Goal: Transaction & Acquisition: Purchase product/service

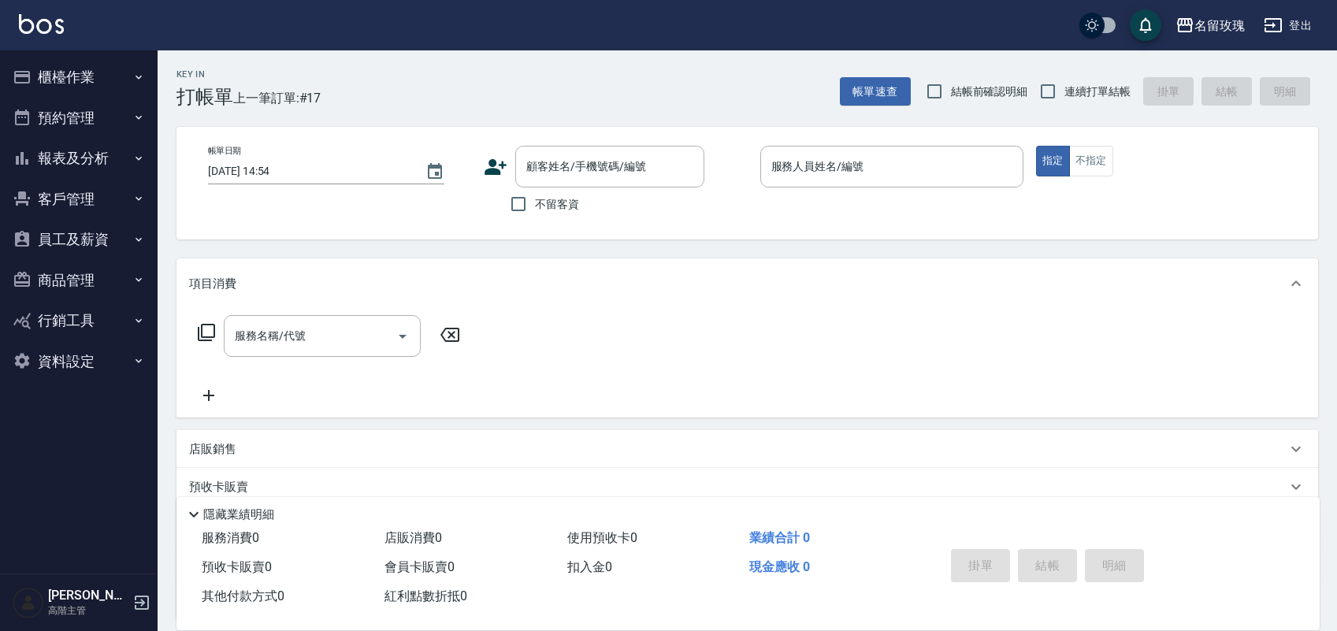
click at [962, 87] on span "結帳前確認明細" at bounding box center [989, 92] width 77 height 17
click at [951, 87] on input "結帳前確認明細" at bounding box center [934, 91] width 33 height 33
checkbox input "true"
click at [1054, 101] on input "連續打單結帳" at bounding box center [1048, 91] width 33 height 33
checkbox input "true"
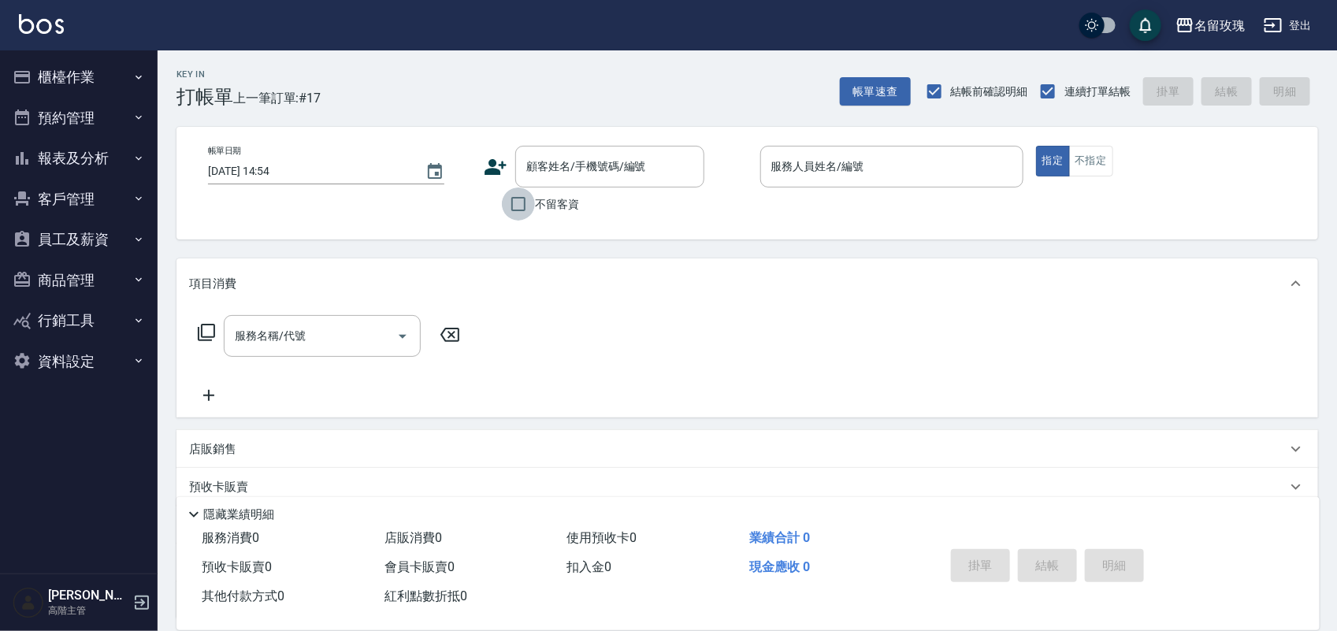
click at [510, 217] on input "不留客資" at bounding box center [518, 204] width 33 height 33
checkbox input "true"
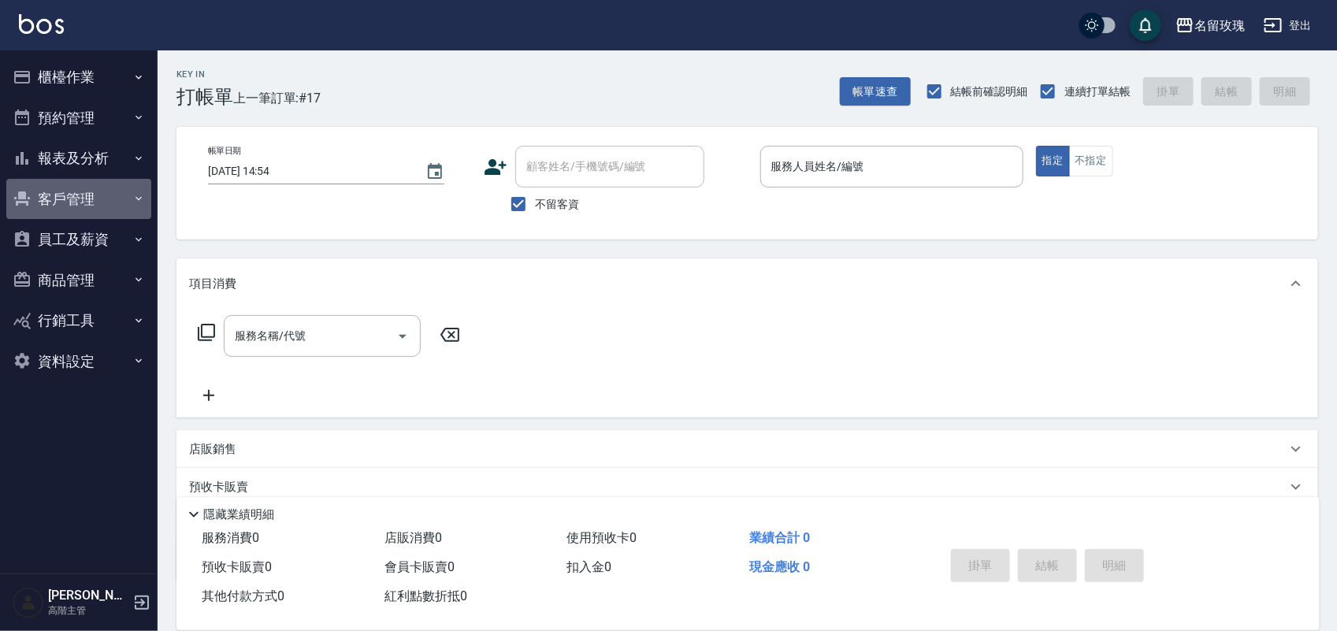
click at [65, 205] on button "客戶管理" at bounding box center [78, 199] width 145 height 41
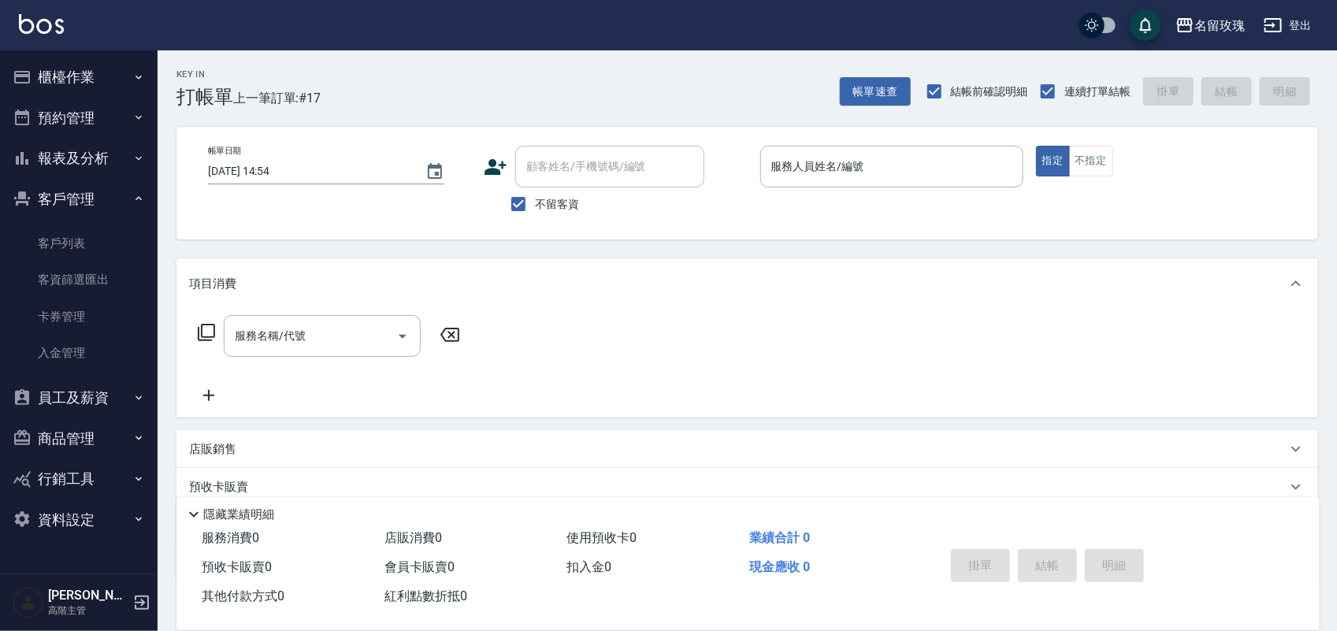
click at [77, 197] on button "客戶管理" at bounding box center [78, 199] width 145 height 41
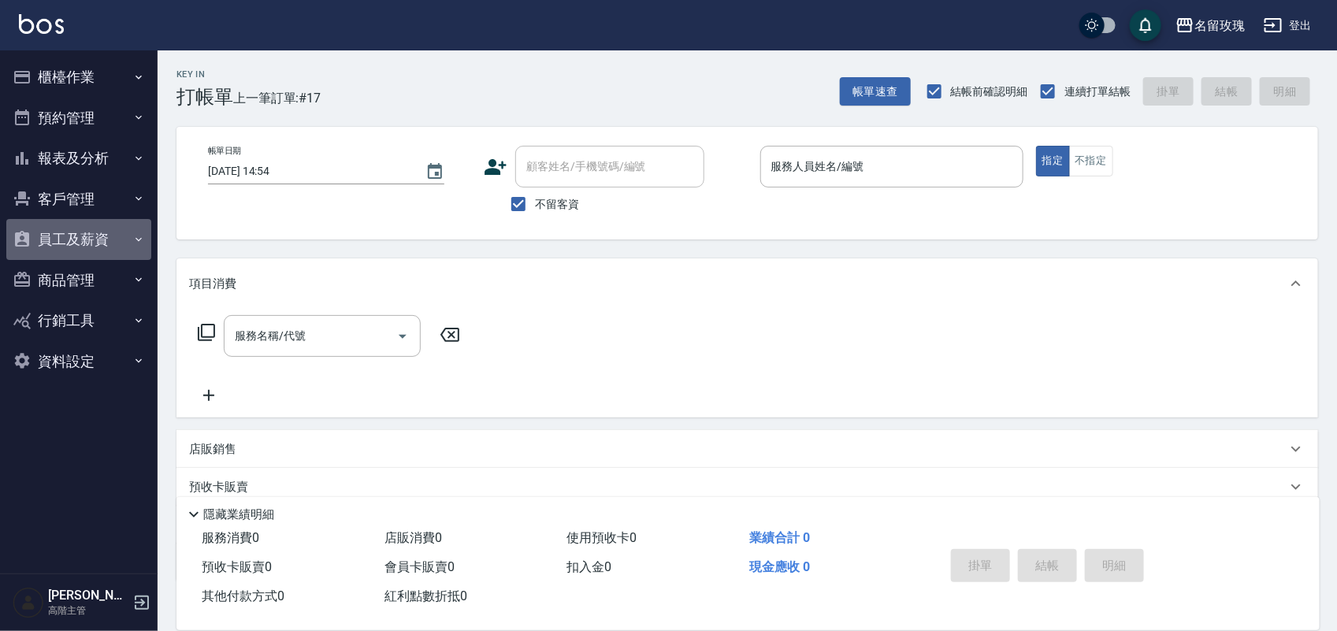
click at [87, 245] on button "員工及薪資" at bounding box center [78, 239] width 145 height 41
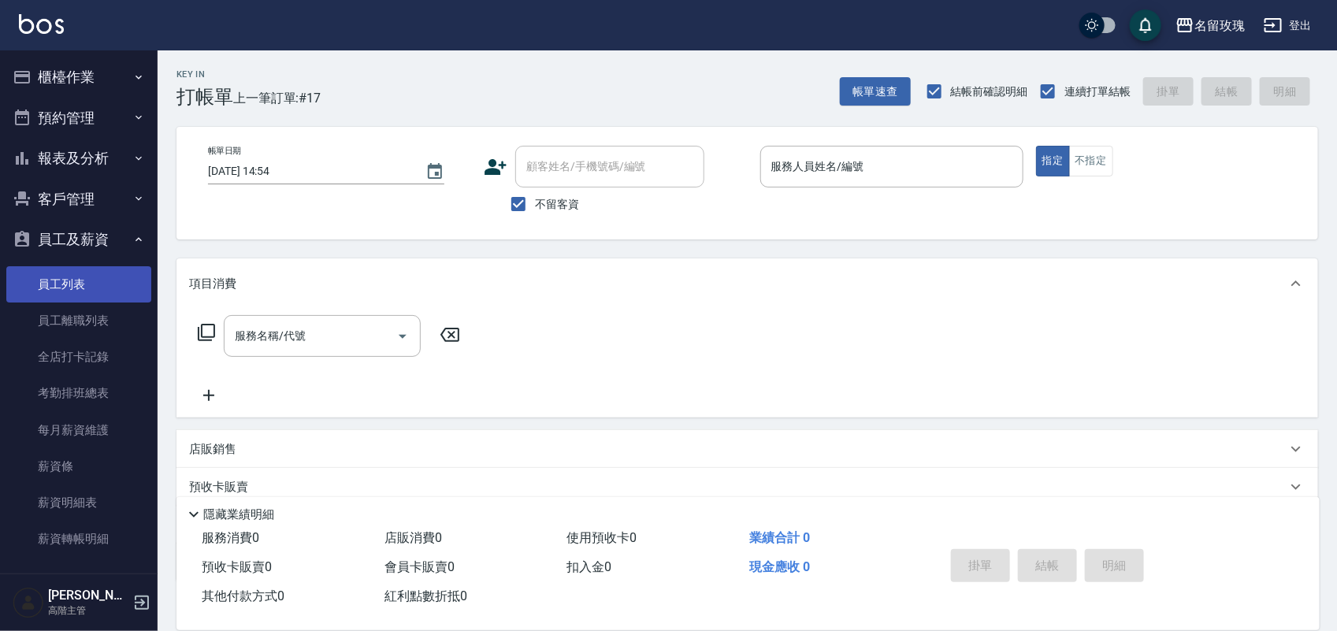
click at [80, 272] on link "員工列表" at bounding box center [78, 284] width 145 height 36
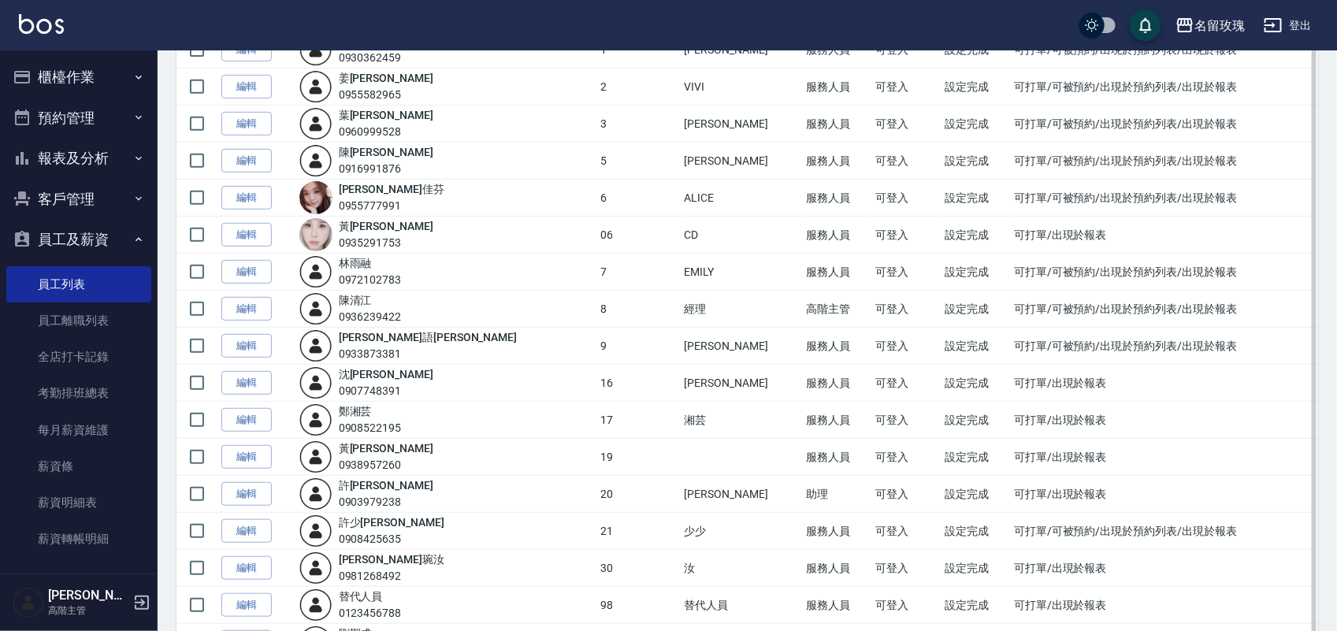
scroll to position [296, 0]
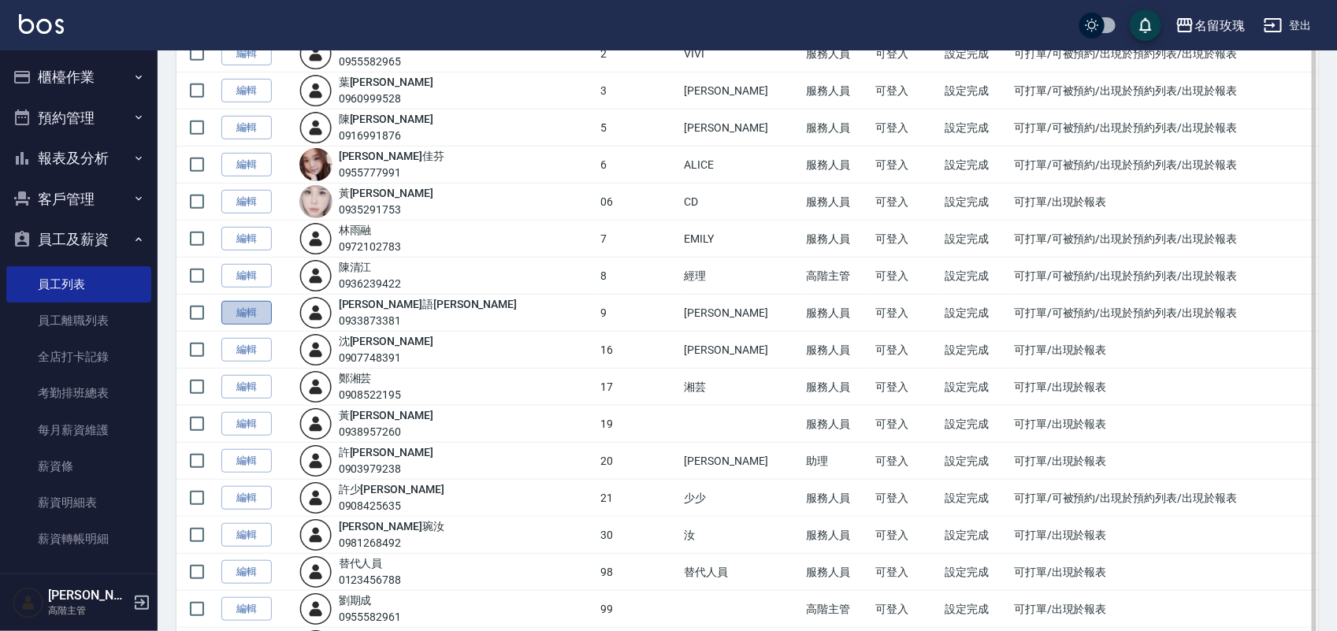
click at [244, 314] on link "編輯" at bounding box center [246, 313] width 50 height 24
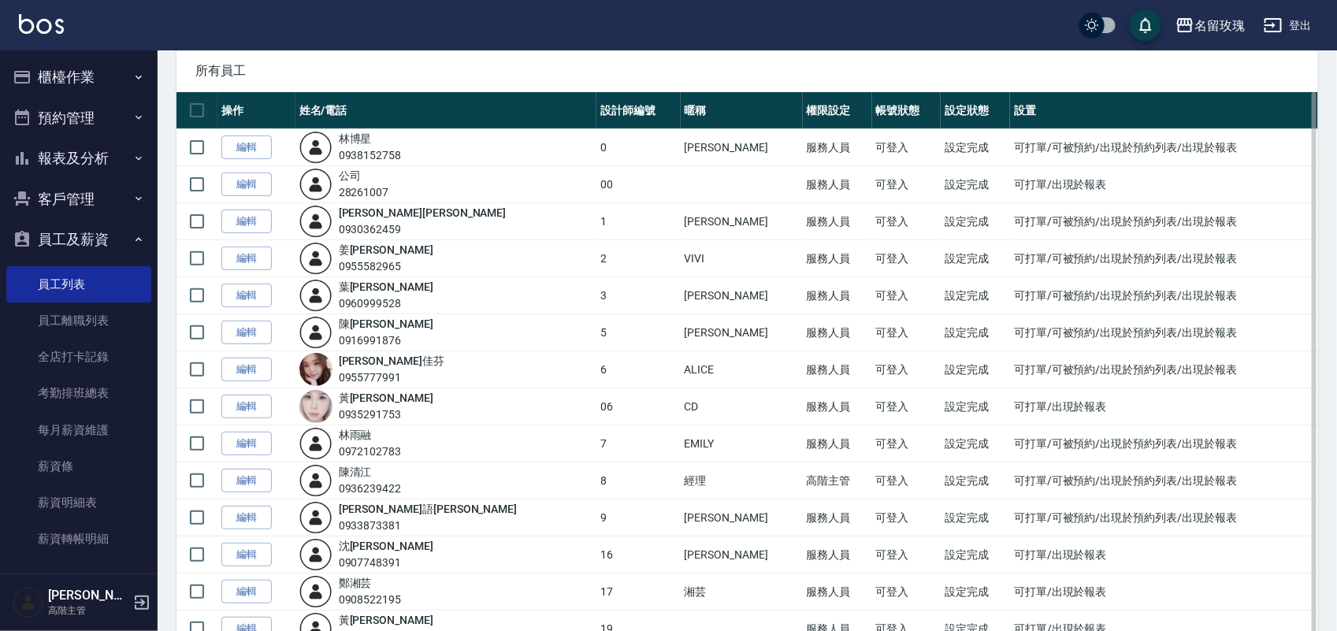
scroll to position [197, 0]
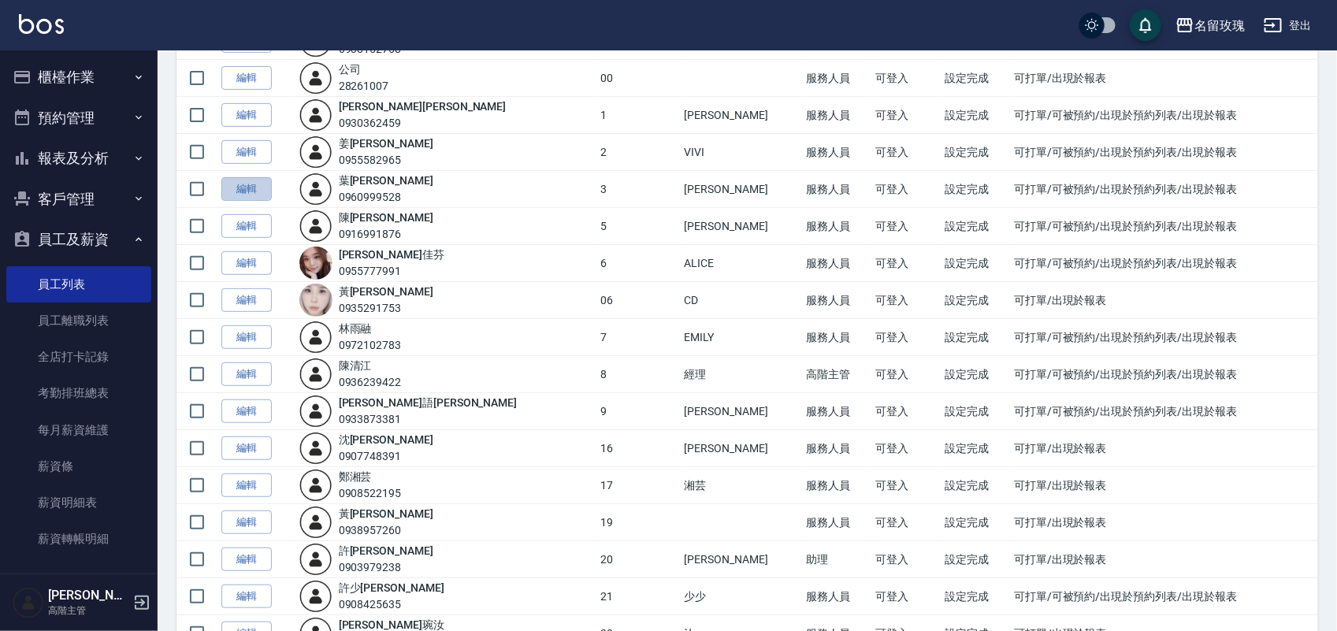
click at [230, 197] on link "編輯" at bounding box center [246, 189] width 50 height 24
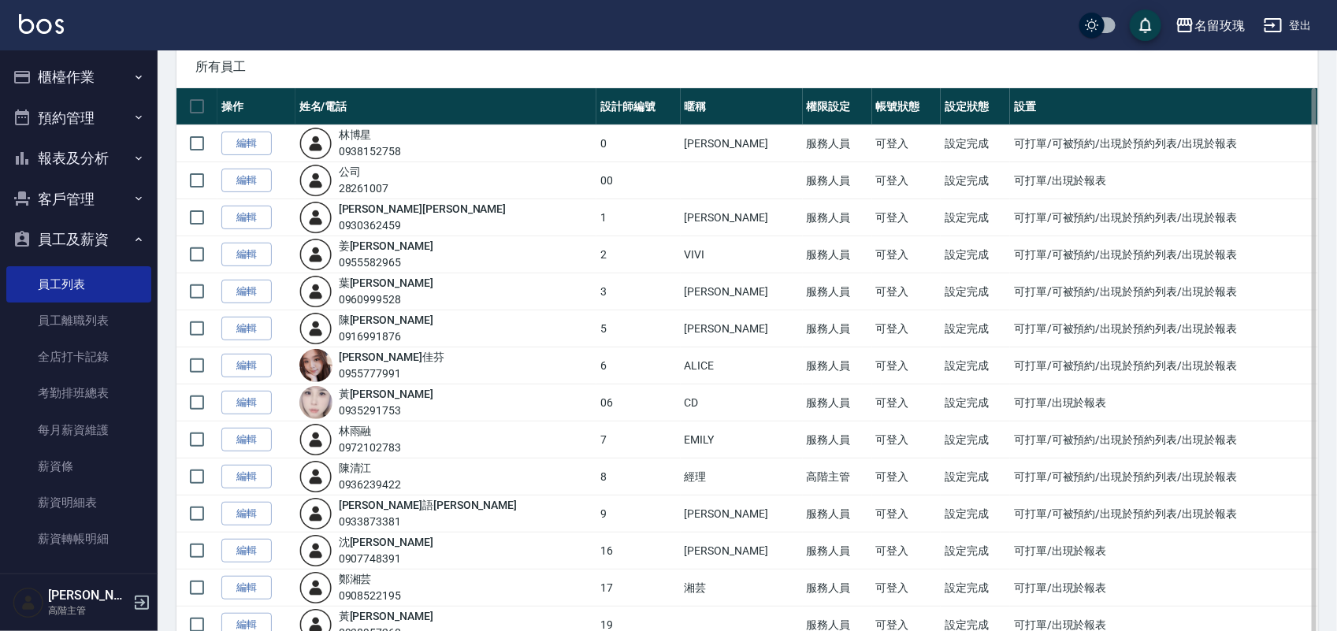
scroll to position [197, 0]
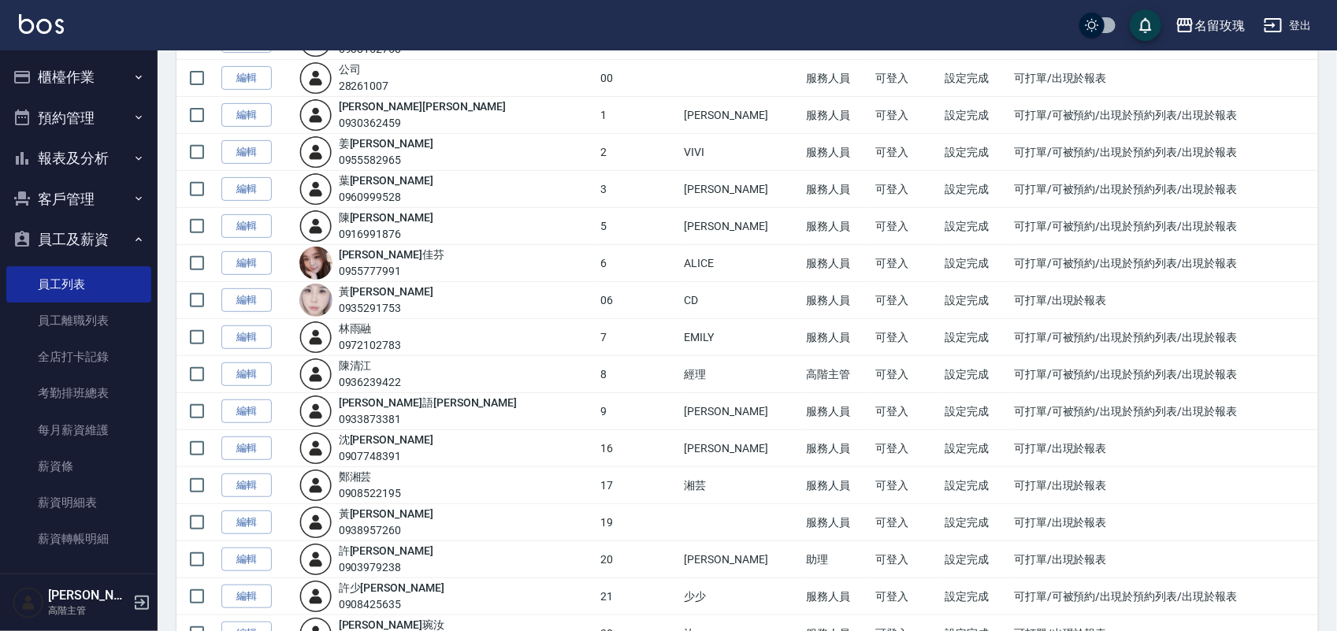
click at [249, 262] on link "編輯" at bounding box center [246, 263] width 50 height 24
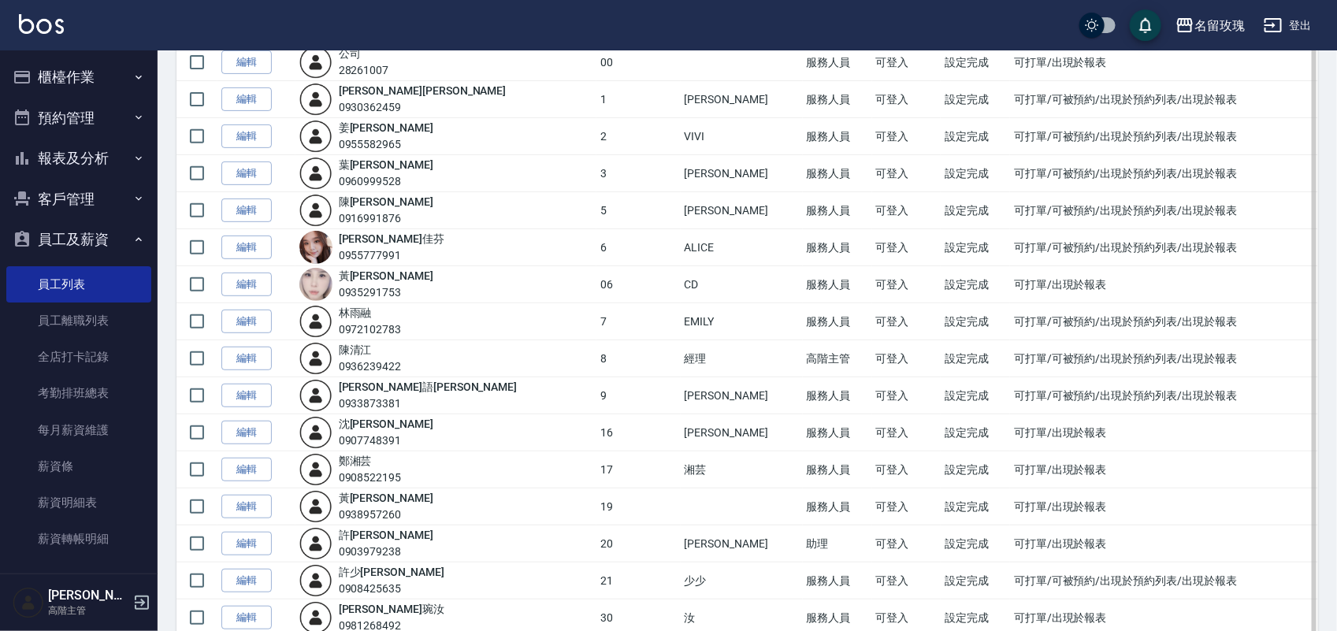
scroll to position [296, 0]
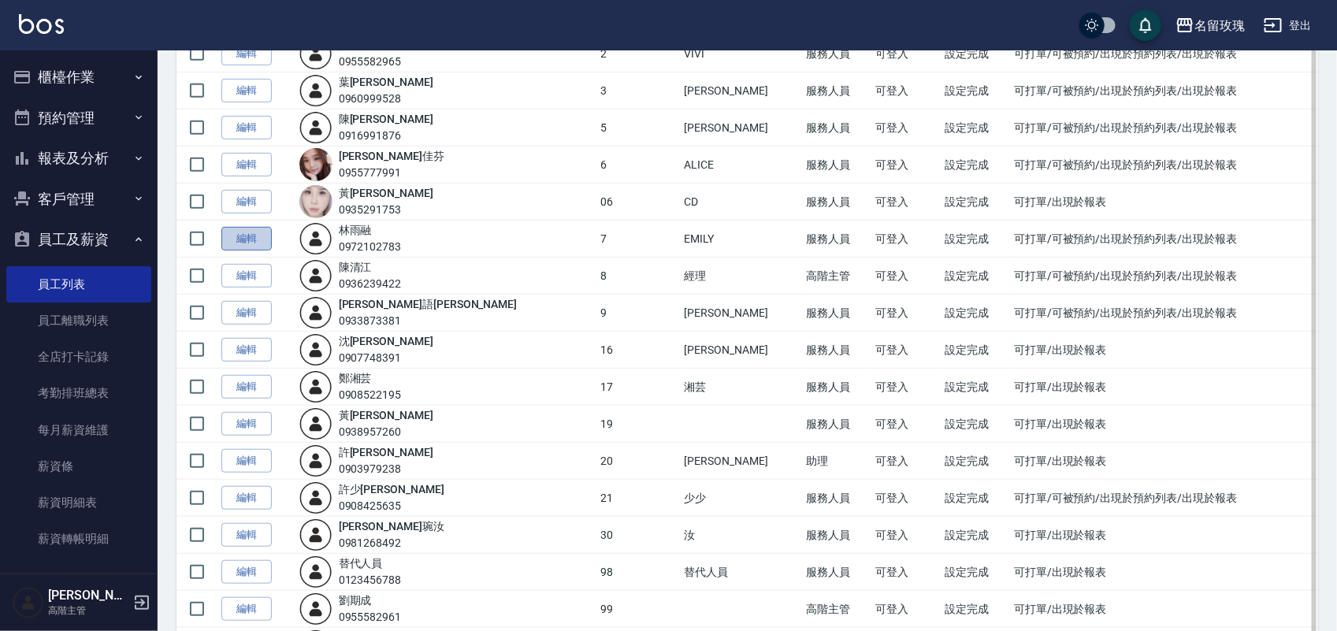
click at [238, 248] on link "編輯" at bounding box center [246, 239] width 50 height 24
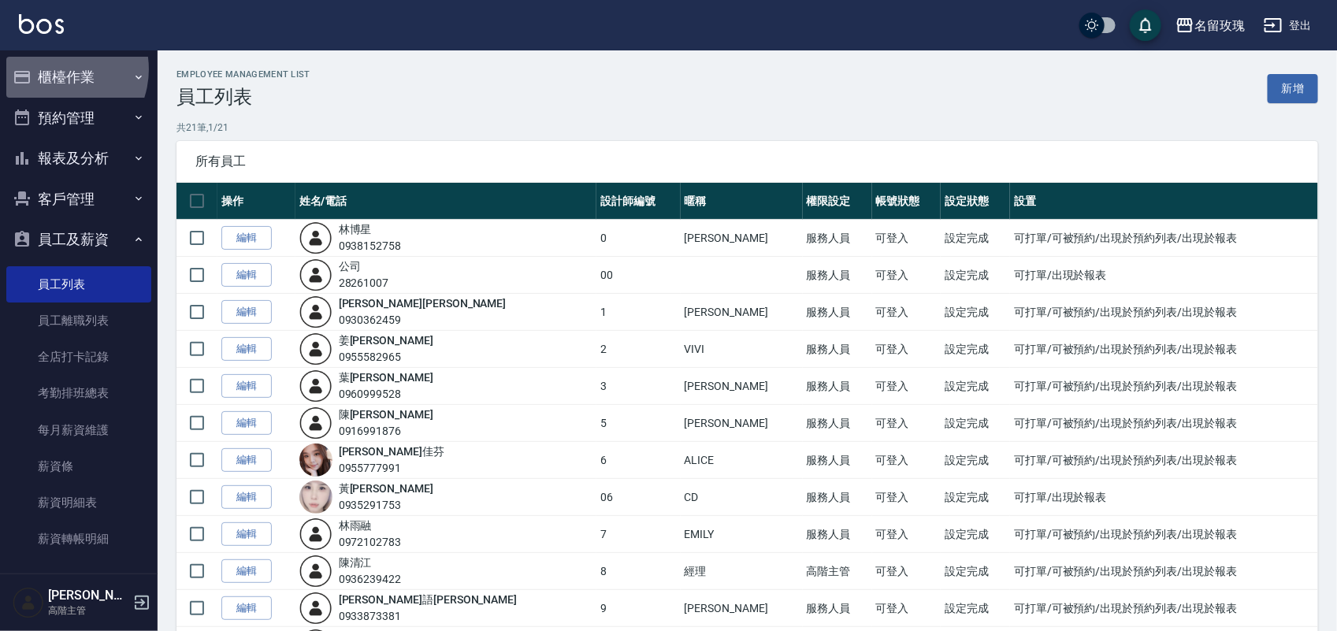
click at [57, 69] on button "櫃檯作業" at bounding box center [78, 77] width 145 height 41
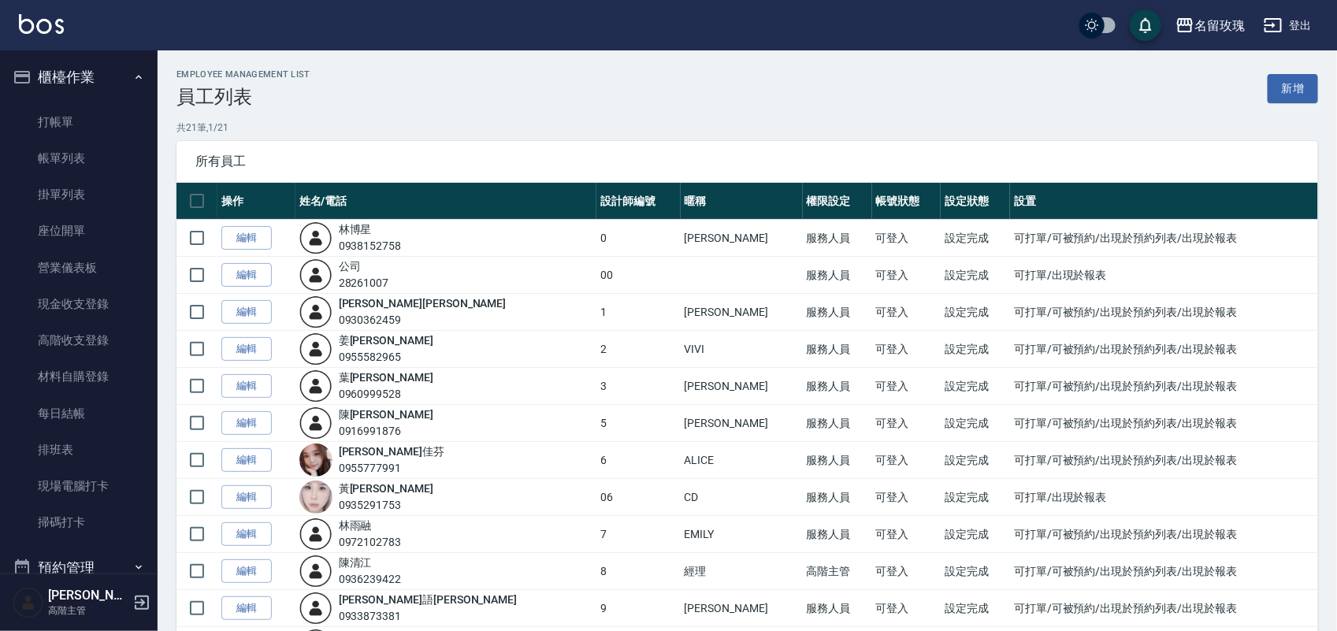
click at [51, 58] on button "櫃檯作業" at bounding box center [78, 77] width 145 height 41
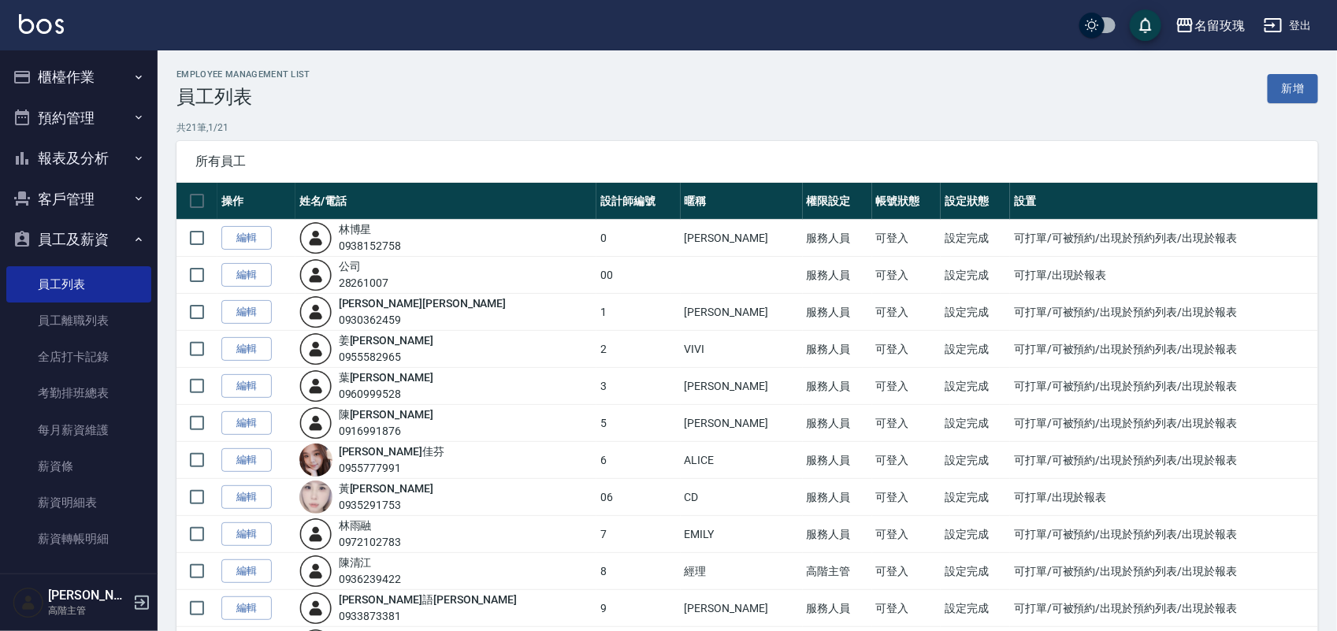
click at [80, 252] on button "員工及薪資" at bounding box center [78, 239] width 145 height 41
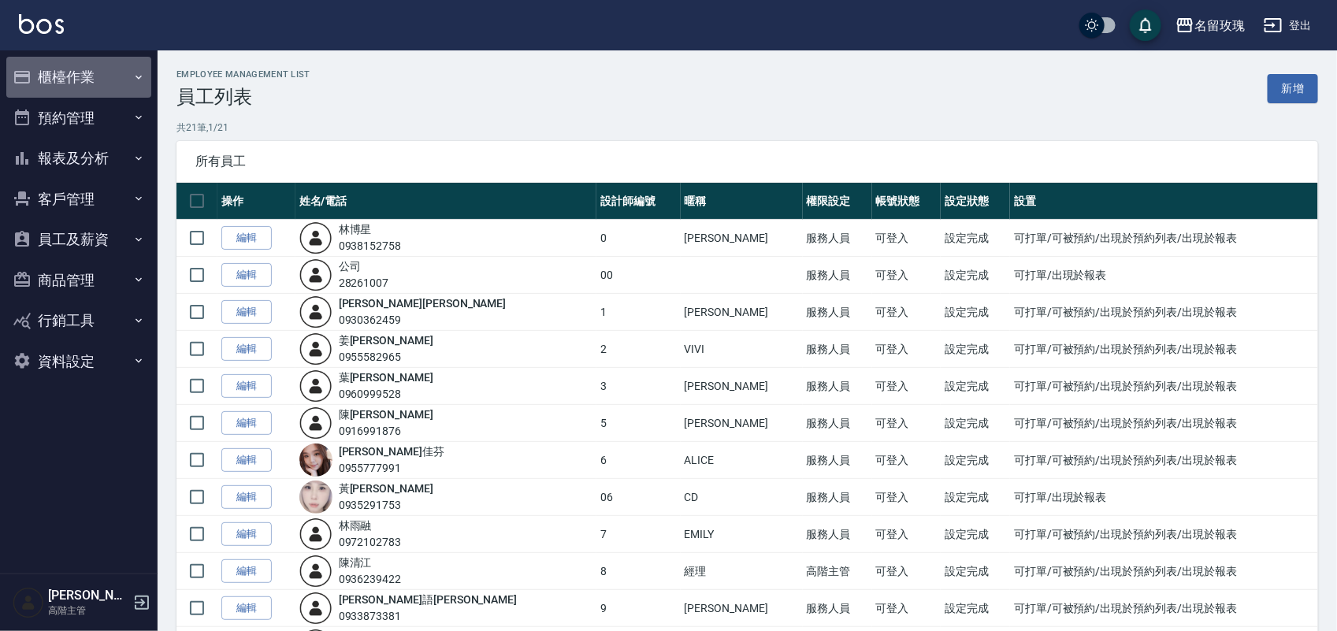
click at [52, 84] on button "櫃檯作業" at bounding box center [78, 77] width 145 height 41
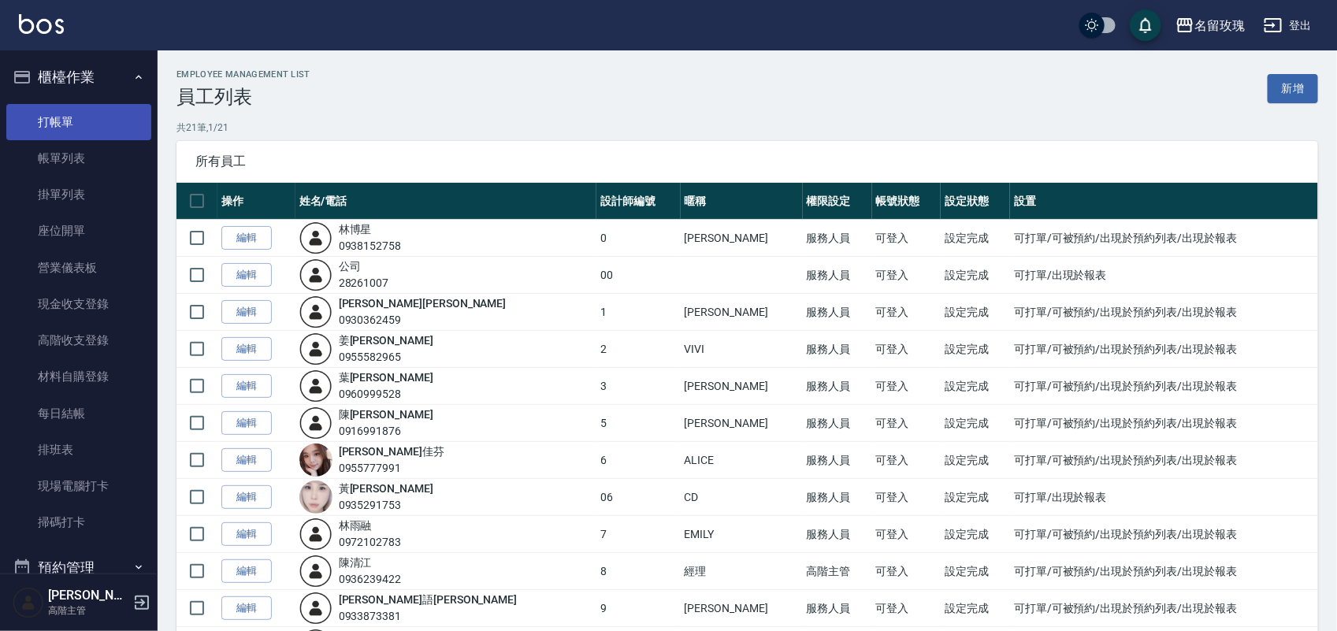
click at [51, 117] on link "打帳單" at bounding box center [78, 122] width 145 height 36
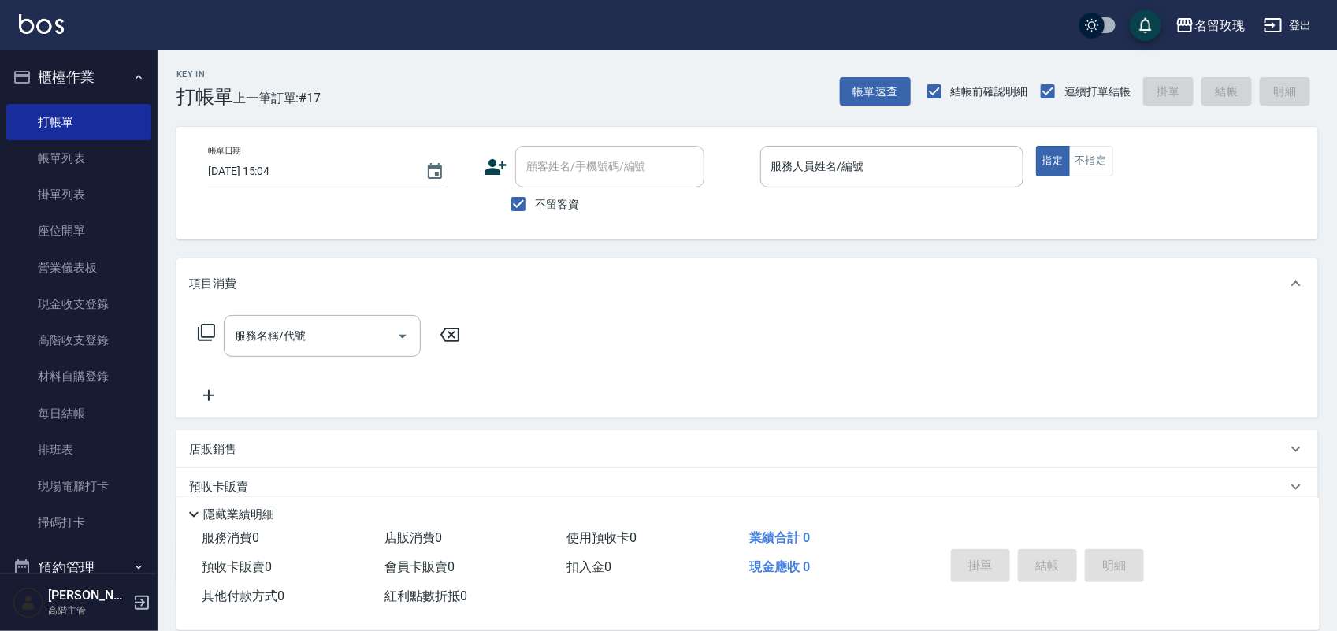
click at [422, 79] on div "Key In 打帳單 上一筆訂單:#17 帳單速查 結帳前確認明細 連續打單結帳 掛單 結帳 明細" at bounding box center [738, 79] width 1161 height 58
click at [75, 71] on button "櫃檯作業" at bounding box center [78, 77] width 145 height 41
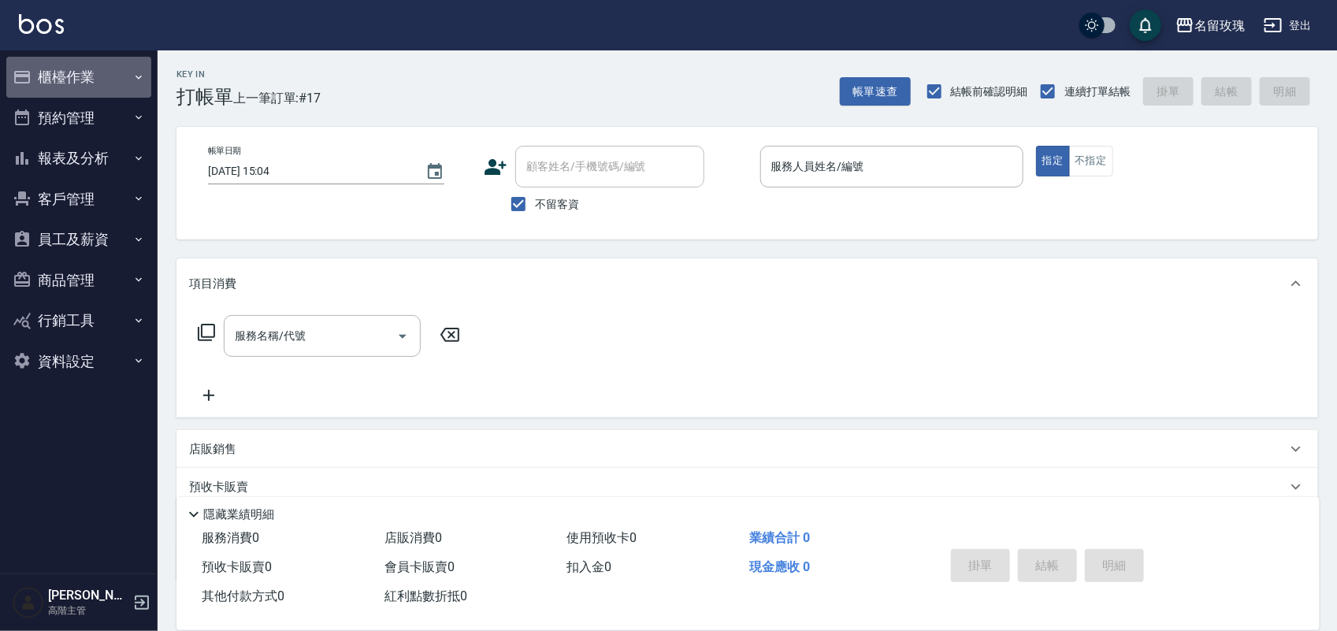
click at [84, 87] on button "櫃檯作業" at bounding box center [78, 77] width 145 height 41
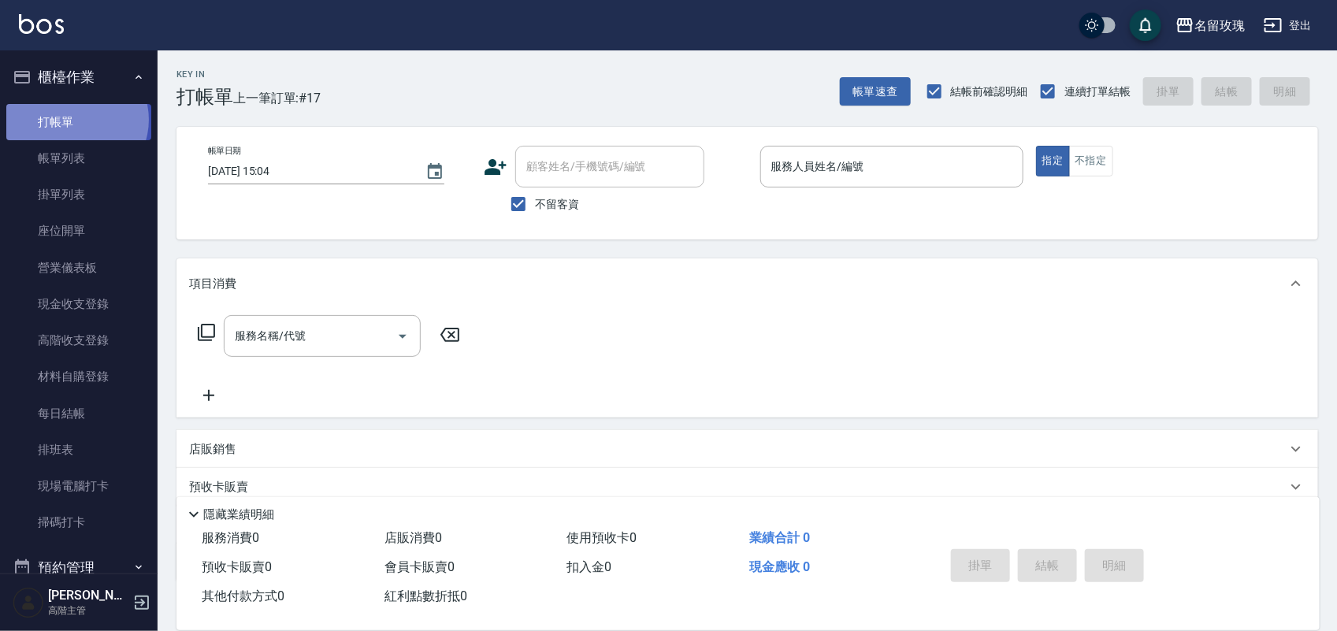
click at [76, 119] on link "打帳單" at bounding box center [78, 122] width 145 height 36
drag, startPoint x: 71, startPoint y: 61, endPoint x: 109, endPoint y: 61, distance: 37.8
click at [81, 59] on button "櫃檯作業" at bounding box center [78, 77] width 145 height 41
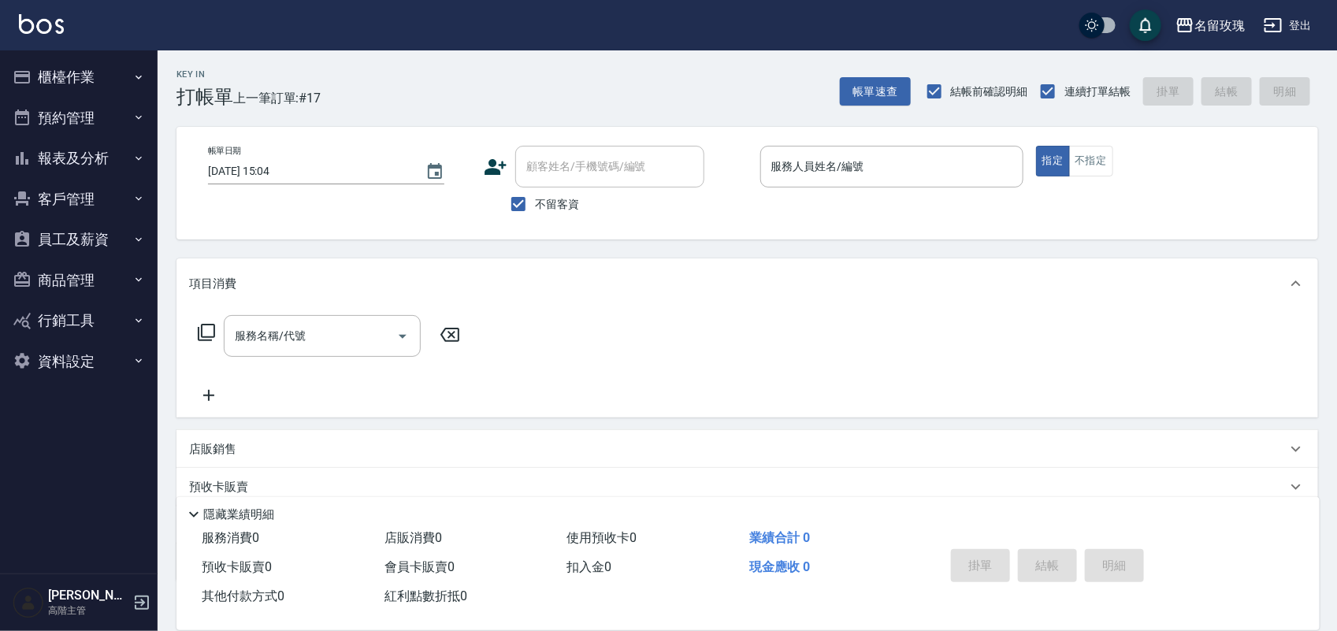
click at [620, 89] on div "Key In 打帳單 上一筆訂單:#17 帳單速查 結帳前確認明細 連續打單結帳 掛單 結帳 明細" at bounding box center [738, 79] width 1161 height 58
drag, startPoint x: 934, startPoint y: 139, endPoint x: 924, endPoint y: 151, distance: 15.6
click at [924, 151] on div "帳單日期 2025/09/26 15:04 顧客姓名/手機號碼/編號 顧客姓名/手機號碼/編號 不留客資 服務人員姓名/編號 服務人員姓名/編號 指定 不指定" at bounding box center [748, 183] width 1142 height 113
click at [906, 156] on input "服務人員姓名/編號" at bounding box center [892, 167] width 249 height 28
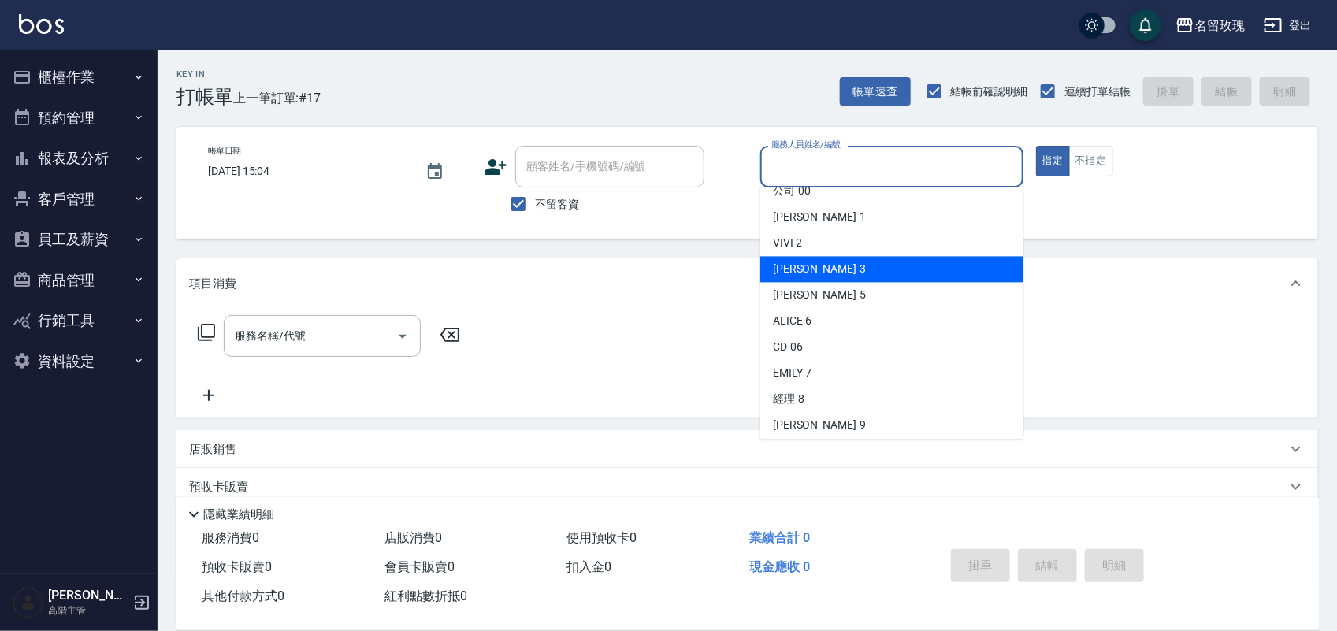
scroll to position [99, 0]
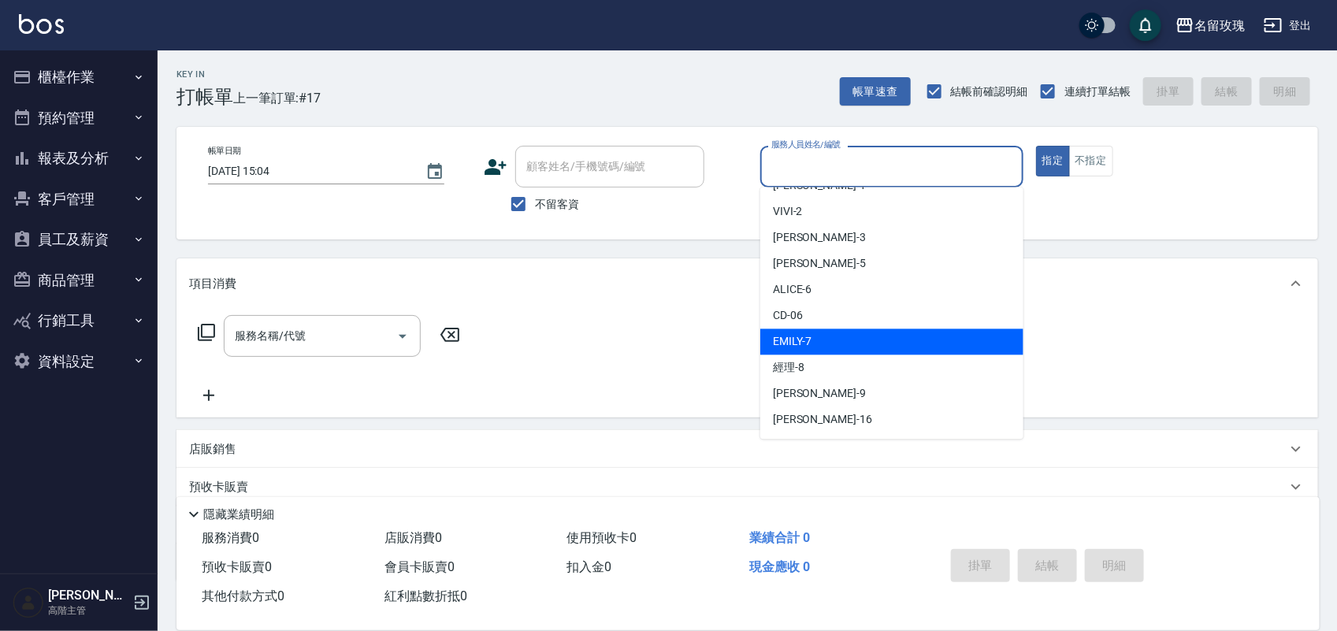
click at [847, 347] on div "EMILY -7" at bounding box center [892, 342] width 263 height 26
type input "EMILY-7"
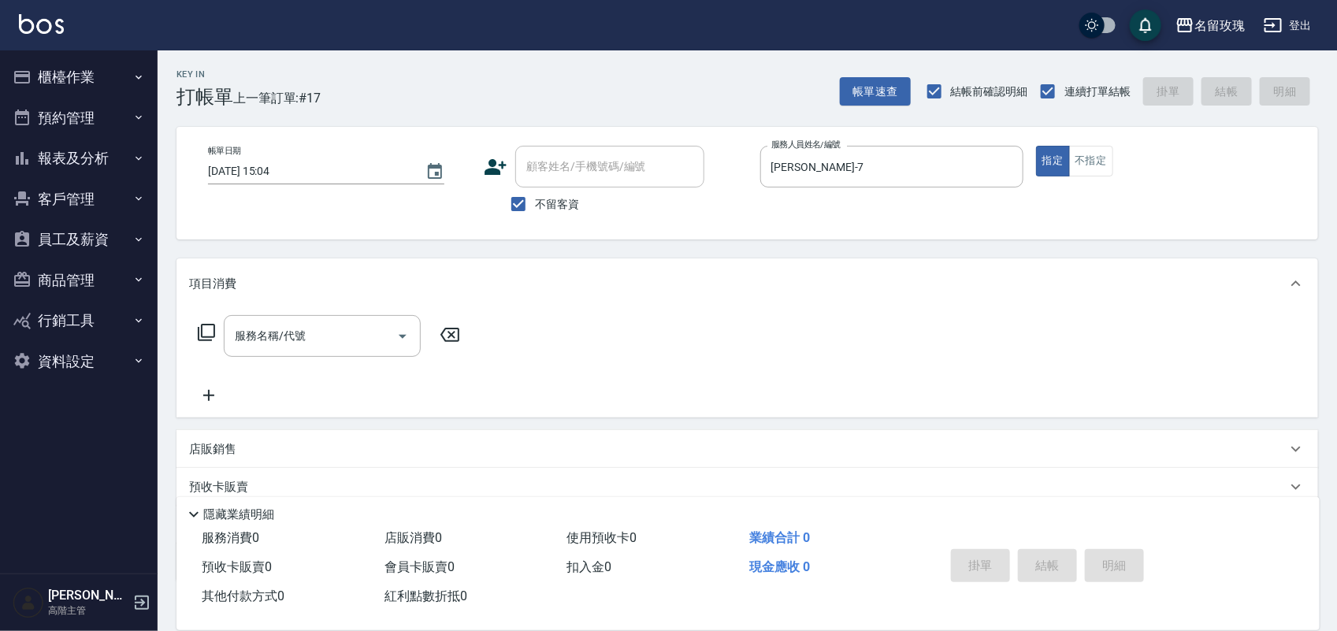
click at [198, 327] on icon at bounding box center [206, 332] width 19 height 19
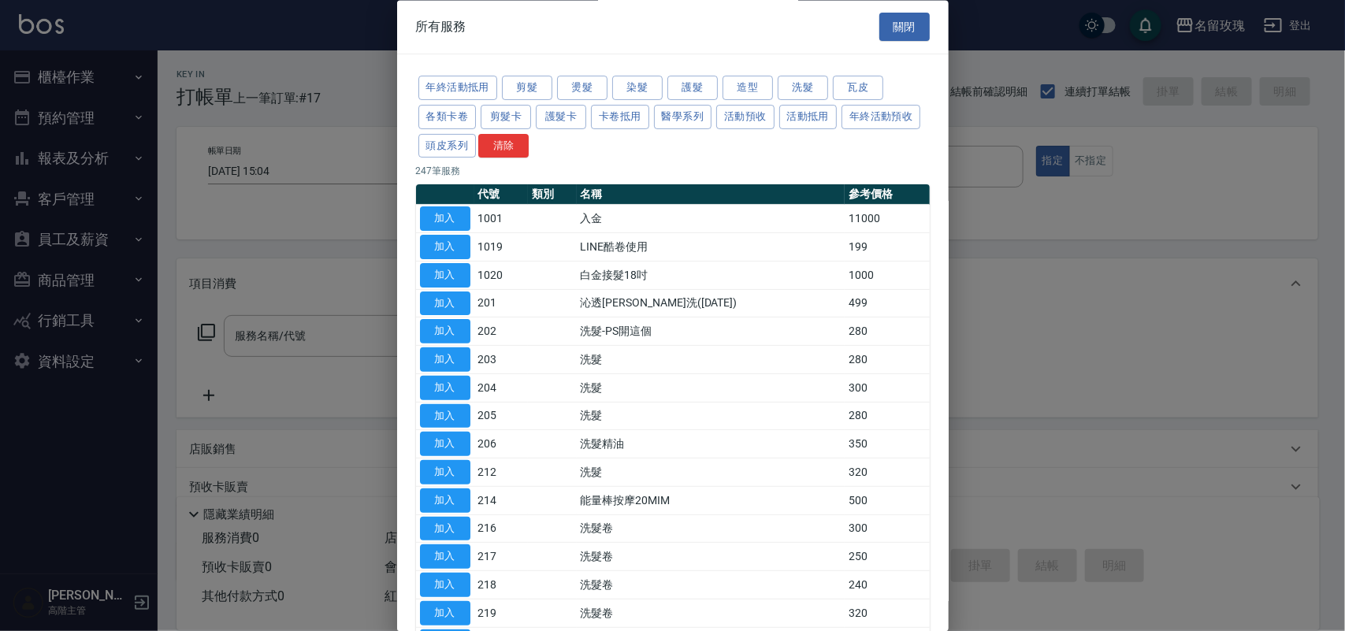
click at [201, 327] on div at bounding box center [672, 315] width 1345 height 631
click at [509, 91] on button "剪髮" at bounding box center [527, 88] width 50 height 24
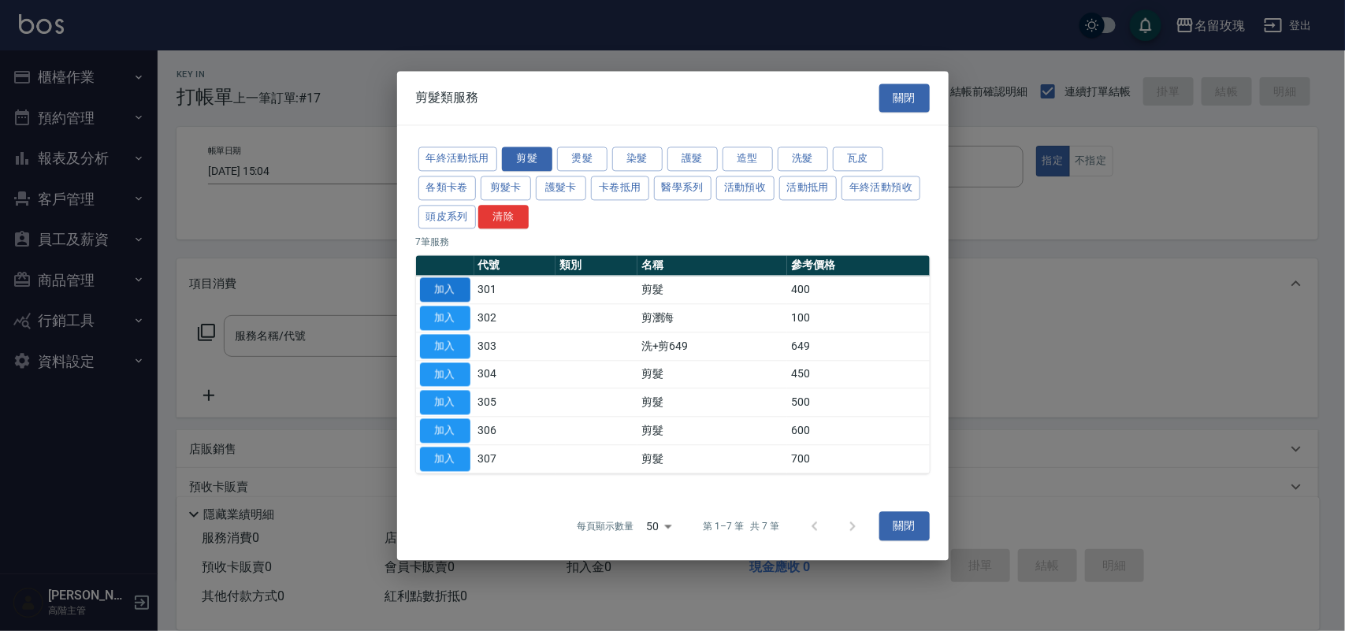
click at [441, 292] on button "加入" at bounding box center [445, 290] width 50 height 24
type input "剪髮(301)"
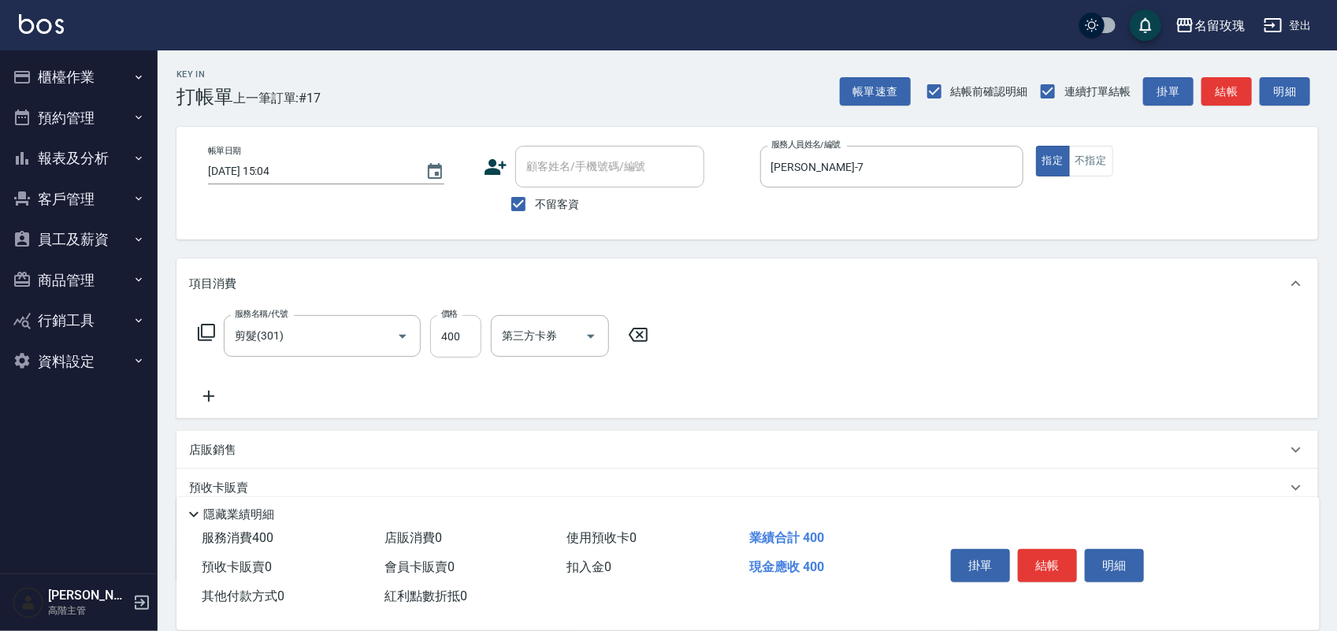
click at [469, 327] on input "400" at bounding box center [455, 336] width 51 height 43
type input "350"
click at [1047, 565] on button "結帳" at bounding box center [1047, 565] width 59 height 33
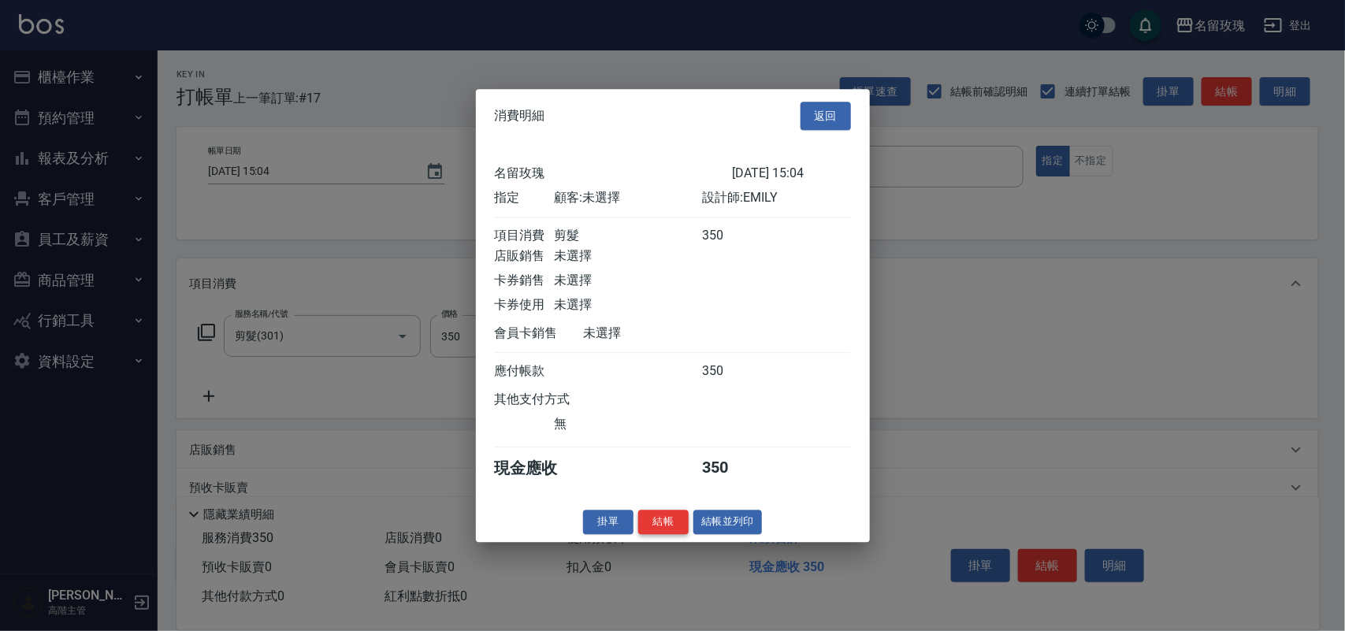
click at [648, 530] on button "結帳" at bounding box center [663, 522] width 50 height 24
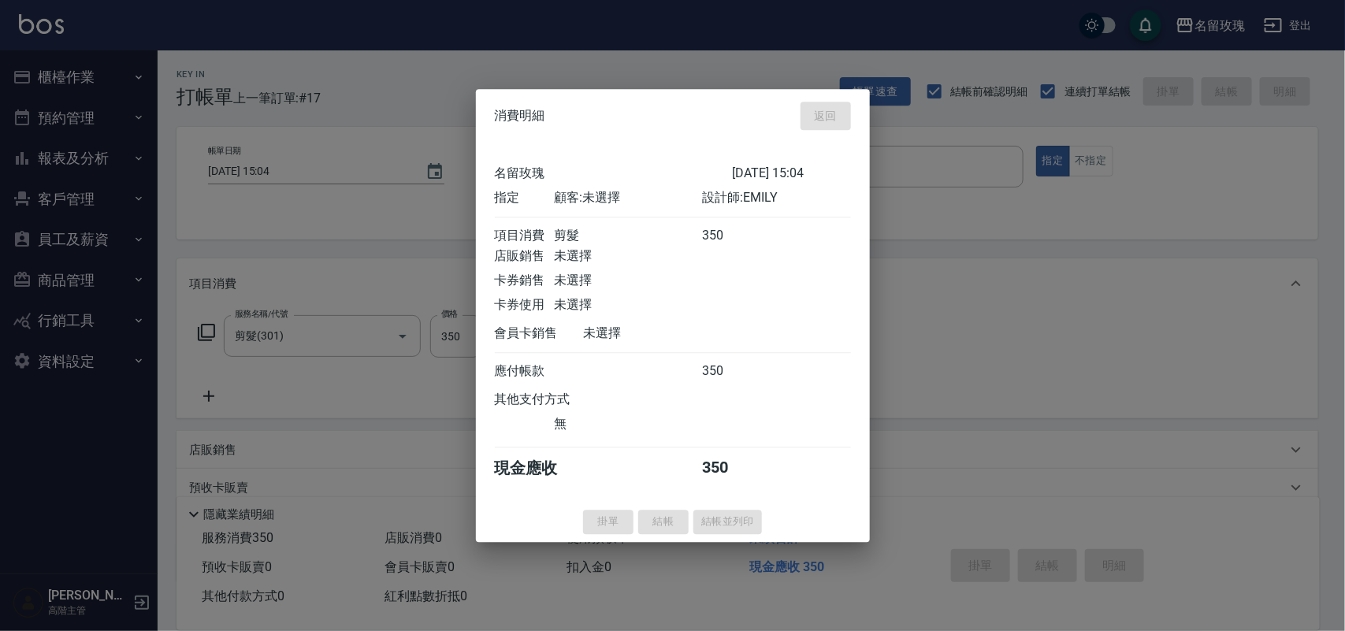
type input "2025/09/26 15:29"
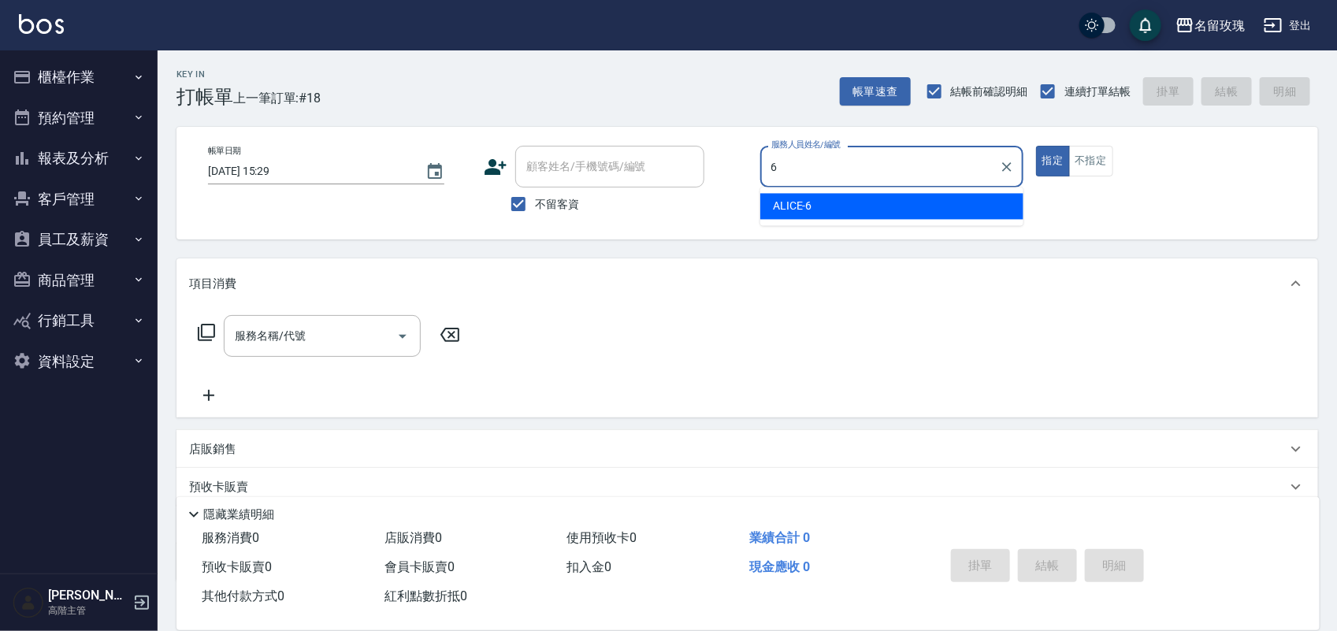
type input "ALICE-6"
type button "true"
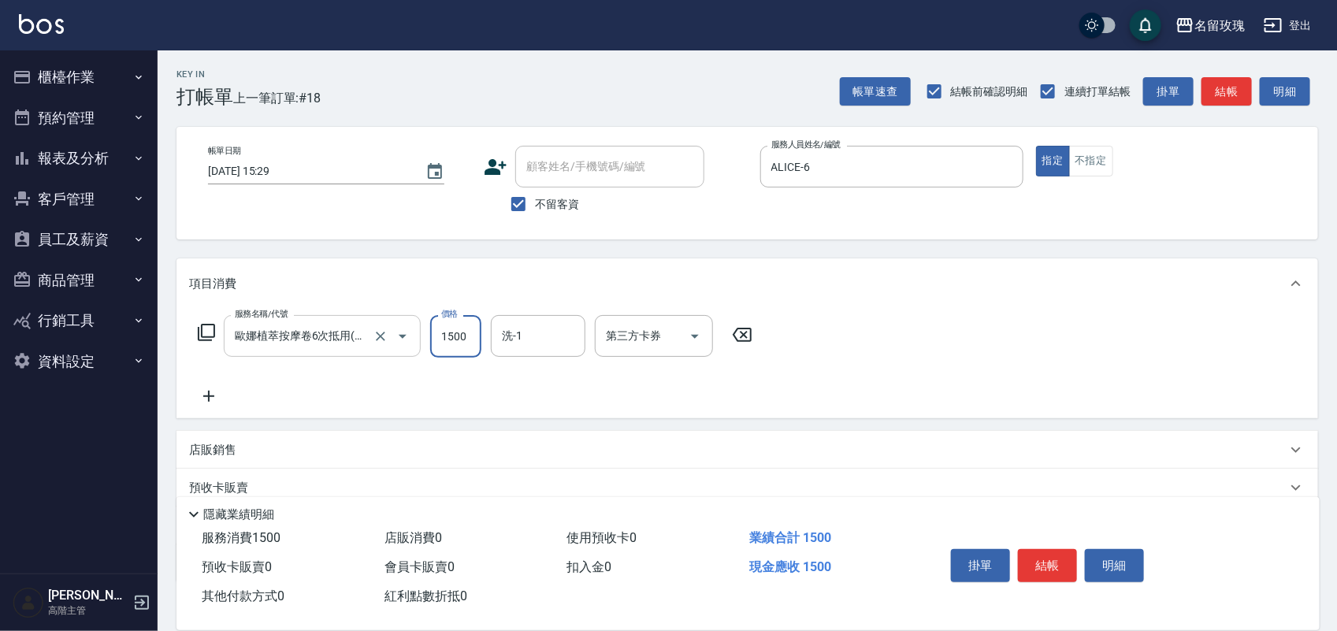
click at [402, 343] on icon "Open" at bounding box center [402, 336] width 19 height 19
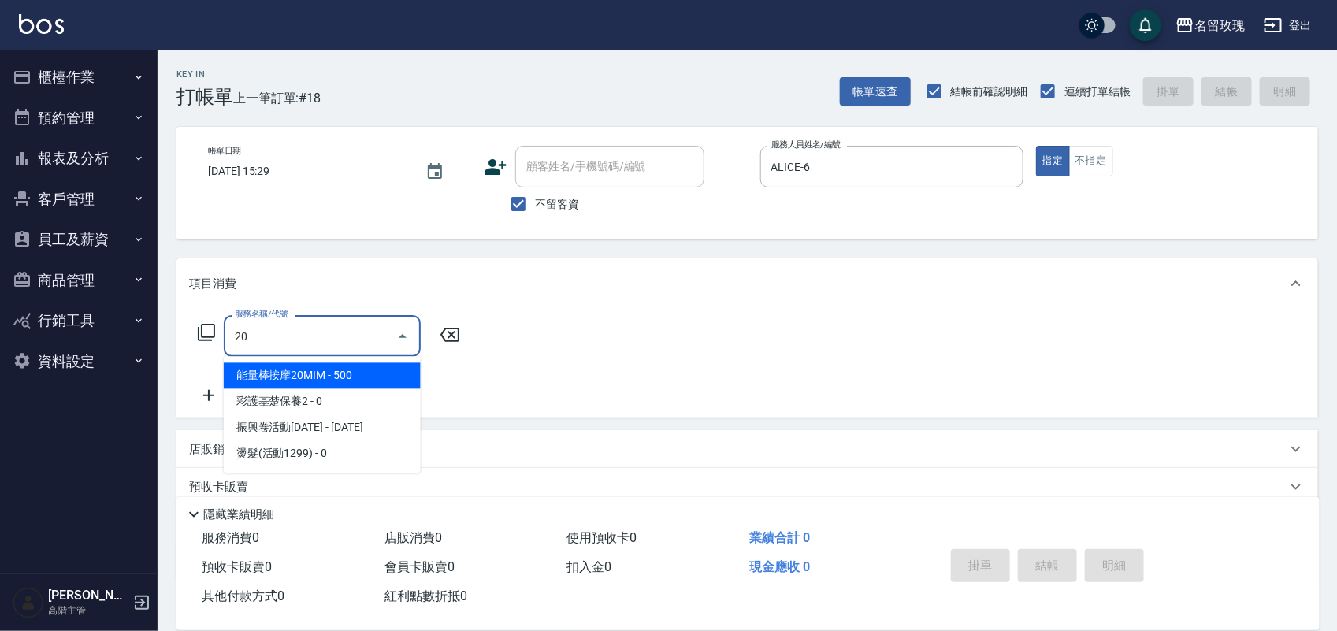
scroll to position [0, 0]
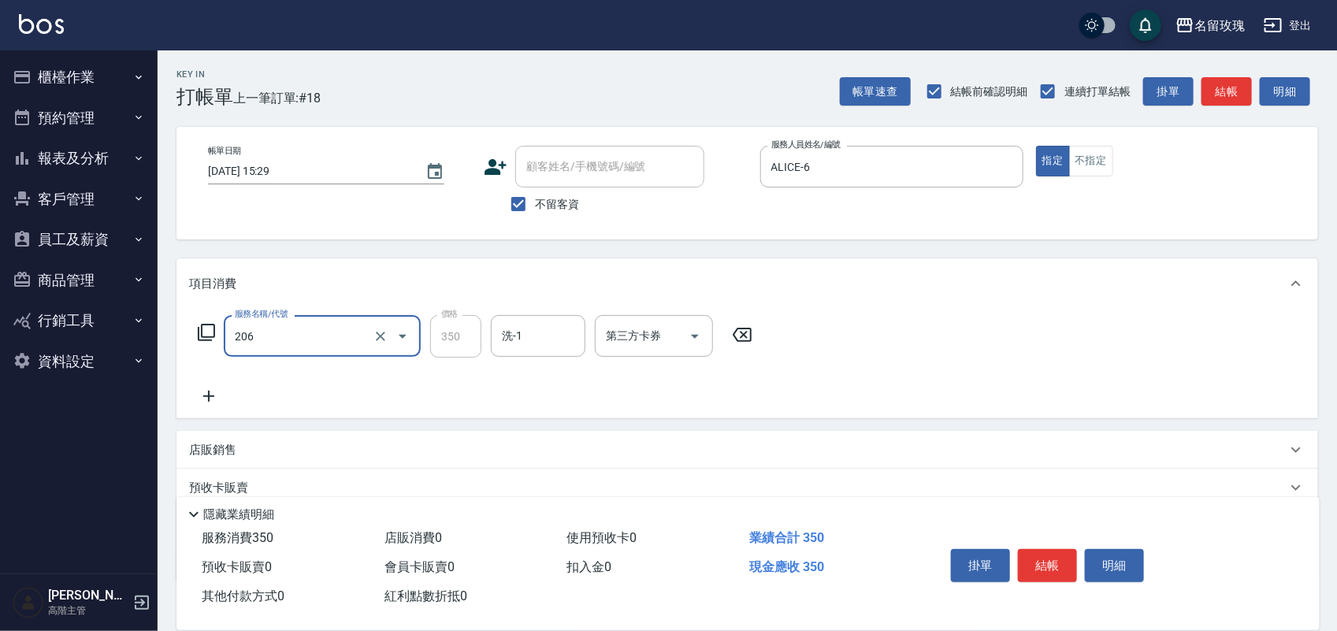
type input "洗髮精油(206)"
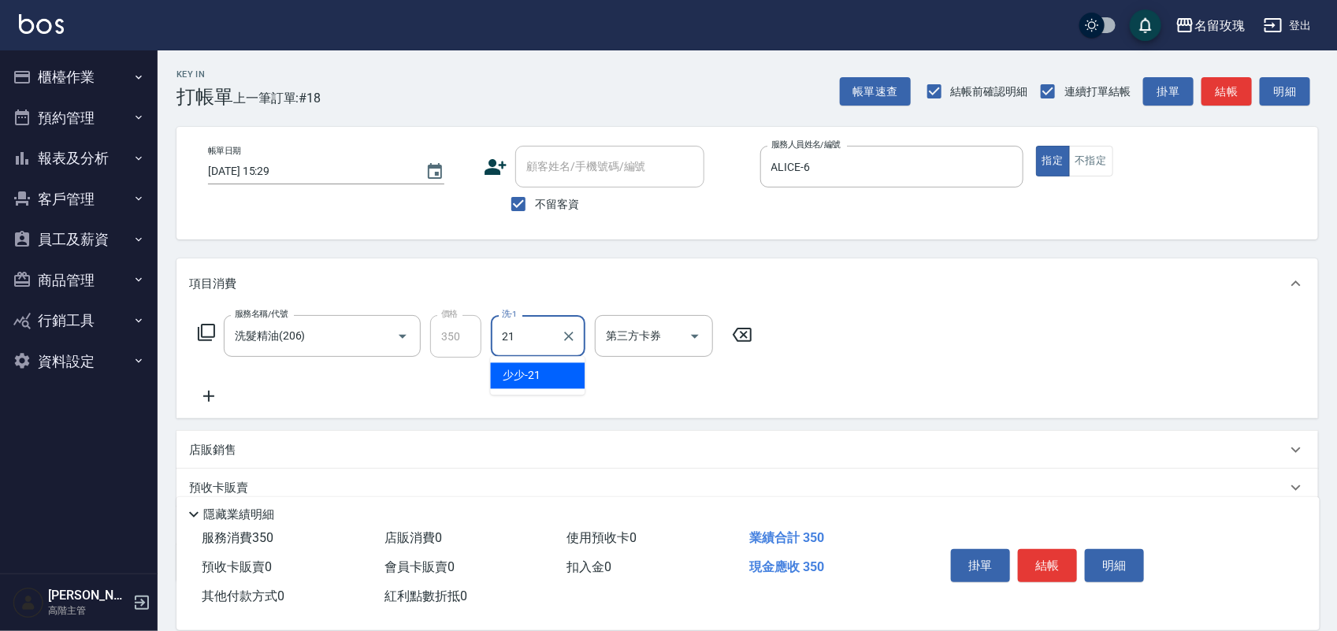
type input "少少-21"
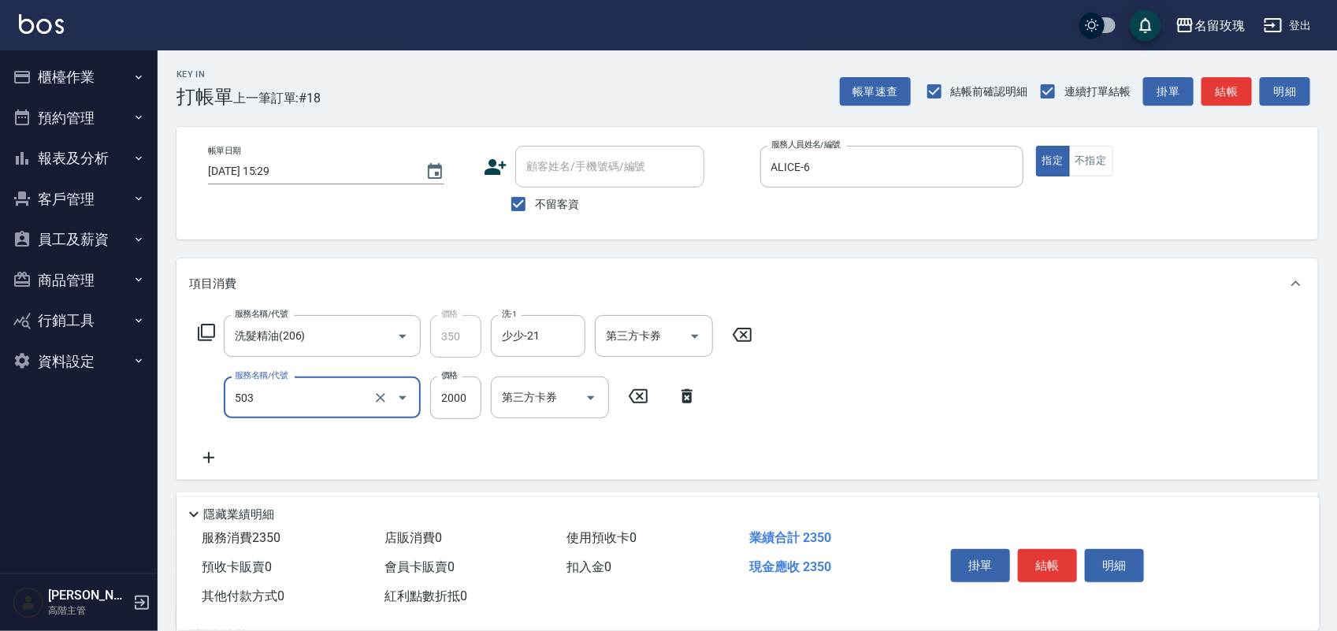
type input "染髮(503)"
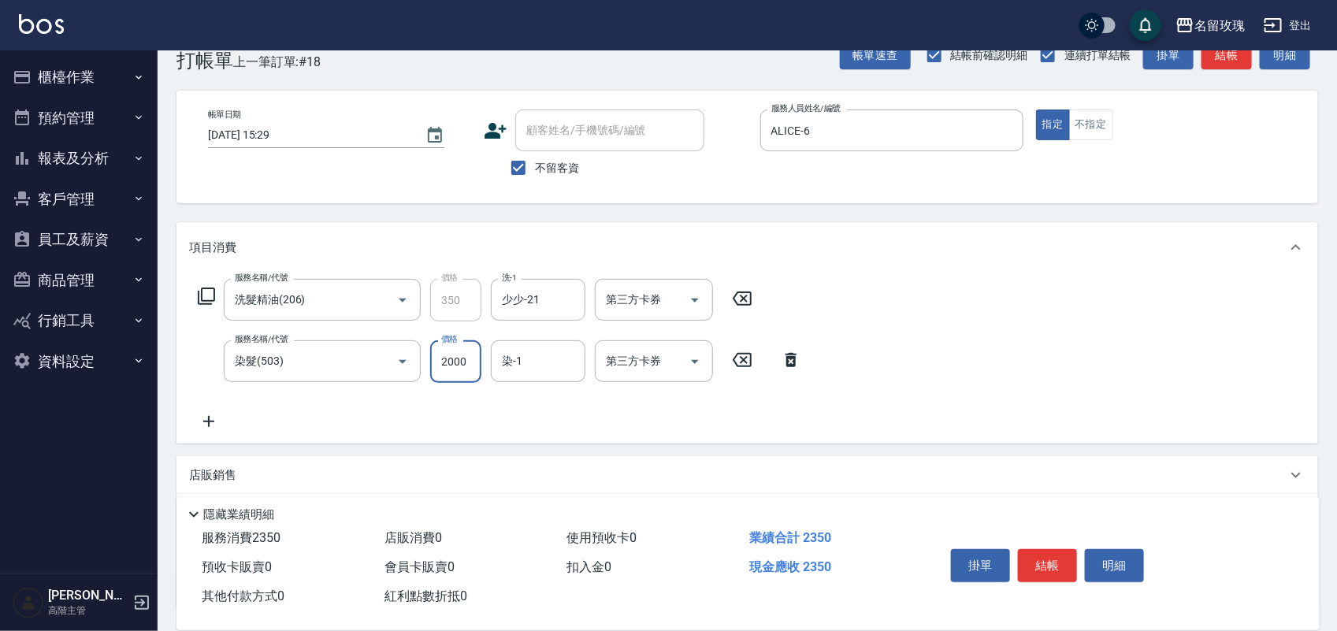
scroll to position [99, 0]
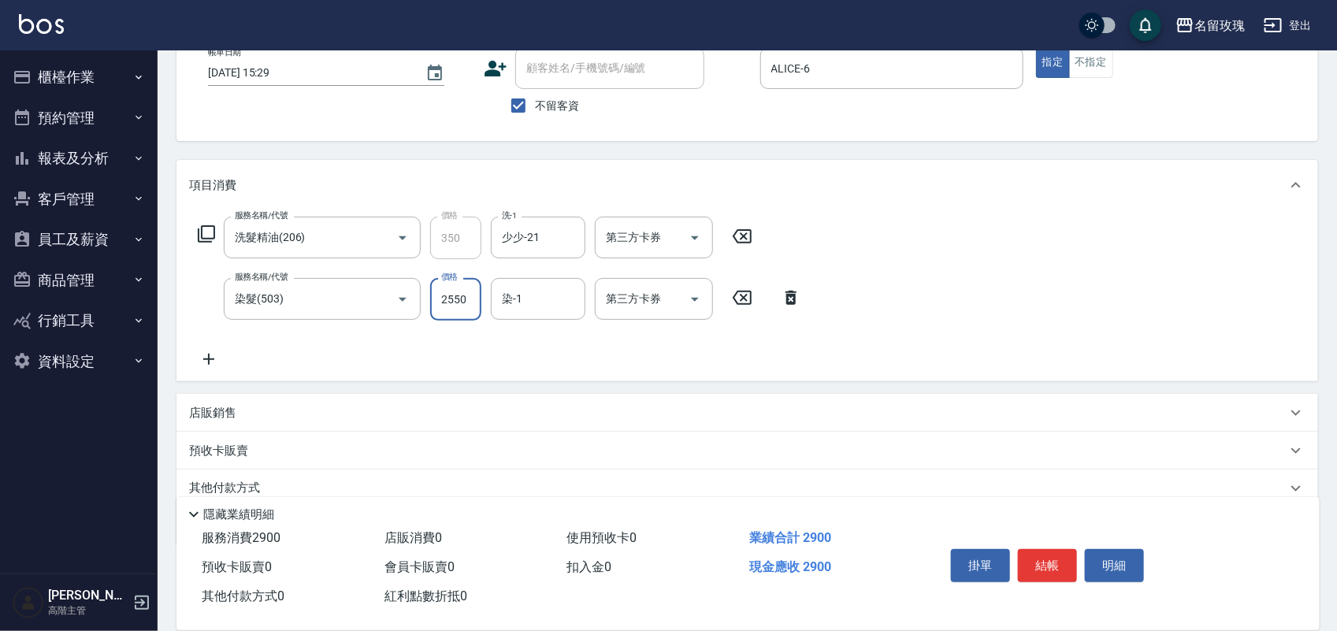
type input "2550"
type input "少少-21"
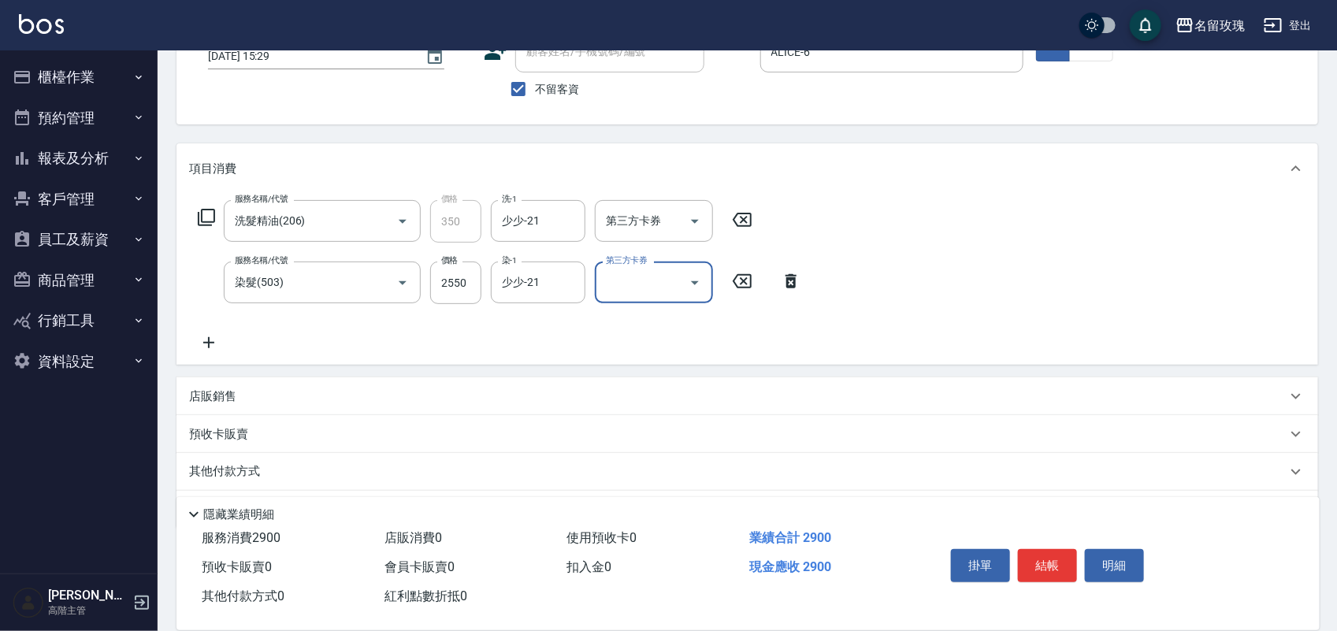
scroll to position [162, 0]
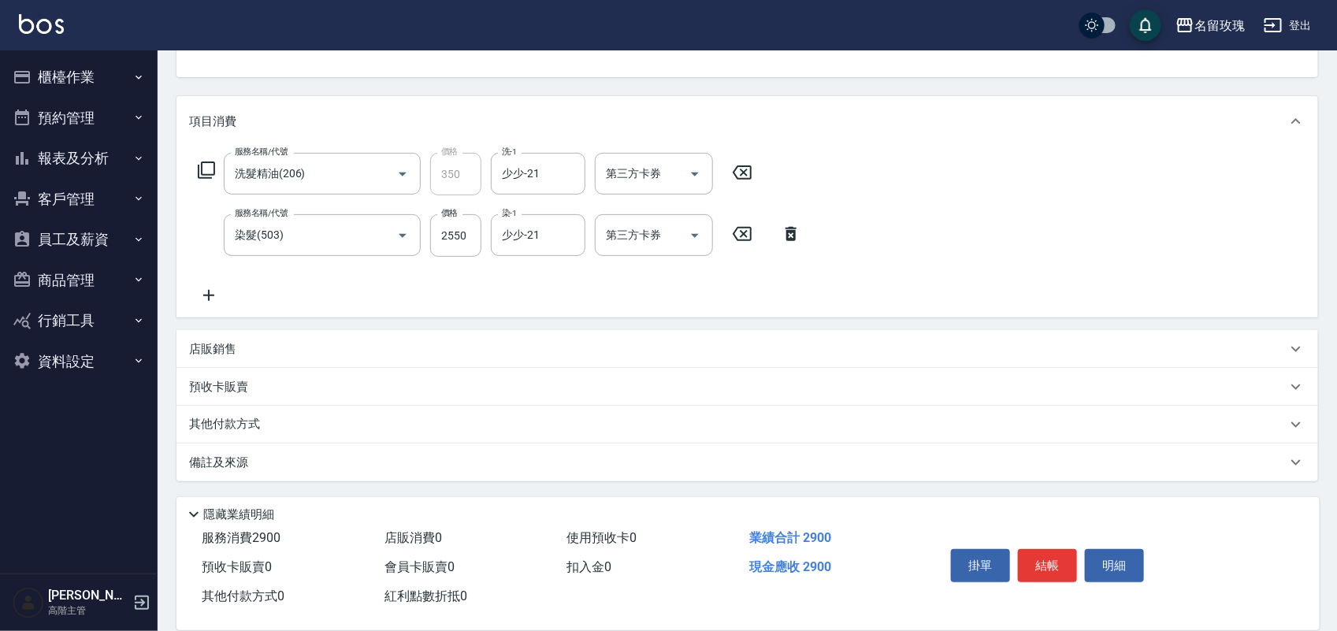
click at [231, 349] on p "店販銷售" at bounding box center [212, 349] width 47 height 17
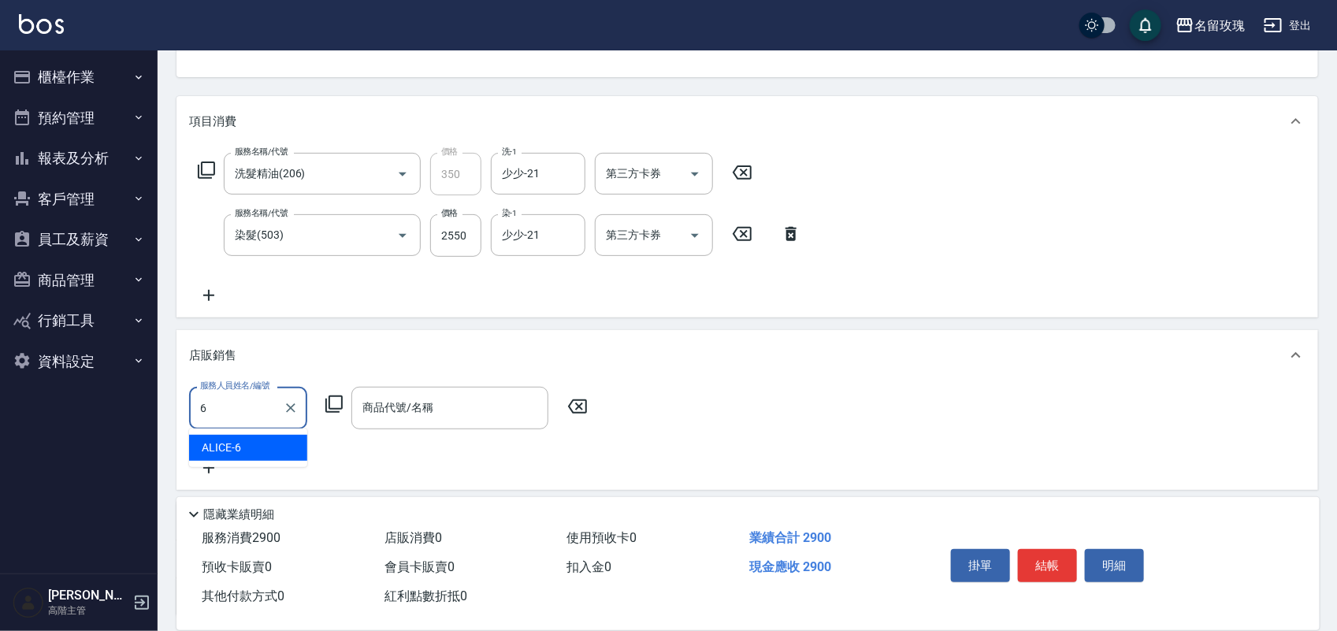
type input "ALICE-6"
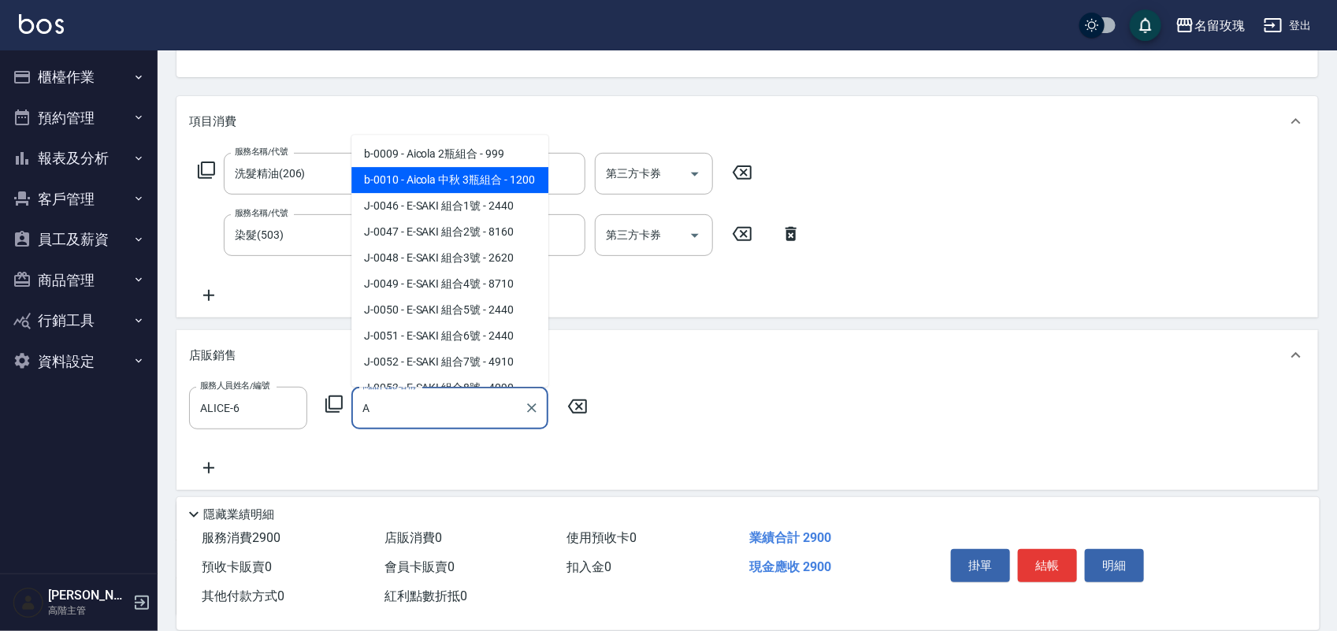
click at [449, 184] on span "b-0010 - Aicola 中秋 3瓶組合 - 1200" at bounding box center [449, 180] width 197 height 26
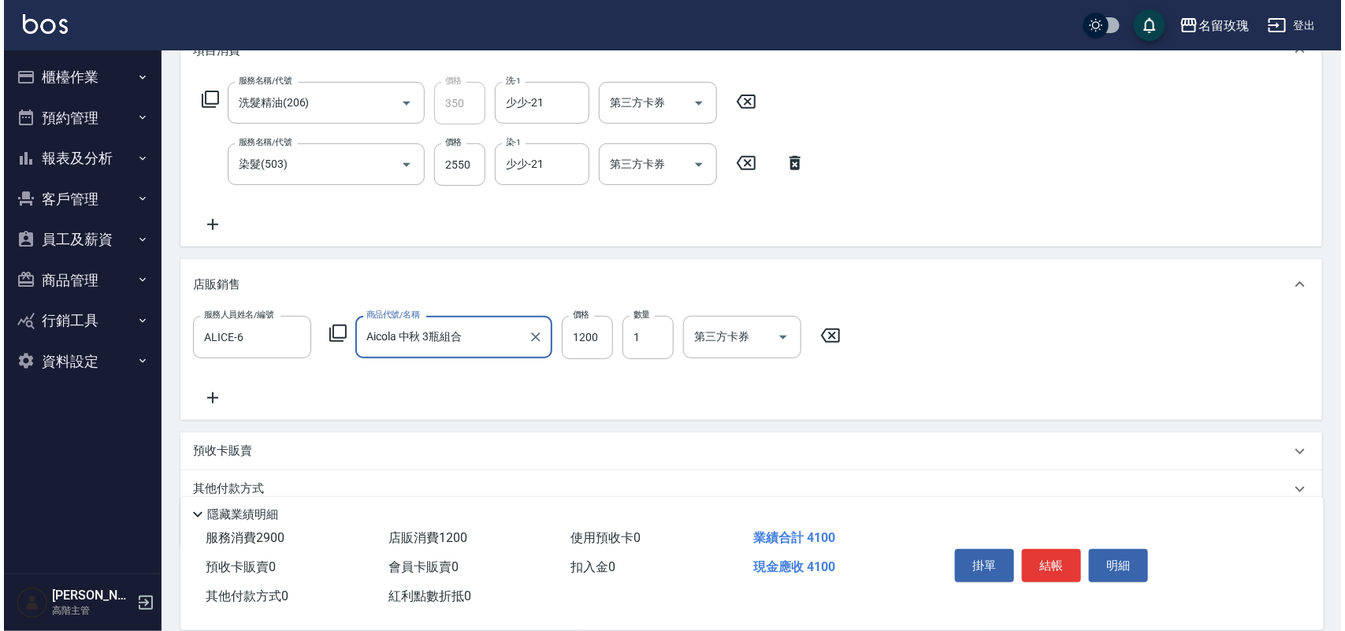
scroll to position [297, 0]
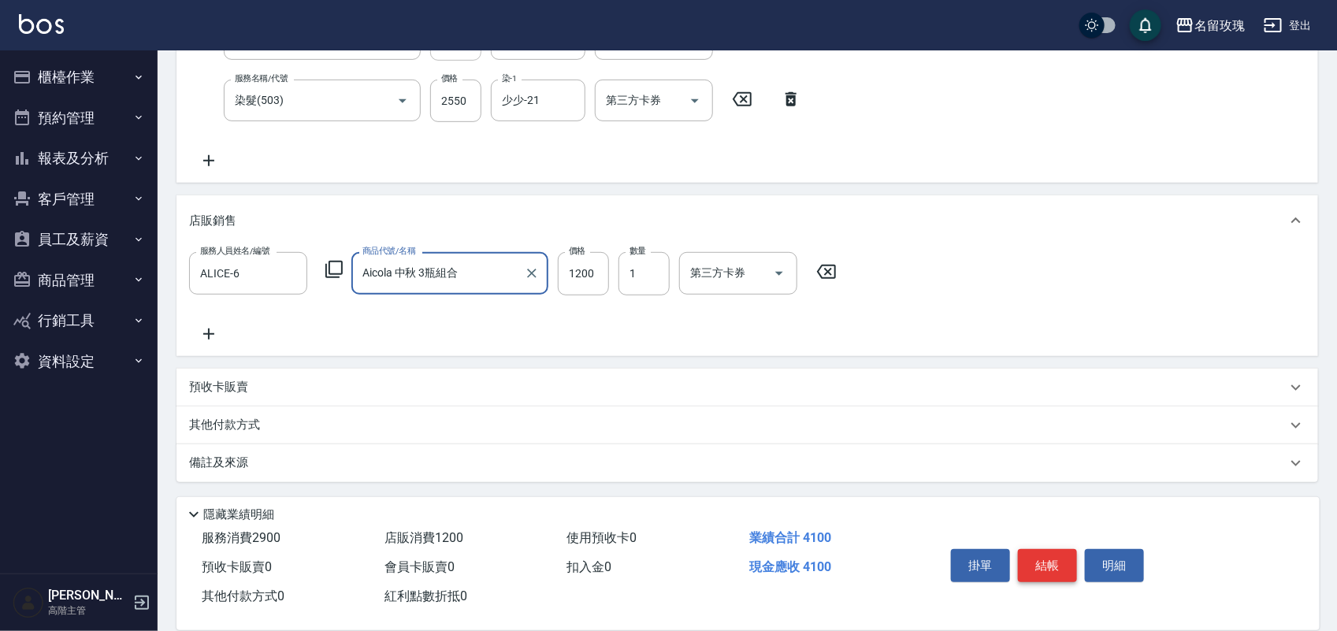
type input "Aicola 中秋 3瓶組合"
click at [1064, 552] on button "結帳" at bounding box center [1047, 565] width 59 height 33
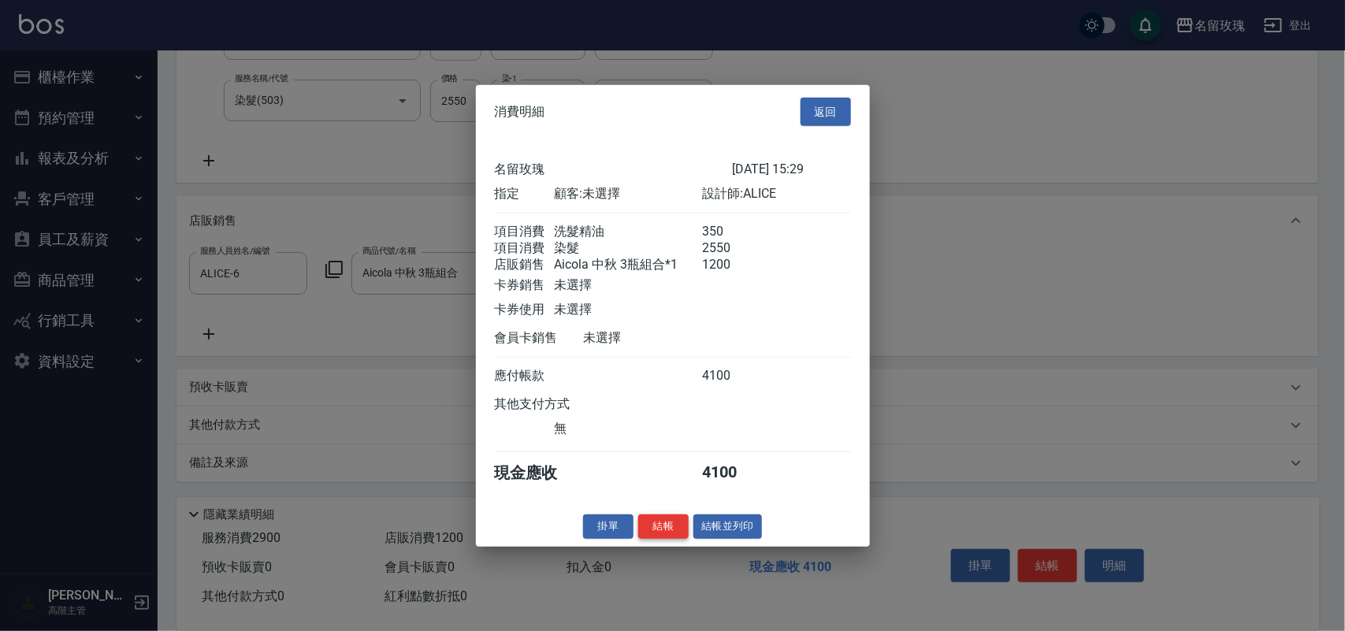
click at [670, 539] on button "結帳" at bounding box center [663, 527] width 50 height 24
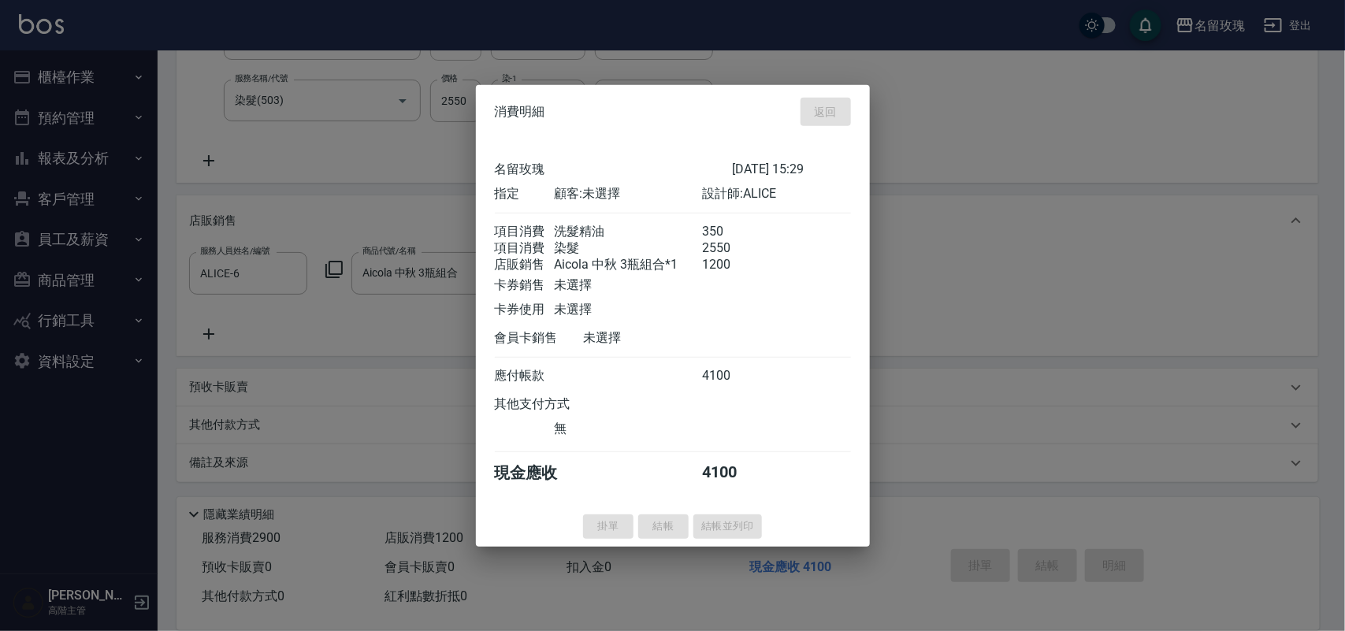
type input "2025/09/26 15:30"
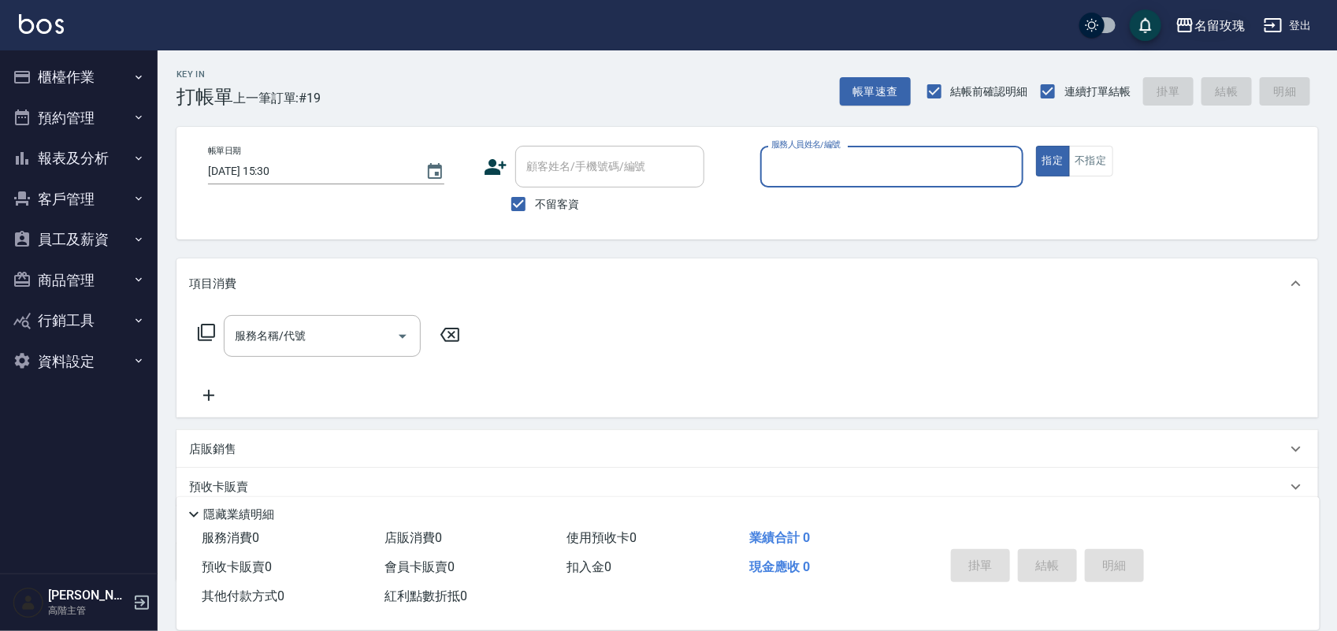
click at [1208, 18] on div "名留玫瑰" at bounding box center [1220, 26] width 50 height 20
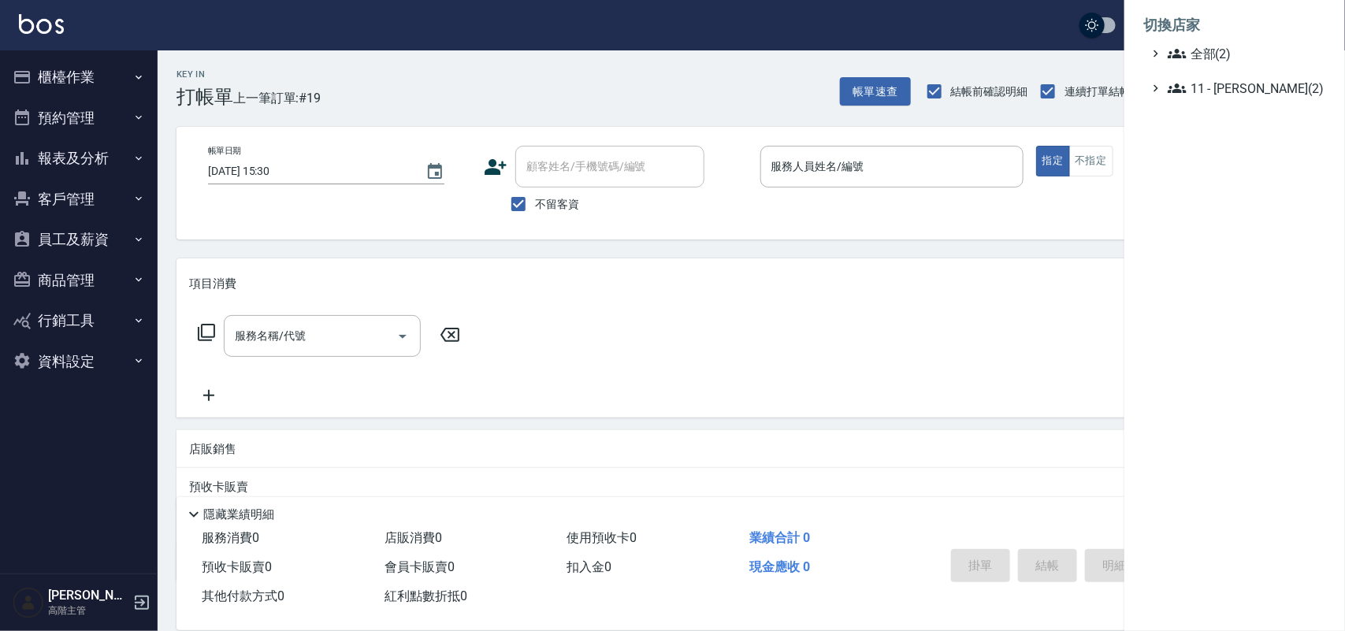
click at [1218, 63] on ul "全部(2) 11 - 陳清江(2)" at bounding box center [1235, 71] width 183 height 54
click at [1166, 58] on div "全部(2)" at bounding box center [1242, 53] width 155 height 19
click at [1199, 72] on span "名留德行" at bounding box center [1243, 72] width 154 height 19
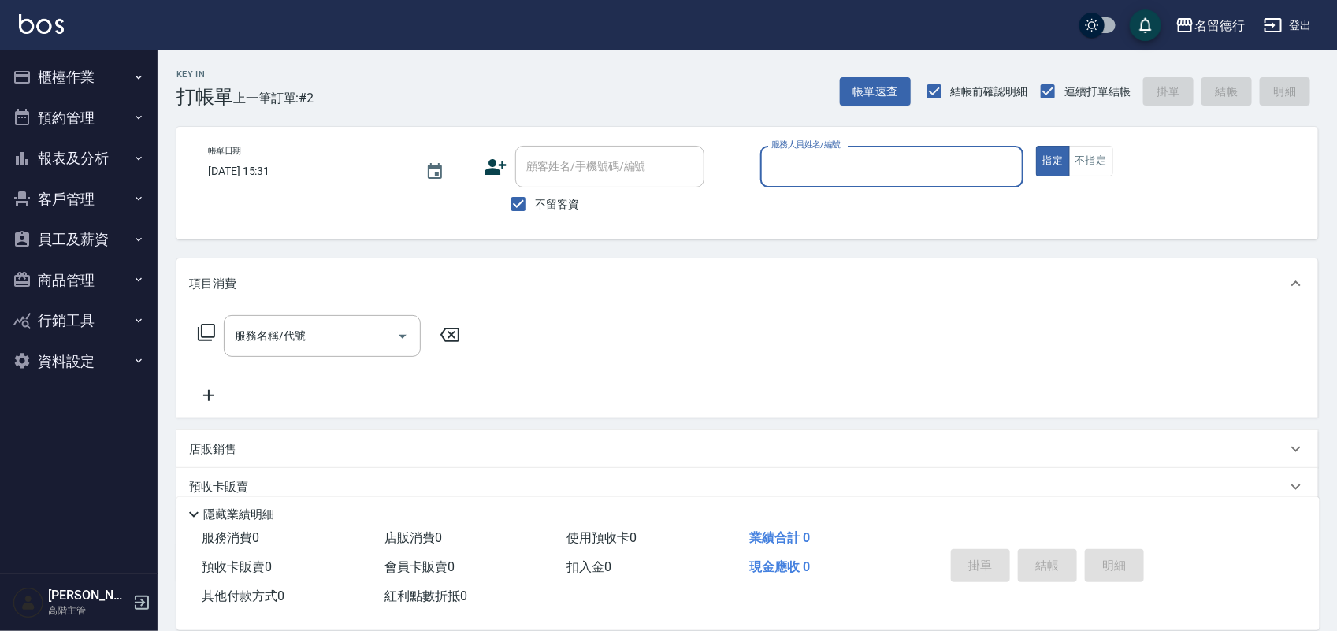
click at [76, 280] on button "商品管理" at bounding box center [78, 280] width 145 height 41
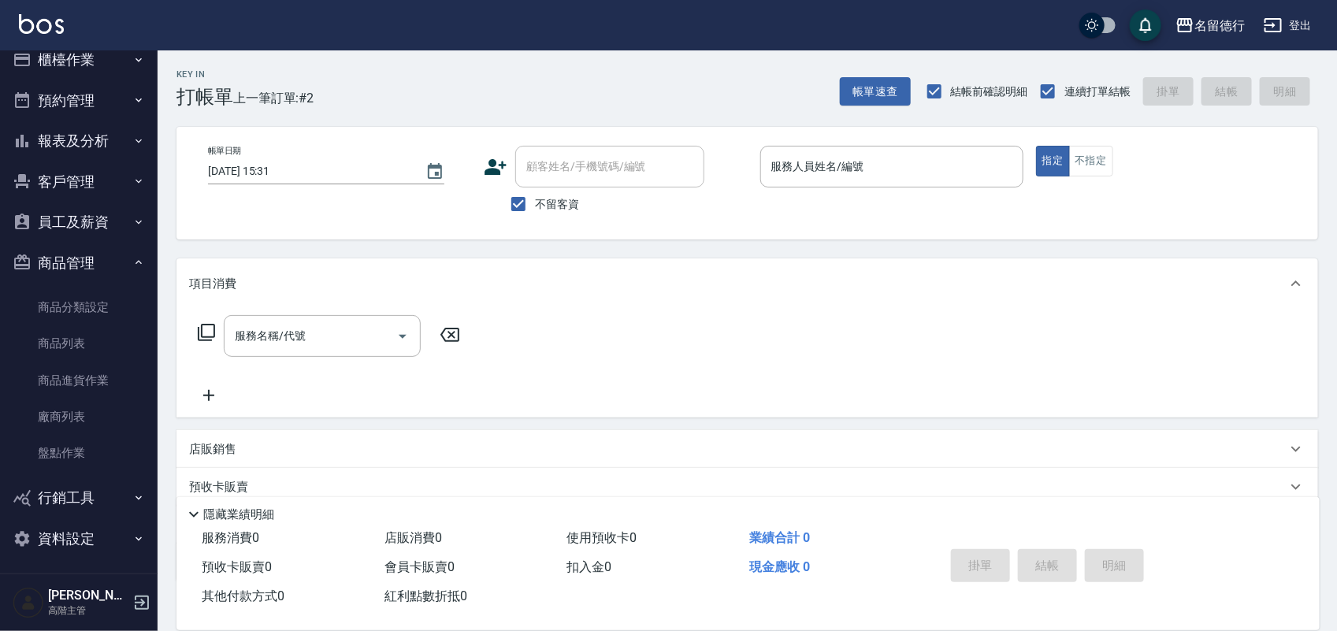
scroll to position [21, 0]
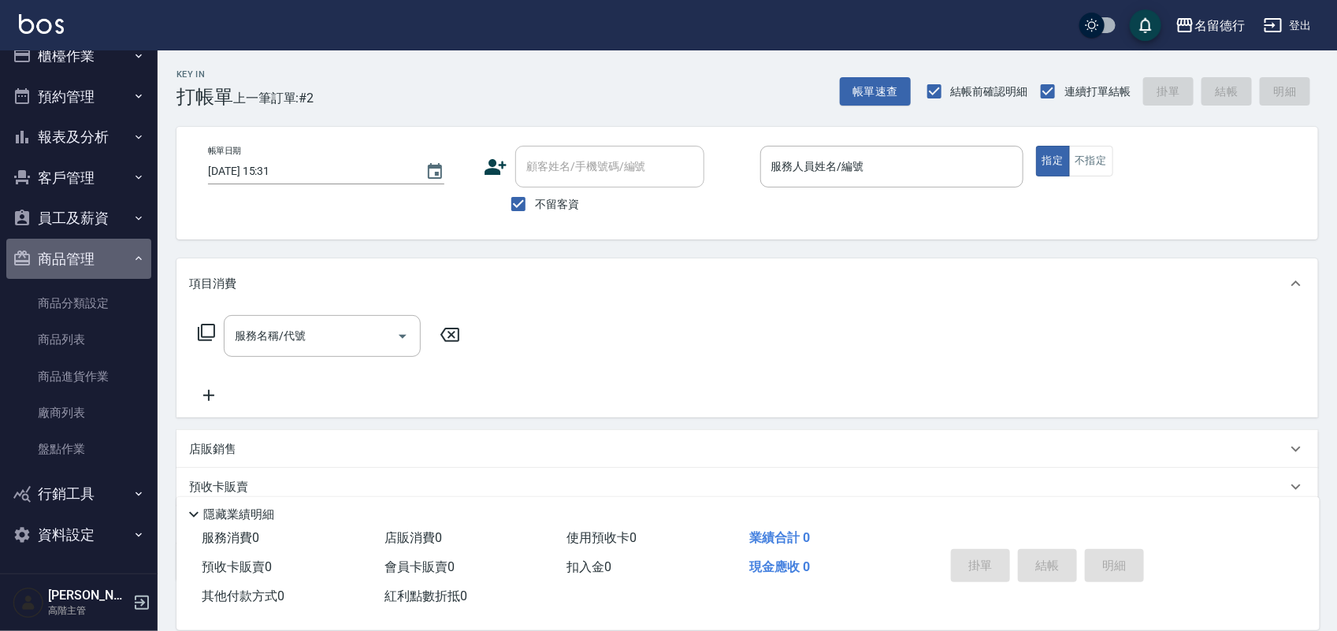
drag, startPoint x: 84, startPoint y: 258, endPoint x: 88, endPoint y: 210, distance: 48.2
click at [84, 256] on button "商品管理" at bounding box center [78, 259] width 145 height 41
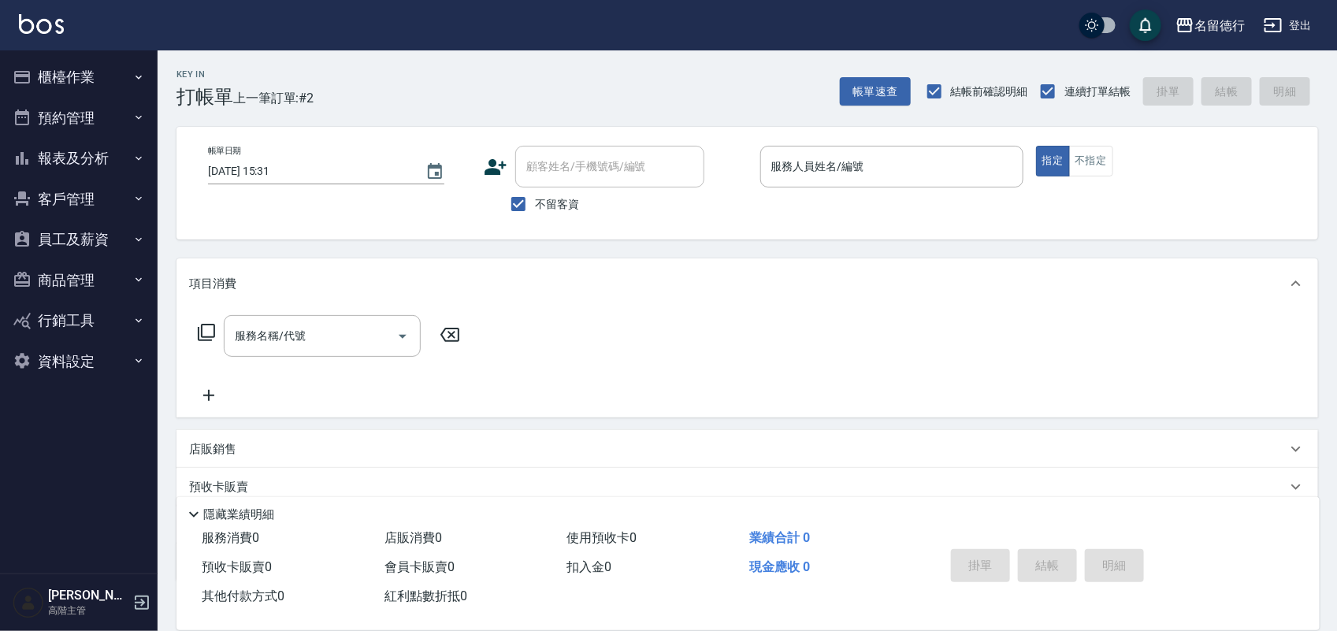
click at [88, 210] on button "客戶管理" at bounding box center [78, 199] width 145 height 41
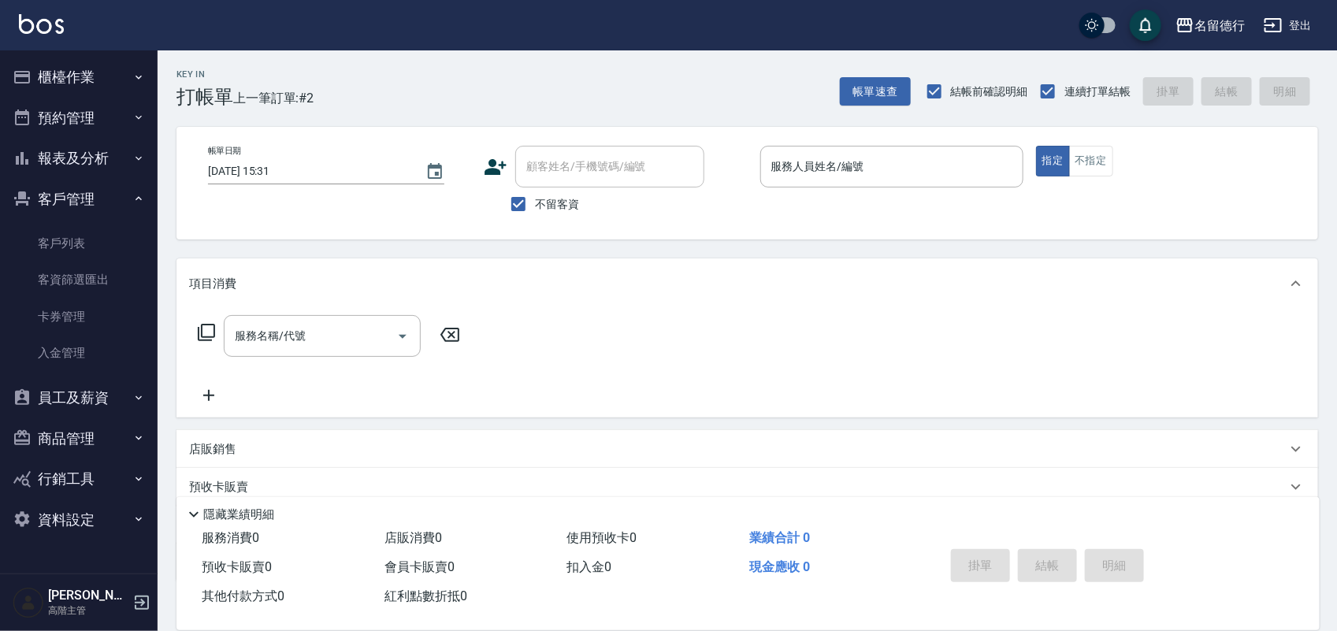
click at [87, 199] on button "客戶管理" at bounding box center [78, 199] width 145 height 41
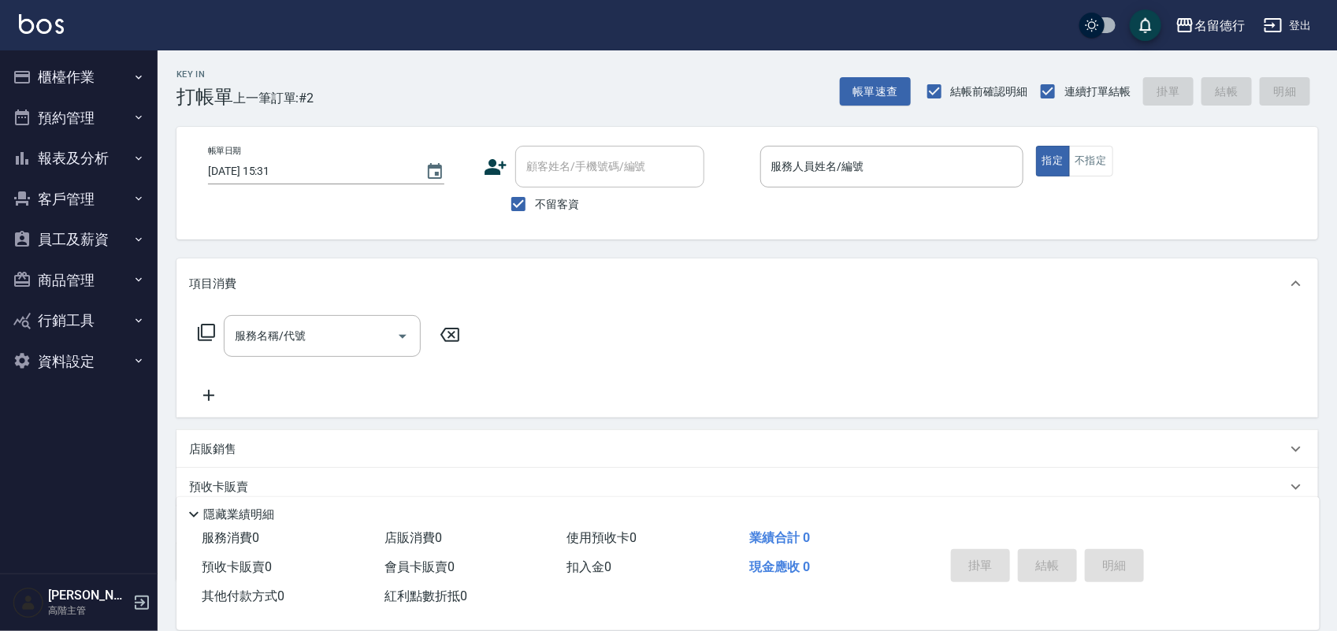
click at [84, 164] on button "報表及分析" at bounding box center [78, 158] width 145 height 41
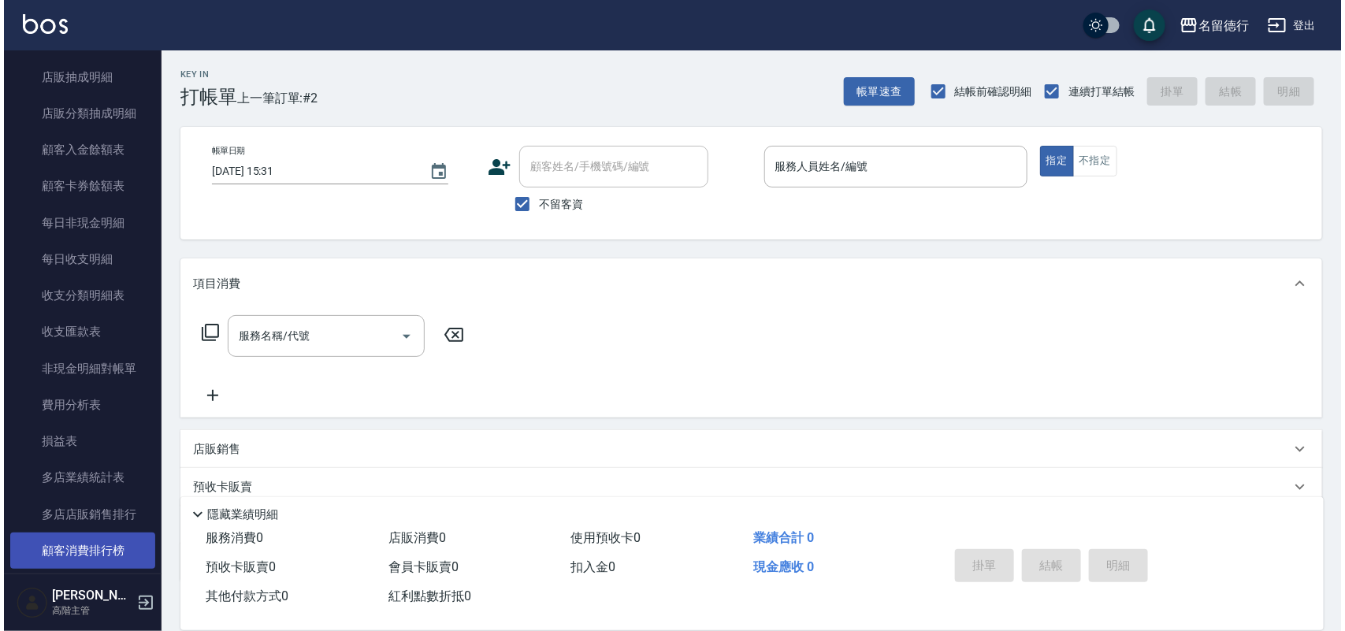
scroll to position [1084, 0]
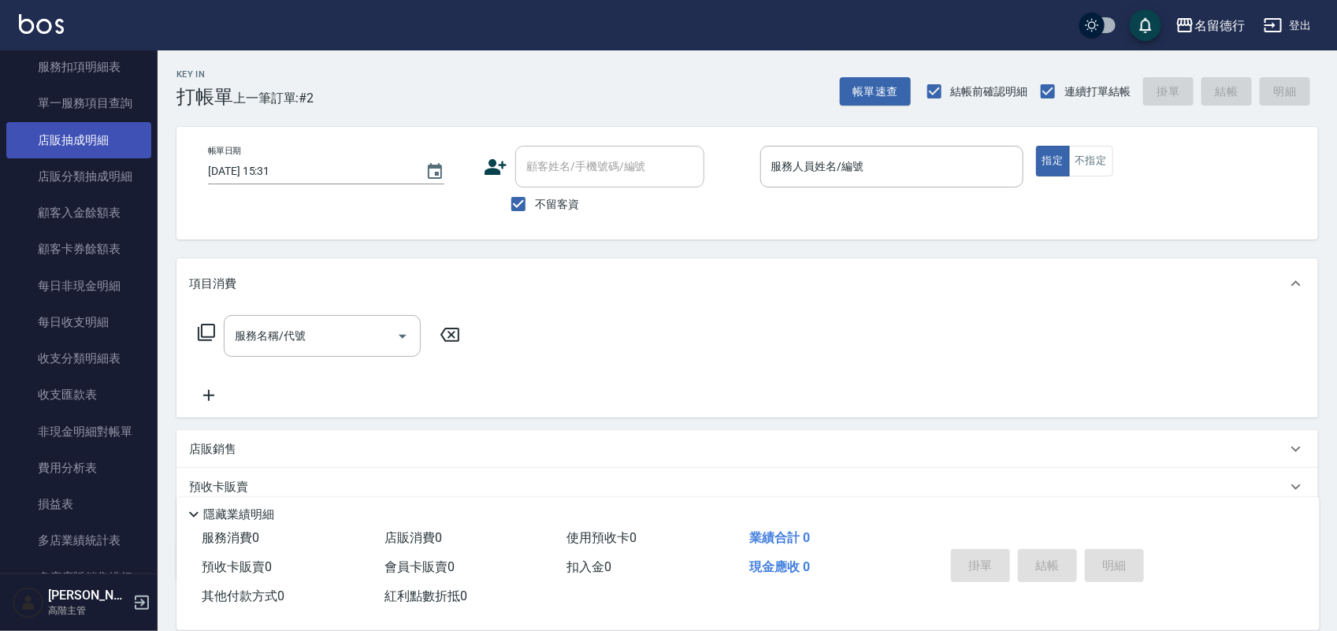
click at [103, 132] on link "店販抽成明細" at bounding box center [78, 140] width 145 height 36
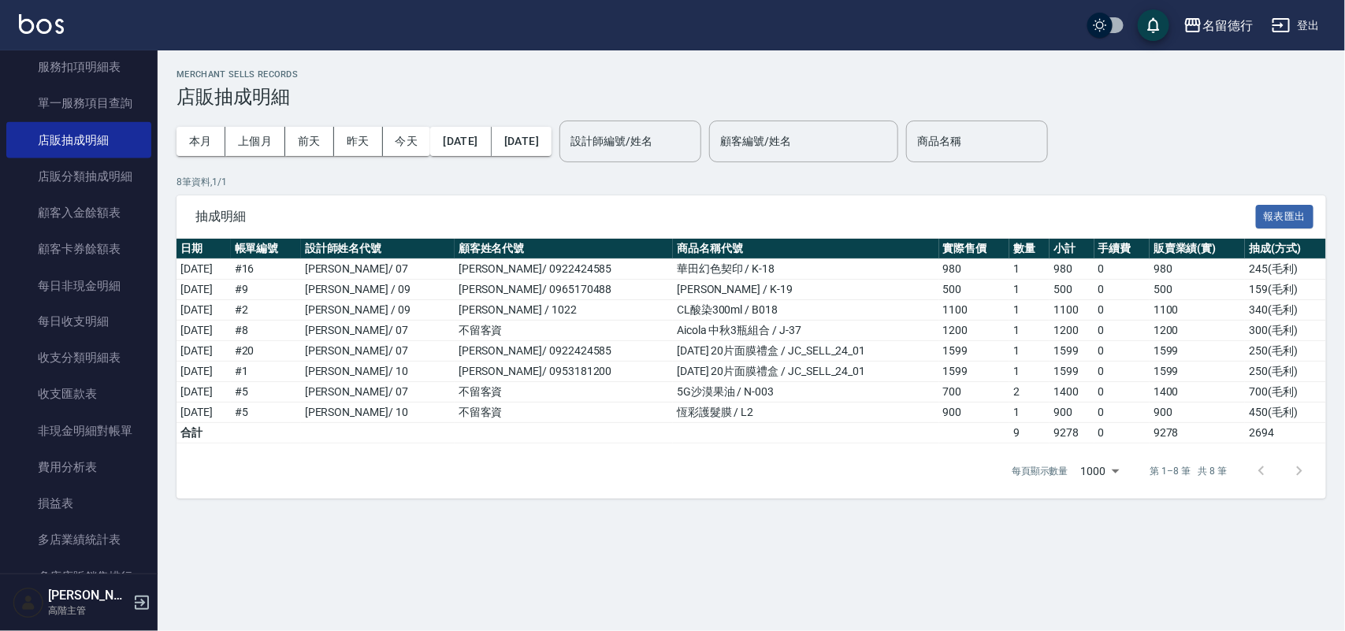
click at [430, 493] on div "每頁顯示數量 1000 1000 第 1–8 筆 共 8 筆" at bounding box center [752, 471] width 1150 height 55
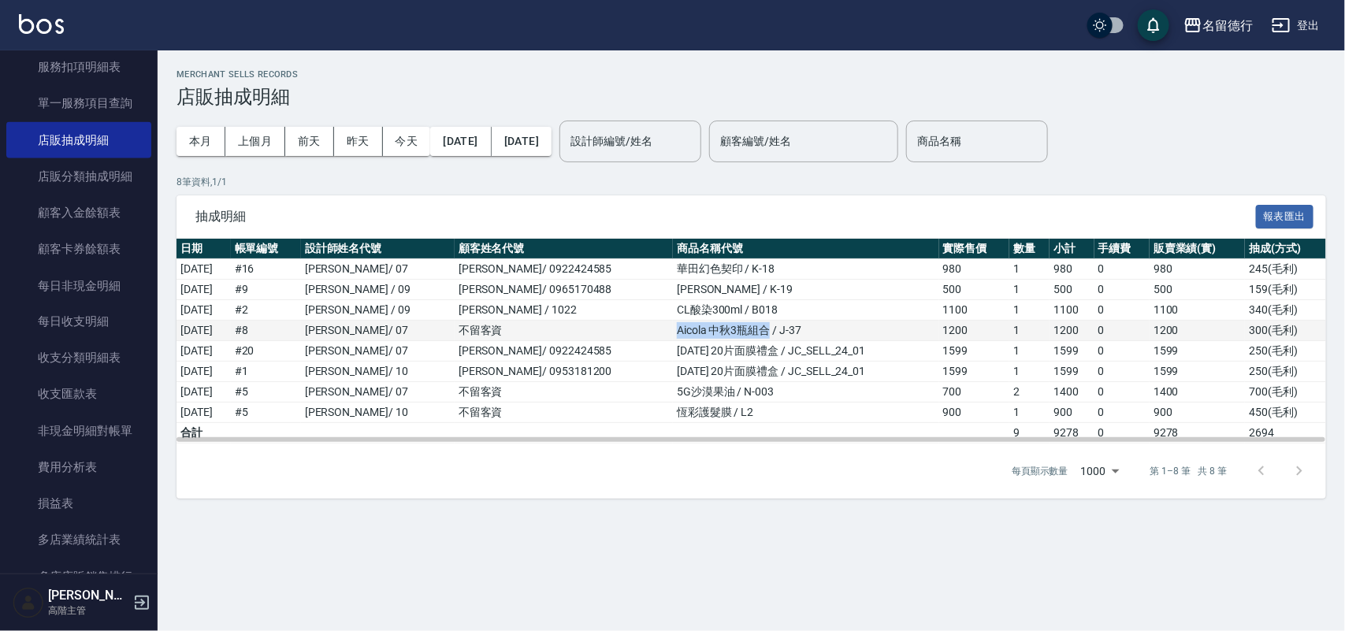
drag, startPoint x: 632, startPoint y: 331, endPoint x: 723, endPoint y: 325, distance: 90.8
click at [723, 325] on td "Aicola 中秋3瓶組合 / J-37" at bounding box center [806, 331] width 266 height 20
copy td "Aicola 中秋3瓶組合"
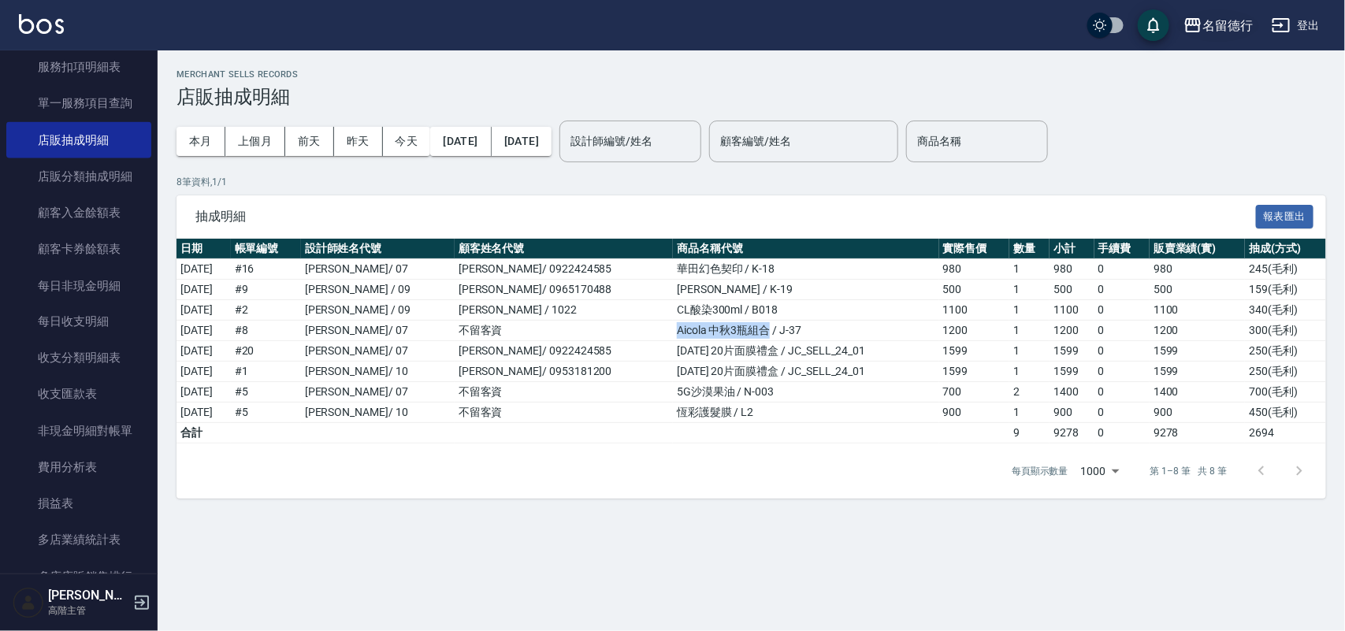
click at [1234, 17] on div "名留德行" at bounding box center [1228, 26] width 50 height 20
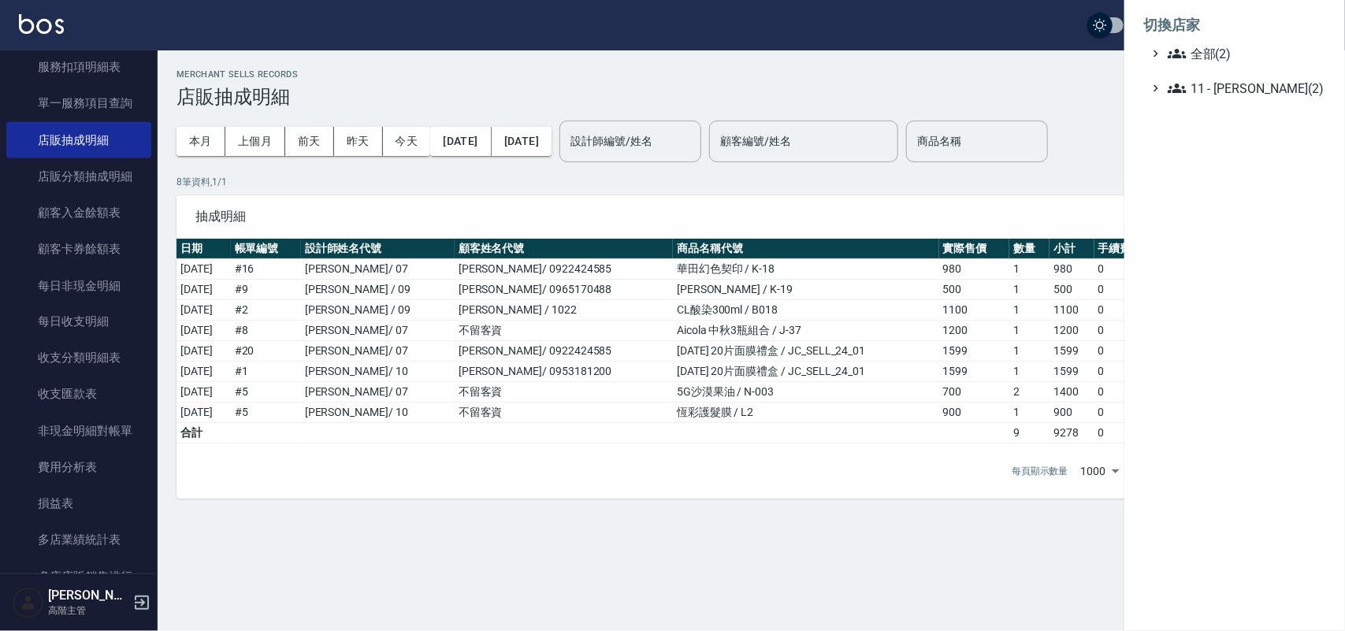
click at [1190, 63] on ul "全部(2) 11 - 陳清江(2)" at bounding box center [1235, 71] width 183 height 54
click at [1203, 41] on li "切換店家" at bounding box center [1235, 25] width 183 height 38
click at [1207, 52] on span "全部(2)" at bounding box center [1244, 53] width 152 height 19
click at [1243, 97] on span "名留玫瑰" at bounding box center [1243, 99] width 154 height 19
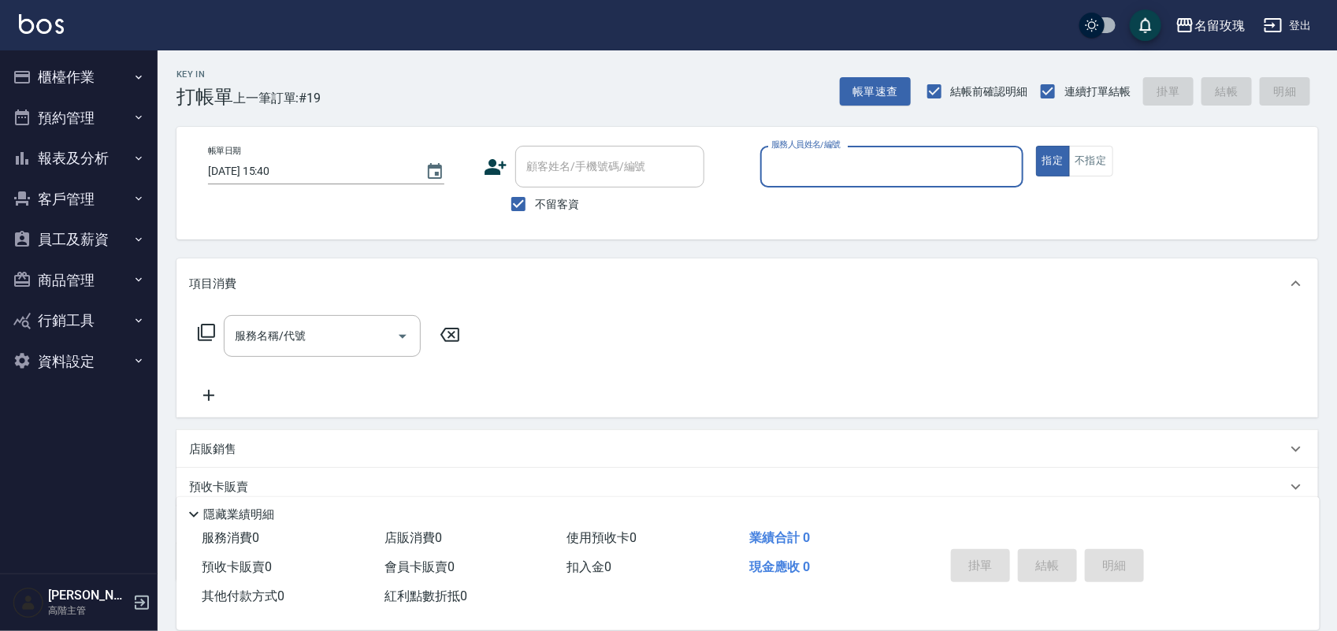
click at [630, 84] on div "Key In 打帳單 上一筆訂單:#19 帳單速查 結帳前確認明細 連續打單結帳 掛單 結帳 明細" at bounding box center [738, 79] width 1161 height 58
click at [544, 184] on div "顧客姓名/手機號碼/編號" at bounding box center [609, 167] width 189 height 42
click at [542, 199] on span "不留客資" at bounding box center [557, 204] width 44 height 17
click at [535, 199] on input "不留客資" at bounding box center [518, 204] width 33 height 33
checkbox input "false"
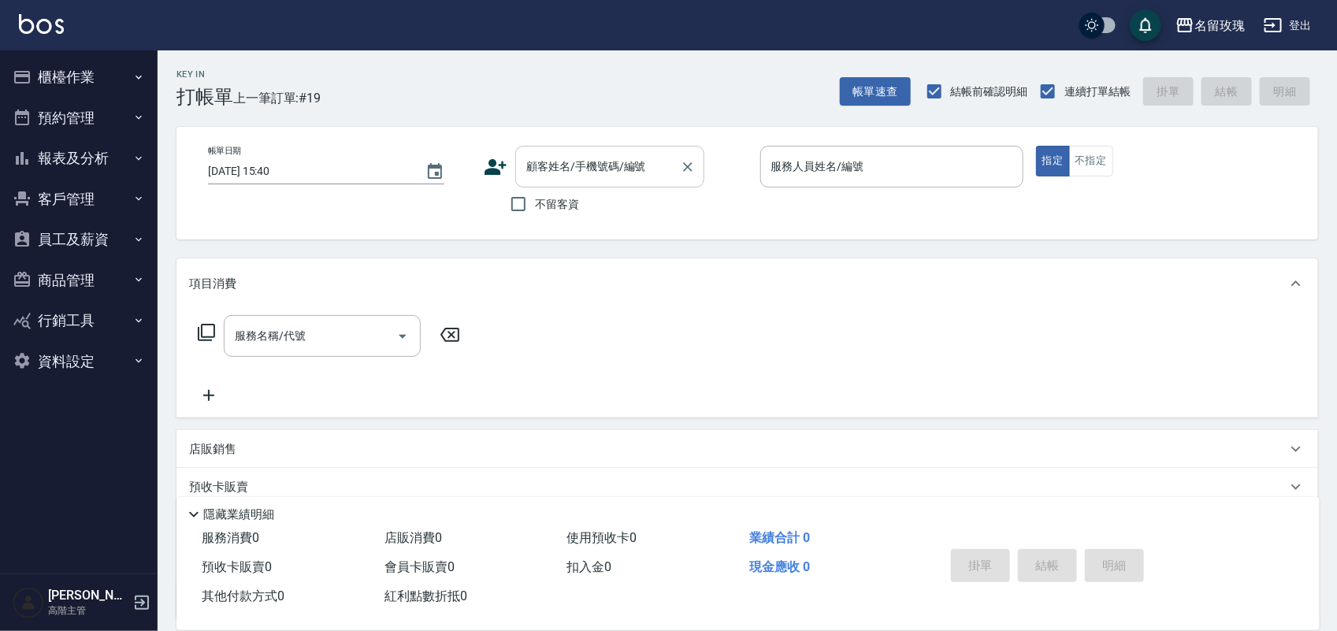
click at [548, 181] on div "顧客姓名/手機號碼/編號" at bounding box center [609, 167] width 189 height 42
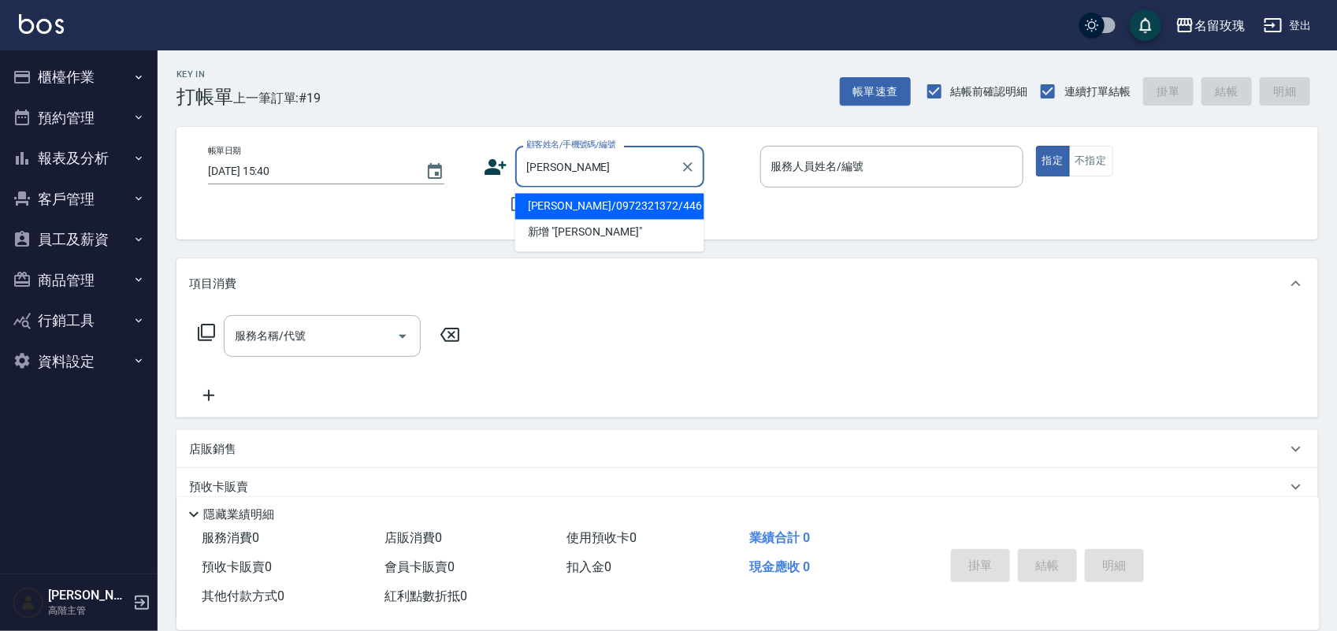
click at [632, 201] on li "高郁琇/0972321372/446" at bounding box center [609, 207] width 189 height 26
type input "高郁琇/0972321372/446"
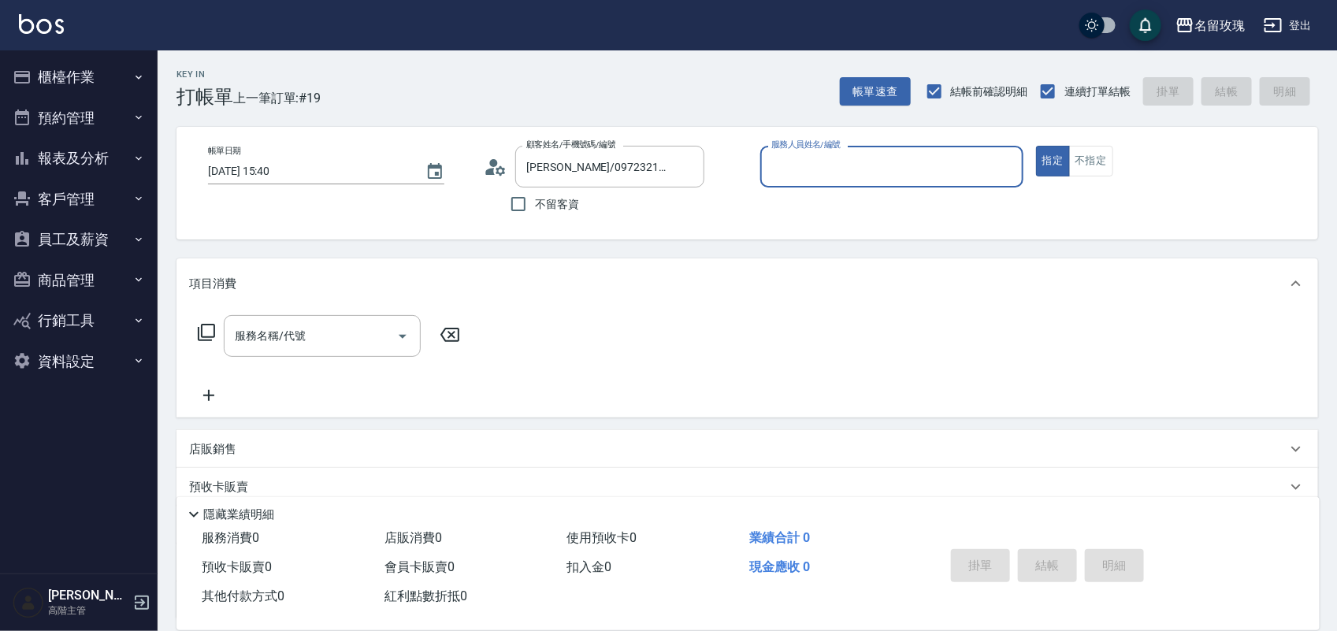
type input "ALICE-6"
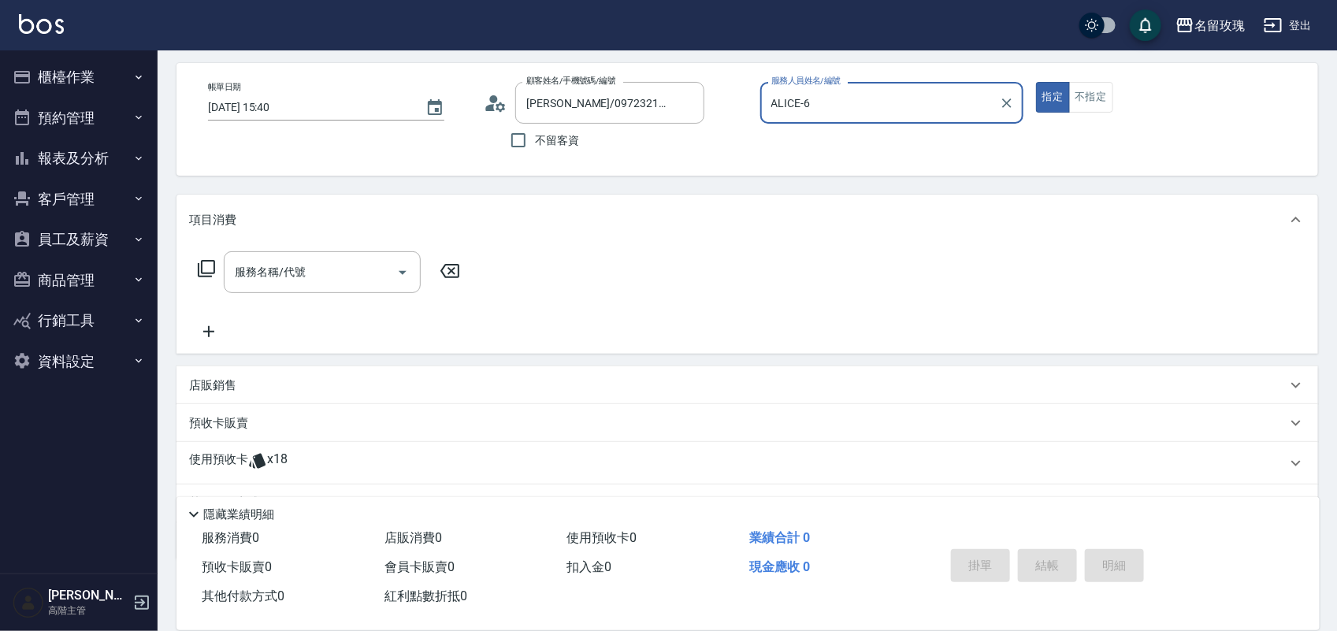
scroll to position [143, 0]
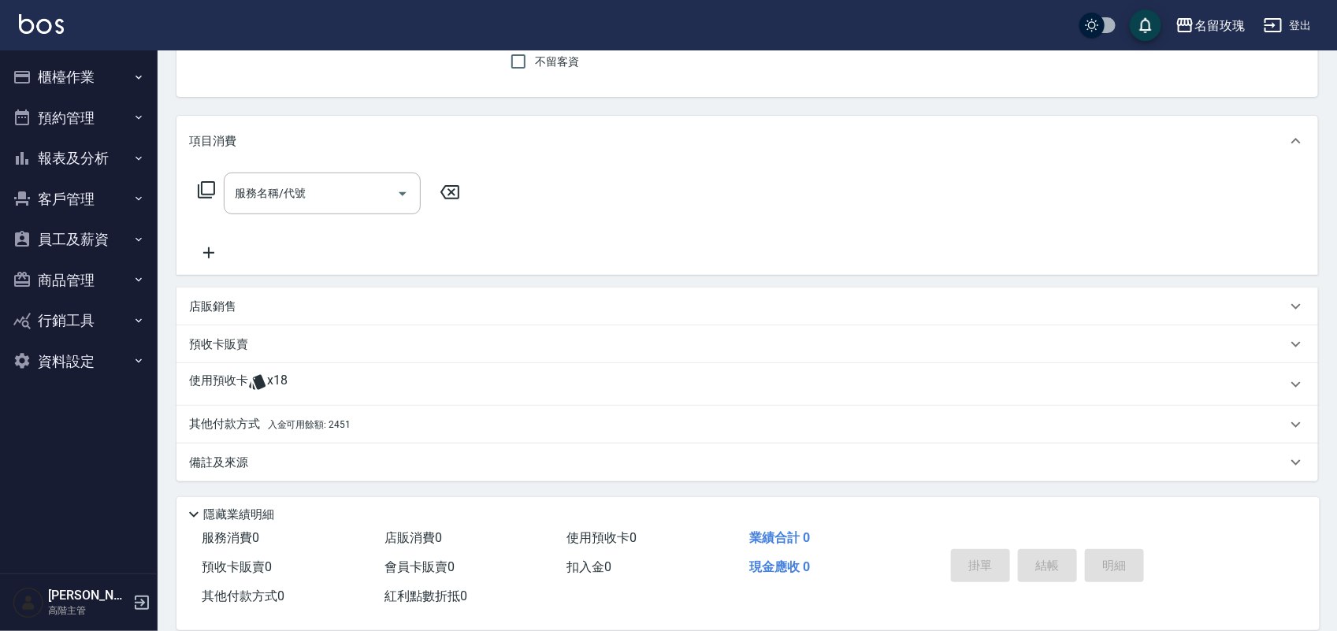
click at [386, 380] on div "使用預收卡 x18" at bounding box center [738, 385] width 1098 height 24
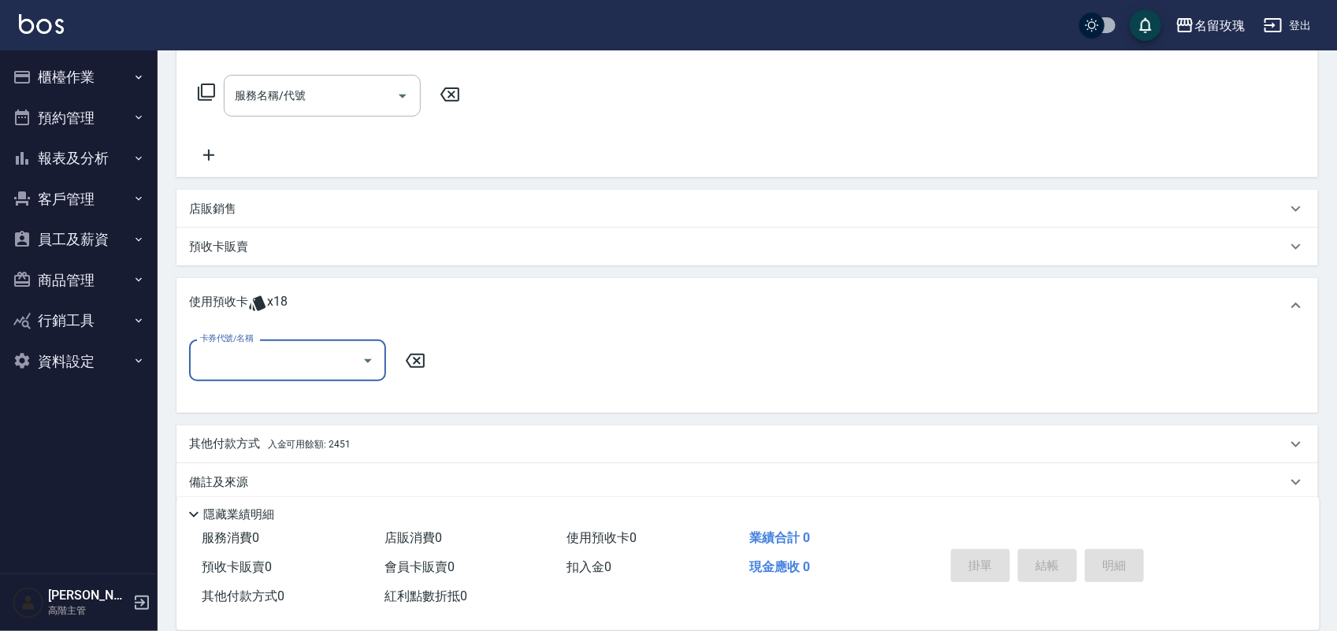
scroll to position [0, 0]
click at [374, 352] on icon "Open" at bounding box center [368, 360] width 19 height 19
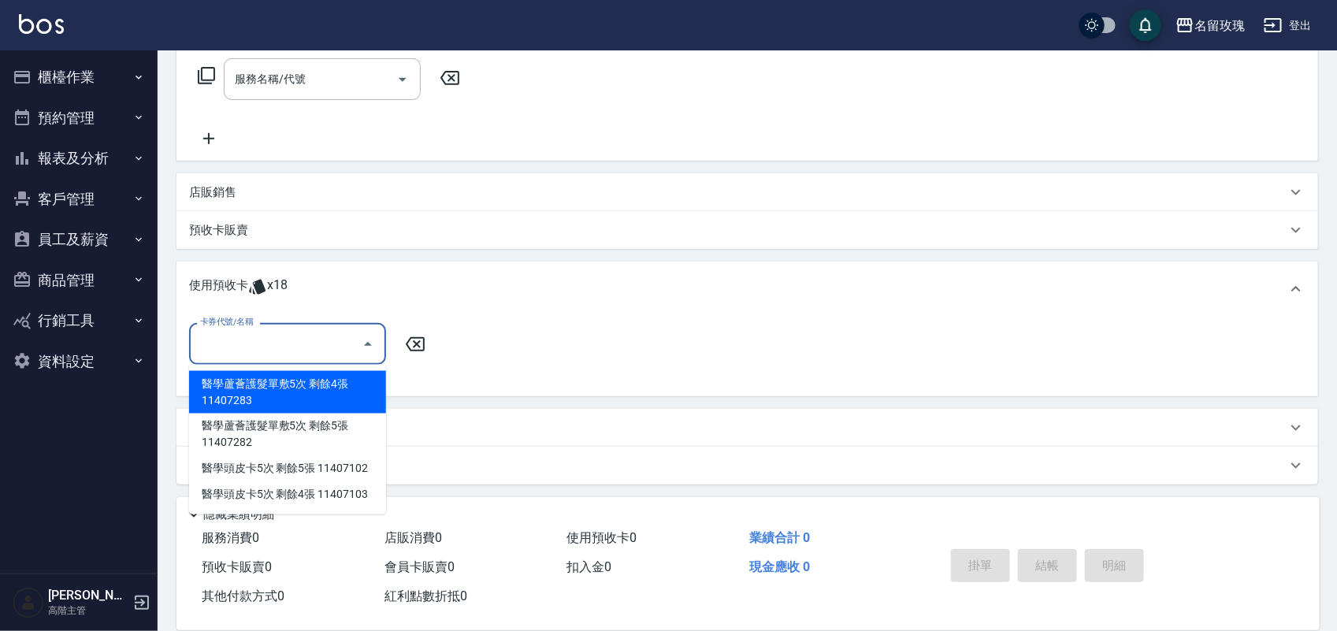
scroll to position [261, 0]
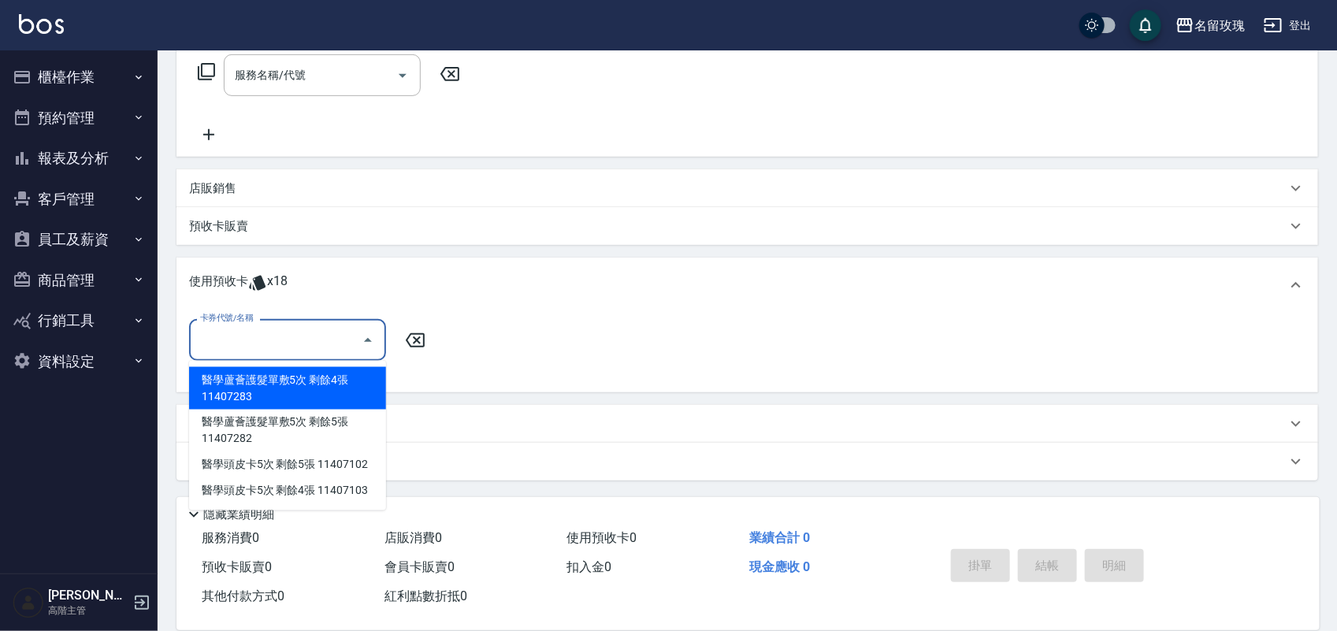
click at [369, 382] on div "醫學蘆薈護髮單敷5次 剩餘4張 11407283" at bounding box center [287, 388] width 197 height 43
type input "醫學蘆薈護髮單敷5次 11407283"
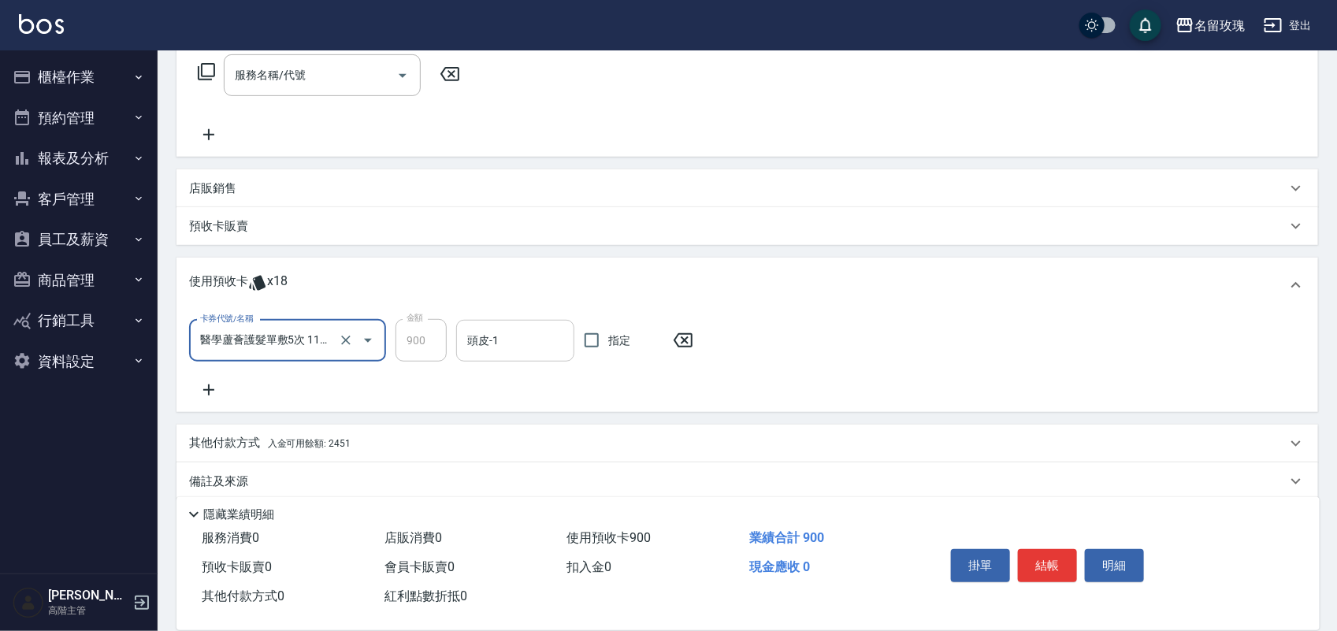
click at [479, 333] on div "頭皮-1 頭皮-1" at bounding box center [515, 341] width 118 height 42
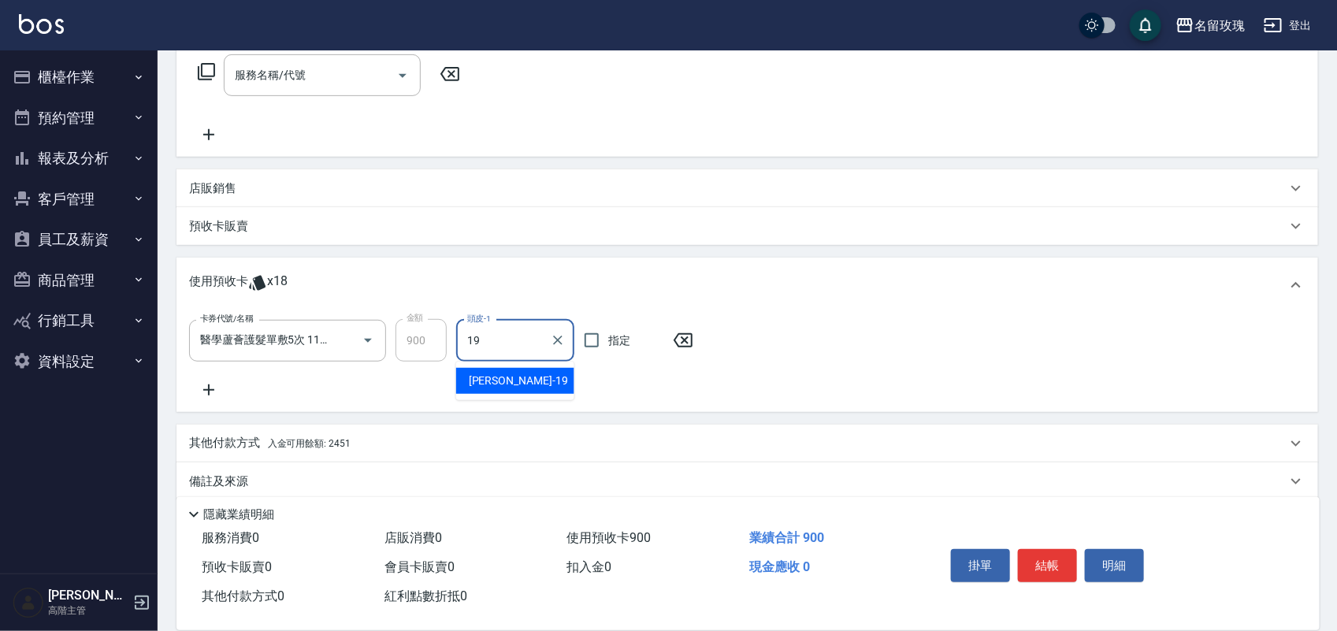
type input "黃婉瑜-19"
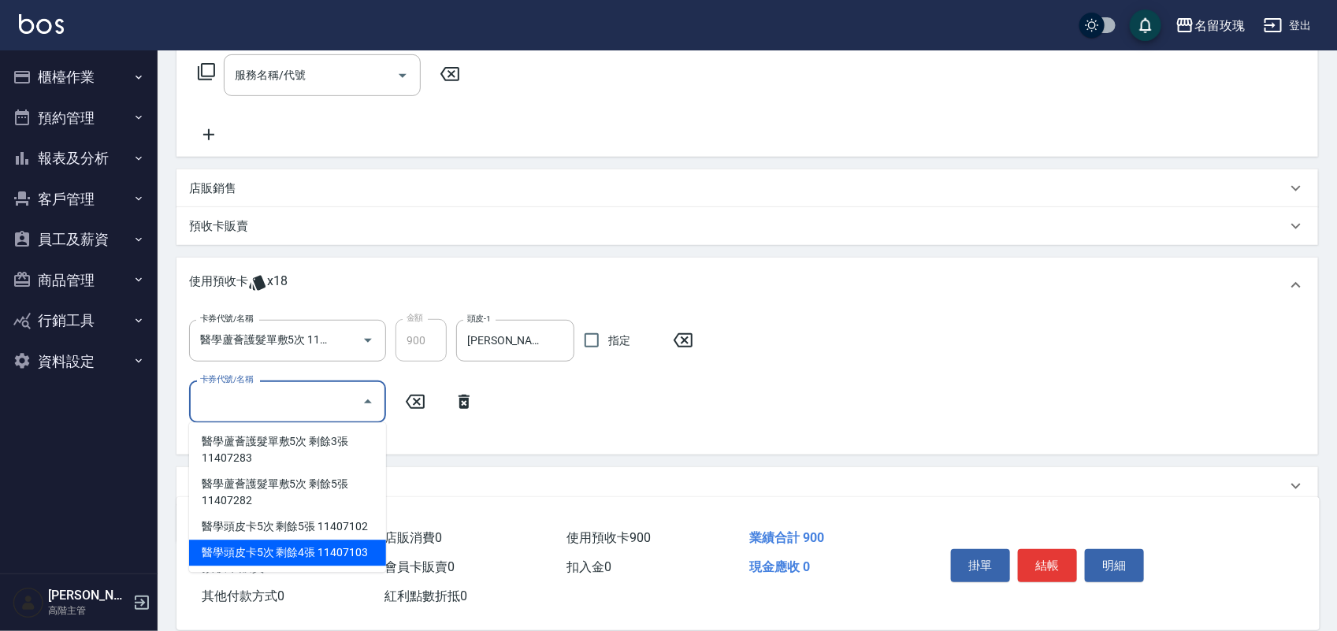
type input "醫學頭皮卡5次 11407103"
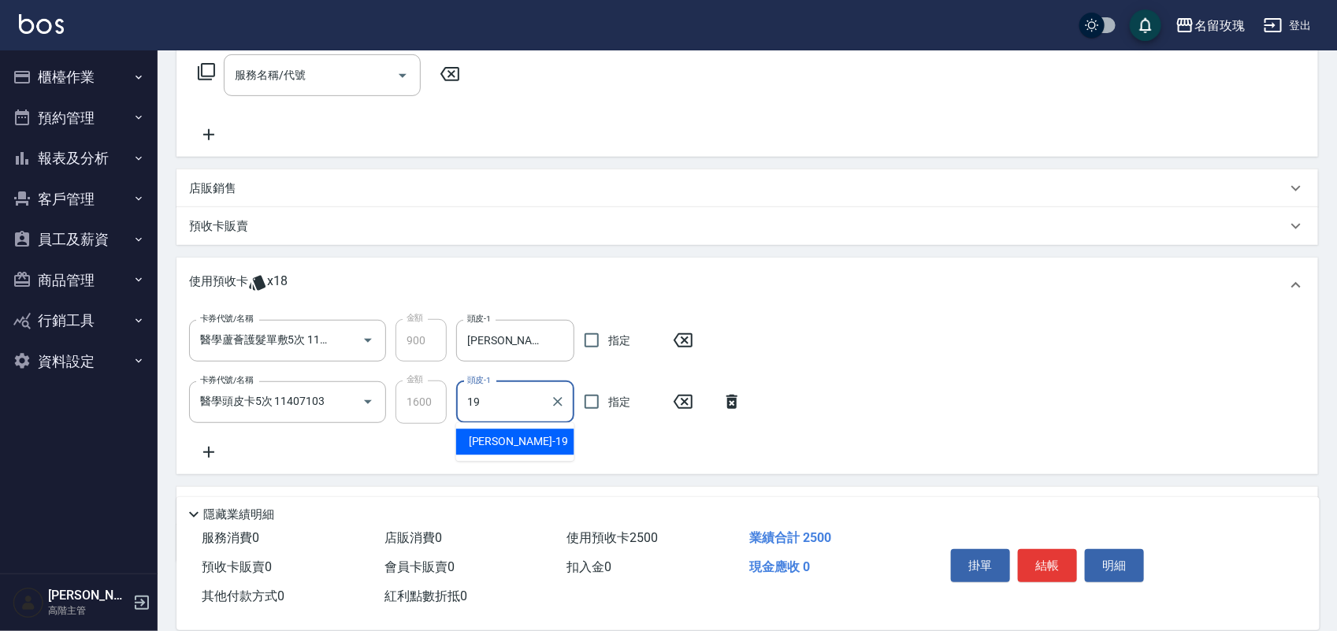
type input "黃婉瑜-19"
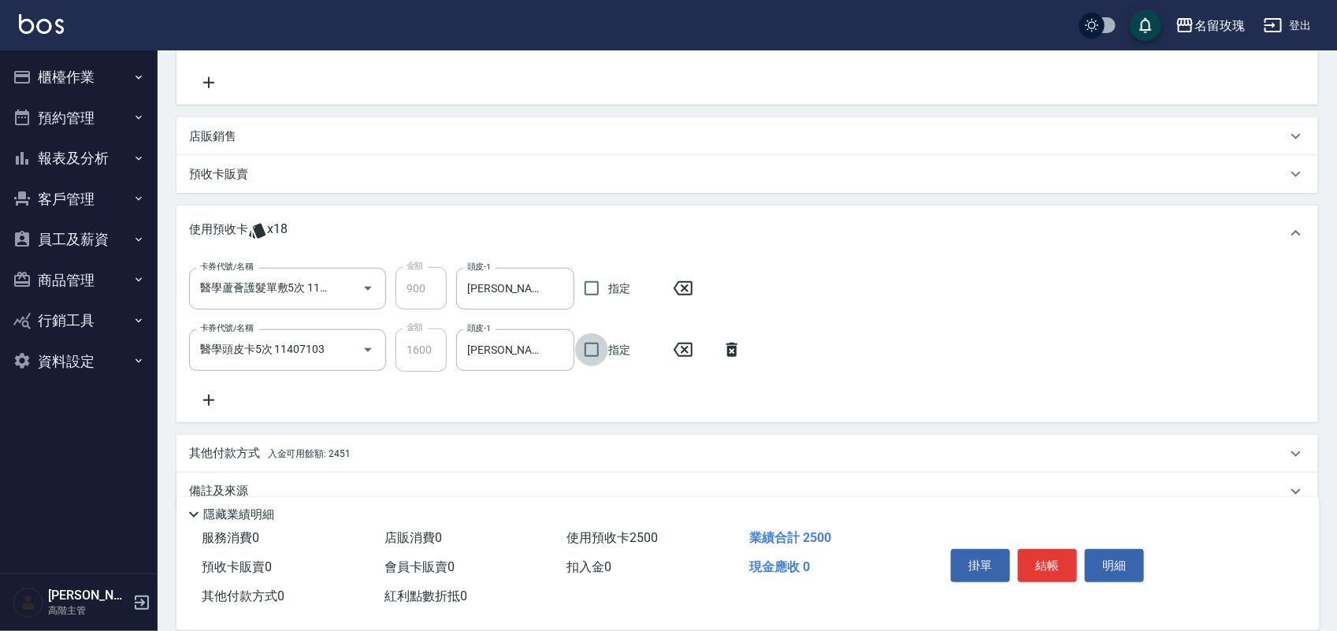
scroll to position [341, 0]
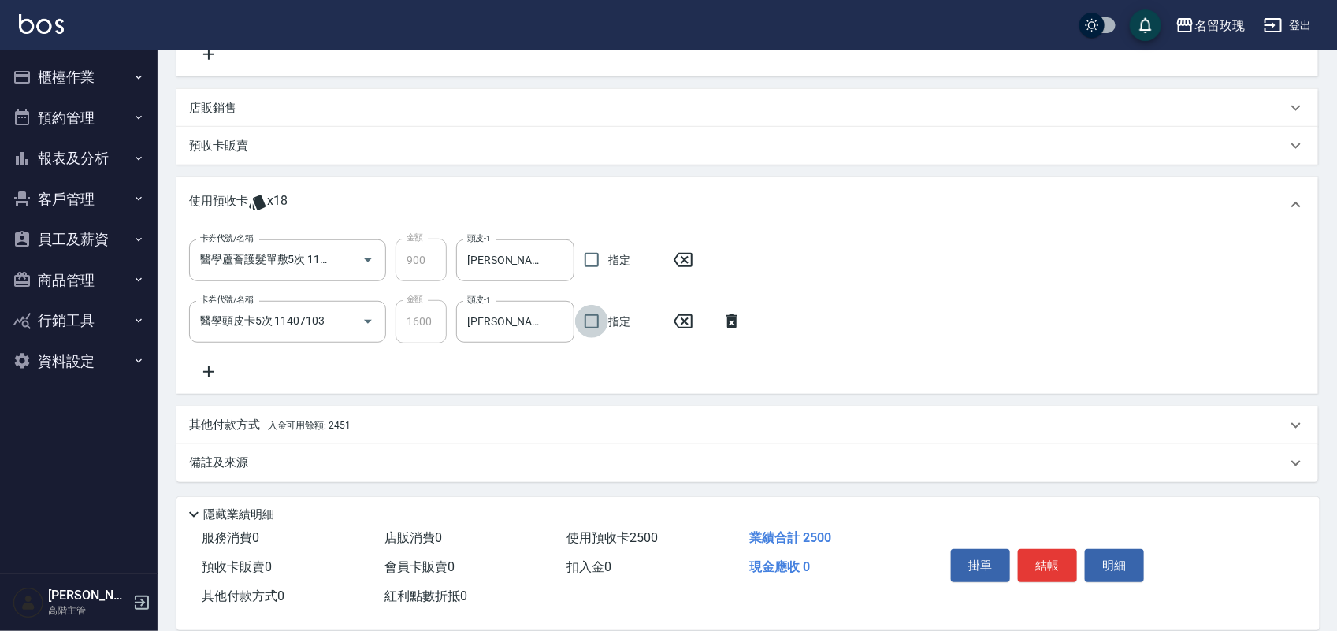
click at [372, 434] on div "其他付款方式 入金可用餘額: 2451" at bounding box center [748, 426] width 1142 height 38
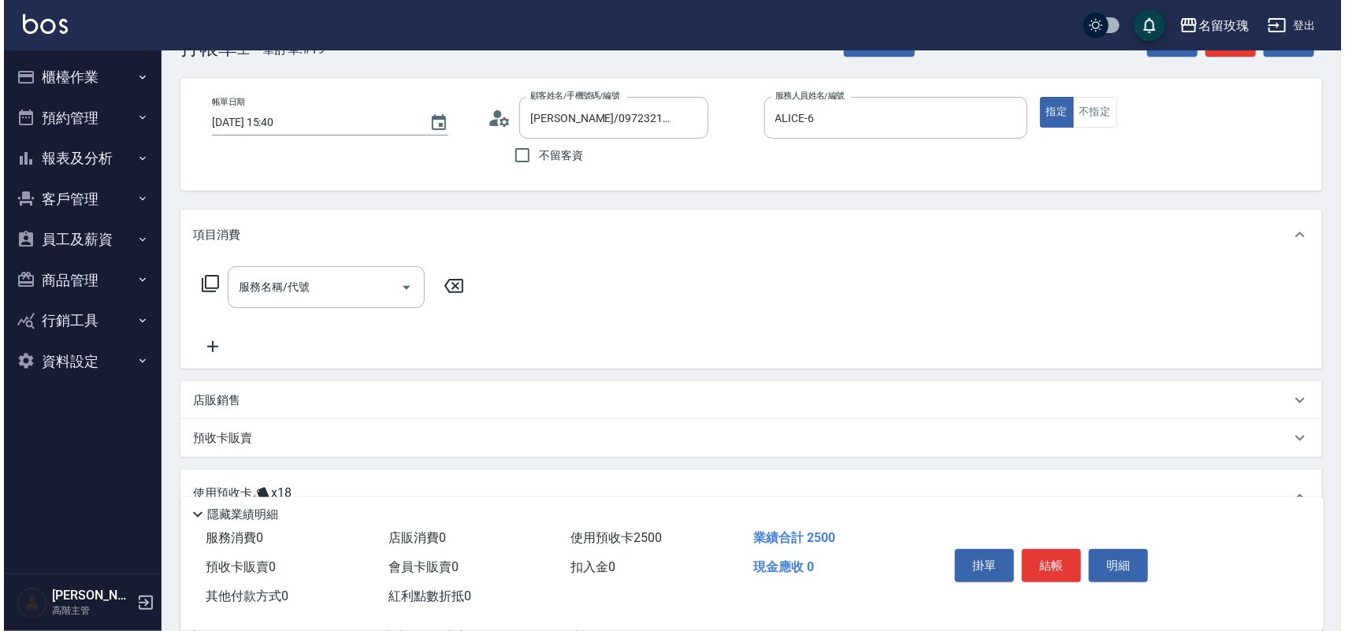
scroll to position [46, 0]
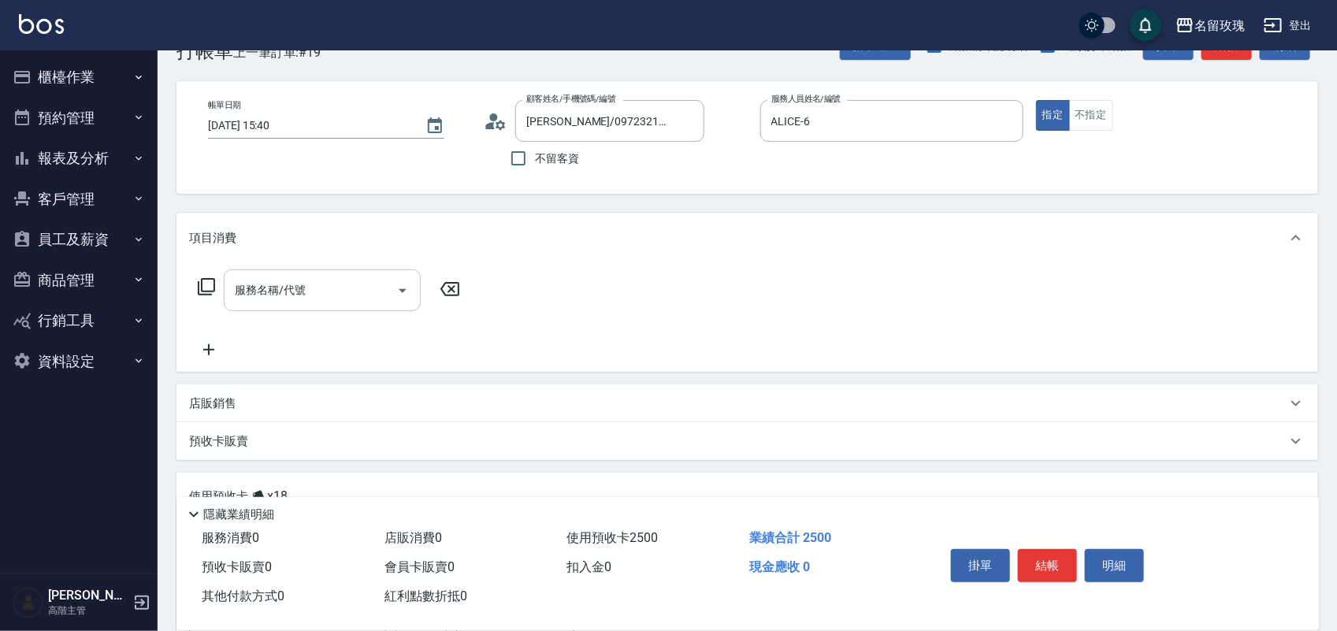
click at [340, 302] on input "服務名稱/代號" at bounding box center [310, 291] width 159 height 28
click at [203, 285] on icon at bounding box center [206, 286] width 19 height 19
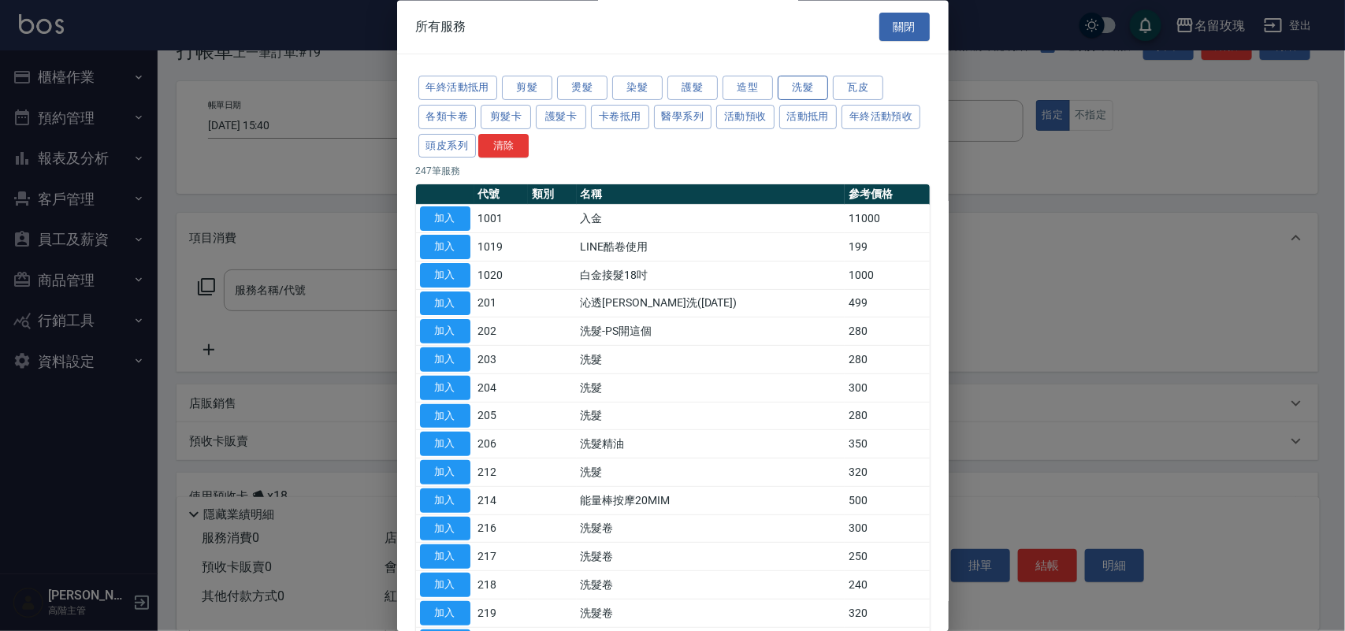
drag, startPoint x: 812, startPoint y: 91, endPoint x: 804, endPoint y: 93, distance: 8.2
click at [809, 91] on button "洗髮" at bounding box center [803, 88] width 50 height 24
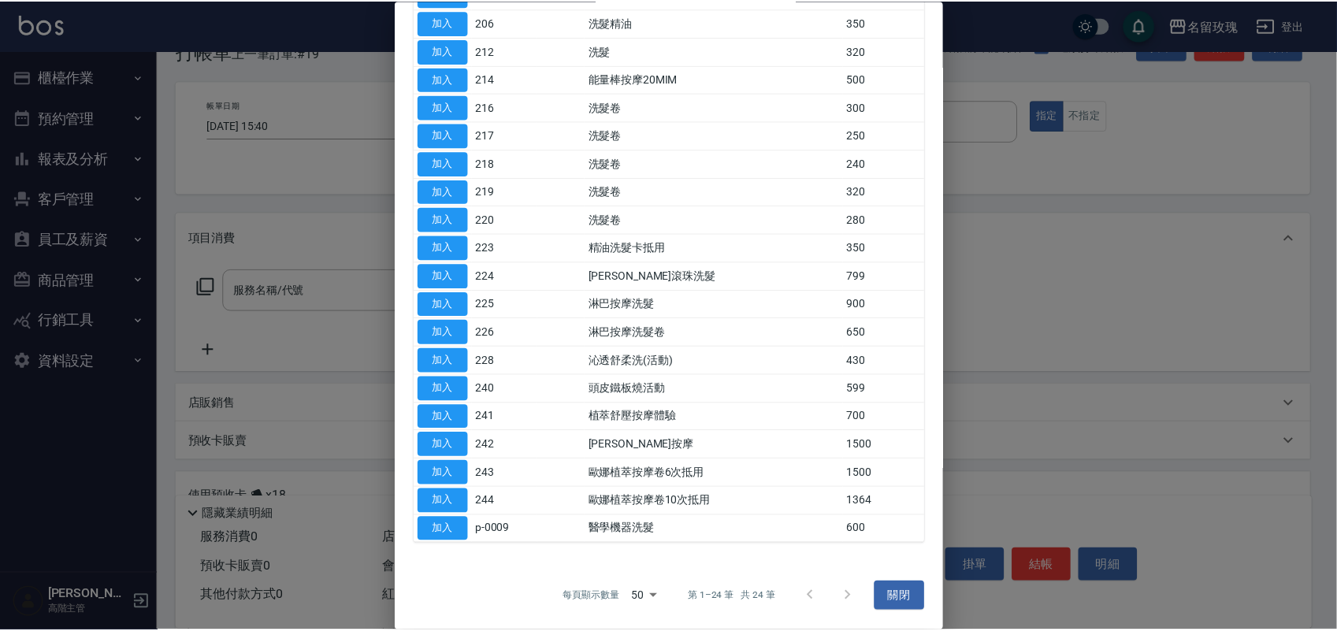
scroll to position [341, 0]
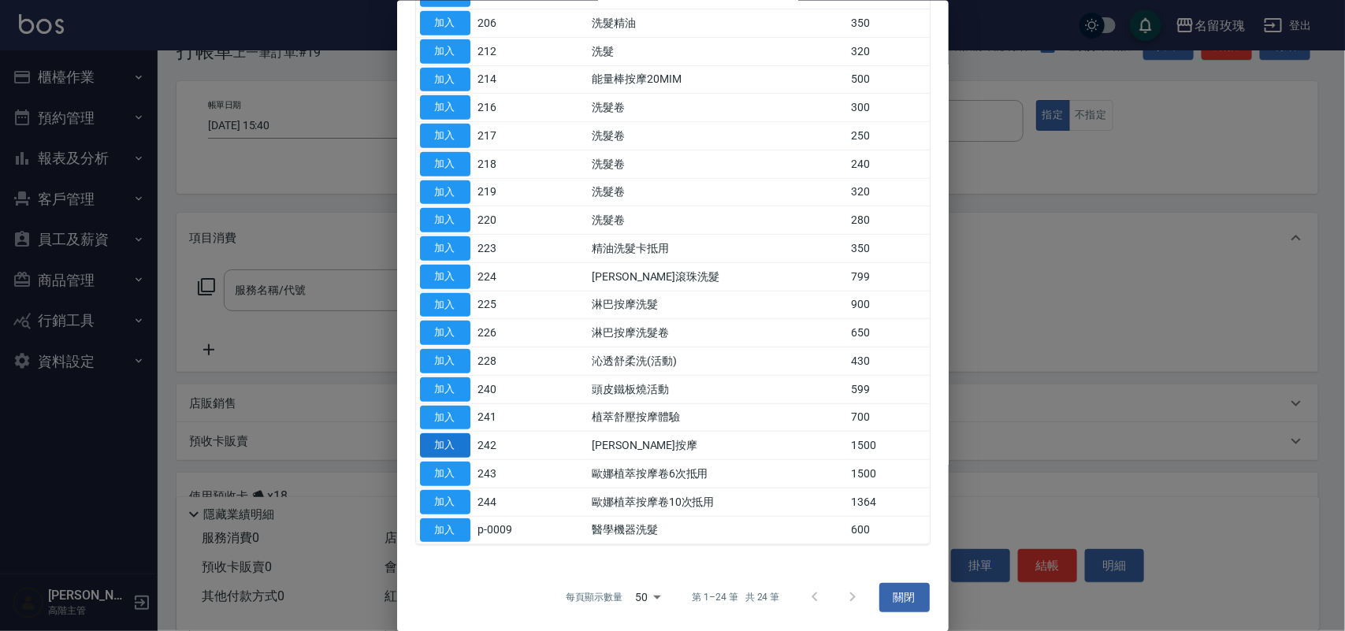
click at [438, 450] on button "加入" at bounding box center [445, 445] width 50 height 24
type input "歐娜植萃按摩(242)"
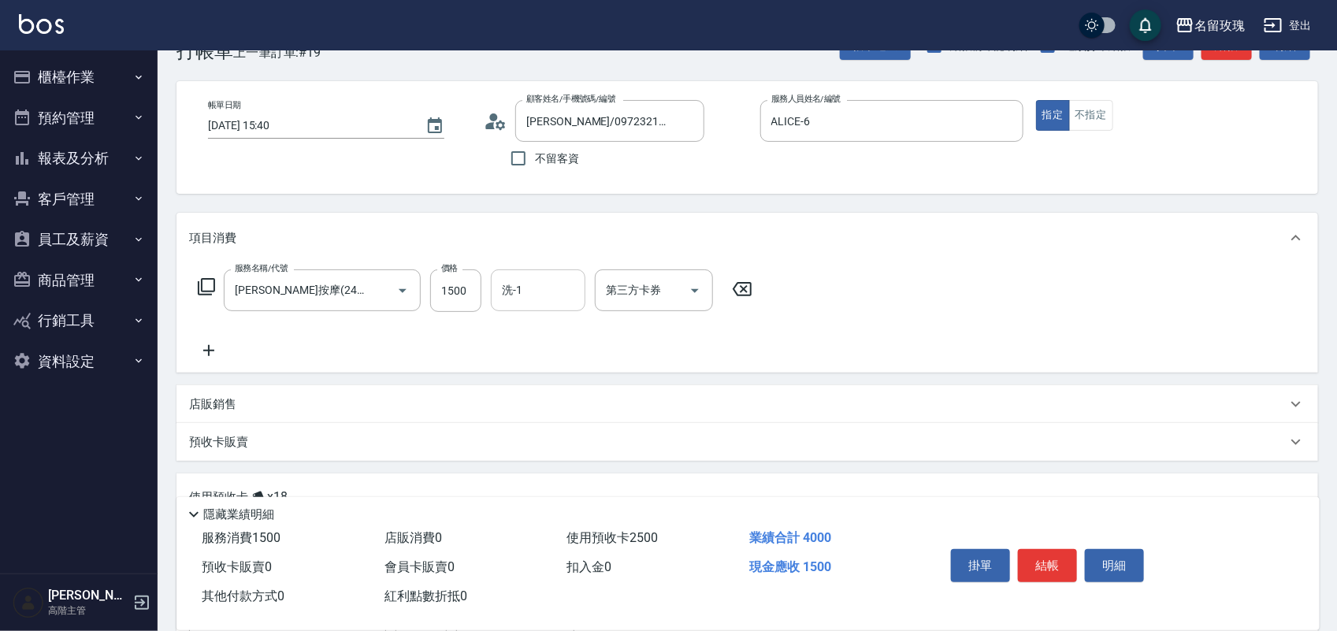
click at [520, 294] on input "洗-1" at bounding box center [538, 291] width 80 height 28
type input "黃婉瑜-19"
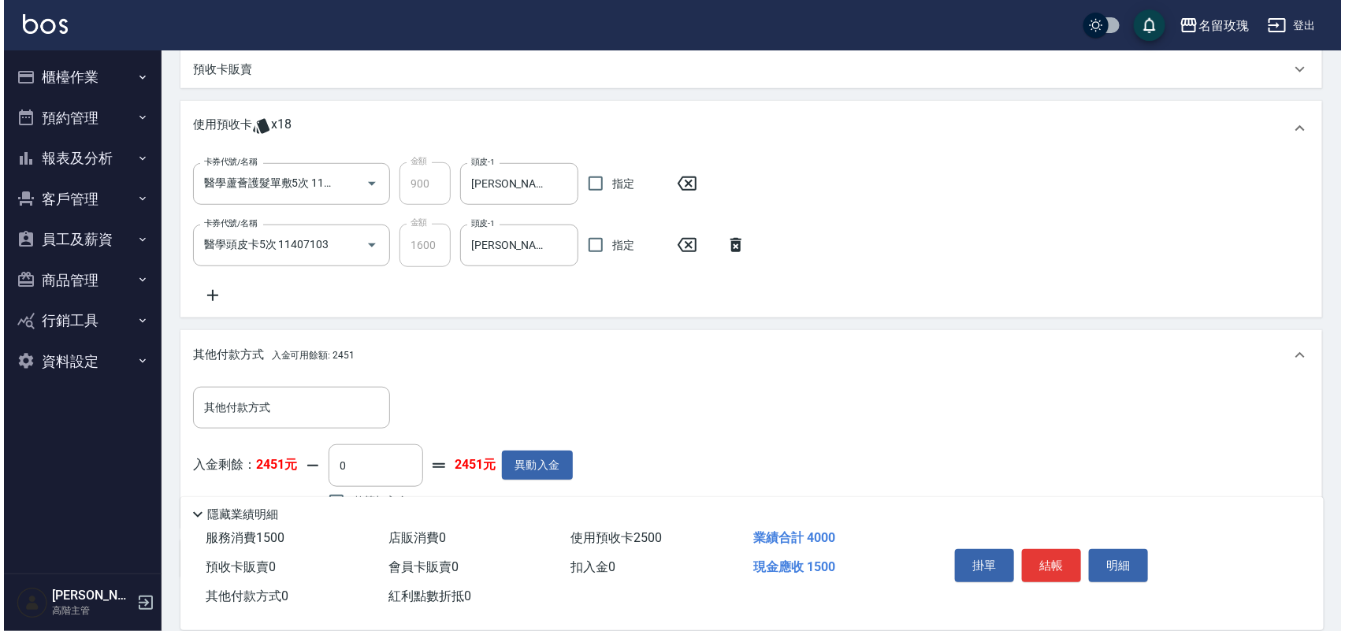
scroll to position [515, 0]
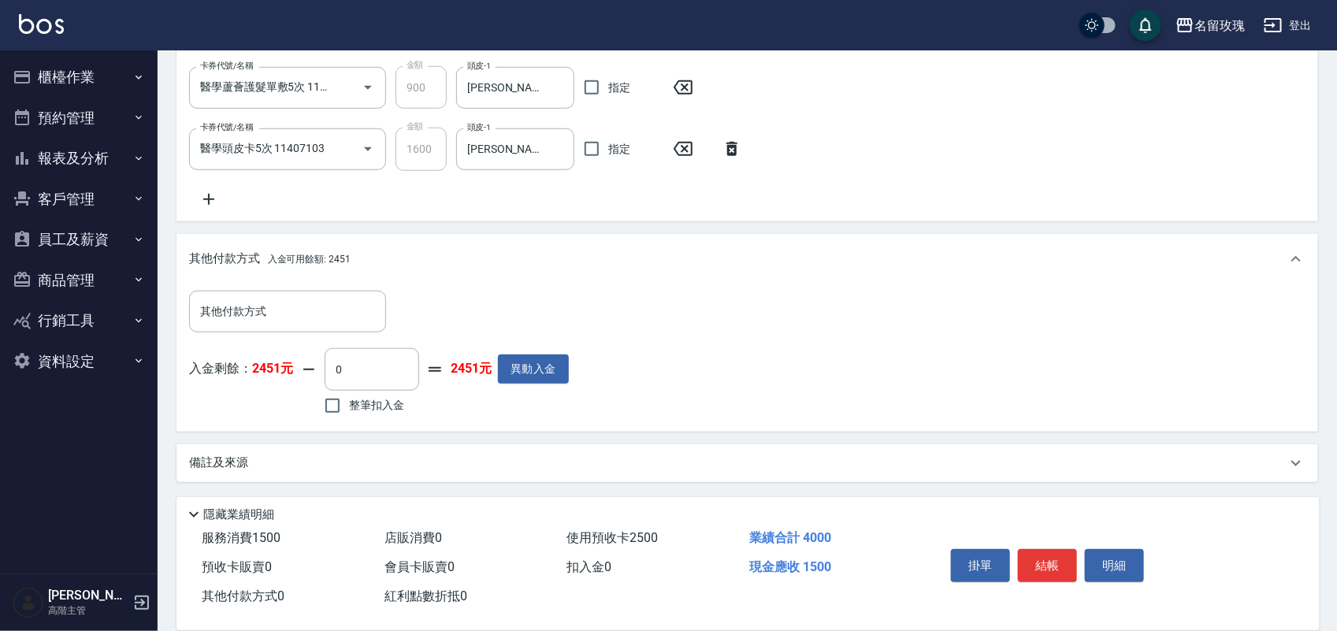
click at [400, 400] on span "整筆扣入金" at bounding box center [376, 405] width 55 height 17
click at [349, 400] on input "整筆扣入金" at bounding box center [332, 405] width 33 height 33
checkbox input "true"
type input "1500"
click at [1011, 556] on div "掛單 結帳 明細" at bounding box center [1048, 568] width 206 height 50
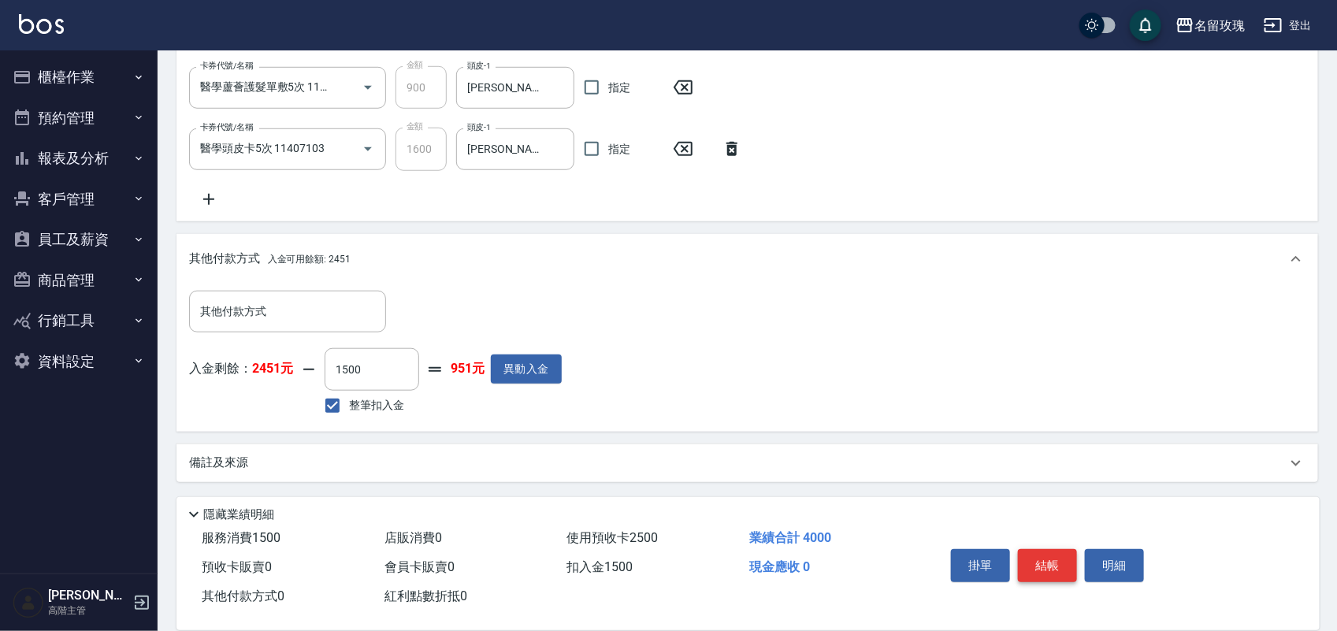
click at [1030, 554] on button "結帳" at bounding box center [1047, 565] width 59 height 33
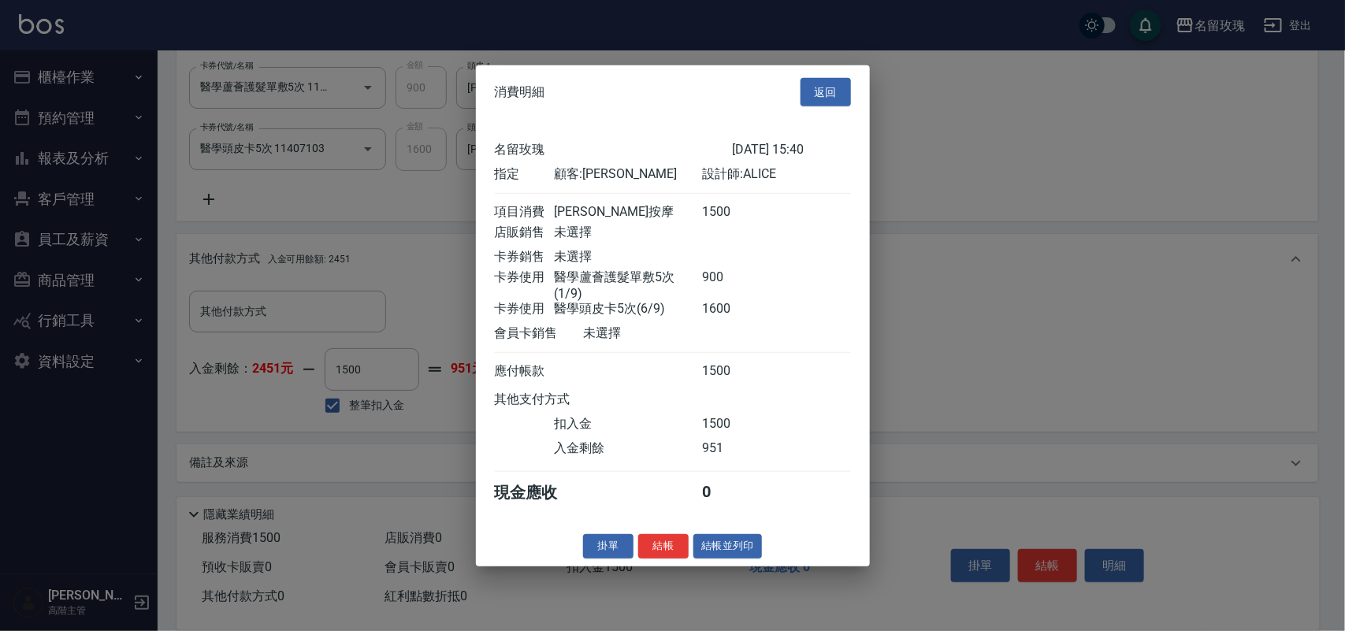
click at [674, 556] on button "結帳" at bounding box center [663, 546] width 50 height 24
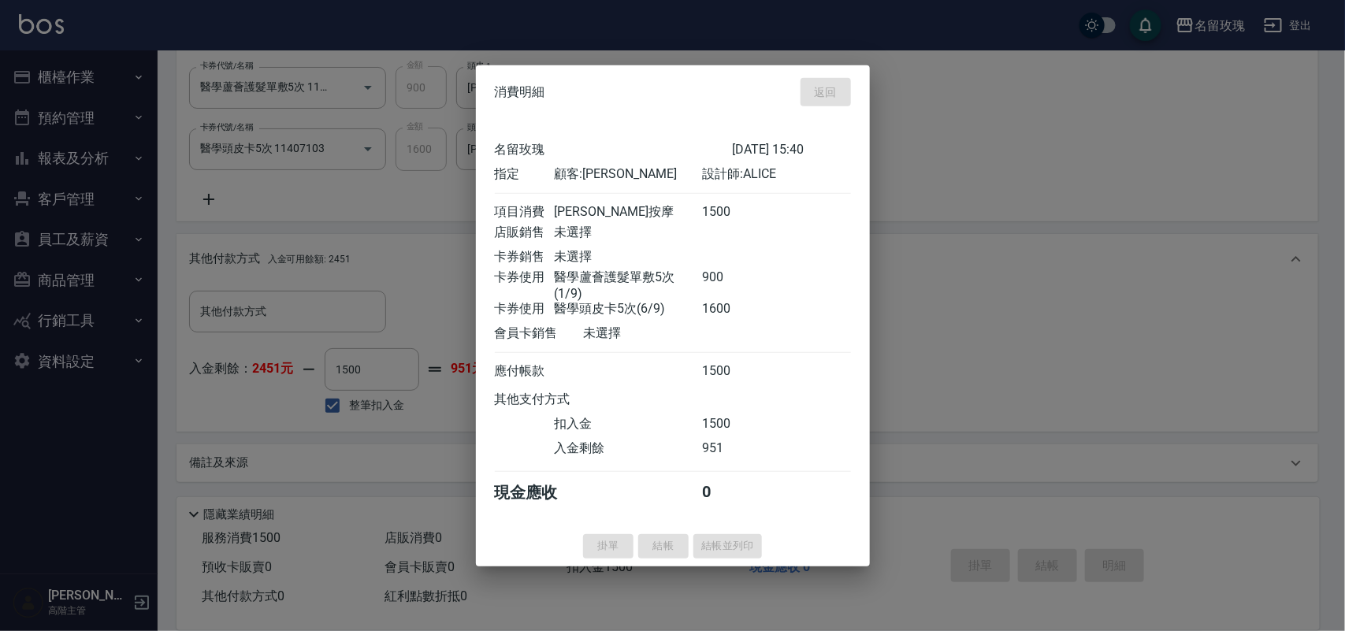
type input "2025/09/26 15:41"
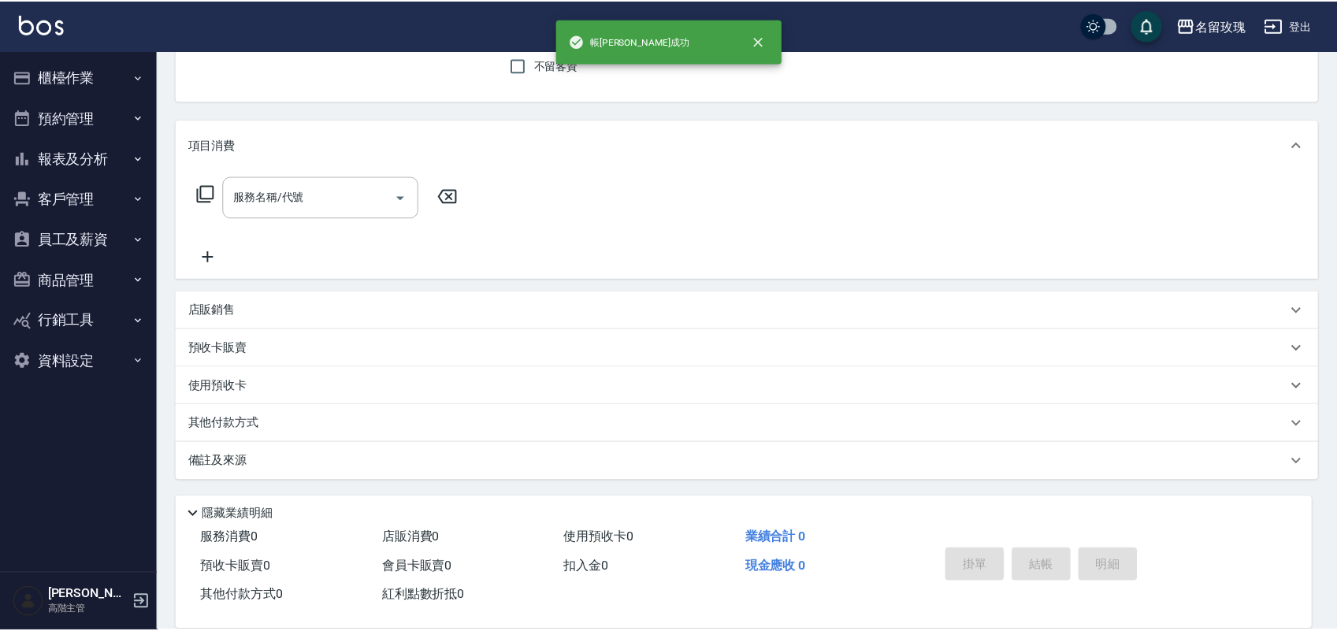
scroll to position [0, 0]
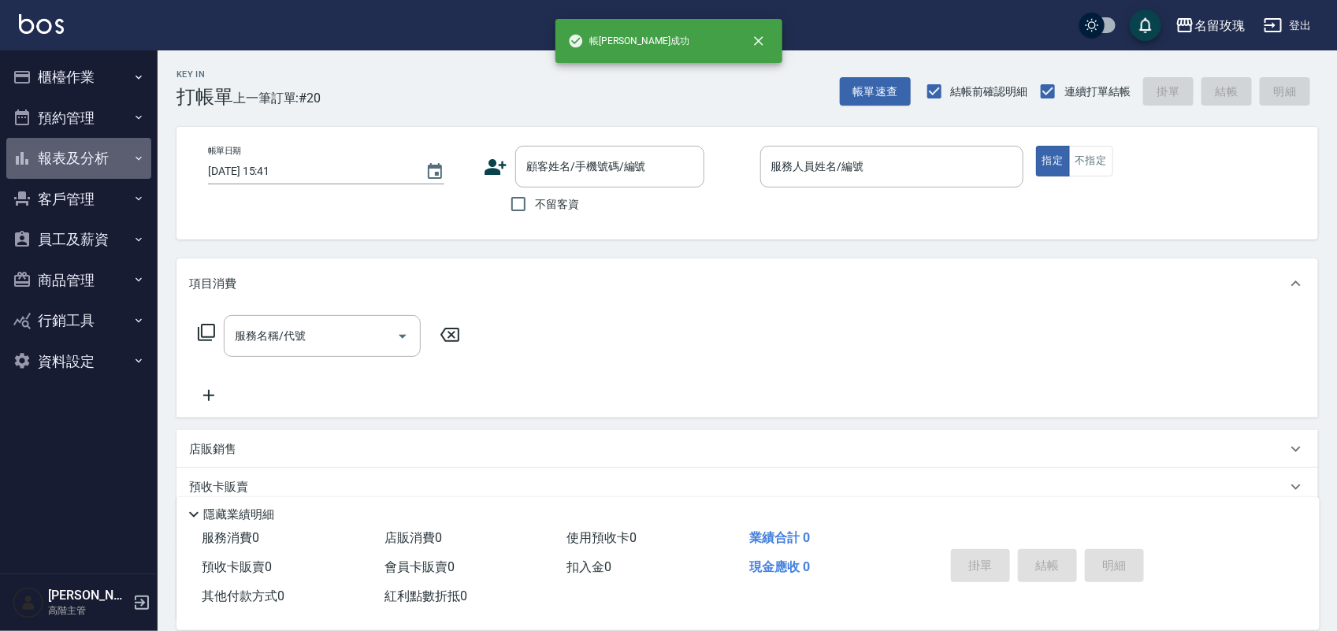
click at [76, 147] on button "報表及分析" at bounding box center [78, 158] width 145 height 41
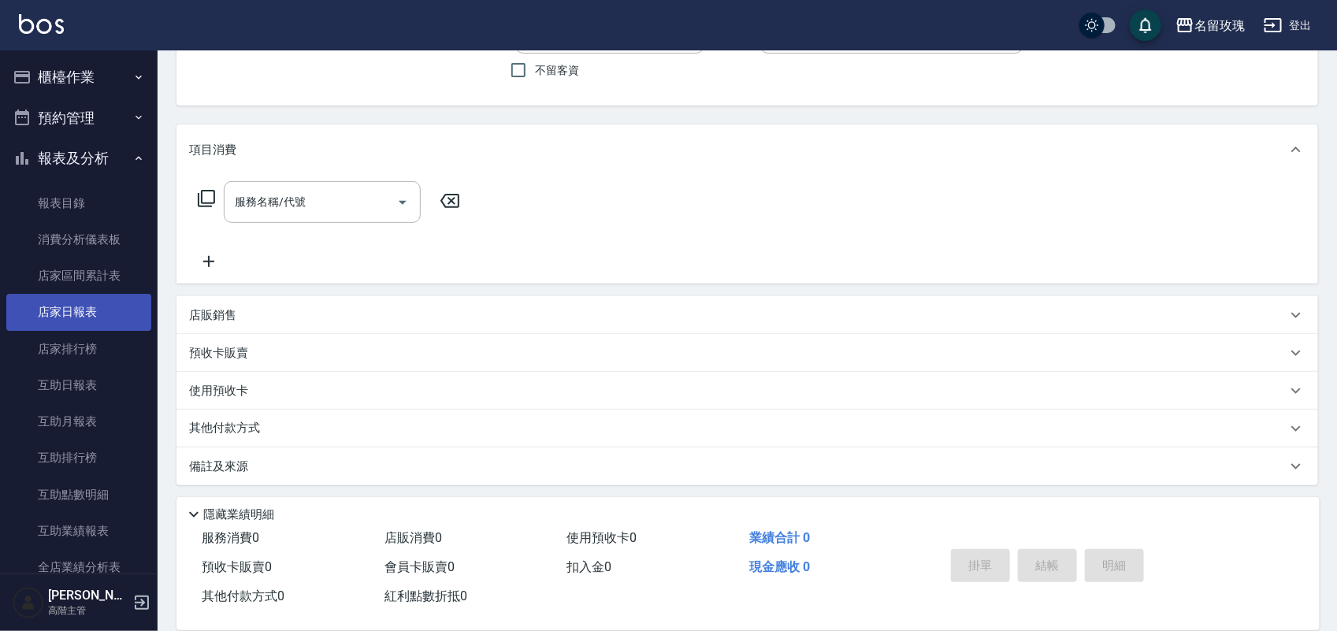
scroll to position [139, 0]
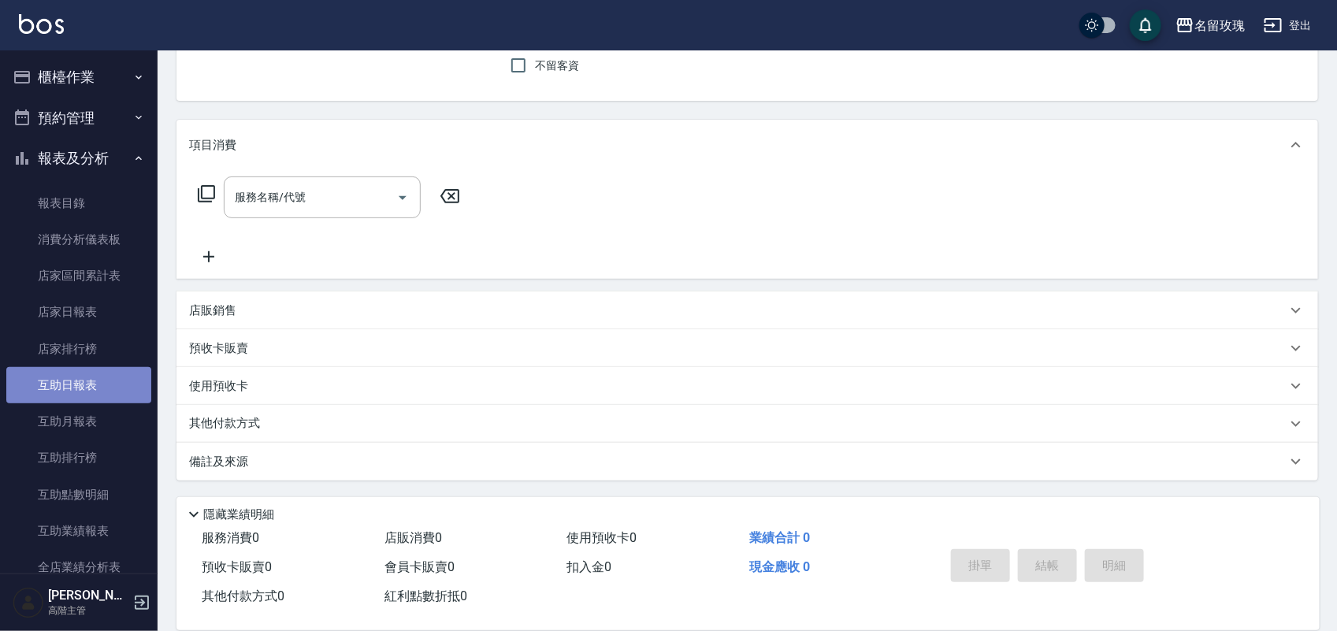
click at [118, 375] on link "互助日報表" at bounding box center [78, 385] width 145 height 36
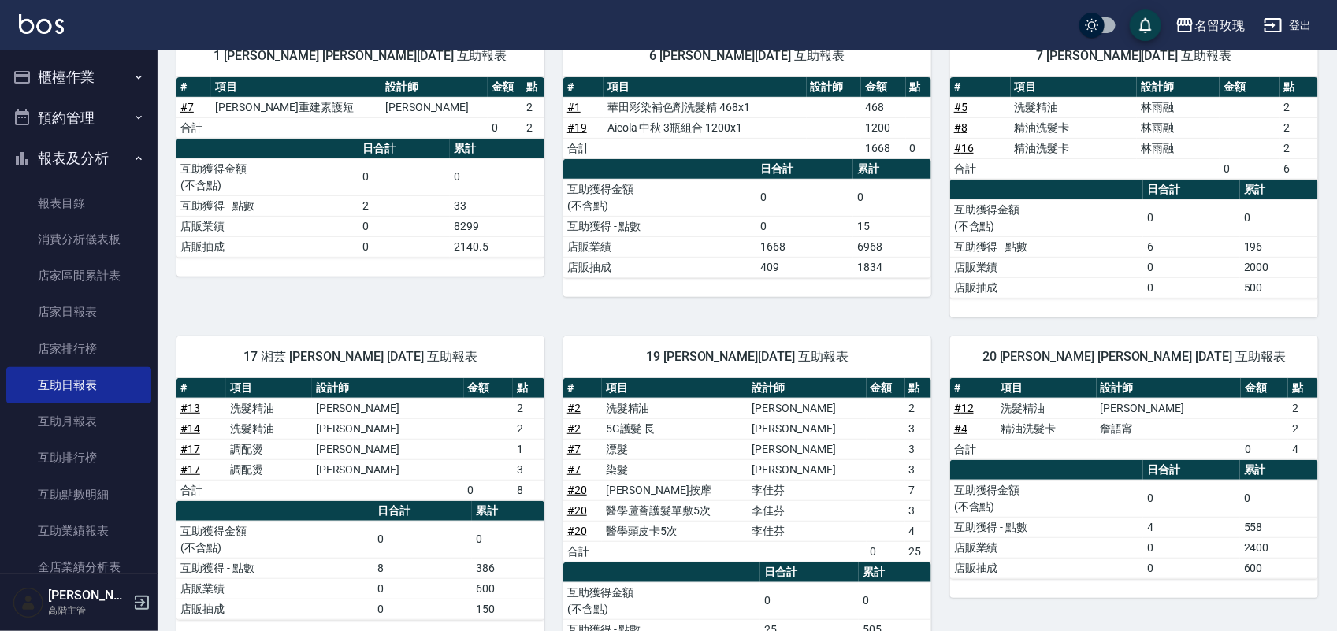
scroll to position [99, 0]
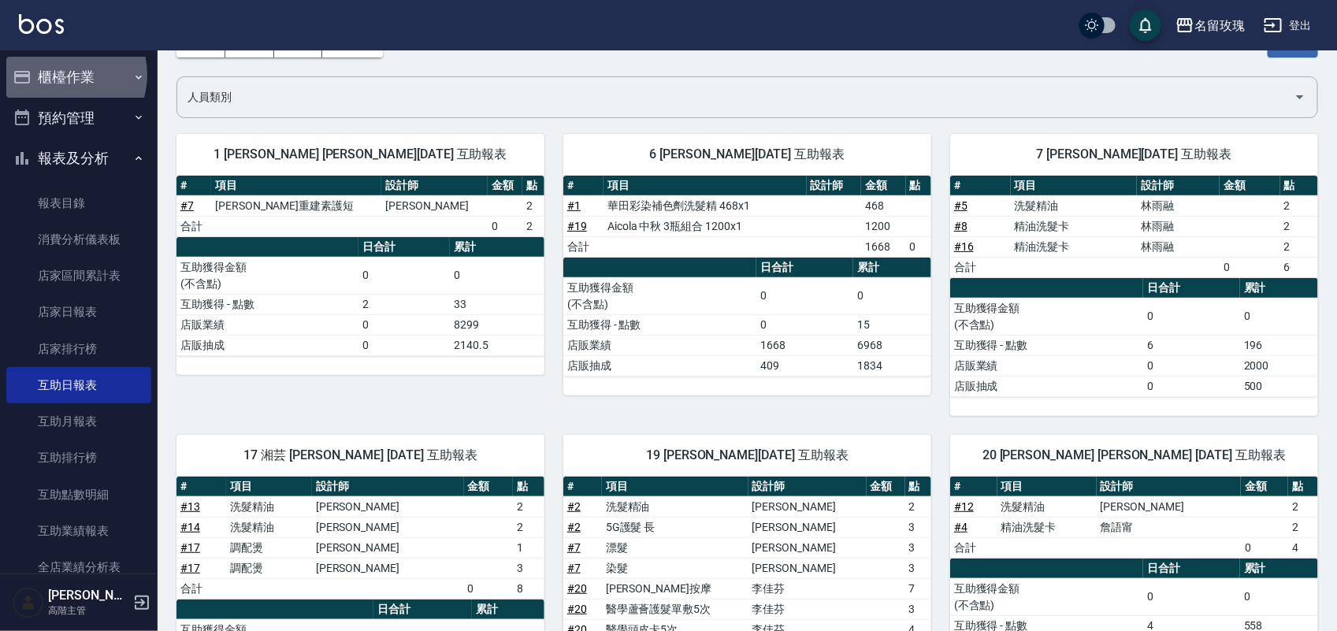
click at [59, 76] on button "櫃檯作業" at bounding box center [78, 77] width 145 height 41
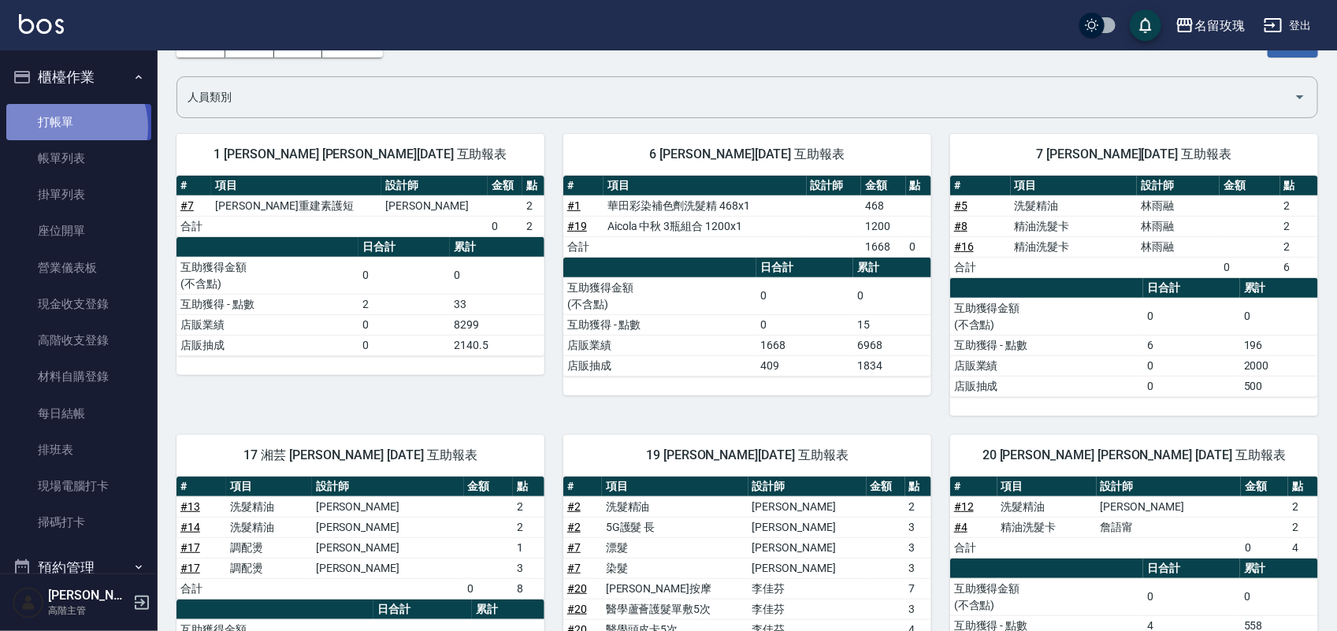
drag, startPoint x: 65, startPoint y: 127, endPoint x: 51, endPoint y: 111, distance: 21.2
click at [65, 126] on link "打帳單" at bounding box center [78, 122] width 145 height 36
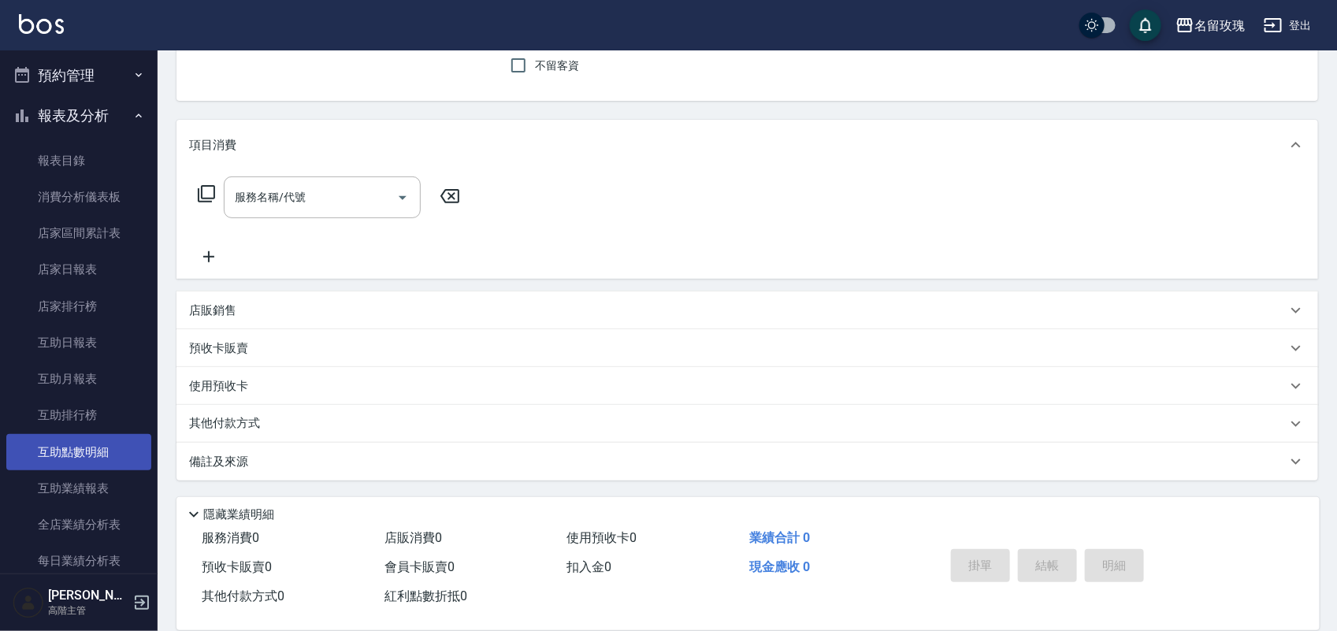
scroll to position [690, 0]
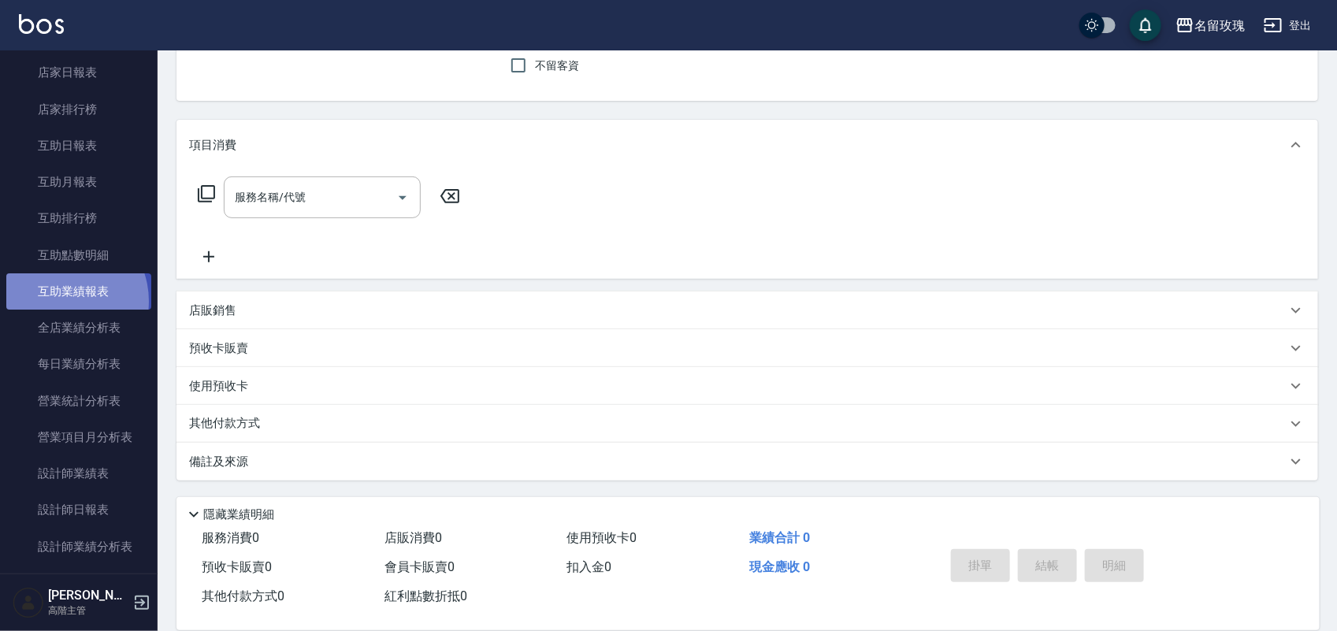
click at [61, 302] on link "互助業績報表" at bounding box center [78, 291] width 145 height 36
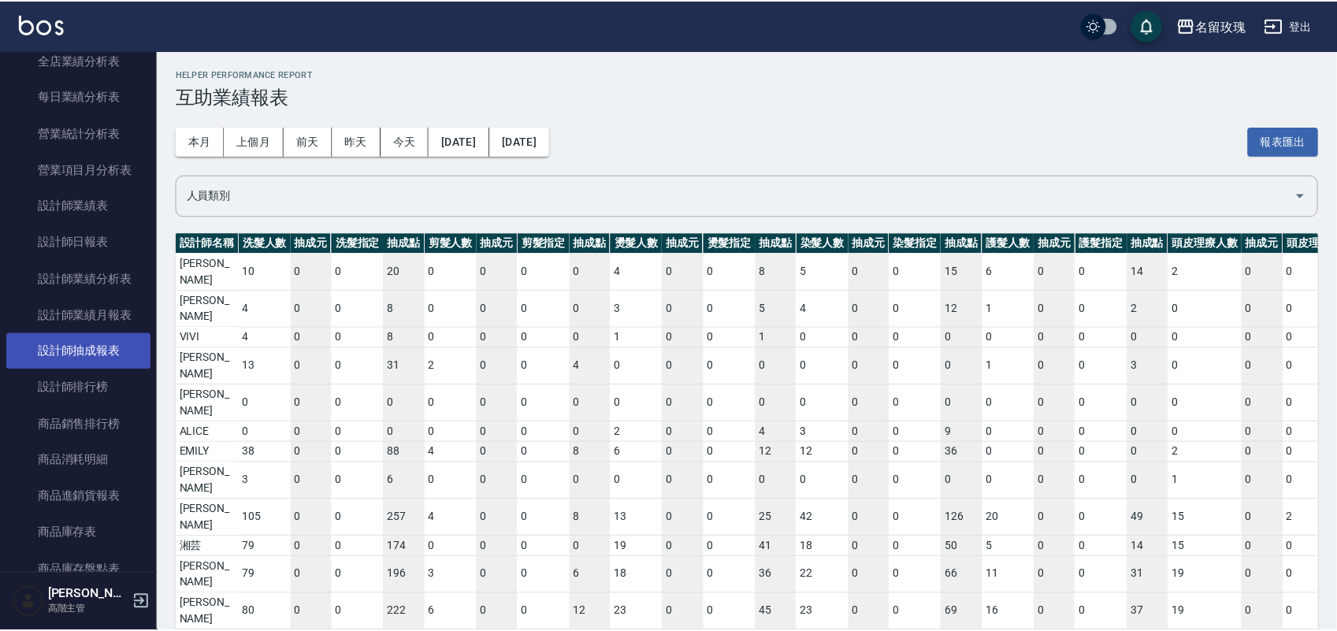
scroll to position [985, 0]
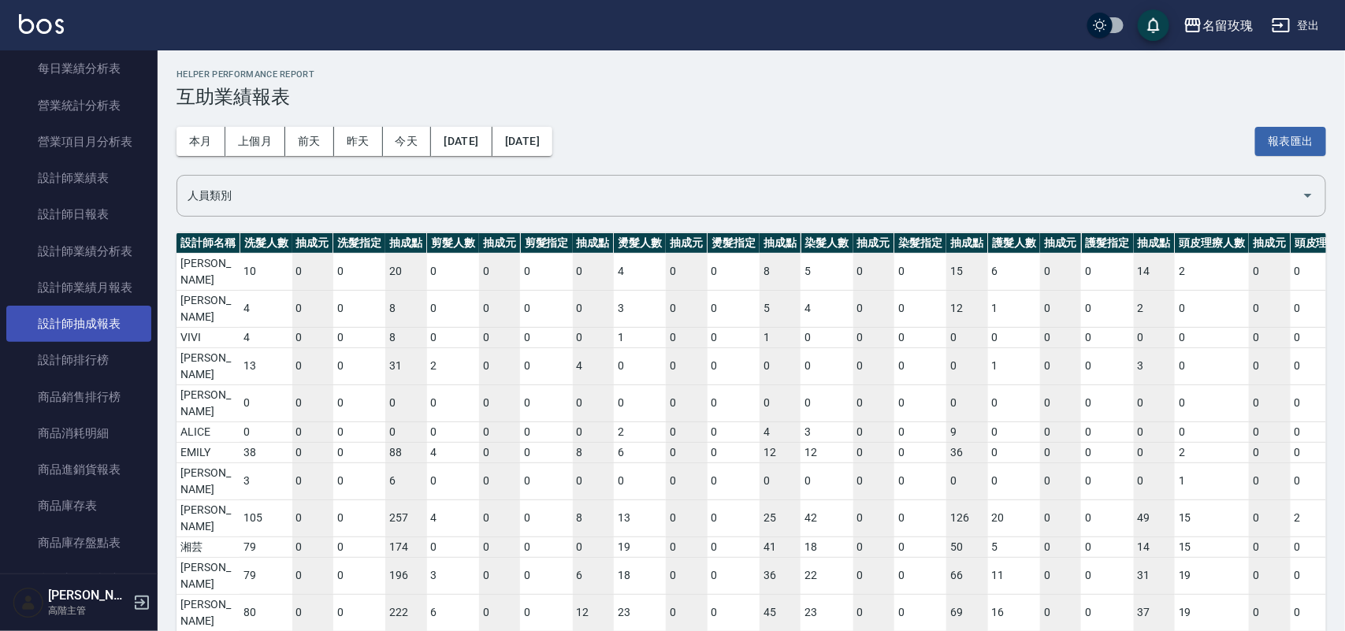
click at [87, 317] on link "設計師抽成報表" at bounding box center [78, 324] width 145 height 36
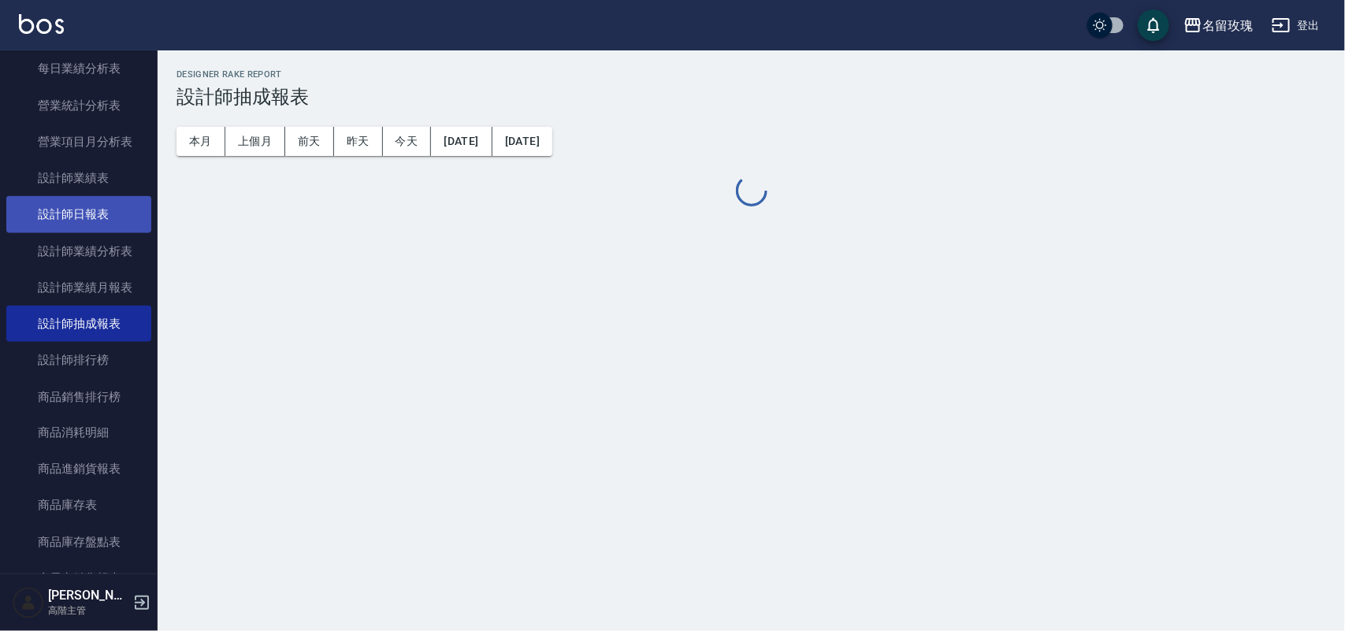
click at [80, 214] on link "設計師日報表" at bounding box center [78, 214] width 145 height 36
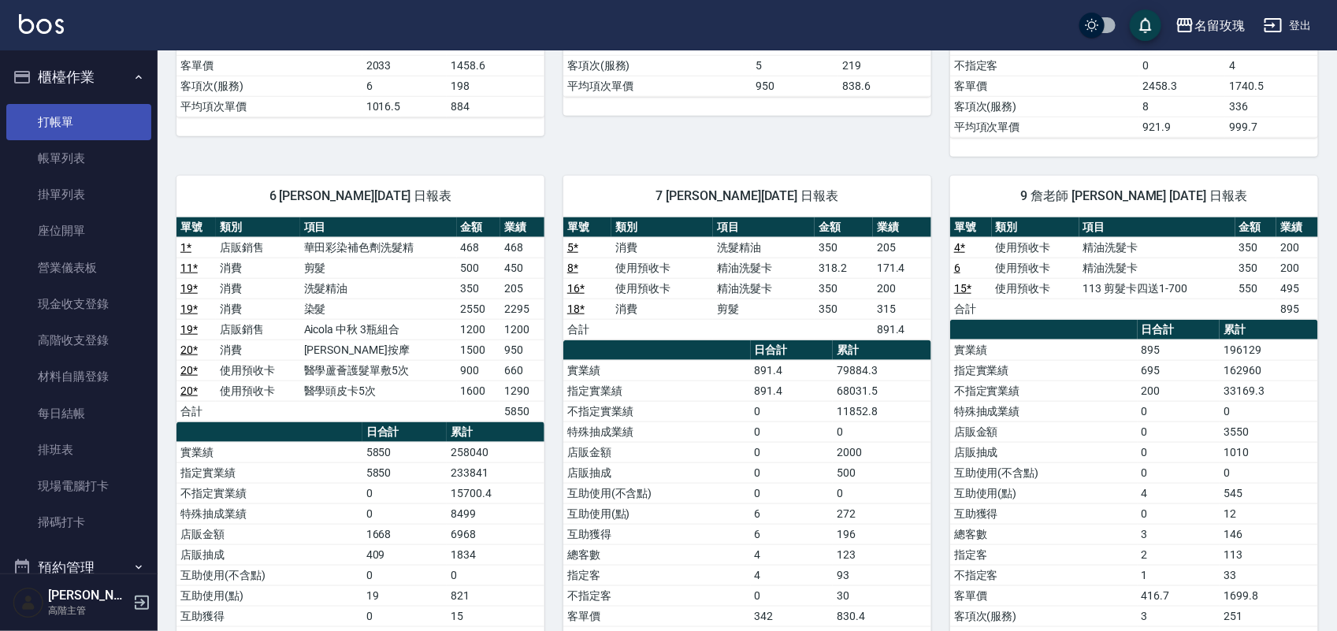
click at [52, 124] on link "打帳單" at bounding box center [78, 122] width 145 height 36
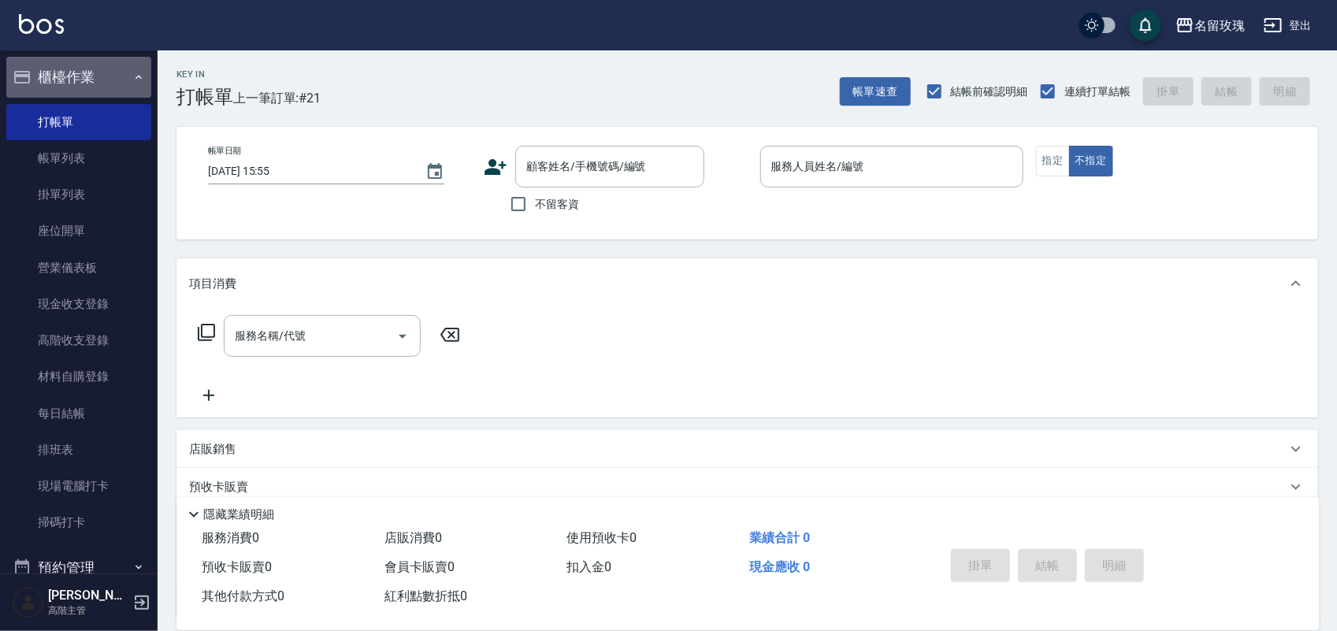
click at [106, 81] on button "櫃檯作業" at bounding box center [78, 77] width 145 height 41
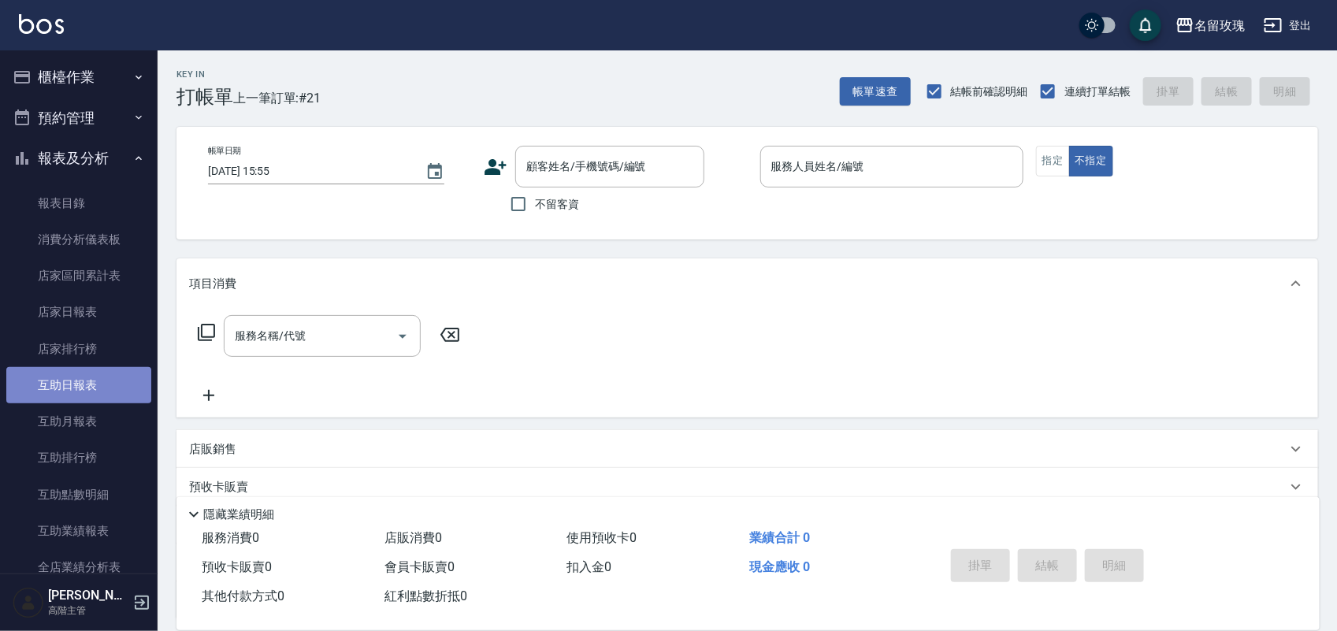
click at [91, 395] on link "互助日報表" at bounding box center [78, 385] width 145 height 36
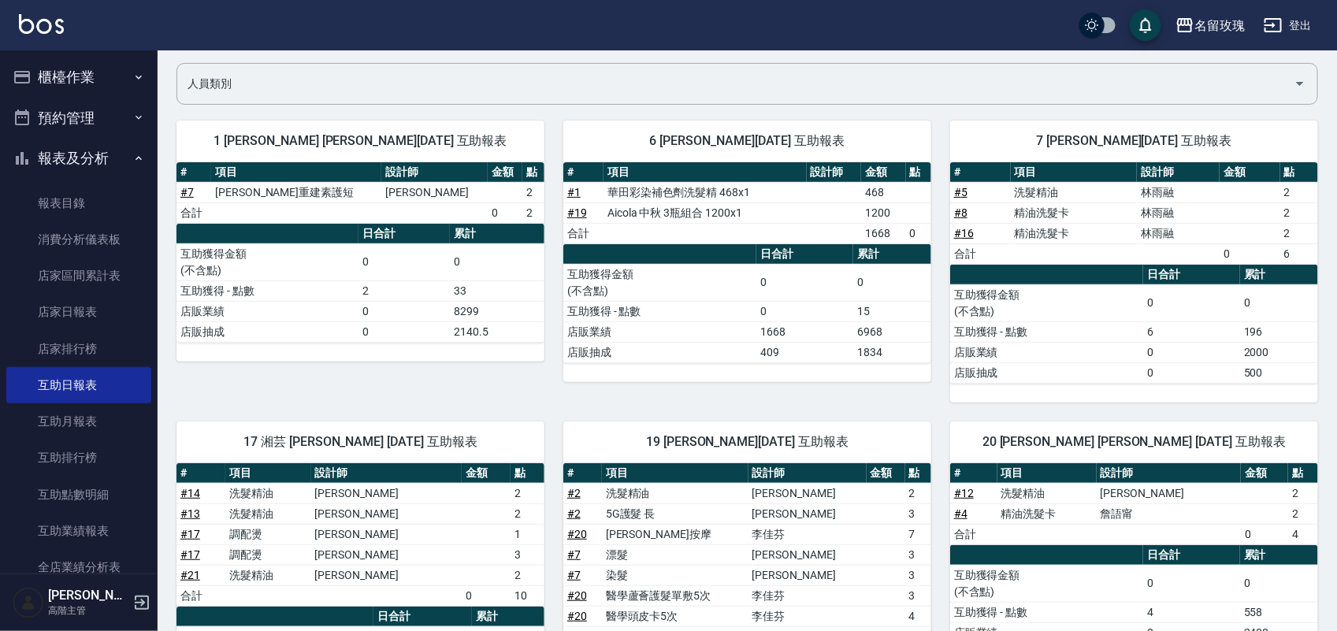
scroll to position [296, 0]
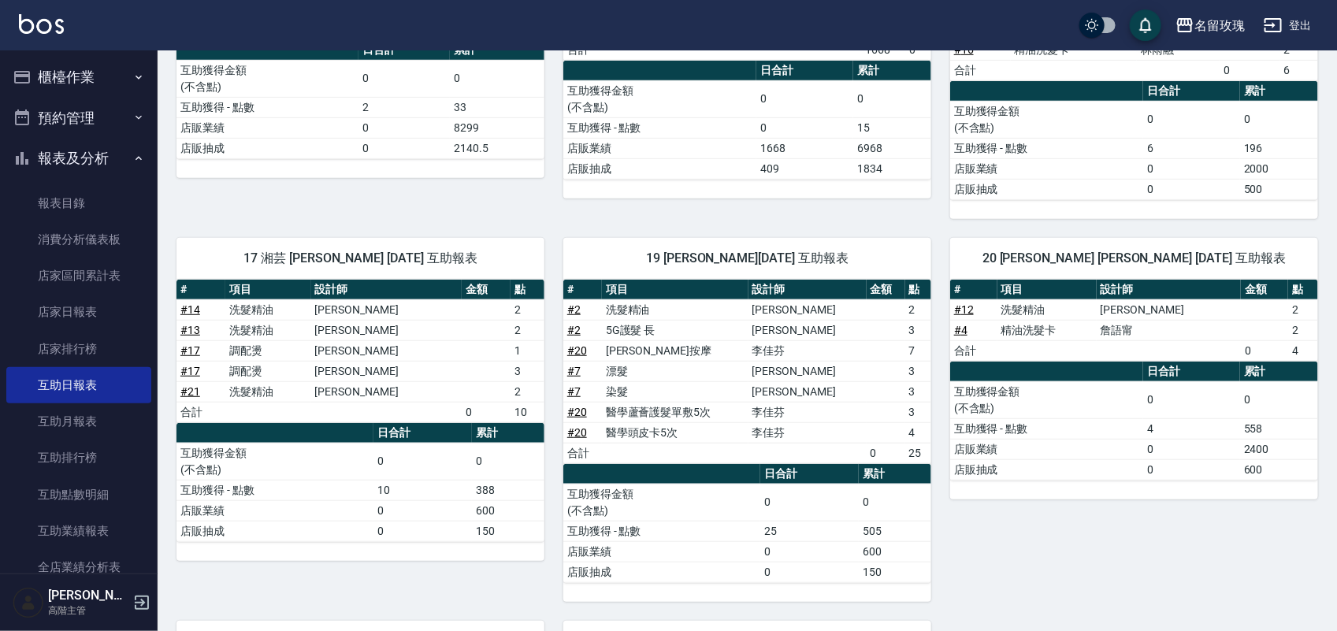
click at [95, 73] on button "櫃檯作業" at bounding box center [78, 77] width 145 height 41
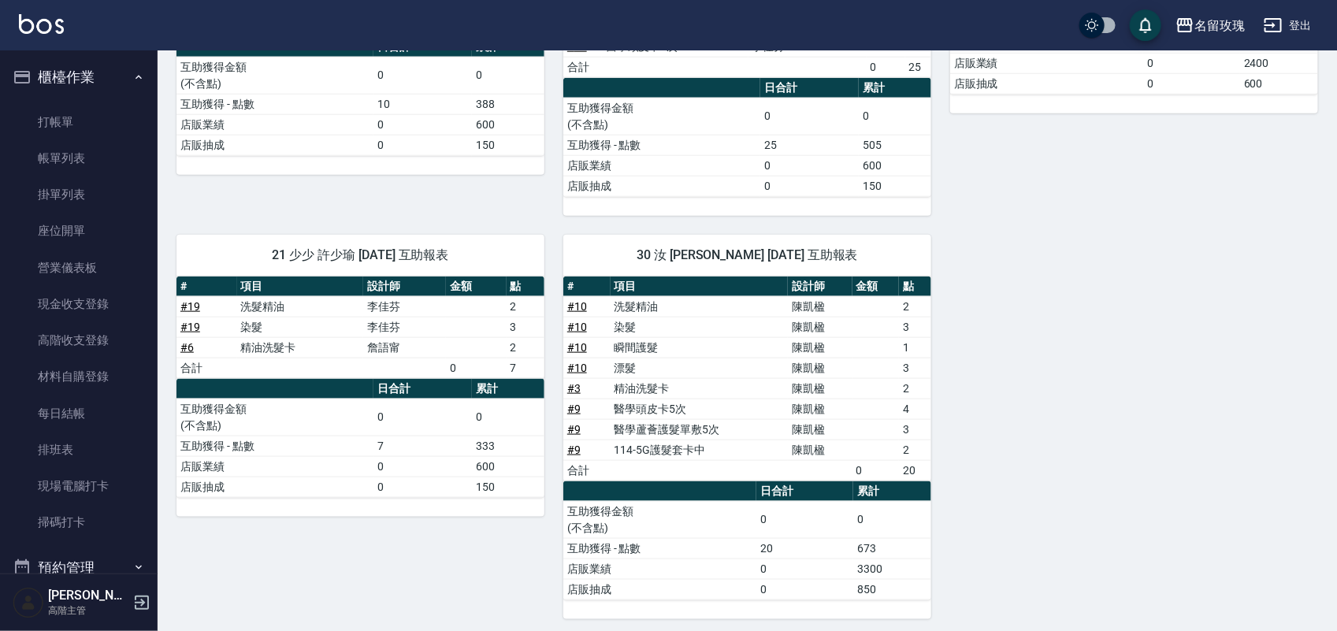
scroll to position [690, 0]
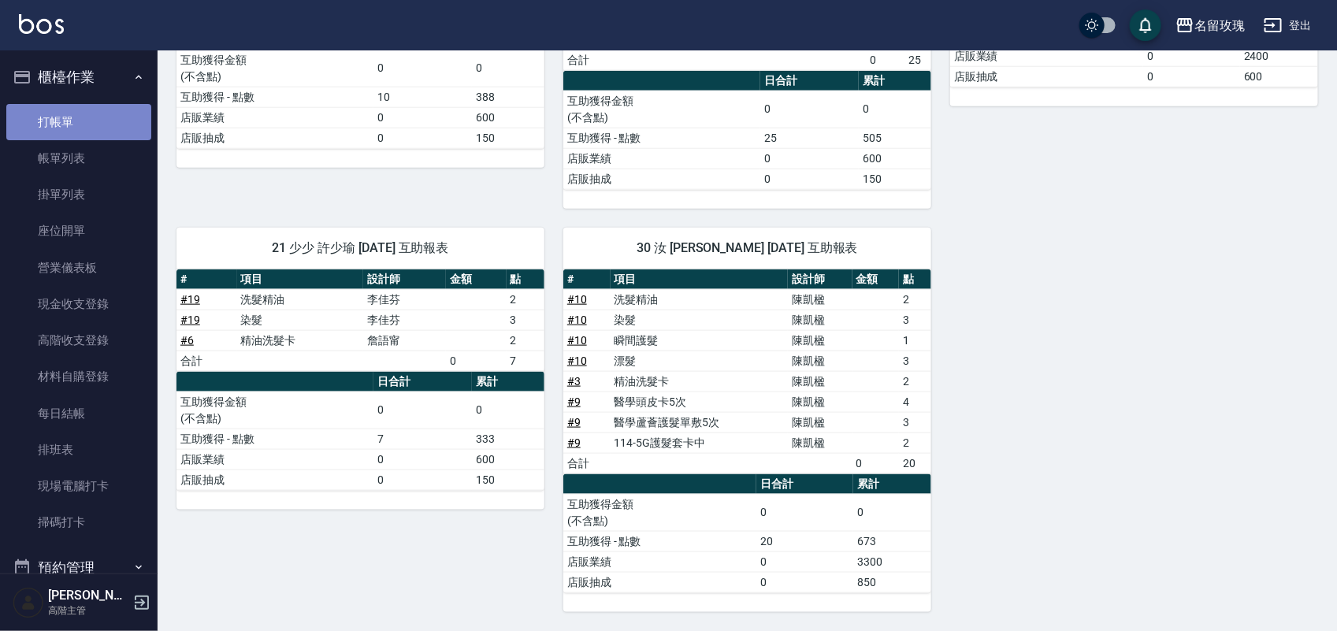
click at [96, 115] on link "打帳單" at bounding box center [78, 122] width 145 height 36
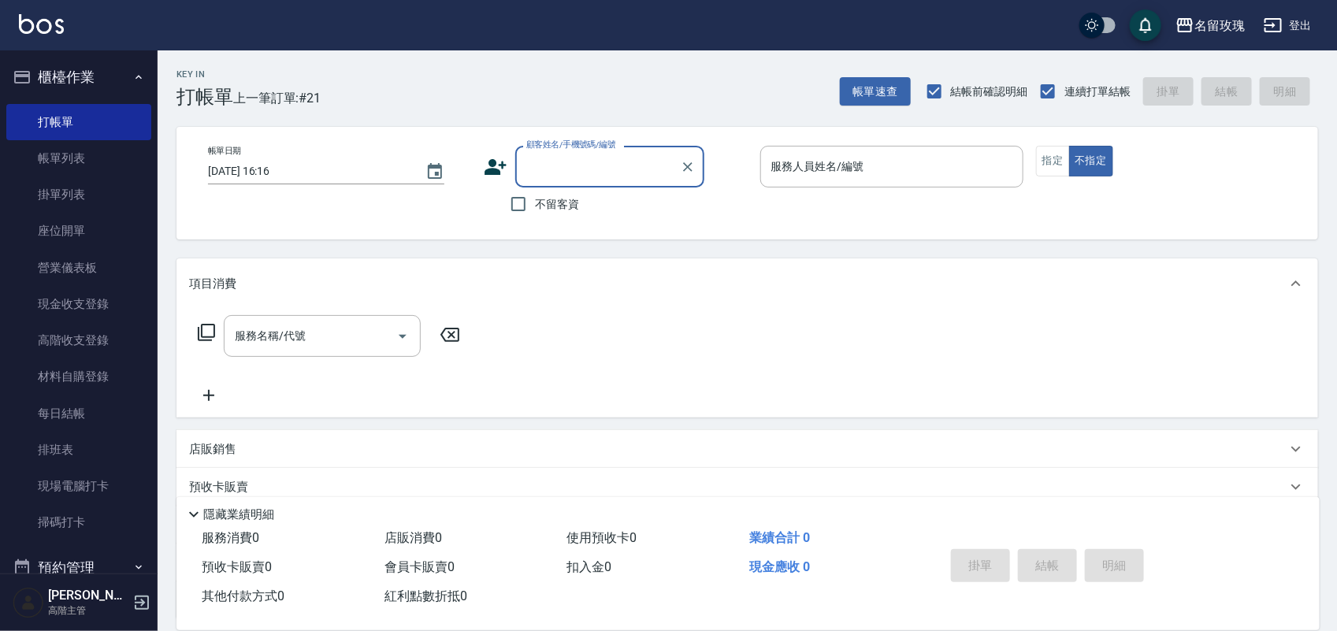
click at [73, 63] on button "櫃檯作業" at bounding box center [78, 77] width 145 height 41
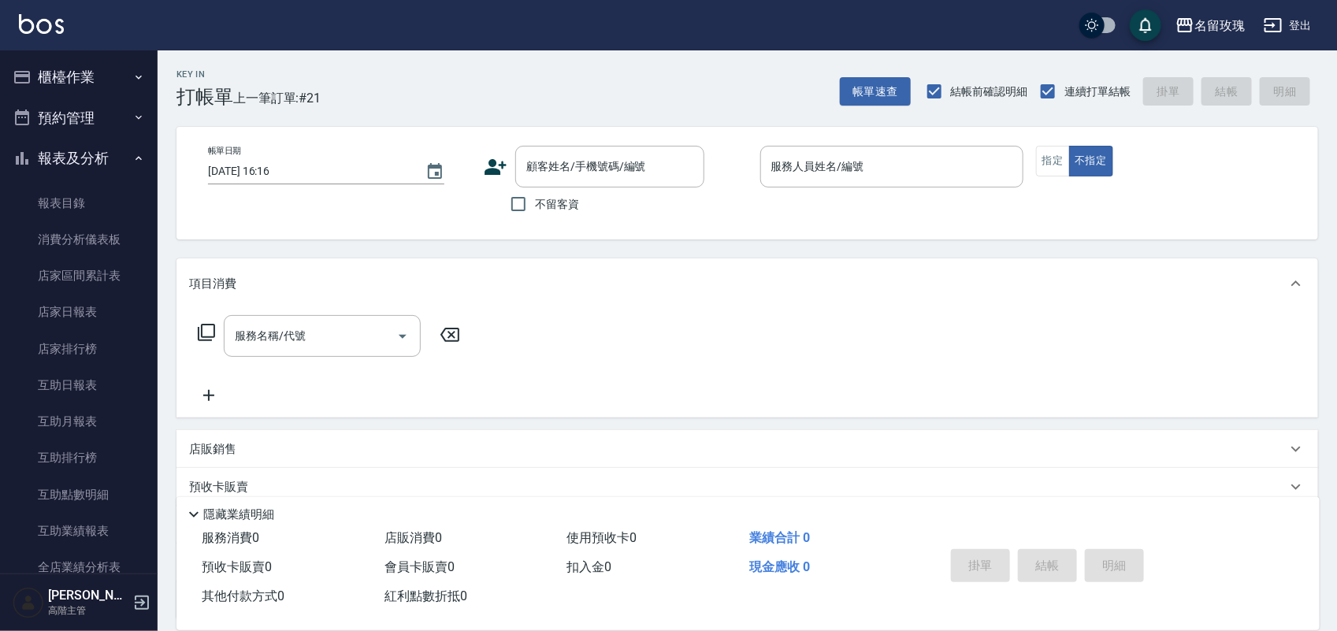
drag, startPoint x: 89, startPoint y: 162, endPoint x: 77, endPoint y: 143, distance: 22.3
click at [80, 146] on button "報表及分析" at bounding box center [78, 158] width 145 height 41
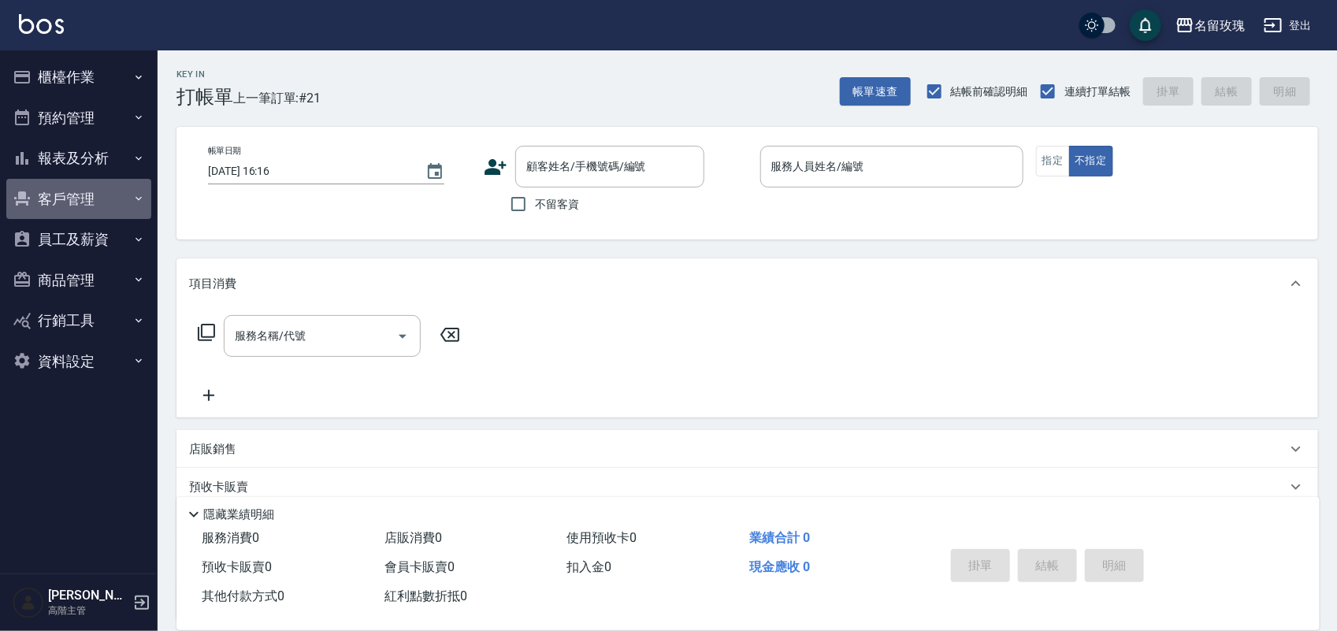
drag, startPoint x: 102, startPoint y: 179, endPoint x: 96, endPoint y: 150, distance: 29.8
click at [99, 168] on ul "櫃檯作業 打帳單 帳單列表 掛單列表 座位開單 營業儀表板 現金收支登錄 高階收支登錄 材料自購登錄 每日結帳 排班表 現場電腦打卡 掃碼打卡 預約管理 預約…" at bounding box center [78, 218] width 145 height 337
click at [97, 148] on button "報表及分析" at bounding box center [78, 158] width 145 height 41
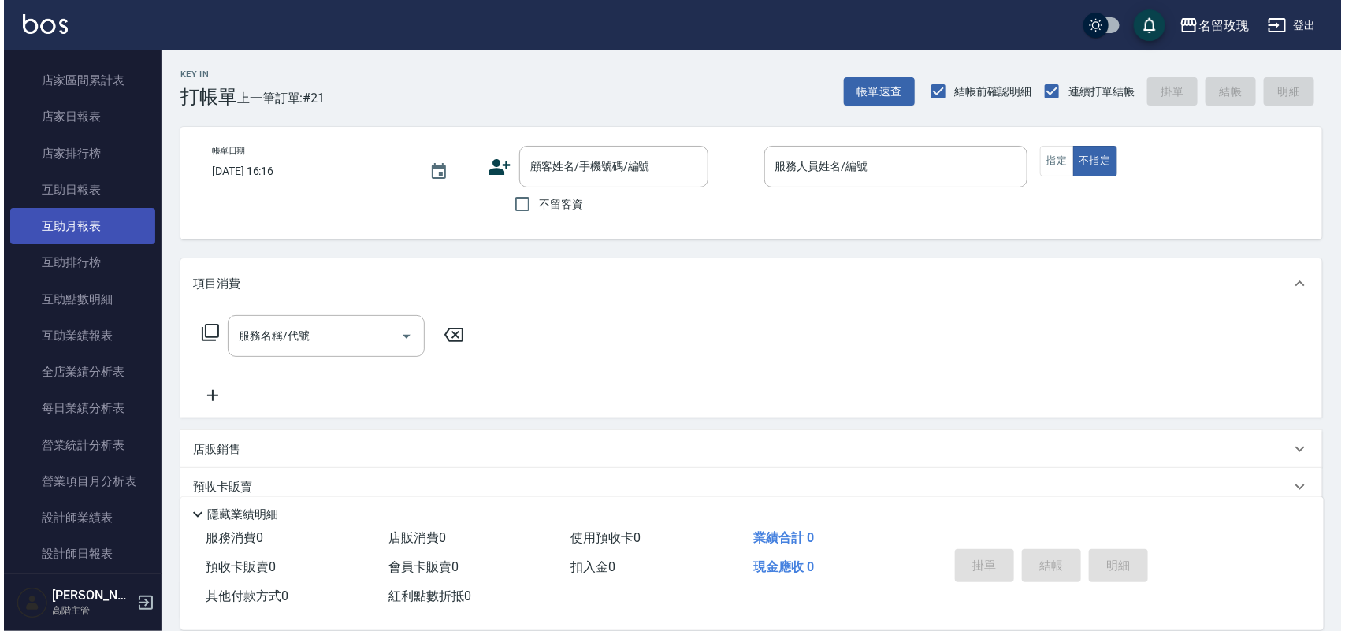
scroll to position [197, 0]
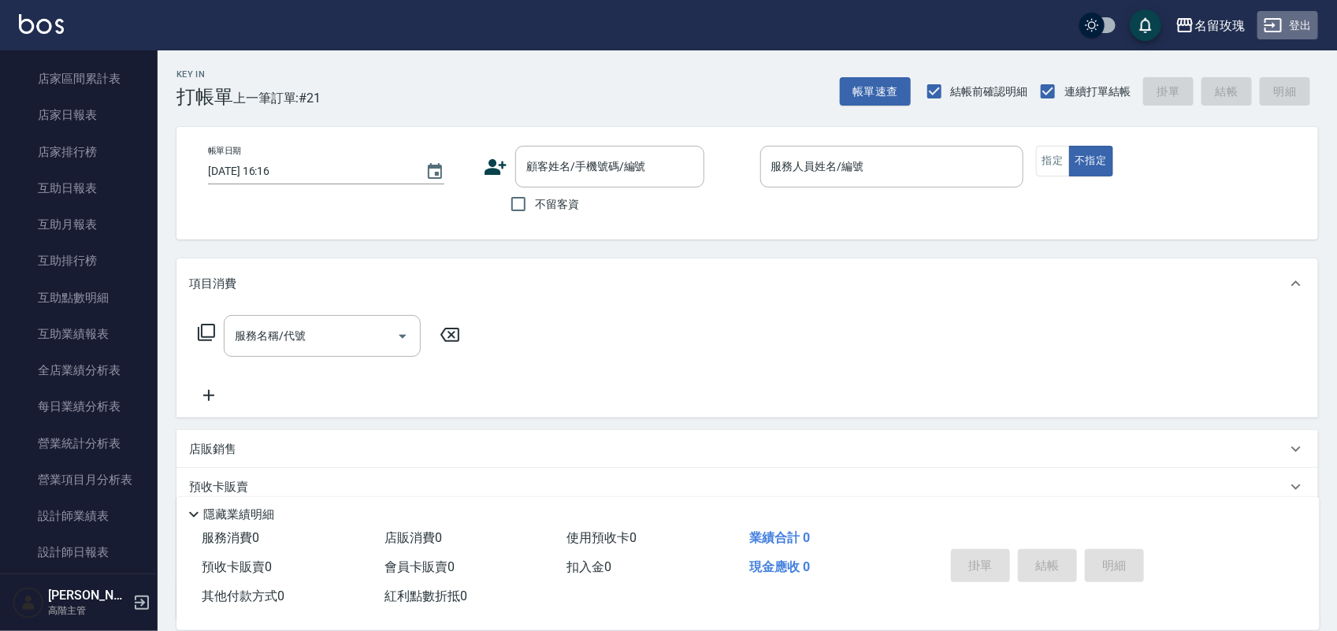
click at [1295, 18] on button "登出" at bounding box center [1288, 25] width 61 height 29
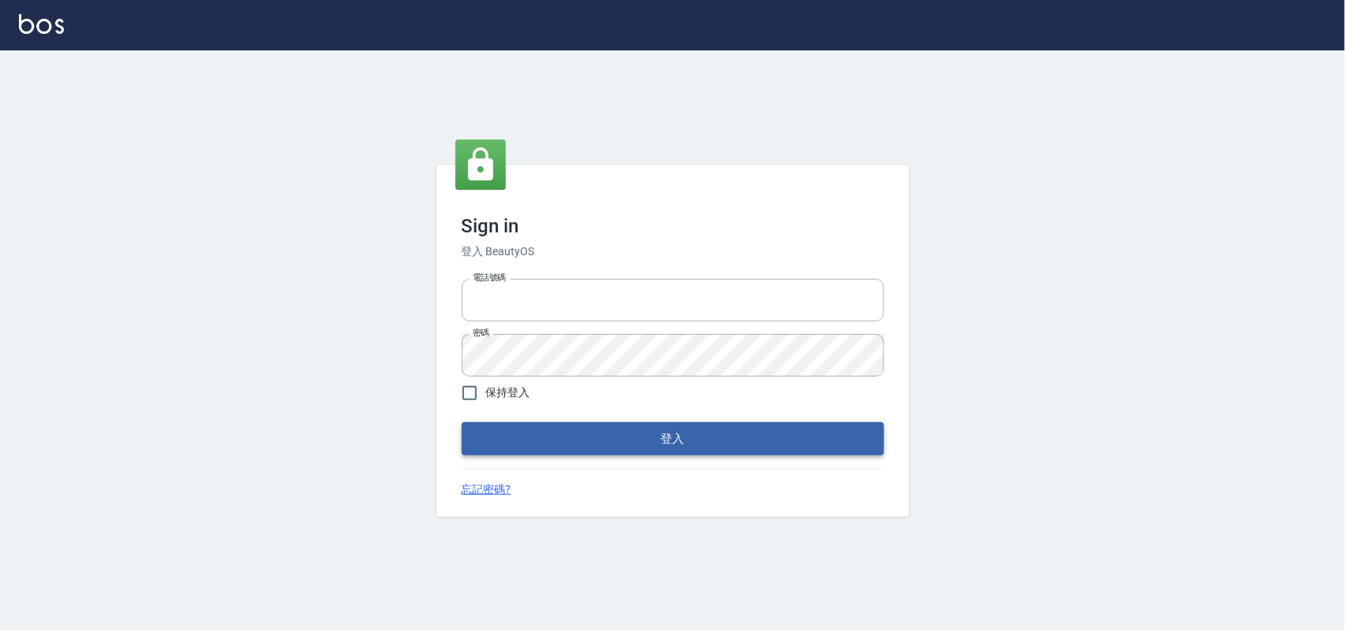
type input "28261007"
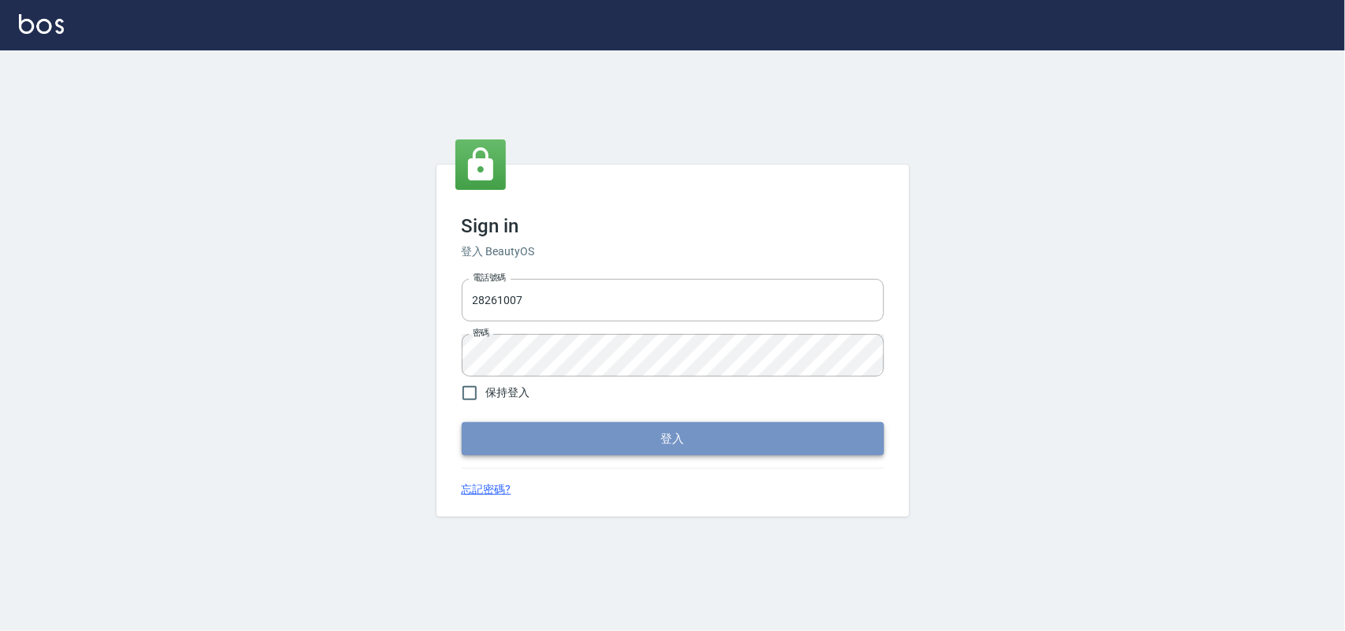
click at [662, 435] on button "登入" at bounding box center [673, 438] width 422 height 33
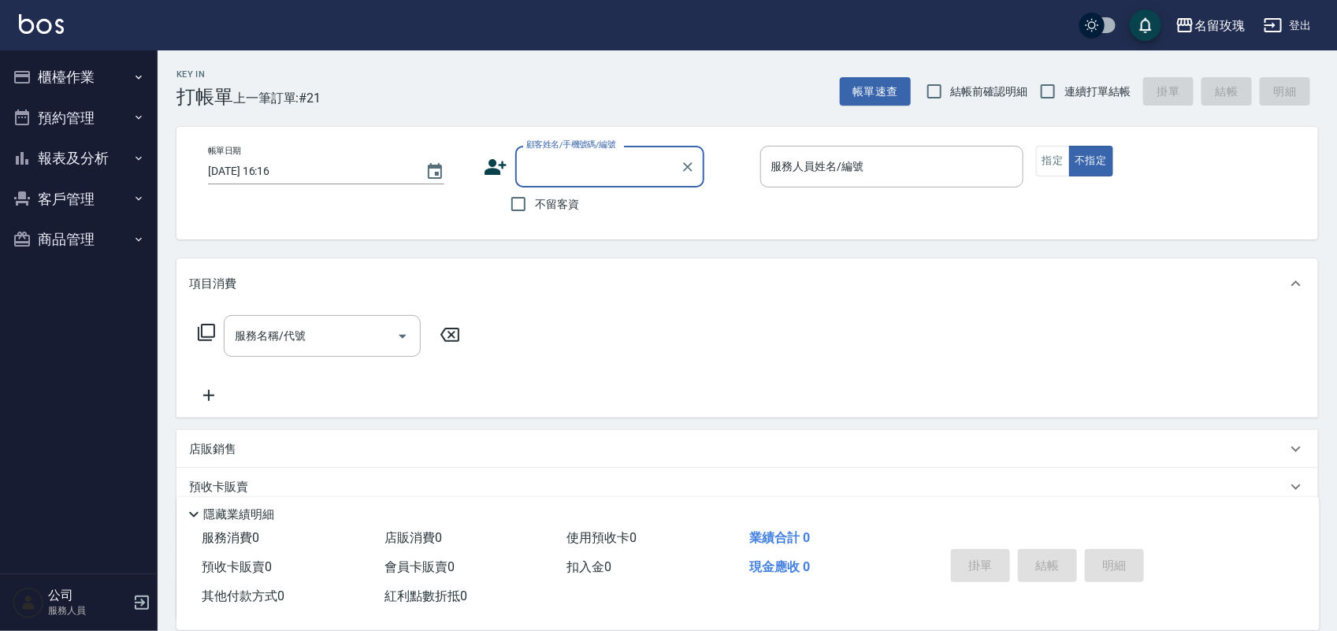
drag, startPoint x: 1002, startPoint y: 80, endPoint x: 1021, endPoint y: 81, distance: 18.9
click at [1006, 80] on label "結帳前確認明細" at bounding box center [973, 91] width 110 height 33
click at [951, 80] on input "結帳前確認明細" at bounding box center [934, 91] width 33 height 33
checkbox input "true"
click at [1073, 88] on span "連續打單結帳" at bounding box center [1098, 92] width 66 height 17
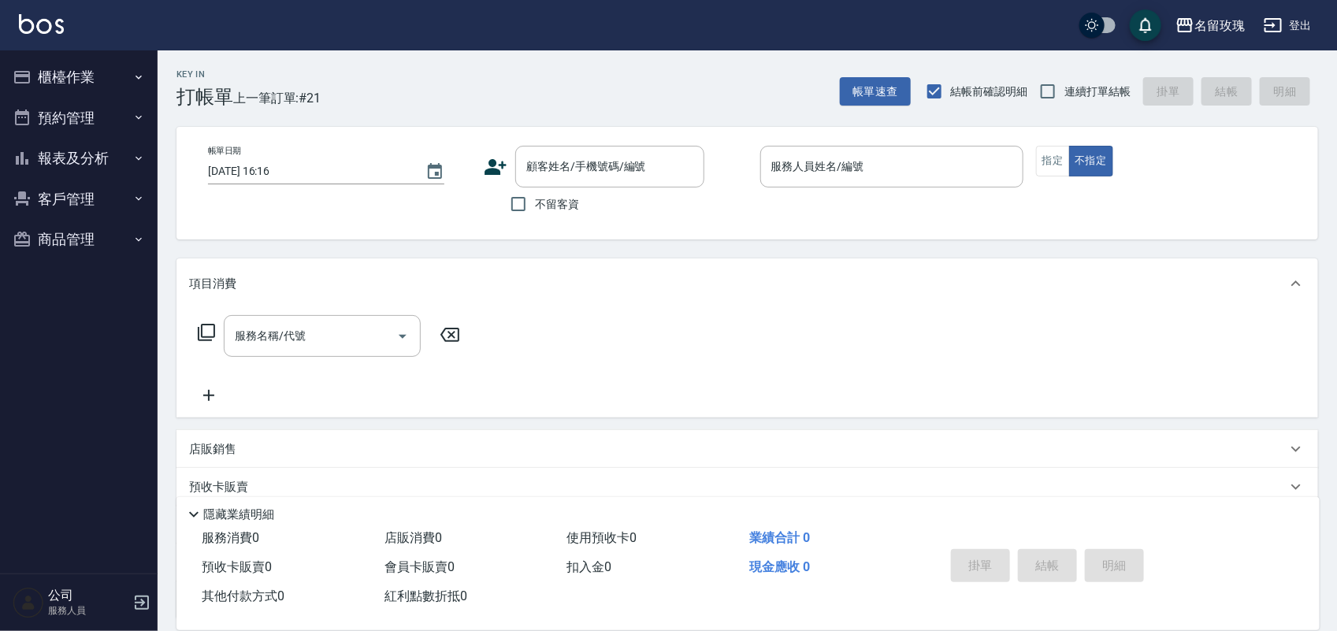
click at [1065, 88] on input "連續打單結帳" at bounding box center [1048, 91] width 33 height 33
checkbox input "true"
drag, startPoint x: 526, startPoint y: 215, endPoint x: 532, endPoint y: 205, distance: 12.0
click at [532, 209] on input "不留客資" at bounding box center [518, 204] width 33 height 33
checkbox input "true"
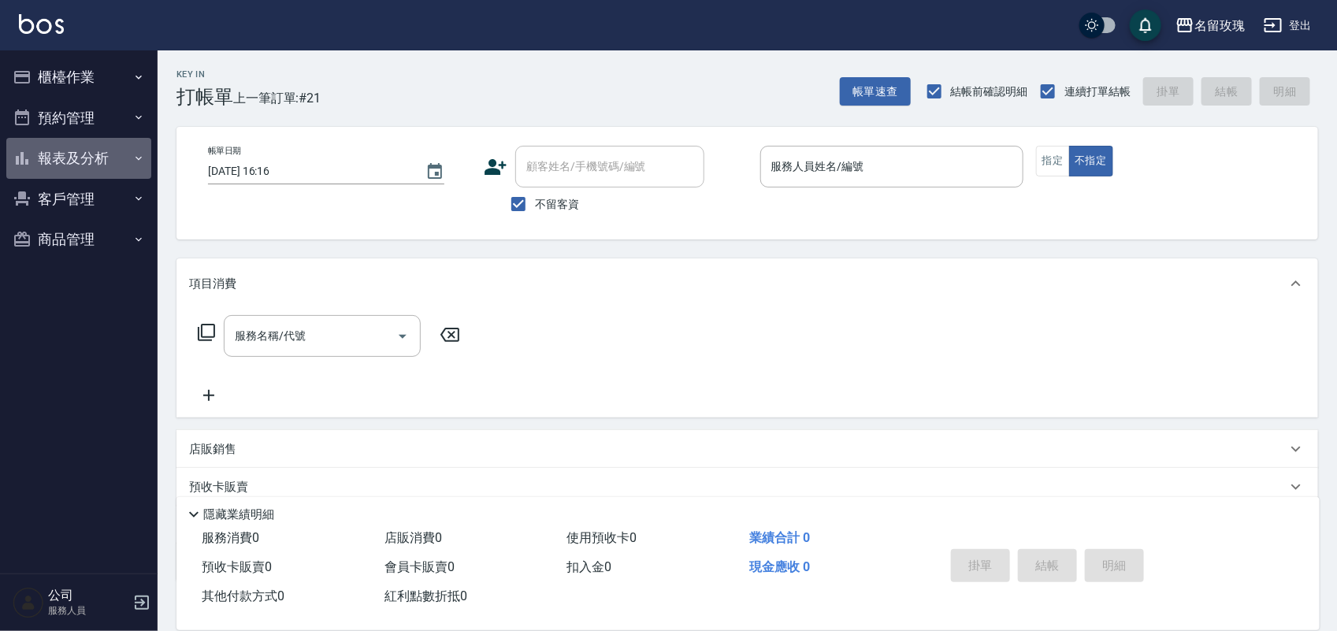
drag, startPoint x: 106, startPoint y: 154, endPoint x: 115, endPoint y: 152, distance: 8.8
click at [106, 152] on button "報表及分析" at bounding box center [78, 158] width 145 height 41
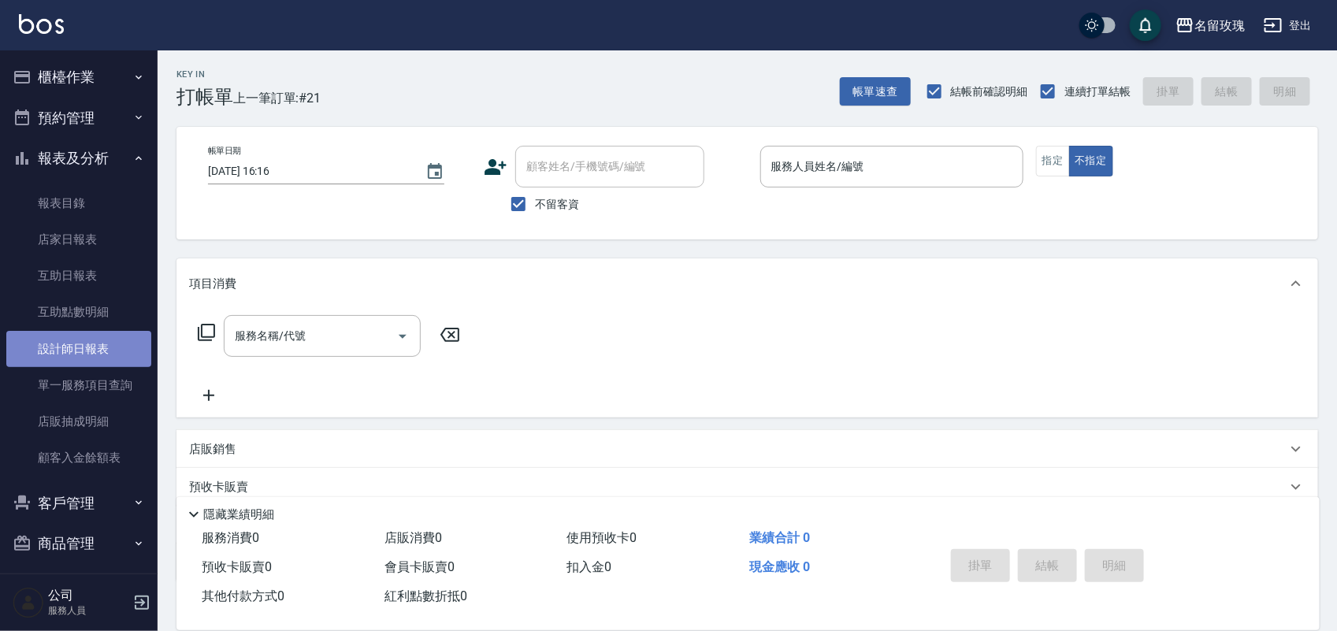
click at [84, 348] on link "設計師日報表" at bounding box center [78, 349] width 145 height 36
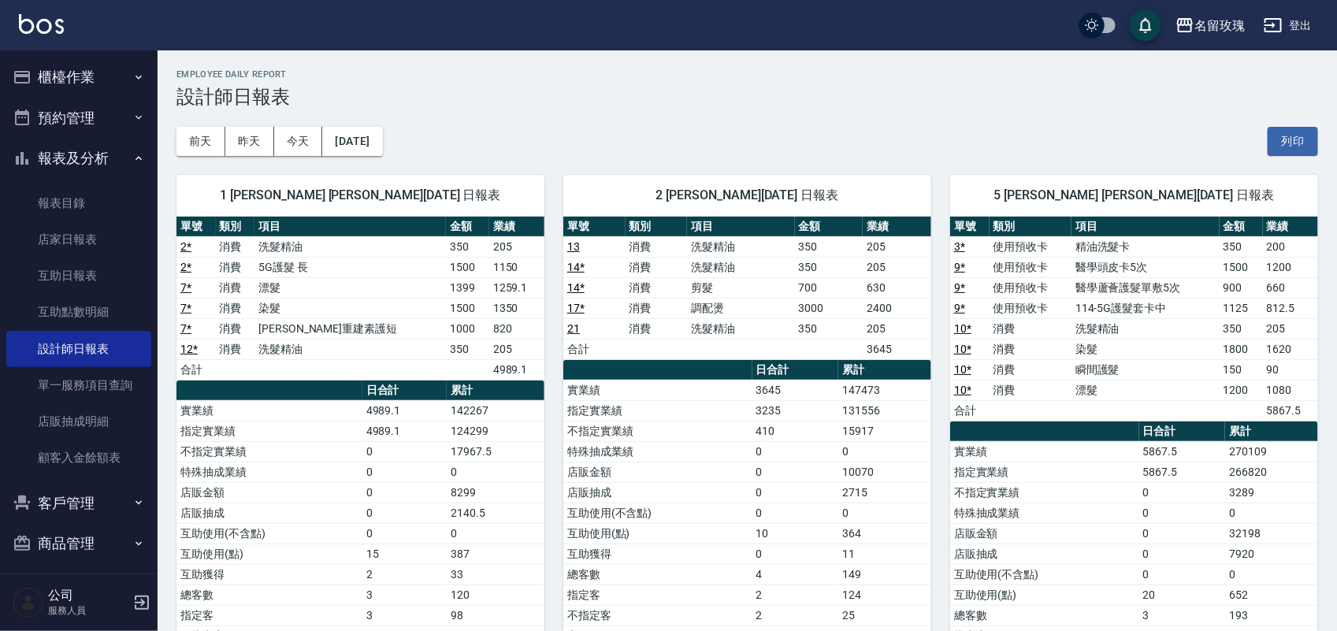
click at [97, 155] on button "報表及分析" at bounding box center [78, 158] width 145 height 41
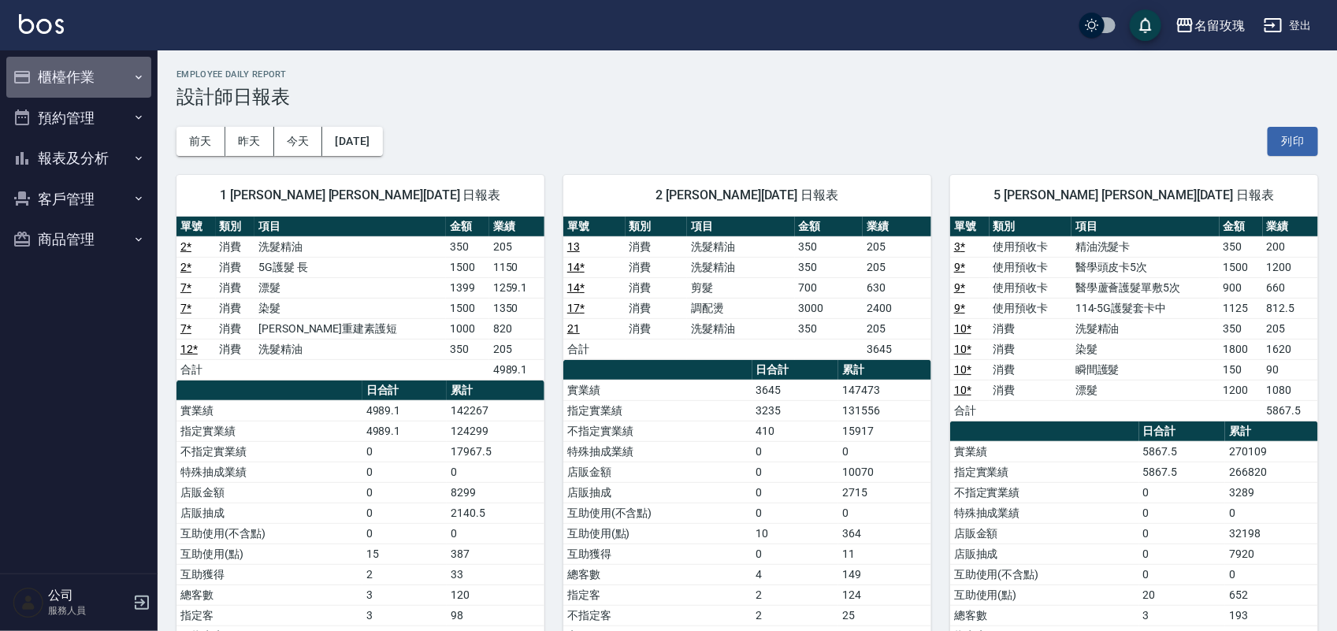
click at [80, 61] on button "櫃檯作業" at bounding box center [78, 77] width 145 height 41
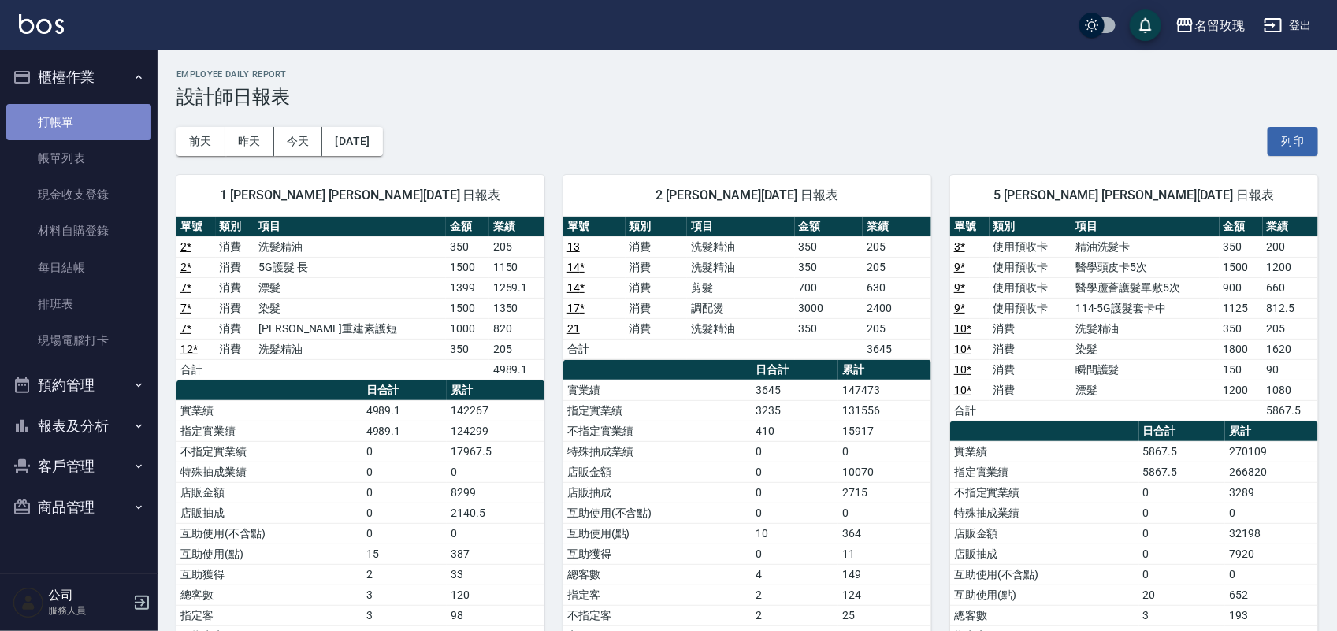
click at [33, 136] on link "打帳單" at bounding box center [78, 122] width 145 height 36
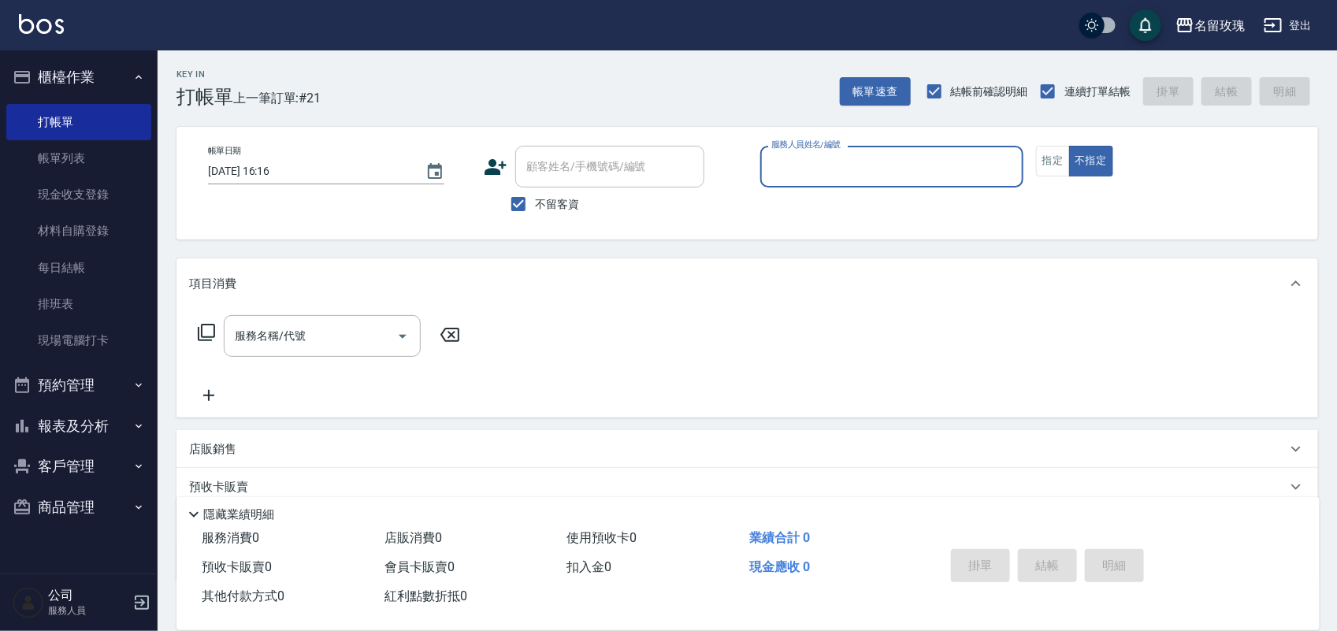
click at [1030, 160] on div "帳單日期 2025/09/26 16:16 顧客姓名/手機號碼/編號 顧客姓名/手機號碼/編號 不留客資 服務人員姓名/編號 服務人員姓名/編號 指定 不指定" at bounding box center [747, 183] width 1104 height 75
click at [1051, 164] on button "指定" at bounding box center [1053, 161] width 34 height 31
click at [968, 176] on input "服務人員姓名/編號" at bounding box center [892, 167] width 249 height 28
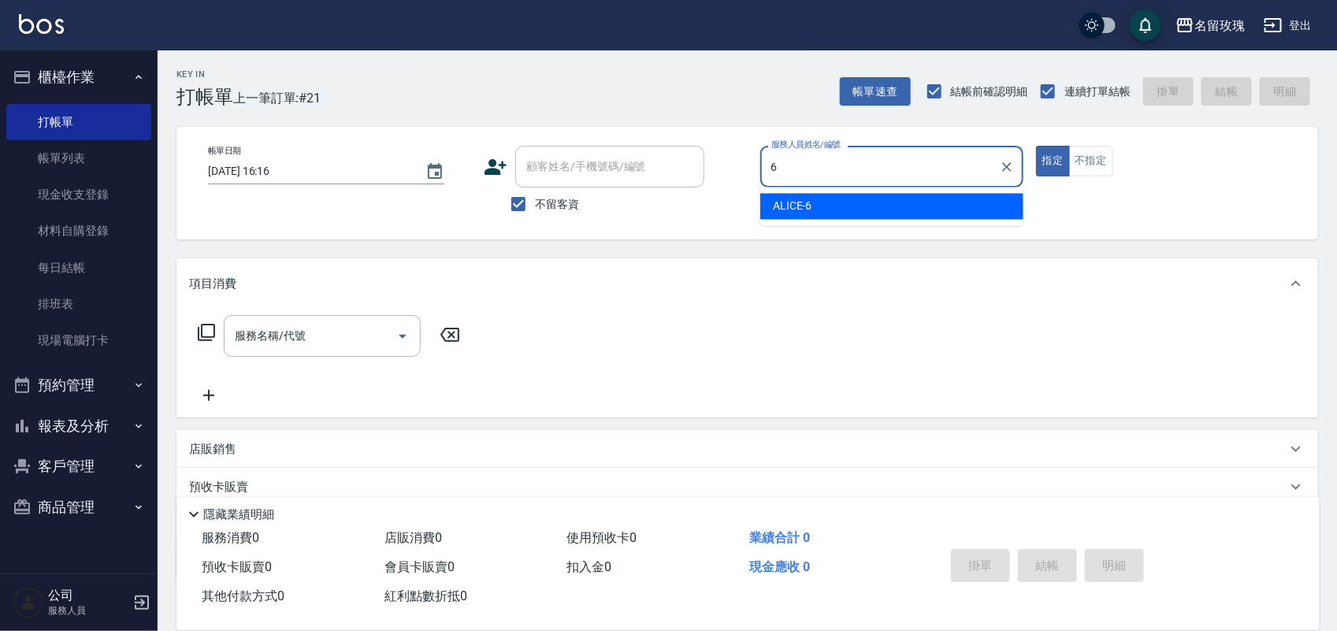
type input "ALICE-6"
type button "true"
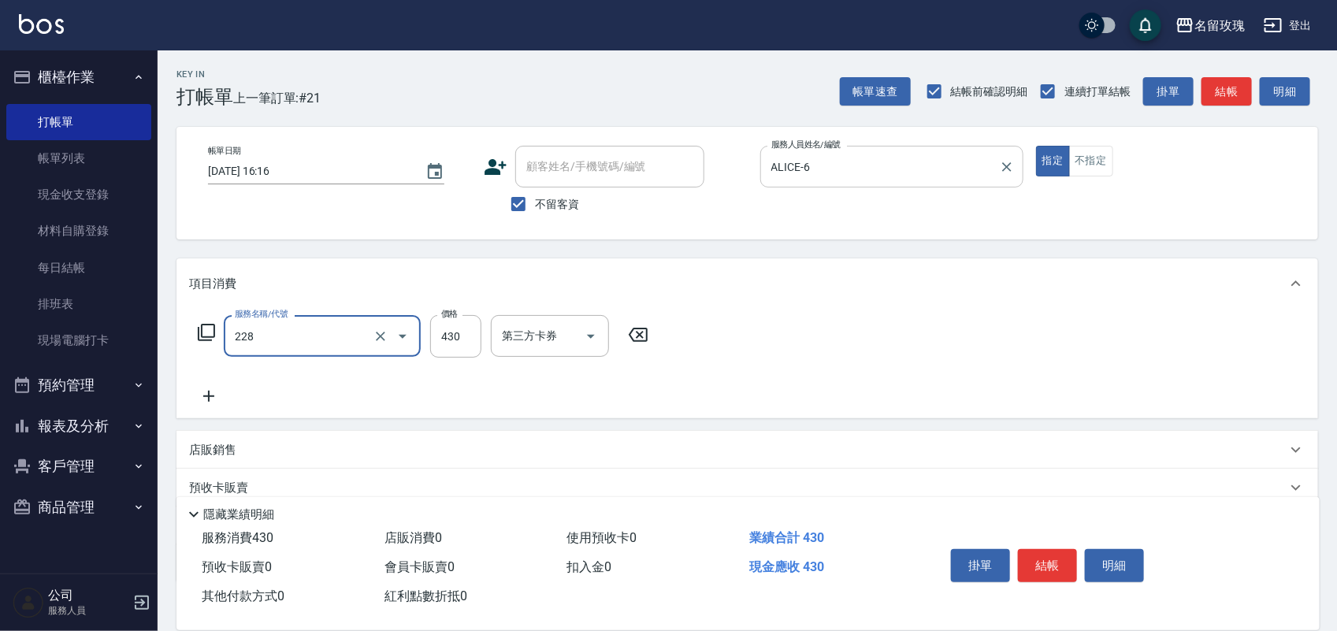
type input "[PERSON_NAME]透[PERSON_NAME]洗(活動)(228)"
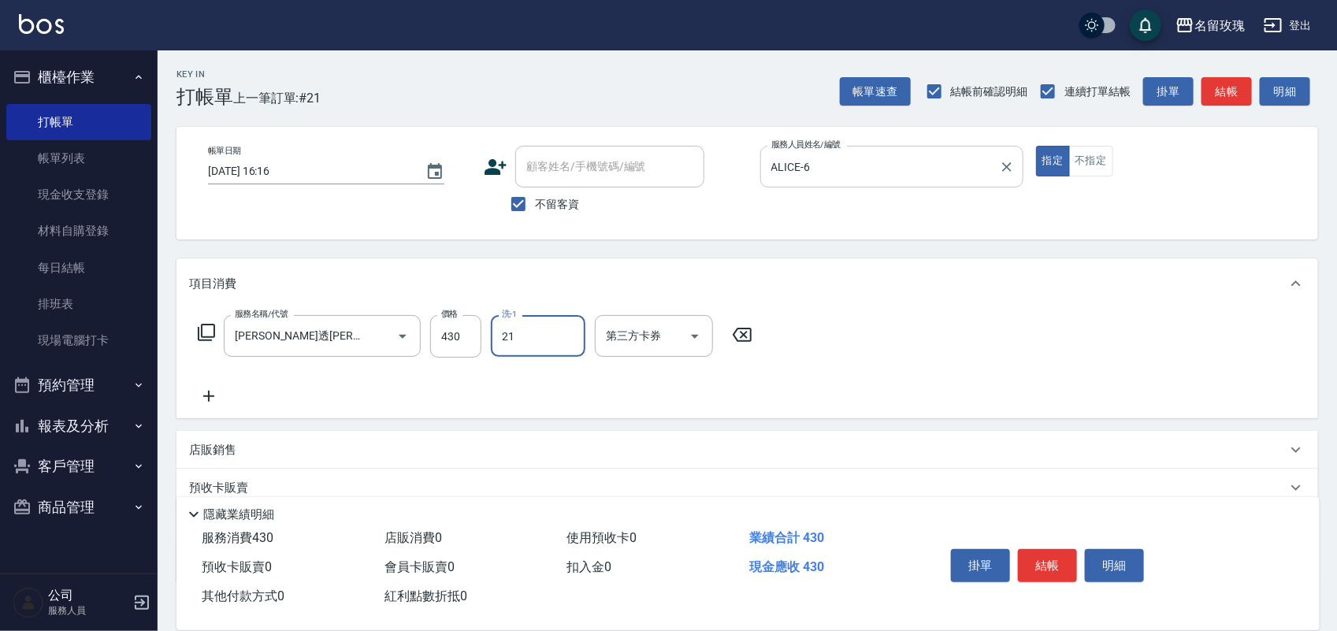
type input "少少-21"
click at [1042, 561] on button "結帳" at bounding box center [1047, 565] width 59 height 33
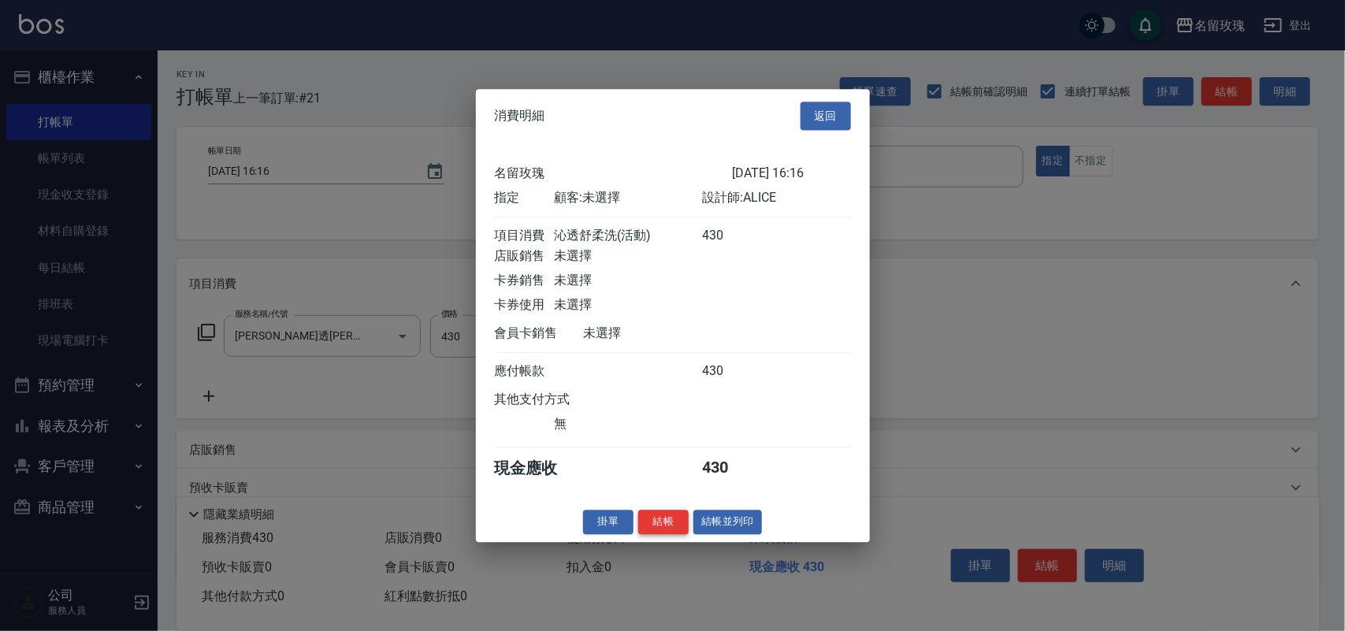
click at [664, 533] on button "結帳" at bounding box center [663, 522] width 50 height 24
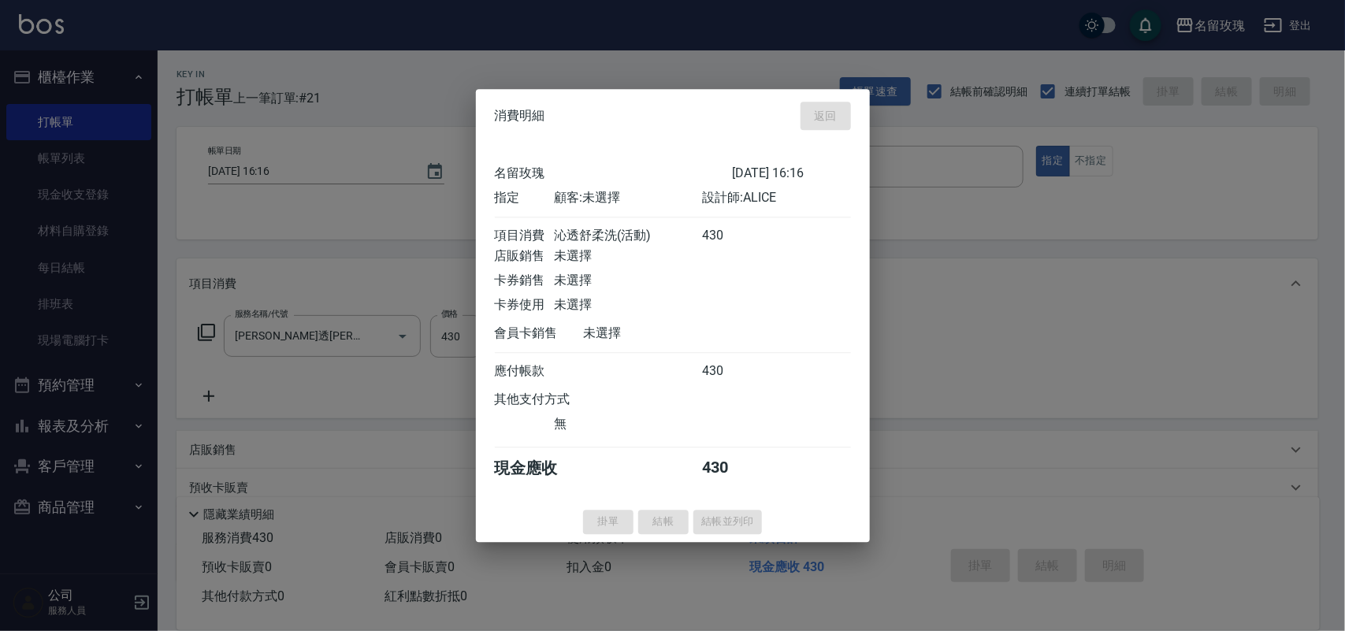
type input "2025/09/26 16:37"
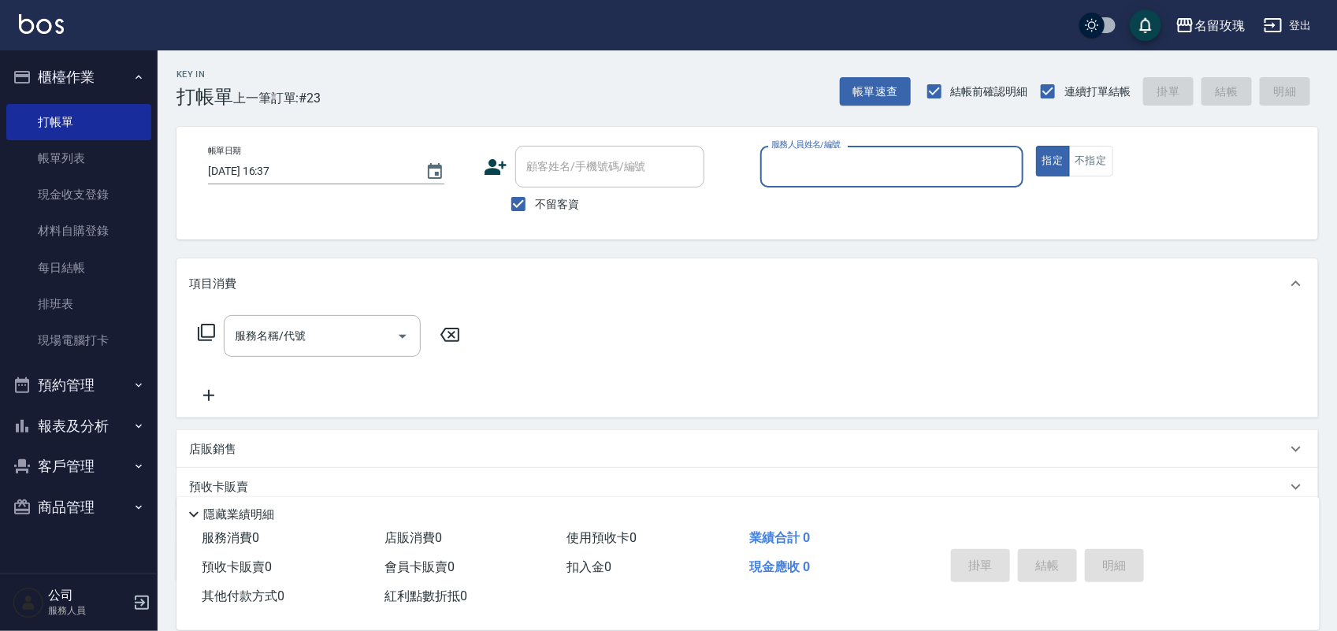
click at [69, 419] on button "報表及分析" at bounding box center [78, 426] width 145 height 41
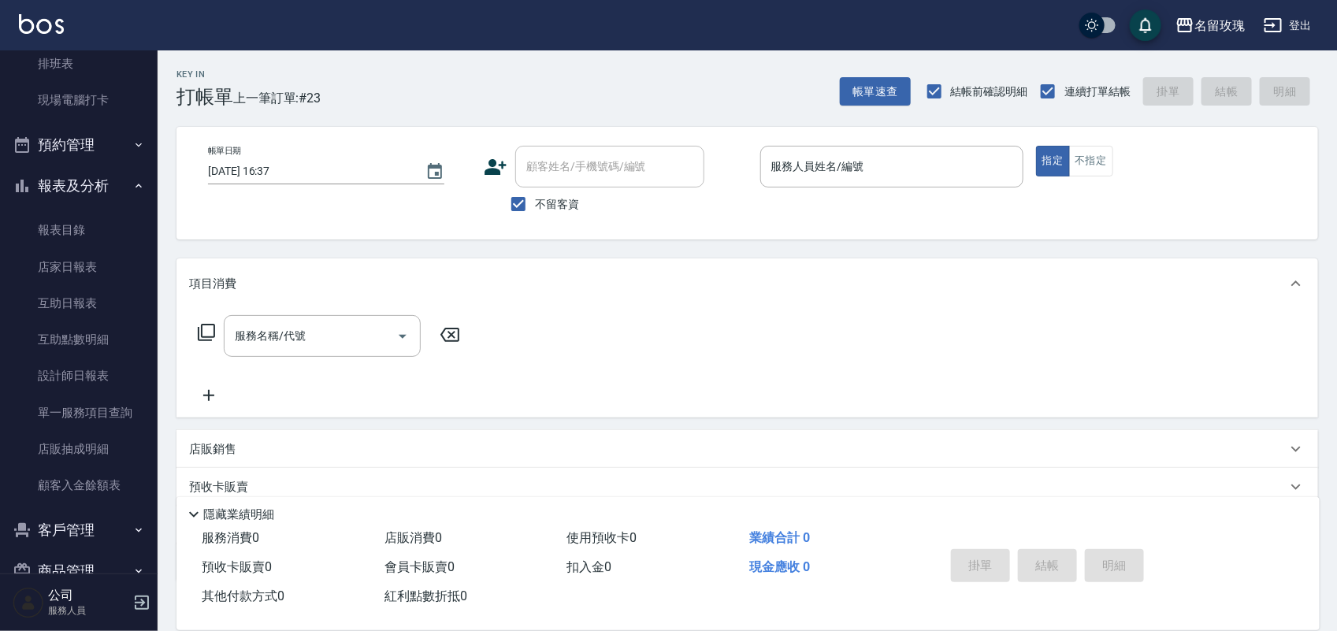
scroll to position [242, 0]
click at [72, 364] on link "設計師日報表" at bounding box center [78, 374] width 145 height 36
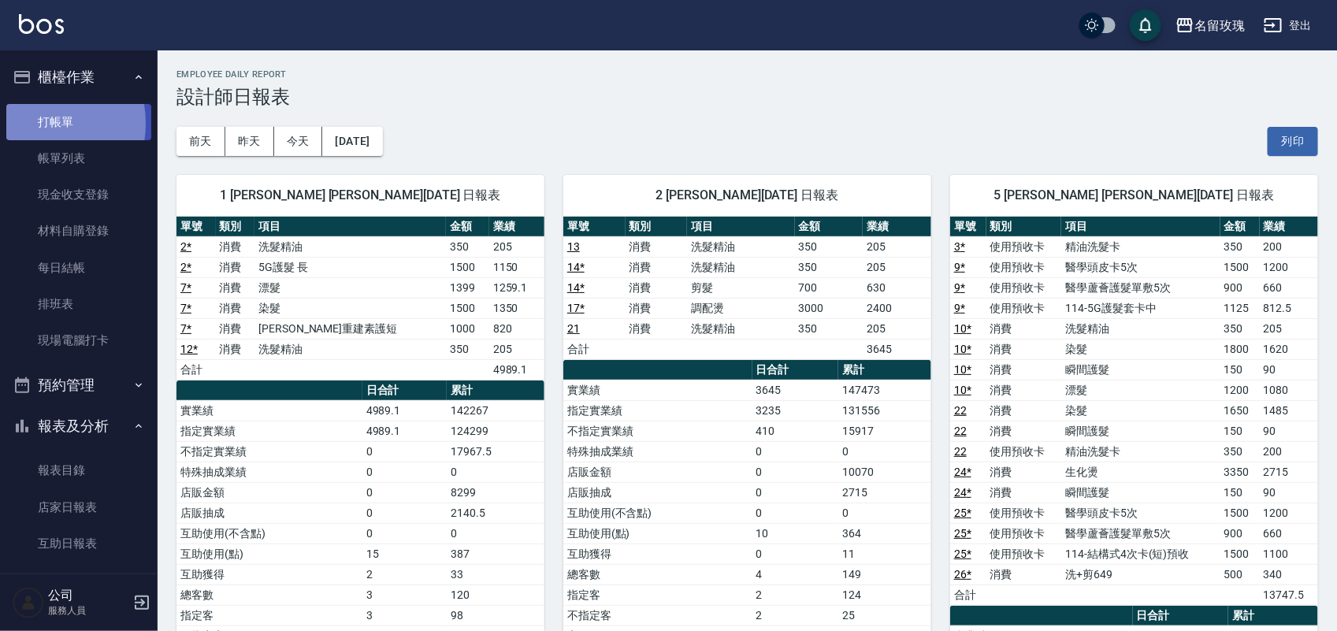
click at [34, 123] on link "打帳單" at bounding box center [78, 122] width 145 height 36
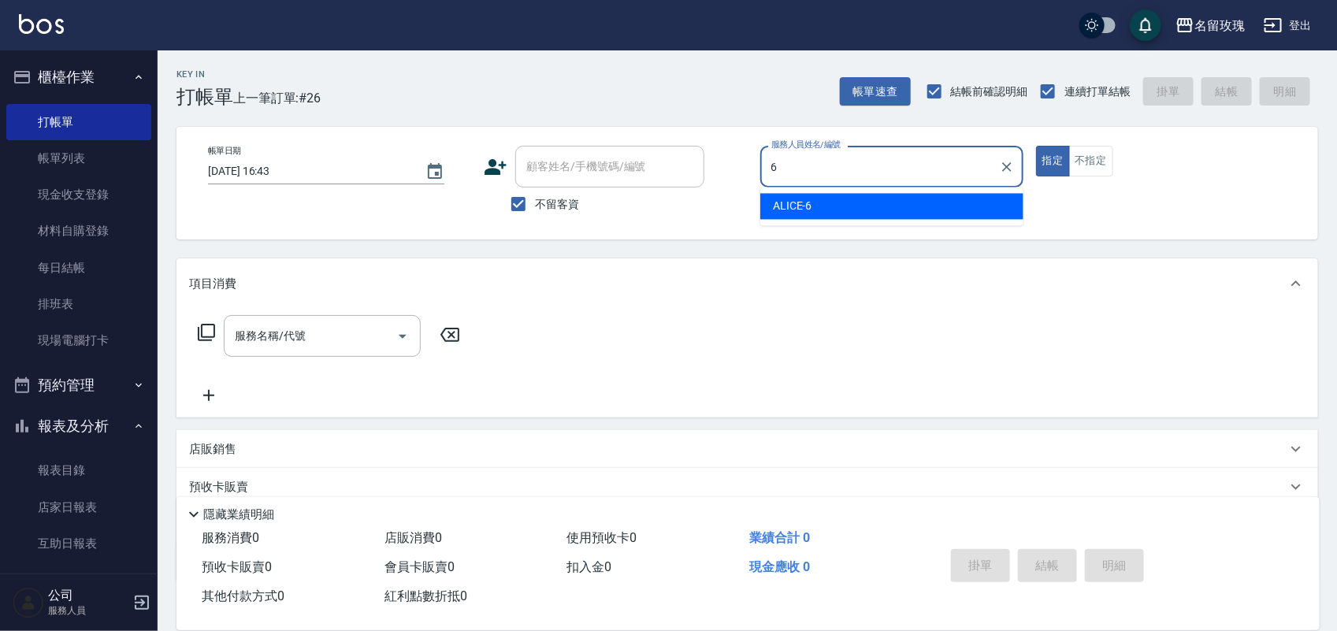
type input "ALICE-6"
type button "true"
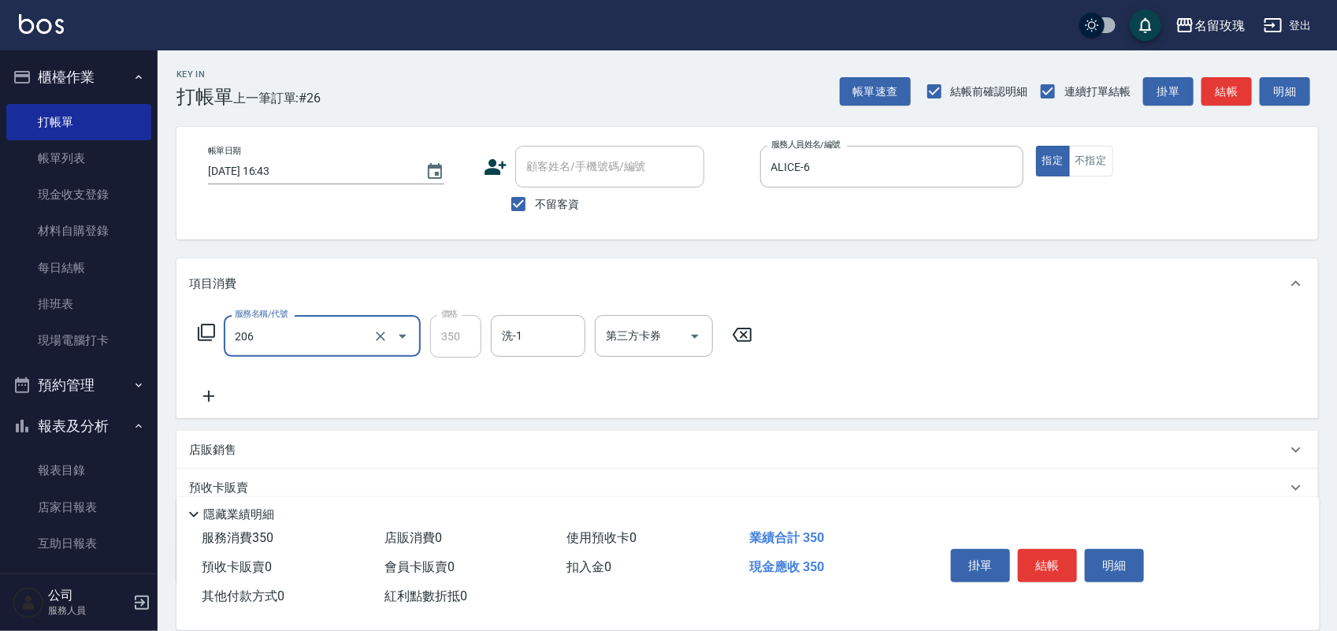
type input "洗髮精油(206)"
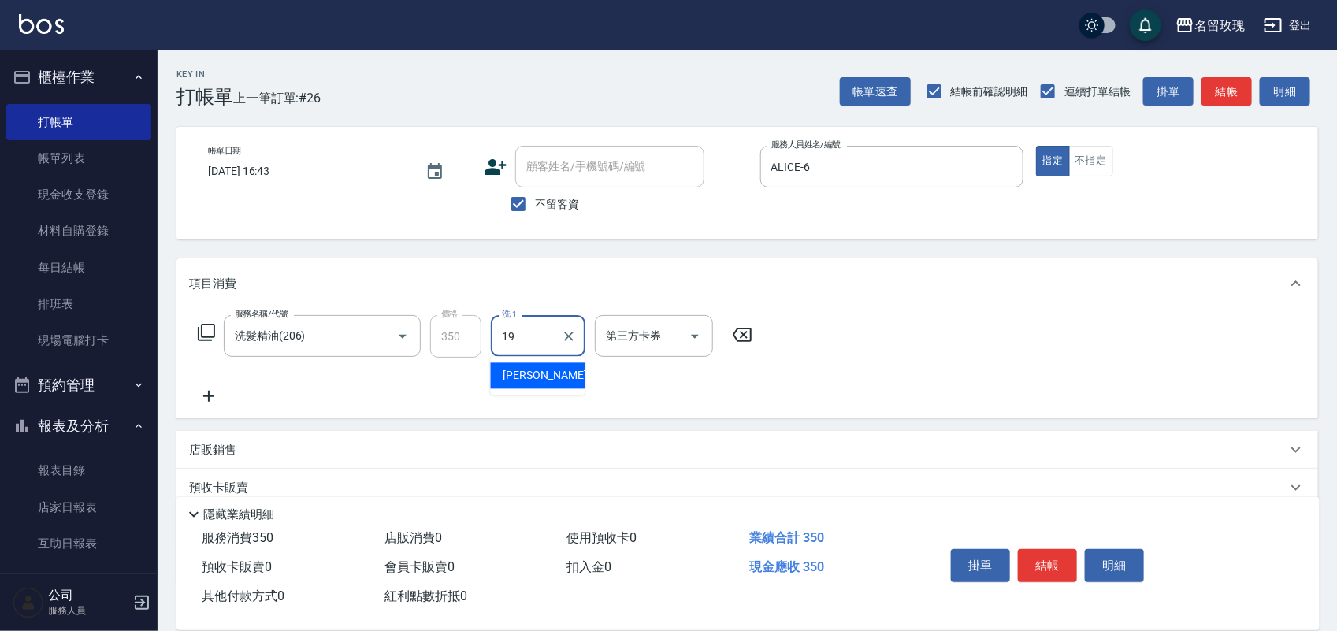
type input "[PERSON_NAME]-19"
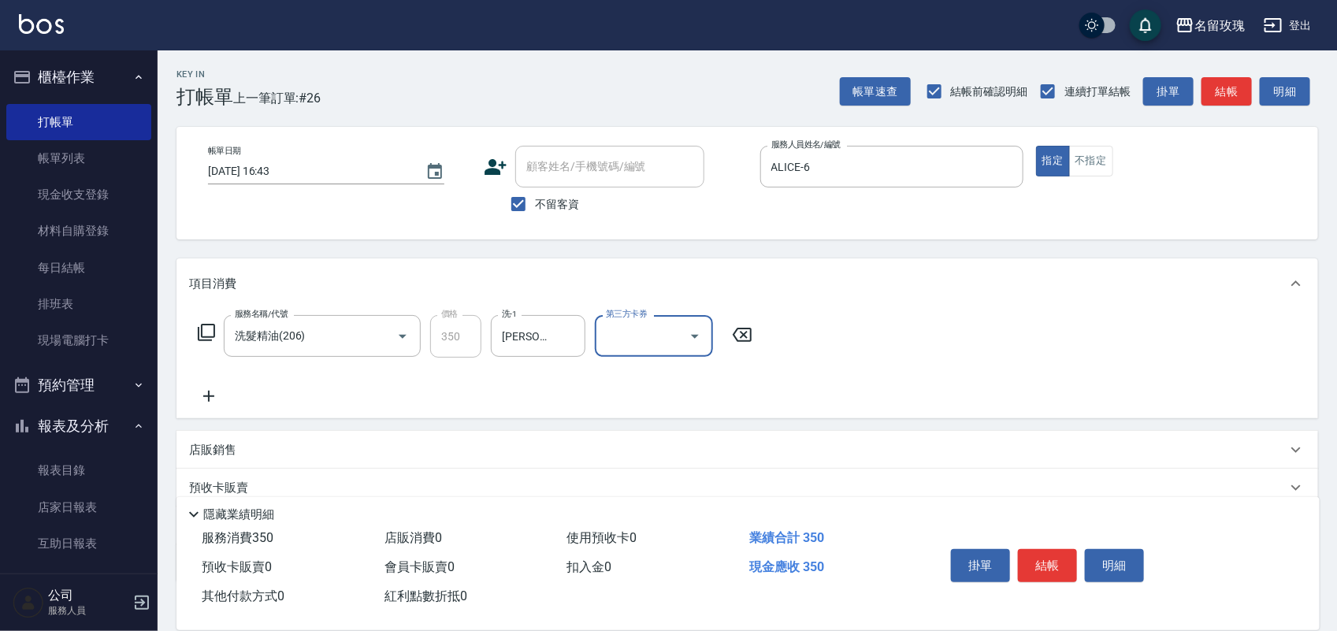
scroll to position [99, 0]
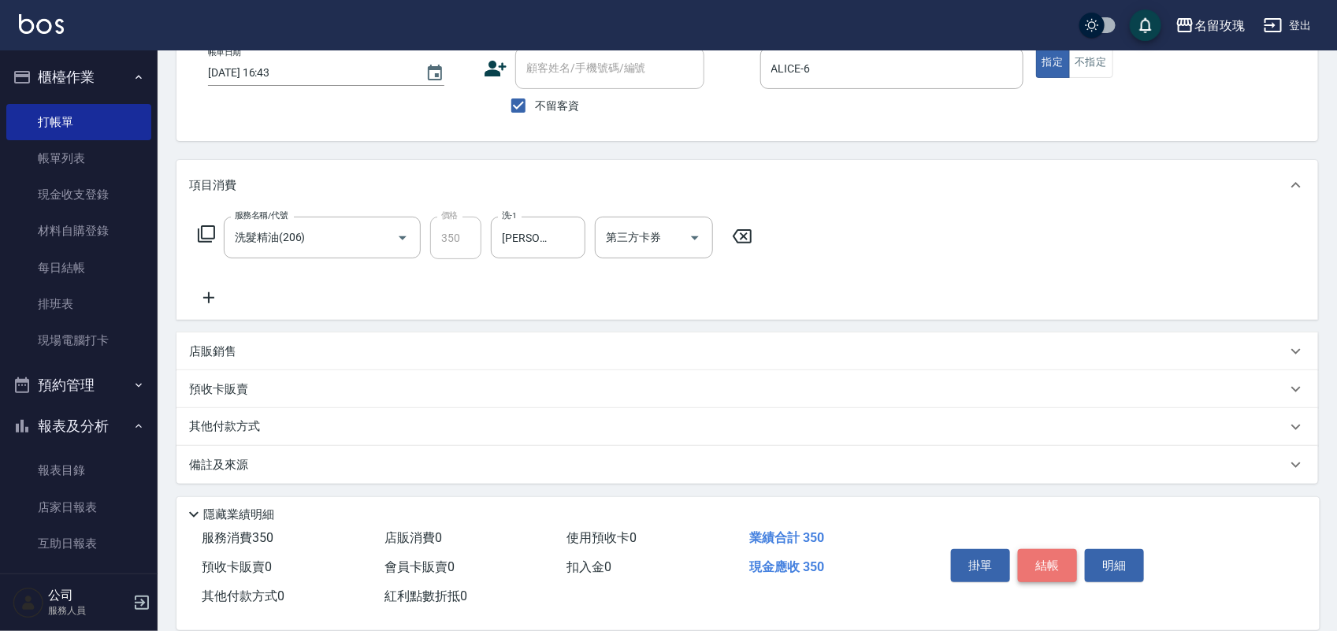
click at [1037, 552] on button "結帳" at bounding box center [1047, 565] width 59 height 33
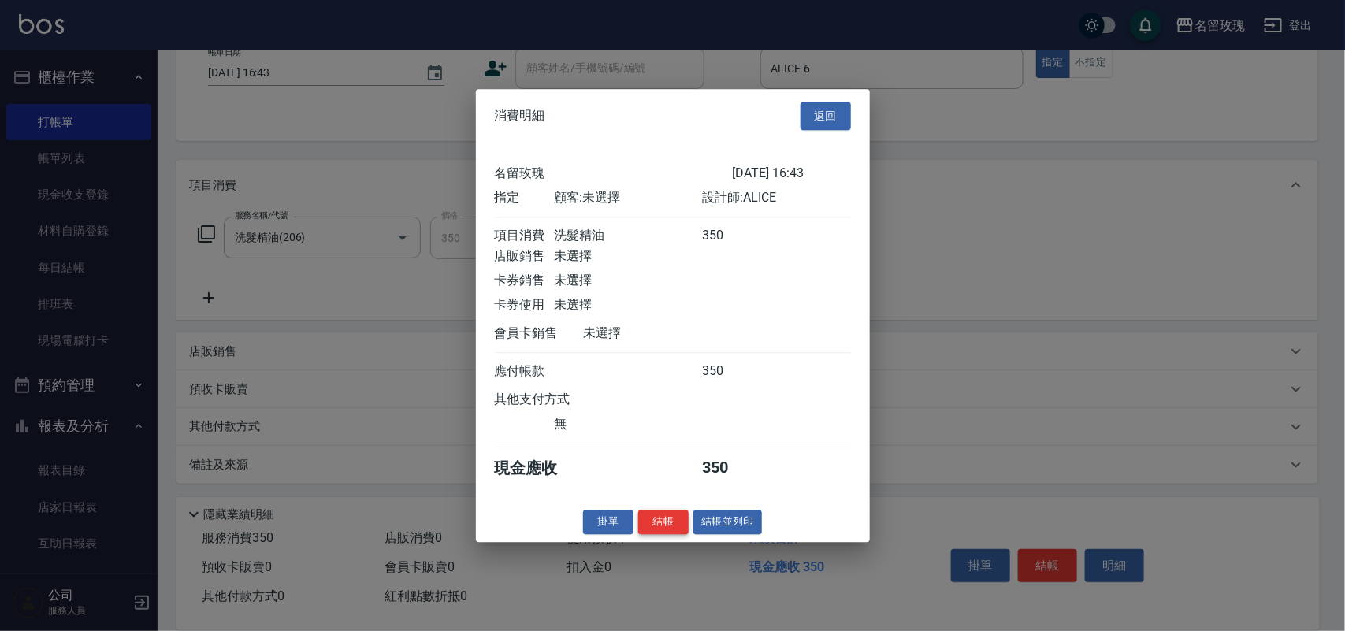
click at [682, 532] on button "結帳" at bounding box center [663, 522] width 50 height 24
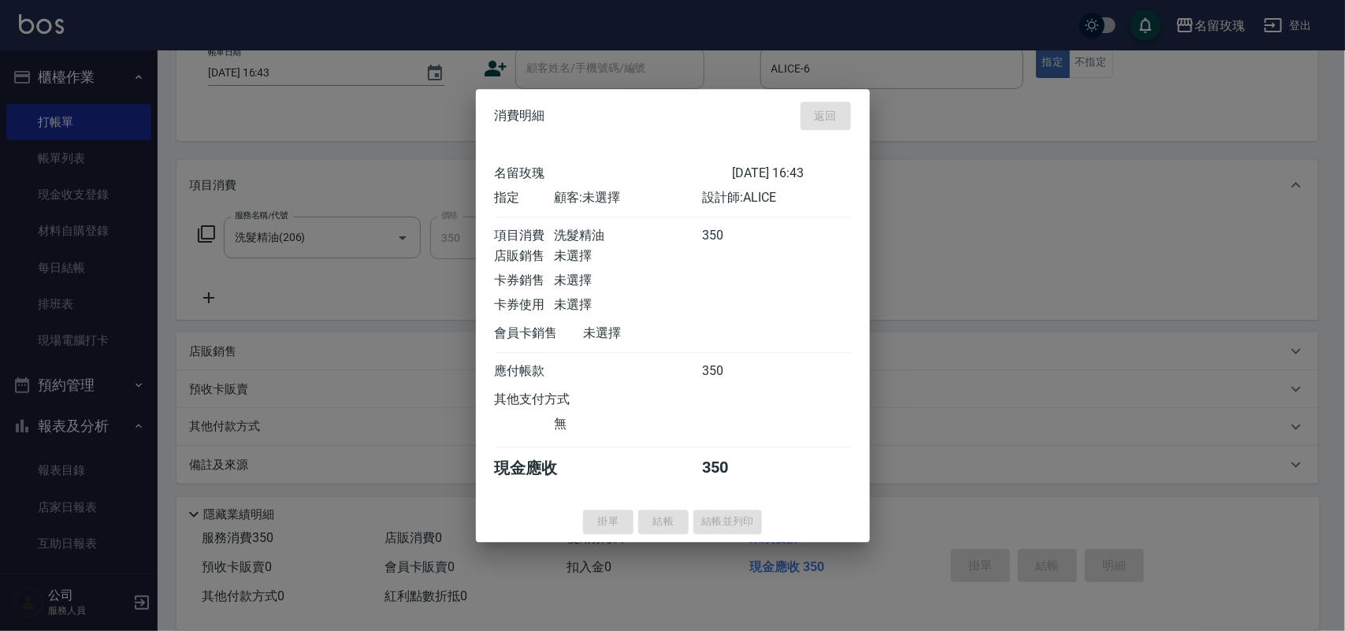
type input "2025/09/26 16:44"
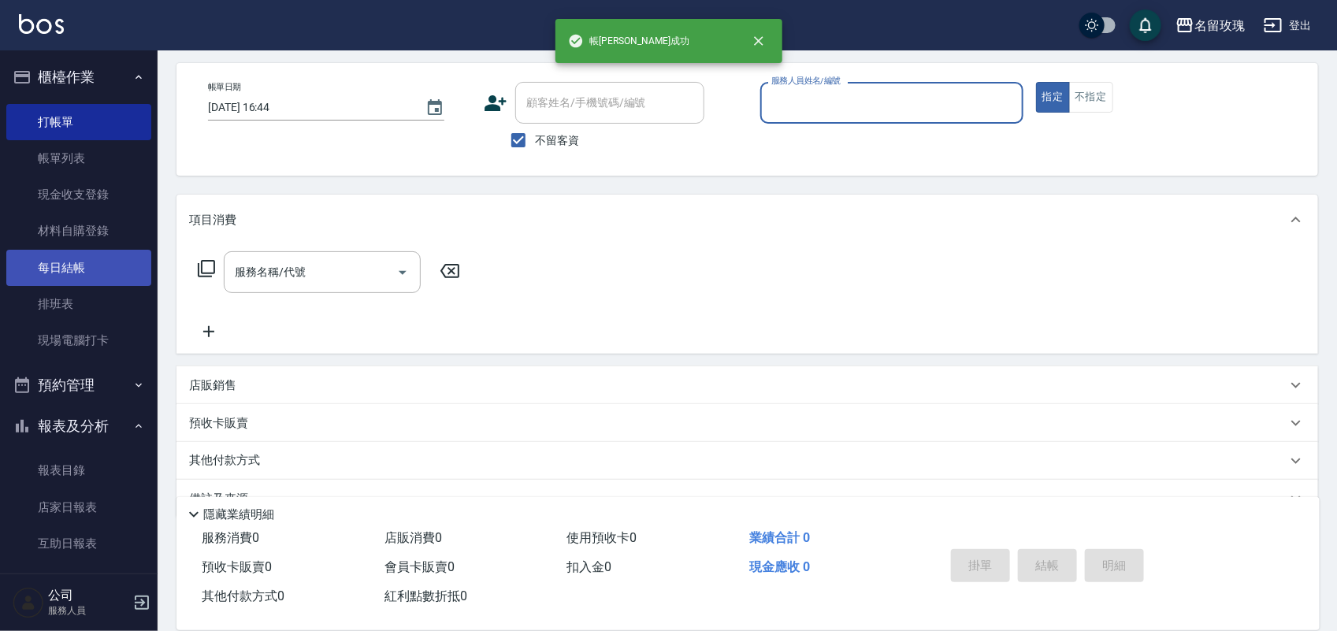
scroll to position [2, 0]
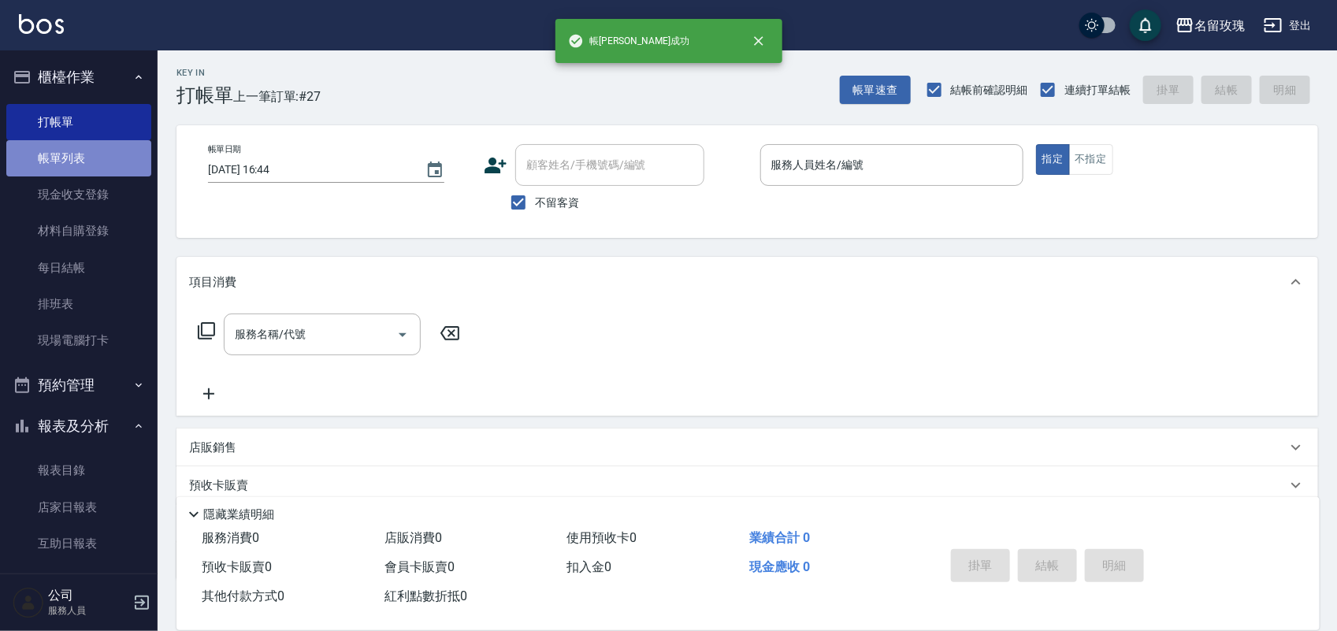
click at [84, 158] on link "帳單列表" at bounding box center [78, 158] width 145 height 36
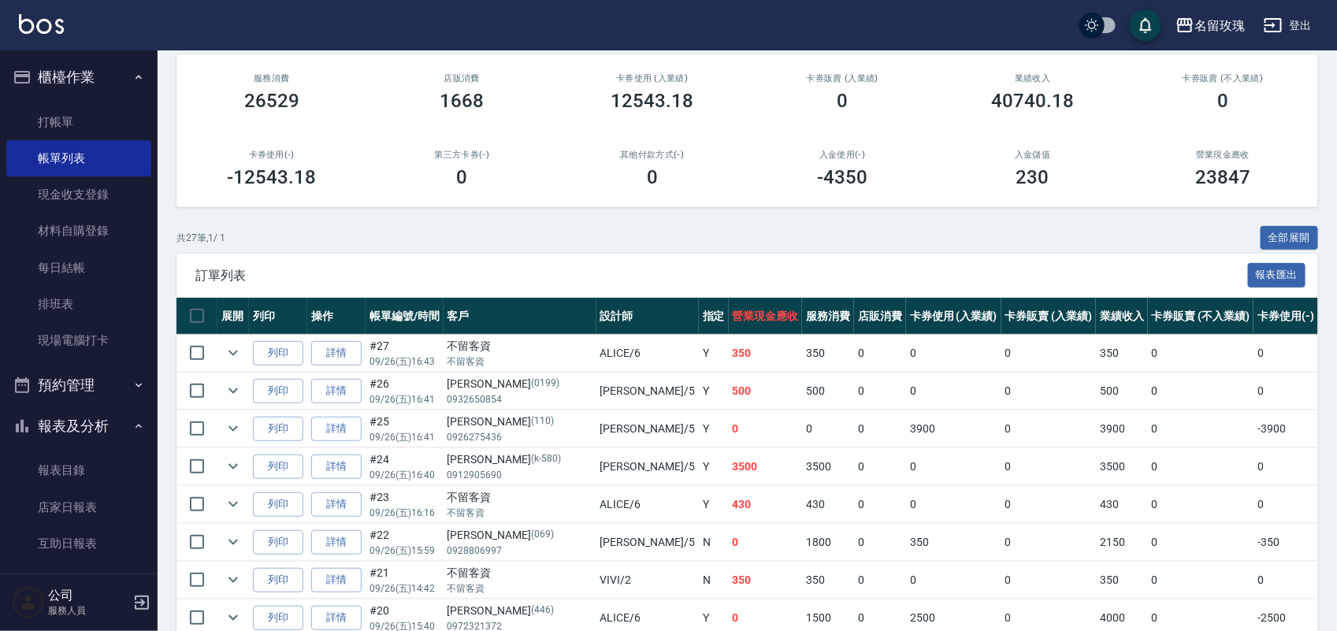
scroll to position [197, 0]
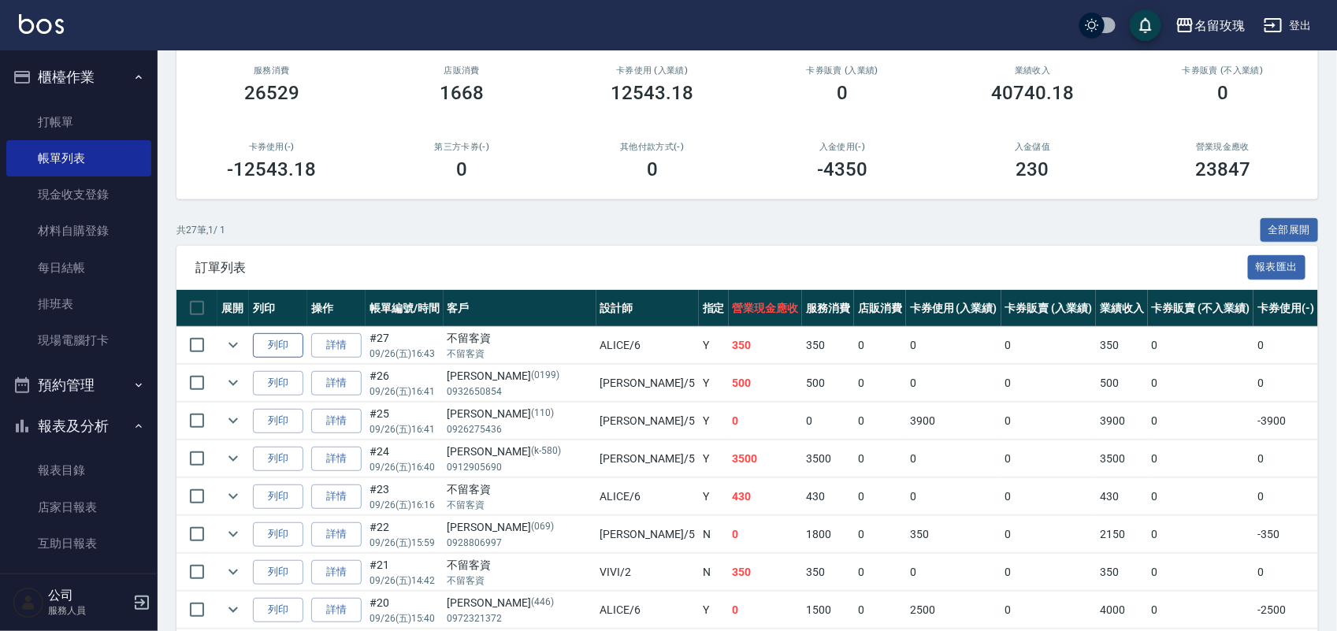
click at [272, 339] on button "列印" at bounding box center [278, 345] width 50 height 24
click at [101, 426] on button "報表及分析" at bounding box center [78, 426] width 145 height 41
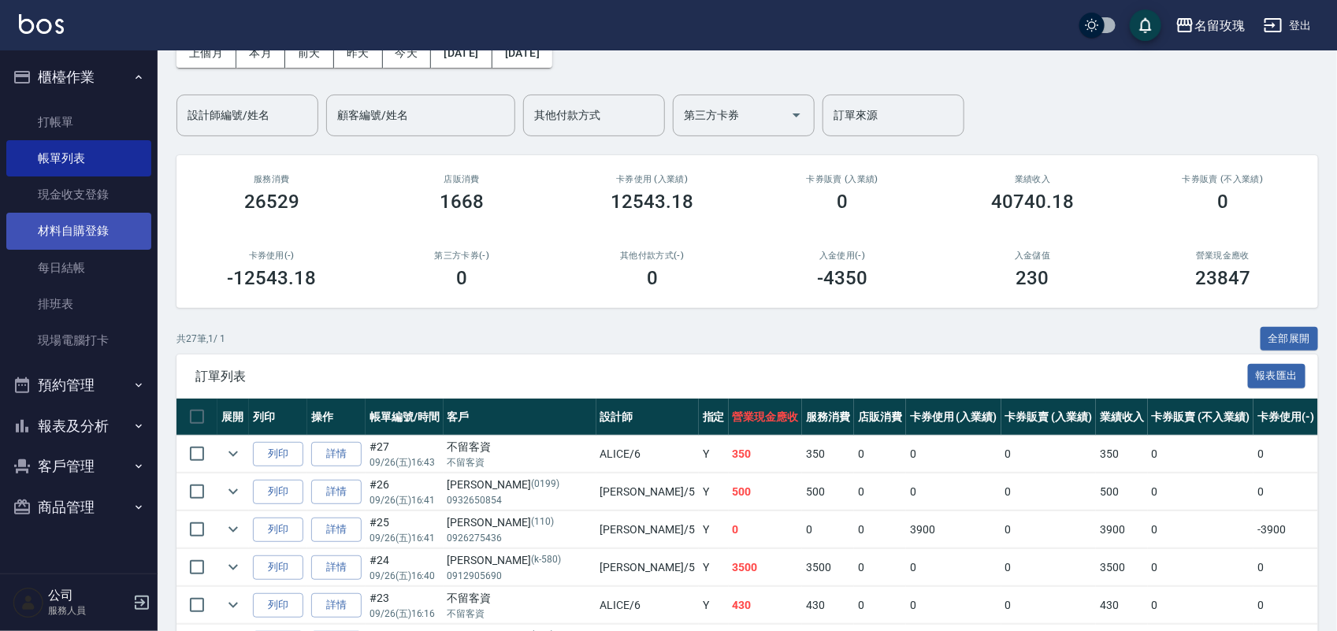
scroll to position [0, 0]
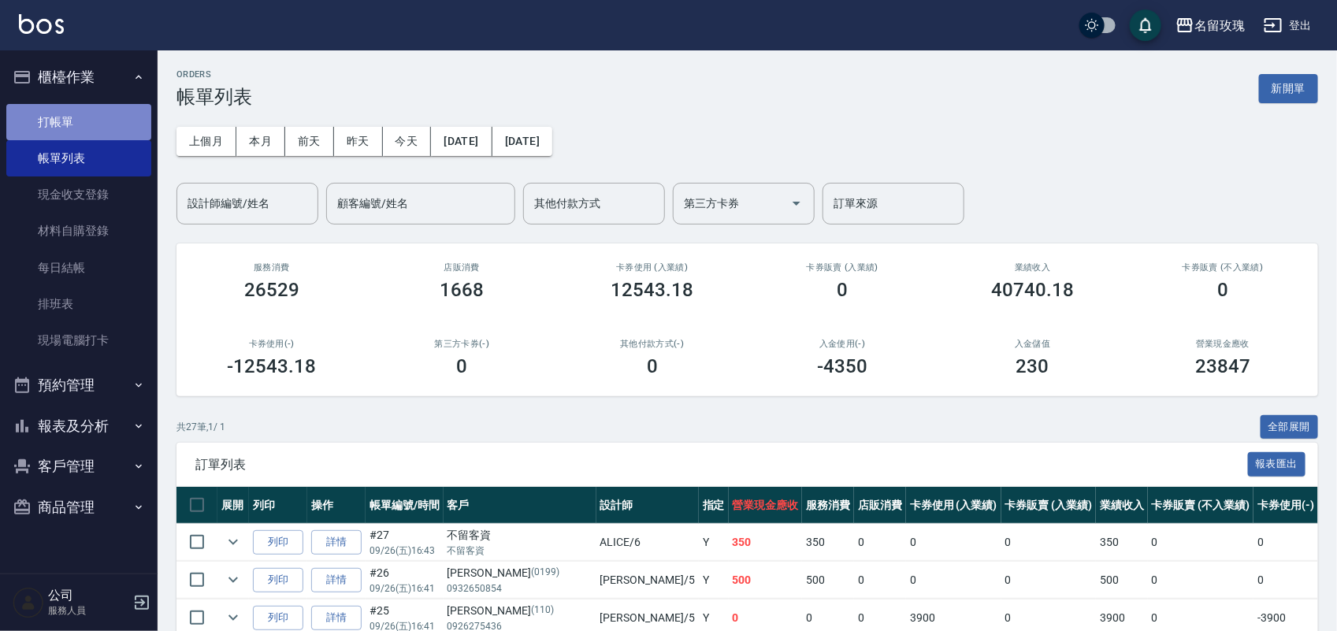
click at [59, 118] on link "打帳單" at bounding box center [78, 122] width 145 height 36
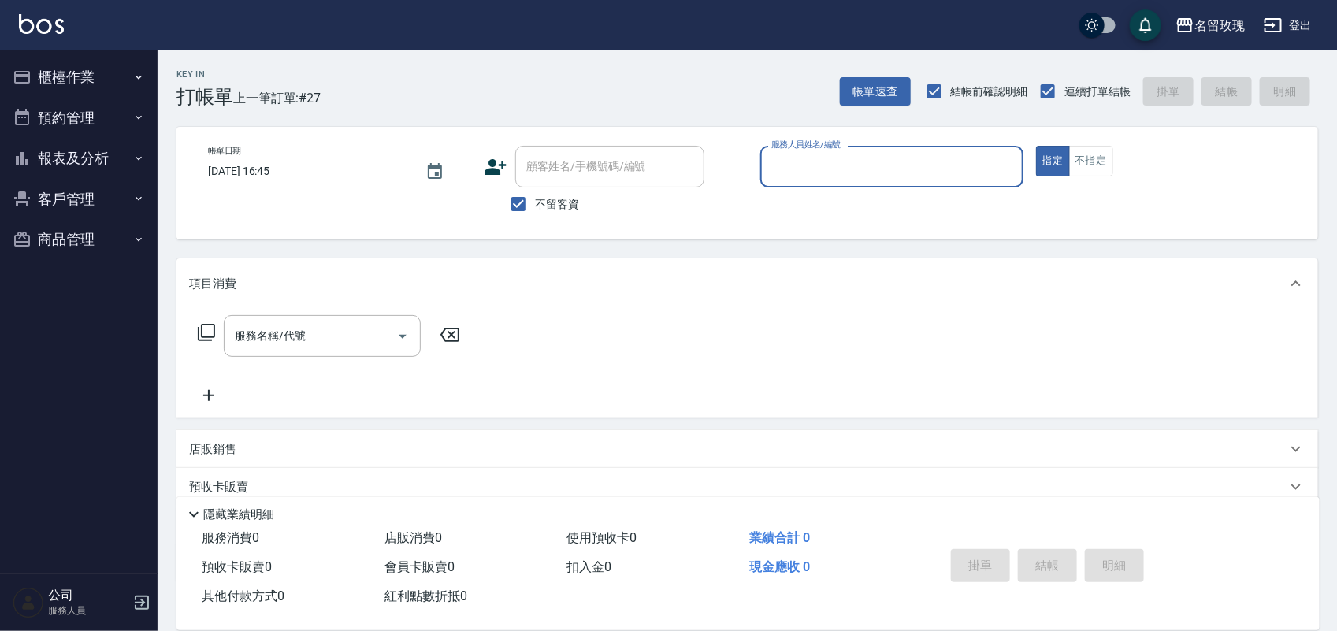
click at [580, 39] on div "名留玫瑰 登出" at bounding box center [668, 25] width 1337 height 50
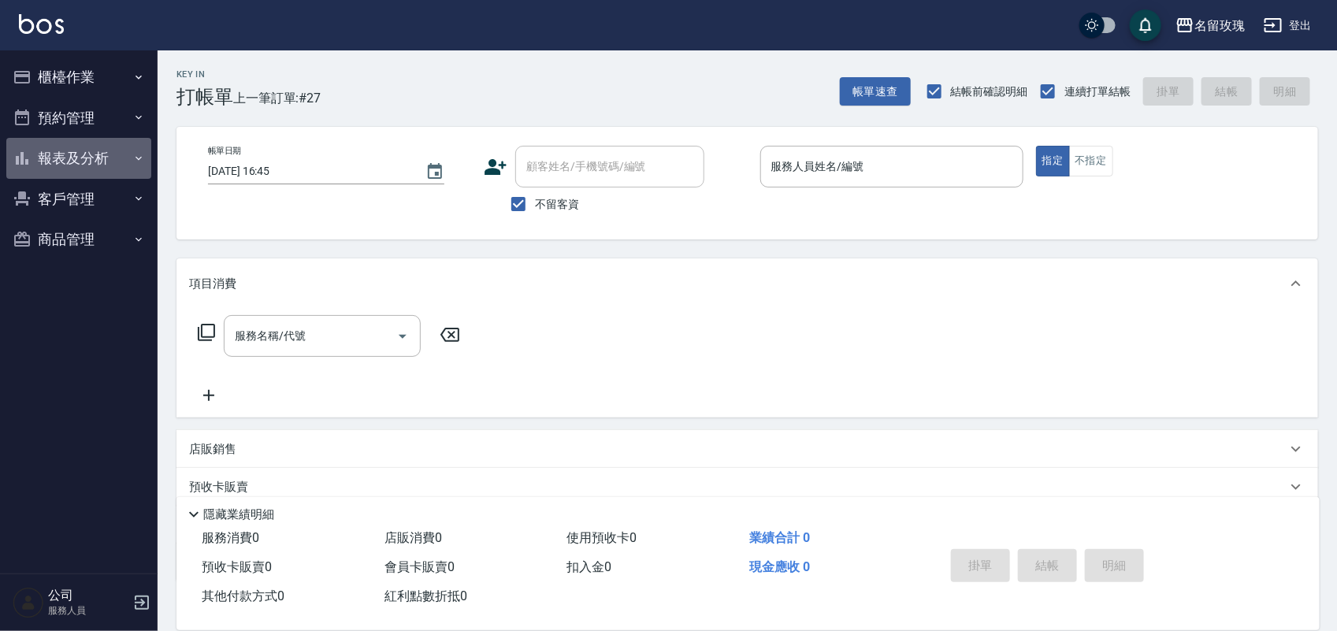
click at [99, 139] on button "報表及分析" at bounding box center [78, 158] width 145 height 41
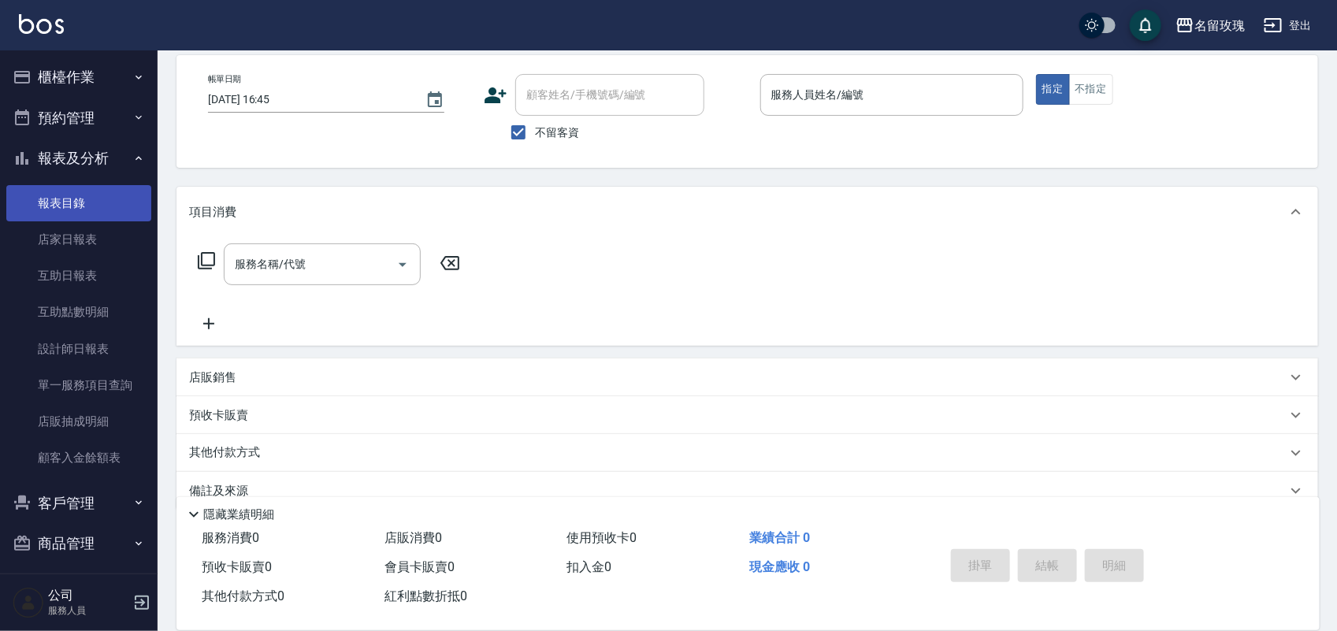
scroll to position [100, 0]
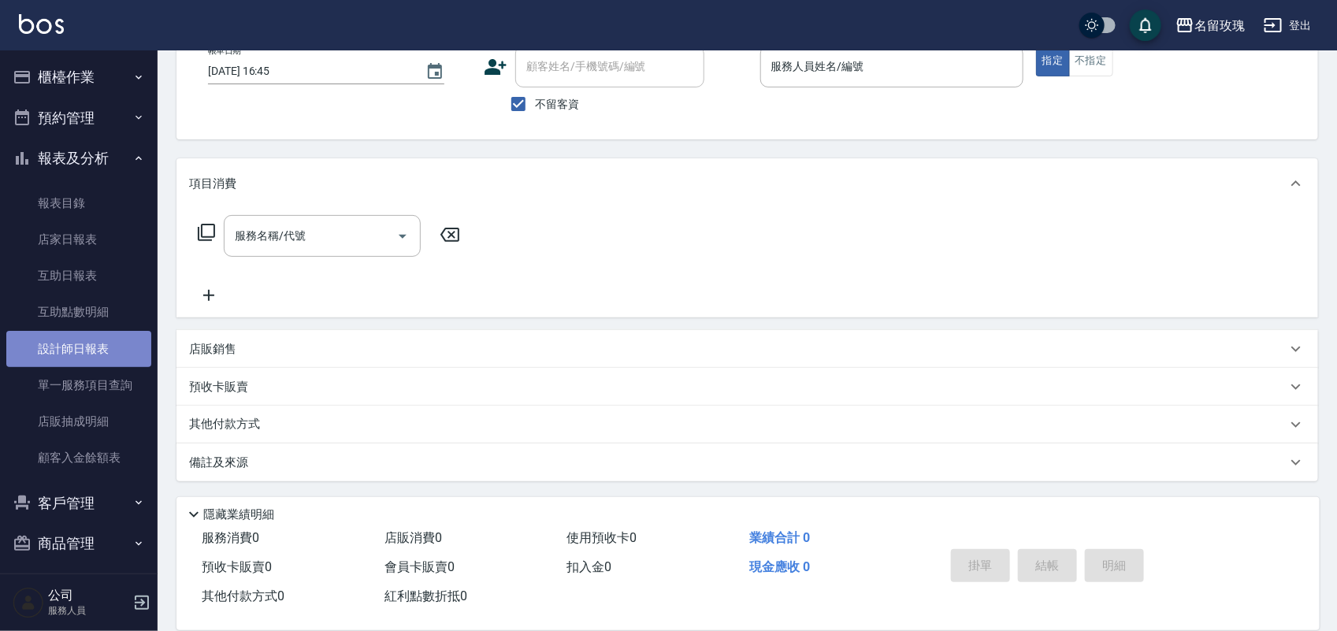
click at [95, 343] on link "設計師日報表" at bounding box center [78, 349] width 145 height 36
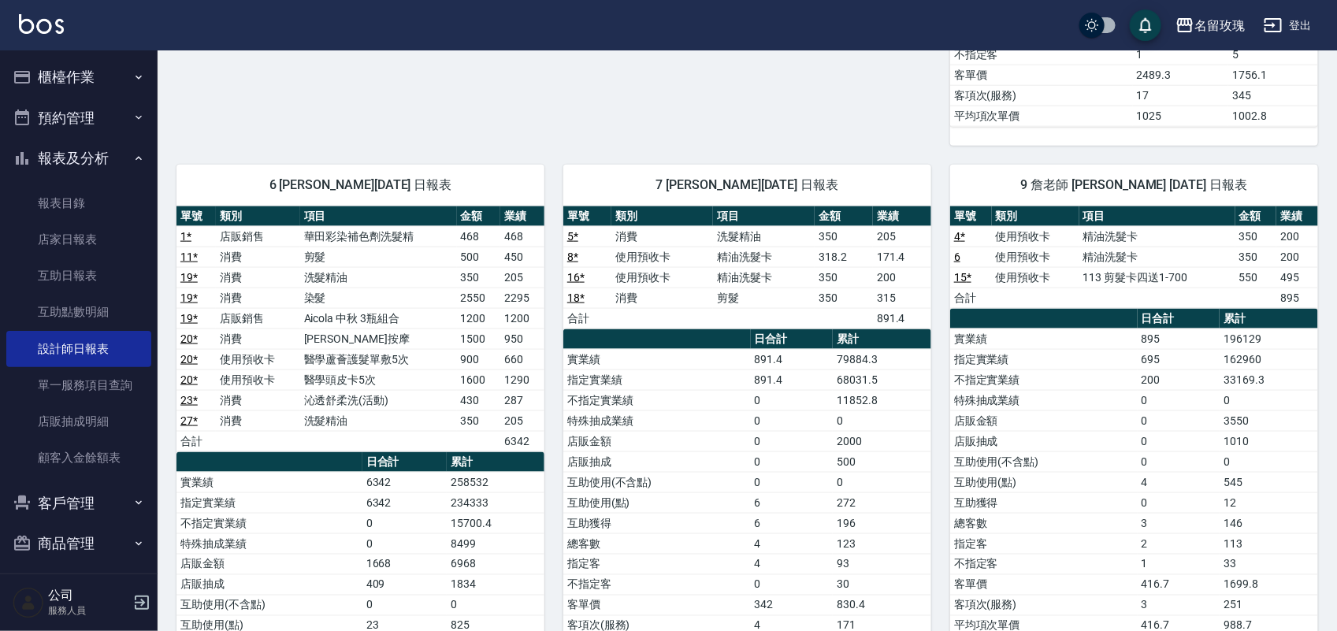
scroll to position [591, 0]
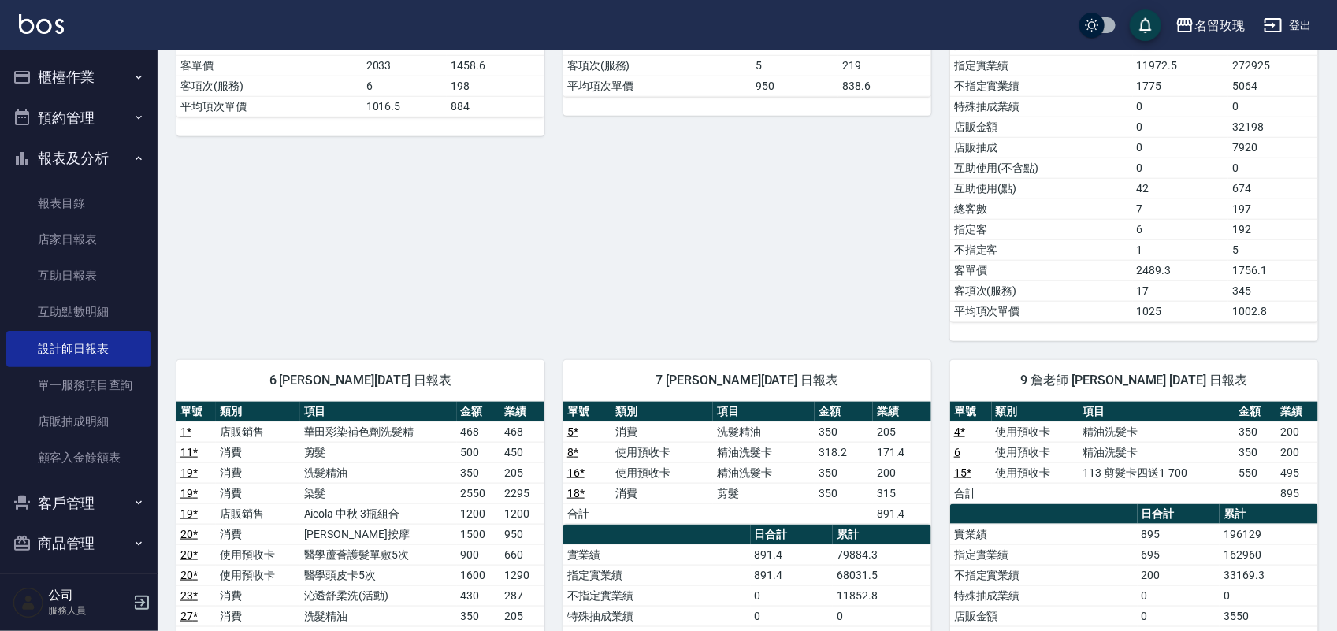
drag, startPoint x: 53, startPoint y: 84, endPoint x: 61, endPoint y: 103, distance: 21.2
click at [53, 81] on button "櫃檯作業" at bounding box center [78, 77] width 145 height 41
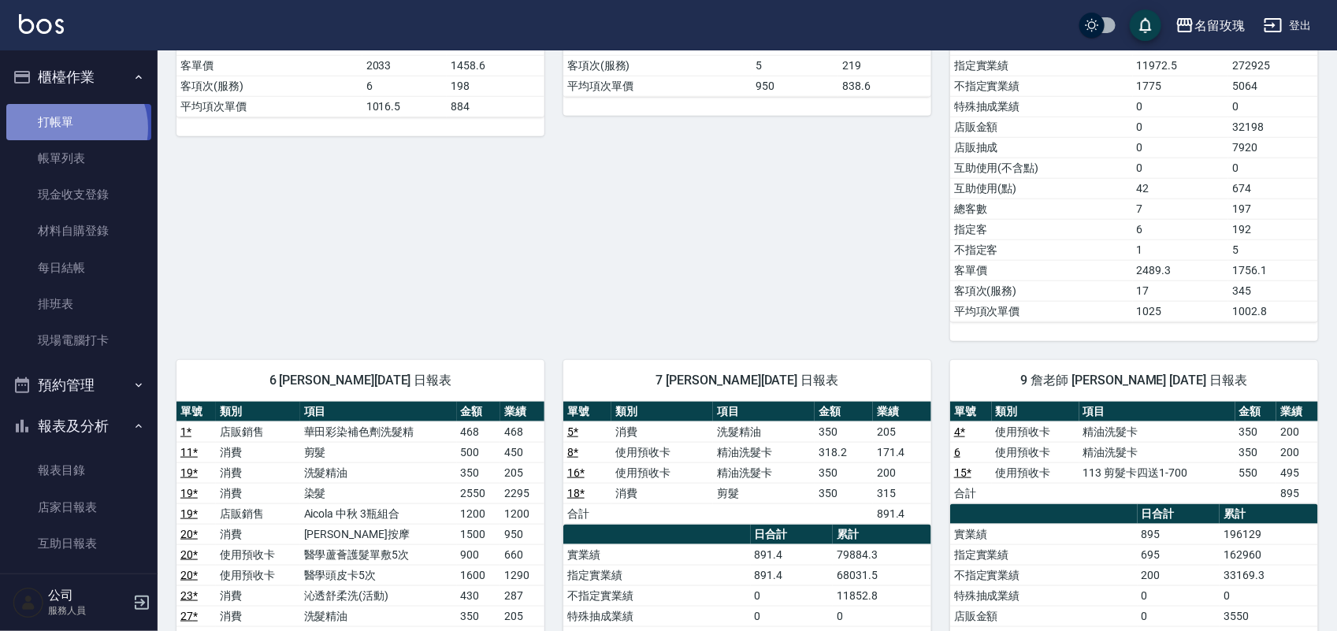
click at [73, 128] on link "打帳單" at bounding box center [78, 122] width 145 height 36
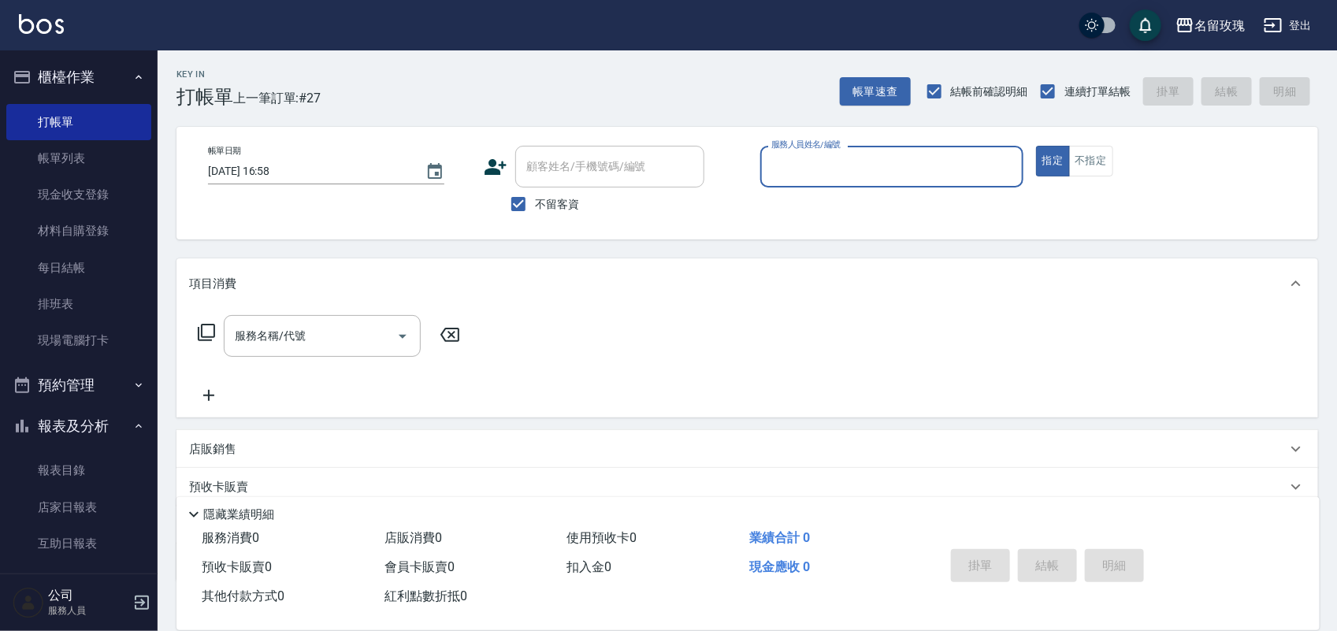
click at [73, 420] on button "報表及分析" at bounding box center [78, 426] width 145 height 41
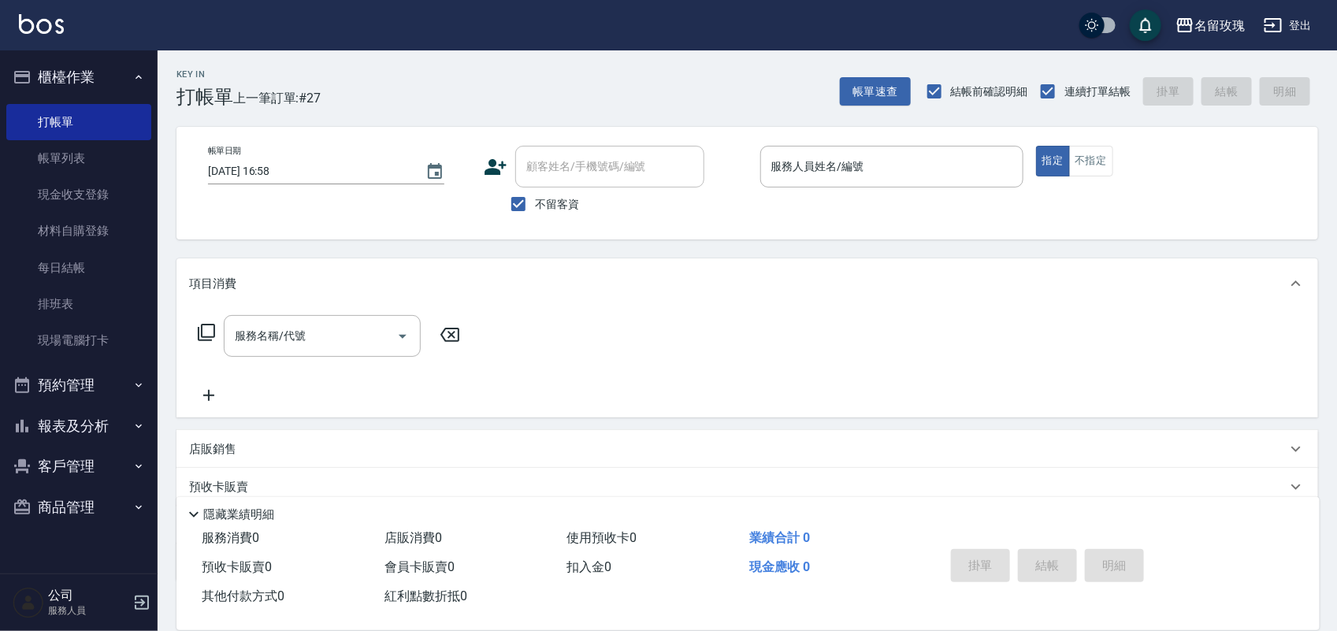
drag, startPoint x: 605, startPoint y: 84, endPoint x: 605, endPoint y: 73, distance: 10.2
click at [605, 80] on div "Key In 打帳單 上一筆訂單:#27 帳單速查 結帳前確認明細 連續打單結帳 掛單 結帳 明細" at bounding box center [738, 79] width 1161 height 58
click at [518, 76] on div "Key In 打帳單 上一筆訂單:#27 帳單速查 結帳前確認明細 連續打單結帳 掛單 結帳 明細" at bounding box center [738, 79] width 1161 height 58
click at [845, 188] on p at bounding box center [892, 196] width 263 height 17
drag, startPoint x: 853, startPoint y: 185, endPoint x: 861, endPoint y: 182, distance: 8.5
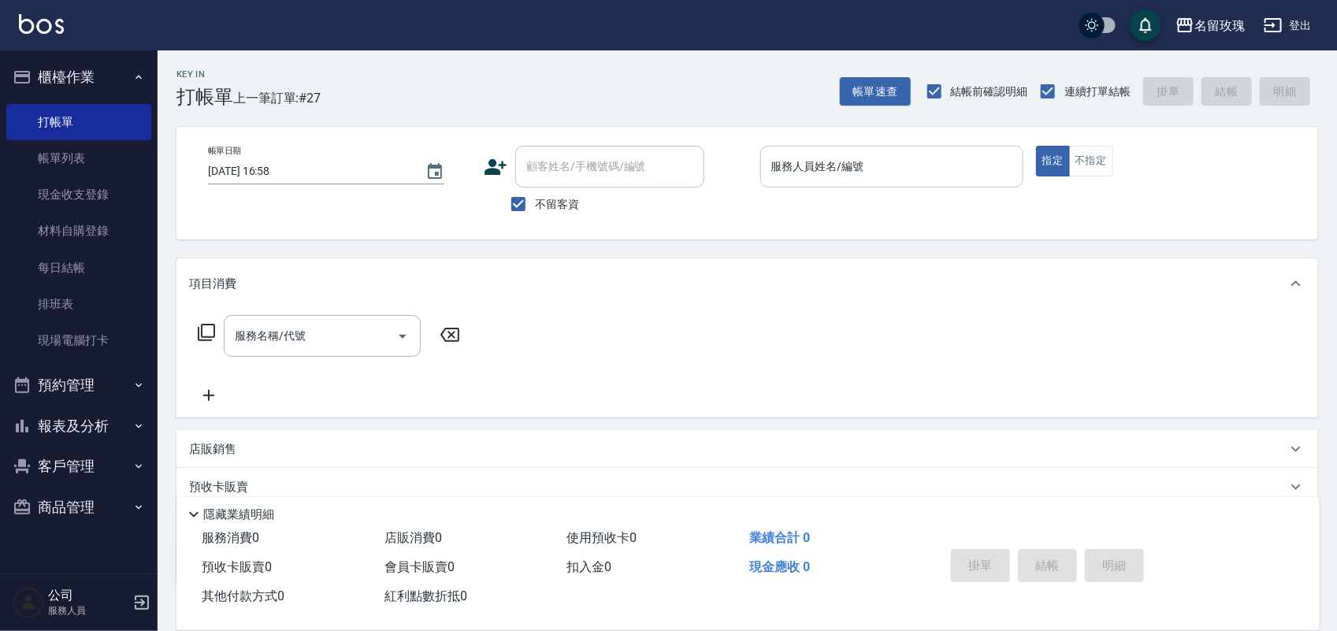
click at [860, 183] on div "服務人員姓名/編號" at bounding box center [892, 167] width 263 height 42
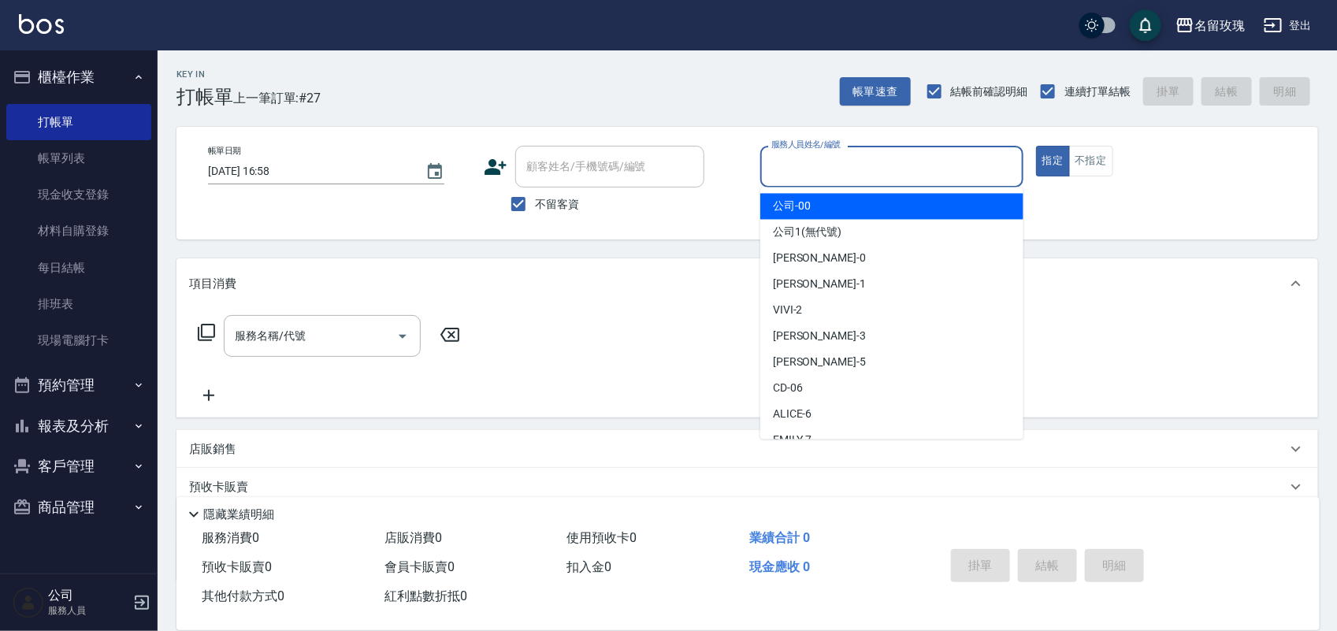
drag, startPoint x: 868, startPoint y: 175, endPoint x: 734, endPoint y: 132, distance: 140.8
click at [854, 167] on input "服務人員姓名/編號" at bounding box center [892, 167] width 249 height 28
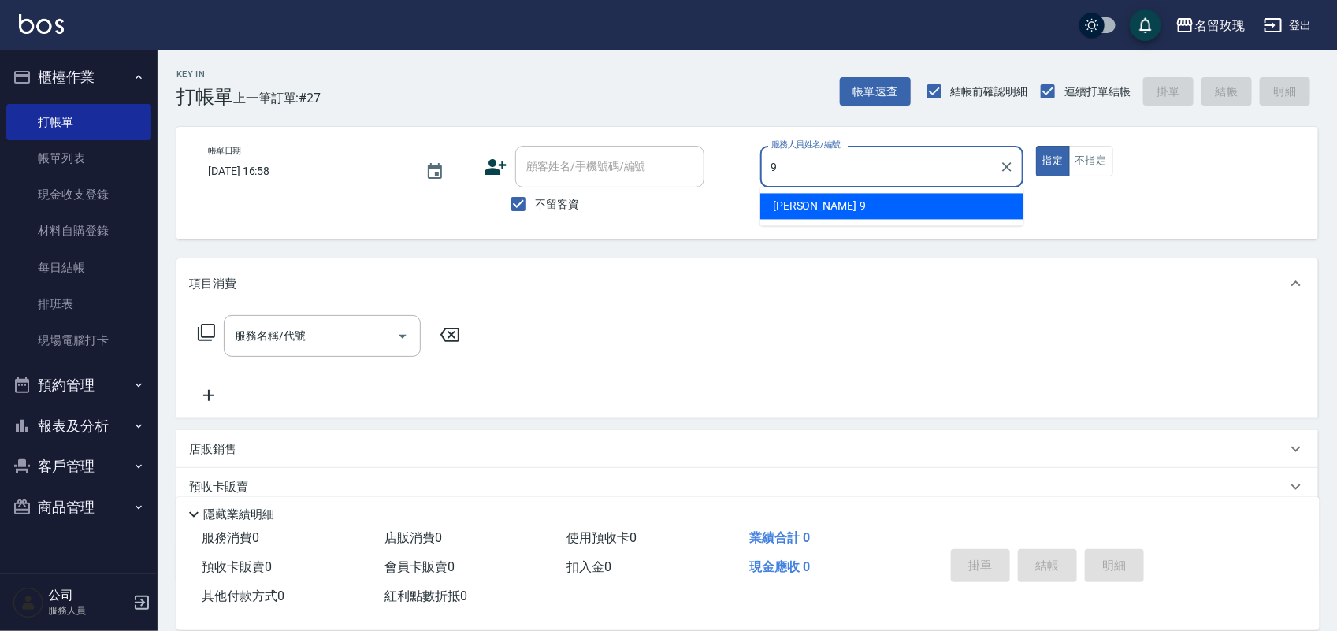
type input "[PERSON_NAME]老師-9"
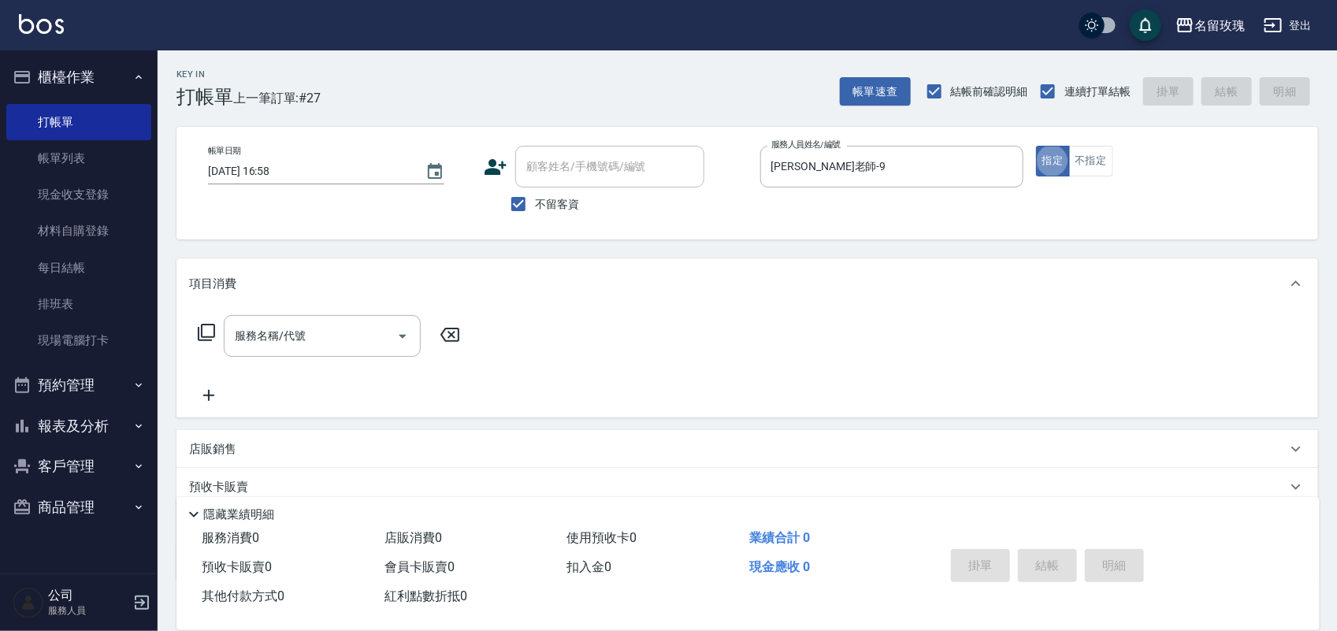
type button "true"
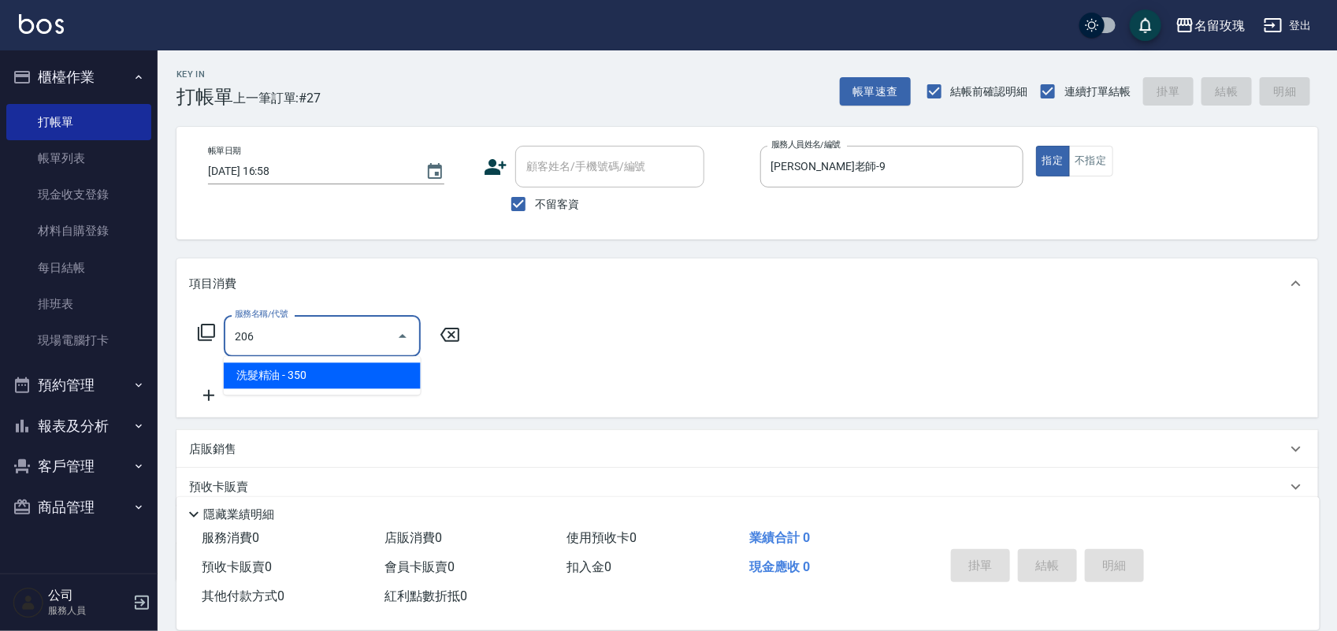
type input "洗髮精油(206)"
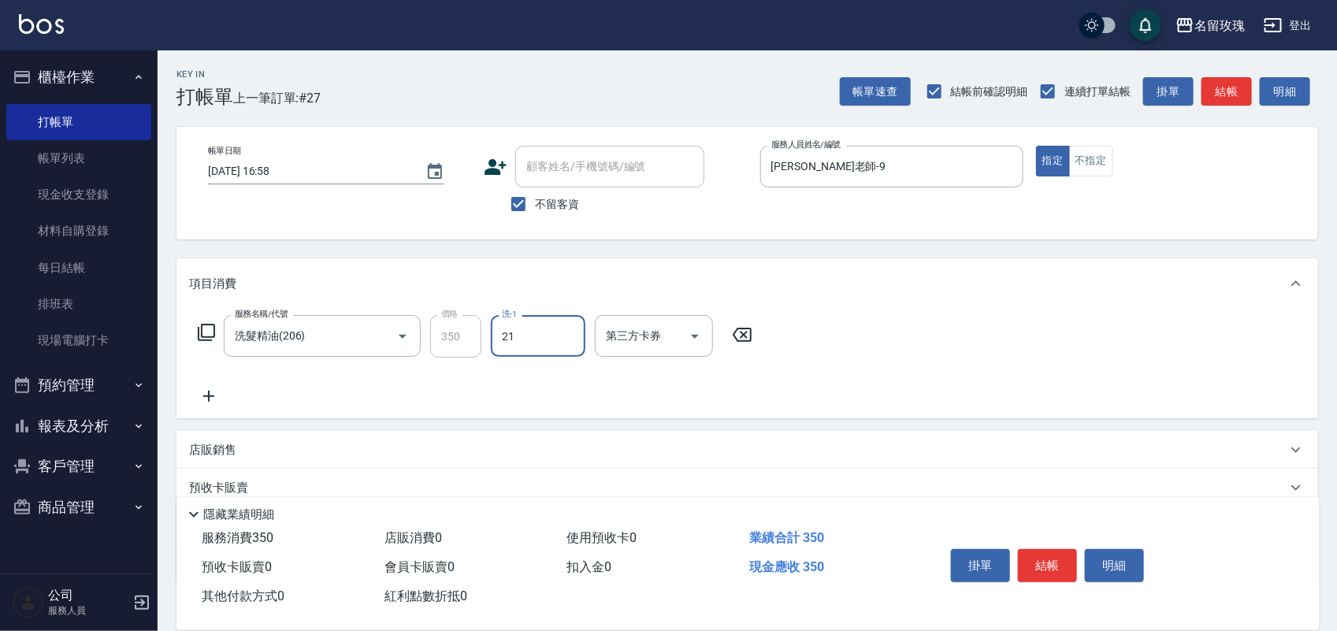
type input "少少-21"
click at [1041, 565] on button "結帳" at bounding box center [1047, 565] width 59 height 33
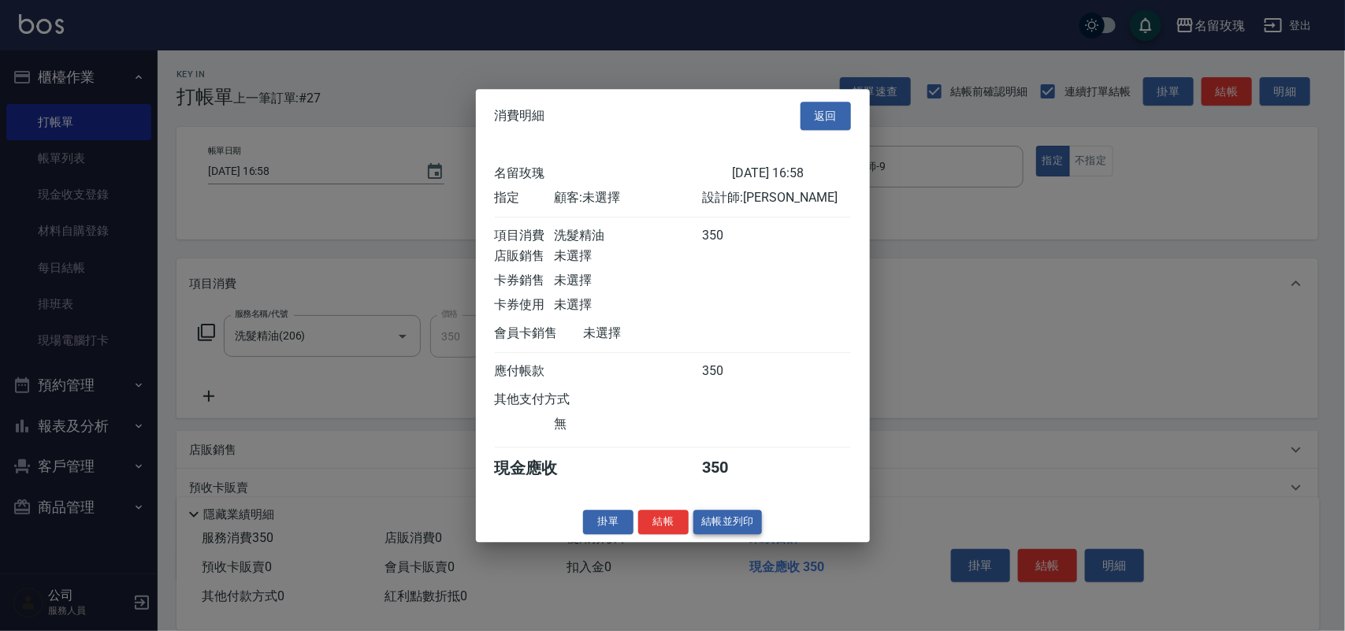
click at [746, 523] on button "結帳並列印" at bounding box center [728, 522] width 69 height 24
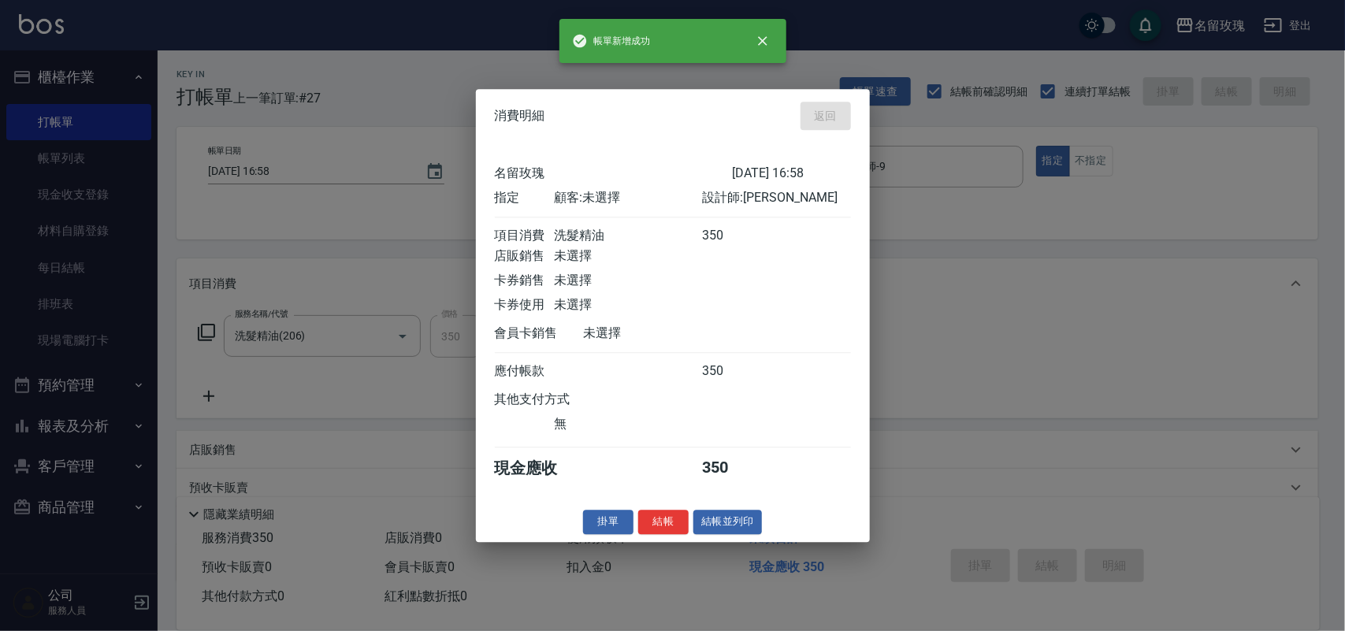
type input "[DATE] 17:49"
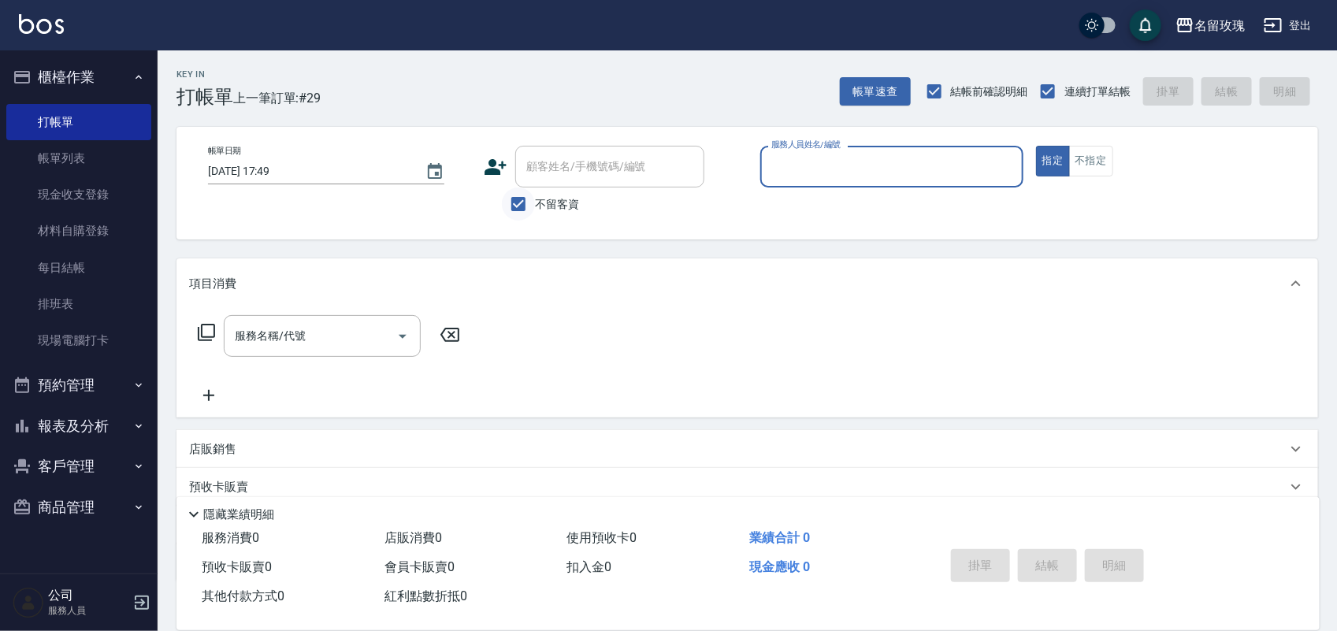
click at [526, 203] on input "不留客資" at bounding box center [518, 204] width 33 height 33
checkbox input "false"
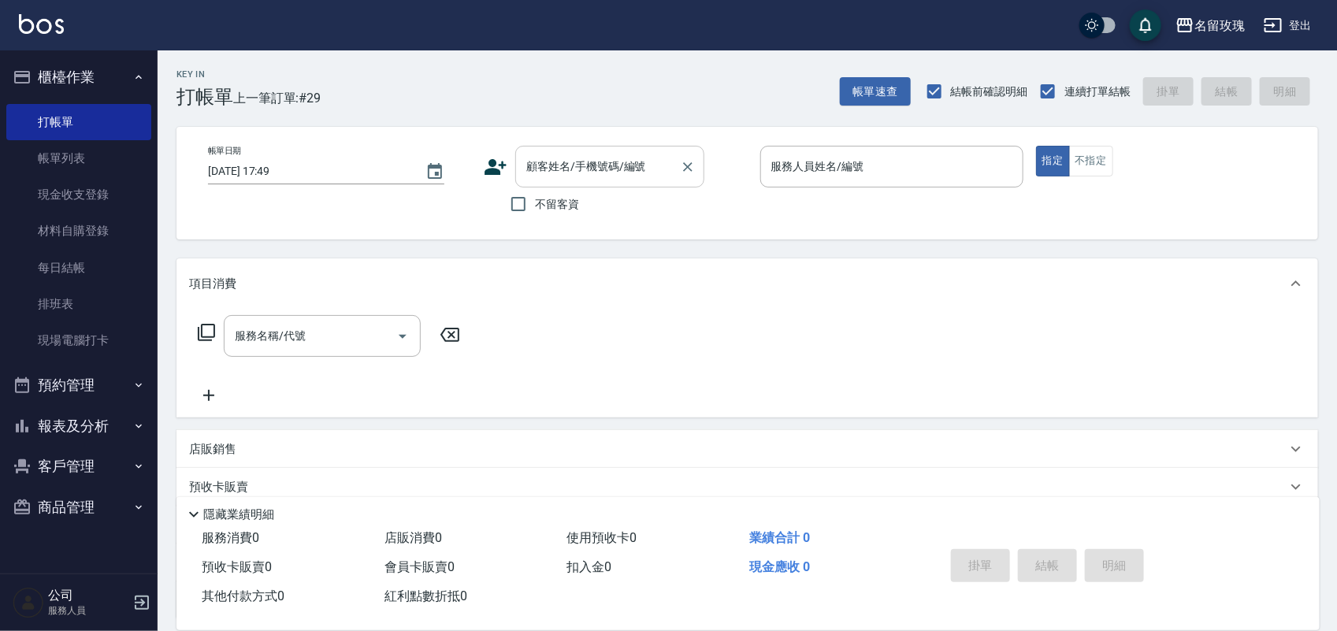
click at [526, 185] on div "顧客姓名/手機號碼/編號" at bounding box center [609, 167] width 189 height 42
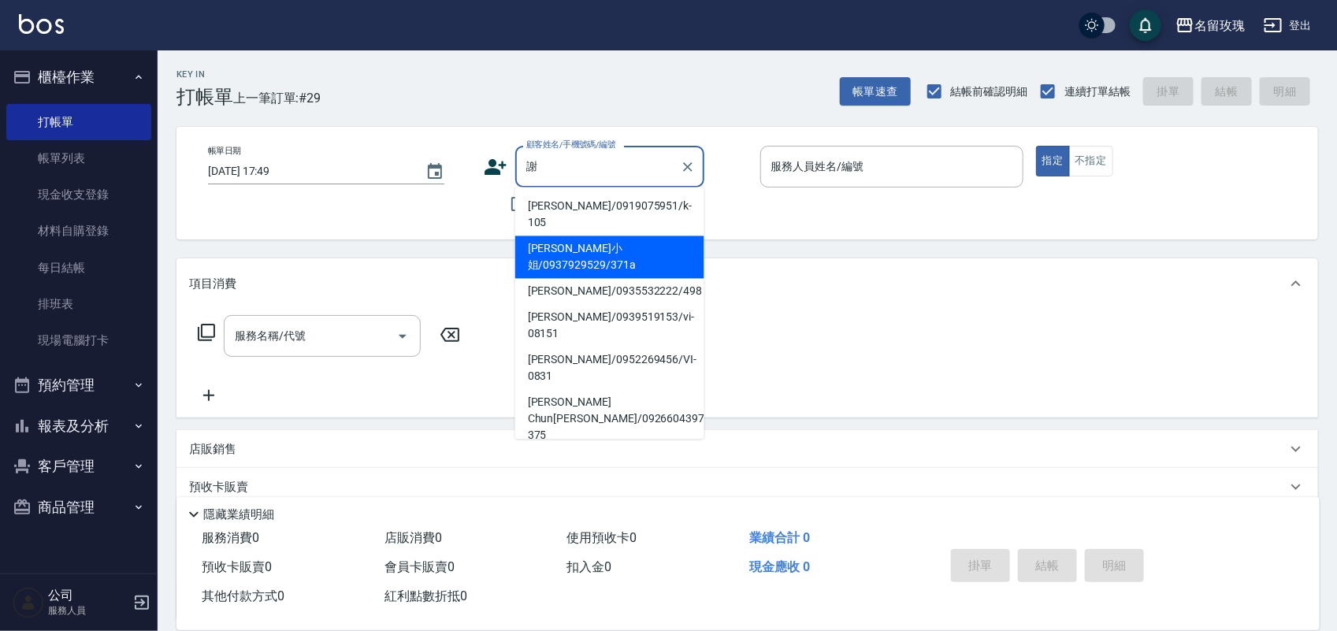
click at [656, 236] on li "[PERSON_NAME]小姐/0937929529/371a" at bounding box center [609, 257] width 189 height 43
type input "[PERSON_NAME]小姐/0937929529/371a"
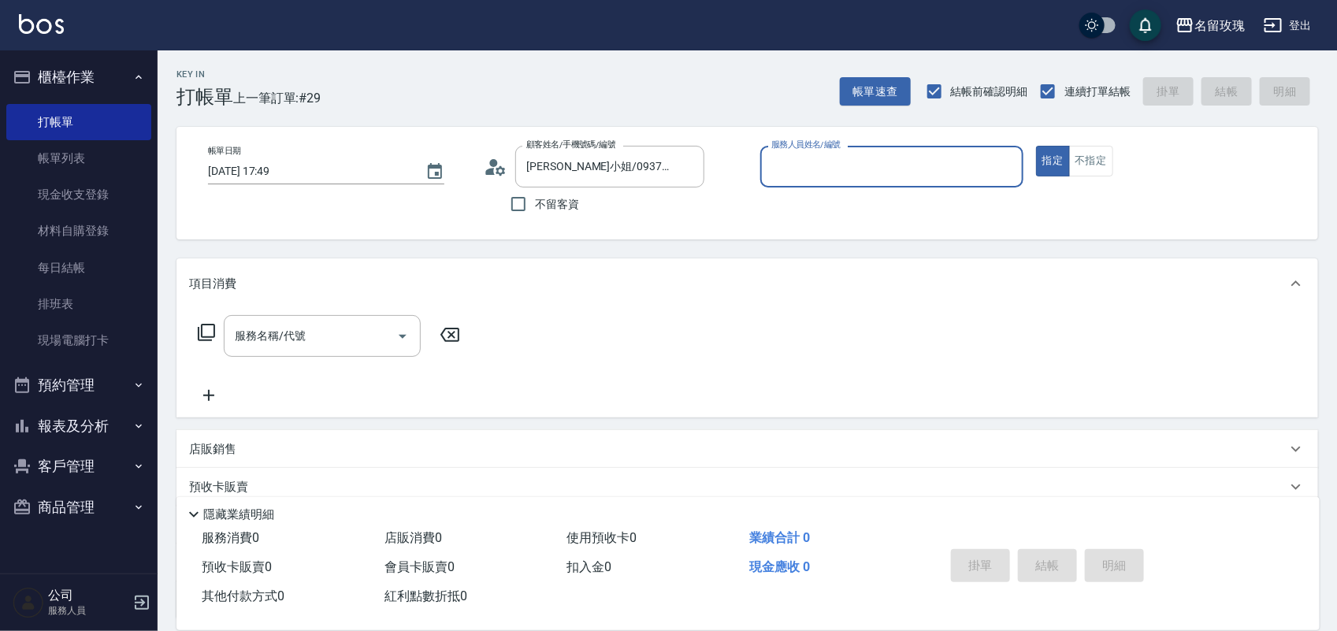
type input "[PERSON_NAME]-1"
click at [1006, 167] on icon "Clear" at bounding box center [1006, 166] width 9 height 9
type input "[PERSON_NAME]-7"
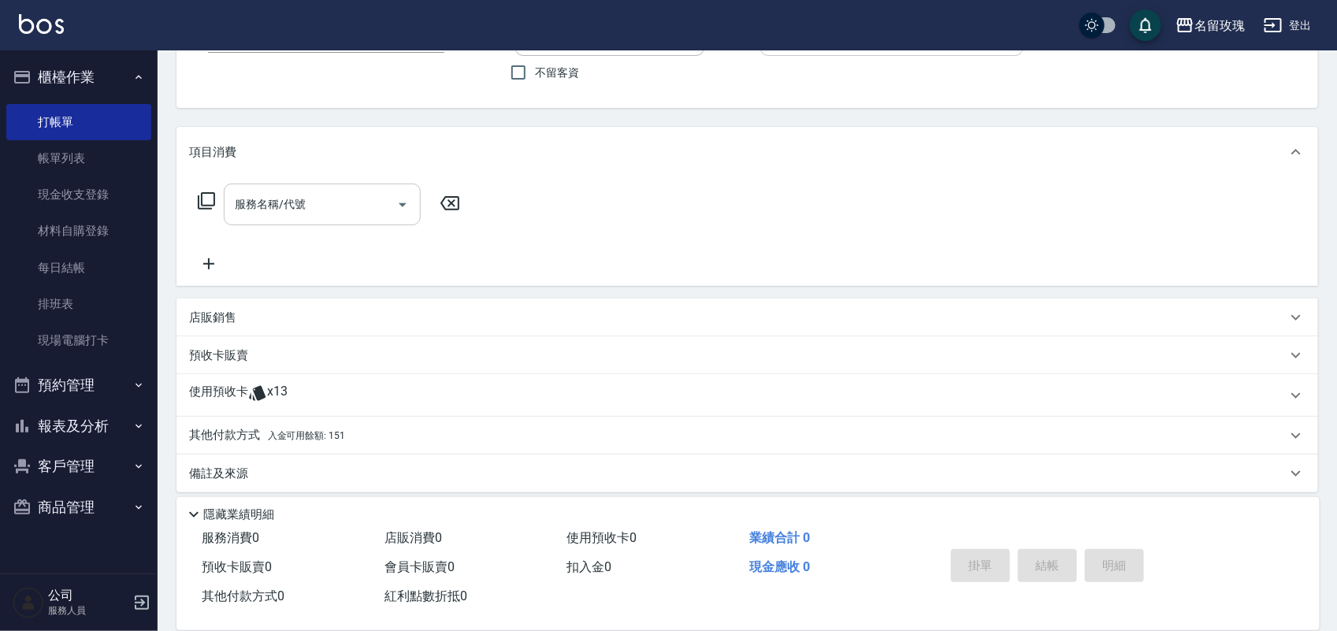
scroll to position [143, 0]
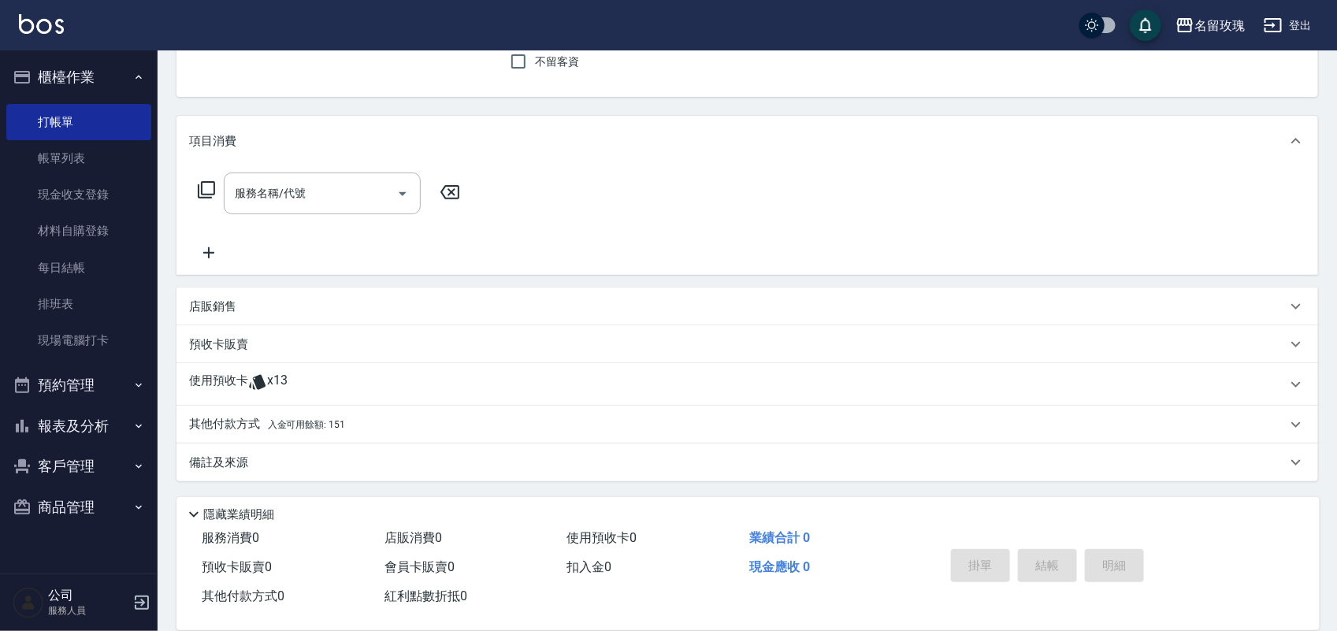
click at [292, 392] on div "使用預收卡 x13" at bounding box center [738, 385] width 1098 height 24
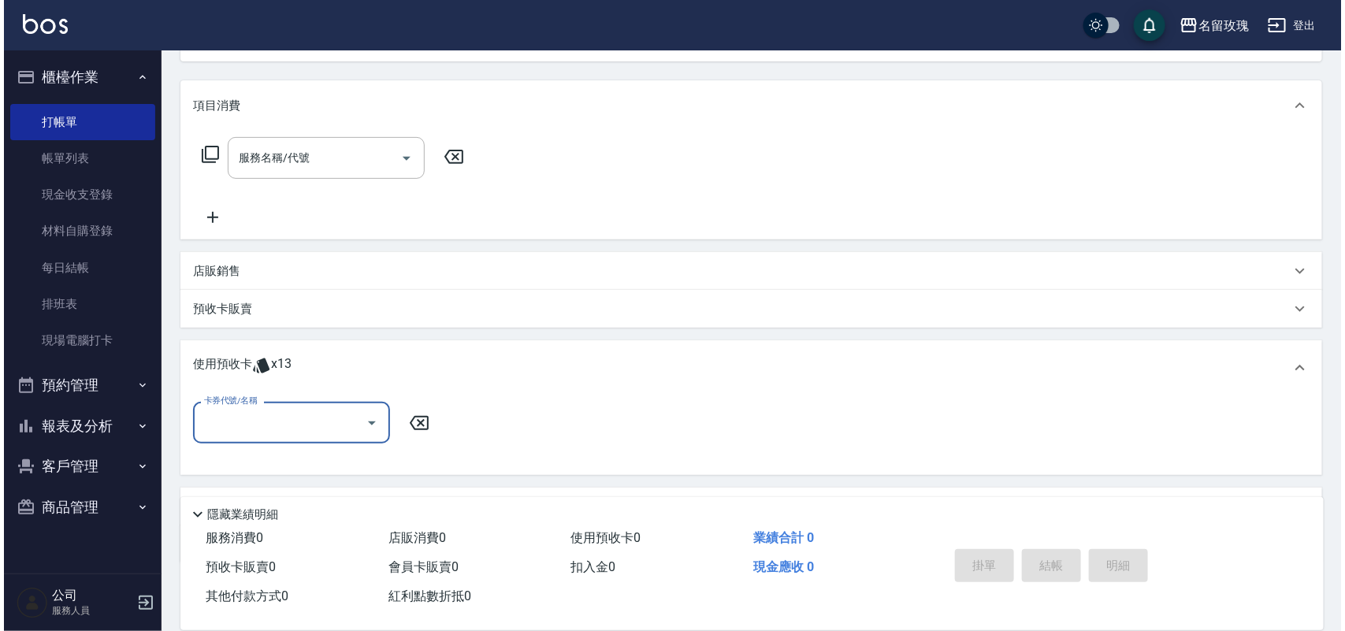
scroll to position [241, 0]
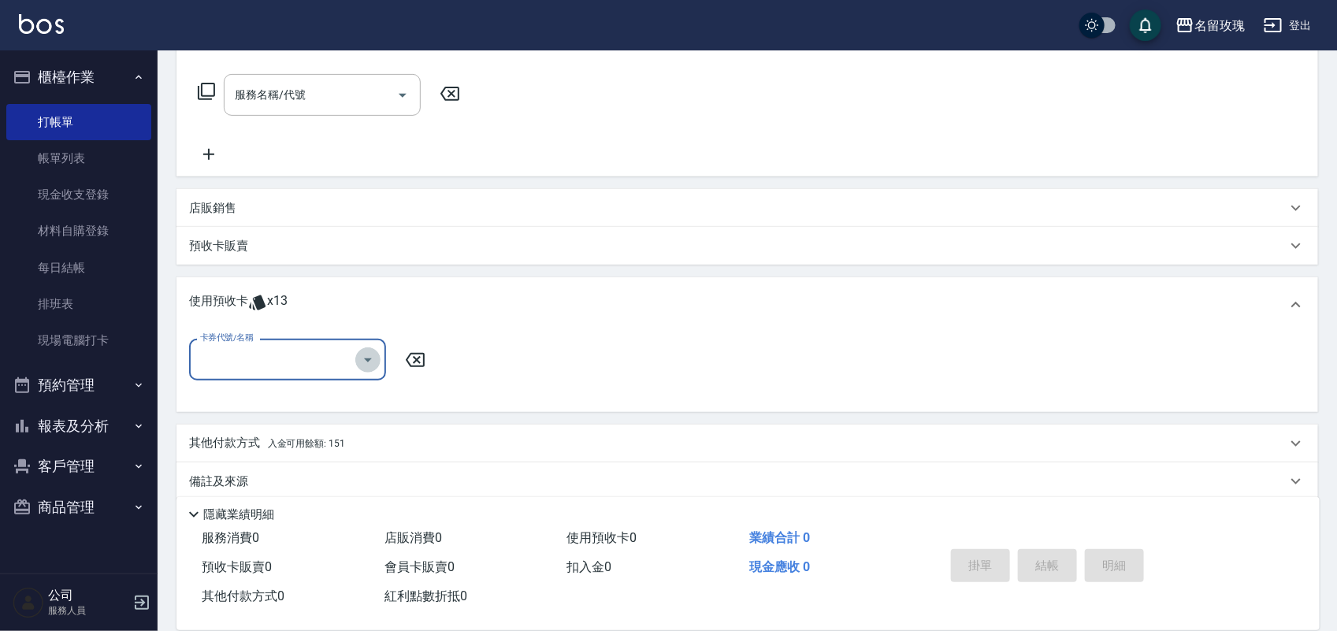
click at [366, 368] on button "Open" at bounding box center [367, 360] width 25 height 25
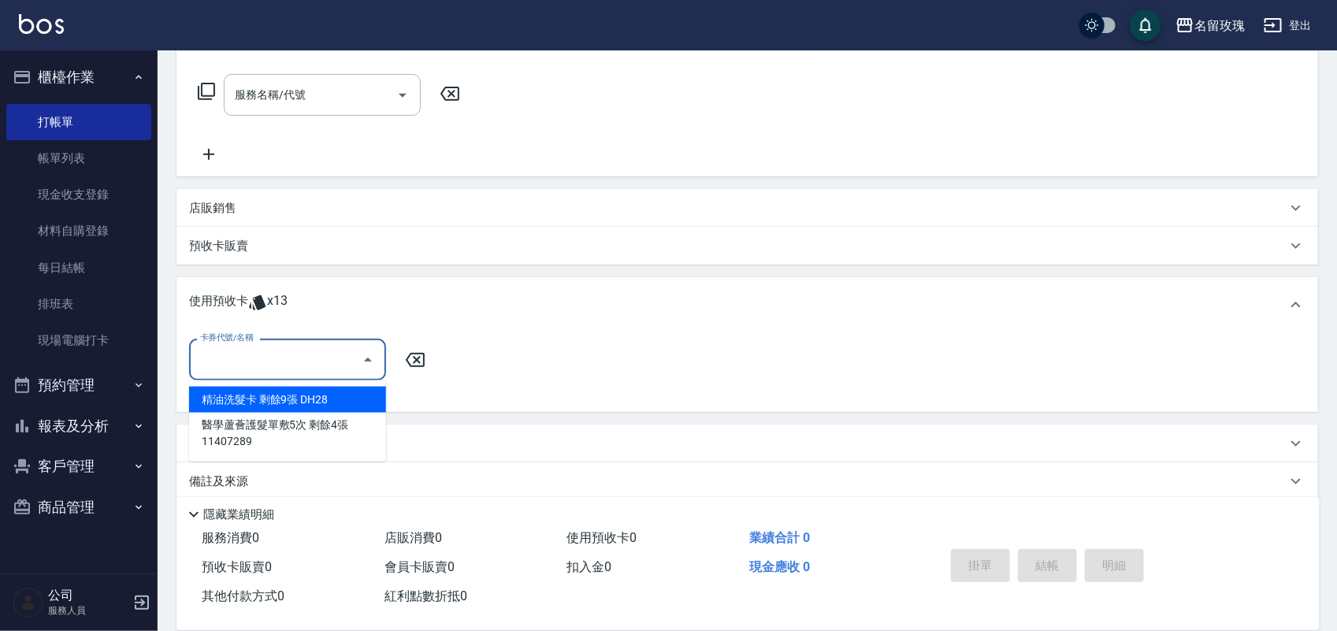
click at [351, 396] on div "精油洗髮卡 剩餘9張 DH28" at bounding box center [287, 400] width 197 height 26
type input "精油洗髮卡 DH28"
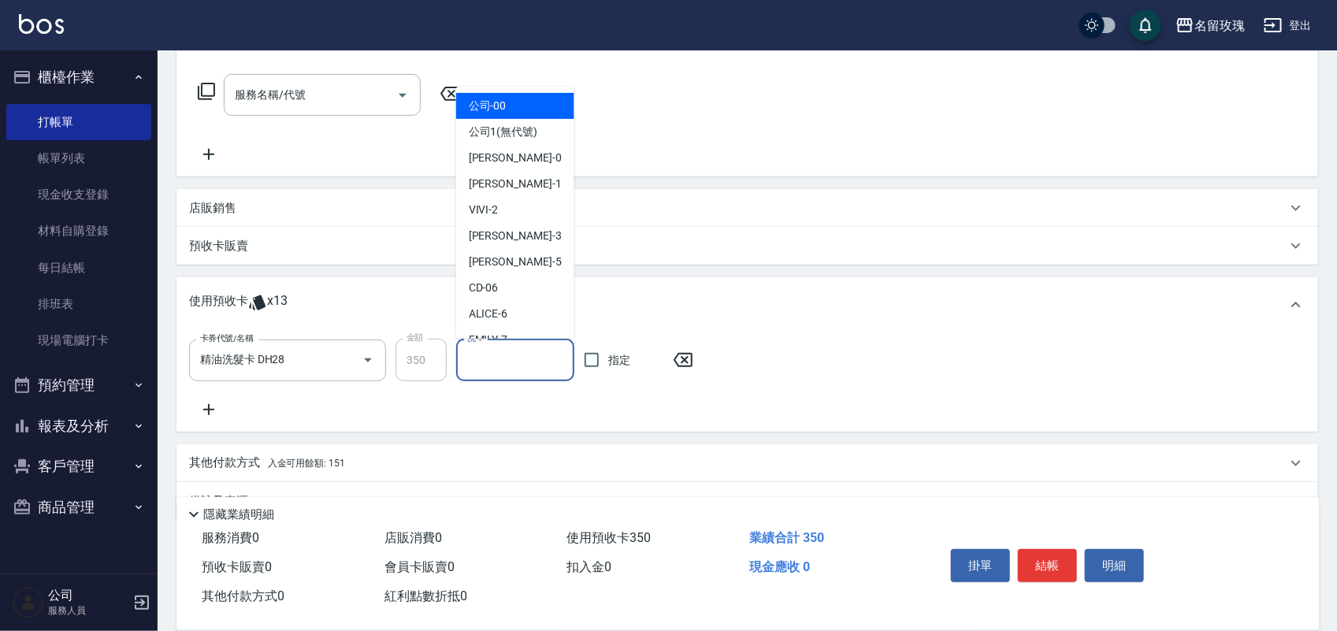
click at [546, 349] on input "洗-1" at bounding box center [515, 361] width 104 height 28
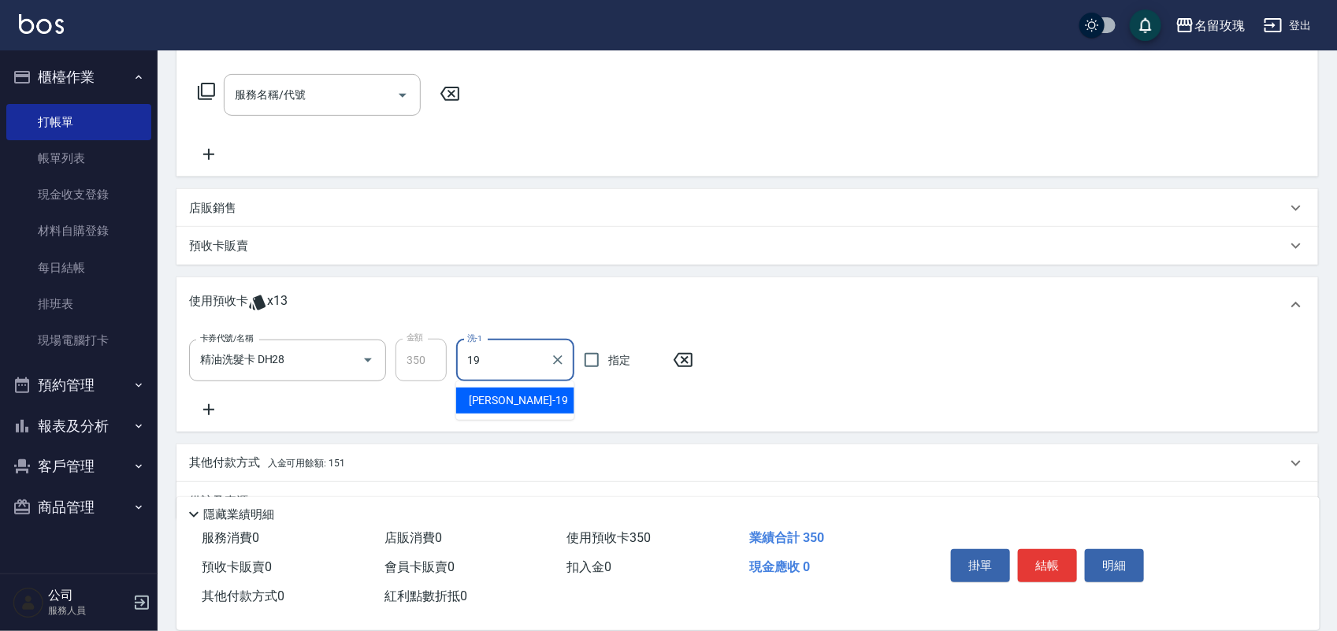
type input "[PERSON_NAME]-19"
click at [1069, 550] on button "結帳" at bounding box center [1047, 565] width 59 height 33
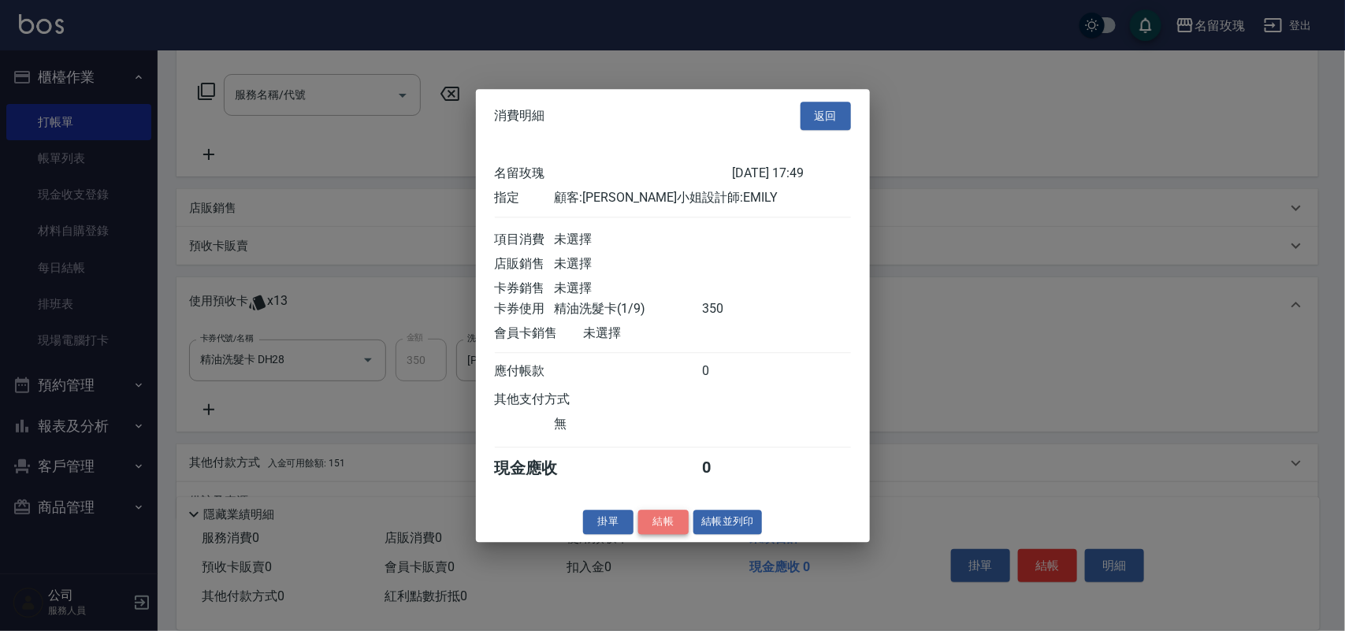
click at [660, 530] on button "結帳" at bounding box center [663, 522] width 50 height 24
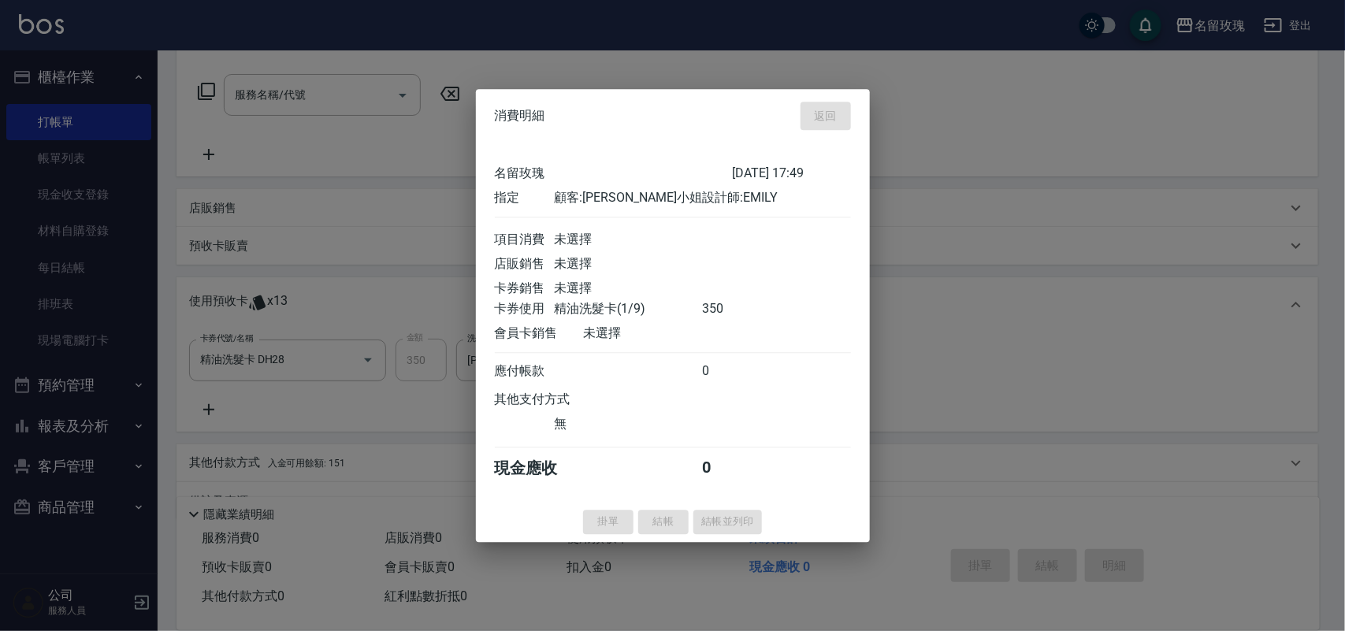
type input "[DATE] 17:51"
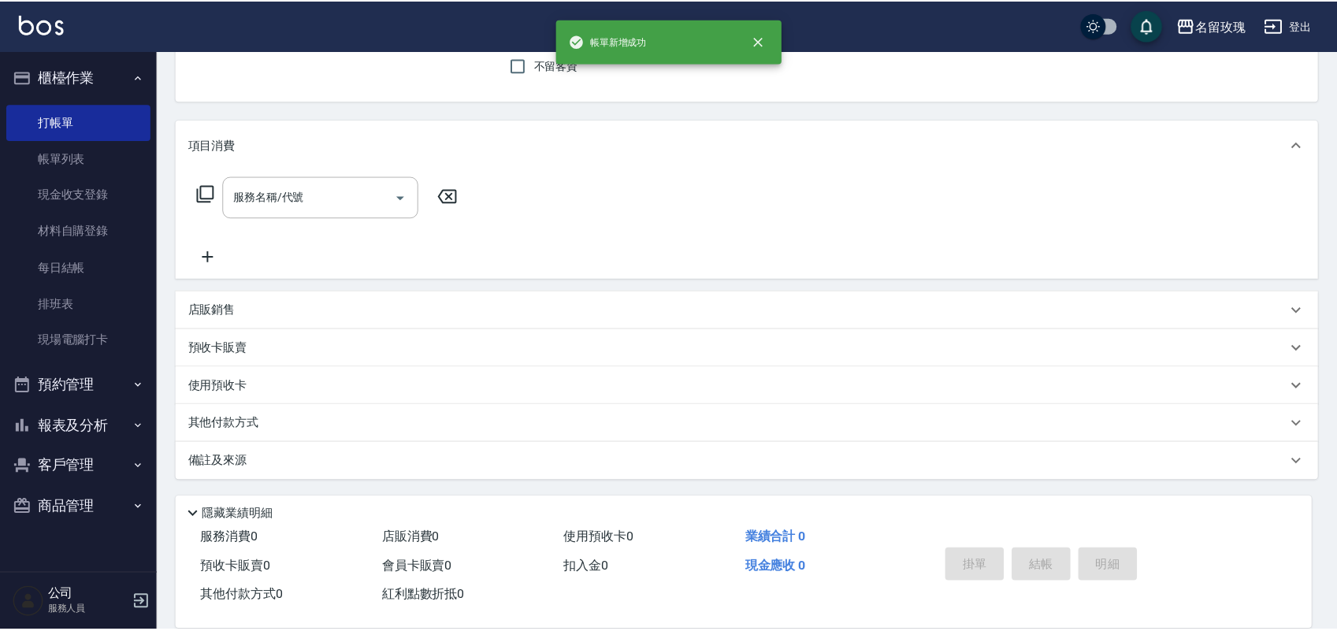
scroll to position [0, 0]
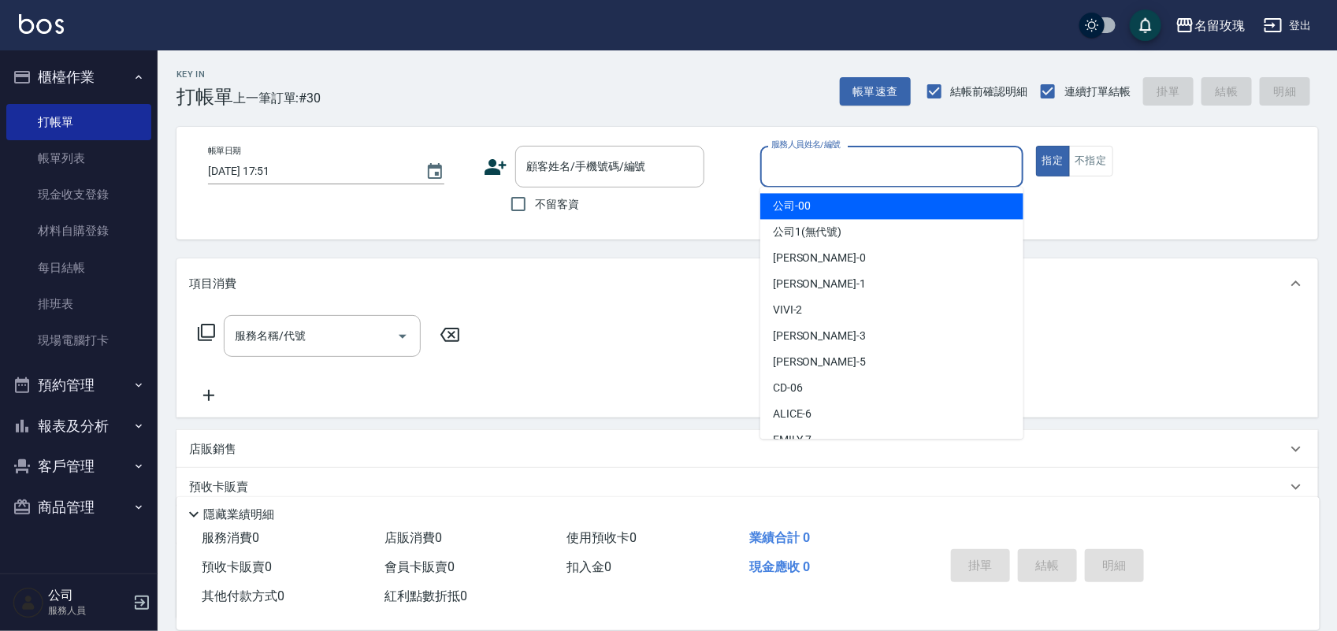
click at [895, 154] on input "服務人員姓名/編號" at bounding box center [892, 167] width 249 height 28
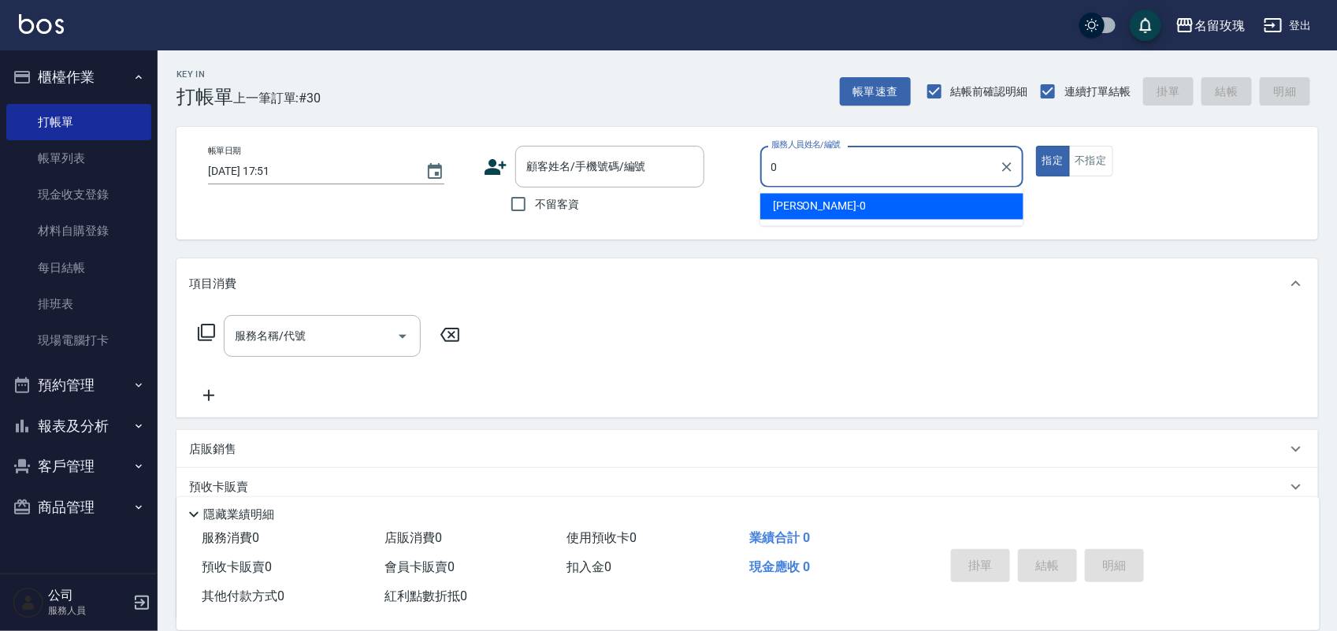
type input "0"
drag, startPoint x: 768, startPoint y: 176, endPoint x: 778, endPoint y: 203, distance: 29.2
click at [778, 203] on div "帳單日期 [DATE] 17:51 顧客姓名/手機號碼/編號 顧客姓名/手機號碼/編號 不留客資 服務人員姓名/編號 服務人員姓名/編號 指定 不指定" at bounding box center [747, 183] width 1104 height 75
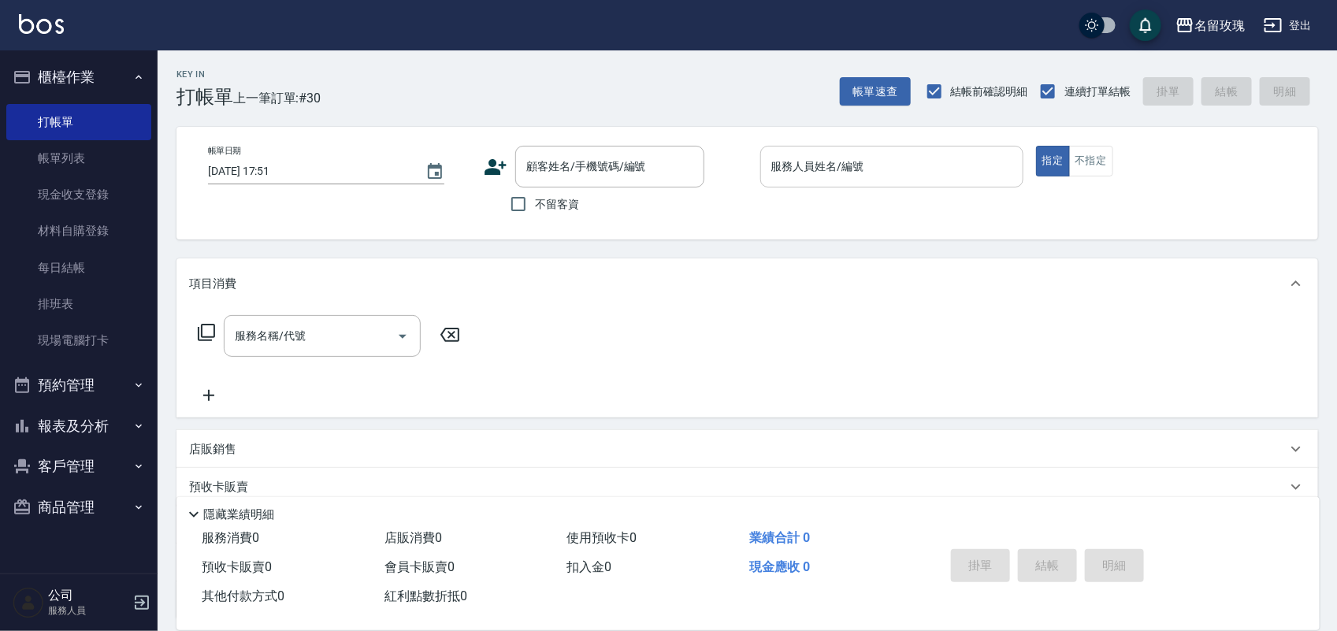
click at [793, 162] on input "服務人員姓名/編號" at bounding box center [892, 167] width 249 height 28
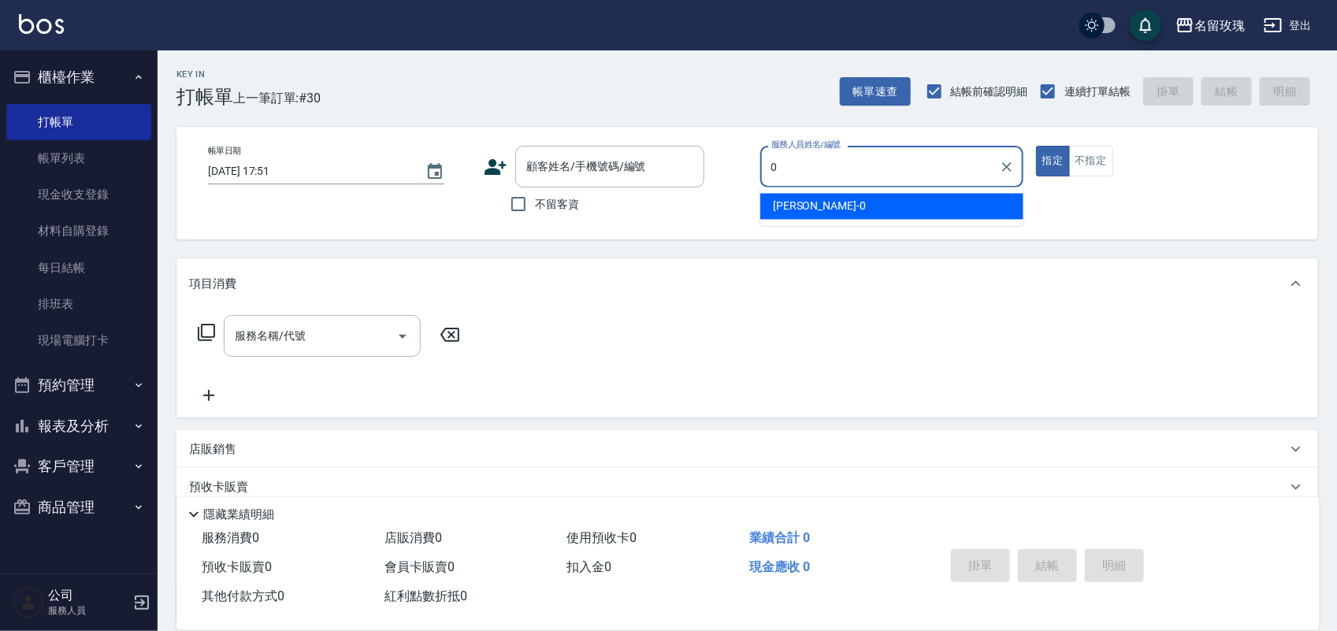
click at [793, 195] on div "[PERSON_NAME] -0" at bounding box center [892, 207] width 263 height 26
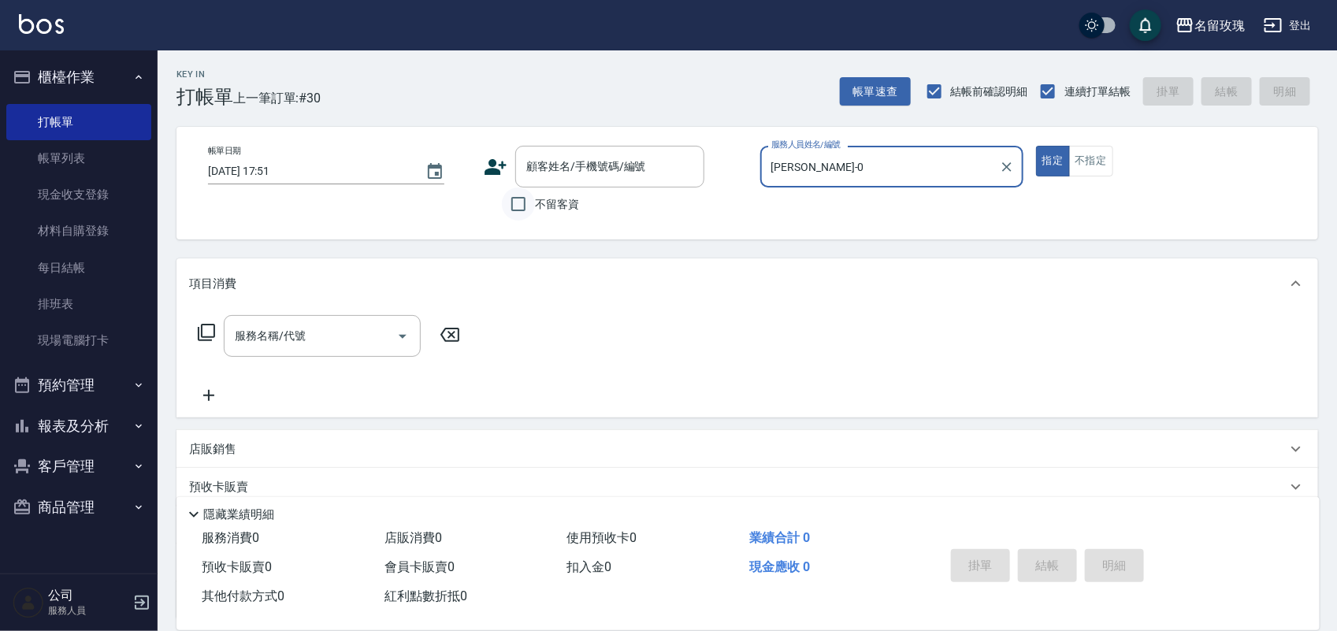
type input "[PERSON_NAME]-0"
click at [530, 203] on input "不留客資" at bounding box center [518, 204] width 33 height 33
checkbox input "true"
click at [197, 340] on icon at bounding box center [206, 332] width 19 height 19
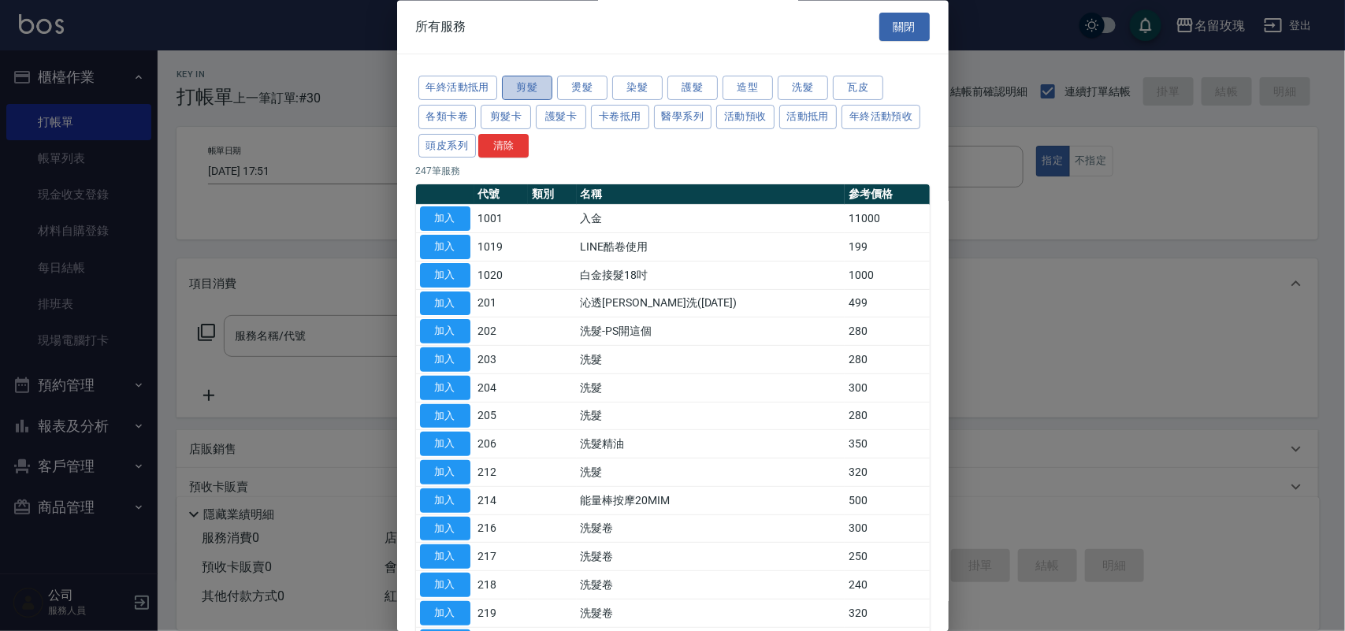
click at [549, 80] on button "剪髮" at bounding box center [527, 88] width 50 height 24
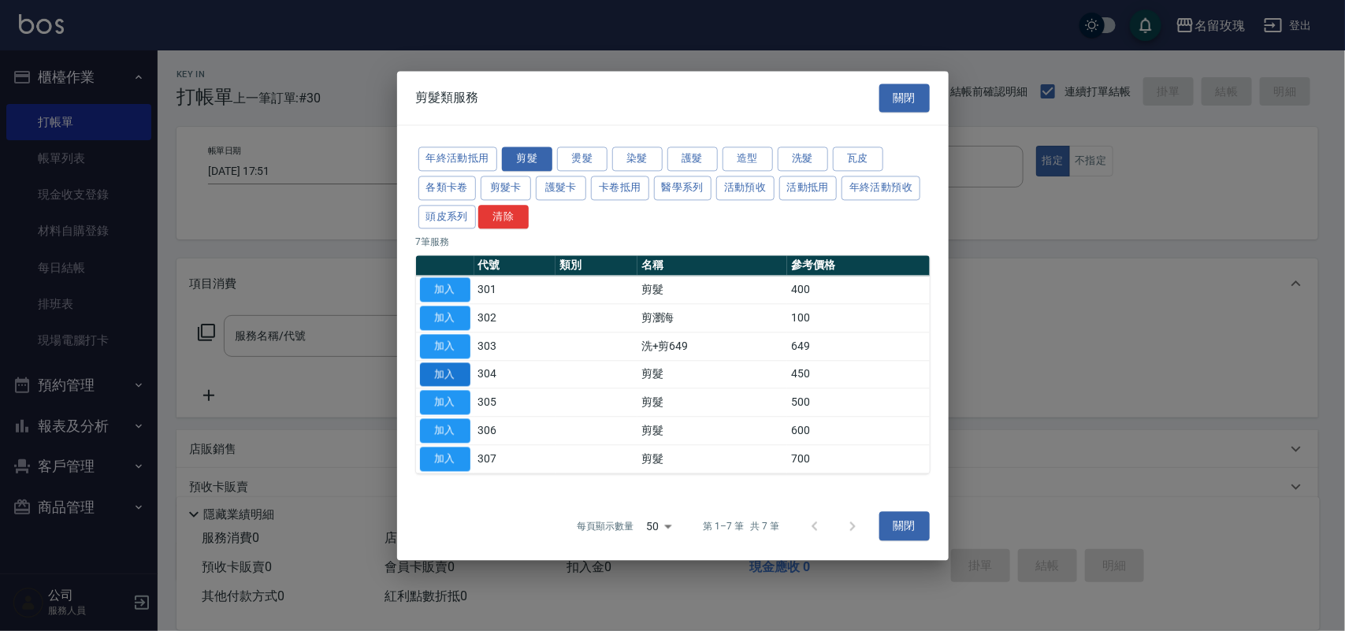
click at [457, 381] on button "加入" at bounding box center [445, 375] width 50 height 24
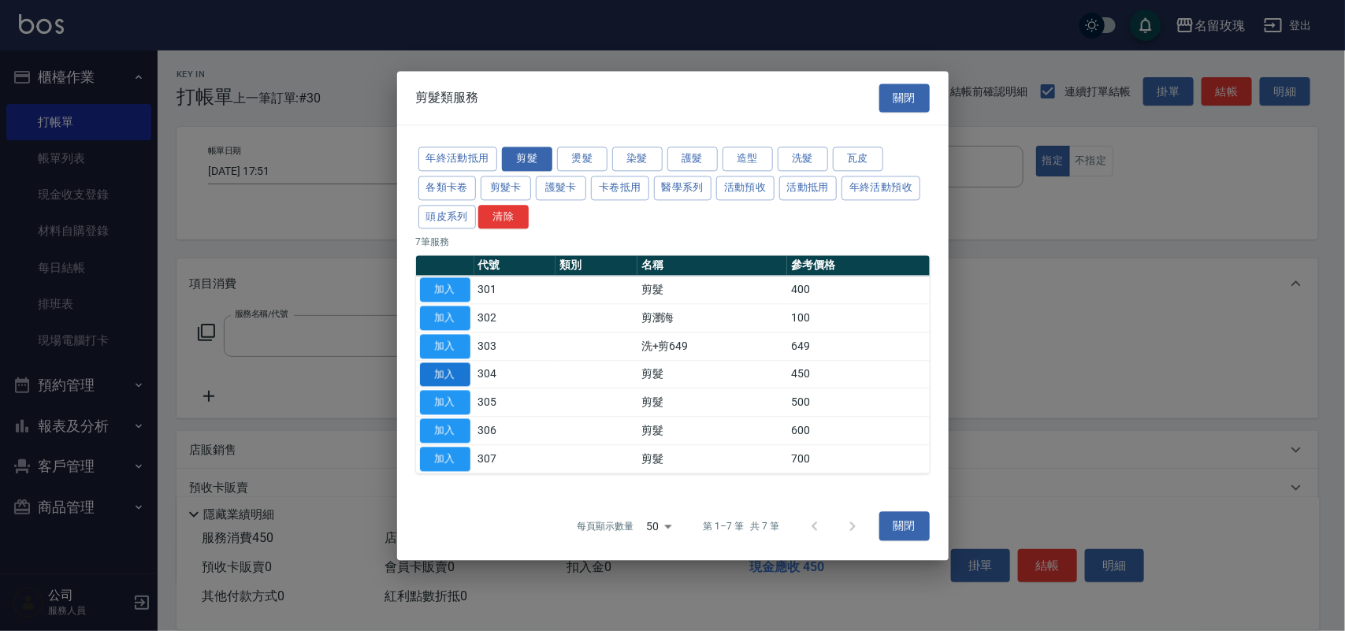
type input "剪髮(304)"
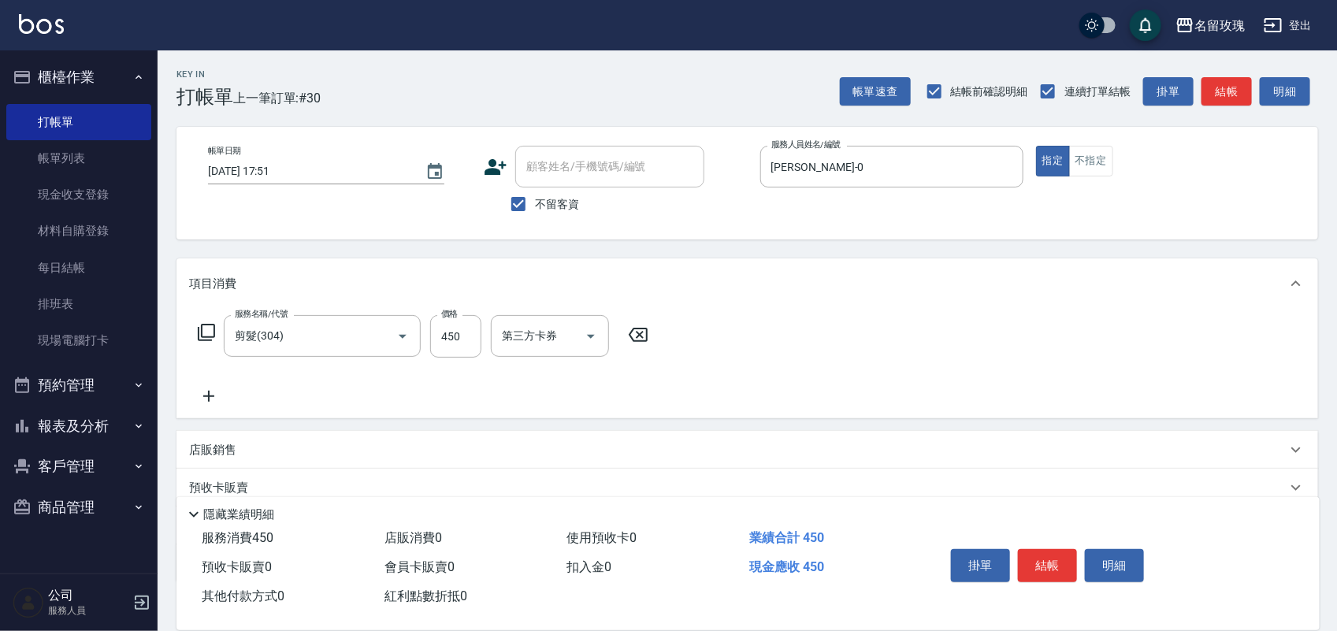
click at [213, 333] on icon at bounding box center [206, 332] width 19 height 19
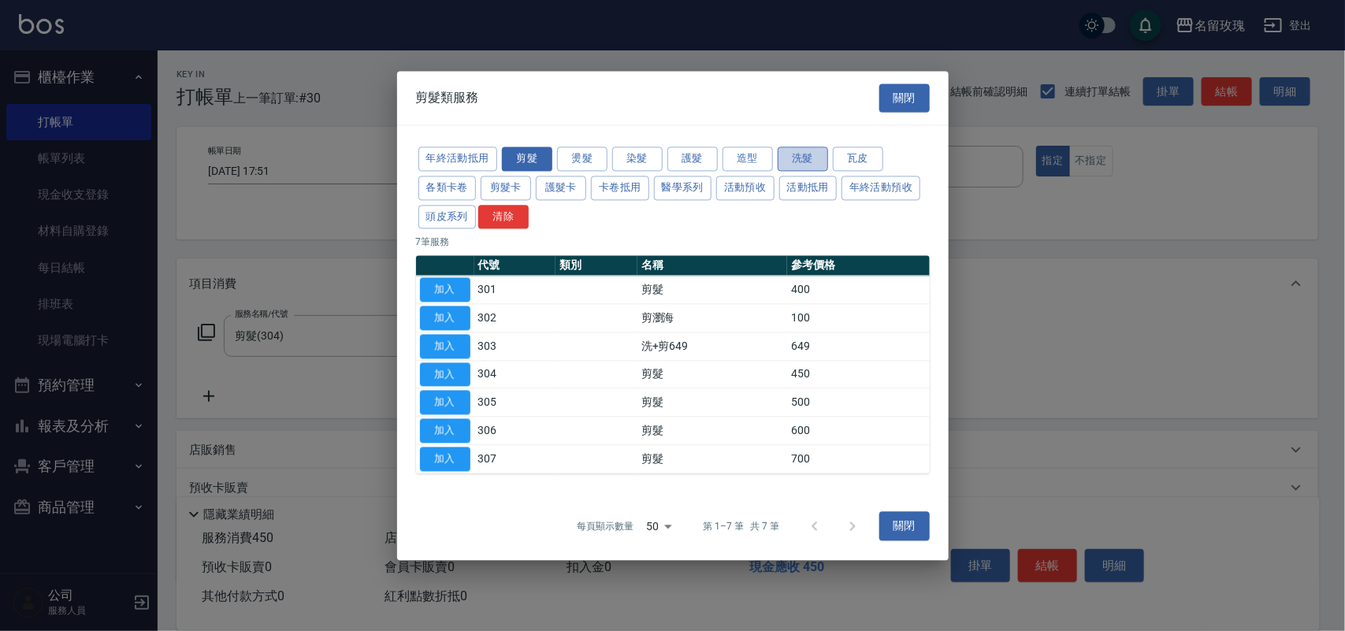
click at [792, 152] on button "洗髮" at bounding box center [803, 159] width 50 height 24
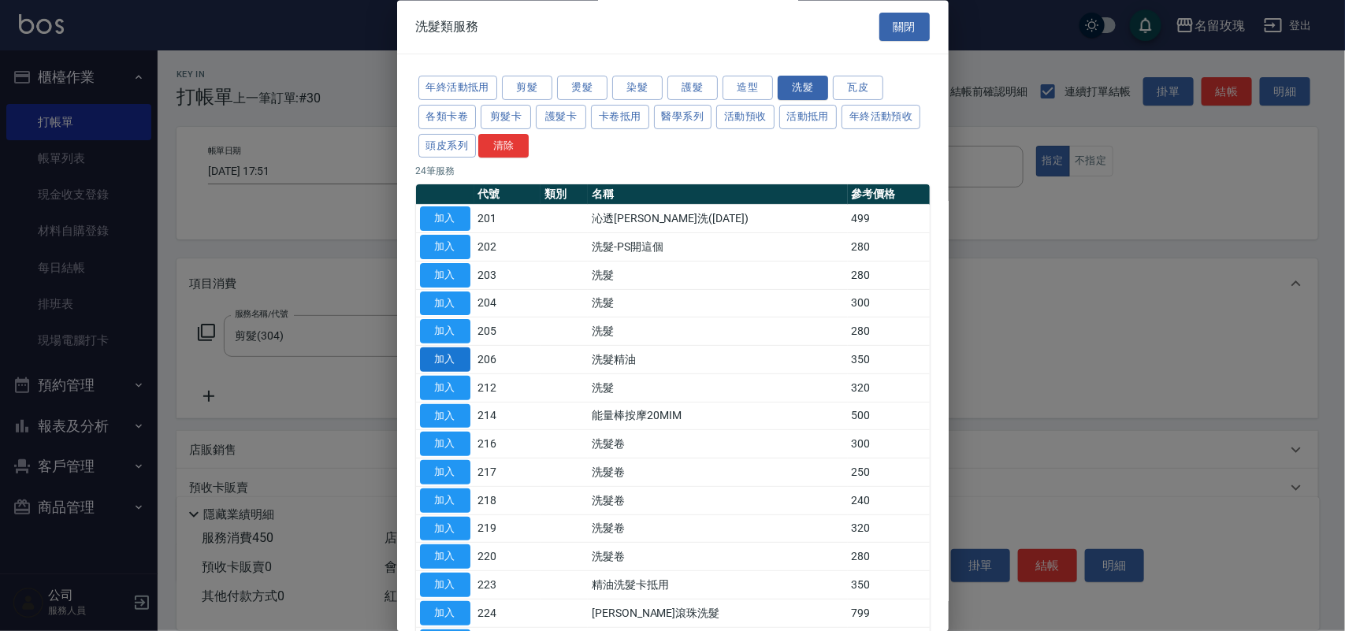
click at [463, 372] on button "加入" at bounding box center [445, 360] width 50 height 24
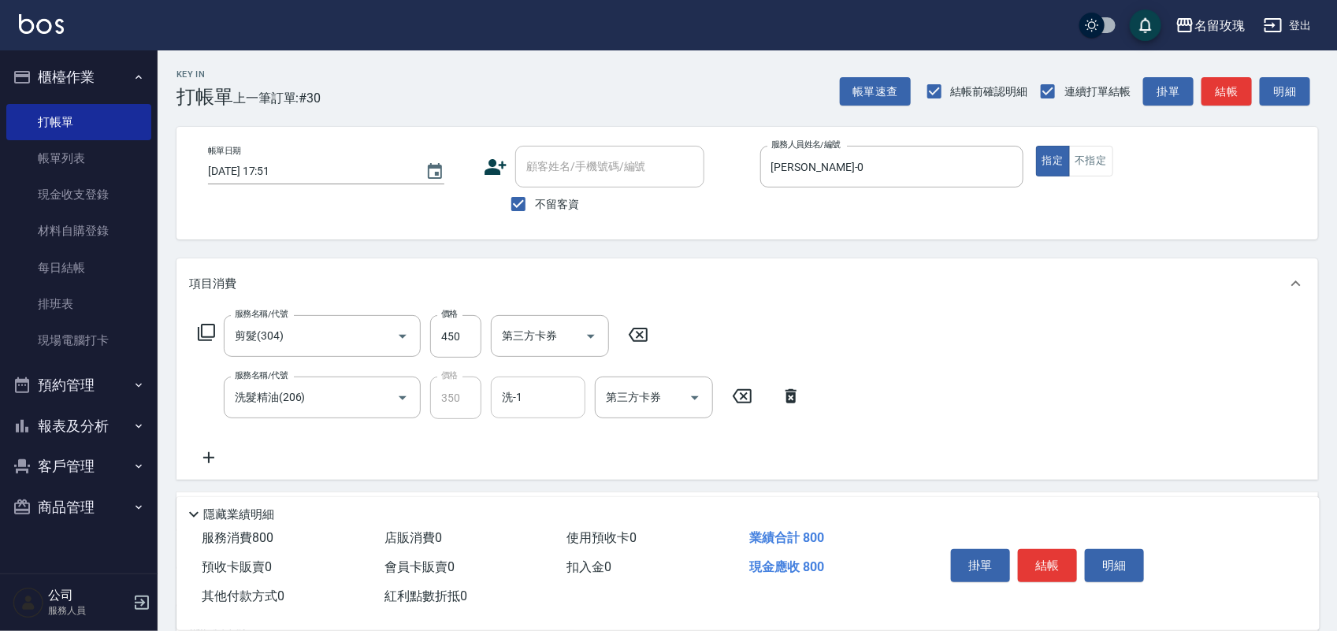
click at [536, 400] on input "洗-1" at bounding box center [538, 398] width 80 height 28
click at [526, 446] on div "[PERSON_NAME] -0" at bounding box center [538, 438] width 95 height 26
type input "[PERSON_NAME]-0"
click at [1046, 549] on button "結帳" at bounding box center [1047, 565] width 59 height 33
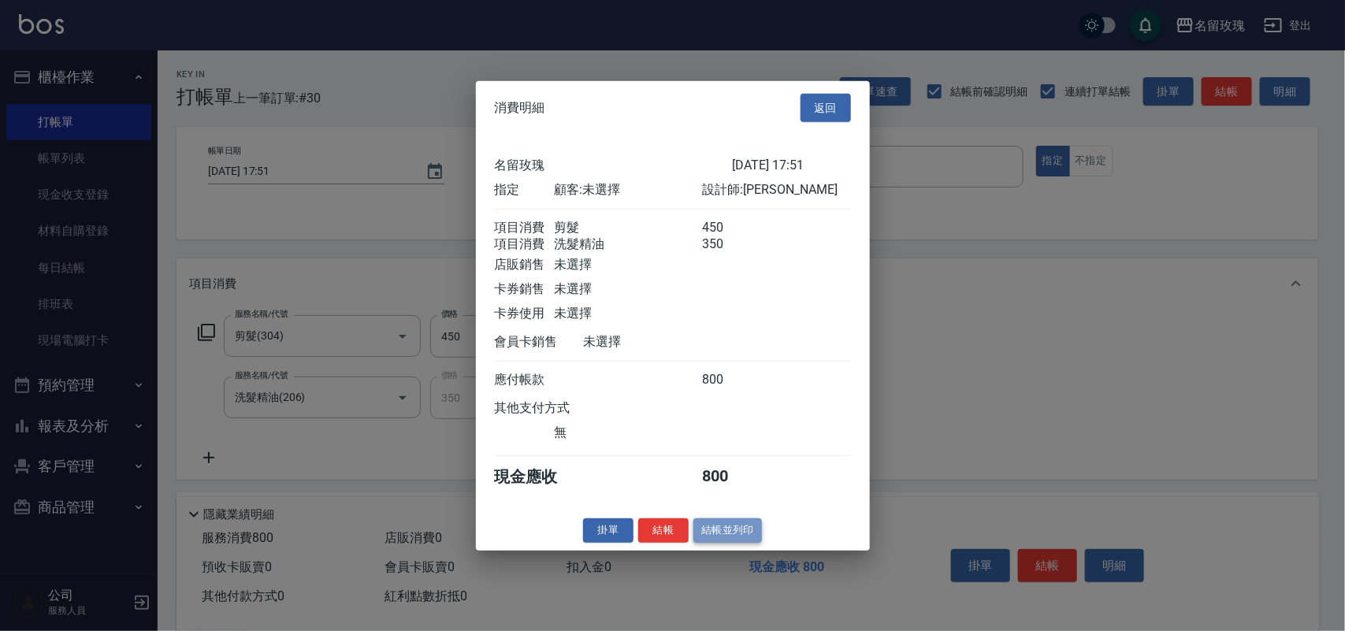
click at [738, 538] on button "結帳並列印" at bounding box center [728, 531] width 69 height 24
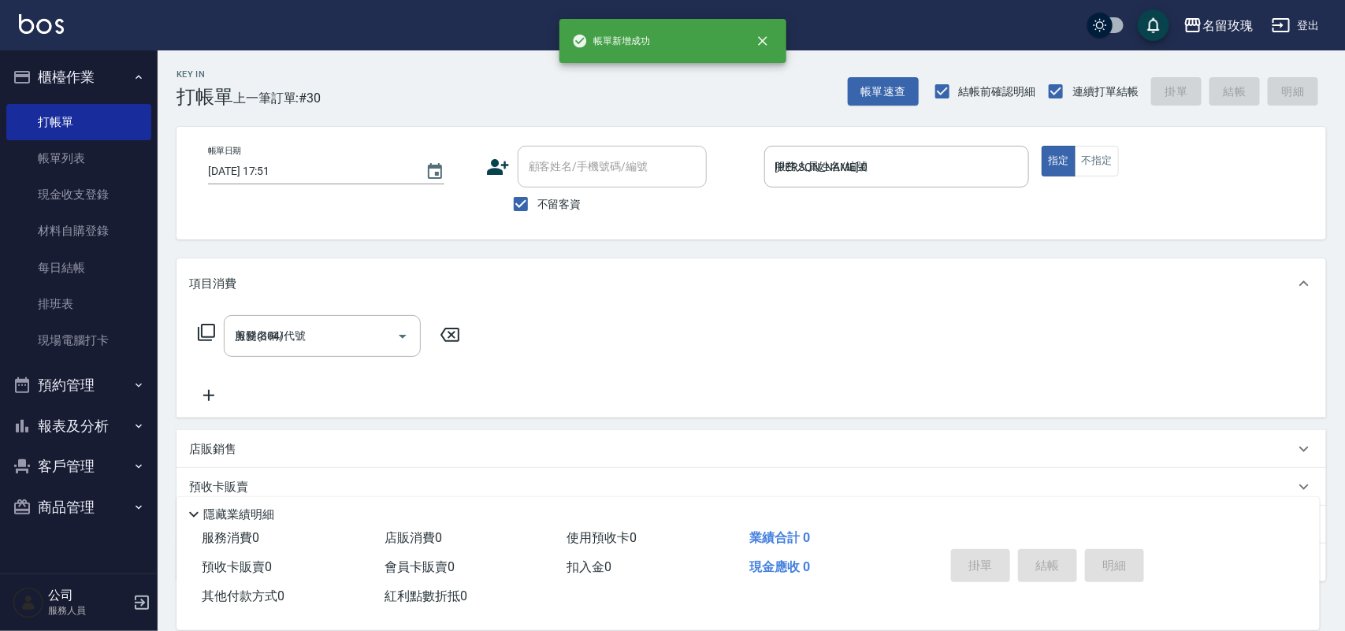
type input "[DATE] 18:07"
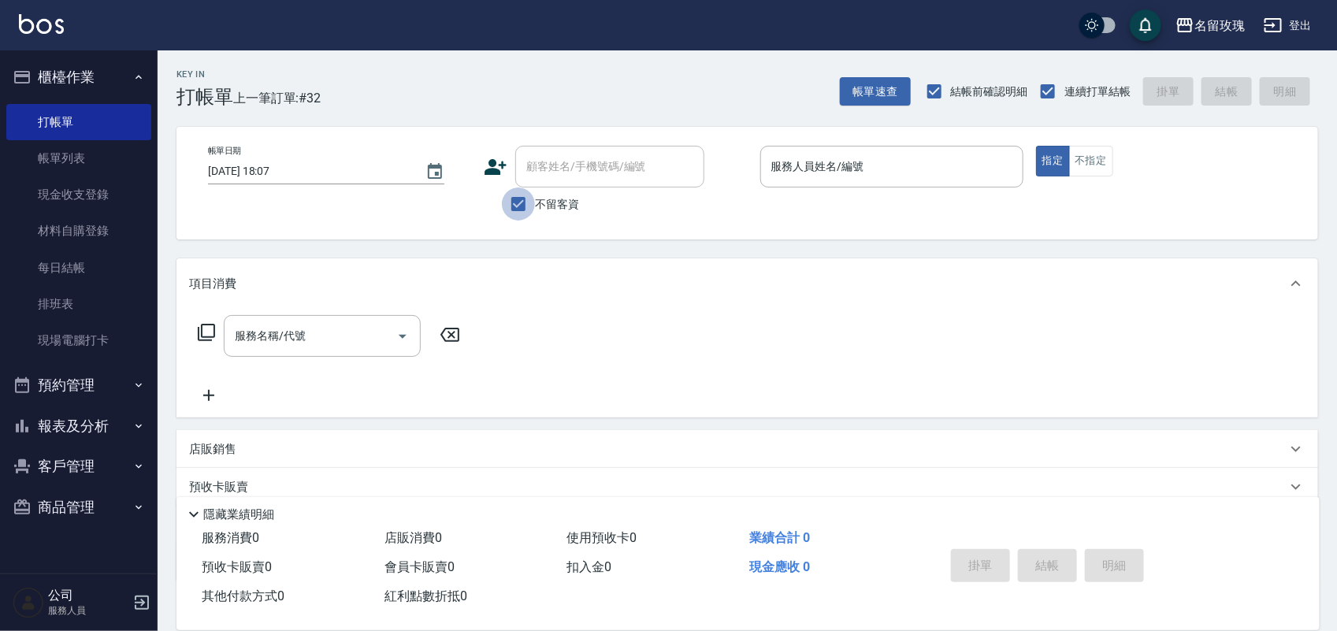
click at [524, 198] on input "不留客資" at bounding box center [518, 204] width 33 height 33
checkbox input "false"
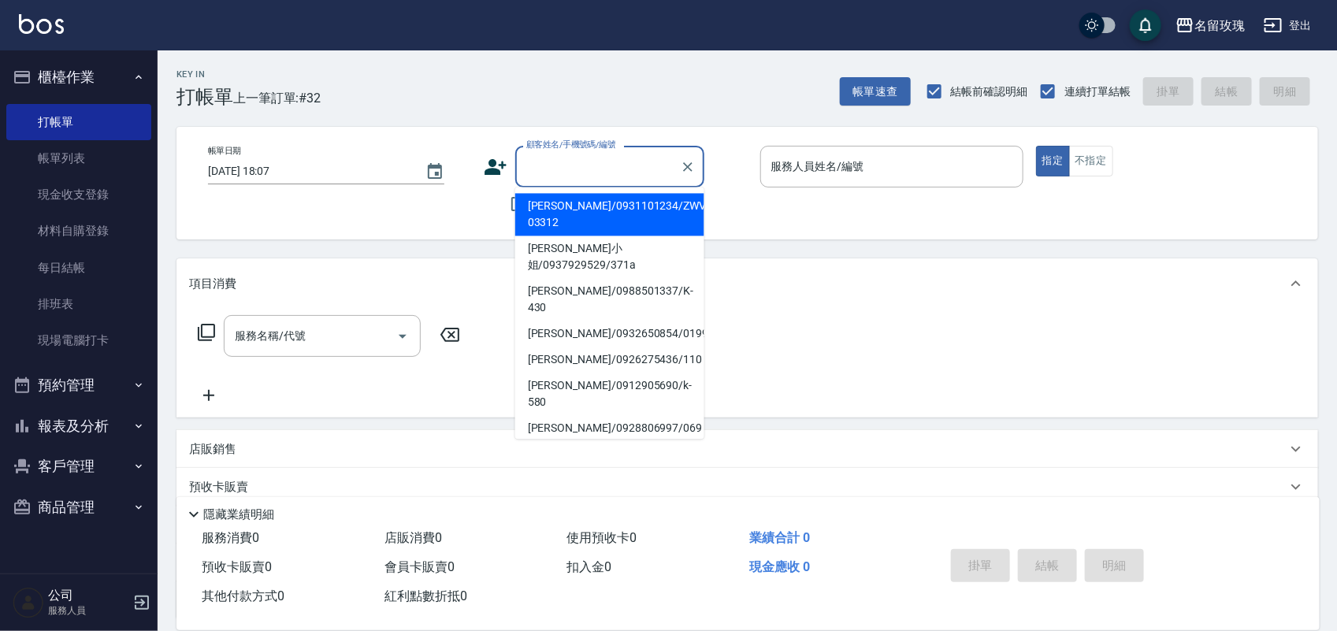
click at [588, 162] on input "顧客姓名/手機號碼/編號" at bounding box center [598, 167] width 151 height 28
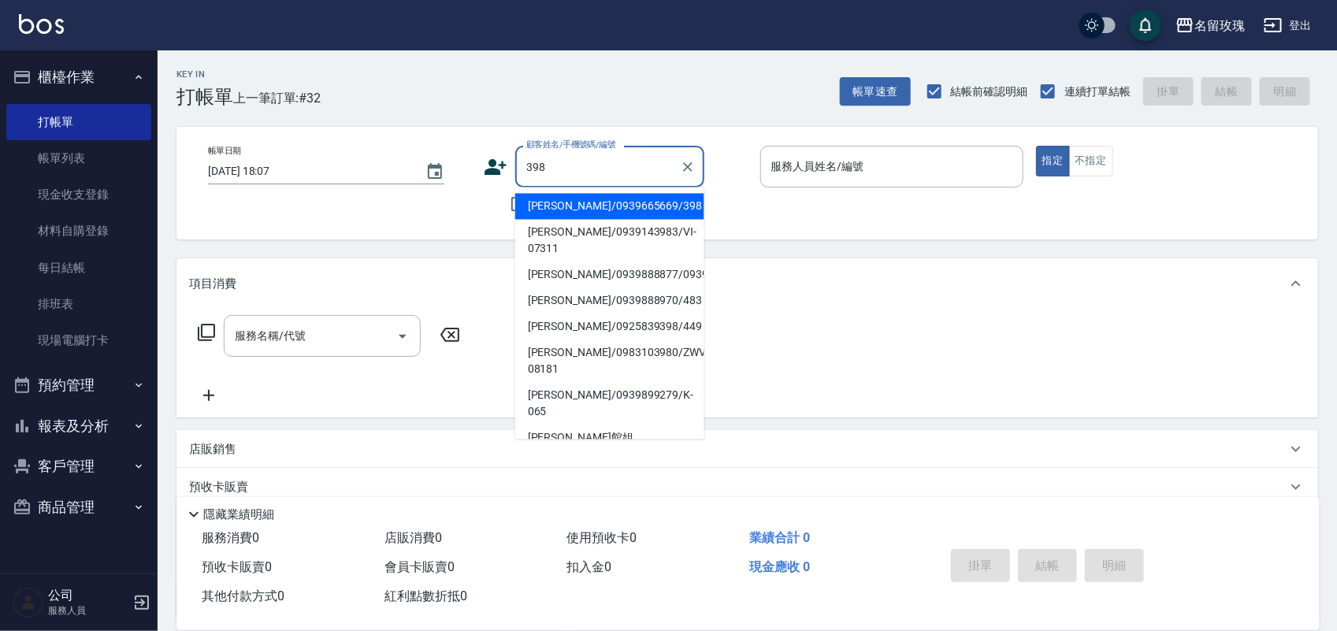
click at [620, 203] on li "[PERSON_NAME]/0939665669/398" at bounding box center [609, 207] width 189 height 26
type input "[PERSON_NAME]/0939665669/398"
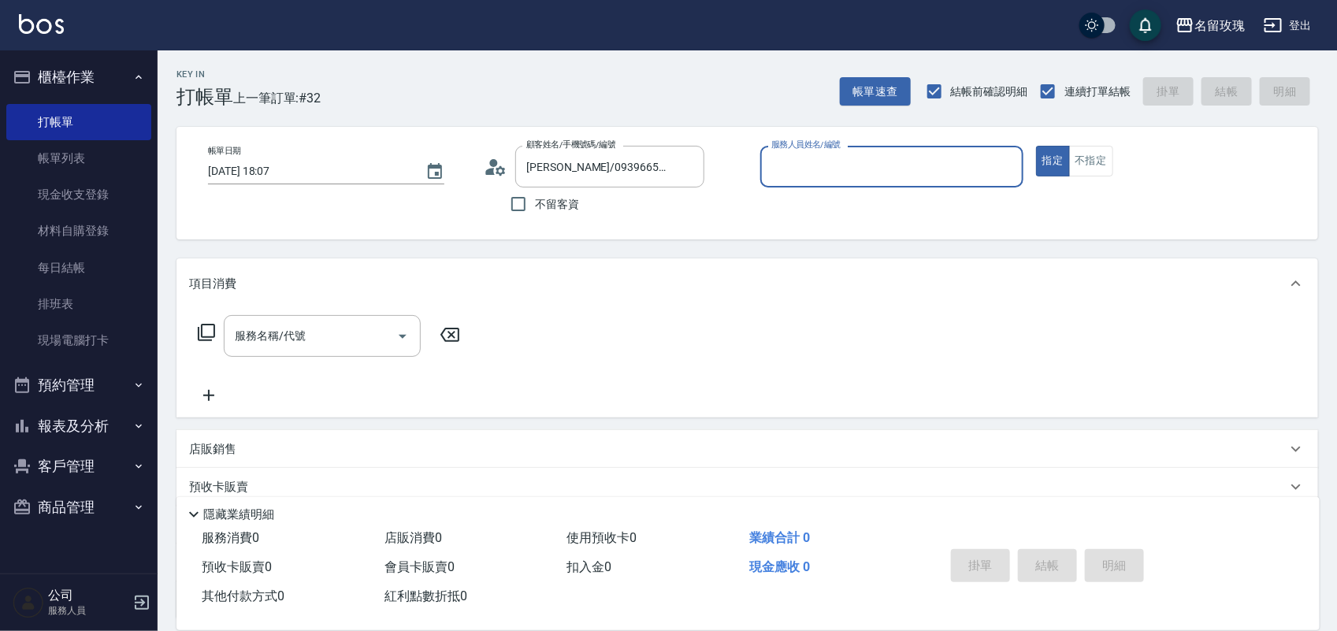
type input "[PERSON_NAME]-7"
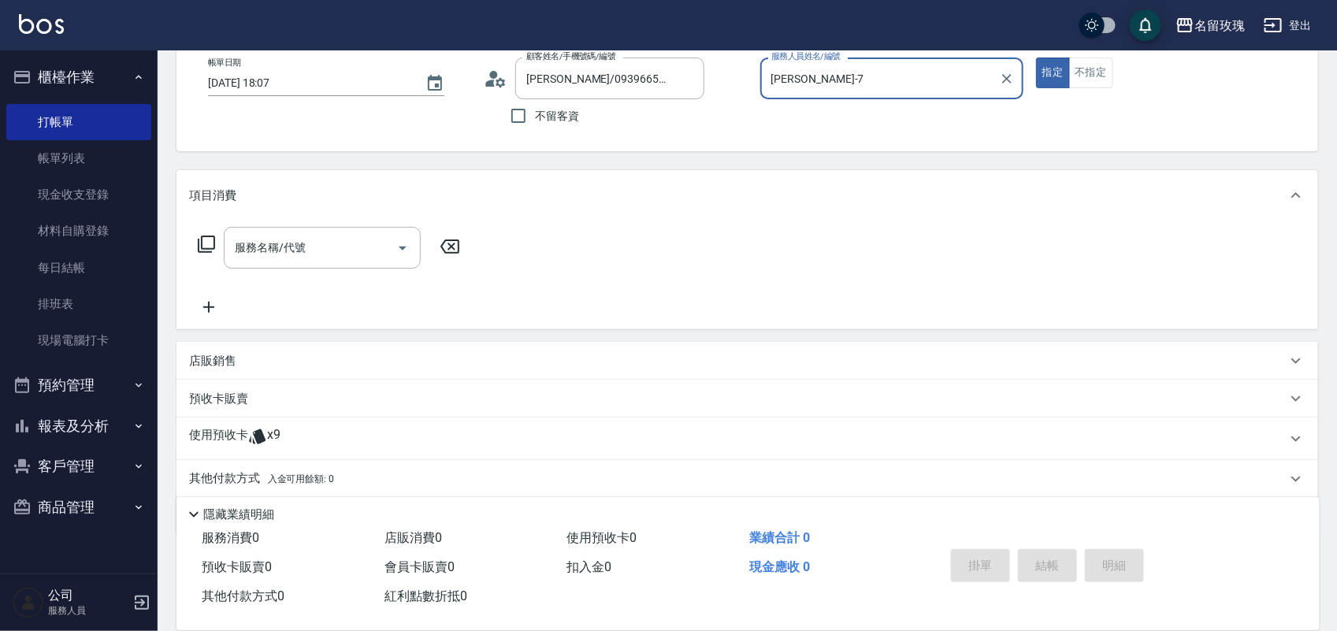
scroll to position [143, 0]
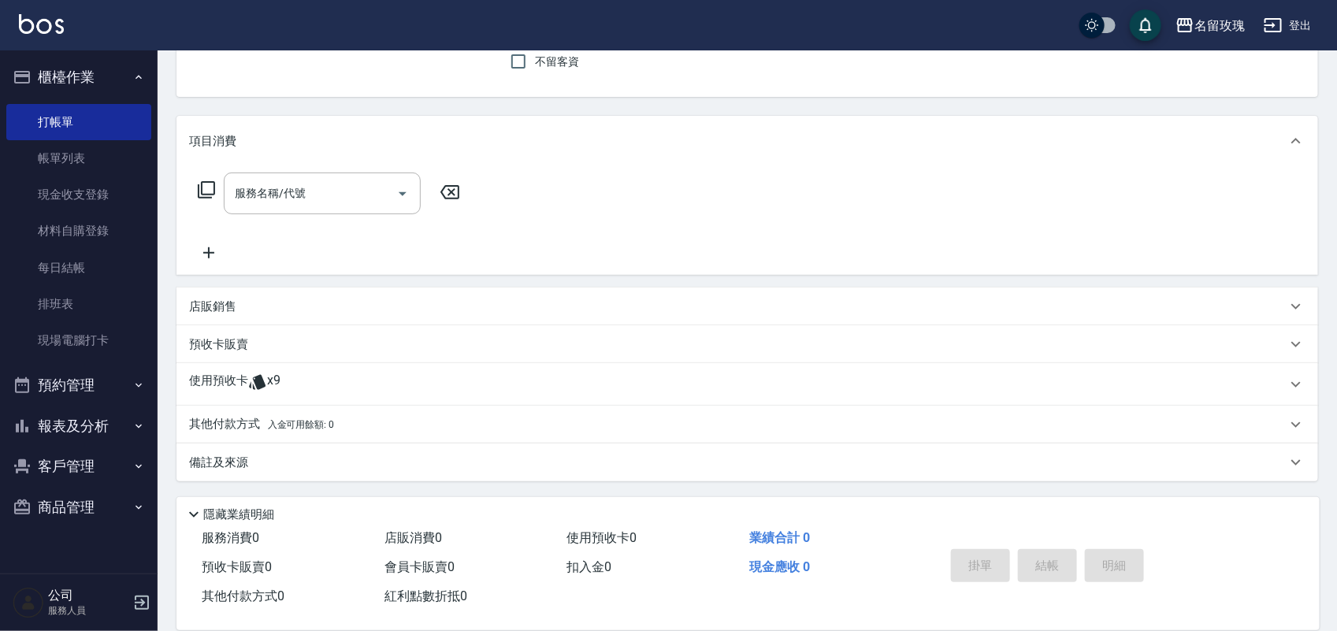
click at [301, 367] on div "使用預收卡 x9" at bounding box center [748, 384] width 1142 height 43
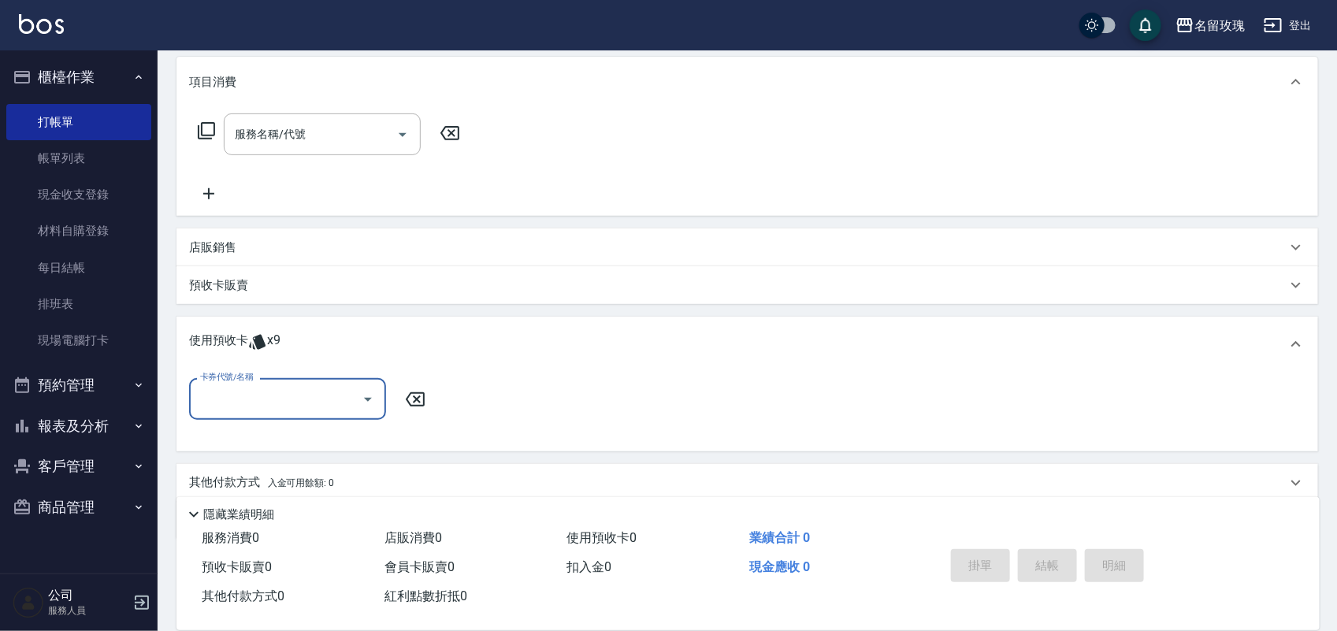
scroll to position [261, 0]
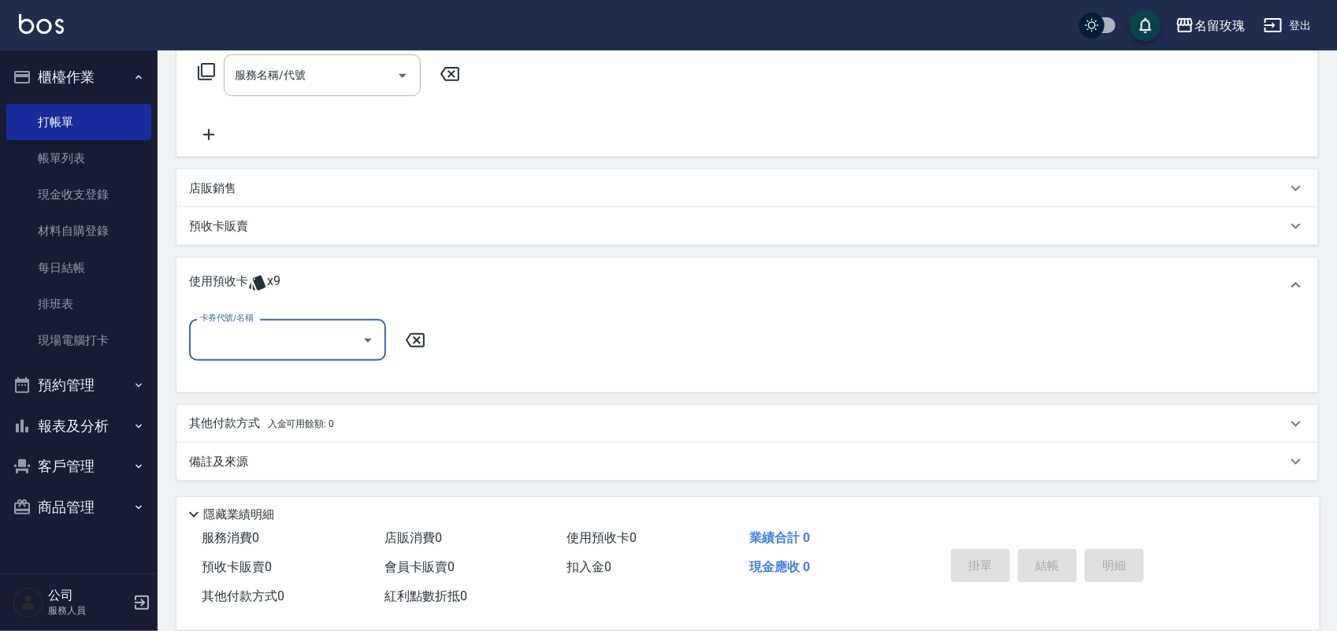
click at [363, 331] on icon "Open" at bounding box center [368, 340] width 19 height 19
click at [367, 375] on div "精油洗髮卡 剩餘9張 DA11" at bounding box center [287, 380] width 197 height 26
type input "精油洗髮卡 DA11"
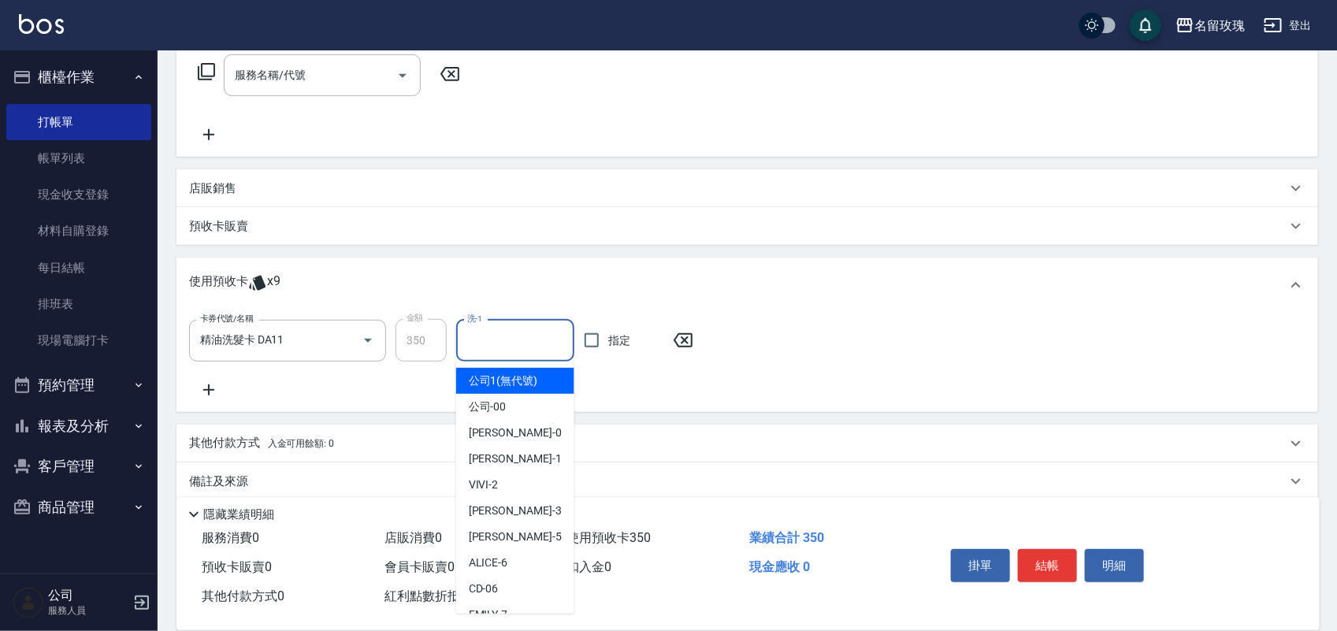
click at [507, 335] on input "洗-1" at bounding box center [515, 341] width 104 height 28
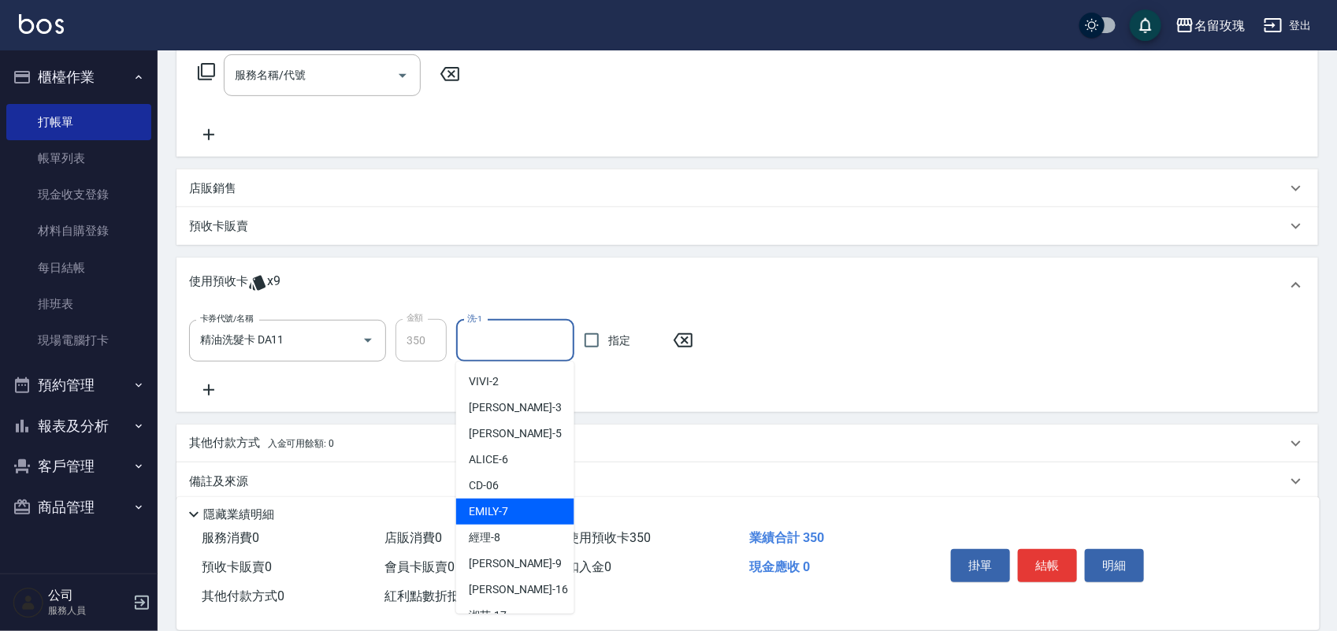
scroll to position [197, 0]
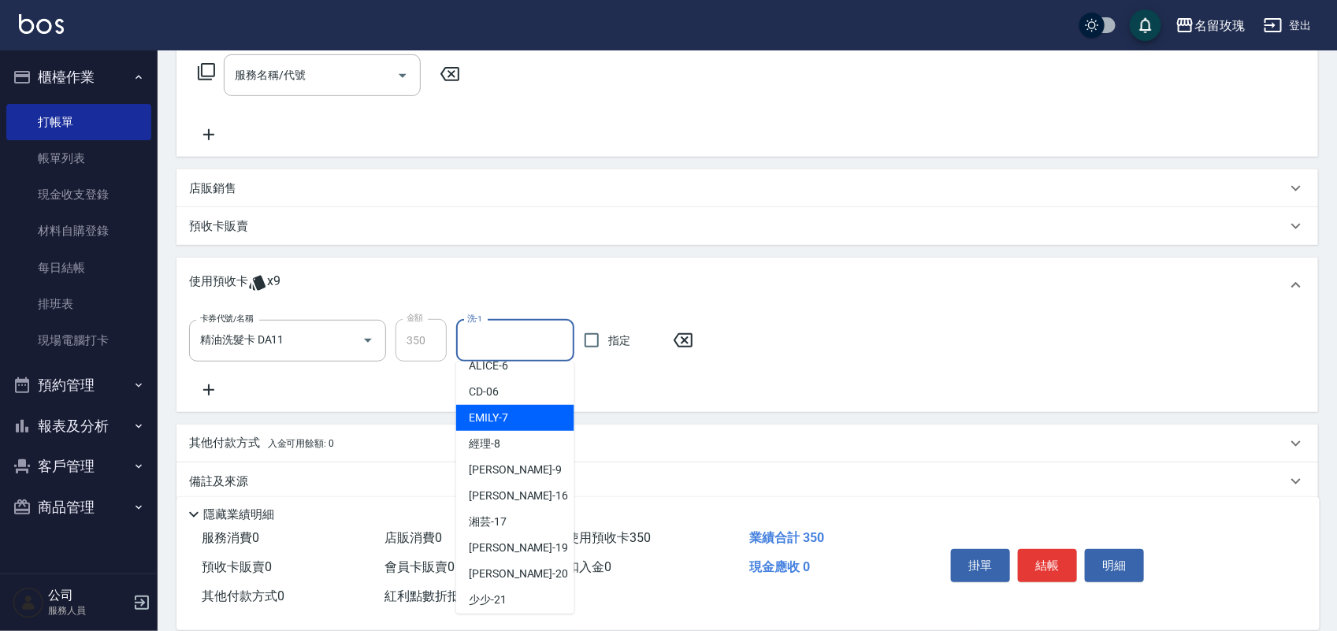
click at [526, 424] on div "EMILY -7" at bounding box center [515, 418] width 118 height 26
type input "EMILY-7"
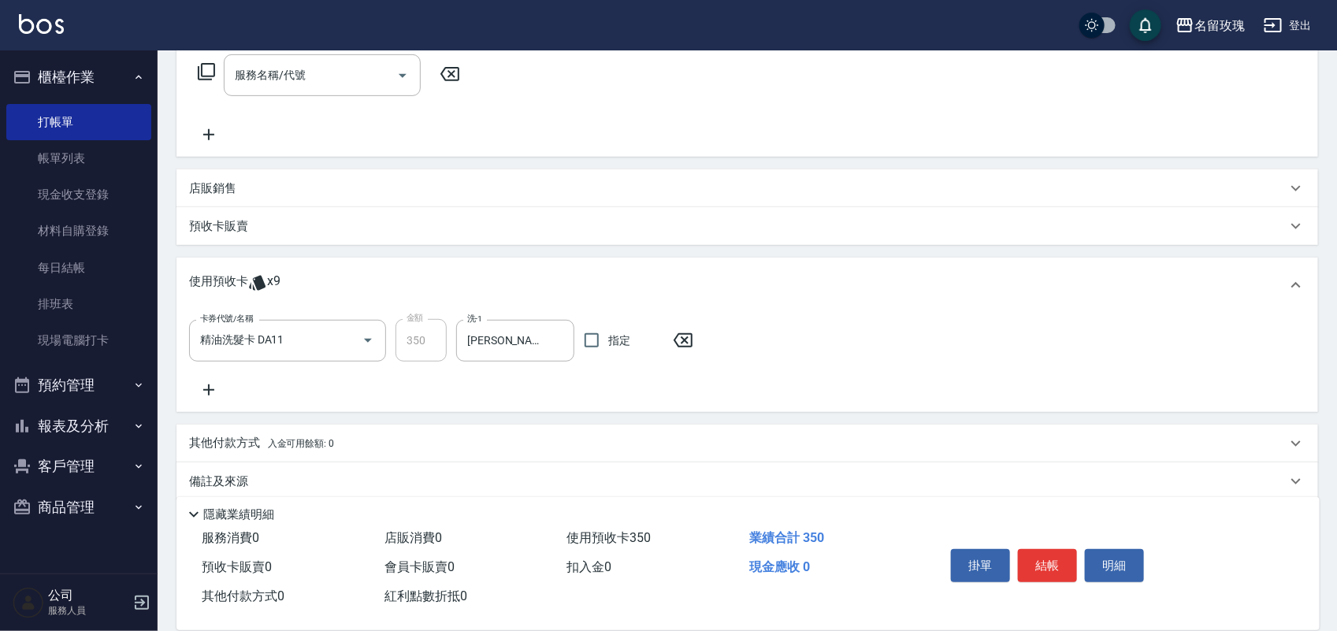
click at [214, 68] on icon at bounding box center [206, 71] width 17 height 17
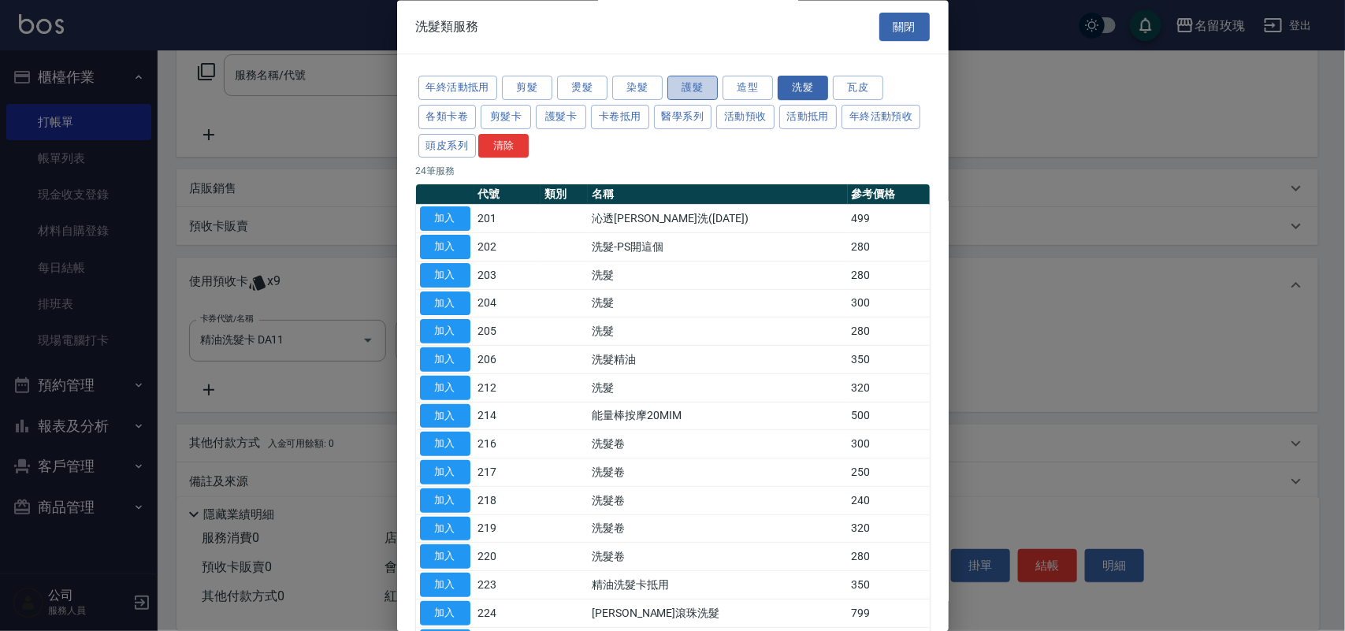
click at [688, 96] on button "護髮" at bounding box center [693, 88] width 50 height 24
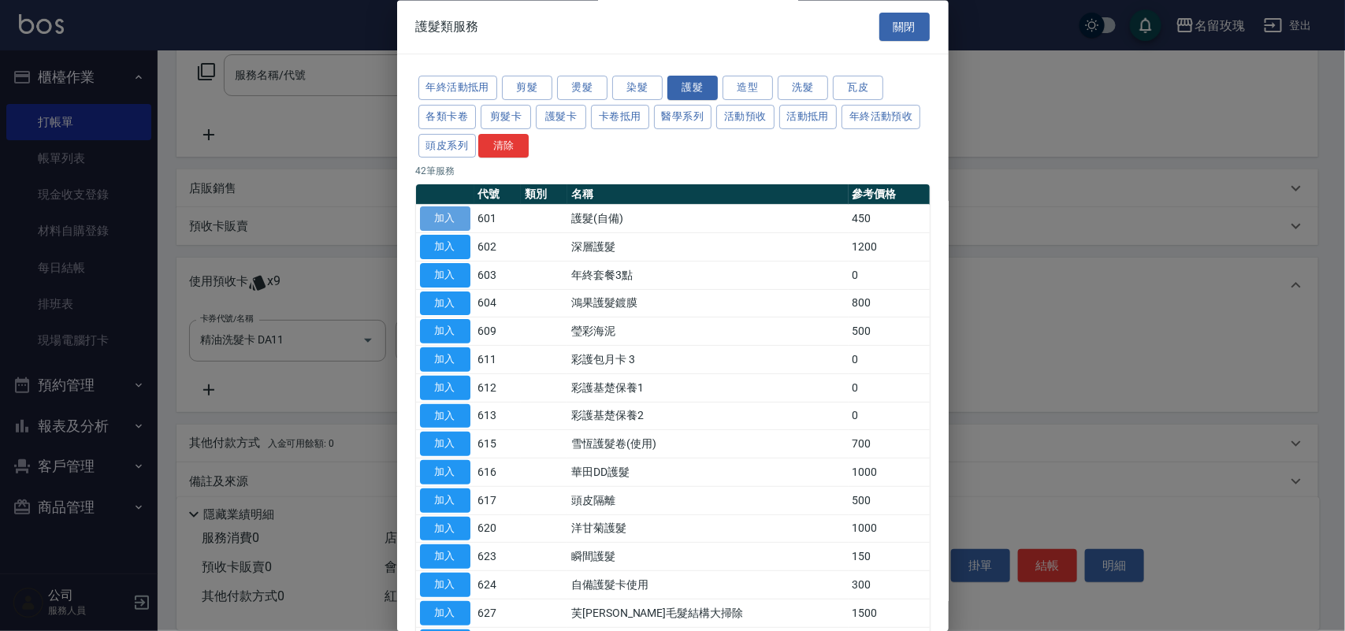
click at [455, 217] on button "加入" at bounding box center [445, 219] width 50 height 24
type input "護髮(自備)(601)"
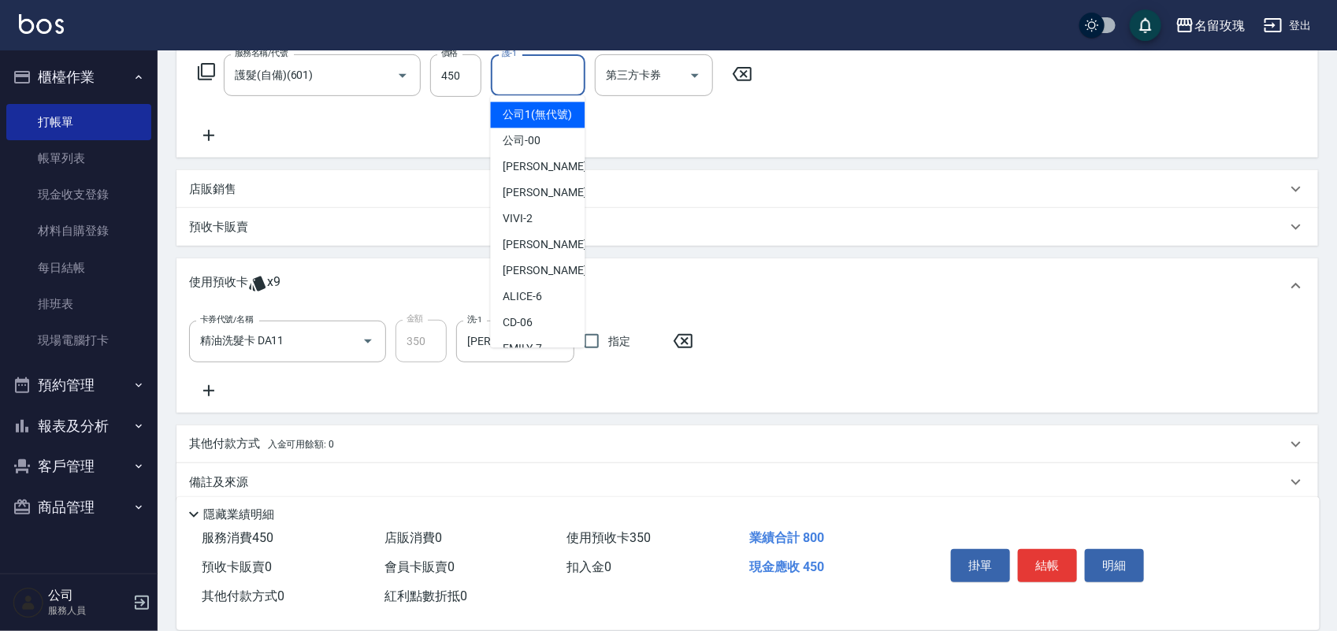
click at [530, 71] on input "護-1" at bounding box center [538, 75] width 80 height 28
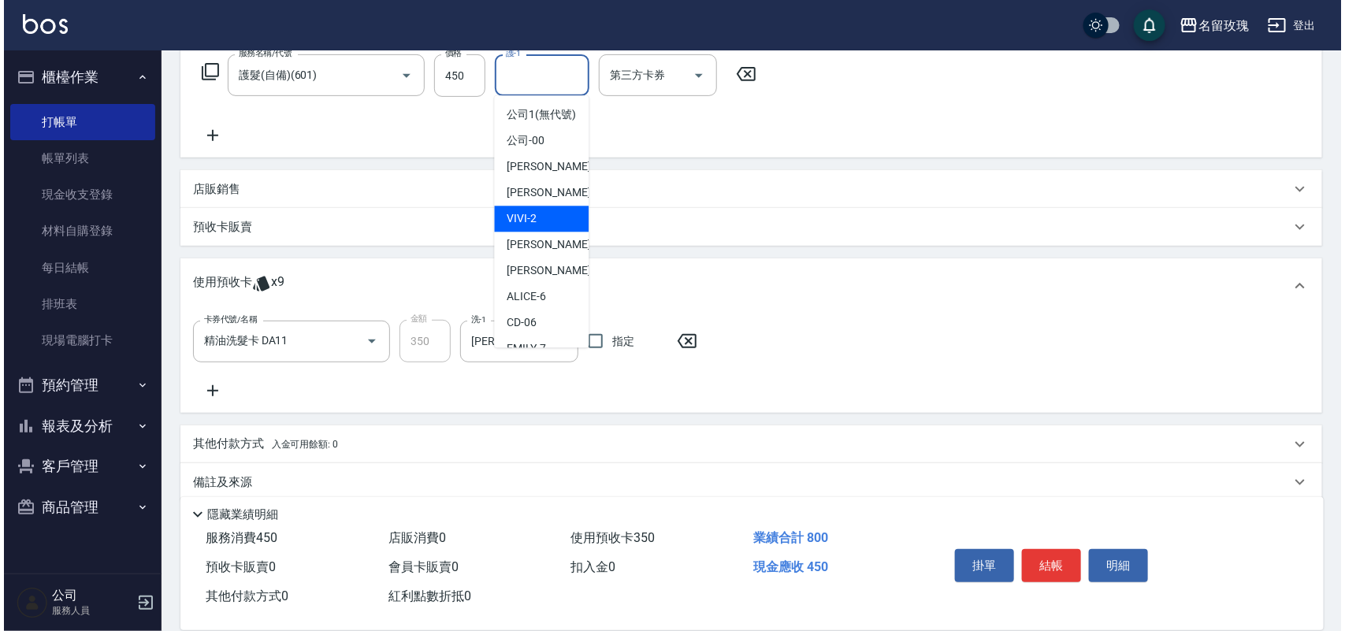
scroll to position [99, 0]
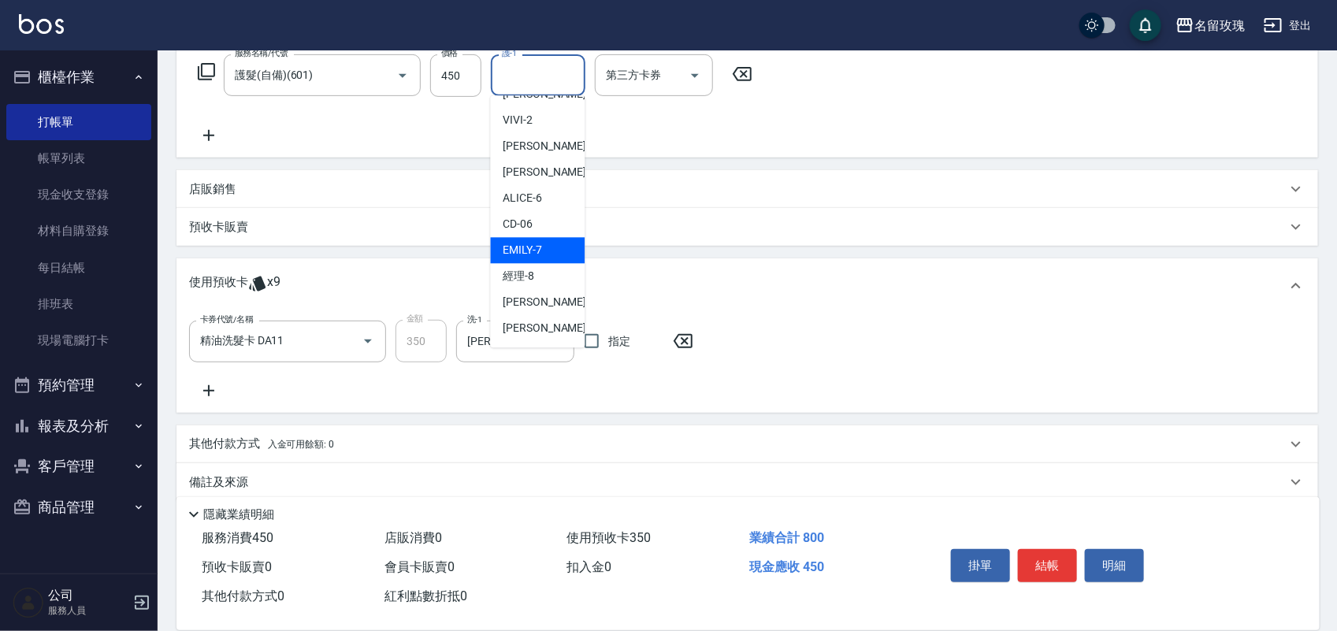
click at [541, 259] on span "EMILY -7" at bounding box center [523, 251] width 39 height 17
type input "EMILY-7"
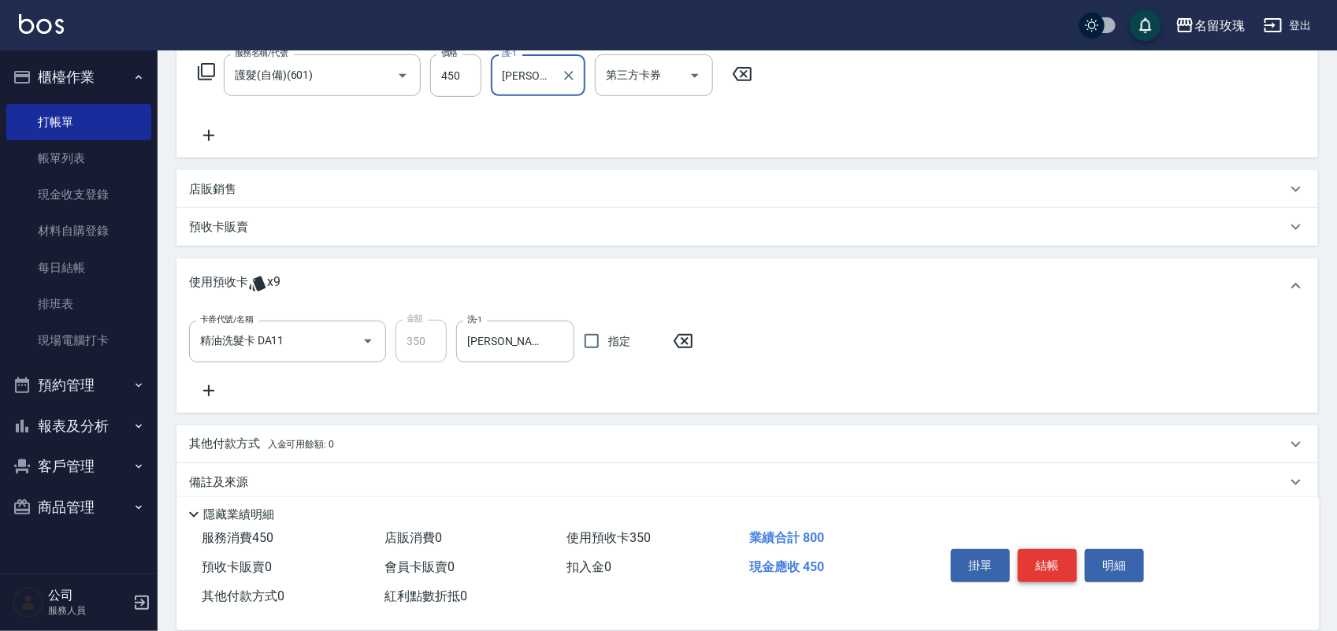
click at [1054, 565] on button "結帳" at bounding box center [1047, 565] width 59 height 33
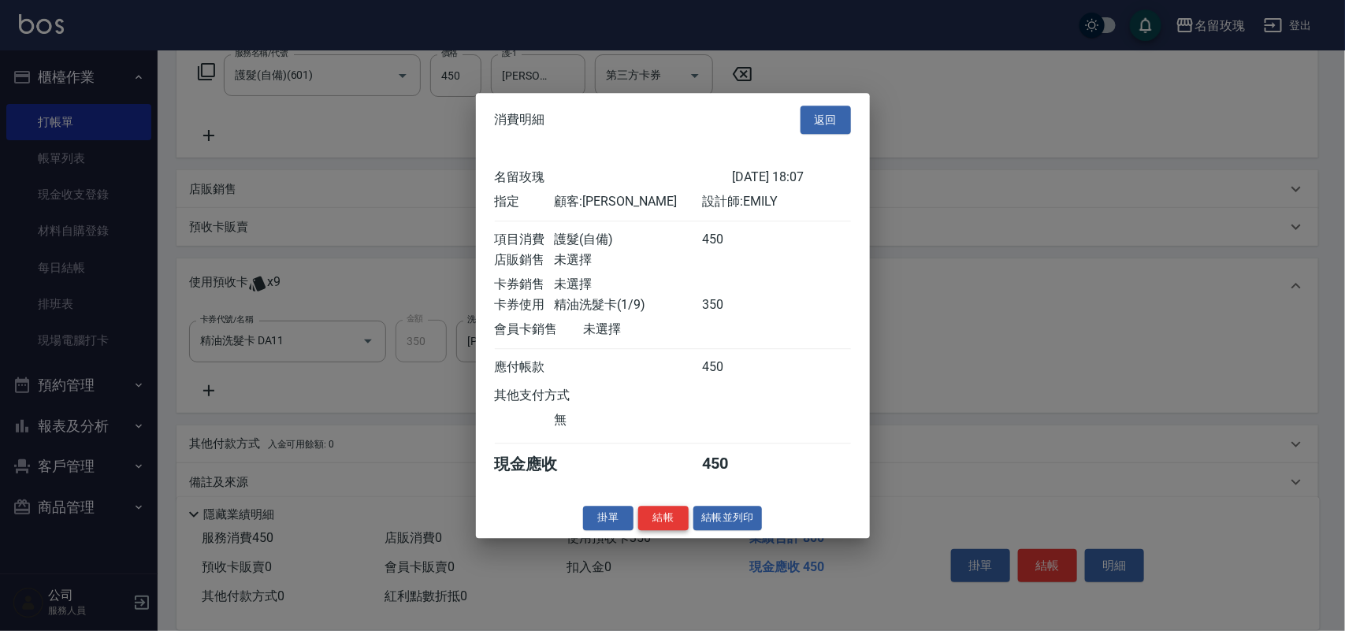
click at [670, 518] on button "結帳" at bounding box center [663, 518] width 50 height 24
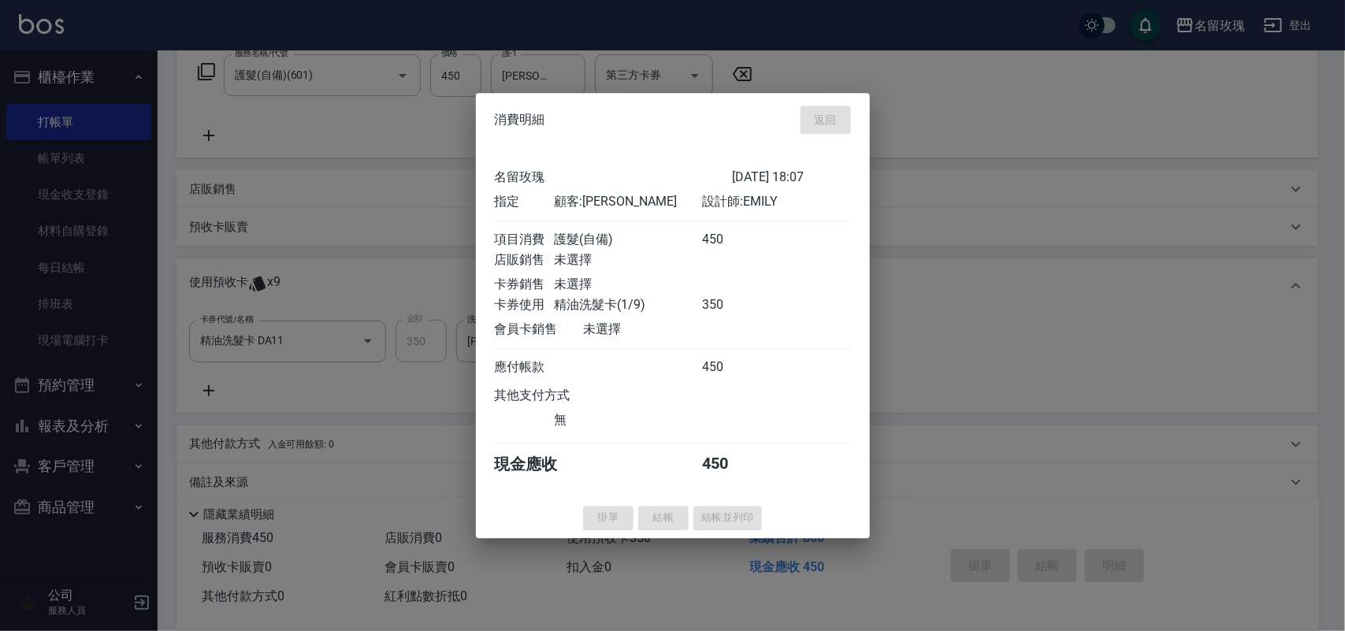
type input "2025/09/26 18:27"
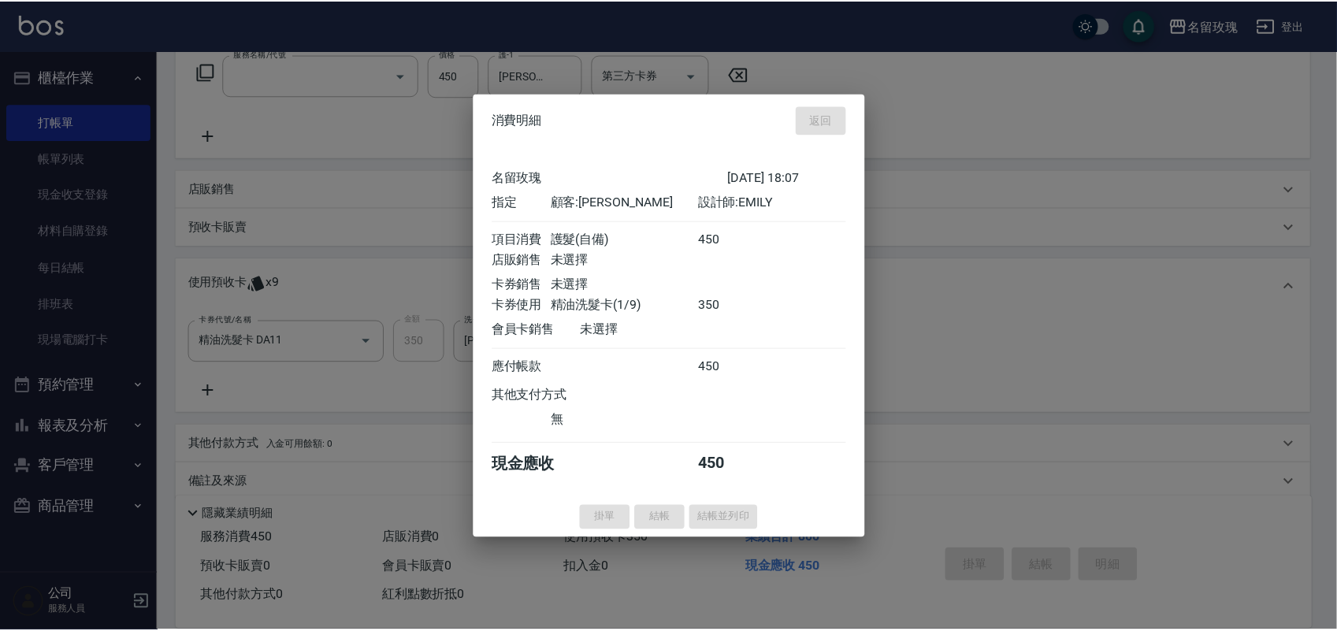
scroll to position [0, 0]
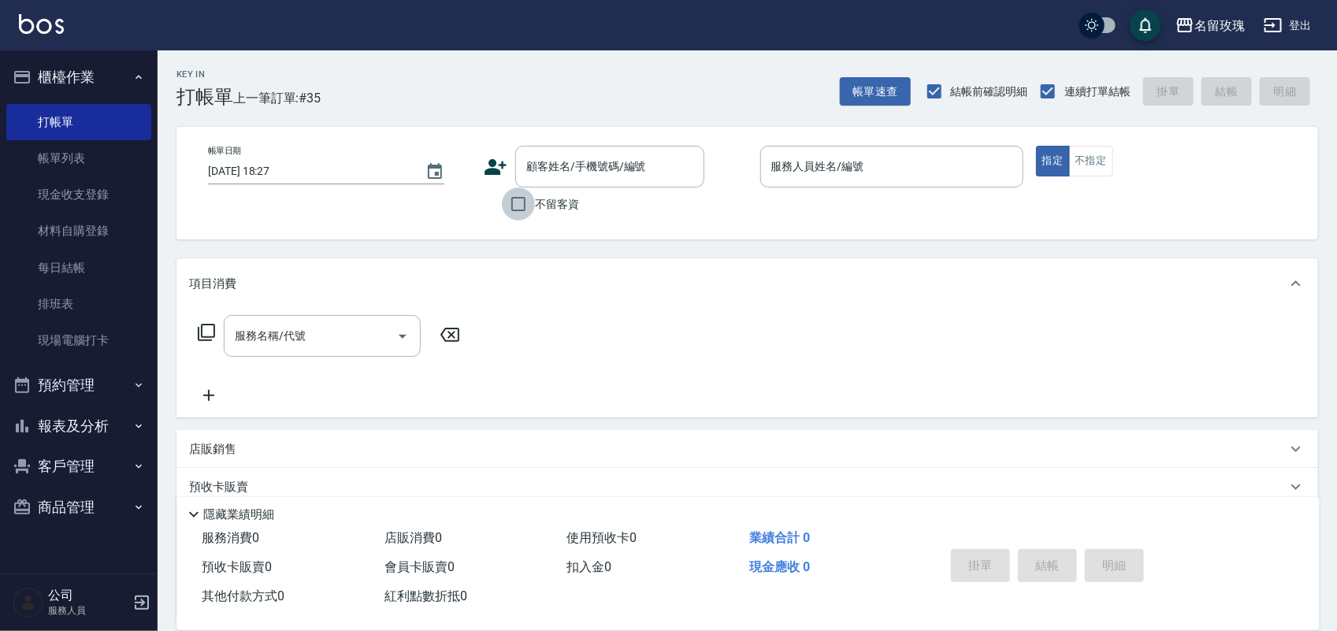
drag, startPoint x: 524, startPoint y: 205, endPoint x: 517, endPoint y: 187, distance: 19.5
click at [522, 199] on input "不留客資" at bounding box center [518, 204] width 33 height 33
checkbox input "true"
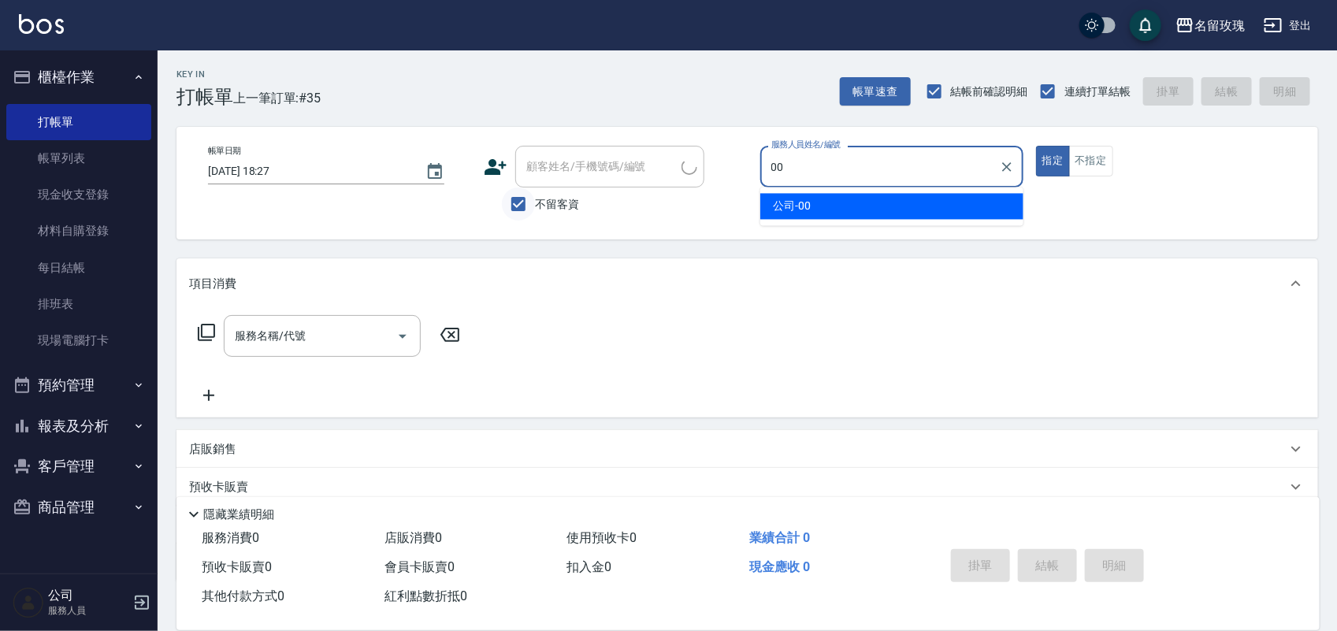
type input "公司-00"
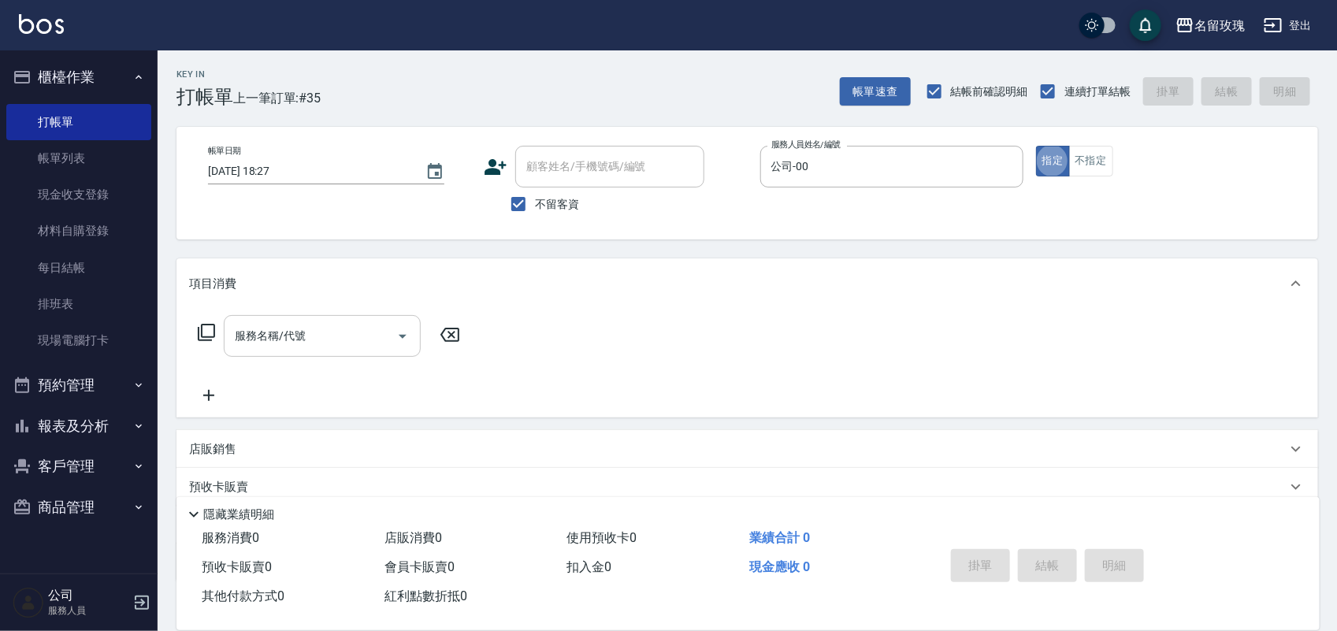
click at [329, 329] on input "服務名稱/代號" at bounding box center [310, 336] width 159 height 28
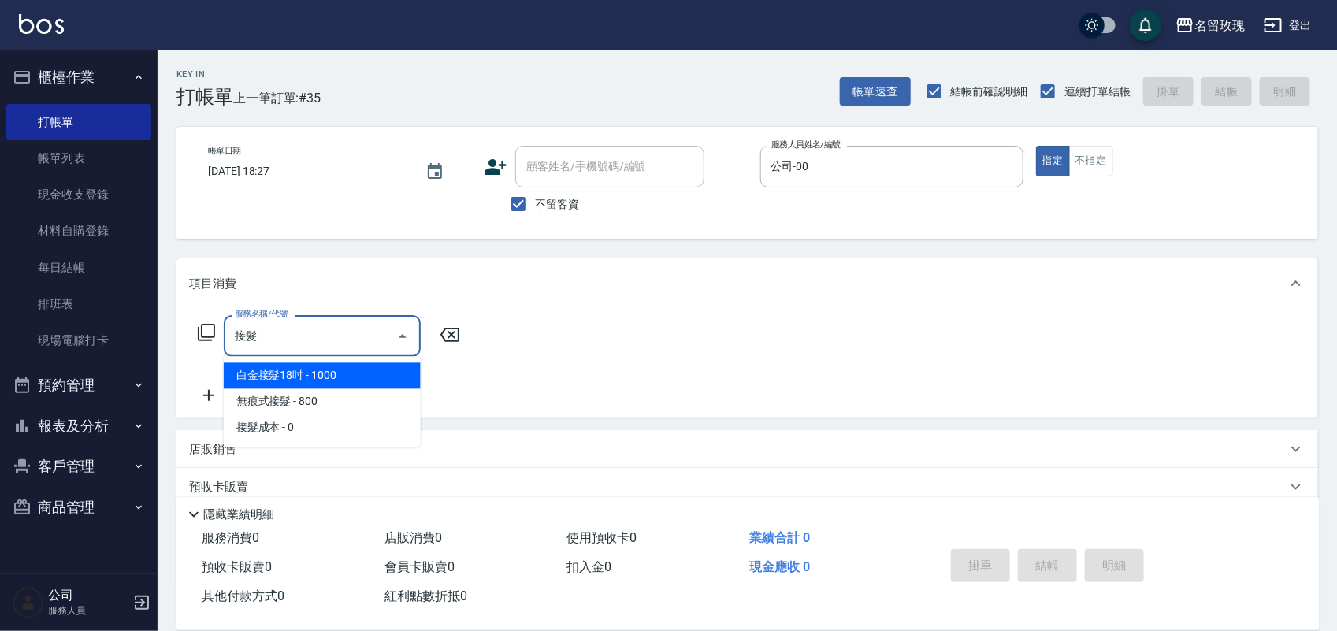
click at [337, 396] on span "無痕式接髮 - 800" at bounding box center [322, 402] width 197 height 26
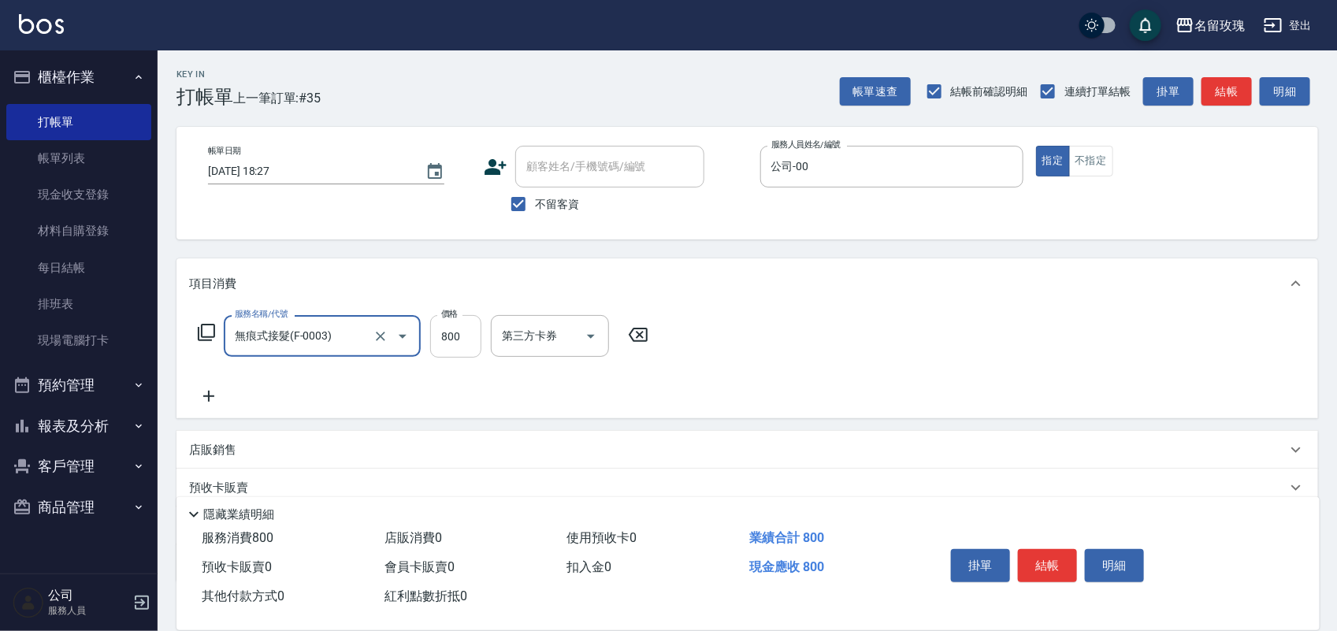
type input "無痕式接髮(F-0003)"
click at [439, 337] on input "800" at bounding box center [455, 336] width 51 height 43
type input "900"
click at [1038, 556] on button "結帳" at bounding box center [1047, 565] width 59 height 33
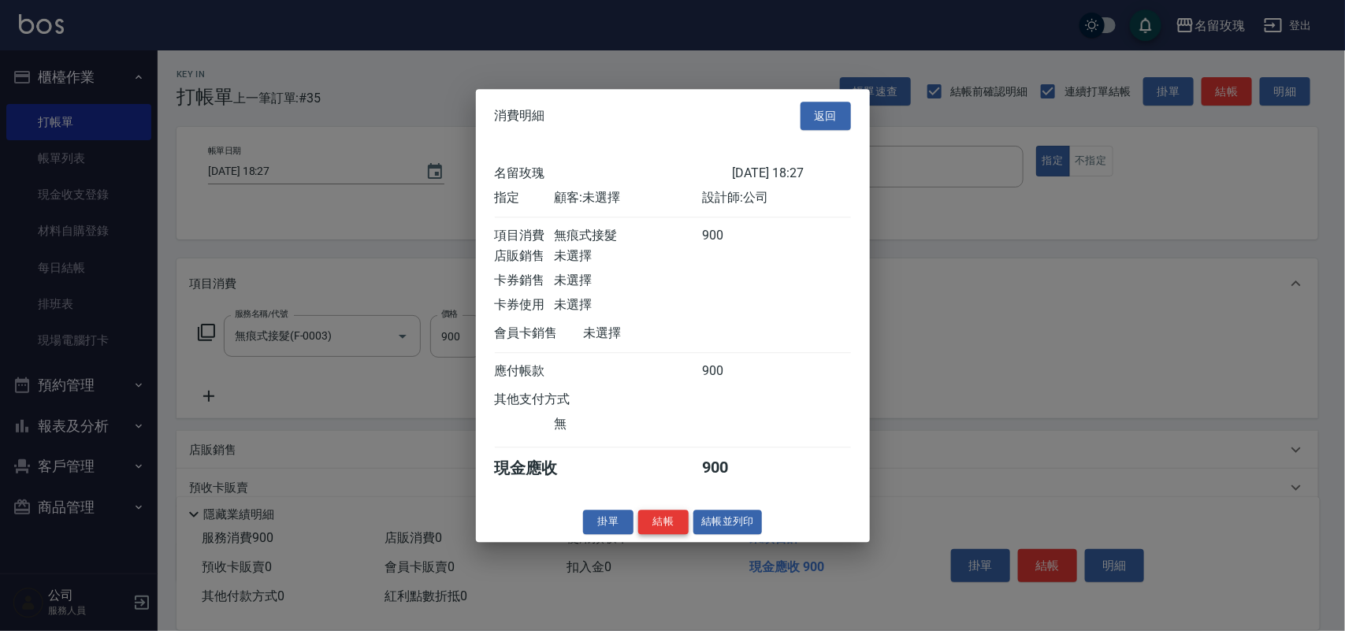
click at [664, 529] on button "結帳" at bounding box center [663, 522] width 50 height 24
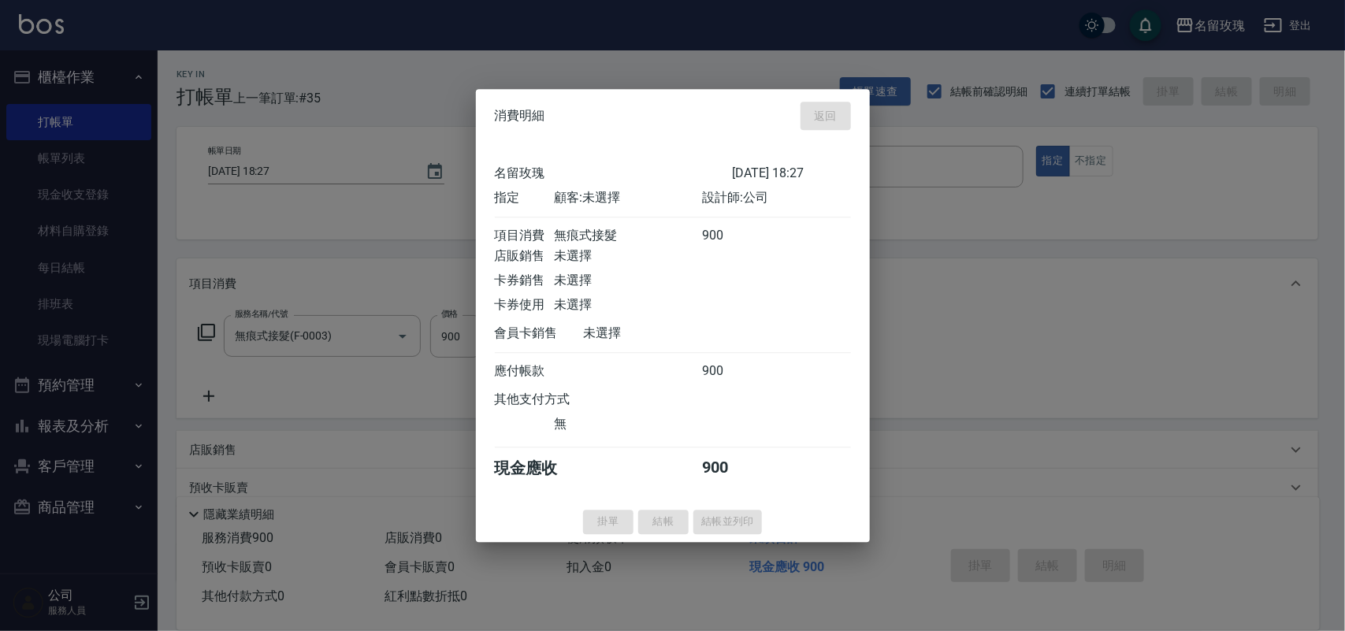
type input "2025/09/26 18:46"
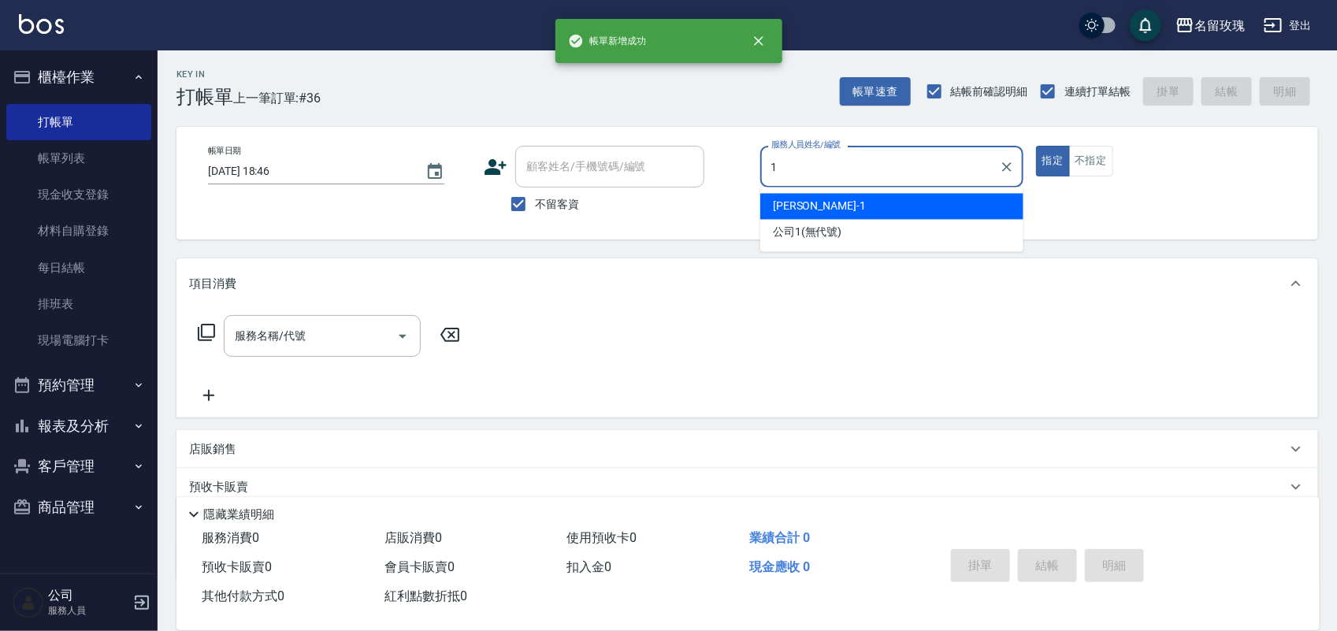
type input "JOYCE-1"
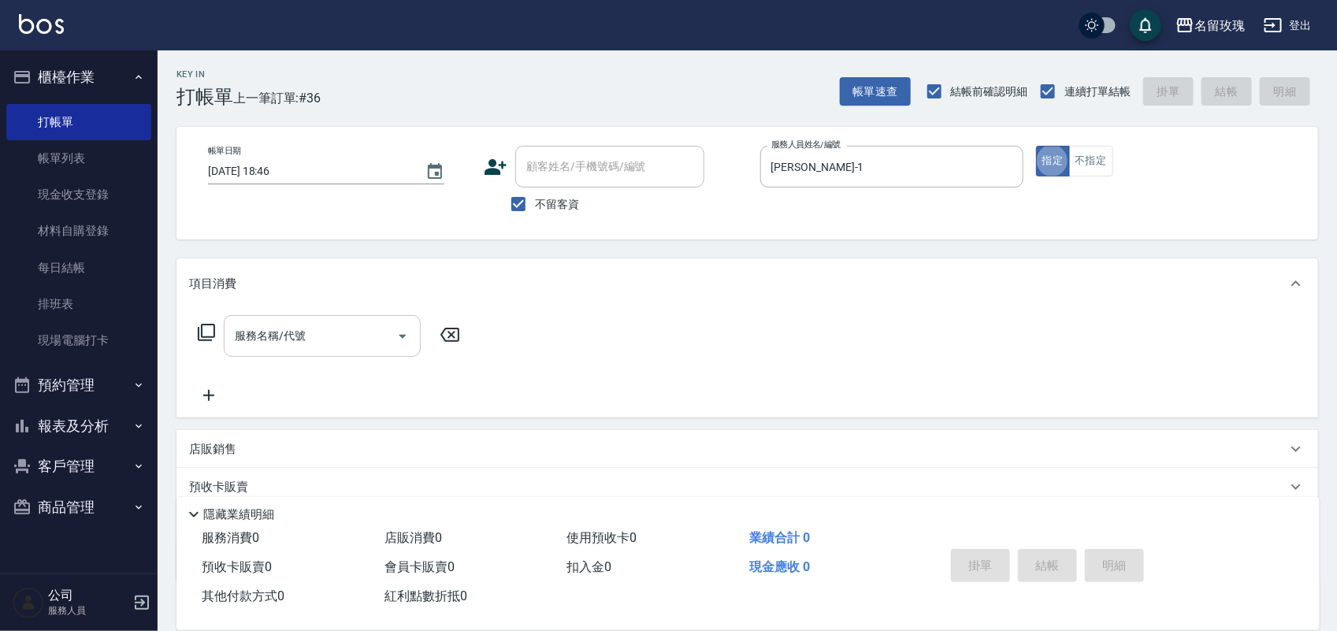
click at [251, 344] on input "服務名稱/代號" at bounding box center [310, 336] width 159 height 28
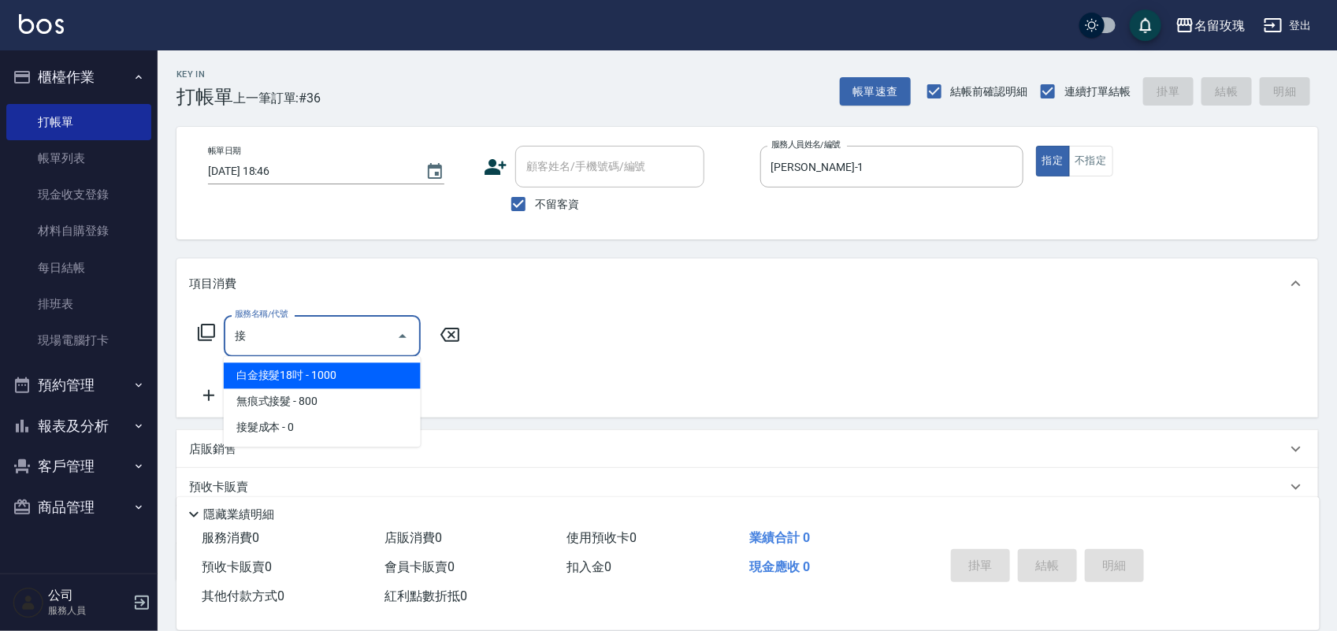
drag, startPoint x: 264, startPoint y: 380, endPoint x: 269, endPoint y: 387, distance: 8.5
click at [268, 386] on span "白金接髮18吋 - 1000" at bounding box center [322, 376] width 197 height 26
type input "白金接髮18吋(1020)"
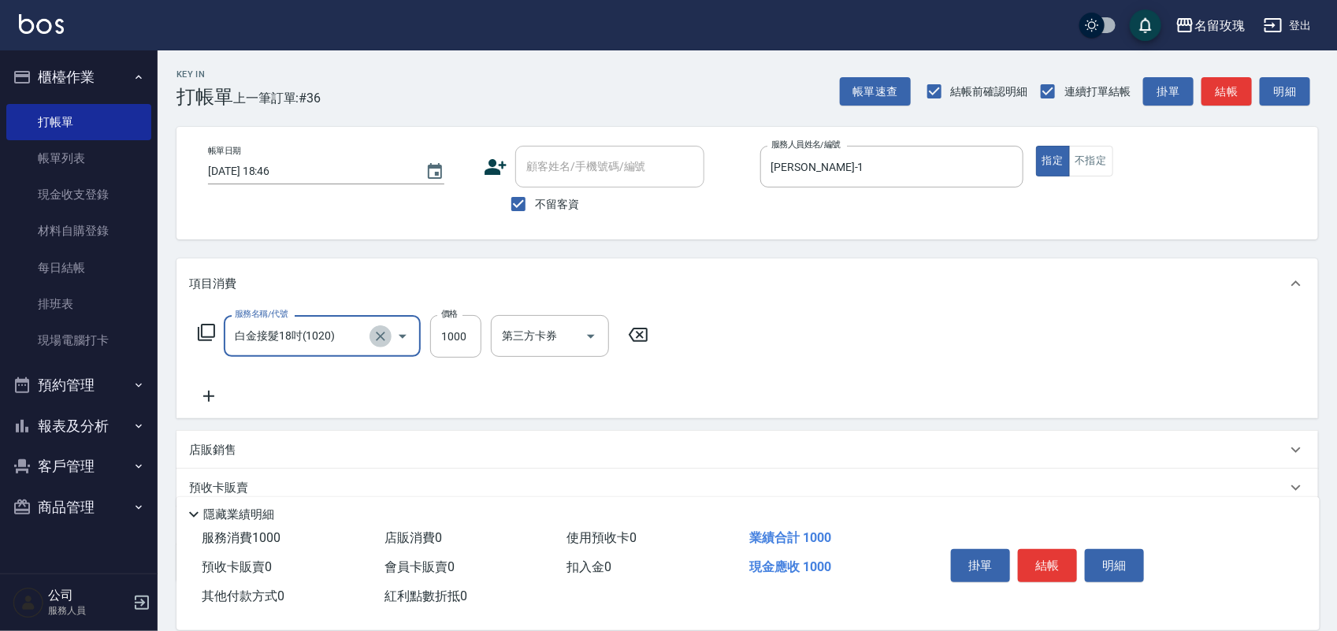
click at [385, 337] on icon "Clear" at bounding box center [381, 337] width 16 height 16
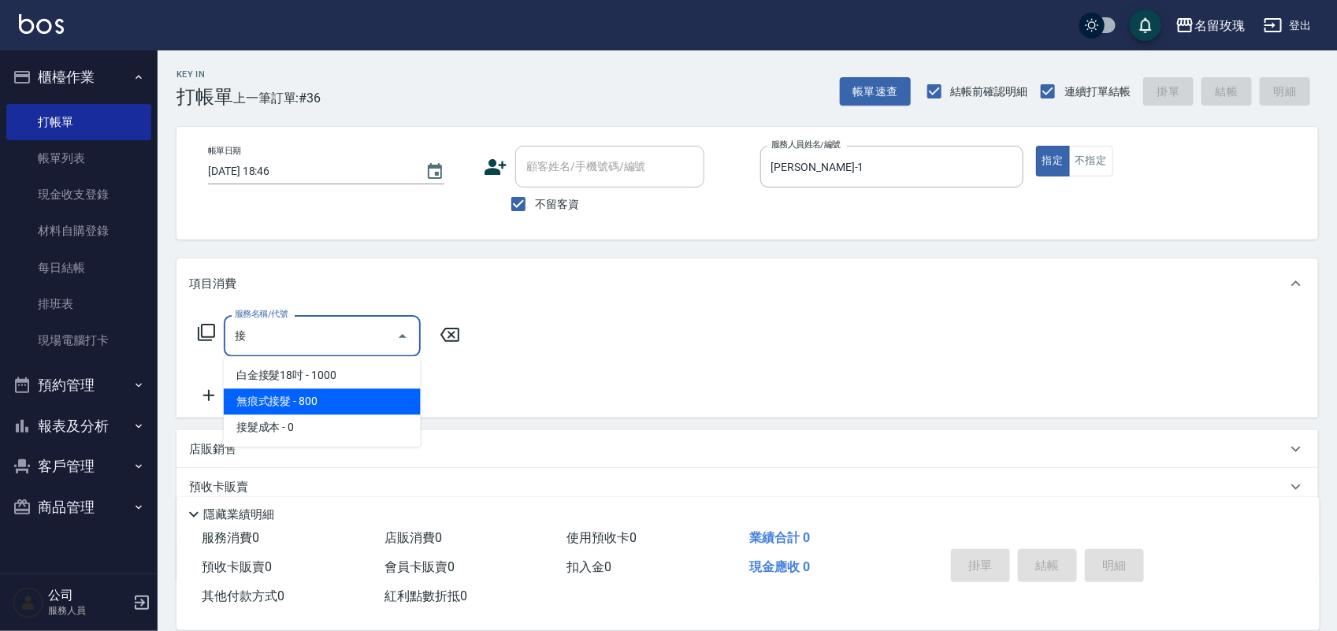
click at [349, 390] on span "無痕式接髮 - 800" at bounding box center [322, 402] width 197 height 26
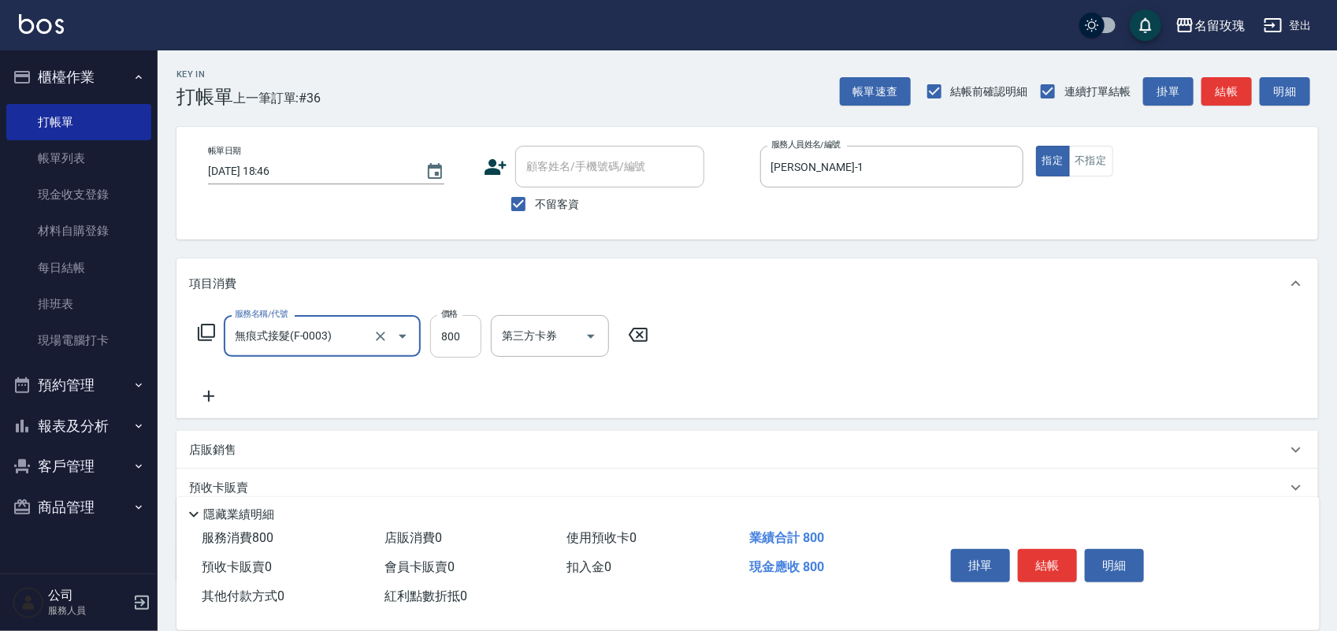
type input "無痕式接髮(F-0003)"
click at [441, 344] on input "800" at bounding box center [455, 336] width 51 height 43
type input "3000"
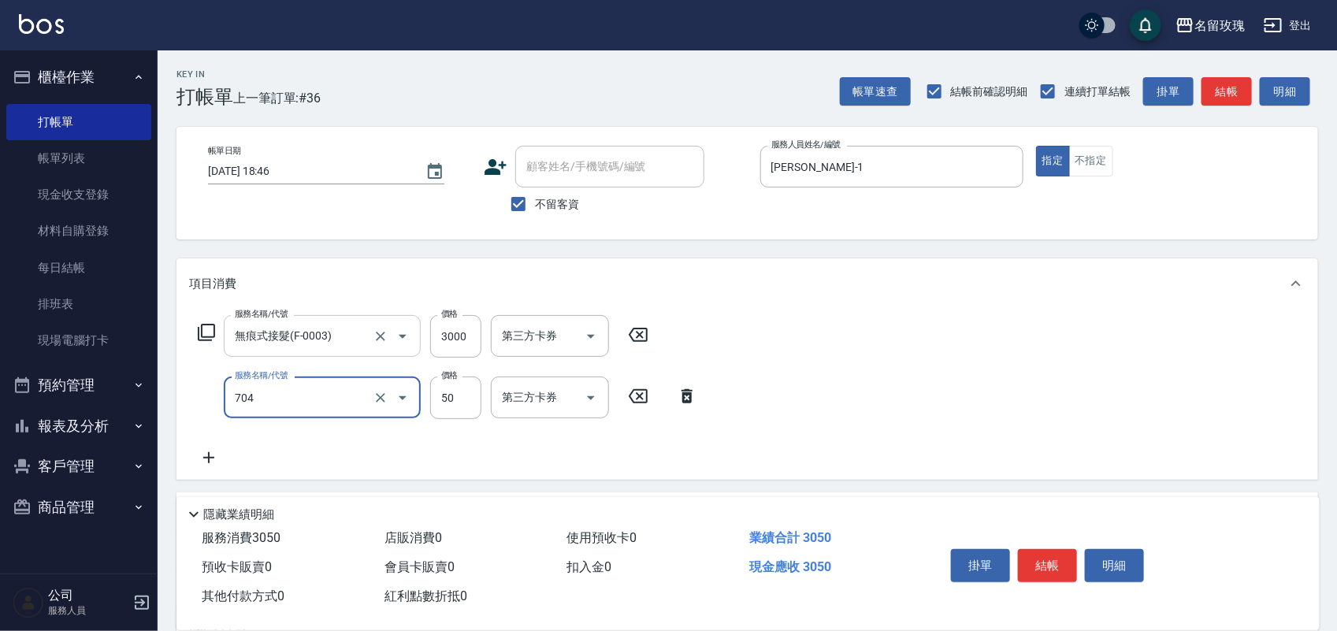
type input "補燙(704)"
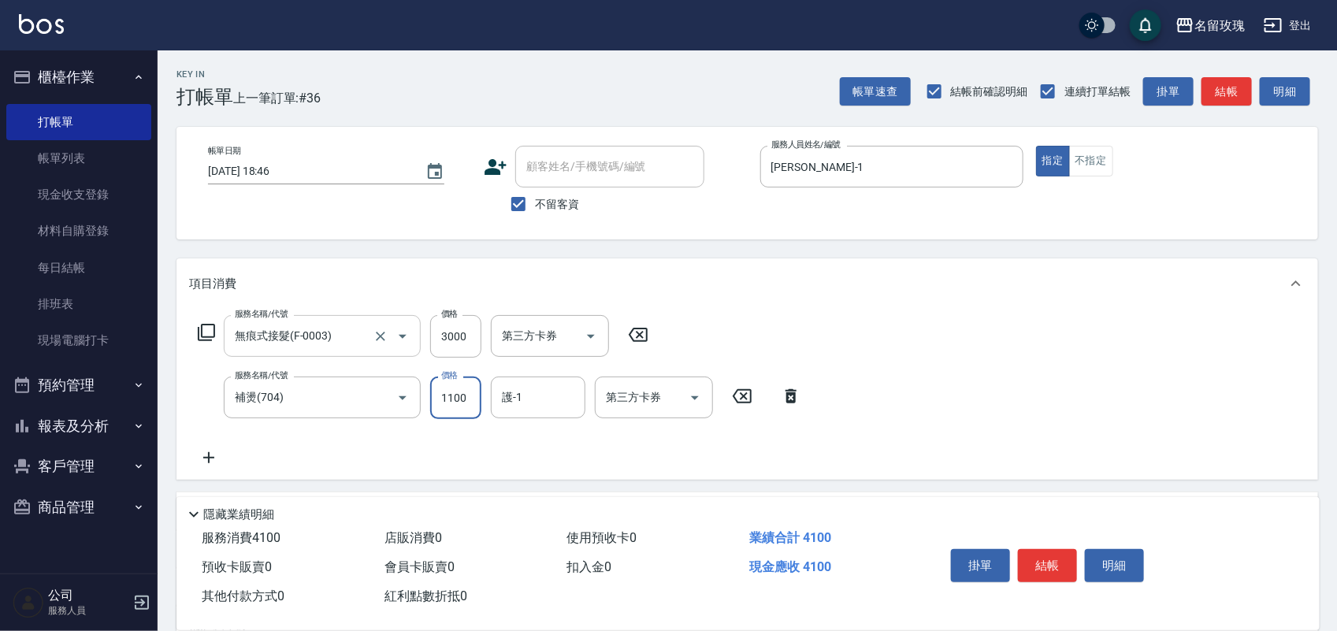
type input "1100"
type input "JOYCE-1"
click at [1040, 550] on button "結帳" at bounding box center [1047, 565] width 59 height 33
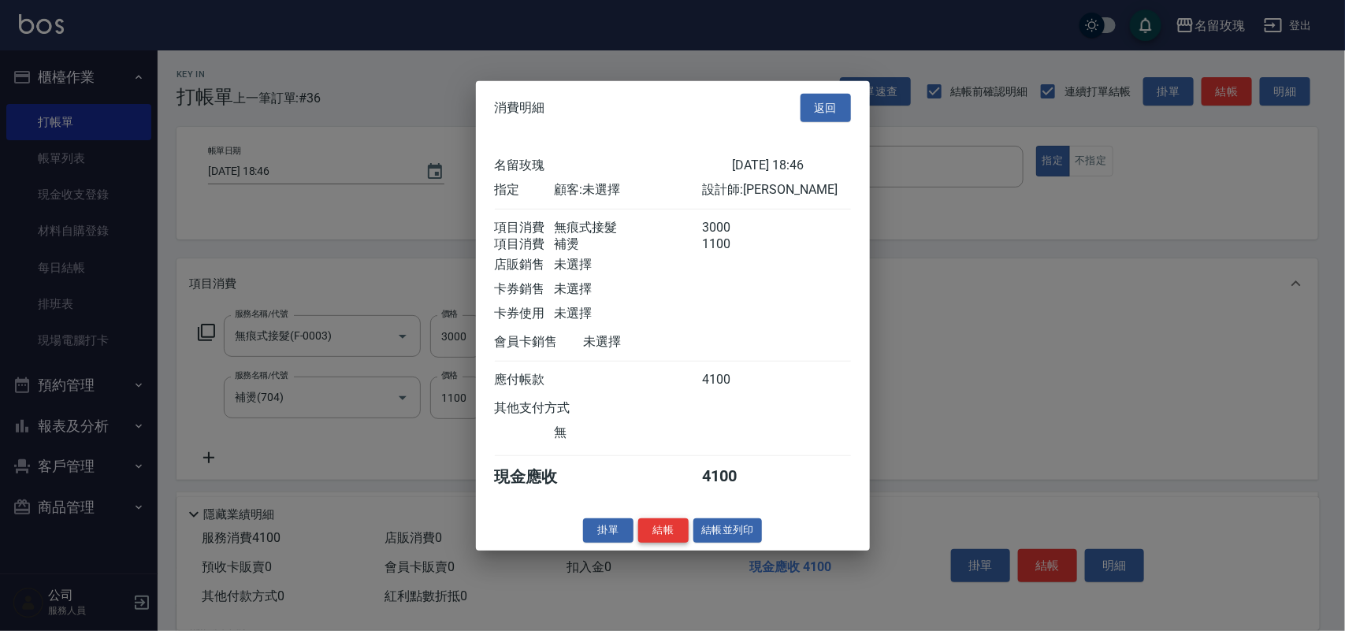
click at [659, 543] on button "結帳" at bounding box center [663, 531] width 50 height 24
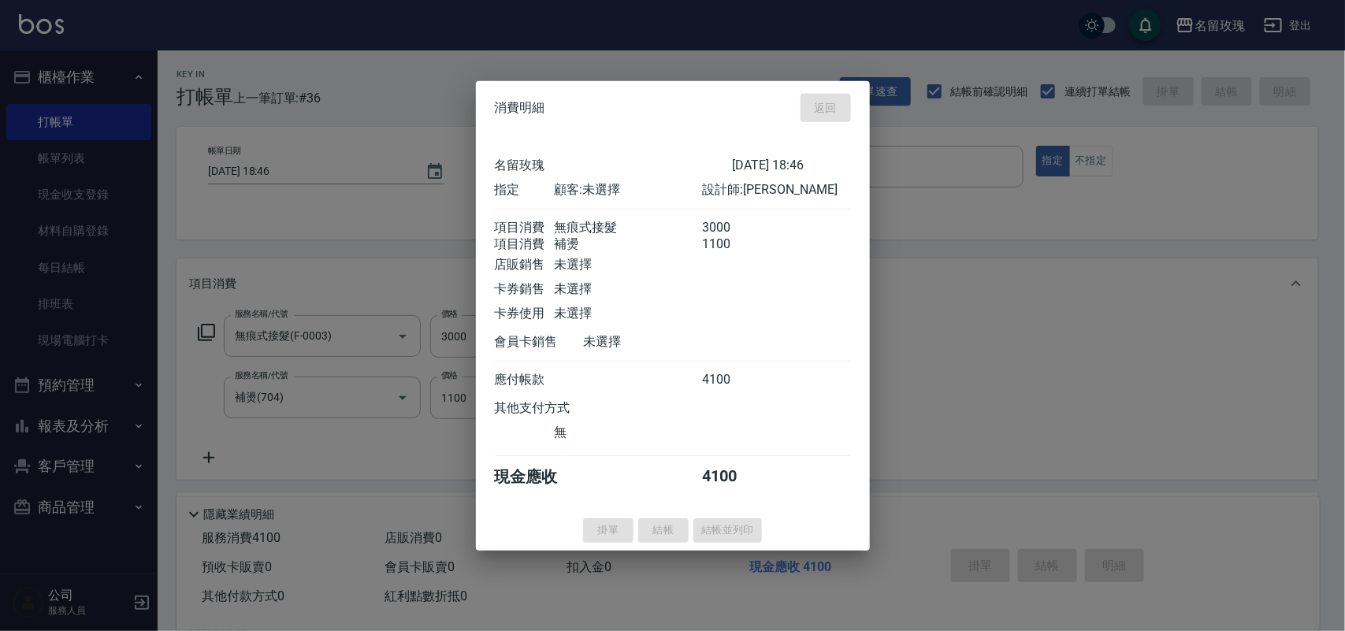
type input "2025/09/26 18:47"
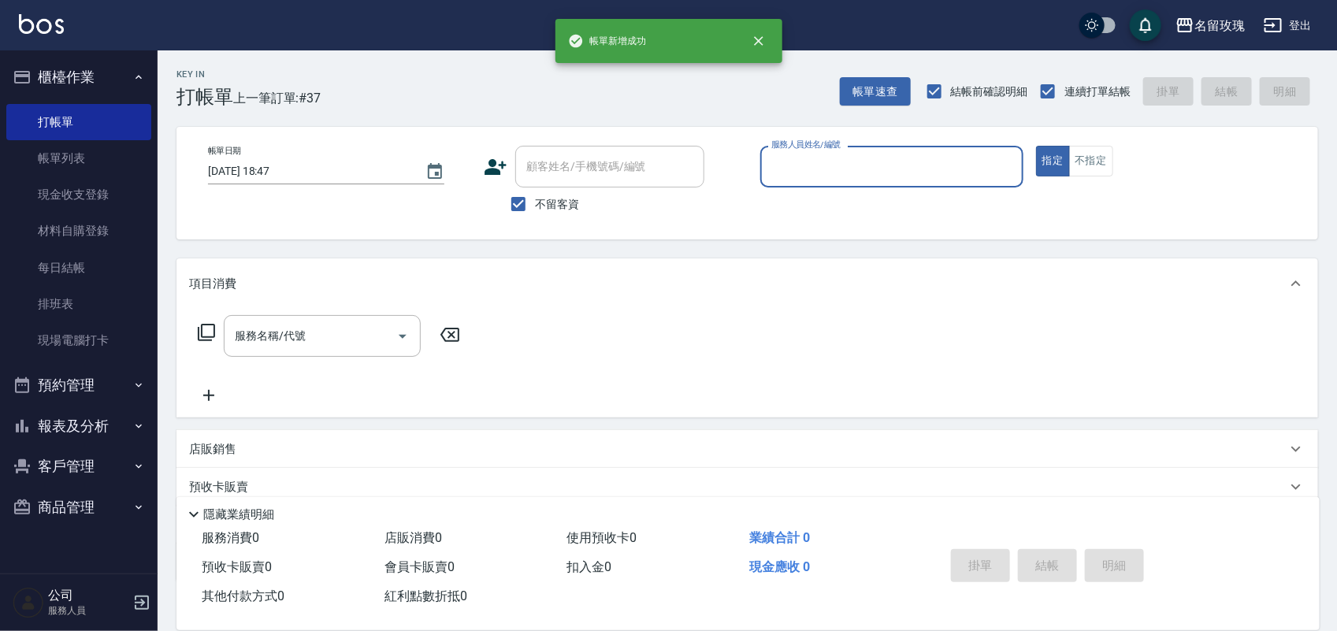
click at [80, 422] on button "報表及分析" at bounding box center [78, 426] width 145 height 41
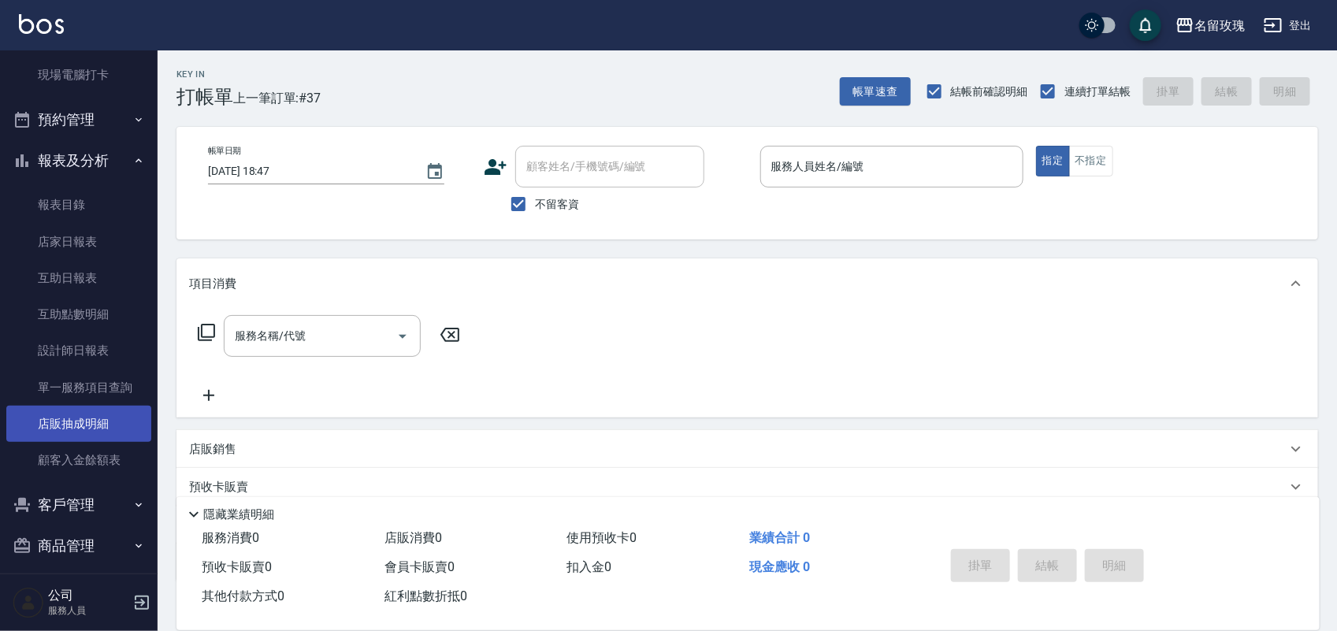
scroll to position [277, 0]
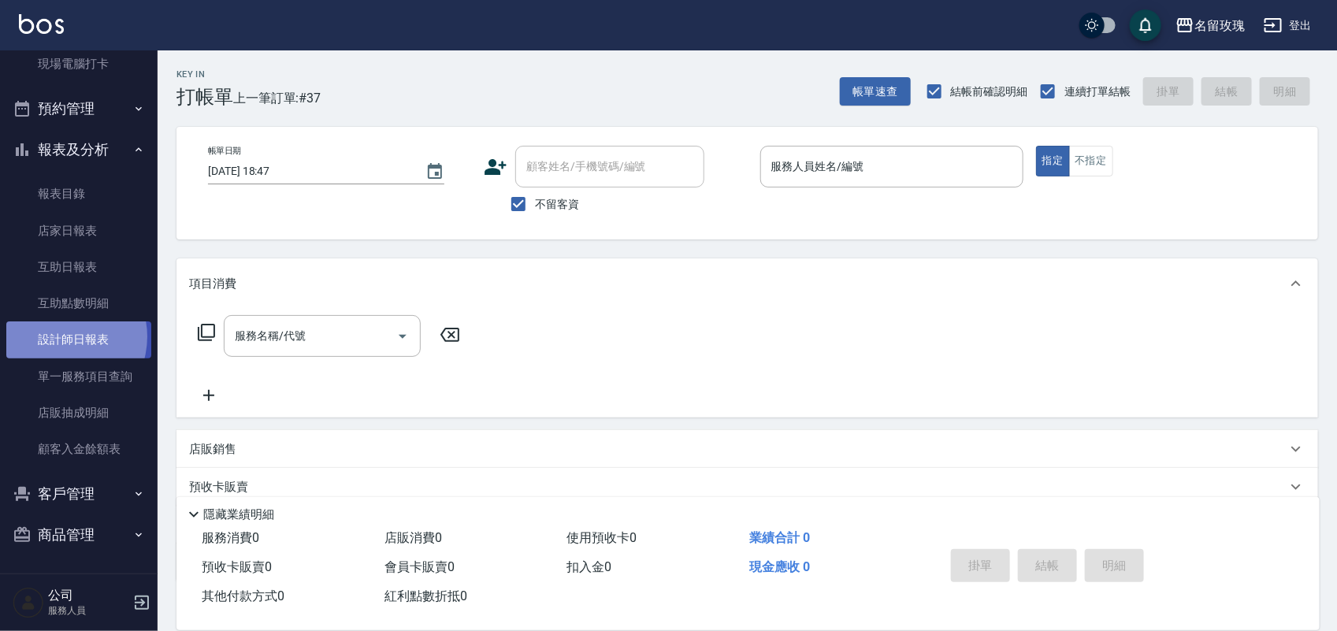
click at [60, 337] on link "設計師日報表" at bounding box center [78, 340] width 145 height 36
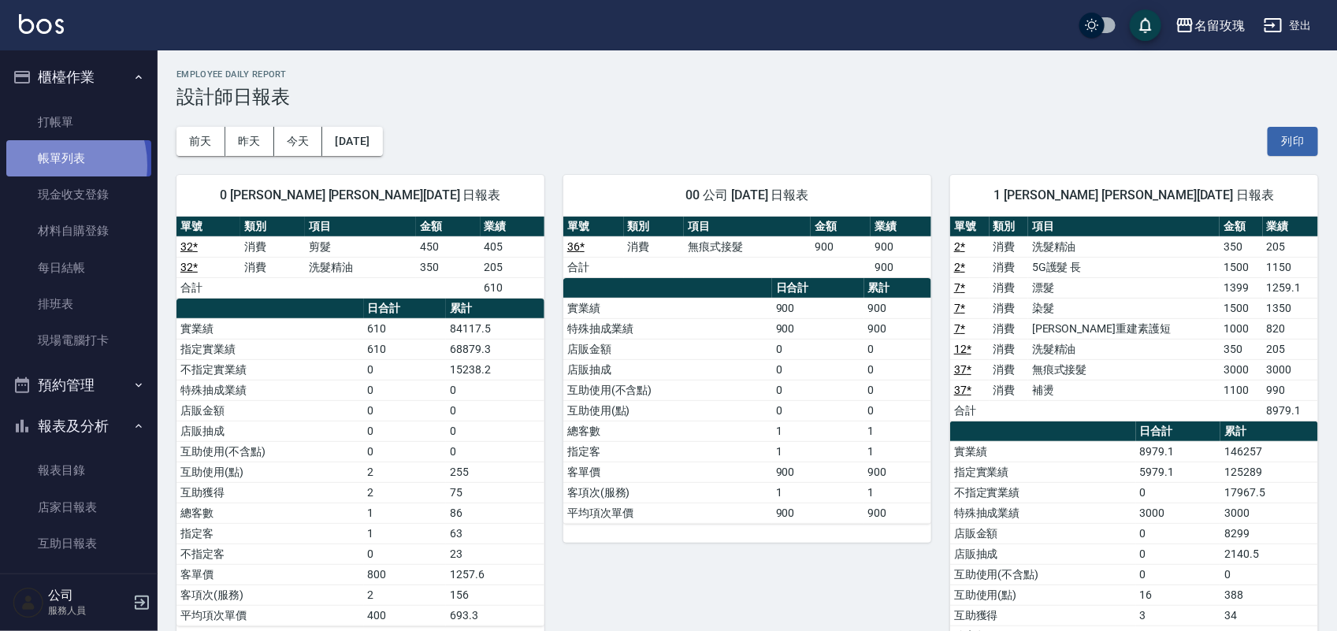
click at [50, 165] on link "帳單列表" at bounding box center [78, 158] width 145 height 36
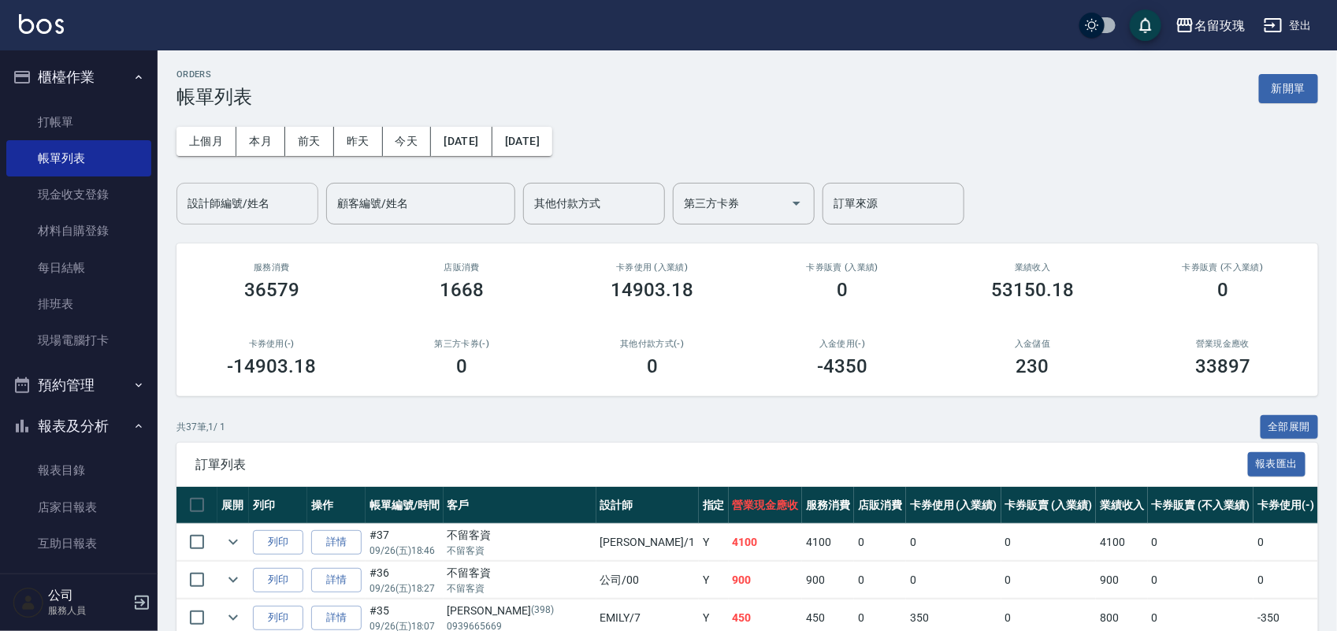
click at [241, 214] on input "設計師編號/姓名" at bounding box center [248, 204] width 128 height 28
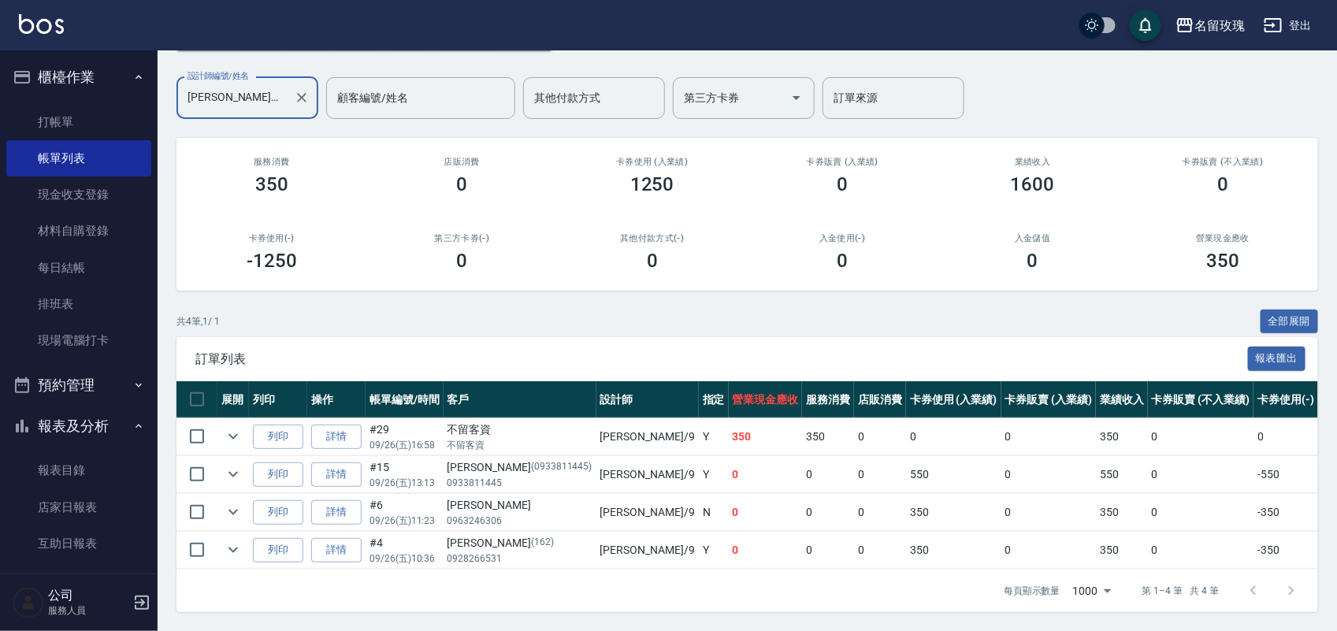
scroll to position [122, 0]
type input "詹老師-9"
click at [234, 427] on icon "expand row" at bounding box center [233, 436] width 19 height 19
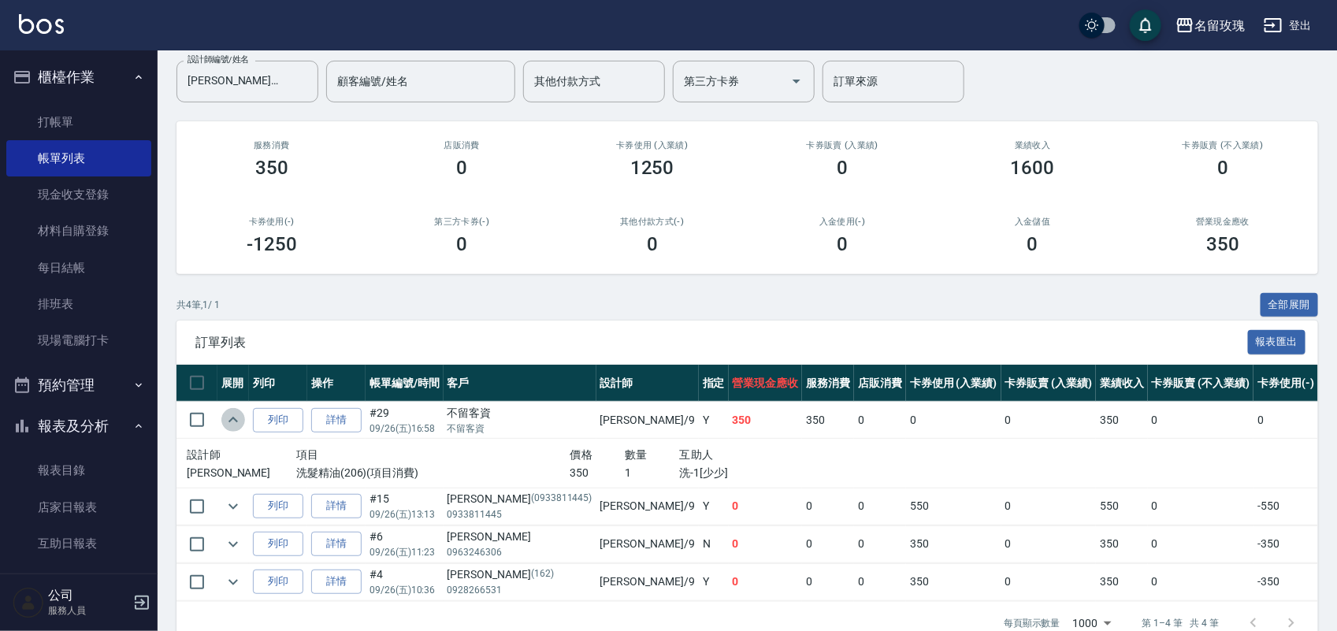
click at [234, 415] on icon "expand row" at bounding box center [233, 420] width 19 height 19
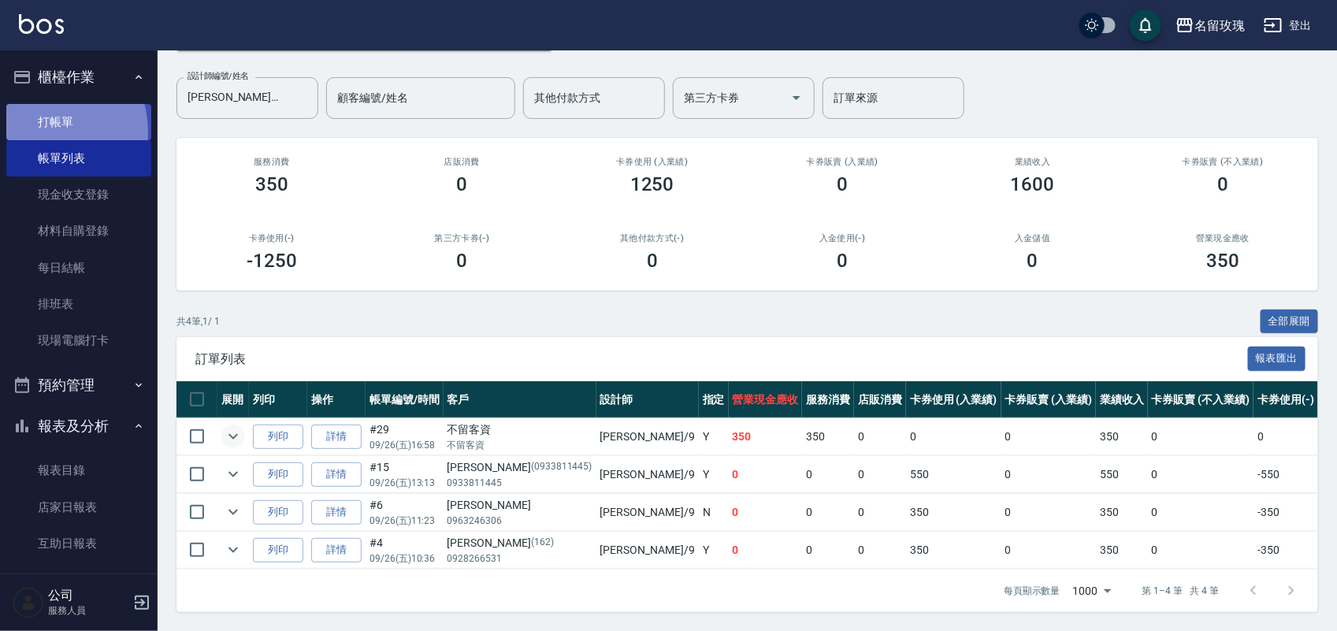
click at [34, 132] on link "打帳單" at bounding box center [78, 122] width 145 height 36
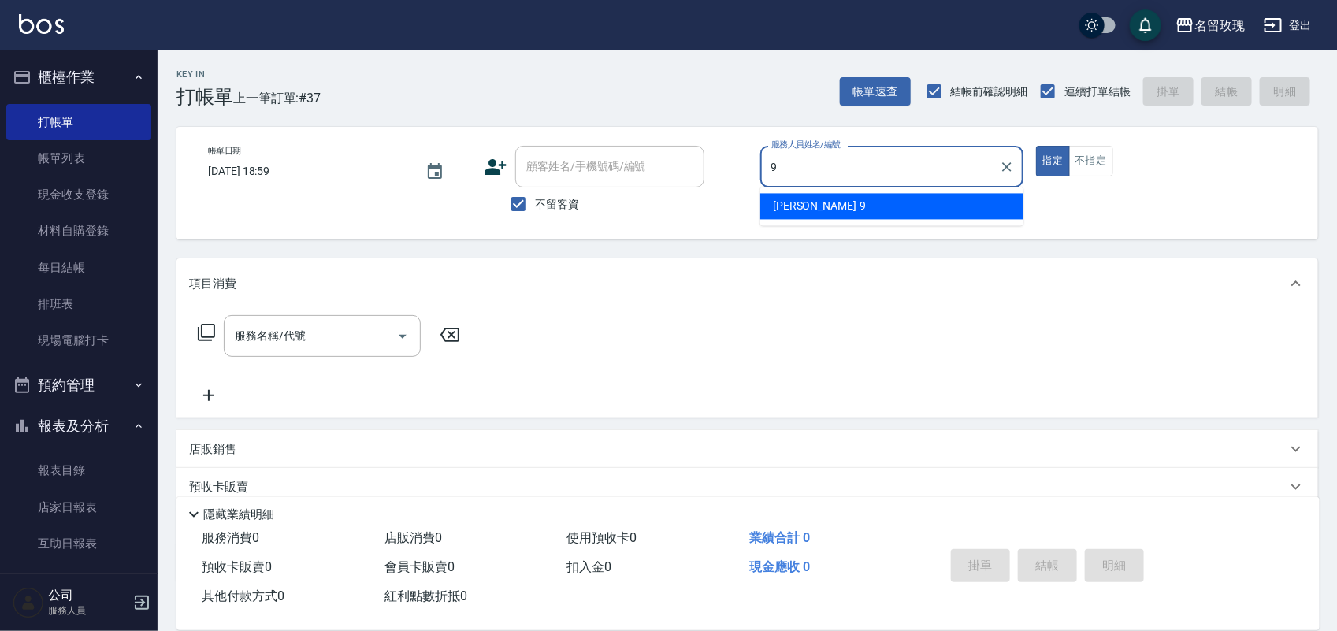
type input "詹老師-9"
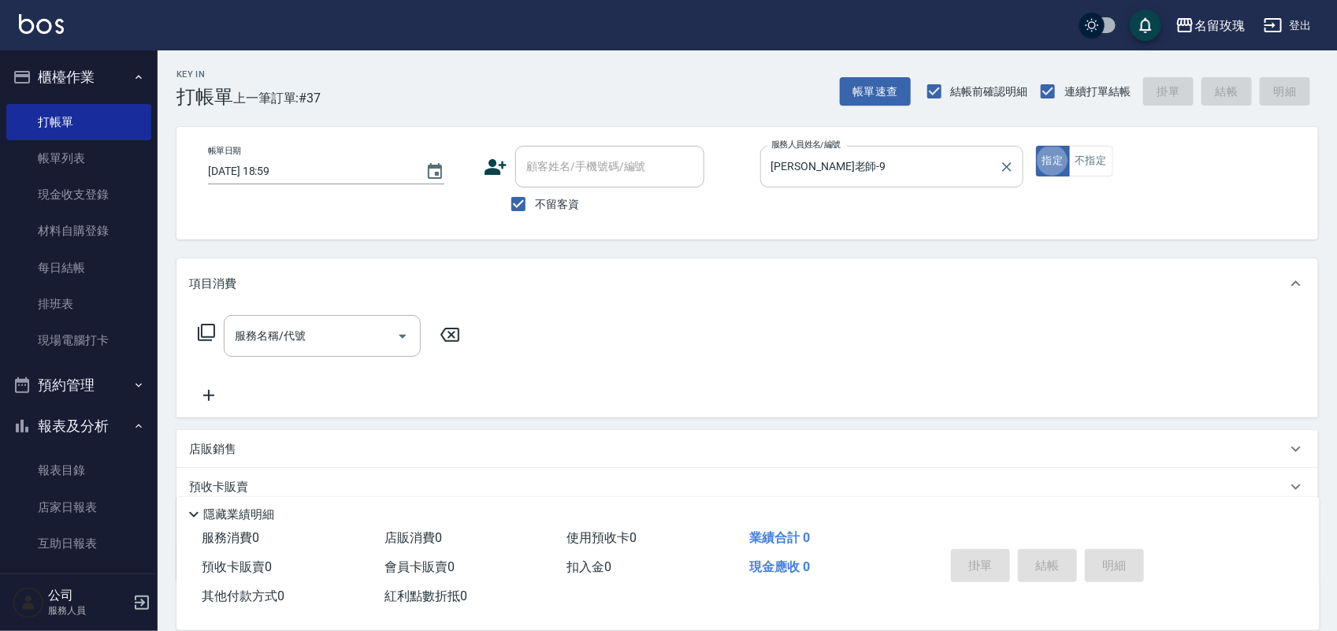
type button "true"
drag, startPoint x: 1078, startPoint y: 154, endPoint x: 1069, endPoint y: 154, distance: 8.7
click at [1073, 154] on button "不指定" at bounding box center [1091, 161] width 44 height 31
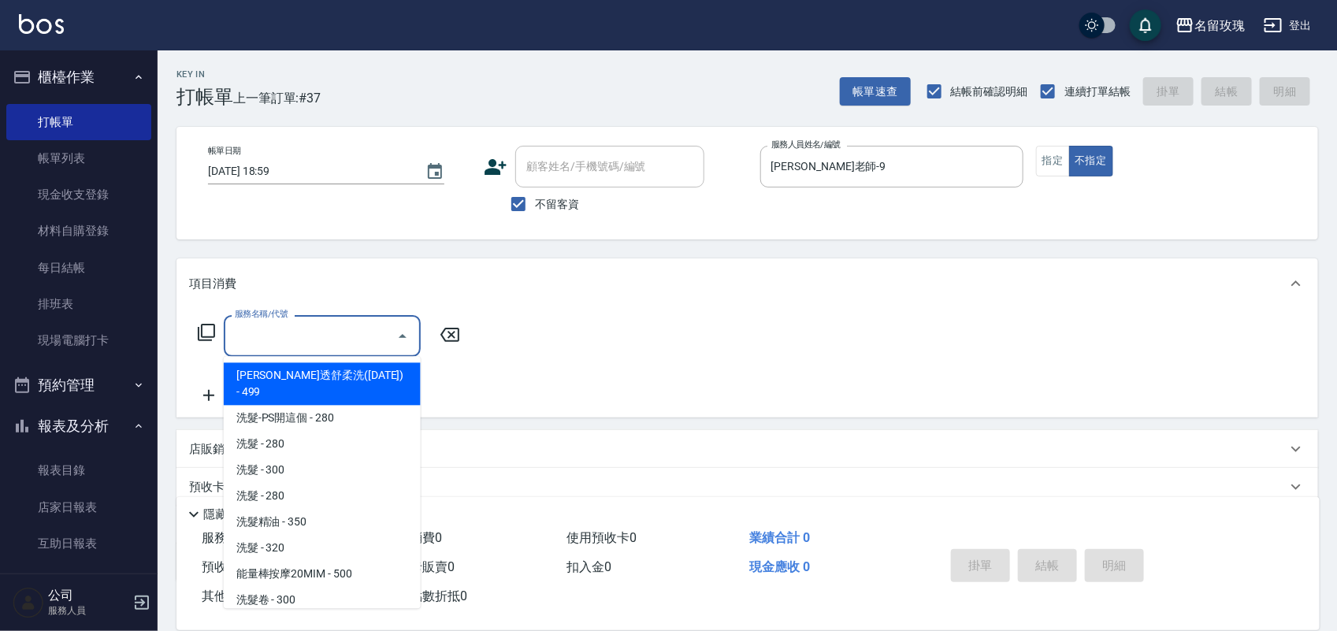
click at [262, 340] on div "服務名稱/代號 服務名稱/代號" at bounding box center [322, 336] width 197 height 42
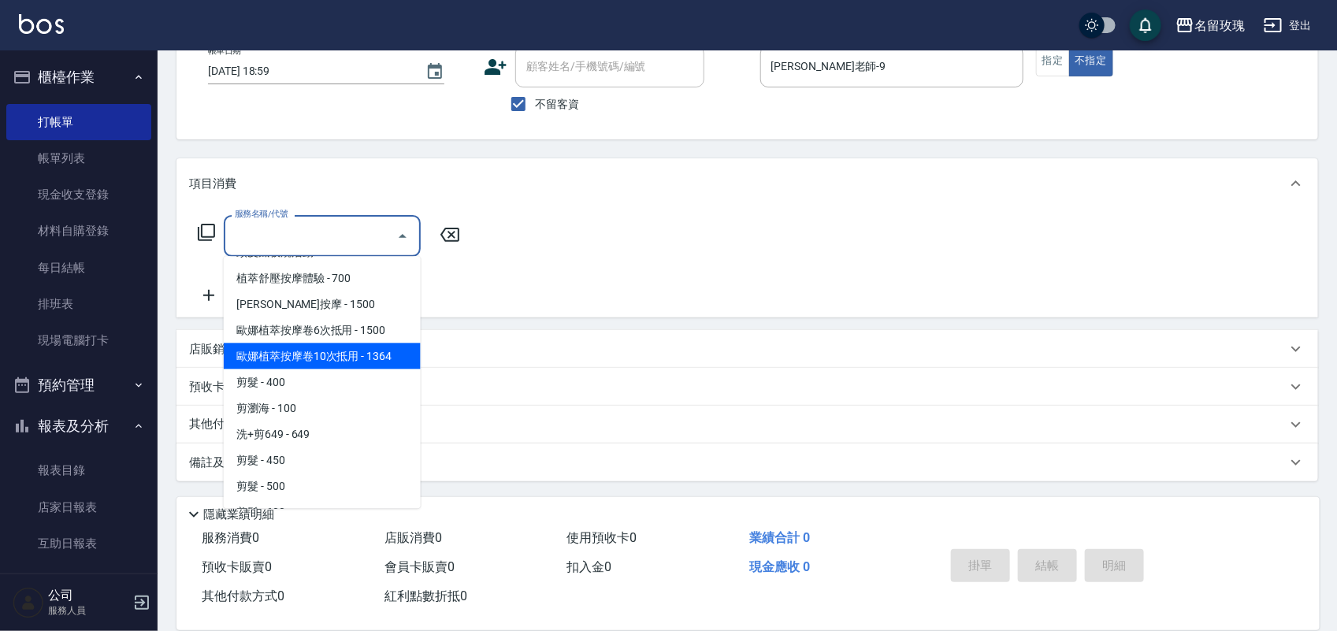
scroll to position [690, 0]
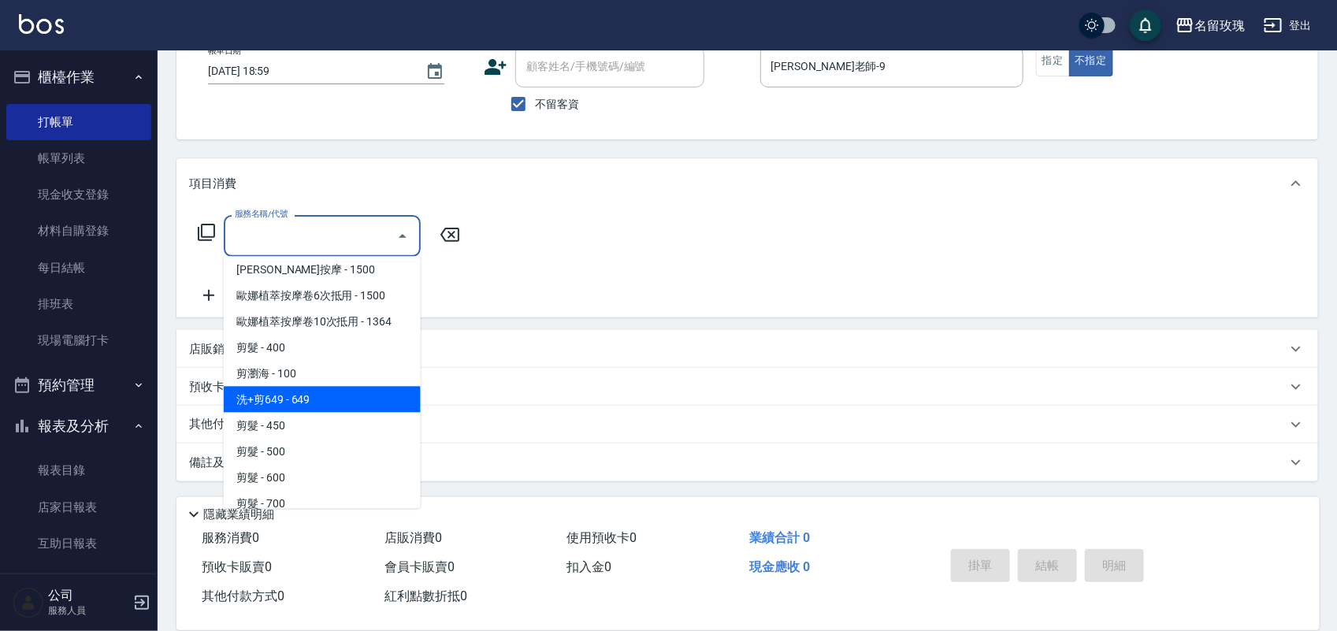
drag, startPoint x: 353, startPoint y: 363, endPoint x: 359, endPoint y: 355, distance: 10.1
click at [353, 387] on span "洗+剪649 - 649" at bounding box center [322, 400] width 197 height 26
type input "洗+剪649(303)"
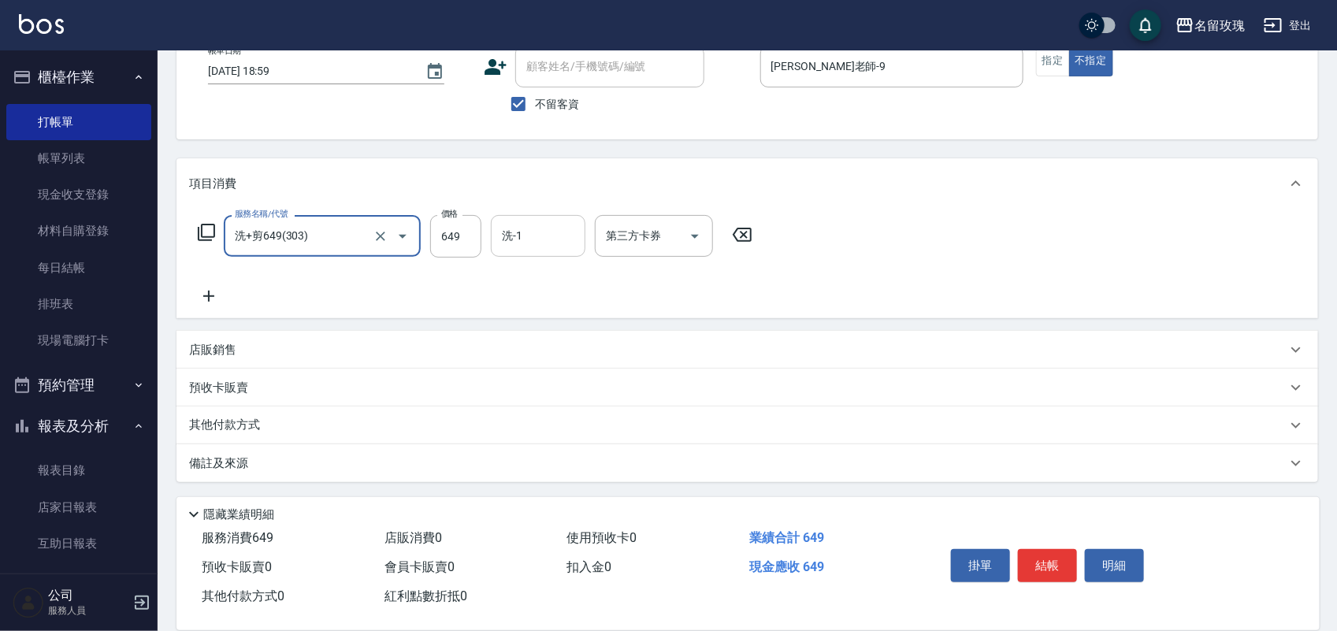
click at [557, 243] on input "洗-1" at bounding box center [538, 236] width 80 height 28
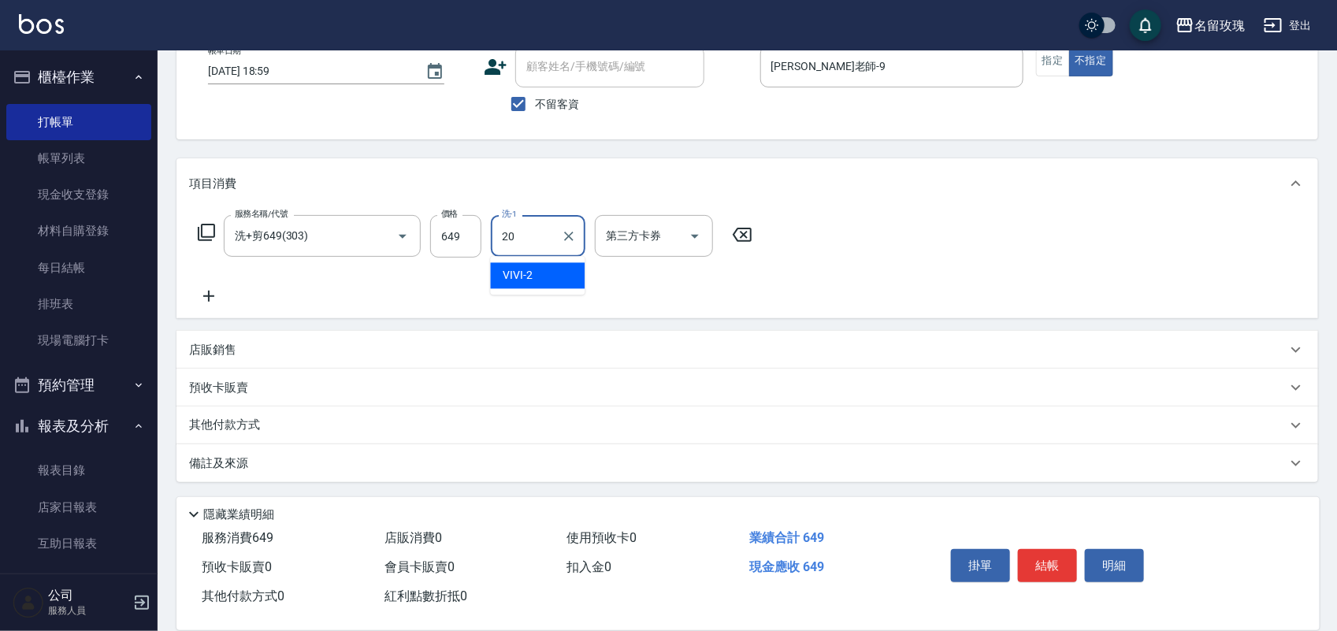
type input "紫芊-20"
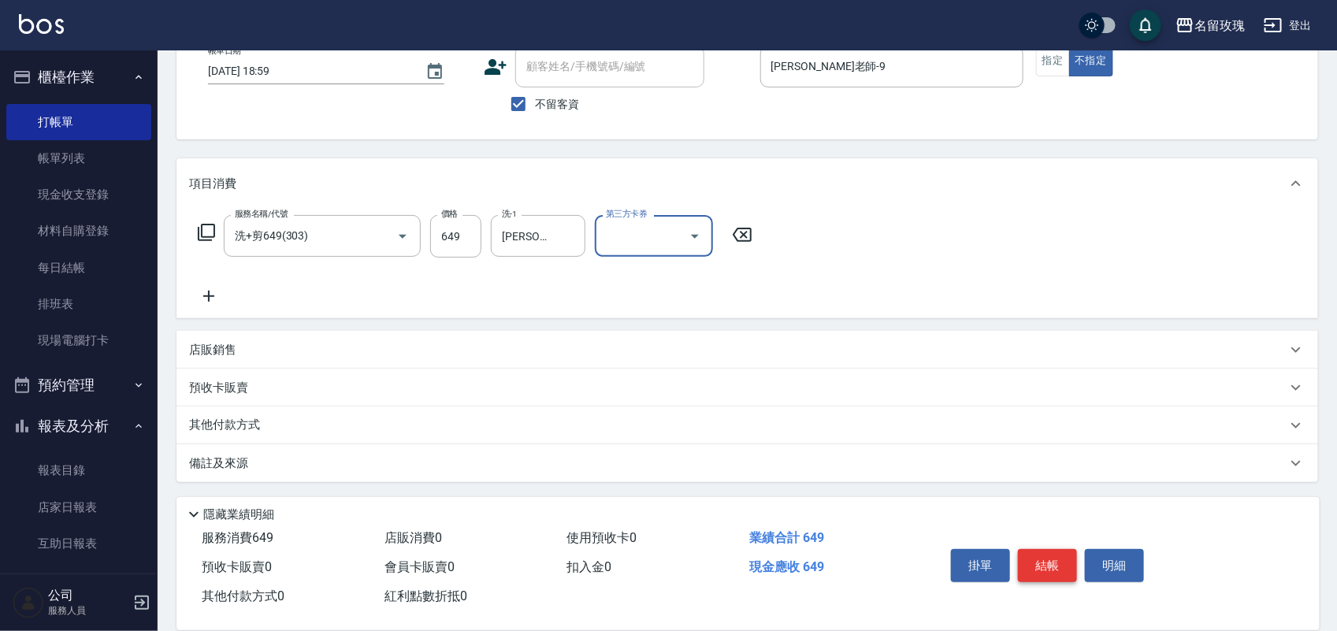
click at [1064, 569] on button "結帳" at bounding box center [1047, 565] width 59 height 33
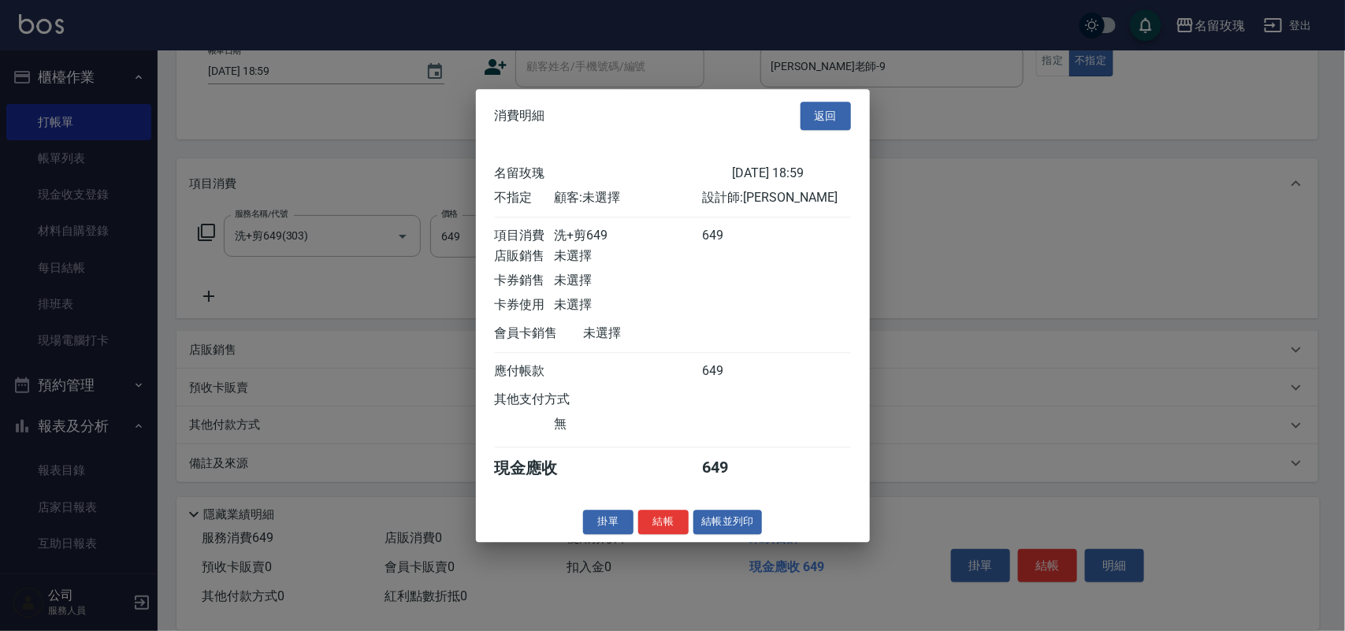
click at [656, 534] on button "結帳" at bounding box center [663, 522] width 50 height 24
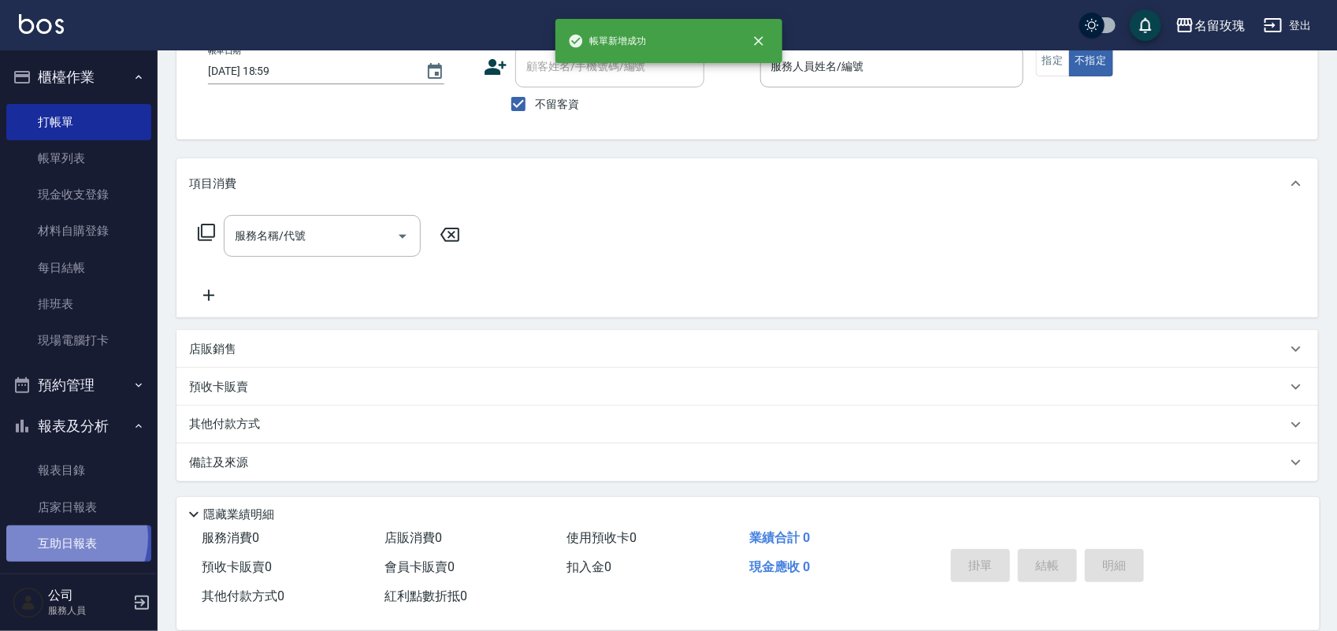
click at [65, 538] on link "互助日報表" at bounding box center [78, 544] width 145 height 36
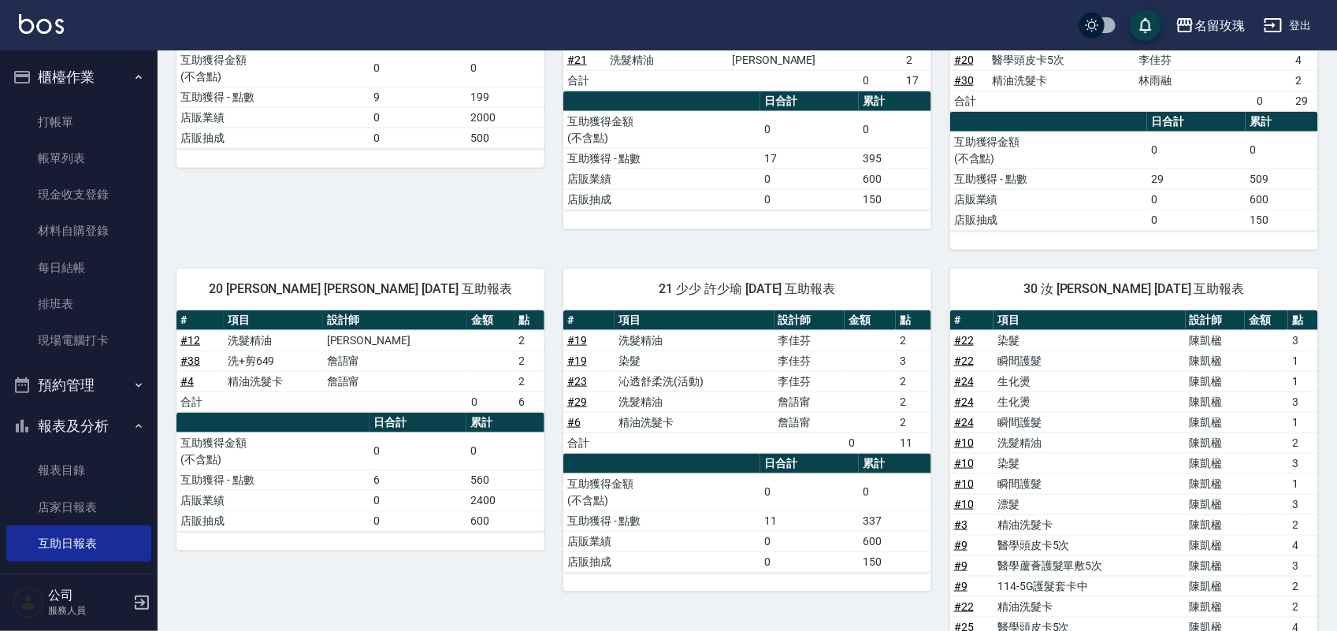
scroll to position [648, 0]
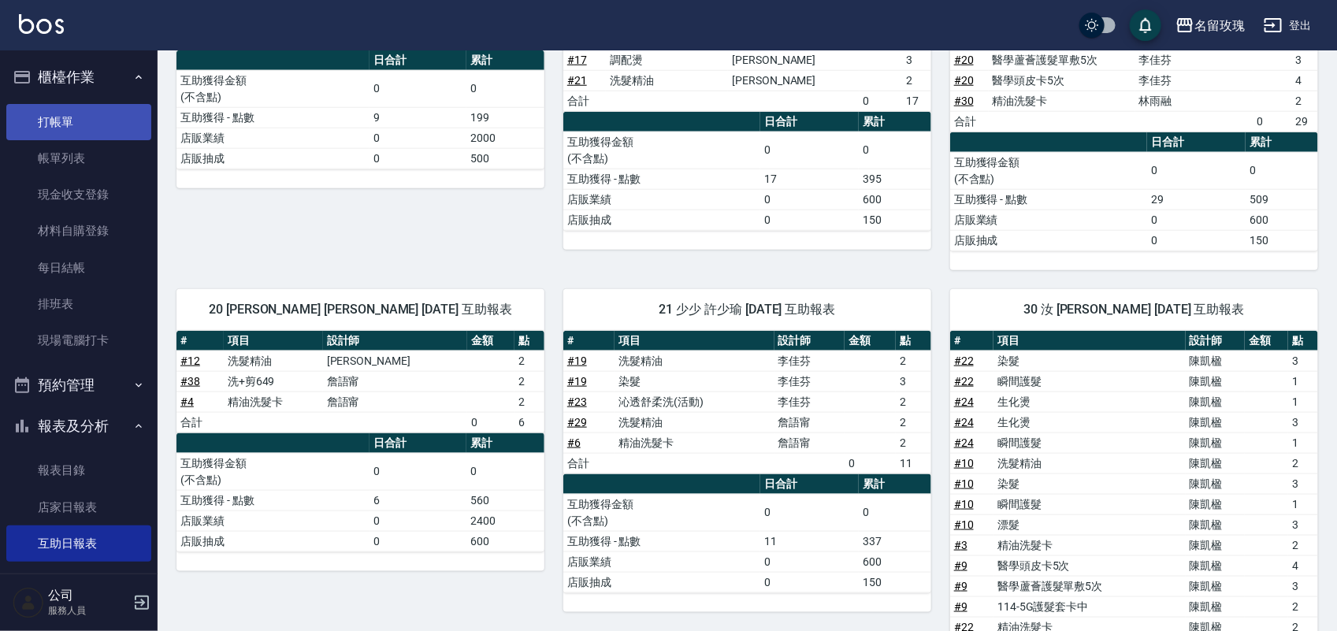
click at [118, 111] on link "打帳單" at bounding box center [78, 122] width 145 height 36
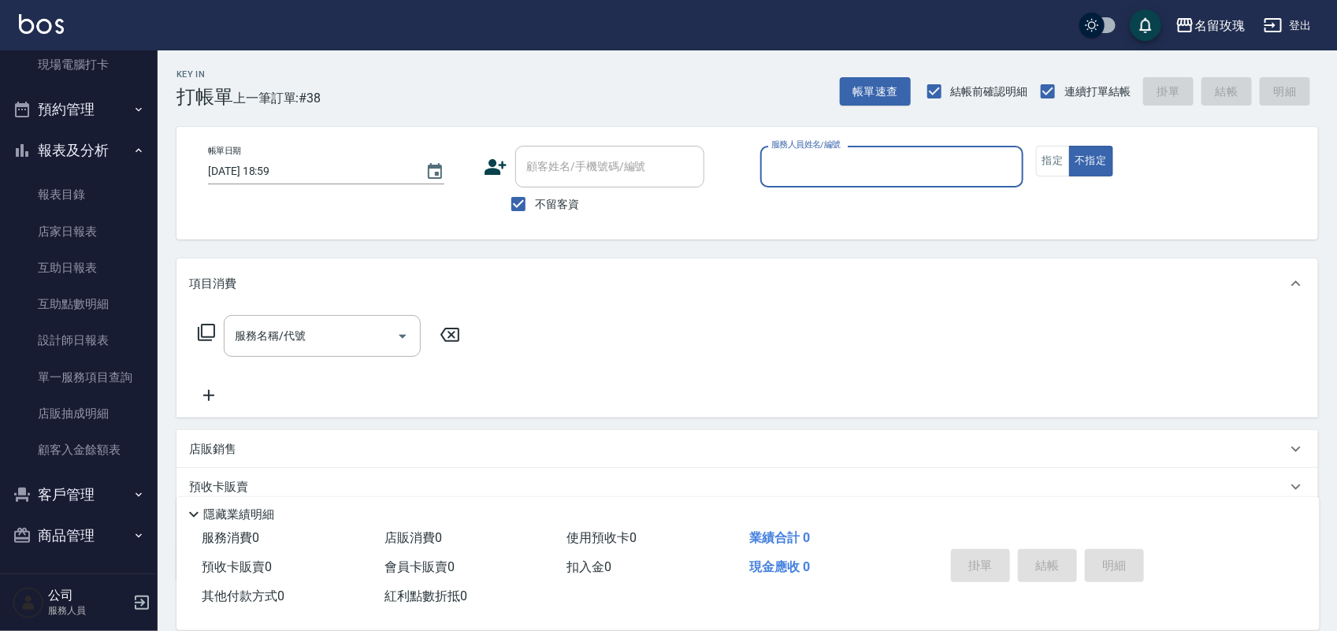
scroll to position [277, 0]
type input "ALICE-6"
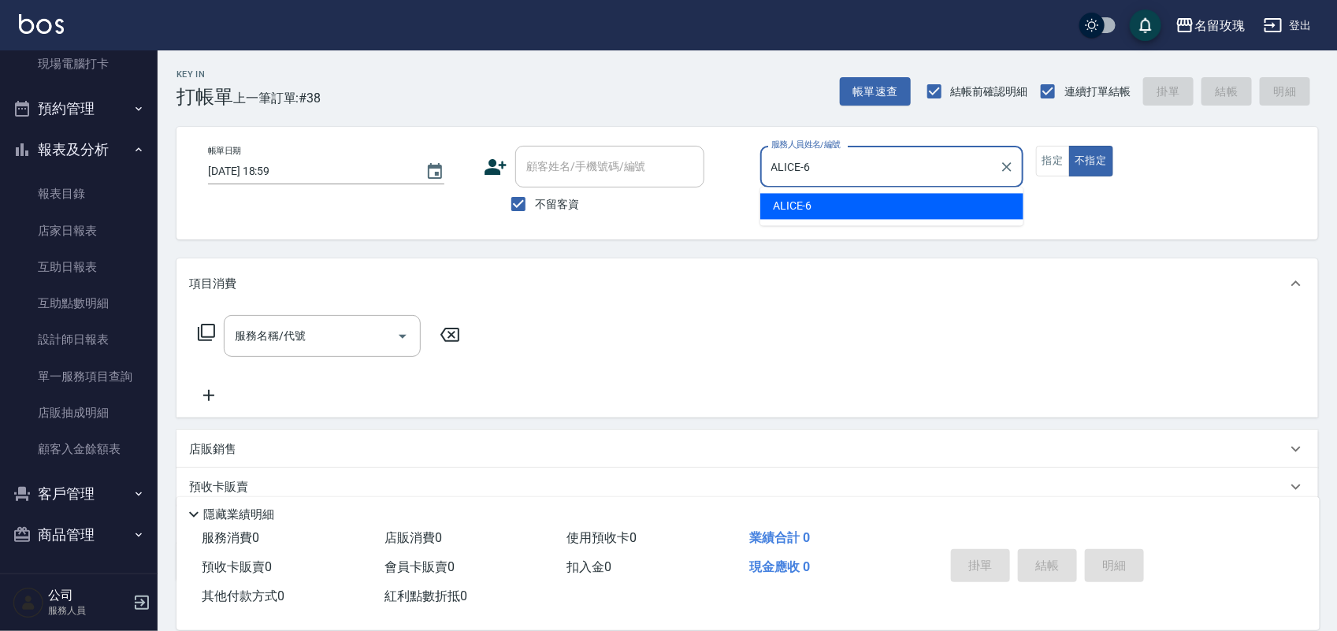
type button "false"
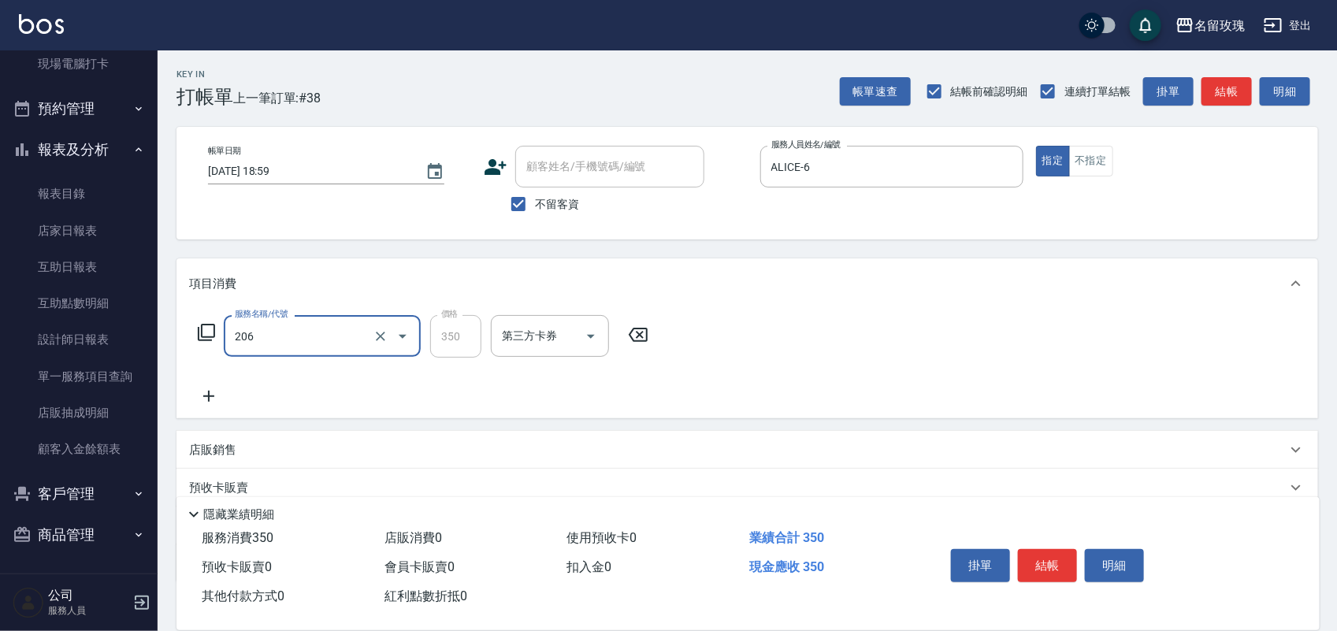
type input "洗髮精油(206)"
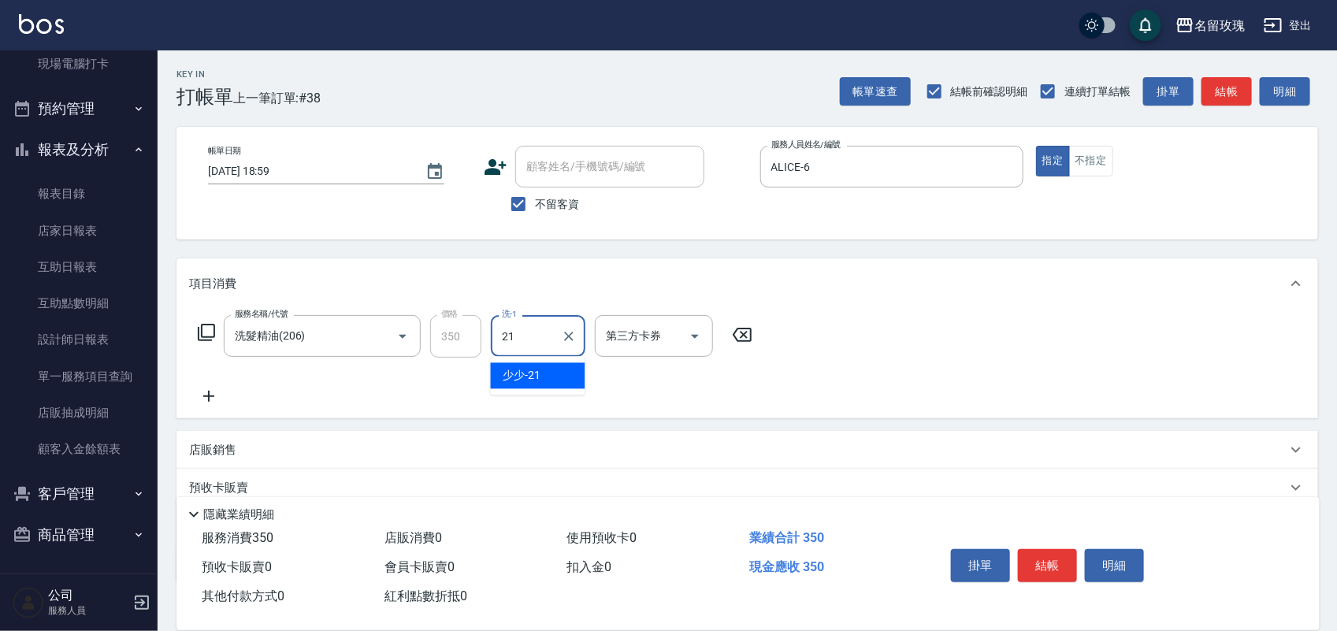
type input "少少-21"
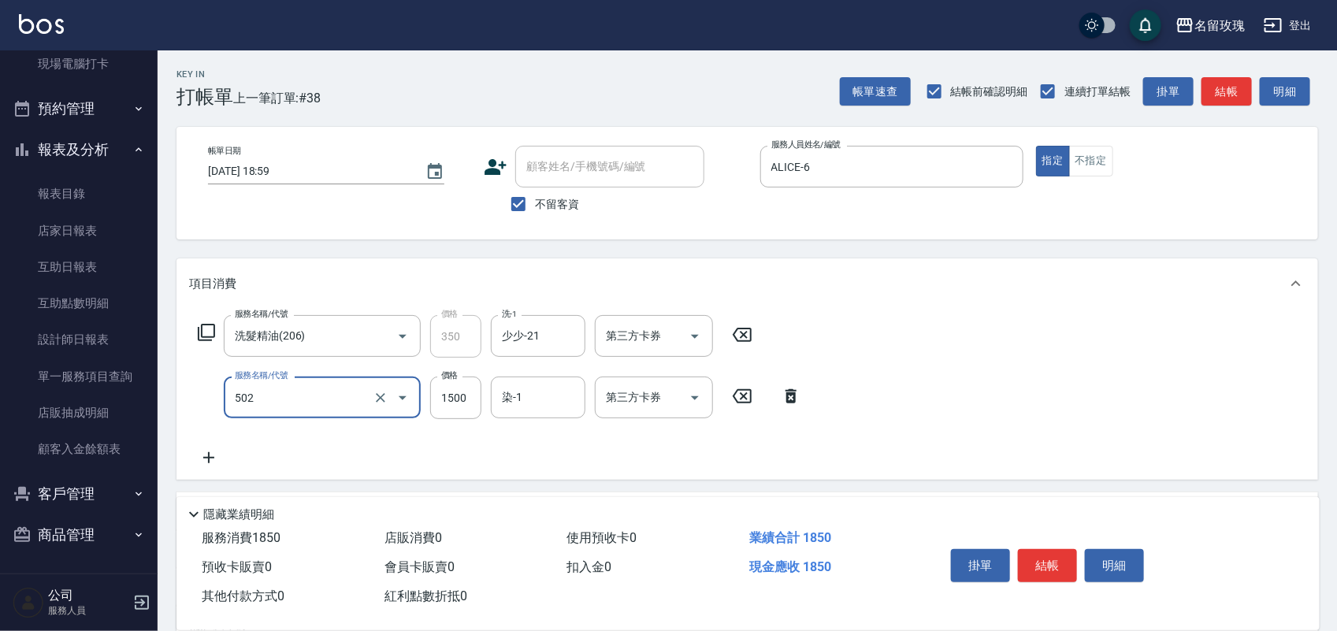
type input "染髮(502)"
type input "1949"
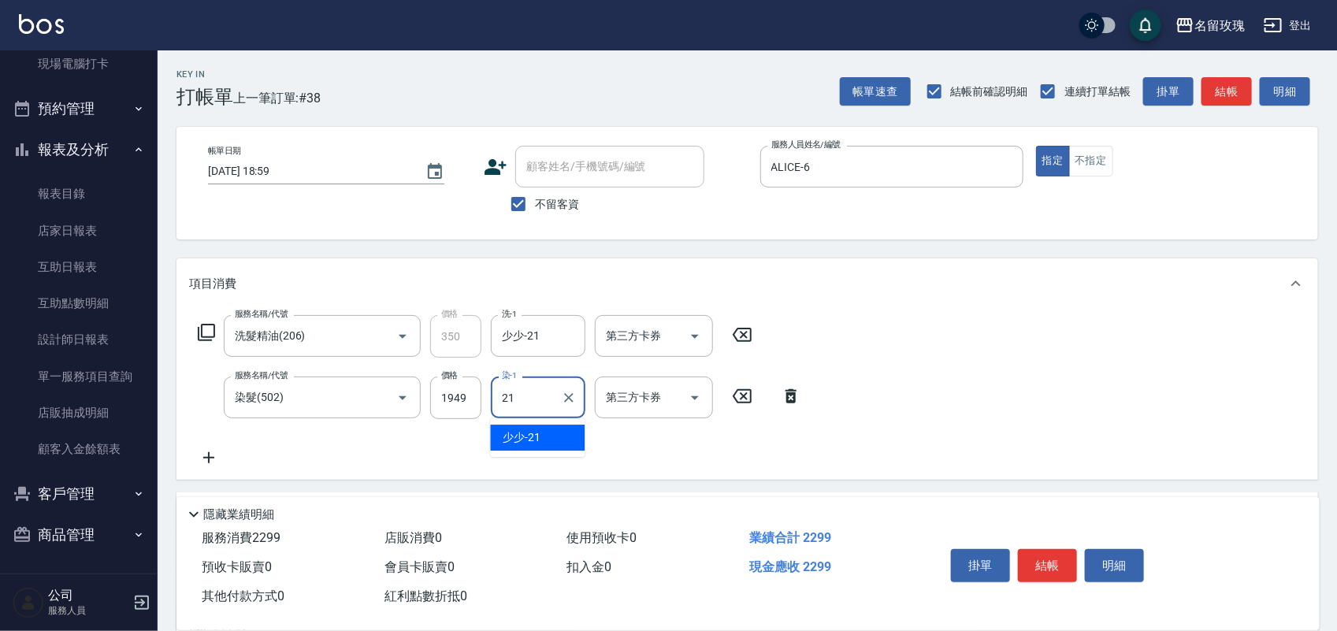
type input "少少-21"
click at [1047, 568] on button "結帳" at bounding box center [1047, 565] width 59 height 33
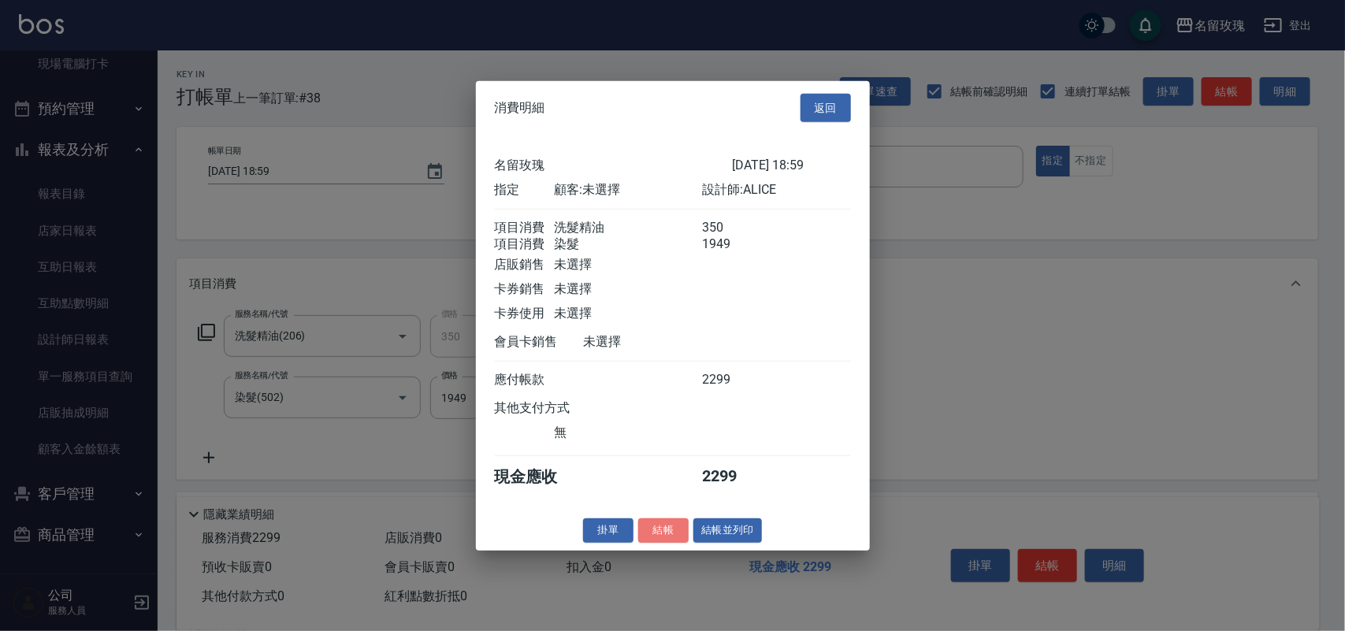
click at [656, 543] on button "結帳" at bounding box center [663, 531] width 50 height 24
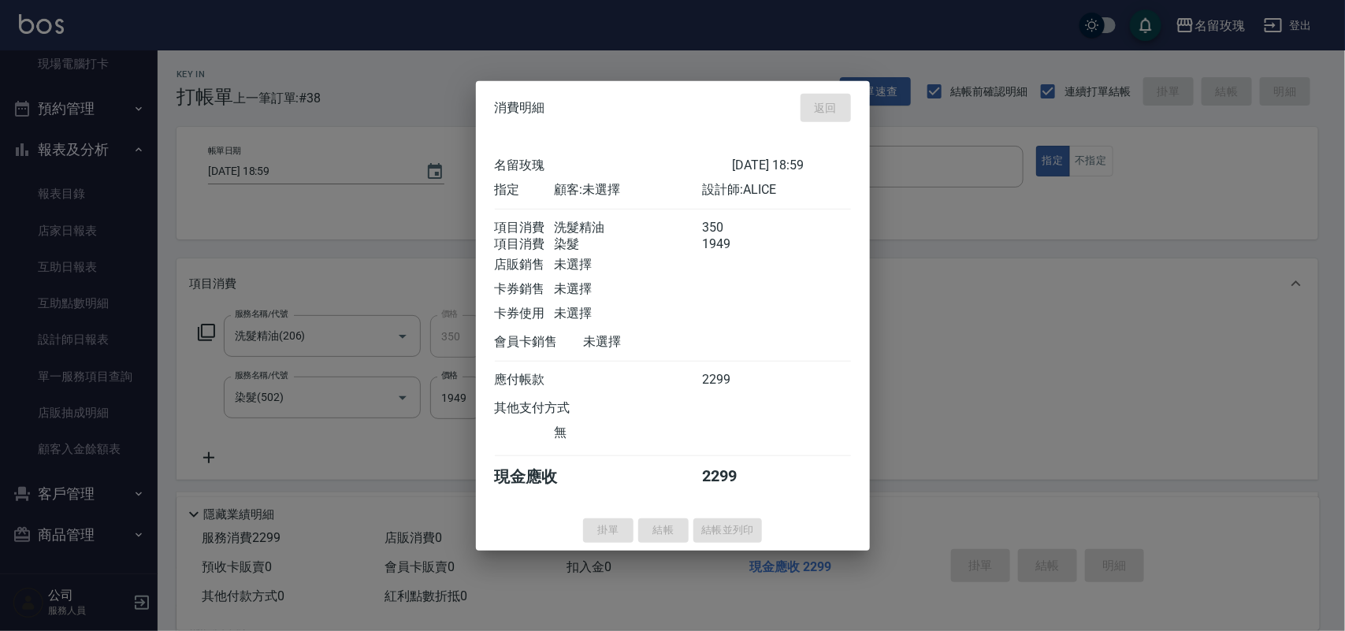
type input "2025/09/26 19:10"
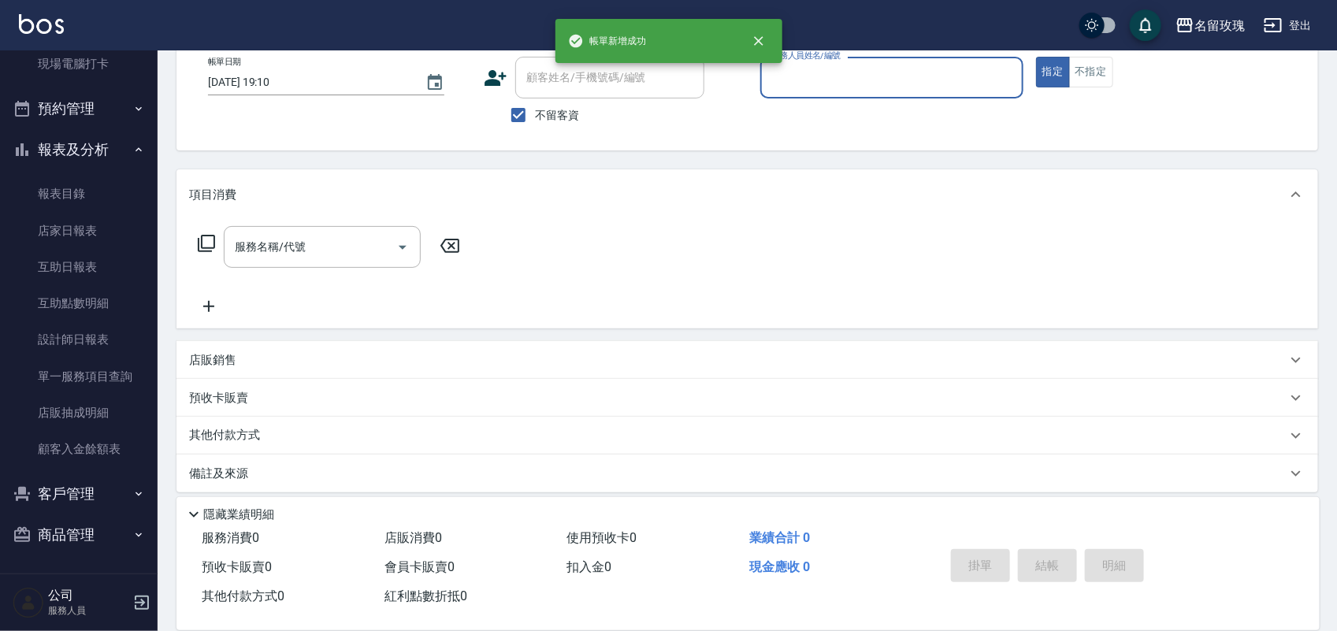
scroll to position [100, 0]
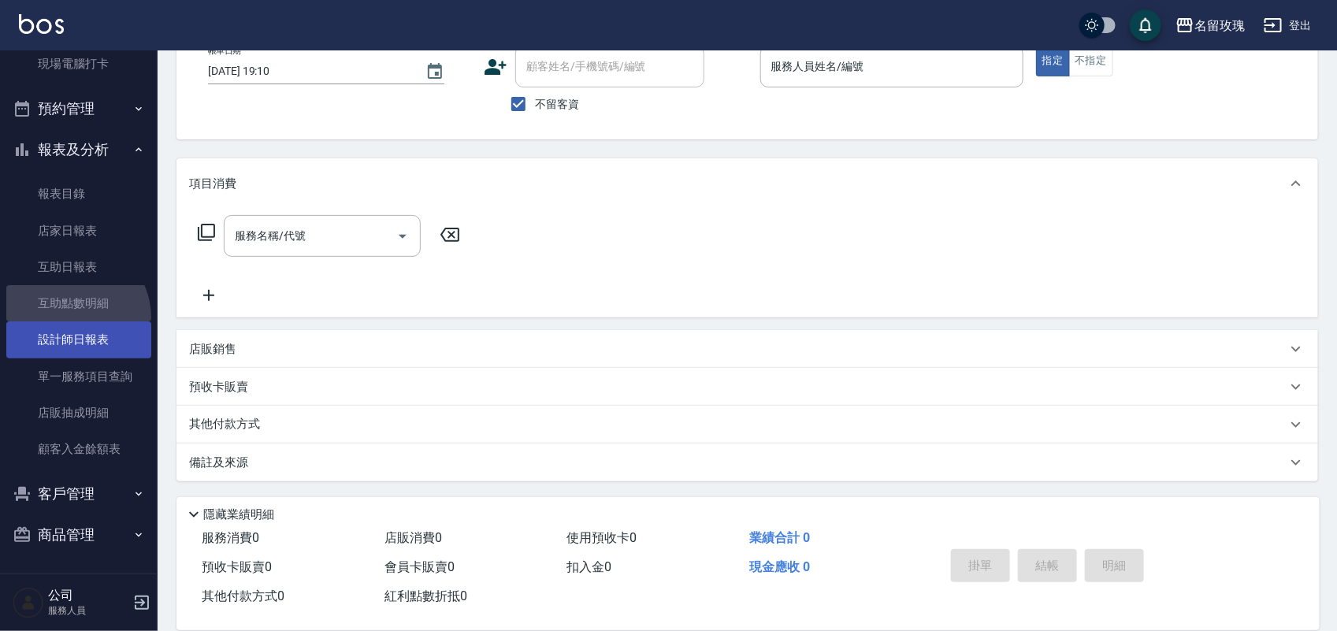
click at [73, 318] on link "互助點數明細" at bounding box center [78, 303] width 145 height 36
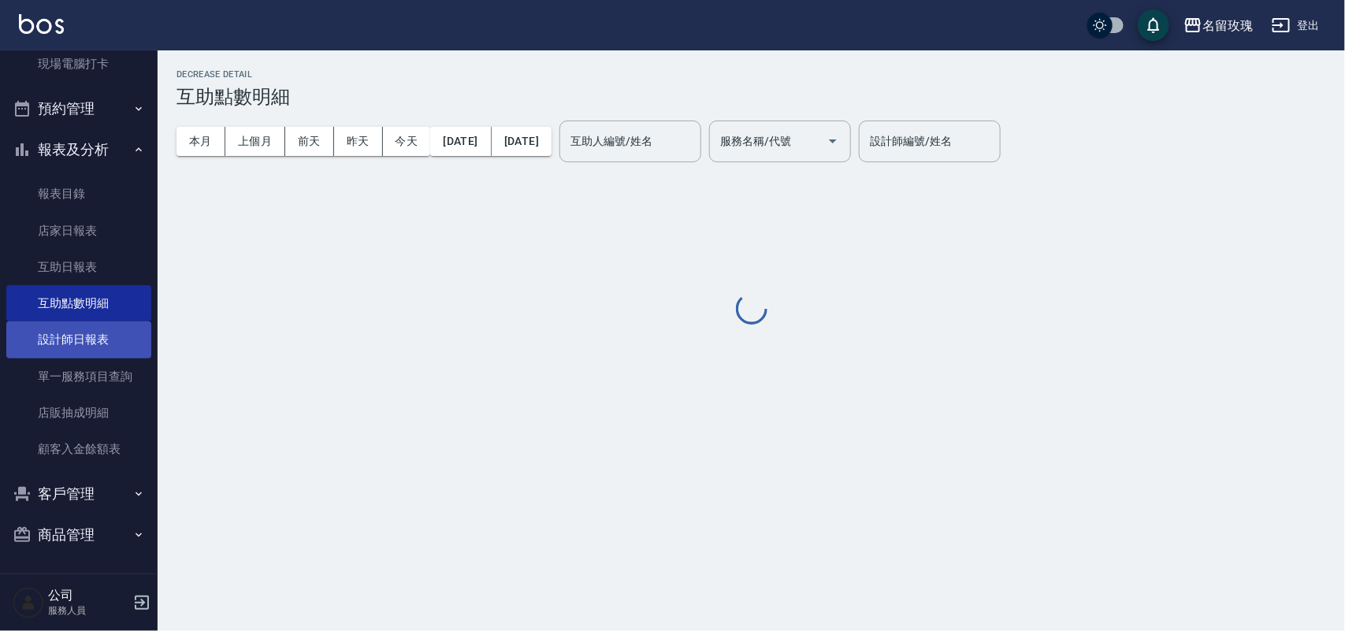
click at [83, 323] on link "設計師日報表" at bounding box center [78, 340] width 145 height 36
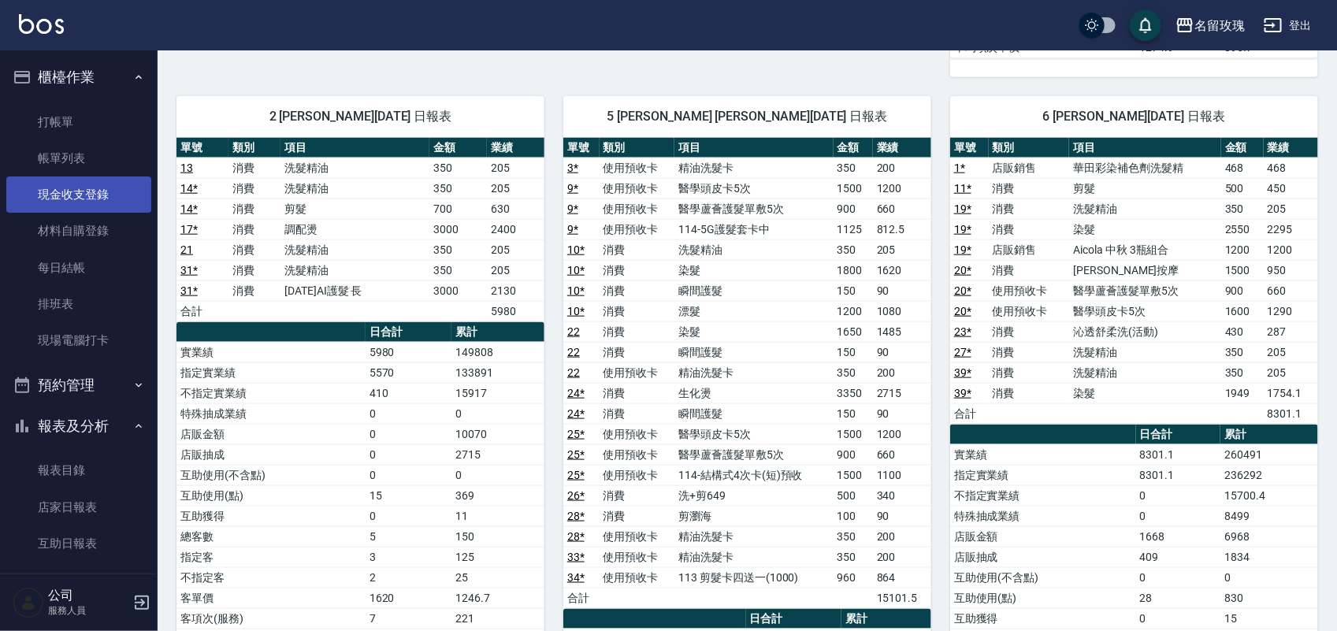
scroll to position [690, 0]
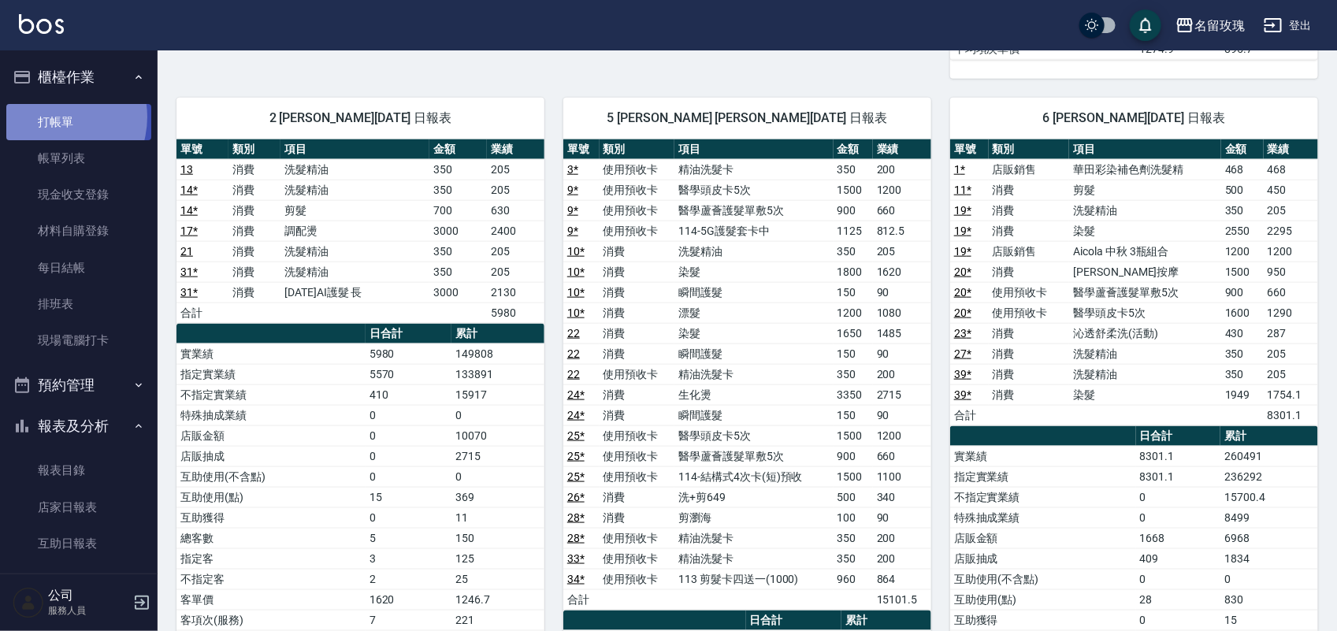
click at [53, 117] on link "打帳單" at bounding box center [78, 122] width 145 height 36
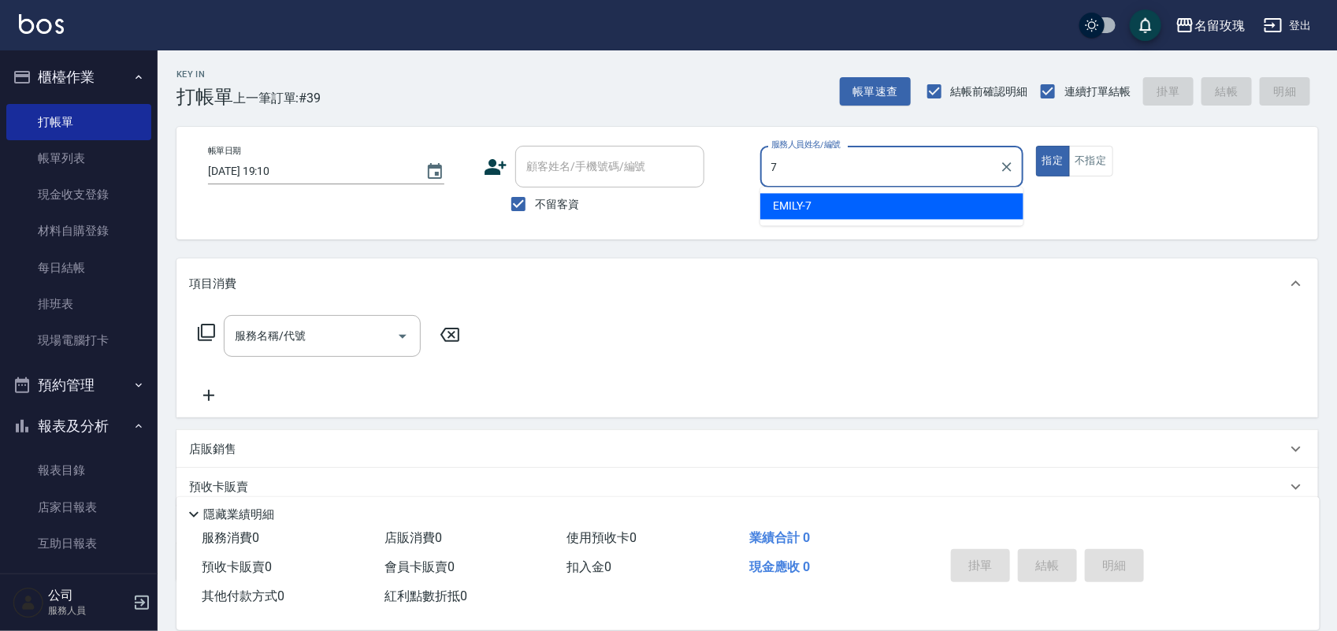
click at [954, 201] on div "EMILY -7" at bounding box center [892, 207] width 263 height 26
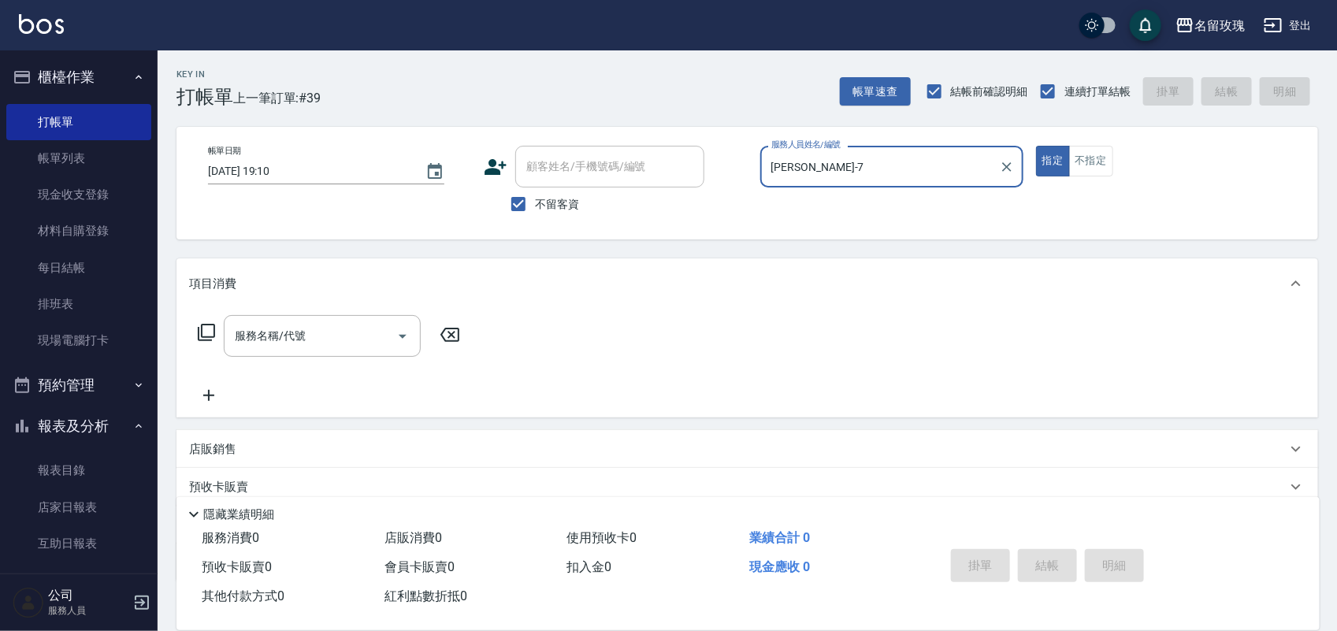
type input "EMILY-7"
click at [206, 337] on icon at bounding box center [206, 332] width 17 height 17
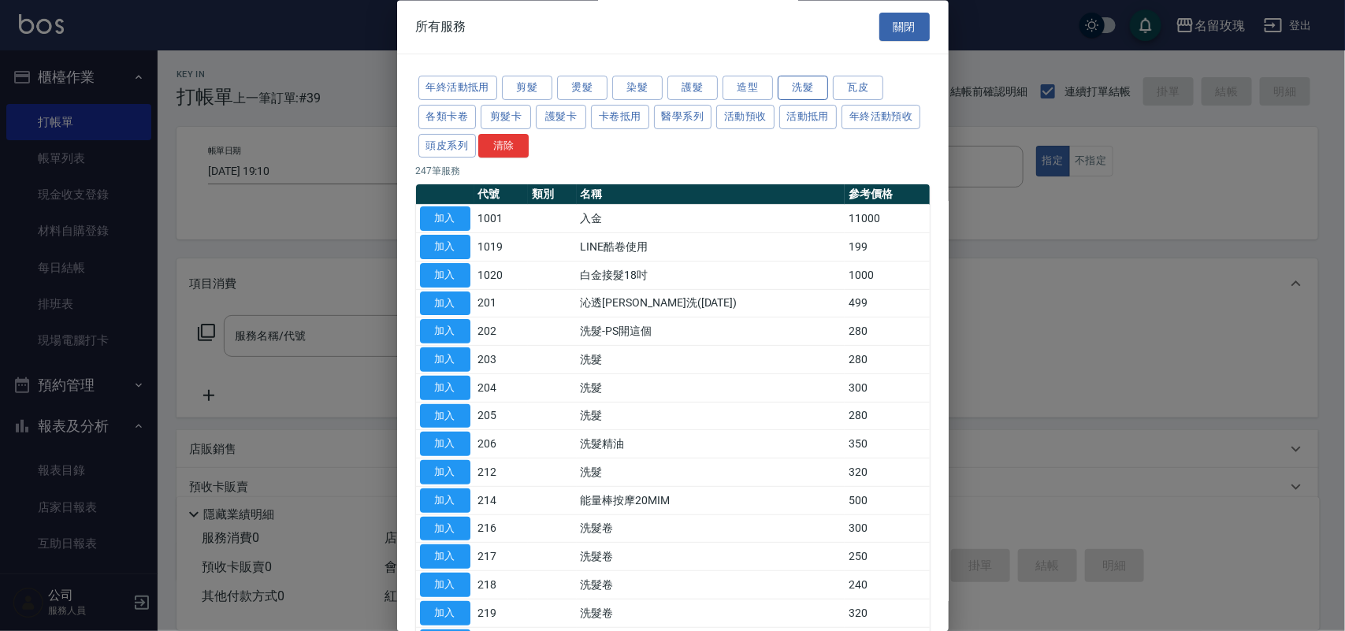
click at [798, 88] on button "洗髮" at bounding box center [803, 88] width 50 height 24
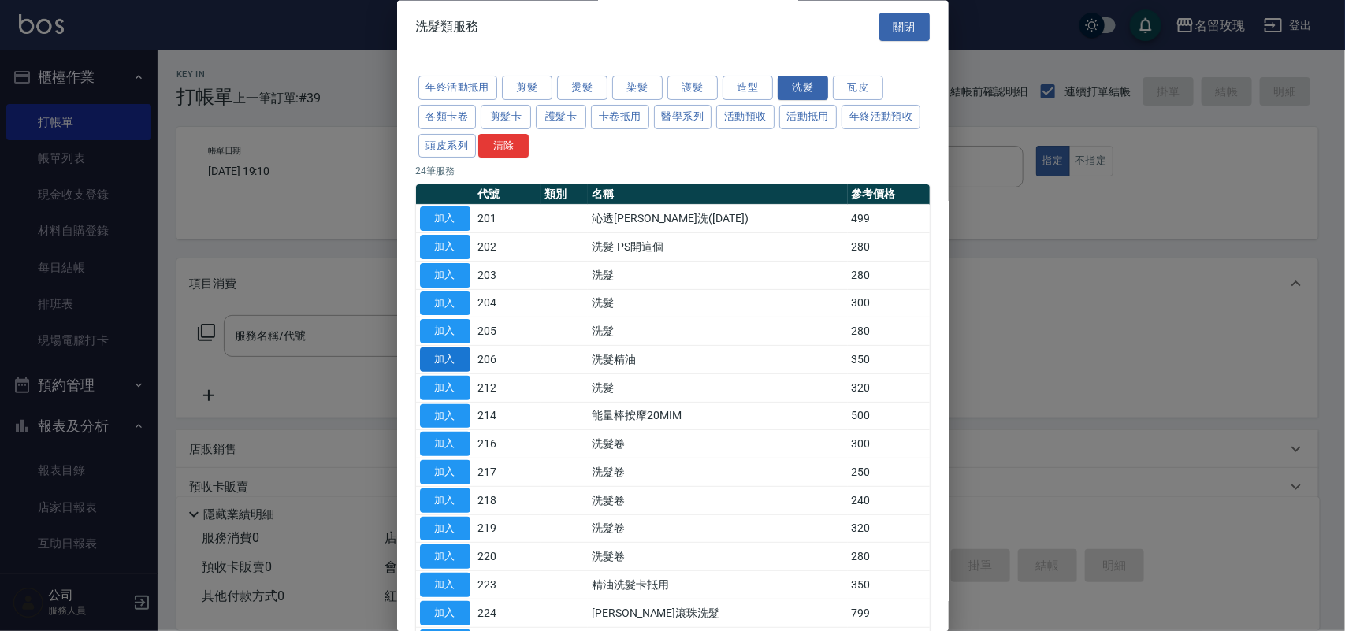
click at [459, 363] on button "加入" at bounding box center [445, 360] width 50 height 24
type input "洗髮精油(206)"
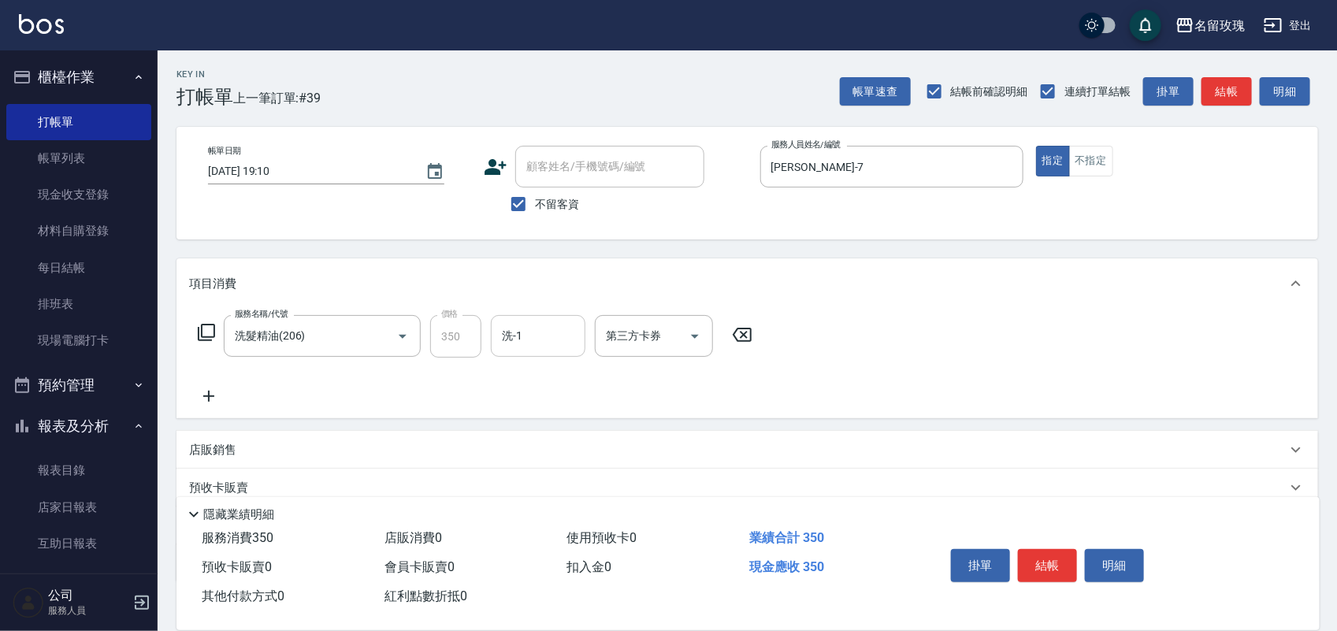
click at [552, 344] on input "洗-1" at bounding box center [538, 336] width 80 height 28
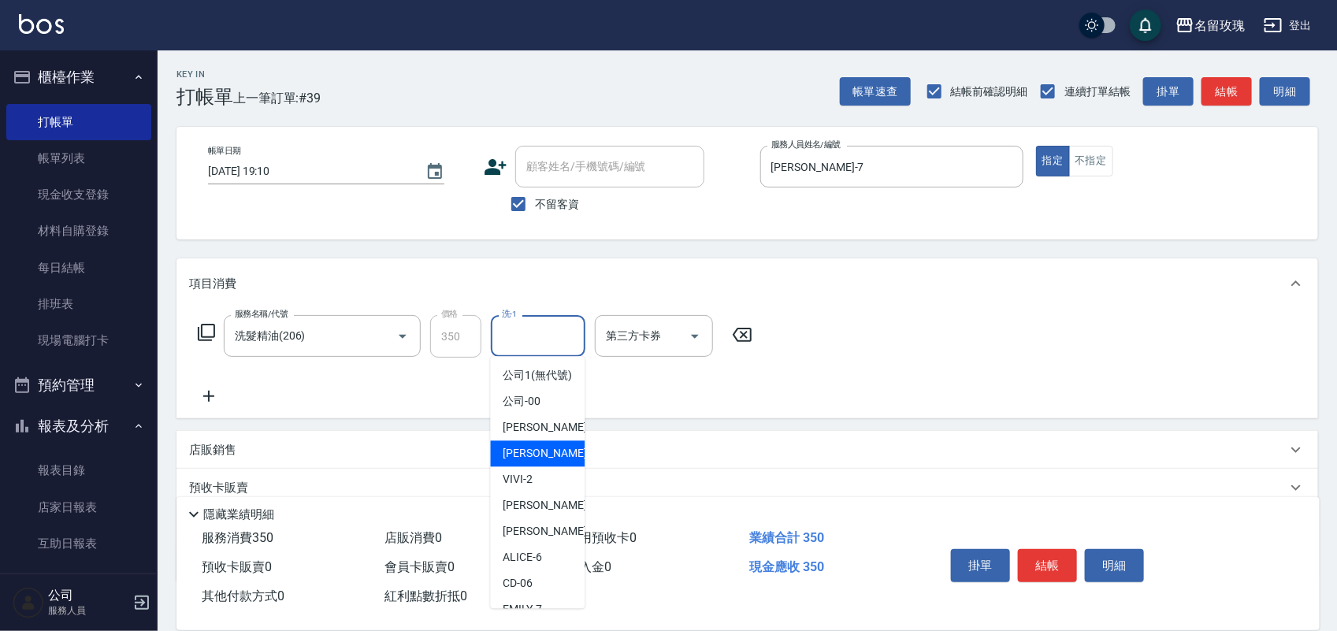
scroll to position [99, 0]
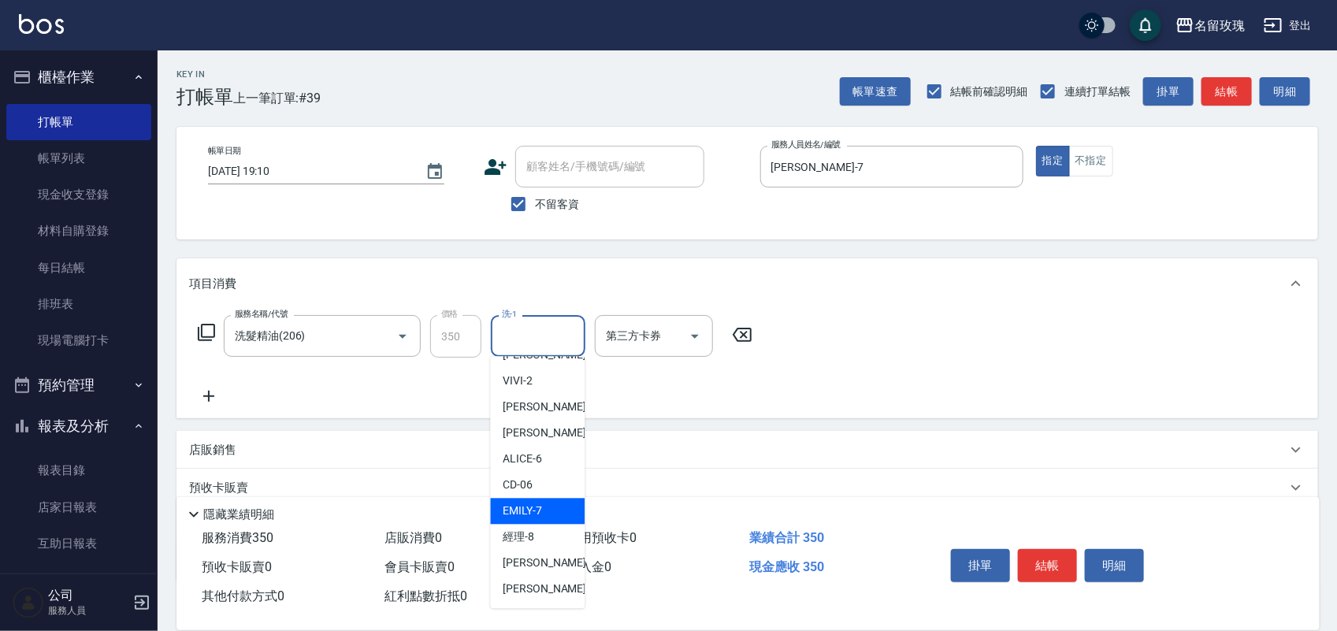
click at [553, 522] on div "EMILY -7" at bounding box center [538, 512] width 95 height 26
type input "EMILY-7"
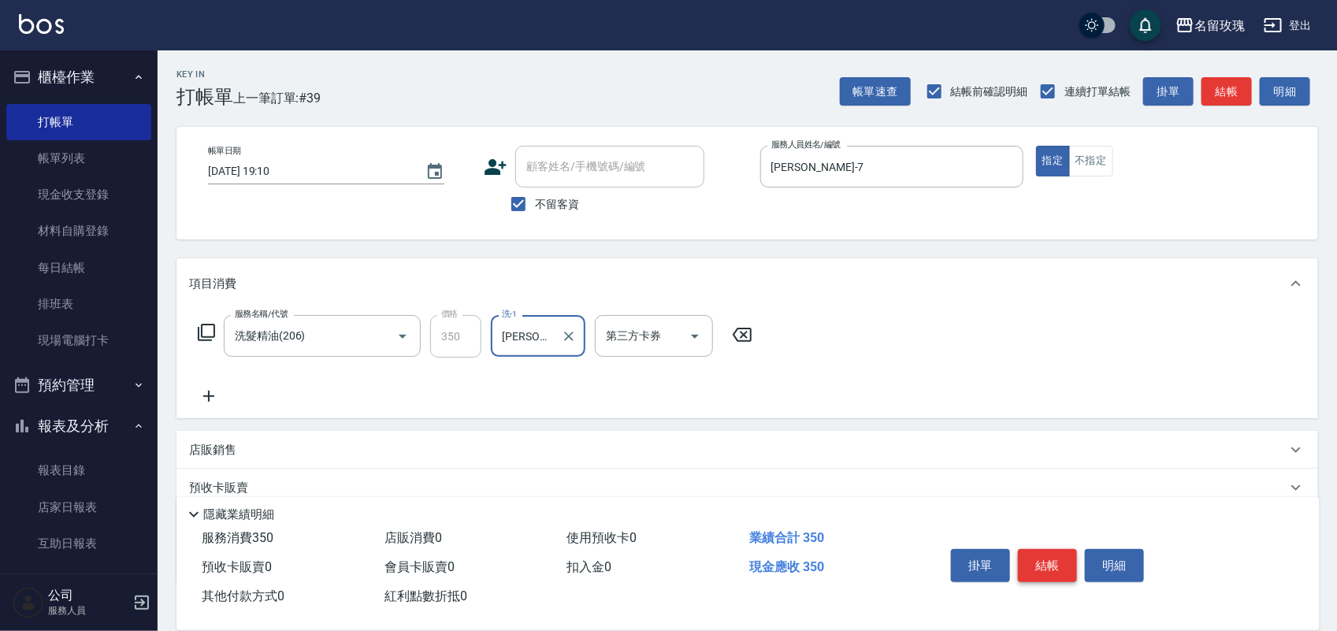
click at [1045, 567] on button "結帳" at bounding box center [1047, 565] width 59 height 33
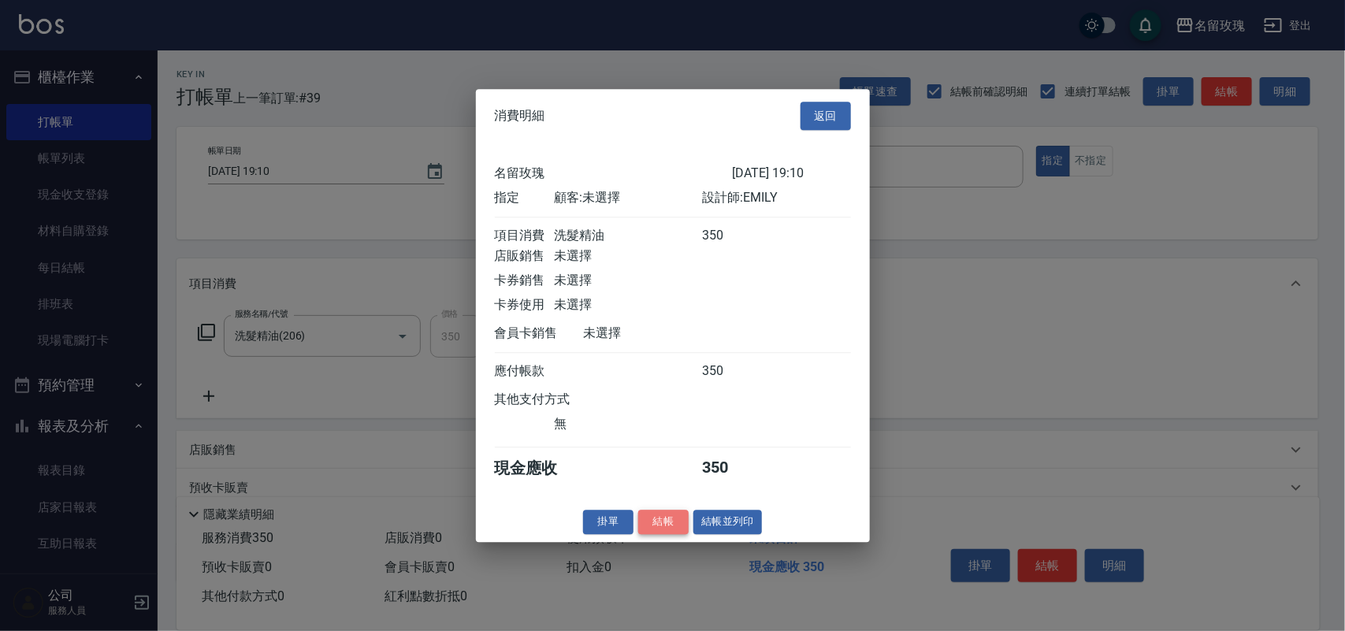
drag, startPoint x: 670, startPoint y: 538, endPoint x: 691, endPoint y: 530, distance: 23.0
click at [672, 534] on button "結帳" at bounding box center [663, 522] width 50 height 24
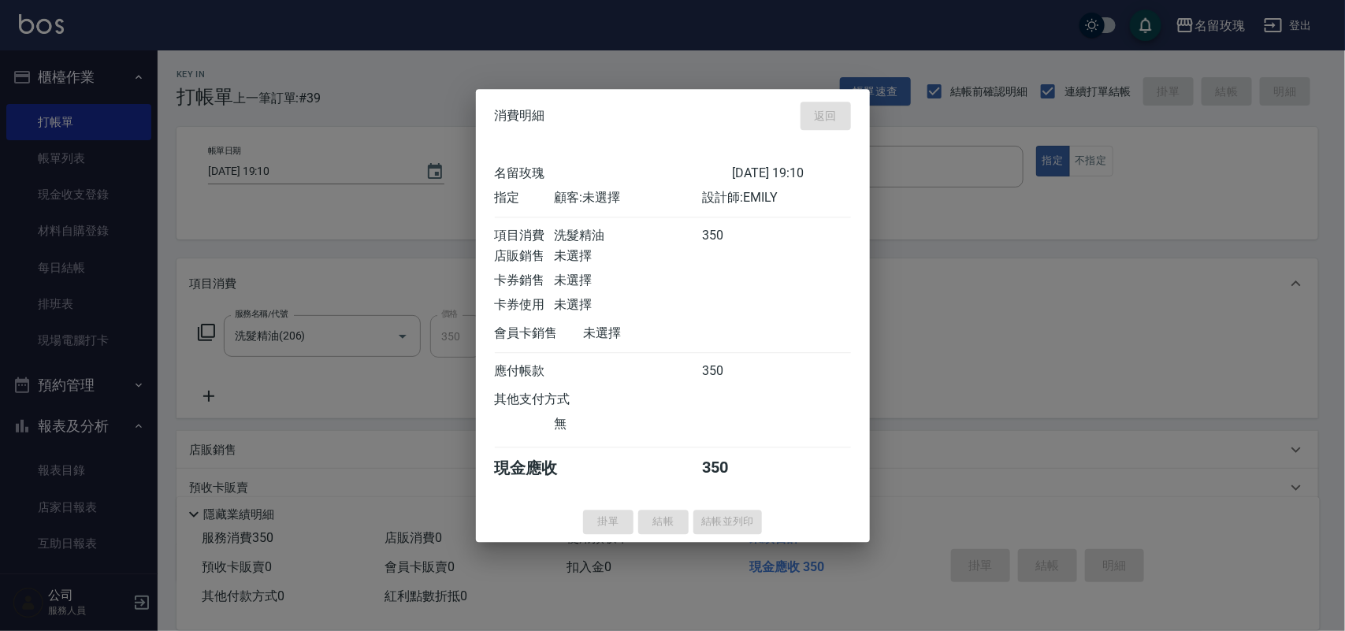
type input "2025/09/26 19:26"
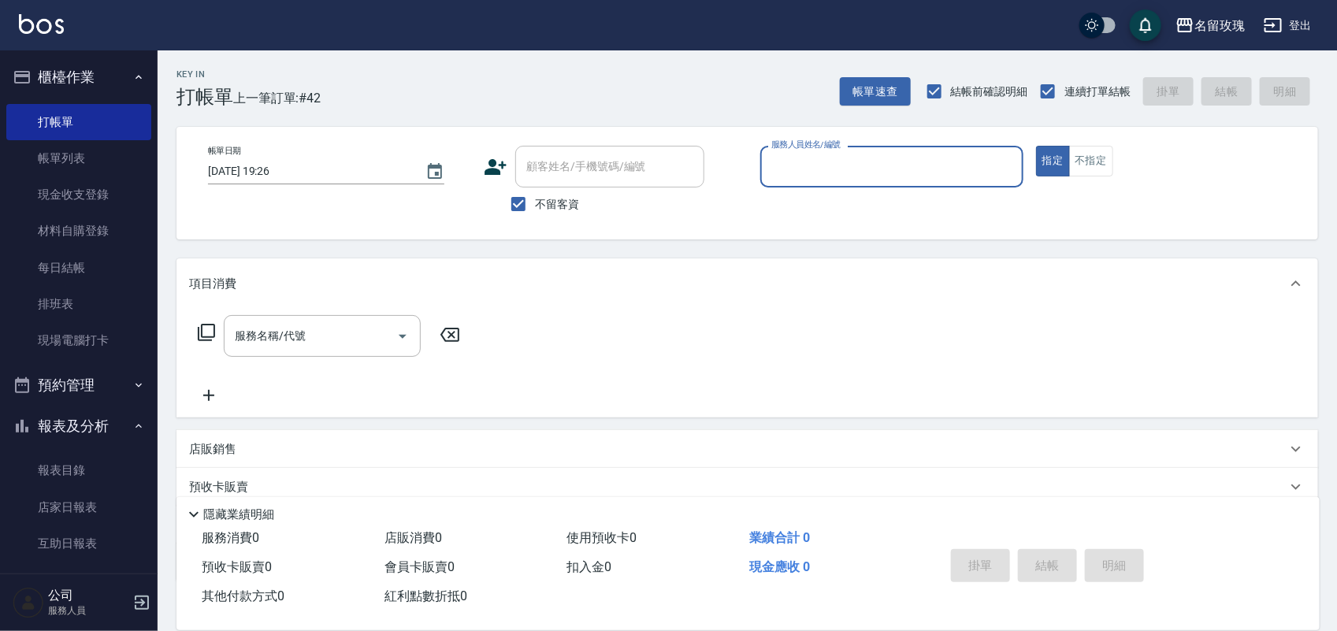
drag, startPoint x: 549, startPoint y: 202, endPoint x: 549, endPoint y: 188, distance: 14.2
click at [550, 197] on span "不留客資" at bounding box center [557, 204] width 44 height 17
click at [535, 197] on input "不留客資" at bounding box center [518, 204] width 33 height 33
checkbox input "false"
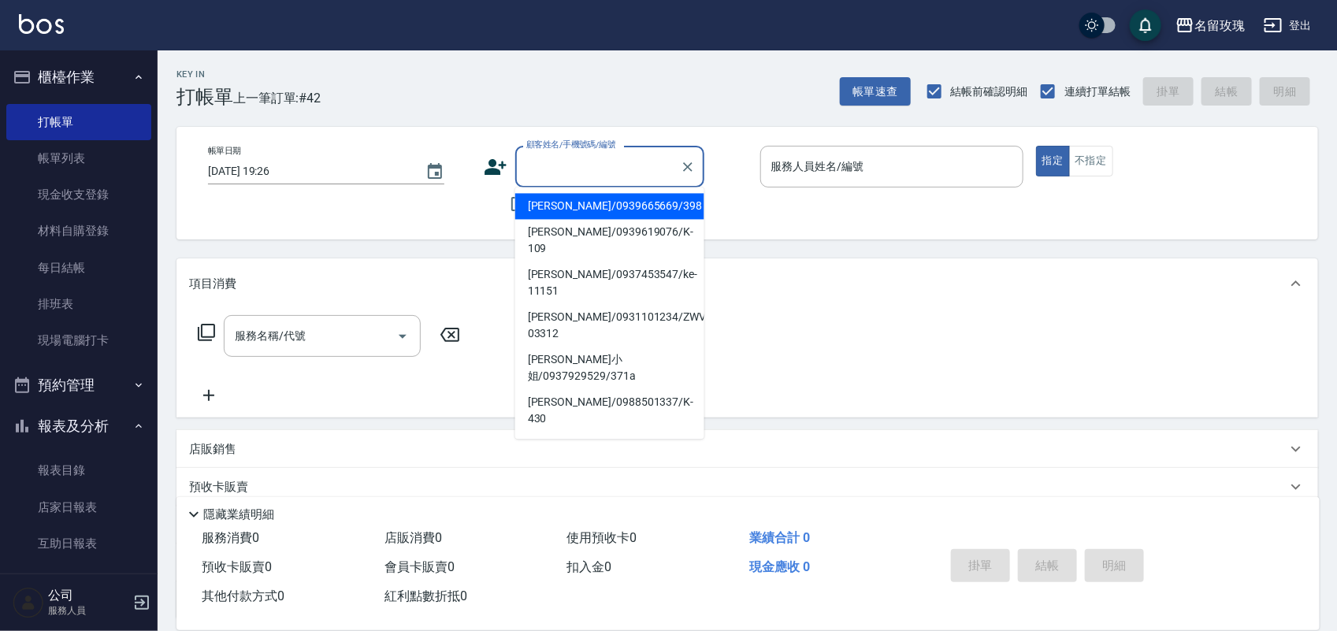
click at [552, 179] on input "顧客姓名/手機號碼/編號" at bounding box center [598, 167] width 151 height 28
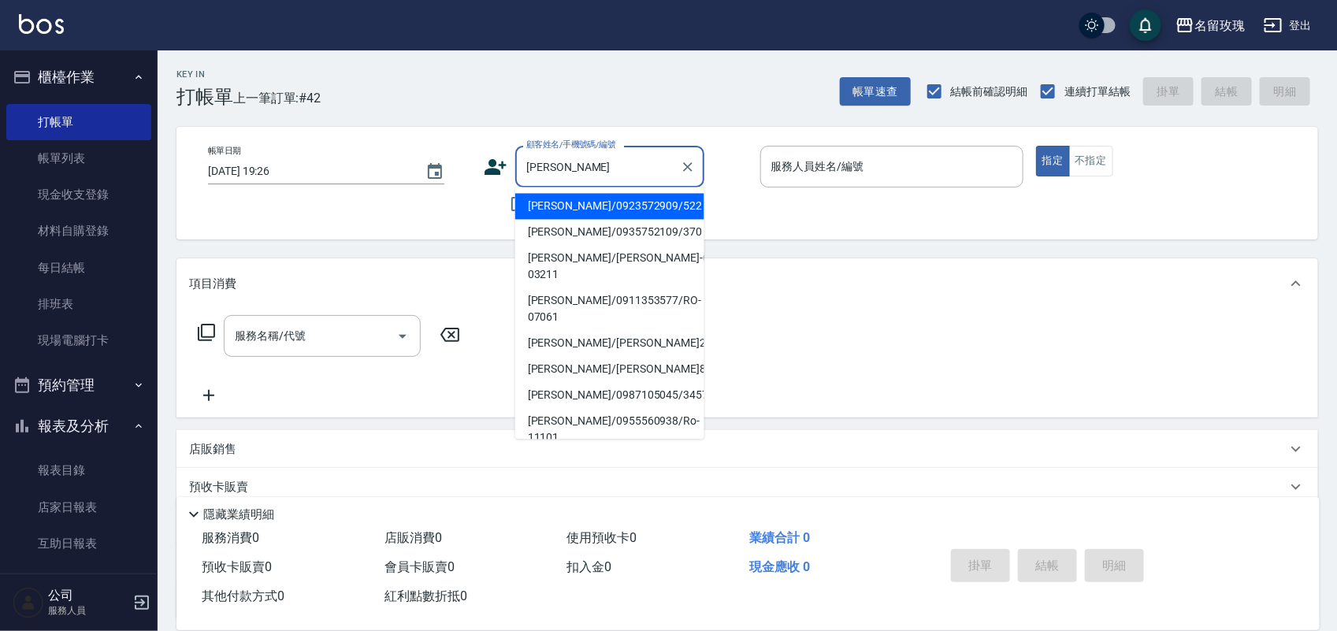
click at [605, 233] on li "張曉芬/0935752109/370" at bounding box center [609, 233] width 189 height 26
type input "張曉芬/0935752109/370"
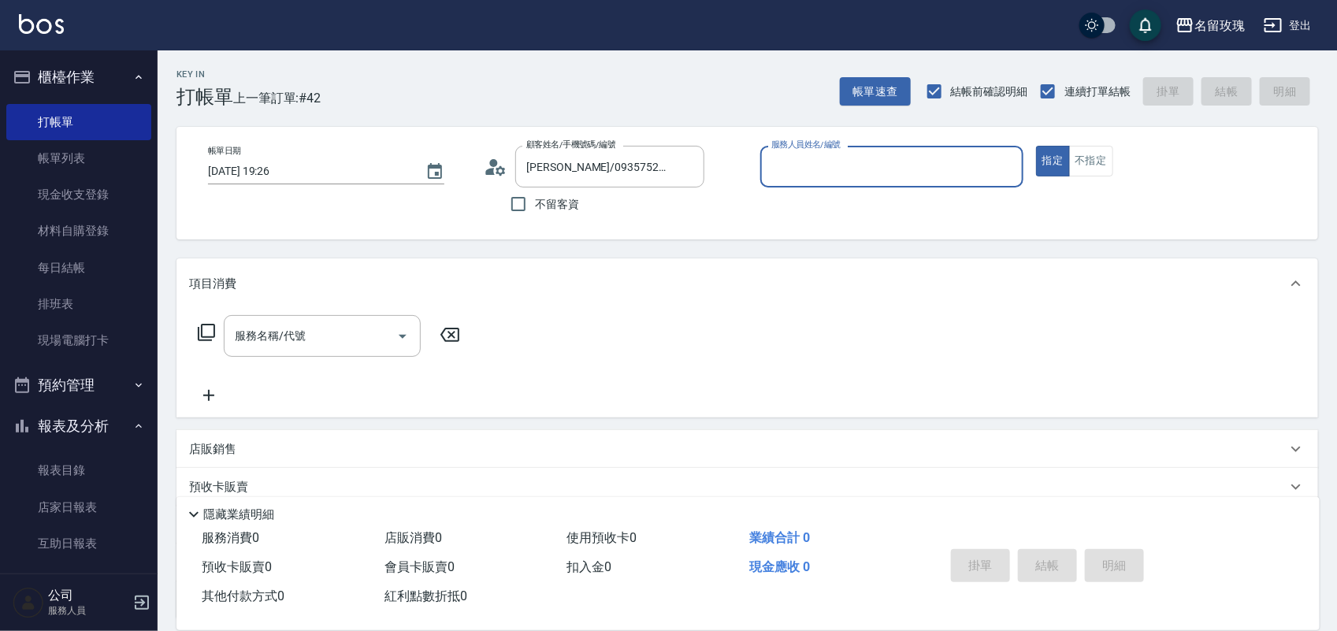
type input "詹老師-9"
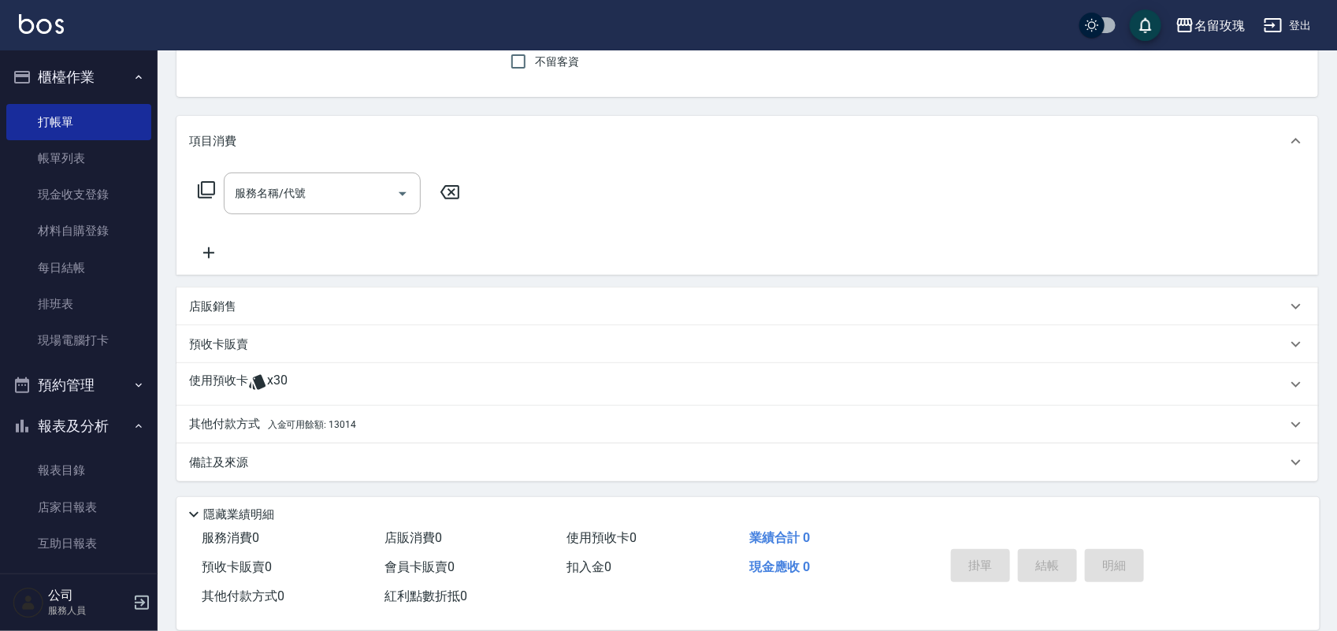
click at [348, 383] on div "使用預收卡 x30" at bounding box center [738, 385] width 1098 height 24
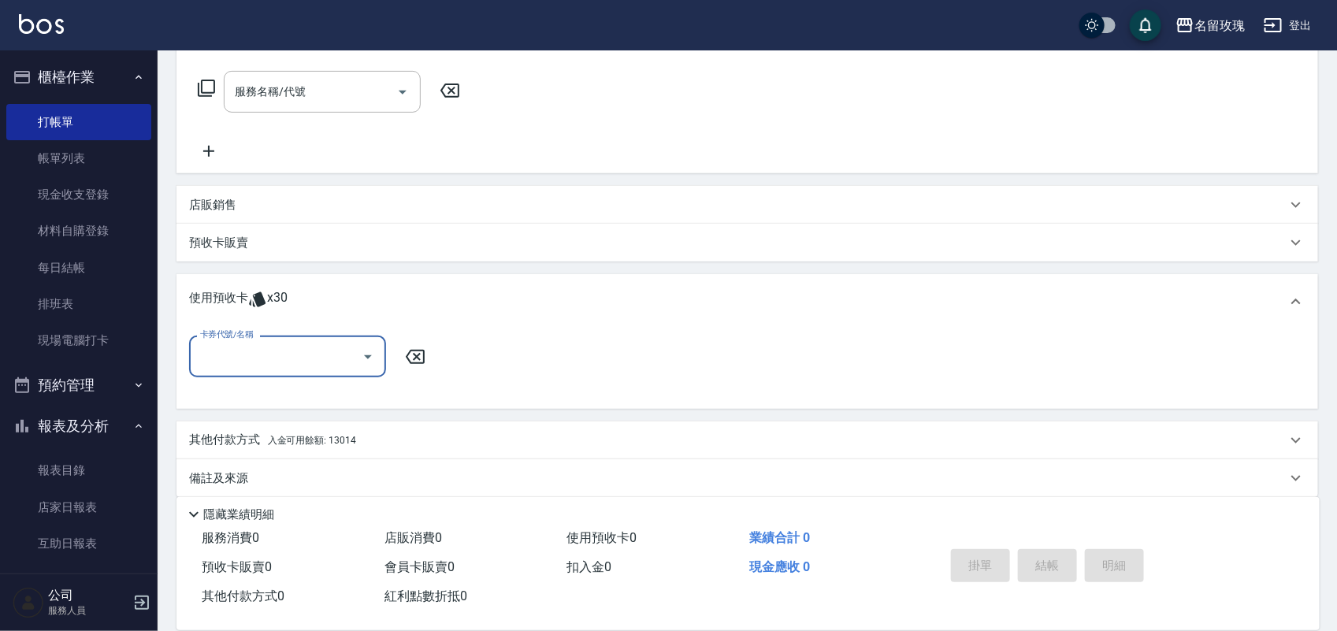
scroll to position [247, 0]
click at [343, 359] on input "卡券代號/名稱" at bounding box center [275, 354] width 159 height 28
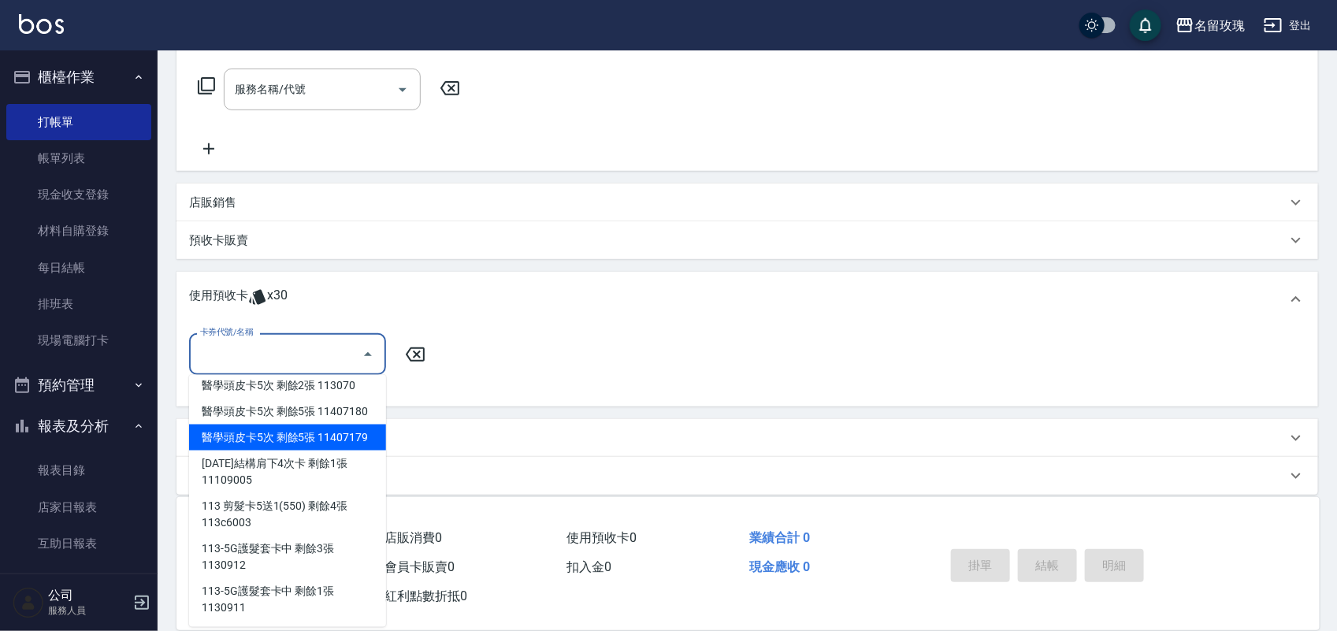
scroll to position [127, 0]
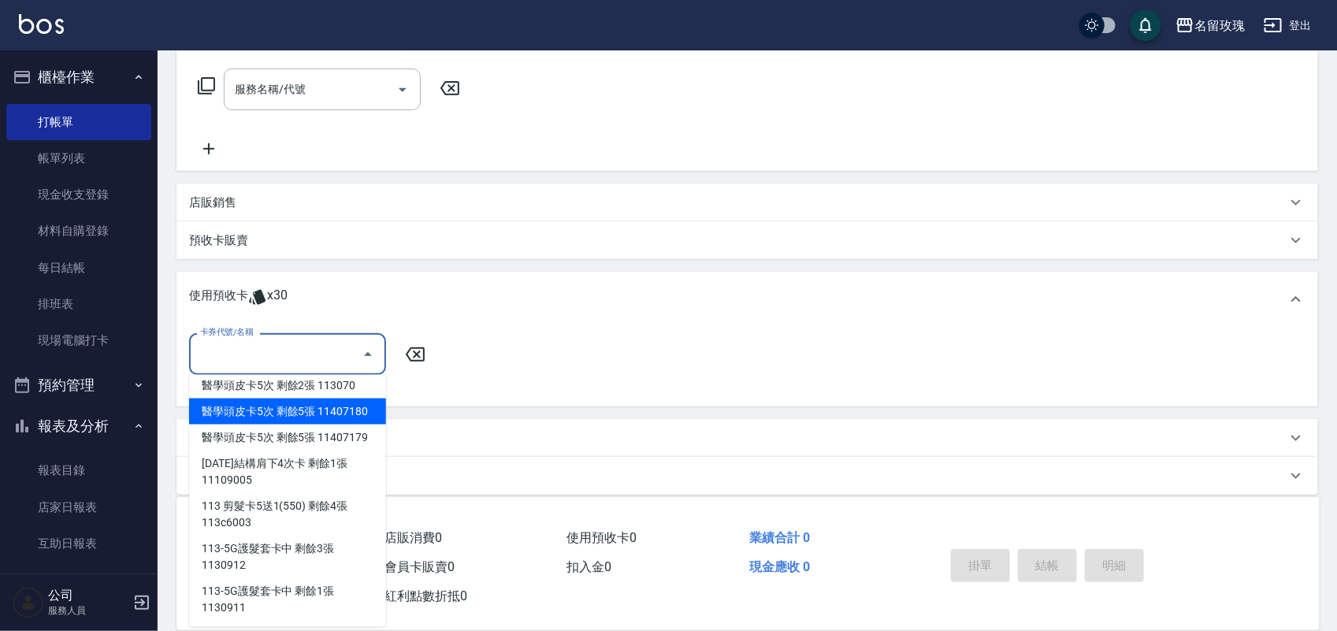
click at [333, 361] on input "卡券代號/名稱" at bounding box center [275, 354] width 159 height 28
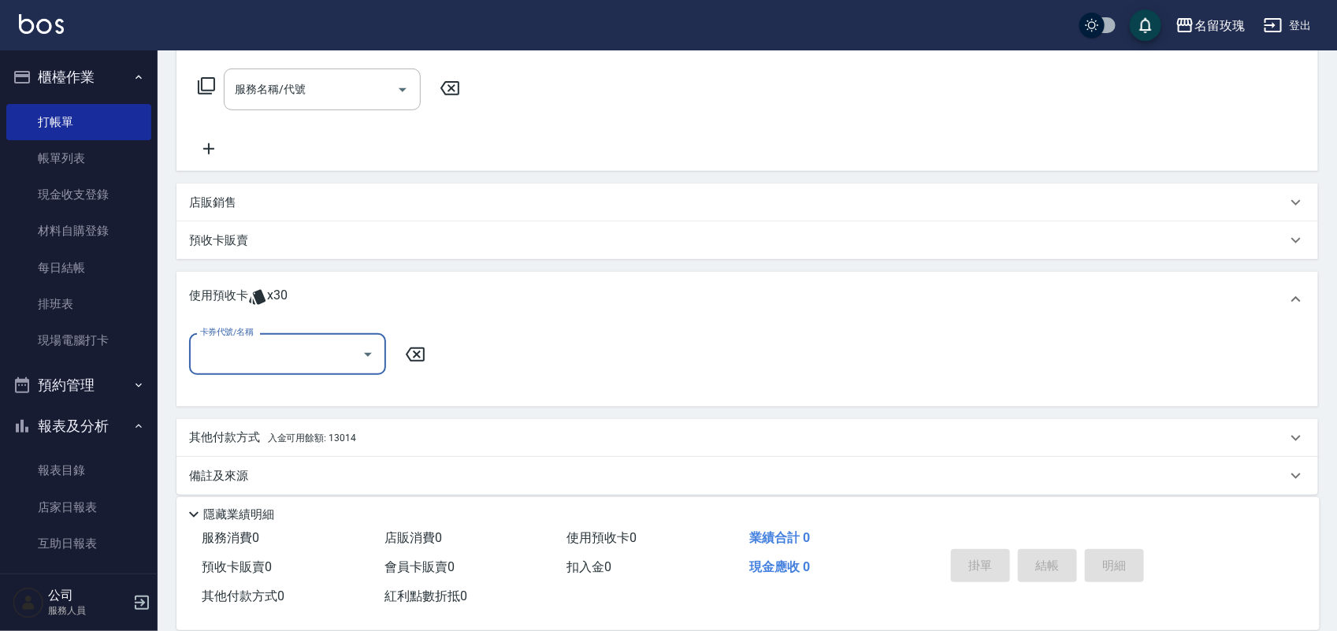
scroll to position [50, 0]
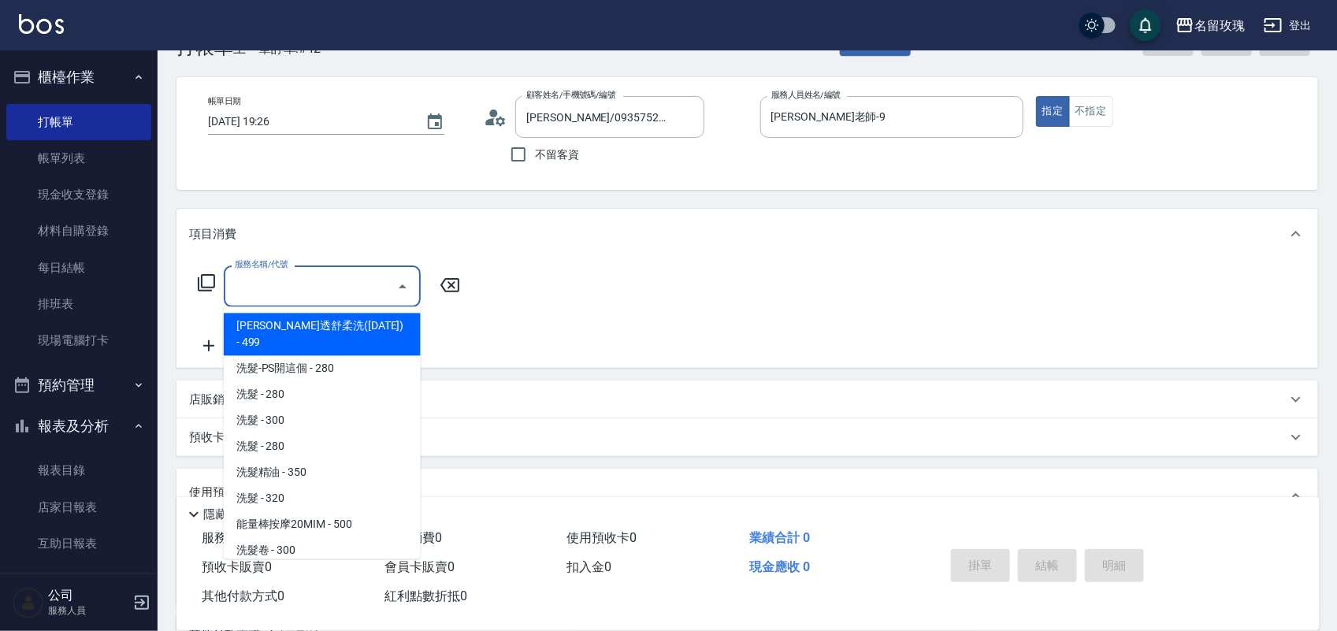
click at [253, 277] on div "服務名稱/代號 服務名稱/代號" at bounding box center [322, 287] width 197 height 42
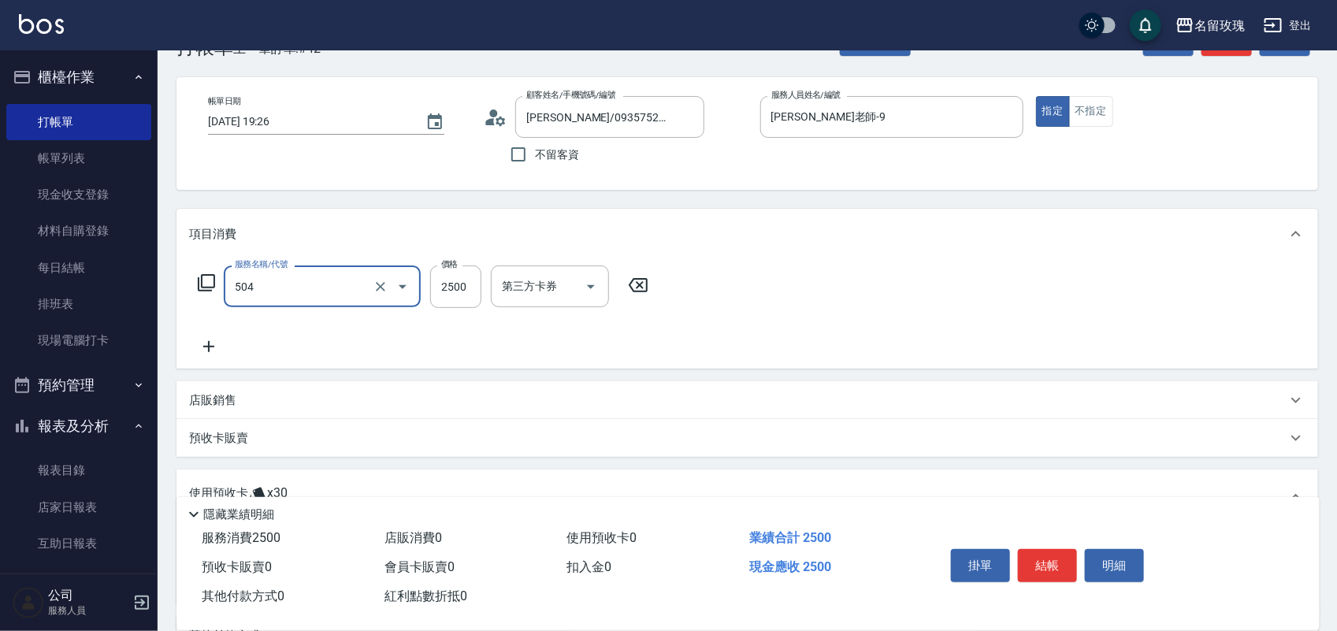
type input "染髮(504)"
type input "2800"
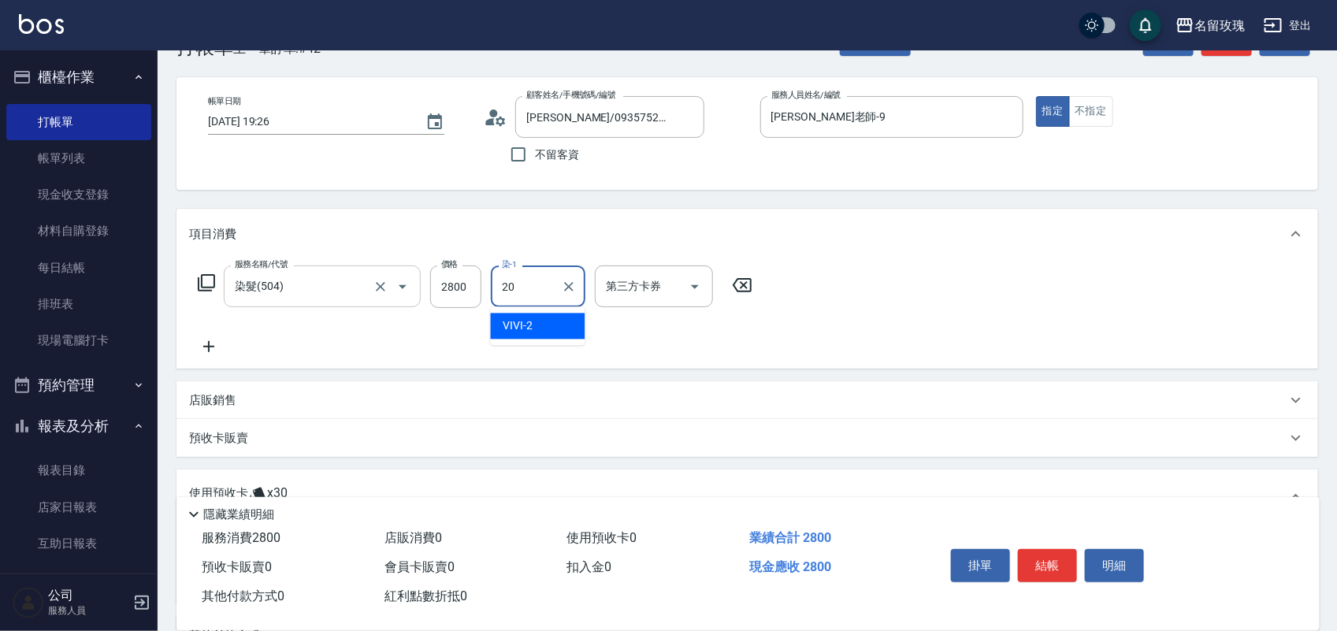
type input "紫芊-20"
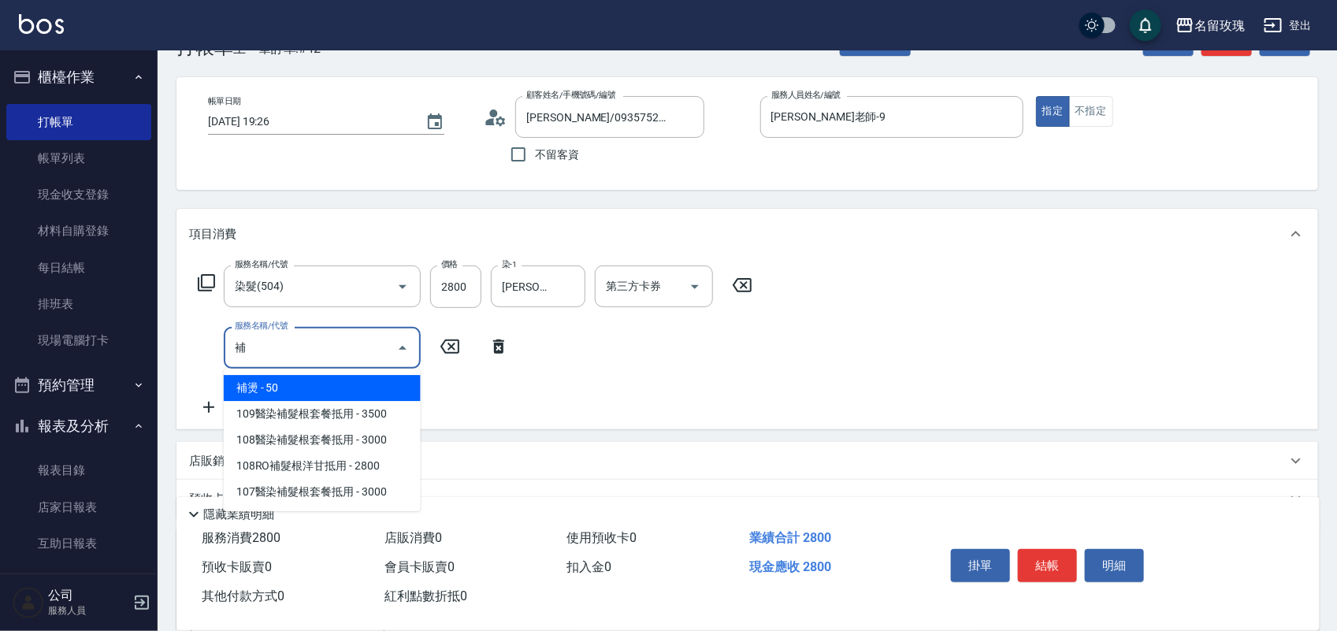
drag, startPoint x: 329, startPoint y: 382, endPoint x: 404, endPoint y: 365, distance: 76.9
click at [332, 382] on span "補燙 - 50" at bounding box center [322, 388] width 197 height 26
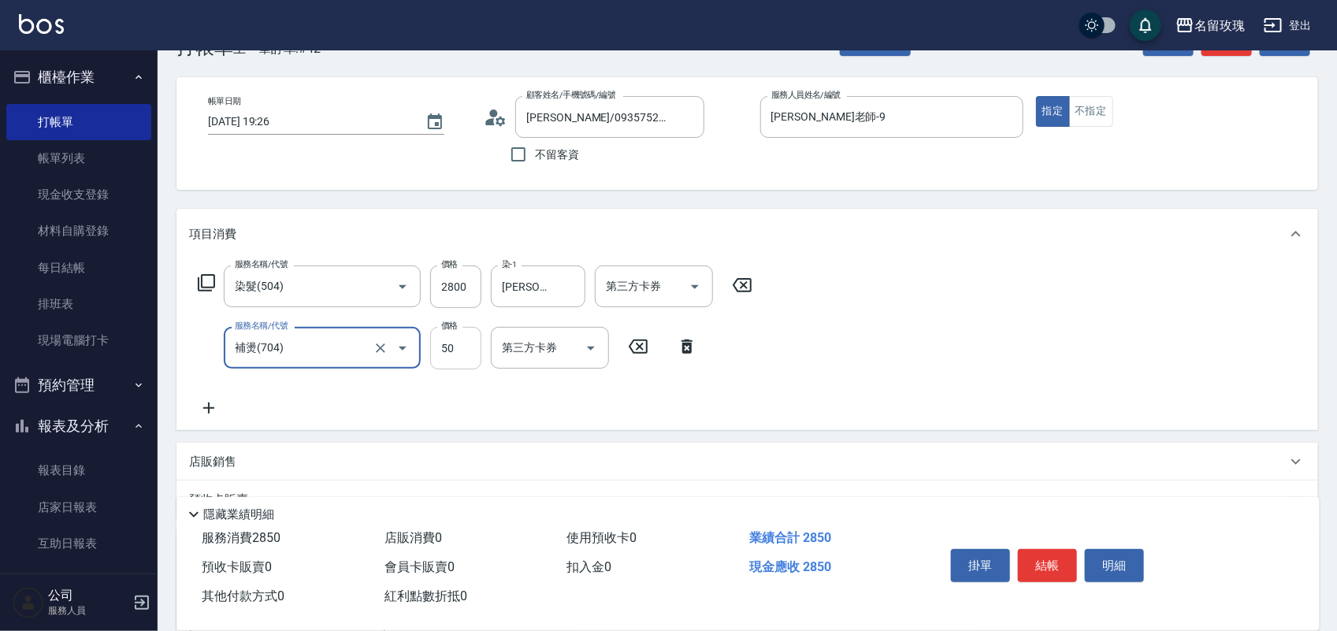
type input "補燙(704)"
click at [444, 352] on input "50" at bounding box center [455, 348] width 51 height 43
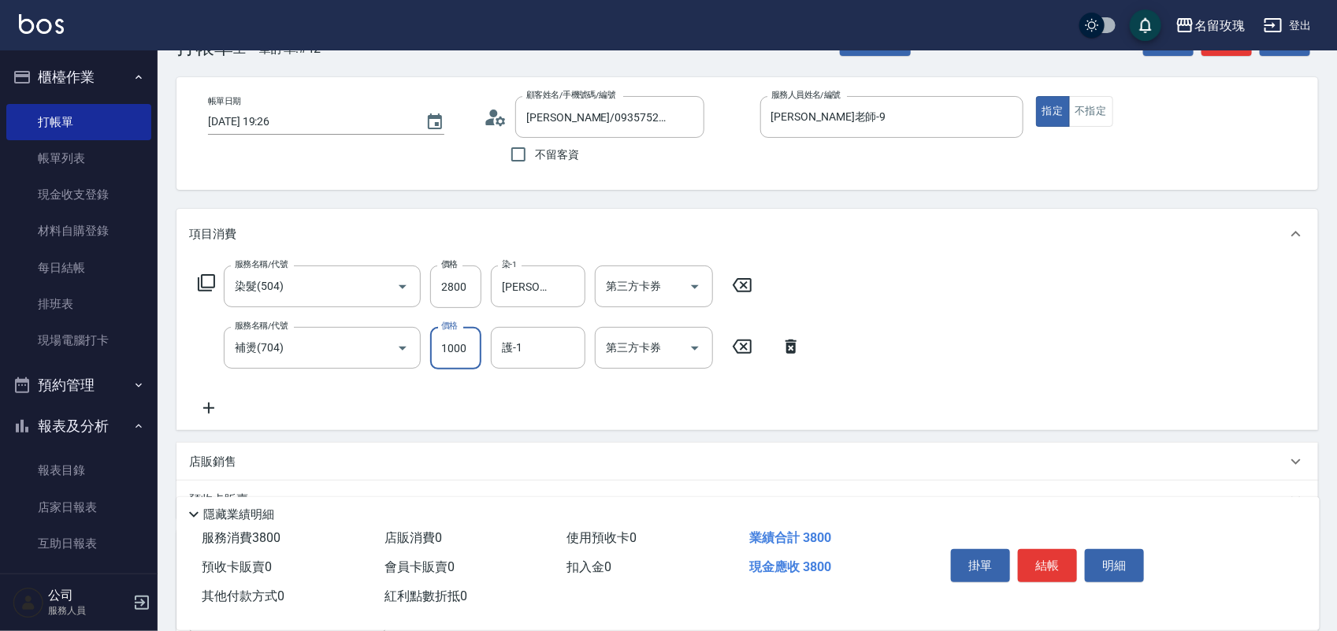
type input "1000"
type input "0"
type input "紫芊-20"
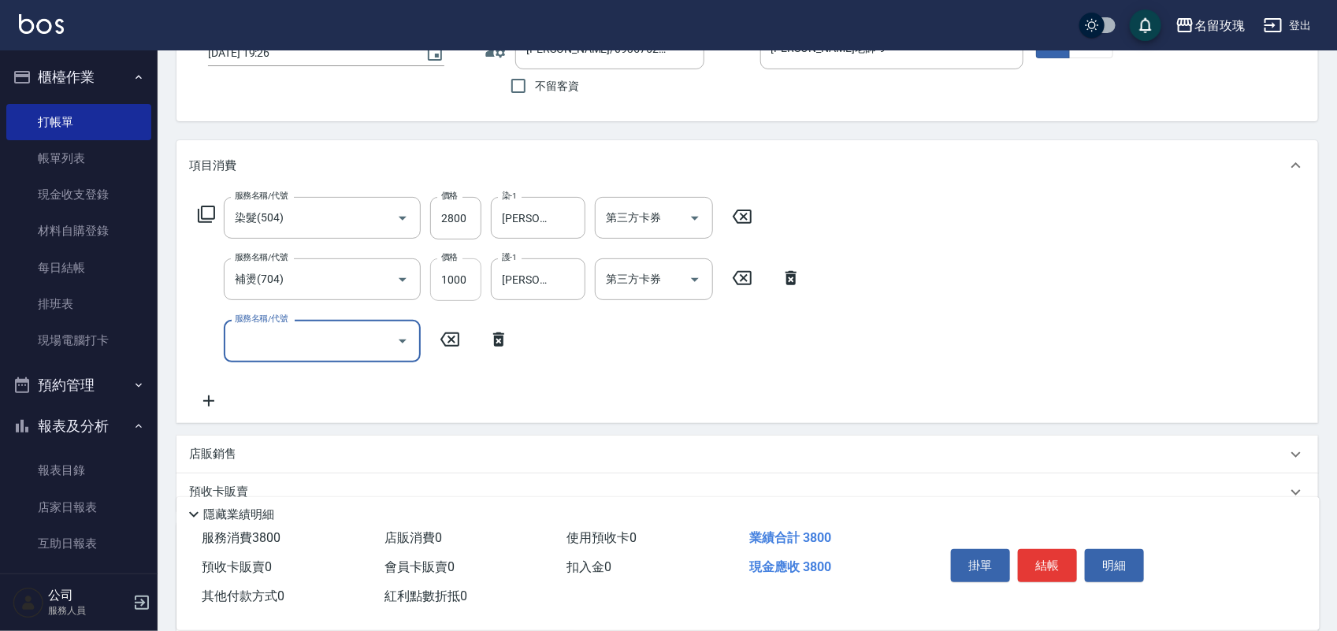
scroll to position [148, 0]
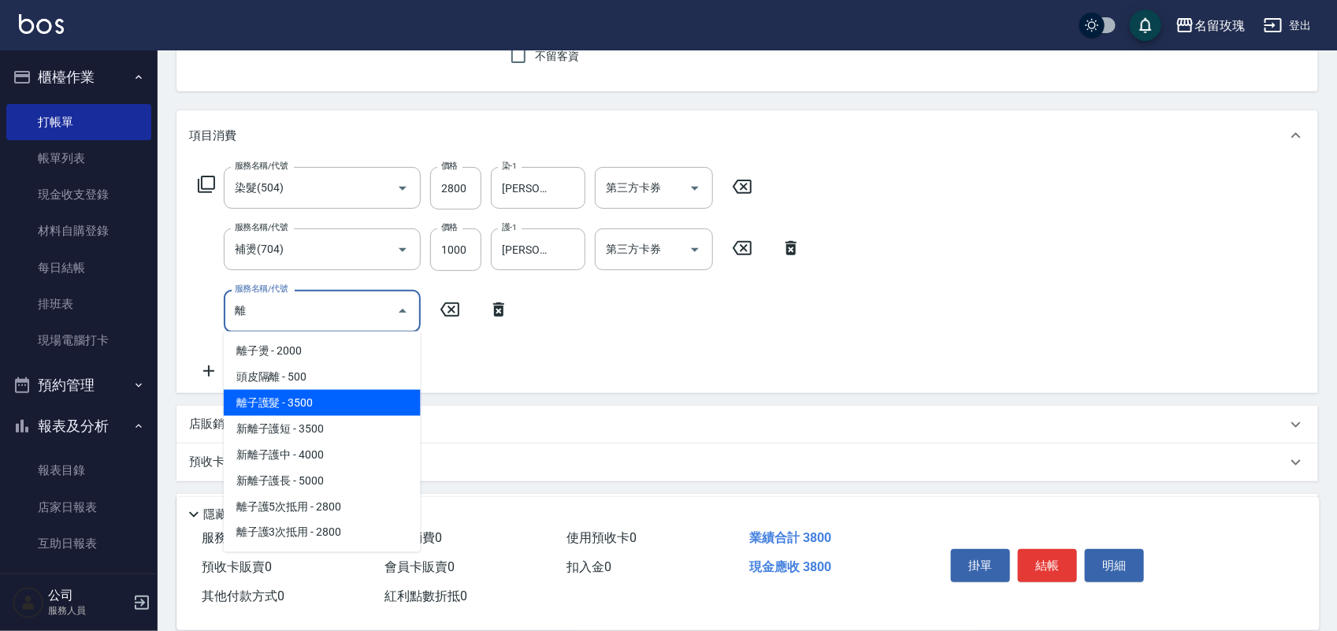
click at [327, 399] on span "離子護髮 - 3500" at bounding box center [322, 403] width 197 height 26
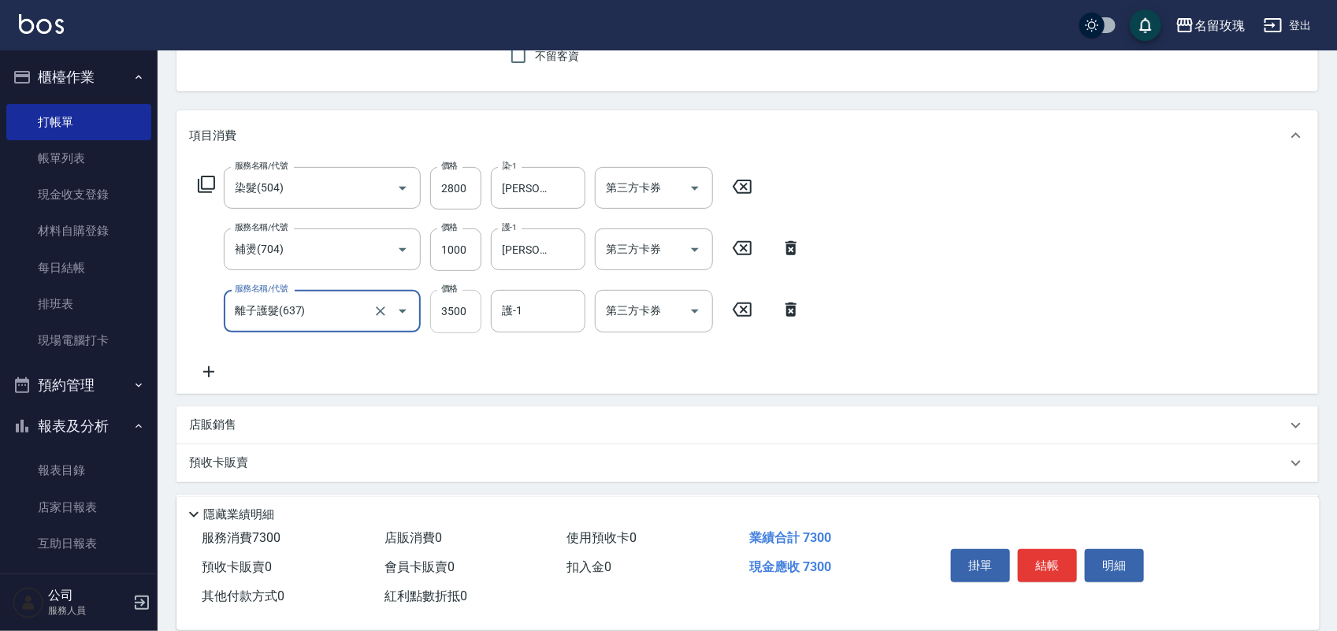
type input "離子護髮(637)"
click at [456, 331] on input "3500" at bounding box center [455, 311] width 51 height 43
type input "1500"
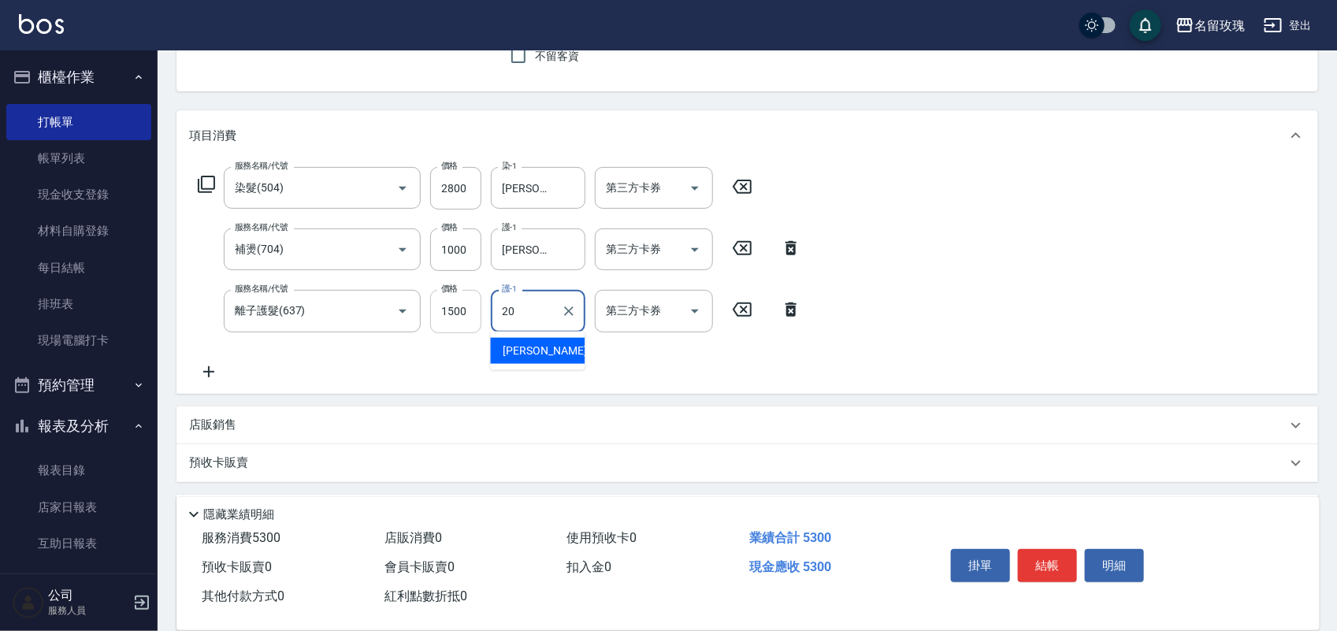
type input "紫芊-20"
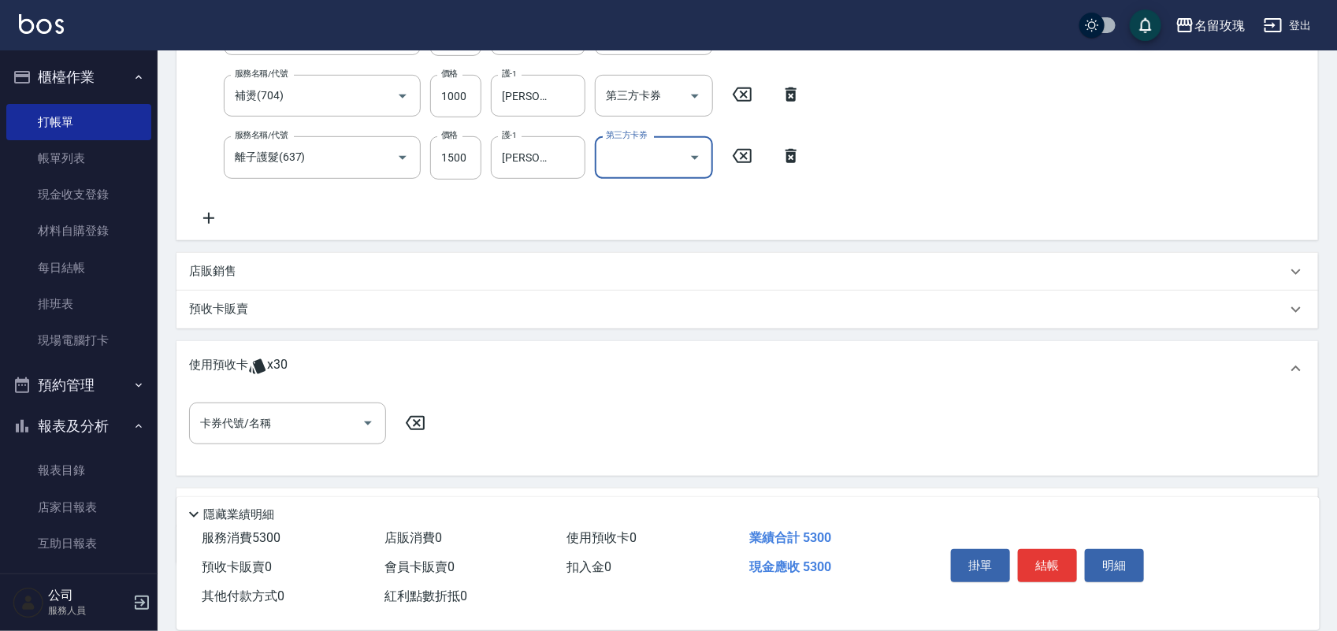
scroll to position [384, 0]
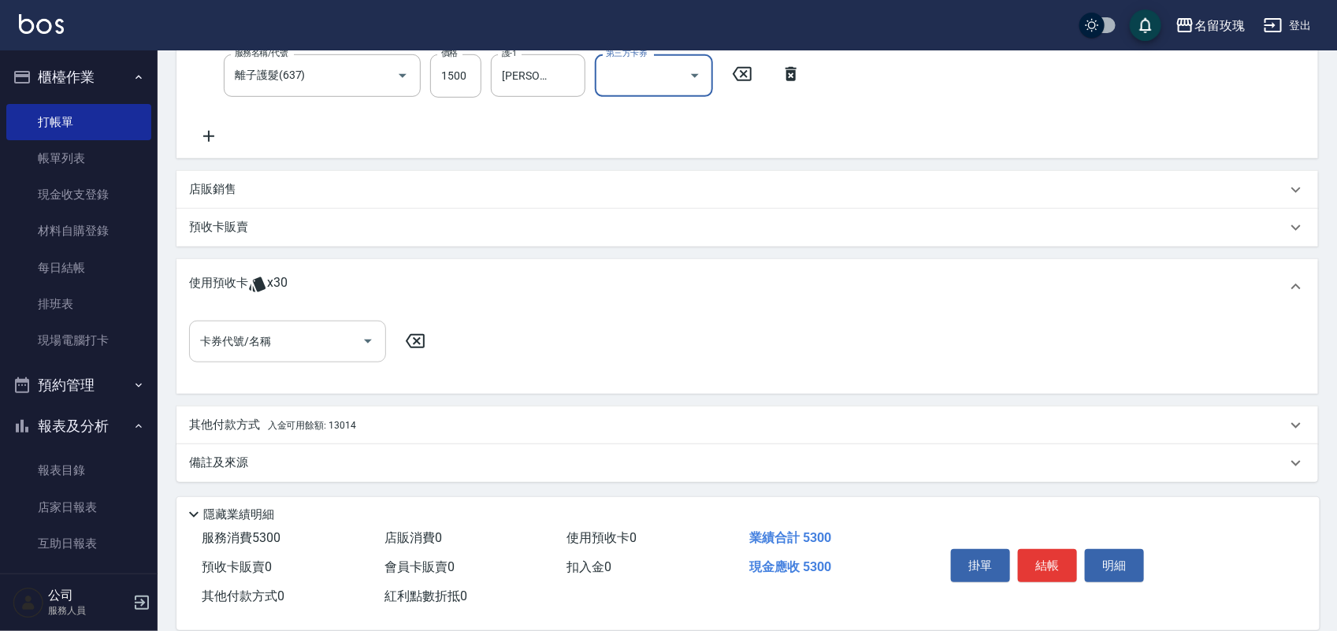
click at [321, 333] on input "卡券代號/名稱" at bounding box center [275, 342] width 159 height 28
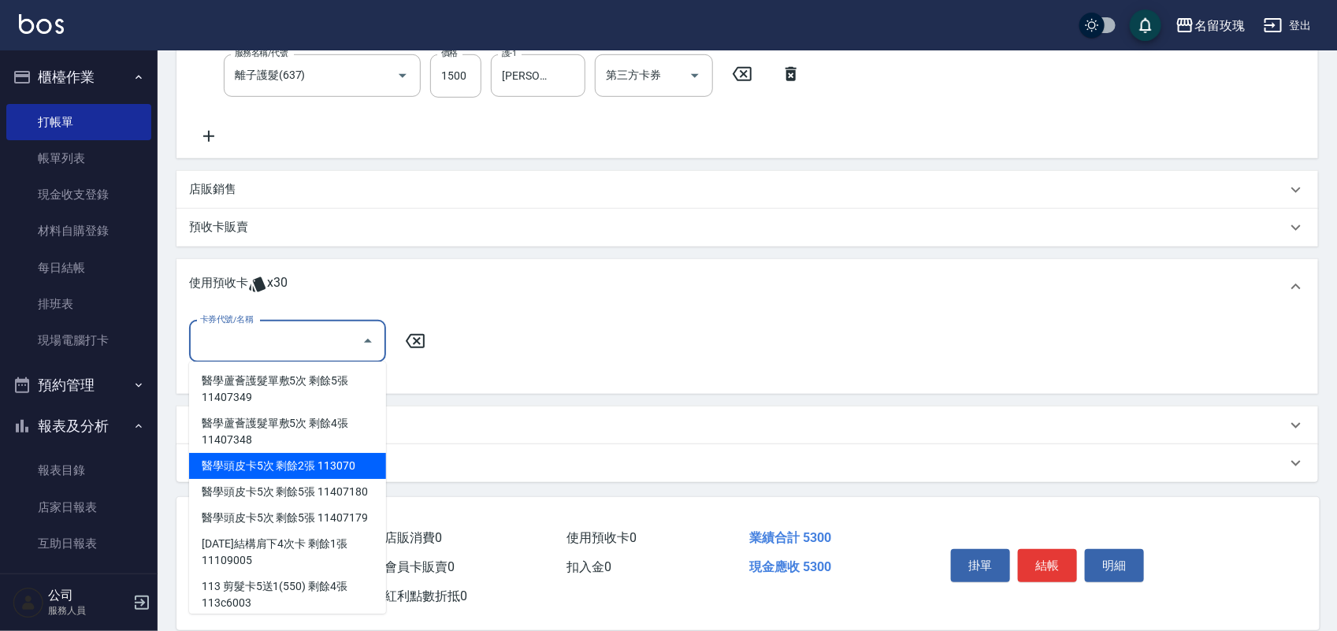
click at [324, 463] on div "醫學頭皮卡5次 剩餘2張 113070" at bounding box center [287, 466] width 197 height 26
type input "醫學頭皮卡5次 113070"
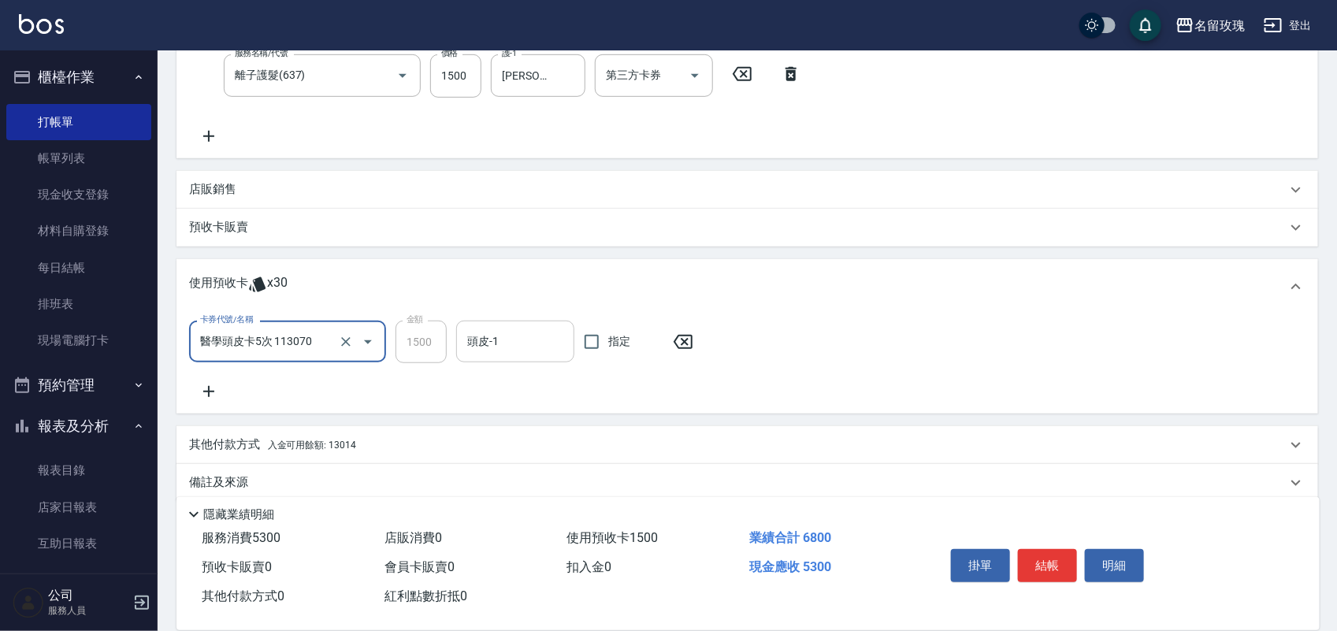
click at [500, 321] on div "頭皮-1" at bounding box center [515, 342] width 118 height 42
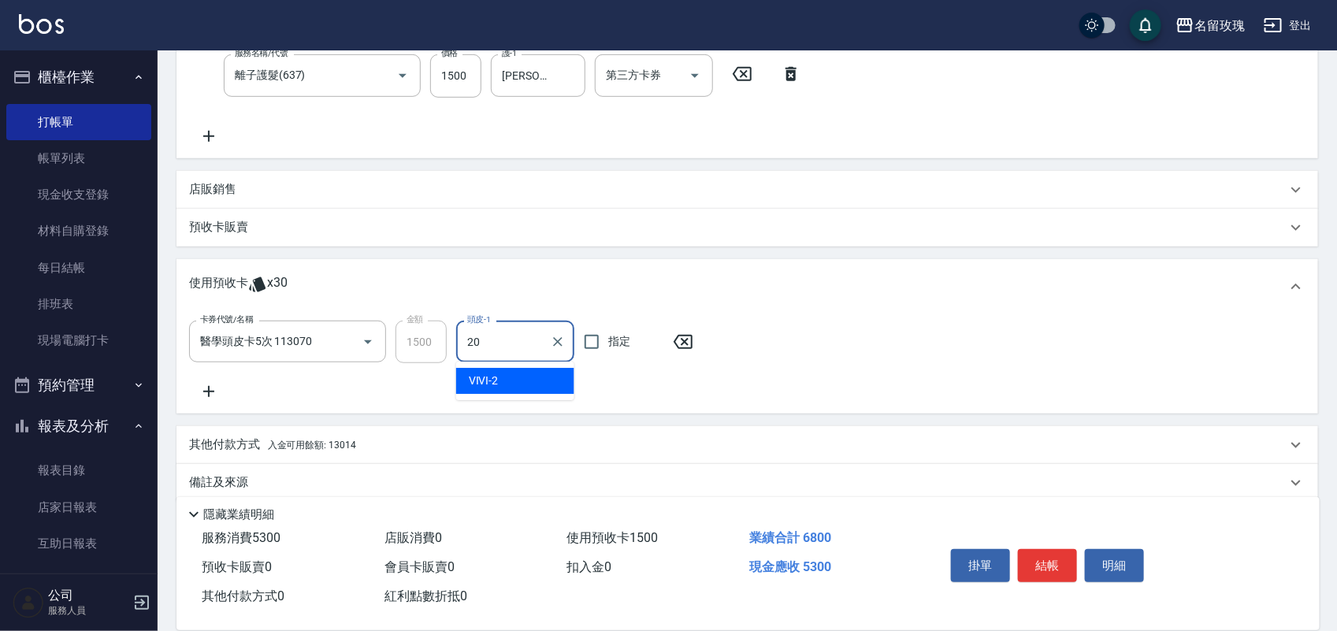
type input "紫芊-20"
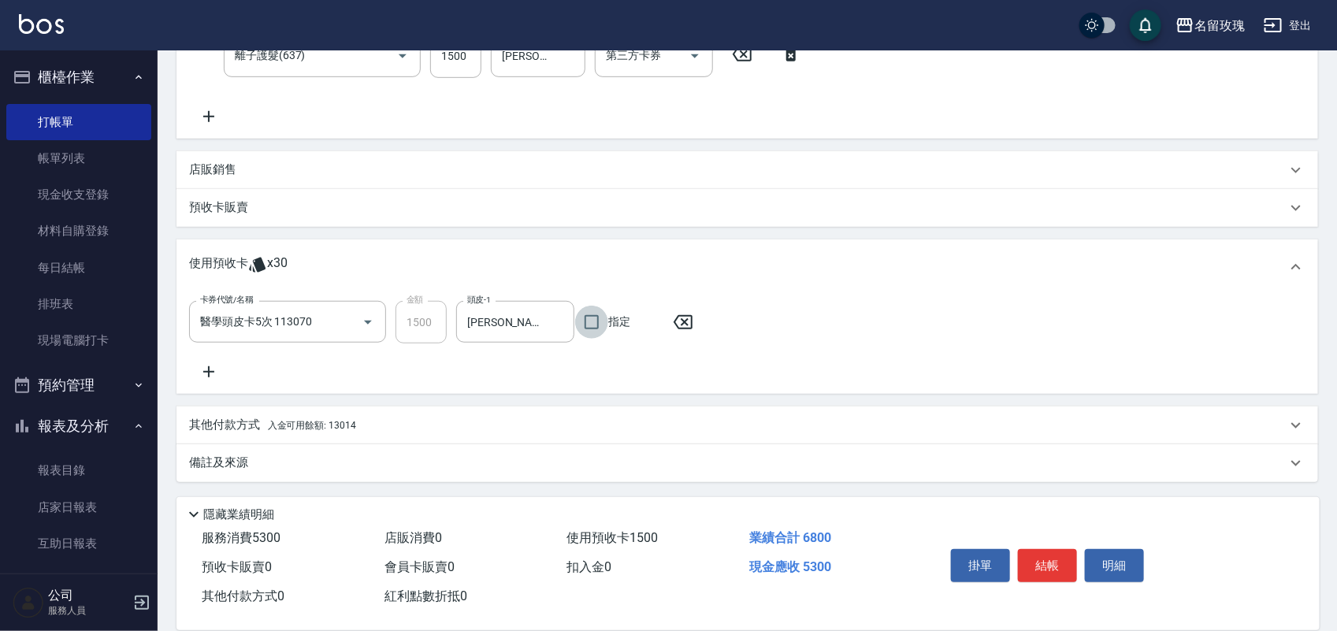
click at [378, 411] on div "其他付款方式 入金可用餘額: 13014" at bounding box center [748, 426] width 1142 height 38
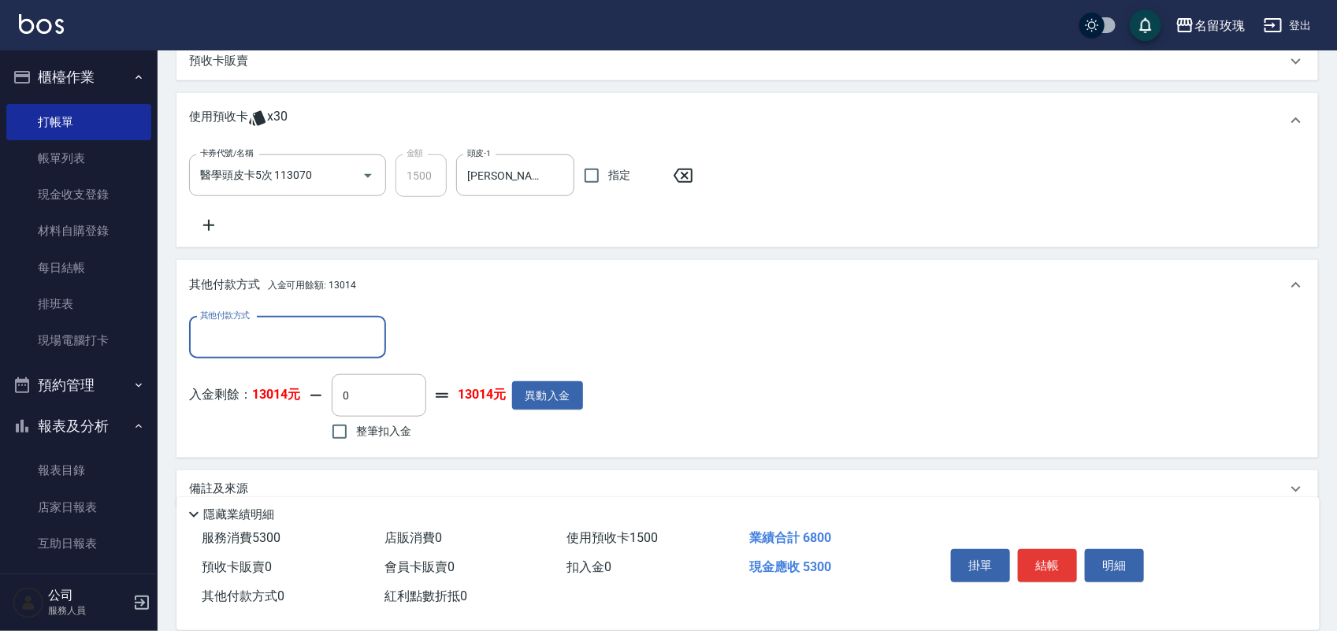
scroll to position [564, 0]
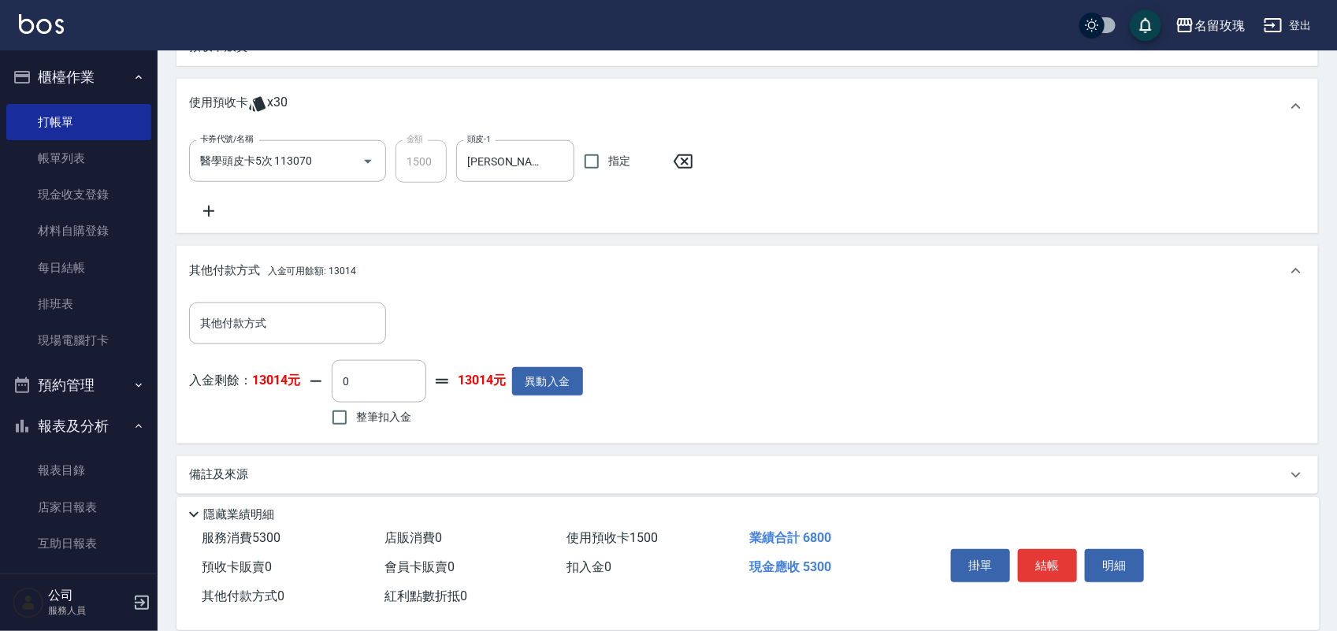
drag, startPoint x: 383, startPoint y: 407, endPoint x: 400, endPoint y: 475, distance: 70.5
click at [383, 408] on label "整筆扣入金" at bounding box center [367, 417] width 88 height 33
click at [356, 408] on input "整筆扣入金" at bounding box center [339, 417] width 33 height 33
checkbox input "true"
type input "5300"
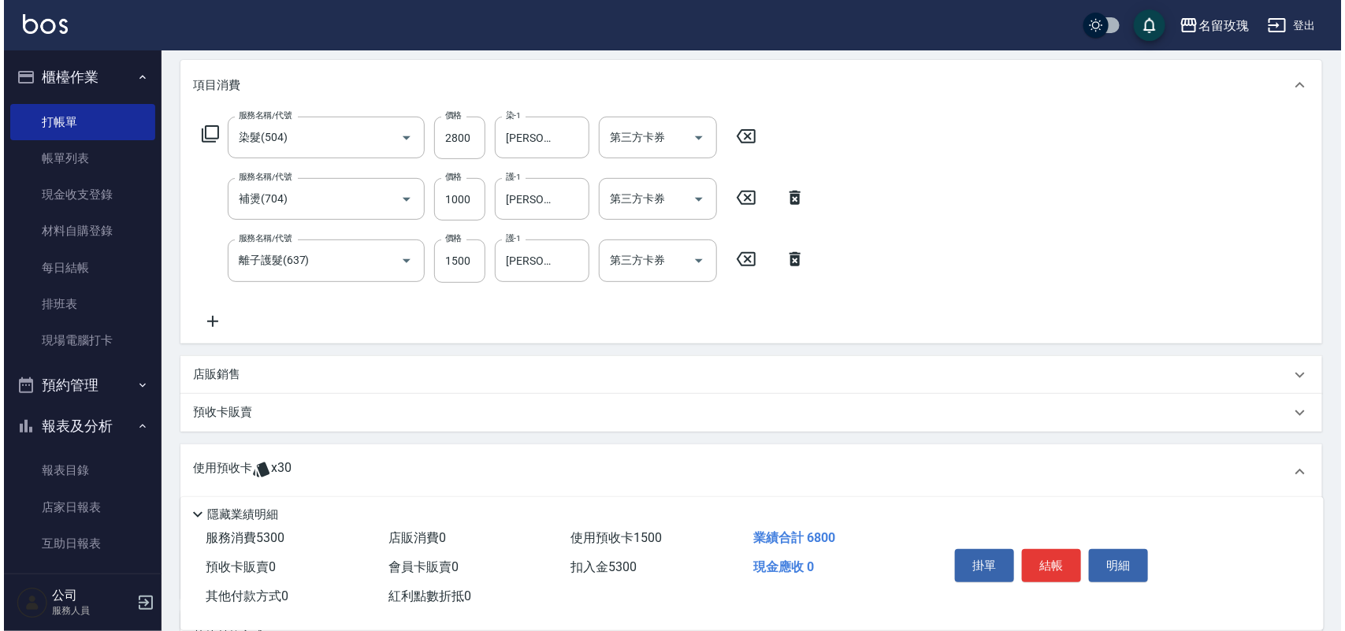
scroll to position [577, 0]
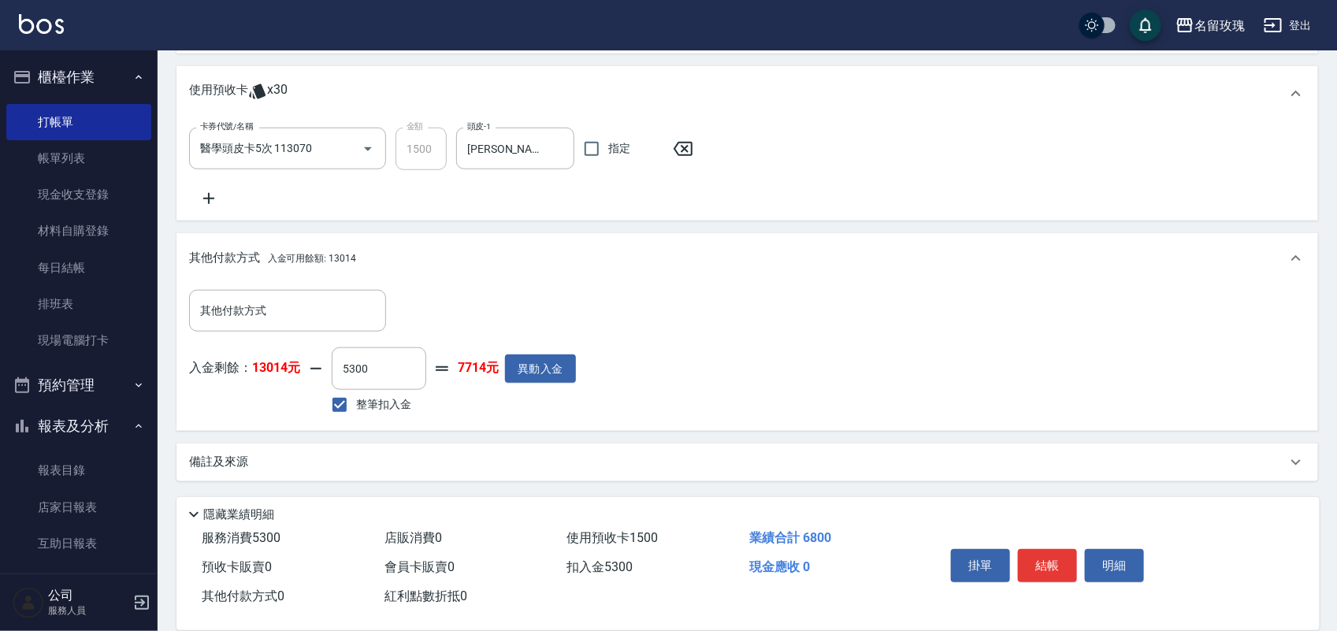
click at [389, 396] on span "整筆扣入金" at bounding box center [383, 404] width 55 height 17
click at [356, 395] on input "整筆扣入金" at bounding box center [339, 405] width 33 height 33
checkbox input "false"
type input "0"
click at [391, 394] on label "整筆扣入金" at bounding box center [367, 405] width 88 height 33
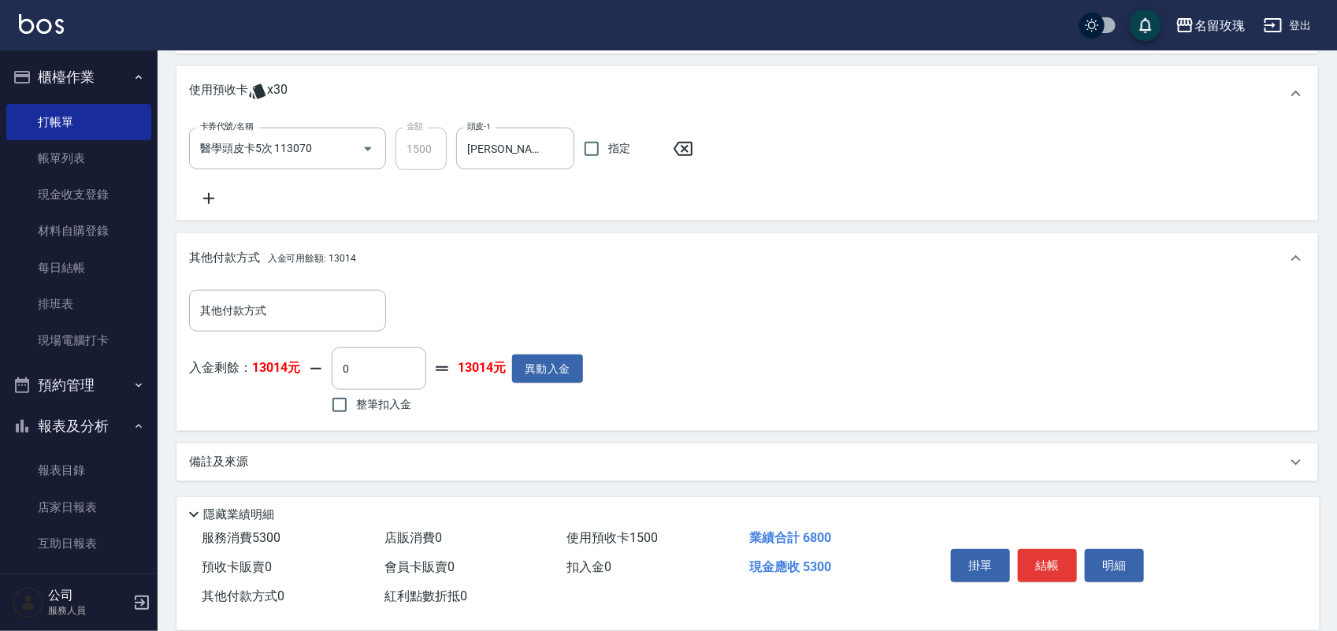
click at [356, 394] on input "整筆扣入金" at bounding box center [339, 405] width 33 height 33
checkbox input "true"
type input "5300"
drag, startPoint x: 1043, startPoint y: 560, endPoint x: 1028, endPoint y: 550, distance: 17.0
click at [1035, 556] on button "結帳" at bounding box center [1047, 565] width 59 height 33
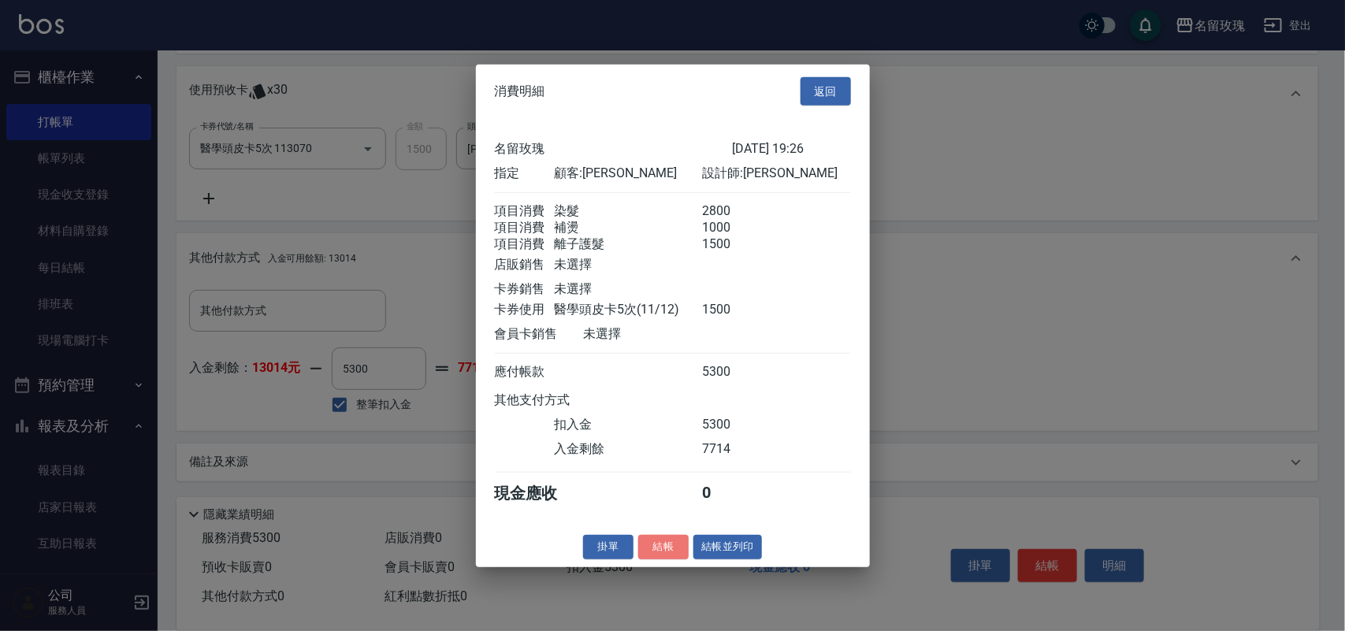
click at [663, 554] on button "結帳" at bounding box center [663, 547] width 50 height 24
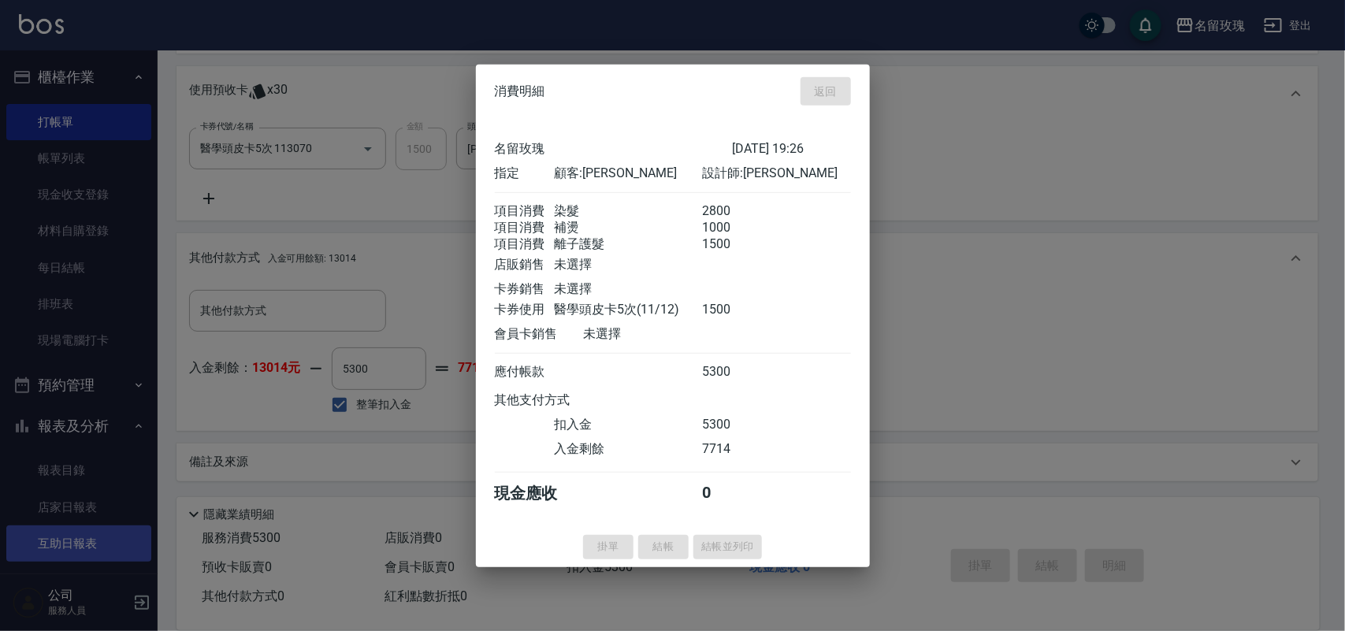
type input "2025/09/26 19:34"
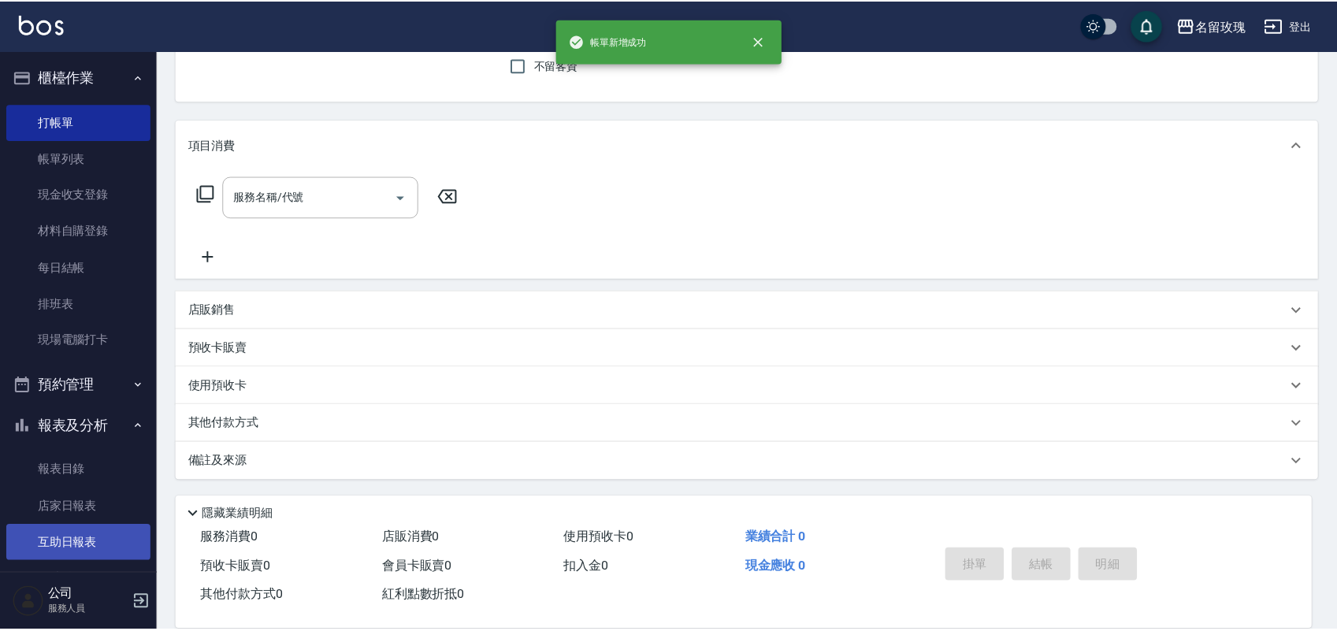
scroll to position [0, 0]
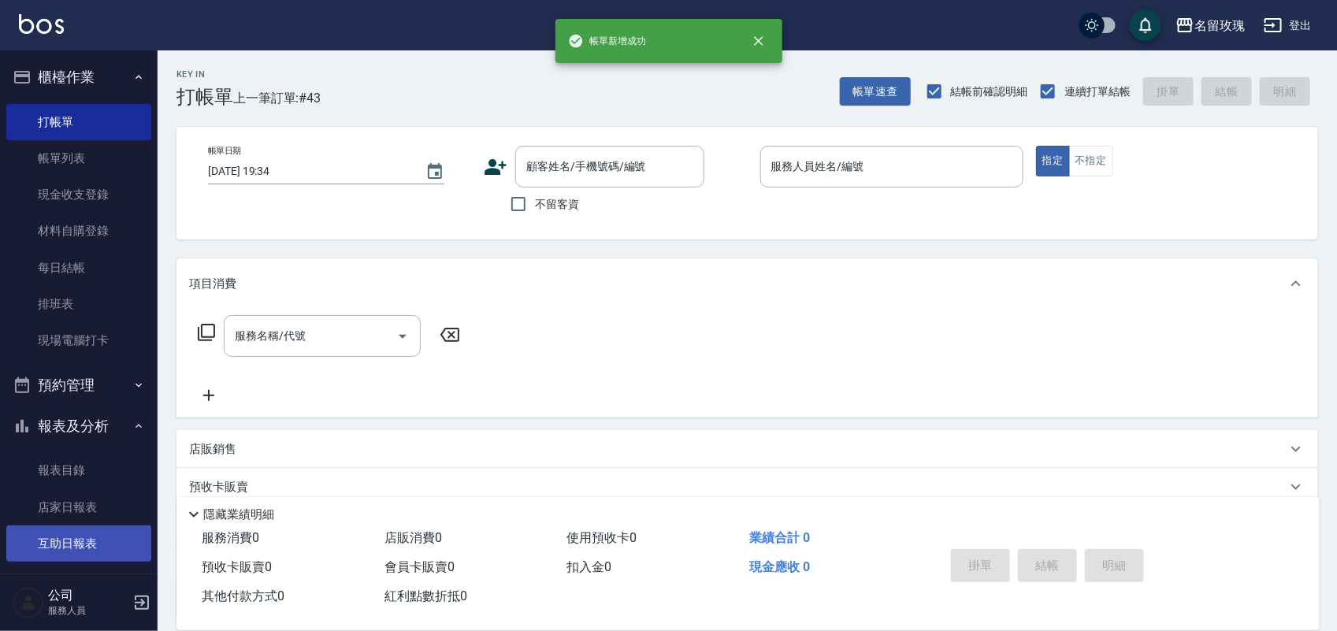
click at [63, 533] on link "互助日報表" at bounding box center [78, 544] width 145 height 36
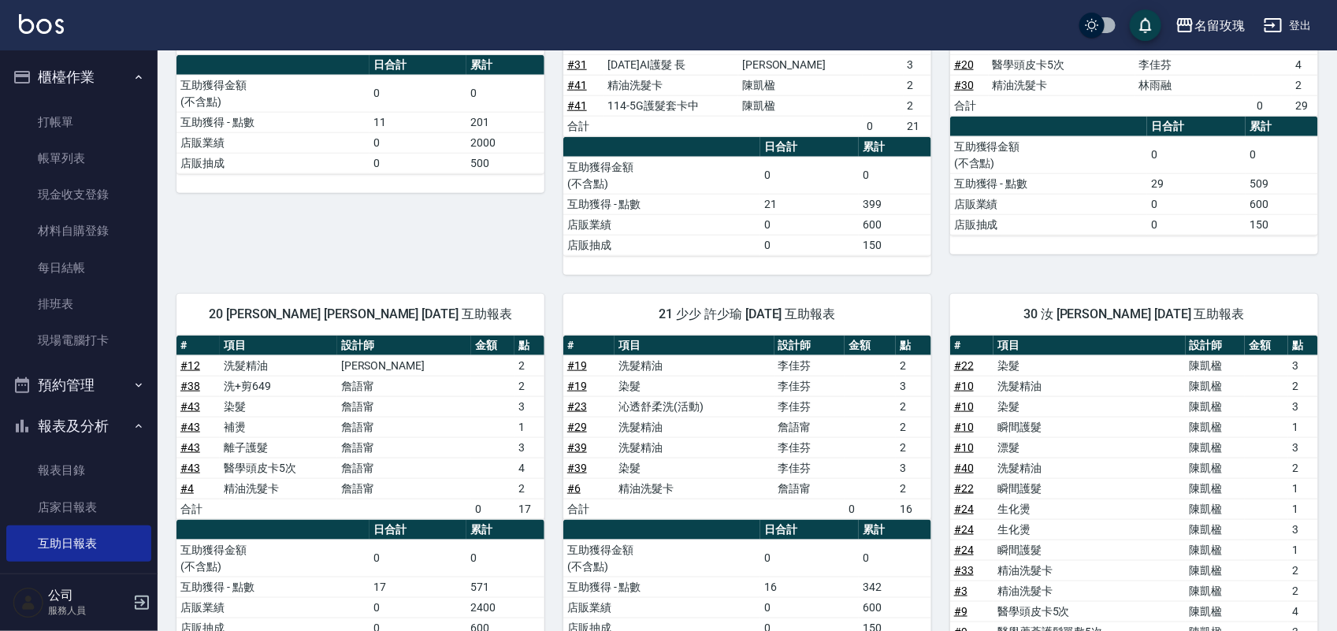
scroll to position [788, 0]
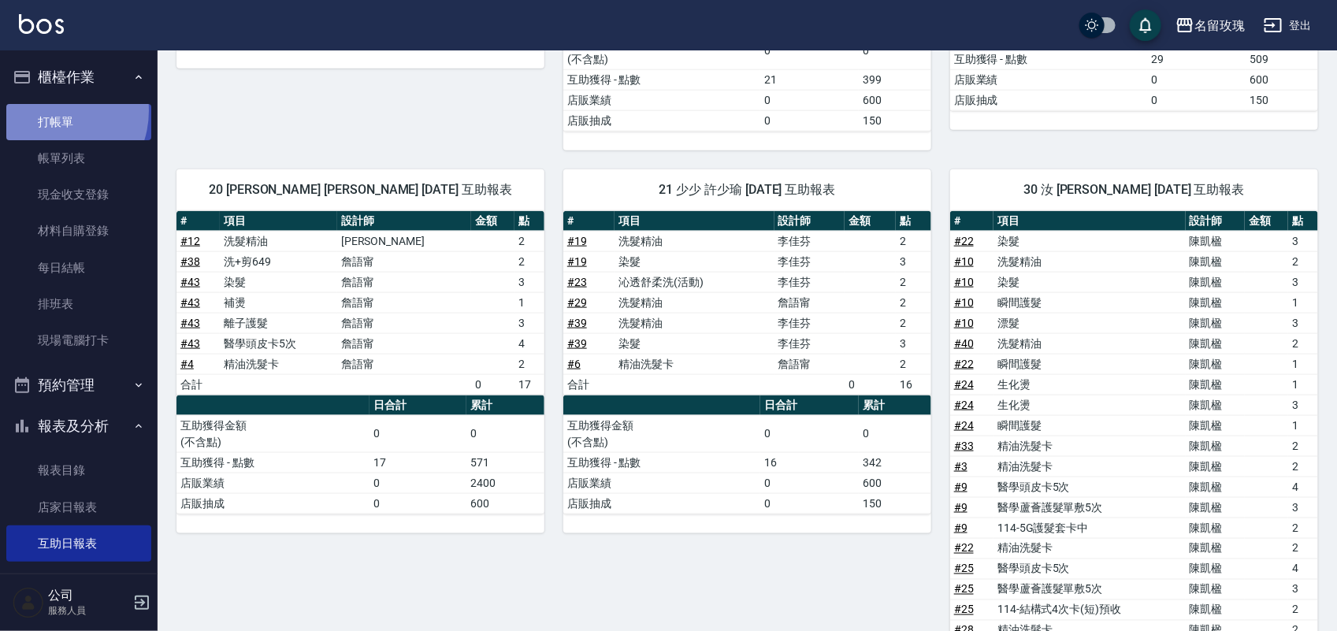
click at [52, 110] on link "打帳單" at bounding box center [78, 122] width 145 height 36
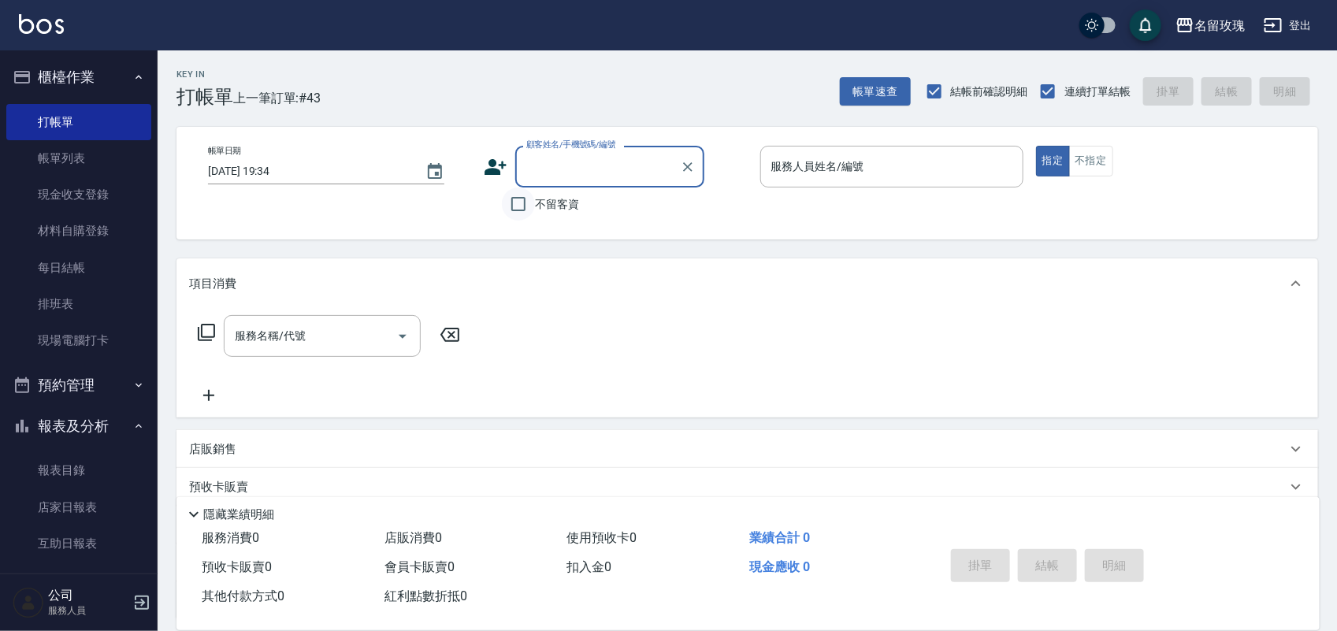
drag, startPoint x: 522, startPoint y: 218, endPoint x: 523, endPoint y: 209, distance: 9.5
click at [522, 218] on input "不留客資" at bounding box center [518, 204] width 33 height 33
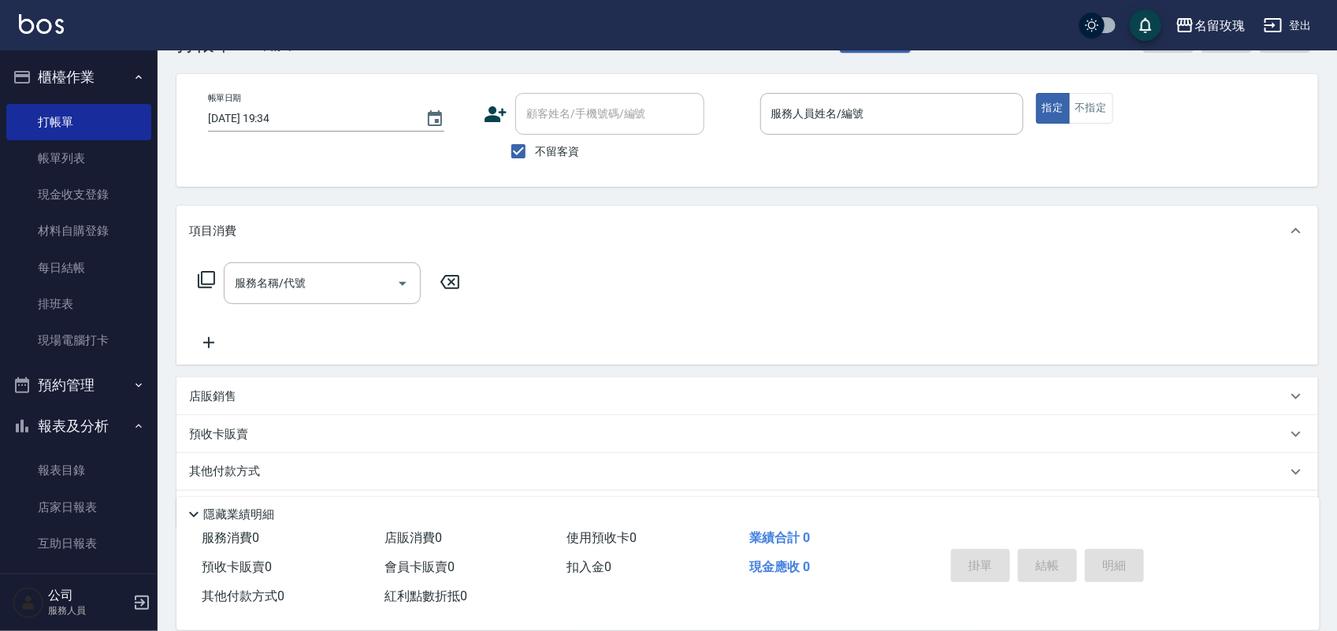
scroll to position [100, 0]
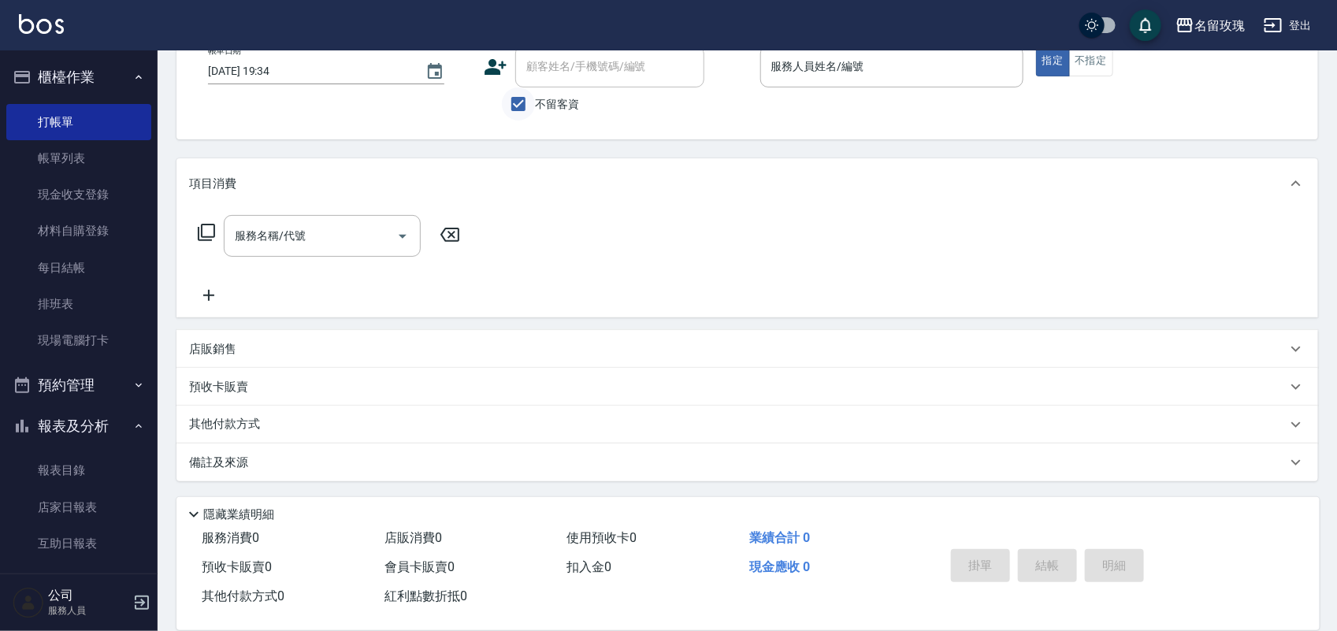
click at [505, 104] on input "不留客資" at bounding box center [518, 103] width 33 height 33
checkbox input "false"
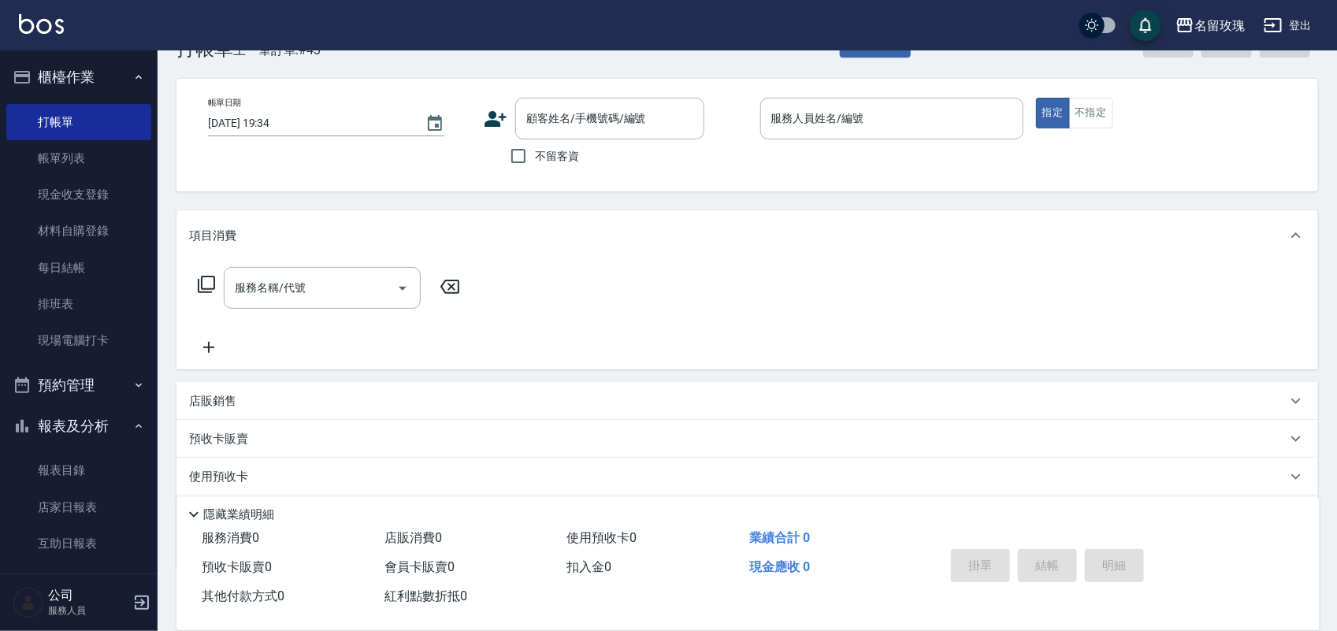
scroll to position [0, 0]
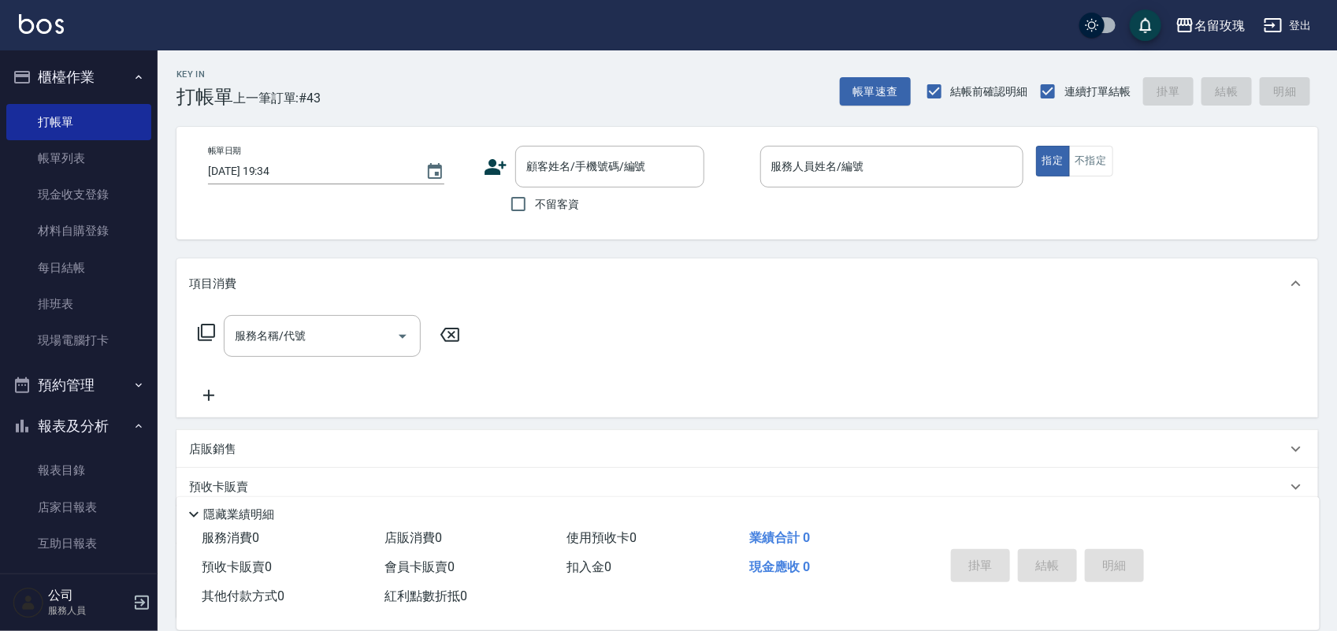
click at [601, 188] on div "不留客資" at bounding box center [594, 204] width 221 height 33
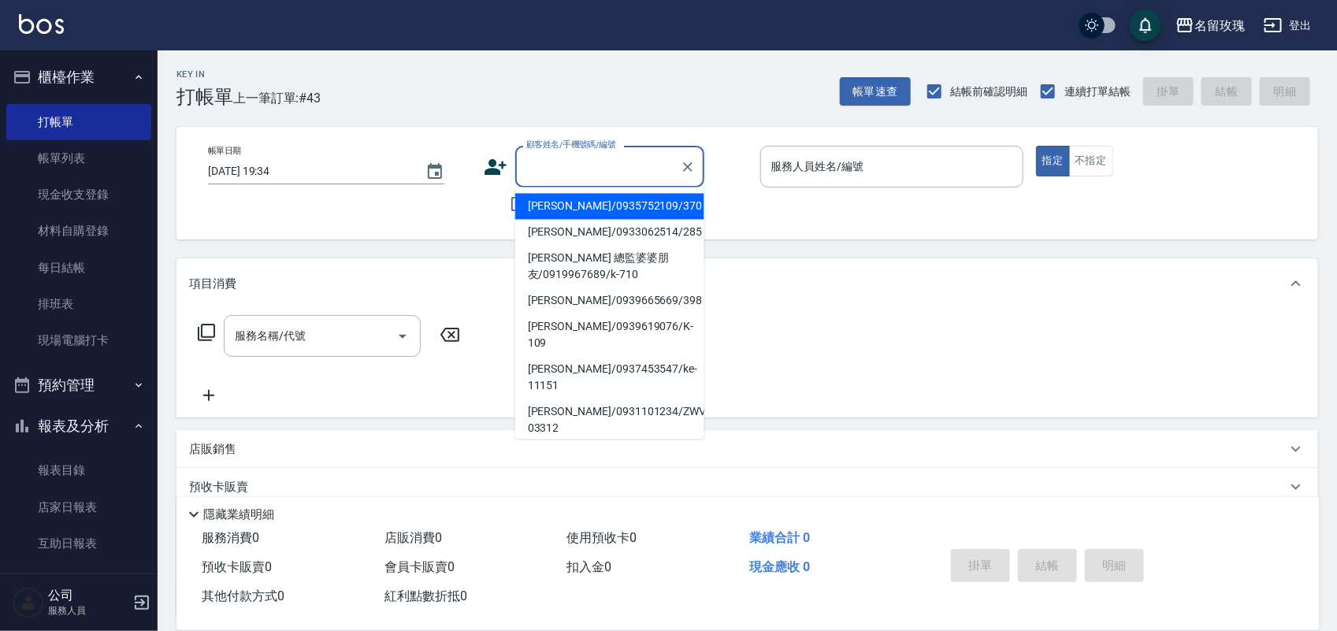
click at [601, 171] on input "顧客姓名/手機號碼/編號" at bounding box center [598, 167] width 151 height 28
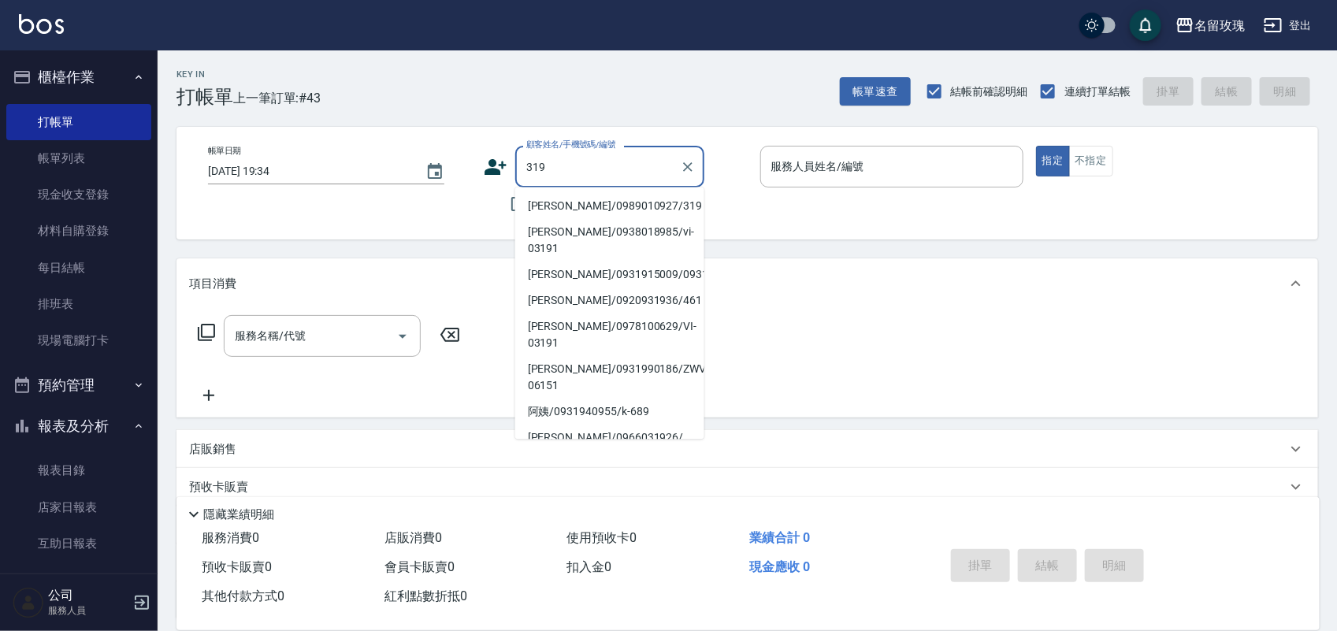
click at [588, 205] on li "張又丹/0989010927/319" at bounding box center [609, 207] width 189 height 26
type input "張又丹/0989010927/319"
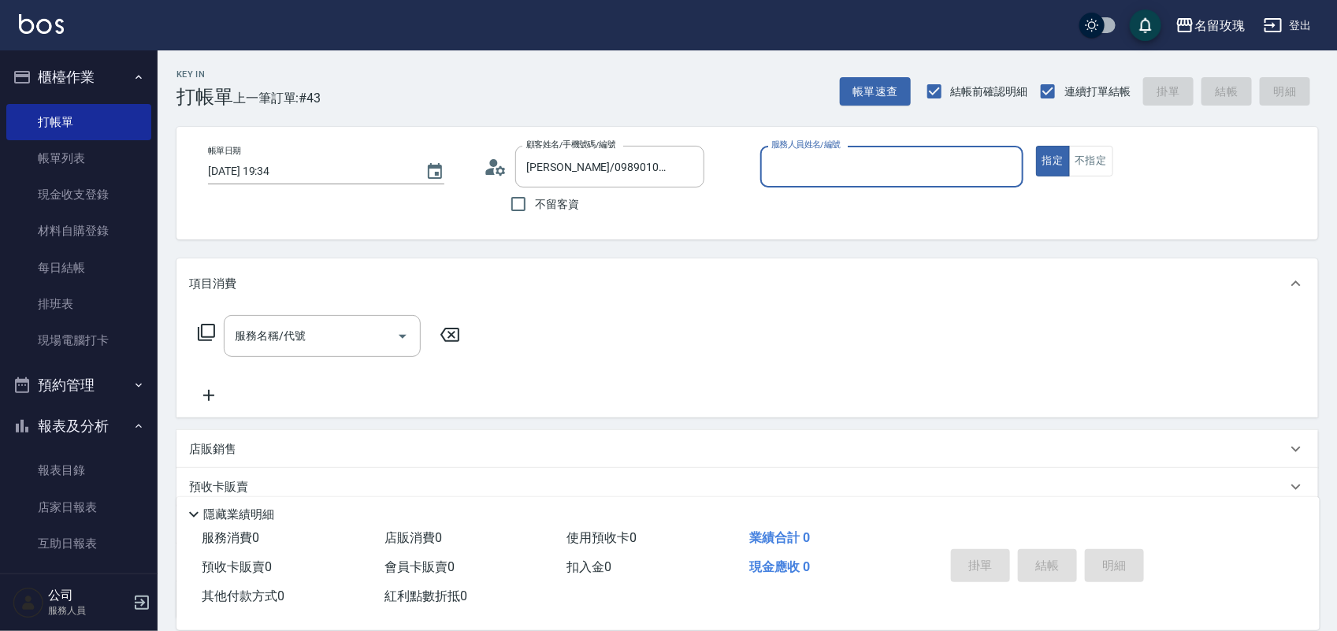
type input "公司1(無代號)"
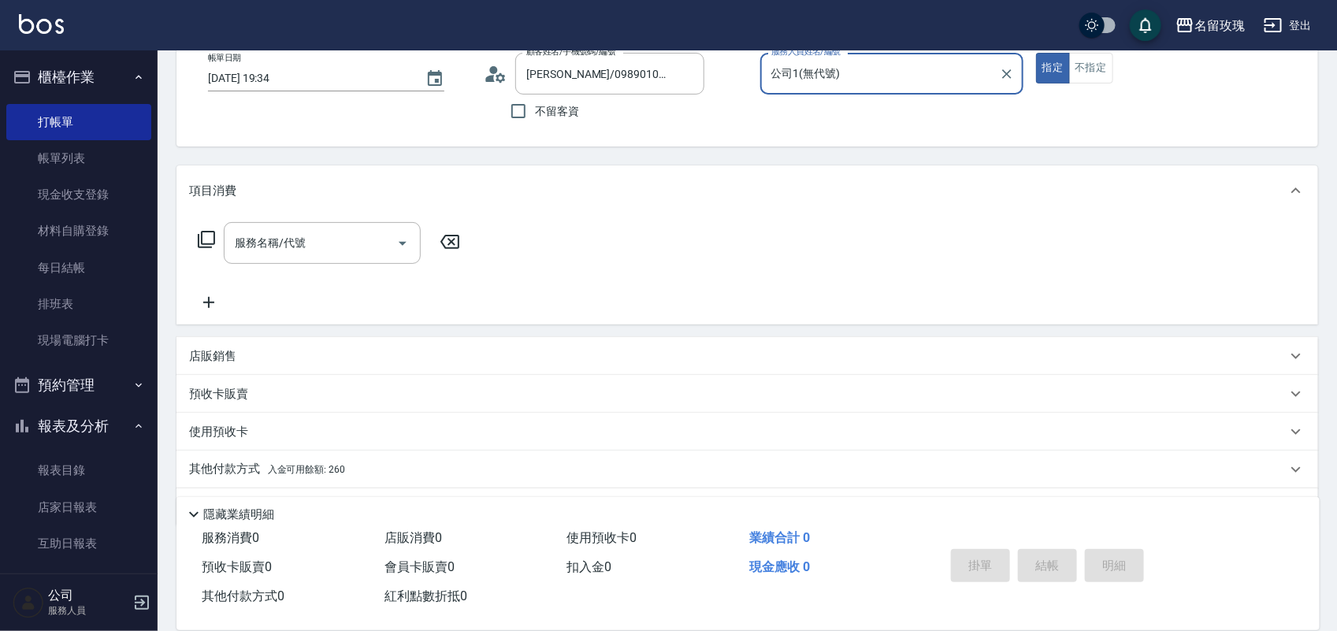
scroll to position [139, 0]
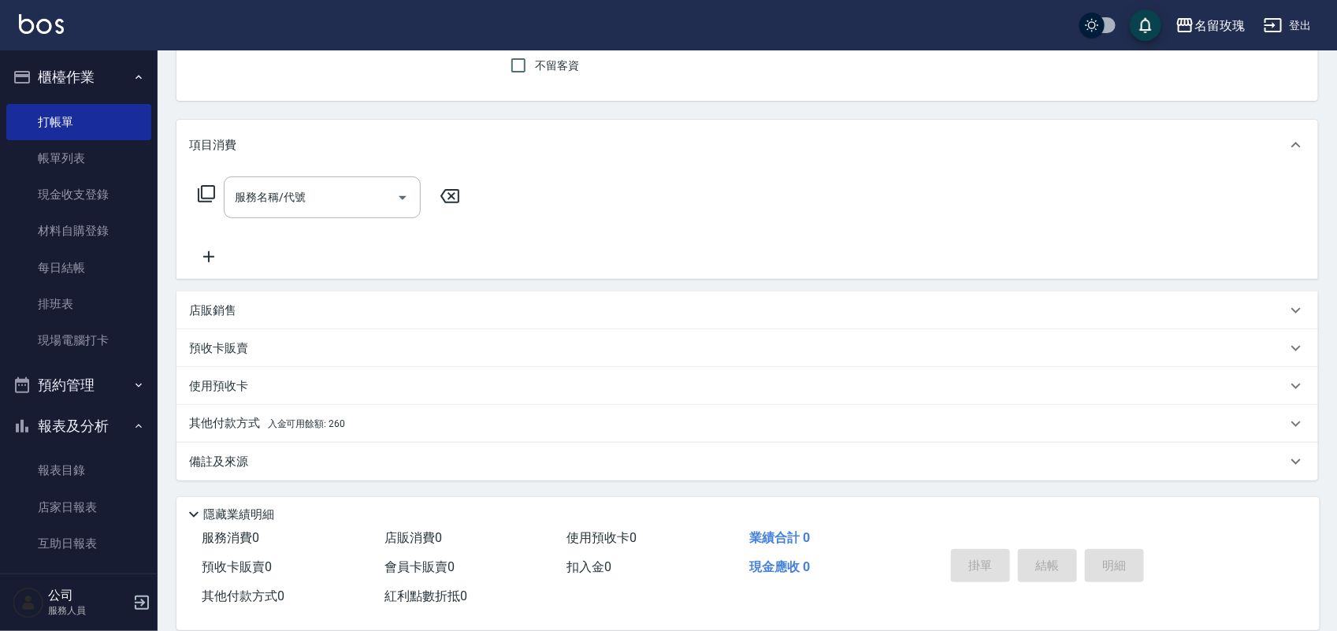
click at [348, 430] on div "其他付款方式 入金可用餘額: 260" at bounding box center [738, 423] width 1098 height 17
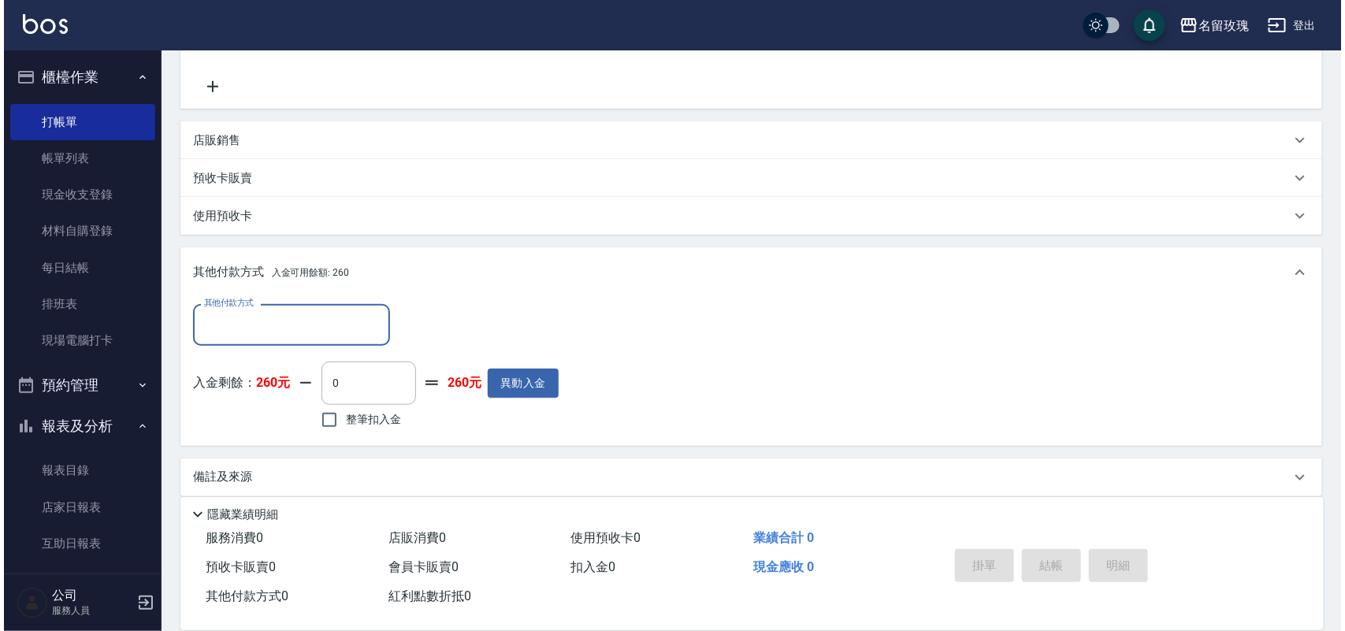
scroll to position [316, 0]
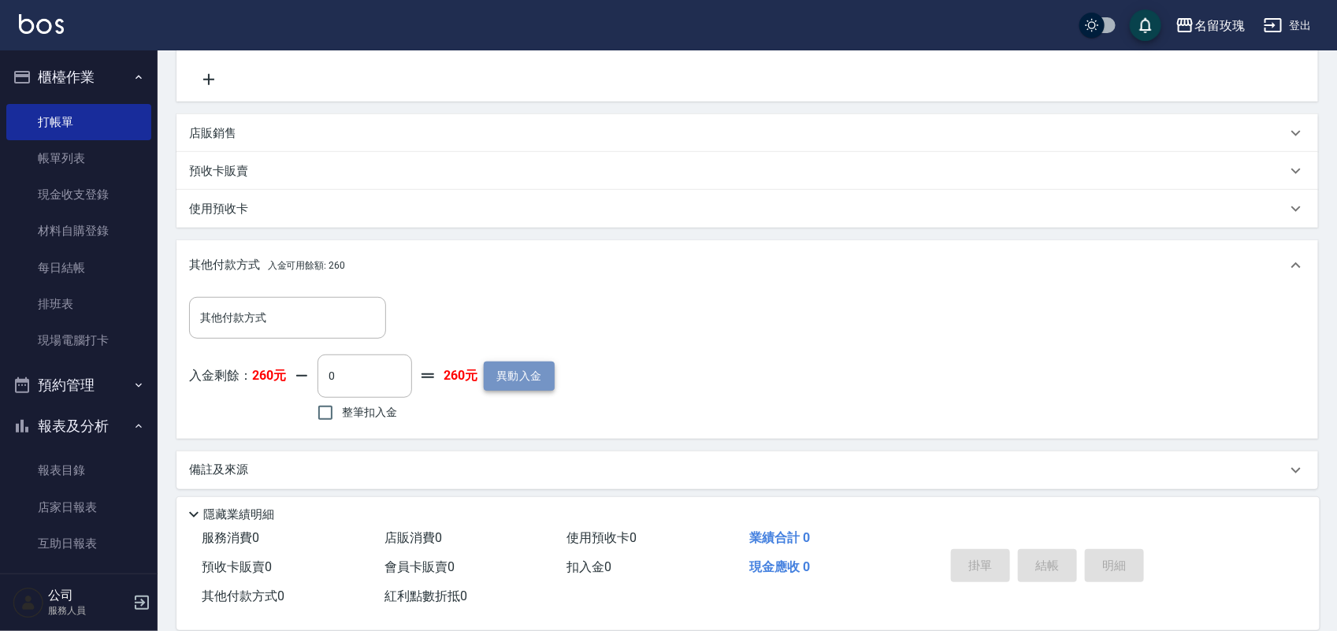
click at [532, 374] on button "異動入金" at bounding box center [519, 376] width 71 height 29
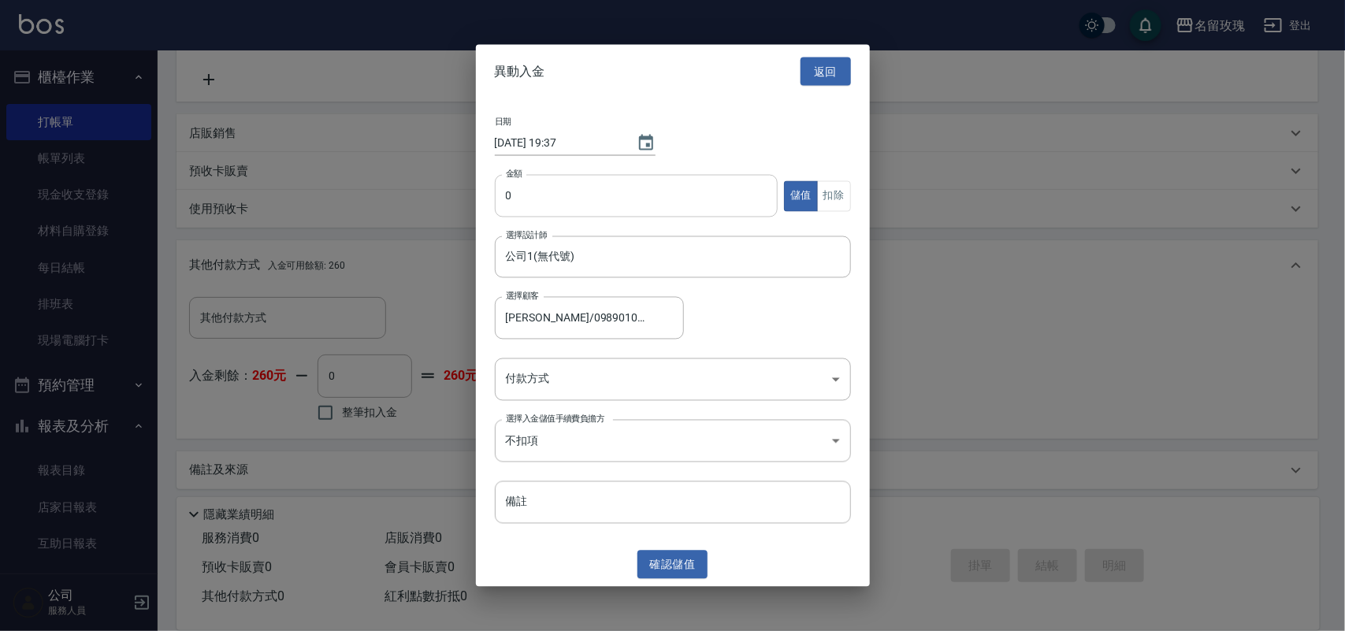
click at [556, 201] on input "0" at bounding box center [637, 196] width 284 height 43
type input "270"
click at [579, 391] on body "名留玫瑰 登出 櫃檯作業 打帳單 帳單列表 現金收支登錄 材料自購登錄 每日結帳 排班表 現場電腦打卡 預約管理 預約管理 單日預約紀錄 單週預約紀錄 報表及…" at bounding box center [672, 162] width 1345 height 956
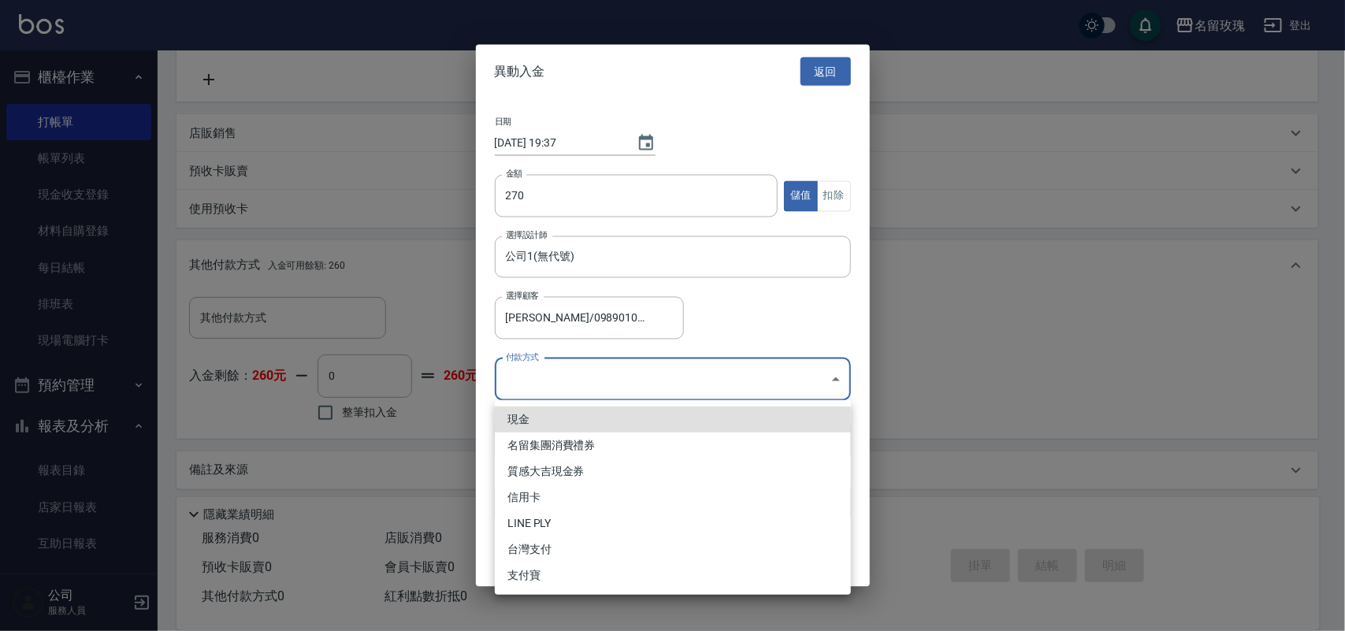
click at [570, 418] on li "現金" at bounding box center [673, 420] width 356 height 26
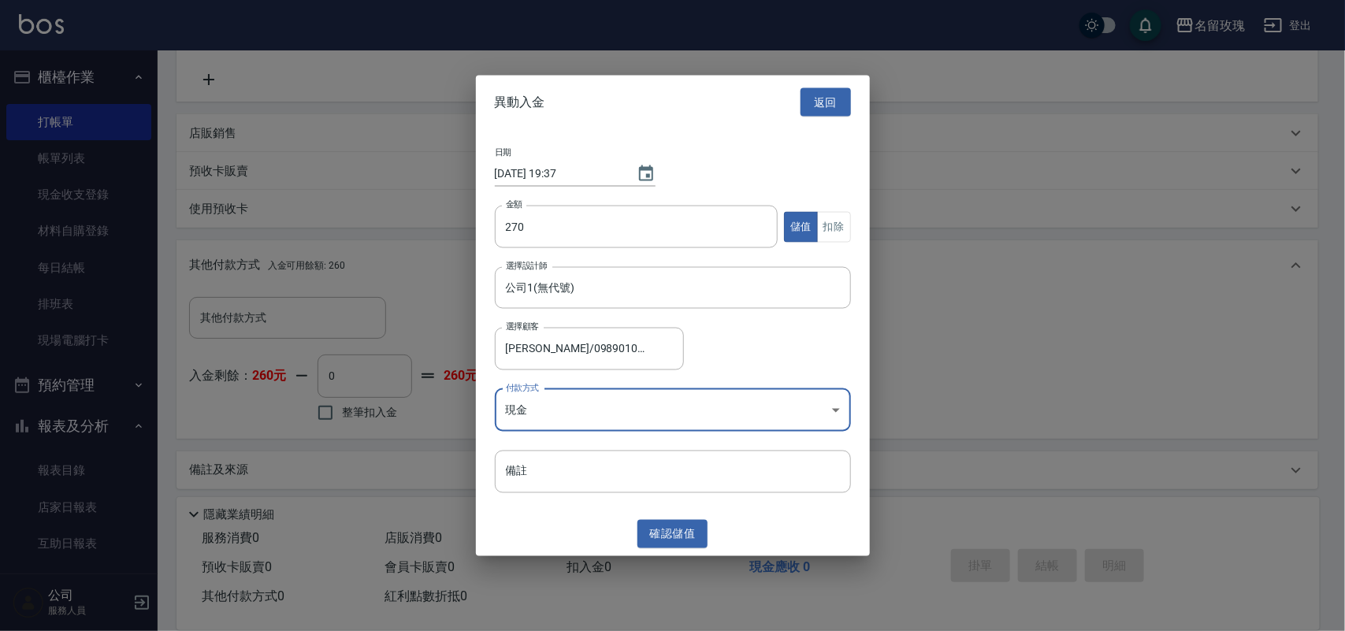
type input "現金"
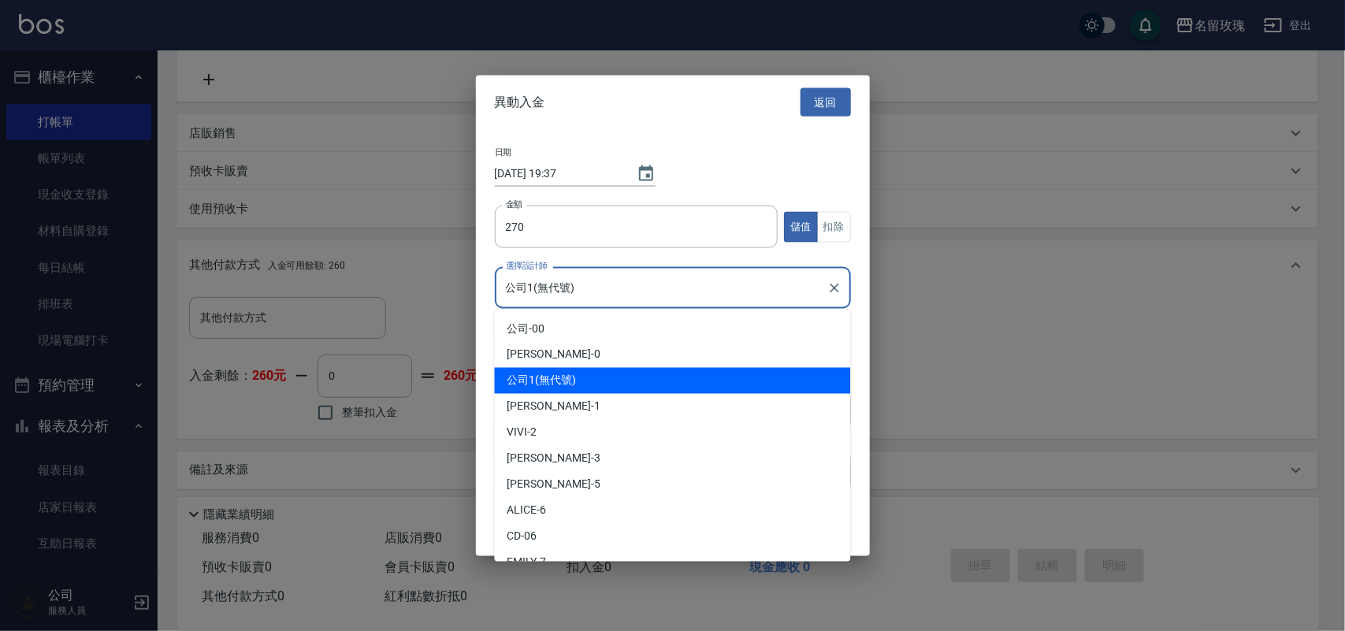
click at [587, 296] on input "公司1(無代號)" at bounding box center [661, 288] width 318 height 28
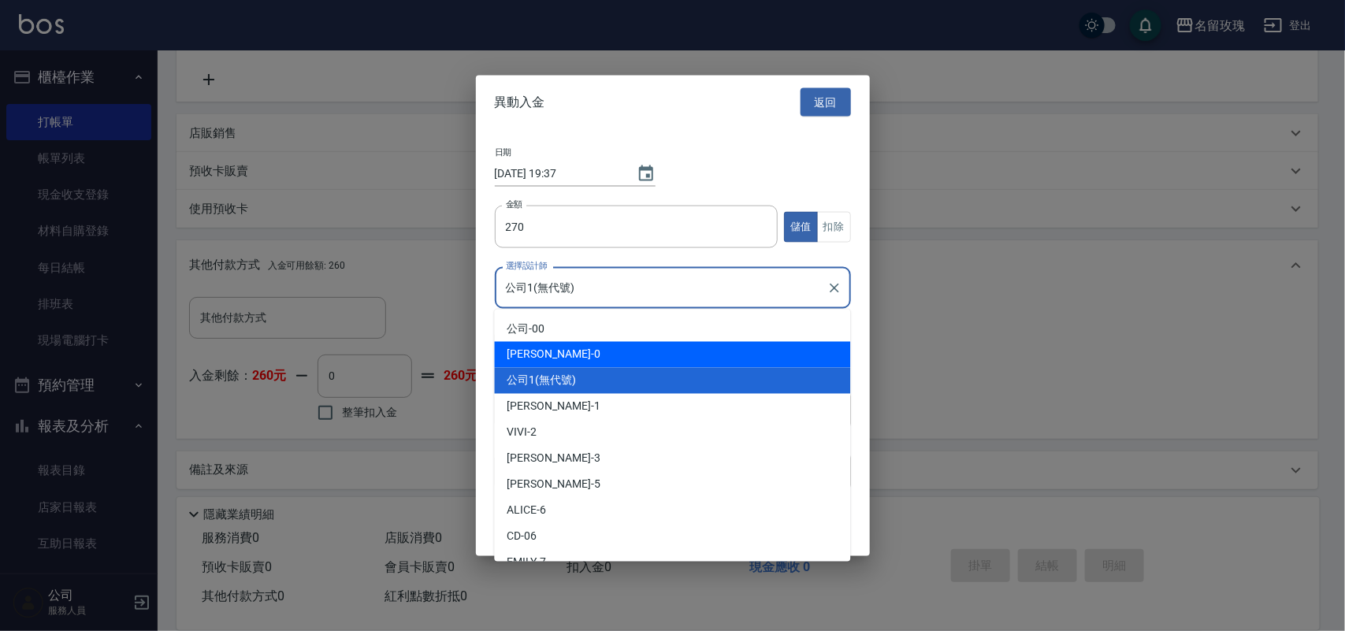
click at [582, 360] on div "Jerry -0" at bounding box center [673, 355] width 356 height 26
type input "Jerry-0"
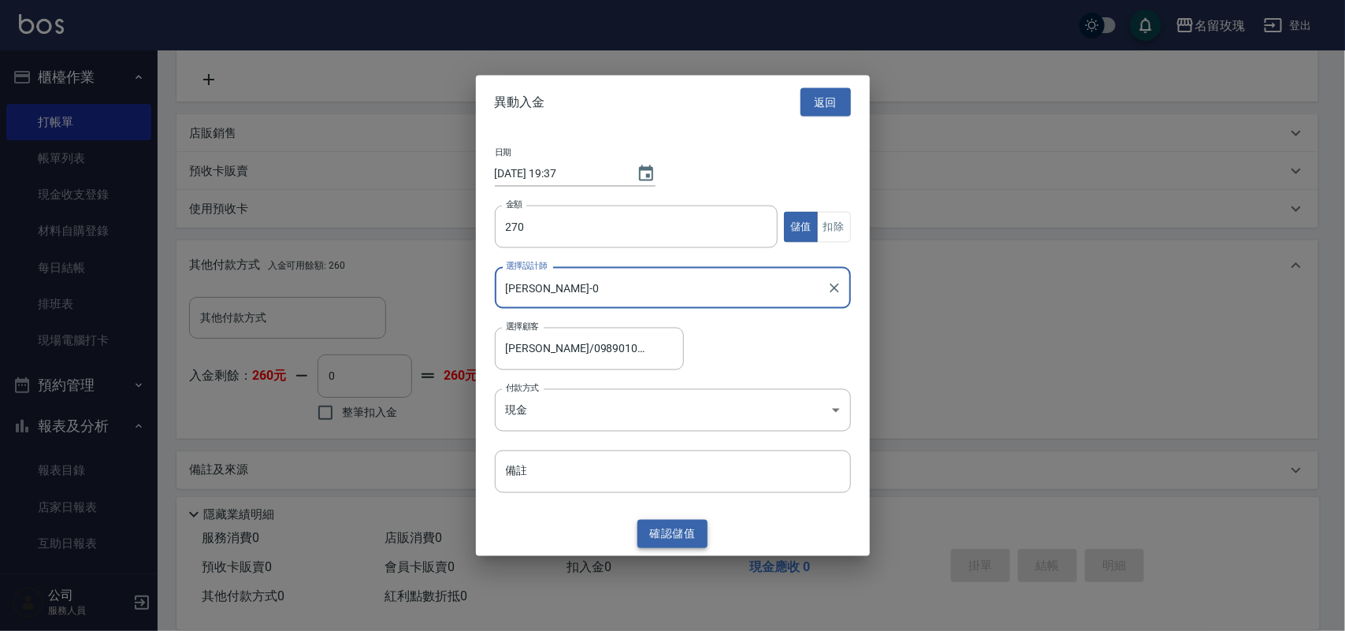
click at [675, 530] on button "確認 儲值" at bounding box center [673, 533] width 71 height 29
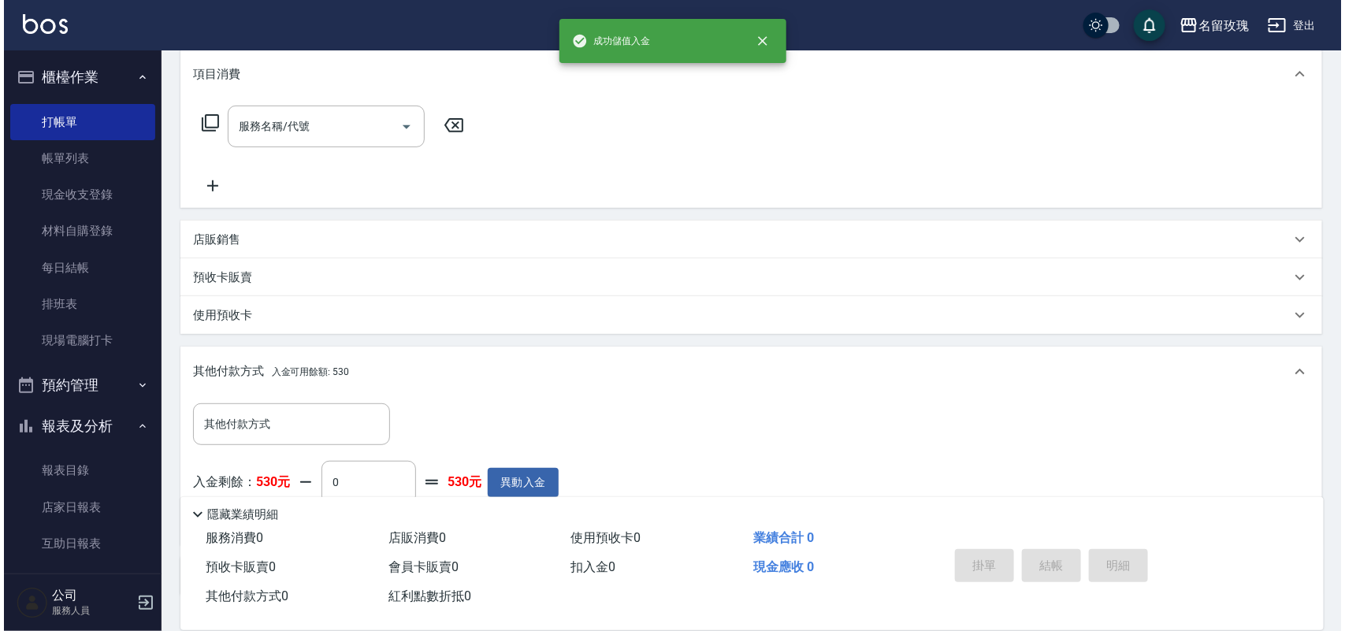
scroll to position [119, 0]
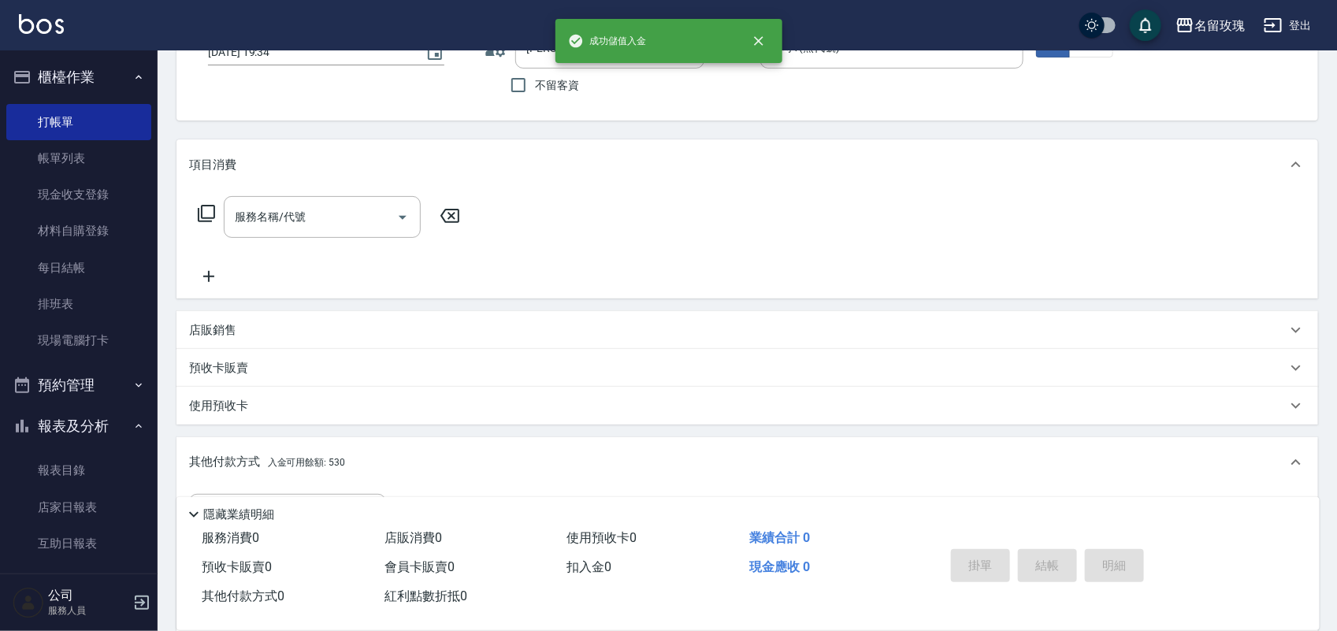
click at [197, 211] on icon at bounding box center [206, 213] width 19 height 19
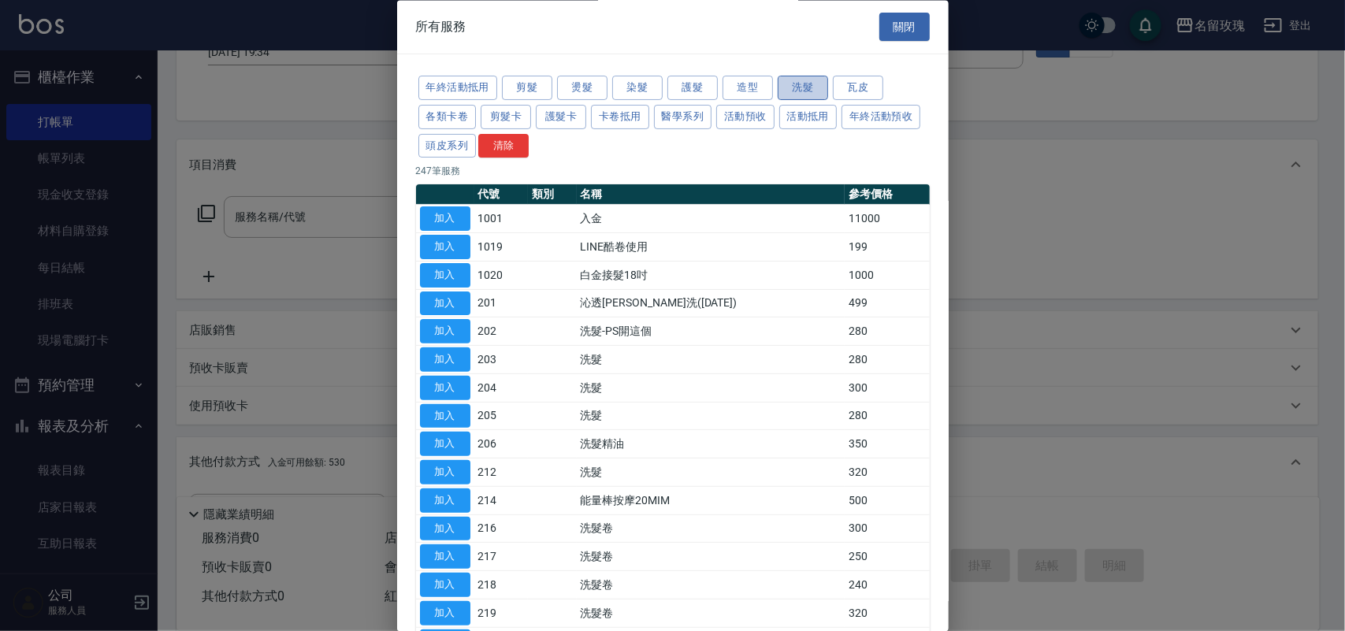
click at [806, 88] on button "洗髮" at bounding box center [803, 88] width 50 height 24
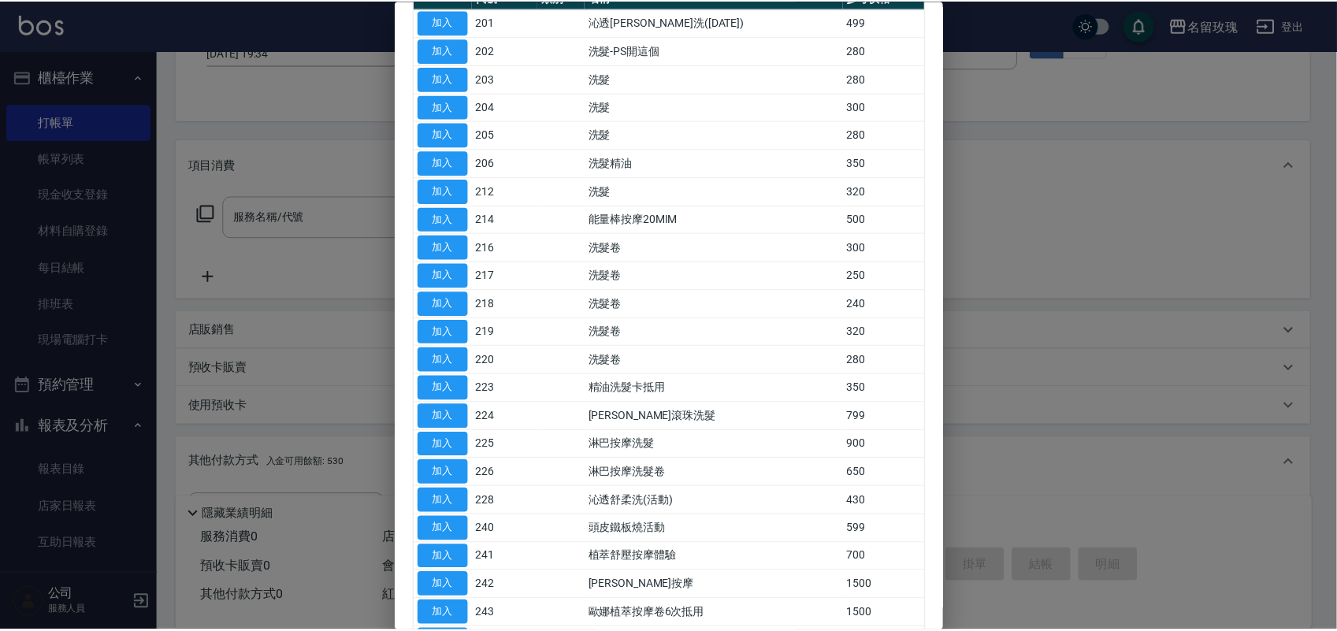
scroll to position [341, 0]
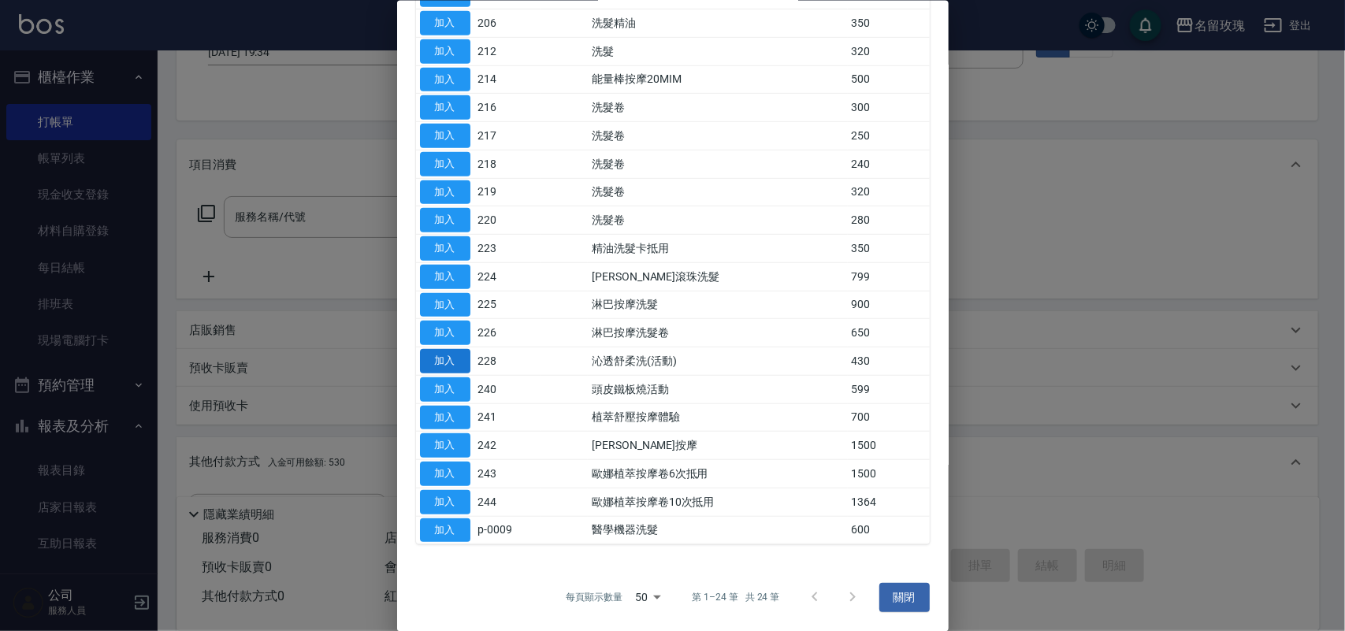
click at [462, 361] on button "加入" at bounding box center [445, 361] width 50 height 24
type input "沁透舒柔洗(活動)(228)"
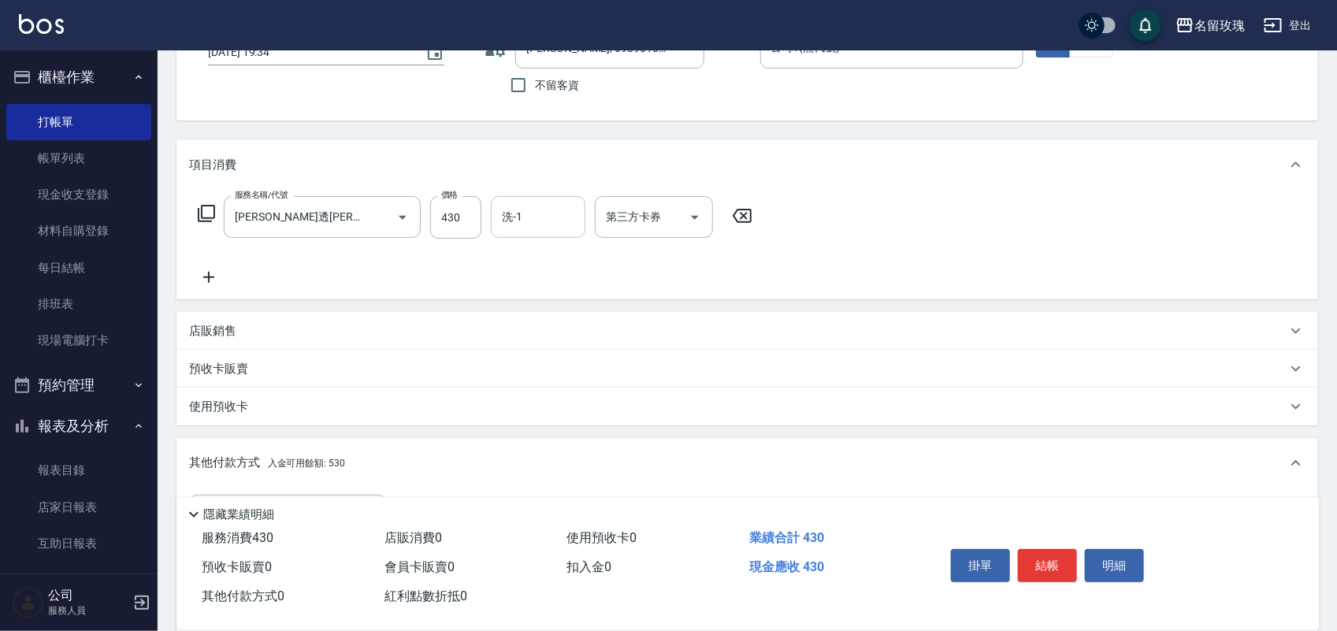
click at [537, 215] on input "洗-1" at bounding box center [538, 217] width 80 height 28
click at [501, 240] on ul "黃婉瑜 -19" at bounding box center [538, 257] width 95 height 39
click at [501, 252] on div "黃婉瑜 -19" at bounding box center [538, 257] width 95 height 26
type input "黃婉瑜-19"
click at [210, 206] on icon at bounding box center [206, 213] width 17 height 17
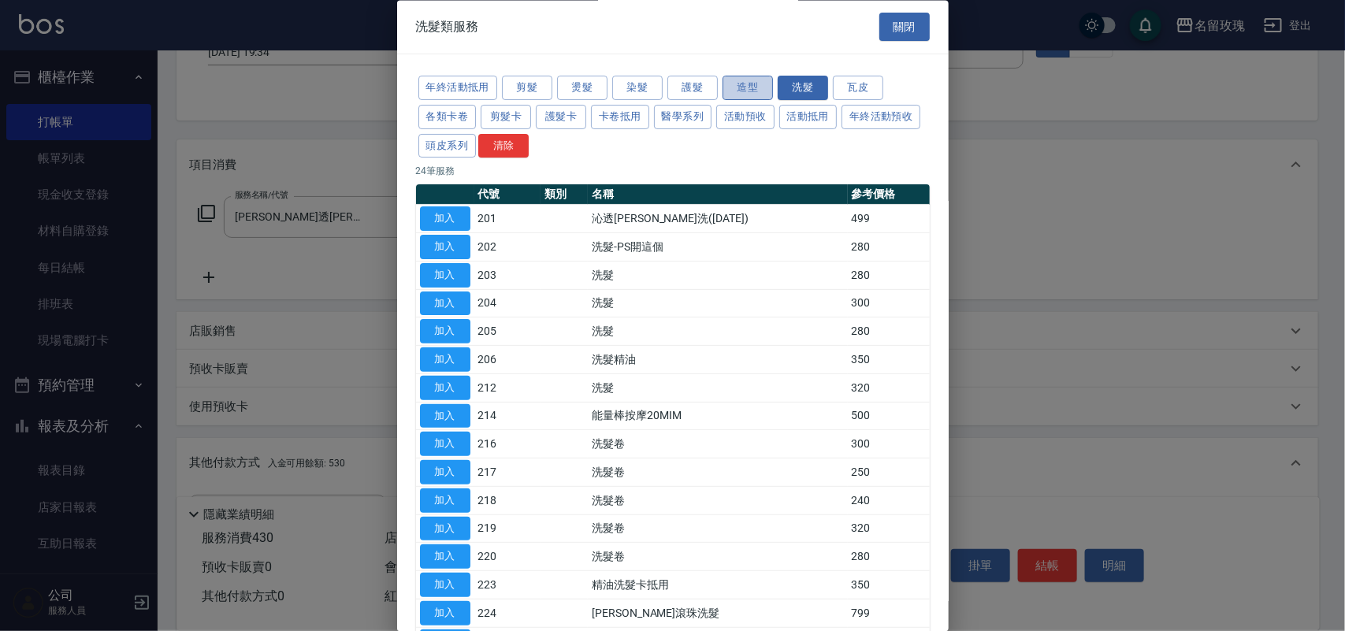
click at [742, 80] on button "造型" at bounding box center [748, 88] width 50 height 24
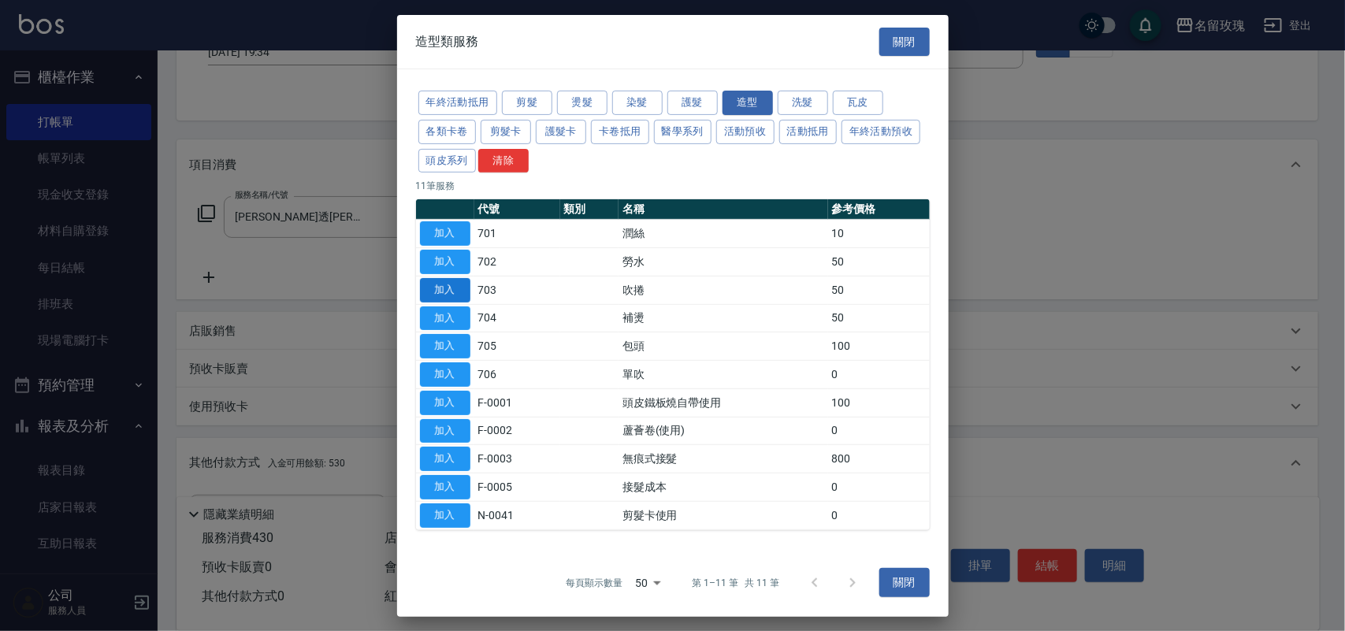
click at [448, 284] on button "加入" at bounding box center [445, 290] width 50 height 24
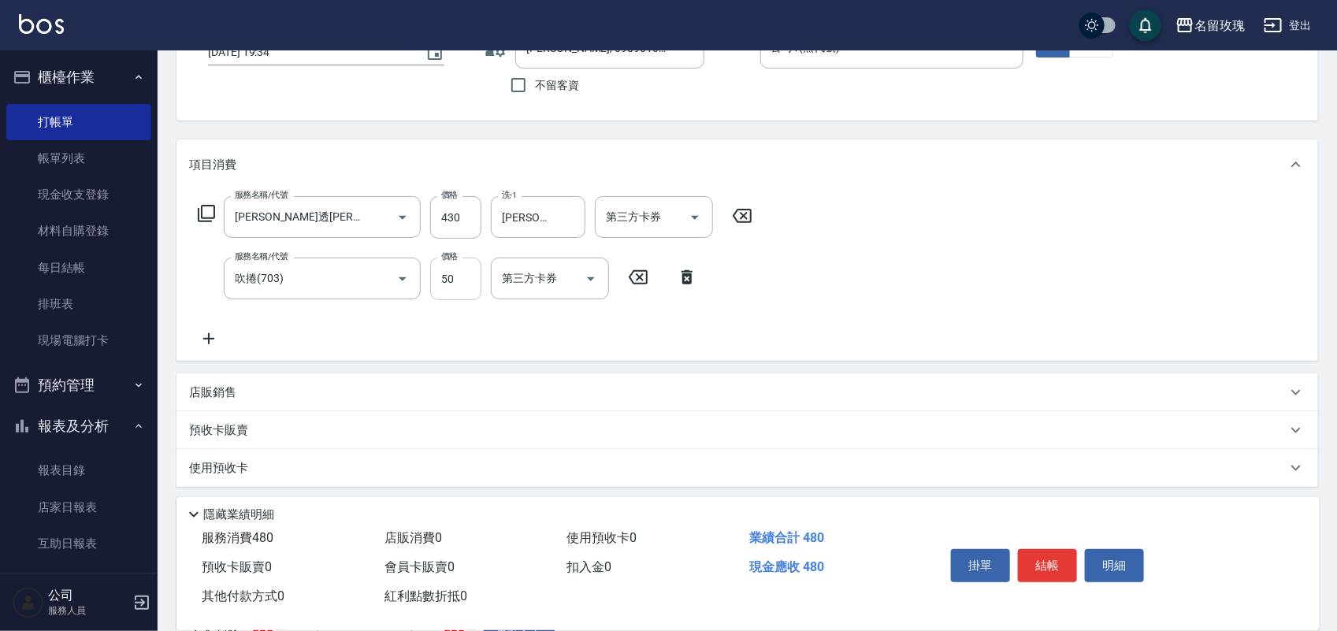
click at [467, 290] on input "50" at bounding box center [455, 279] width 51 height 43
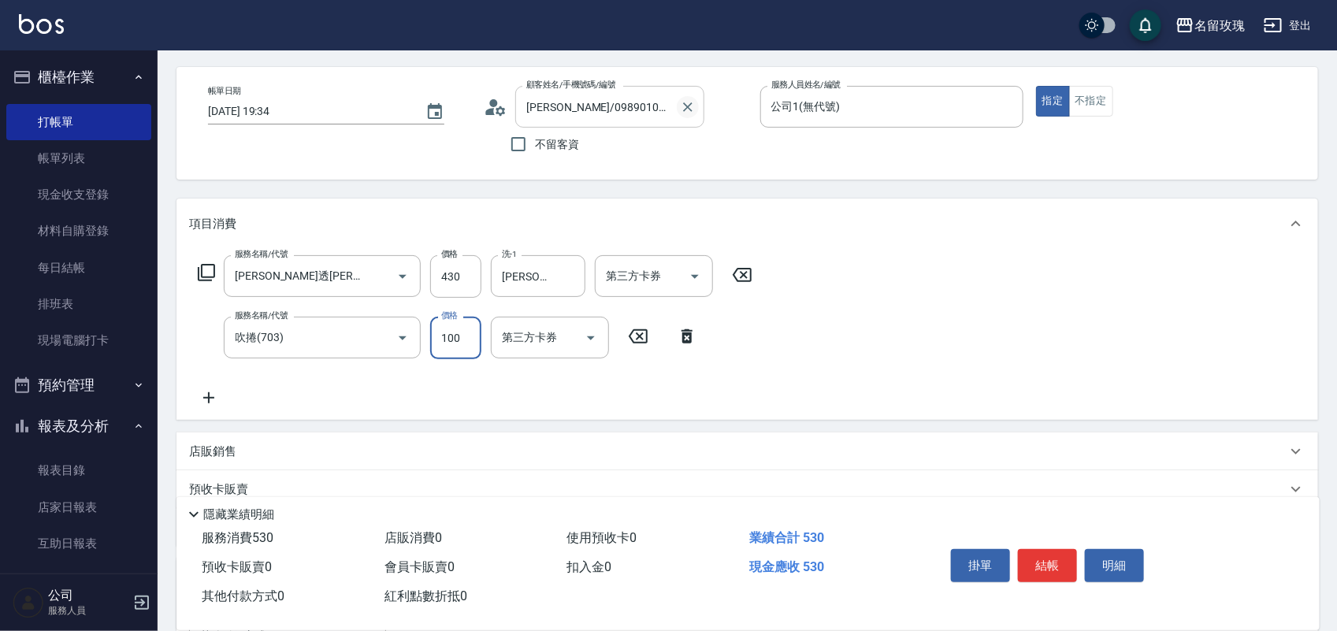
scroll to position [0, 0]
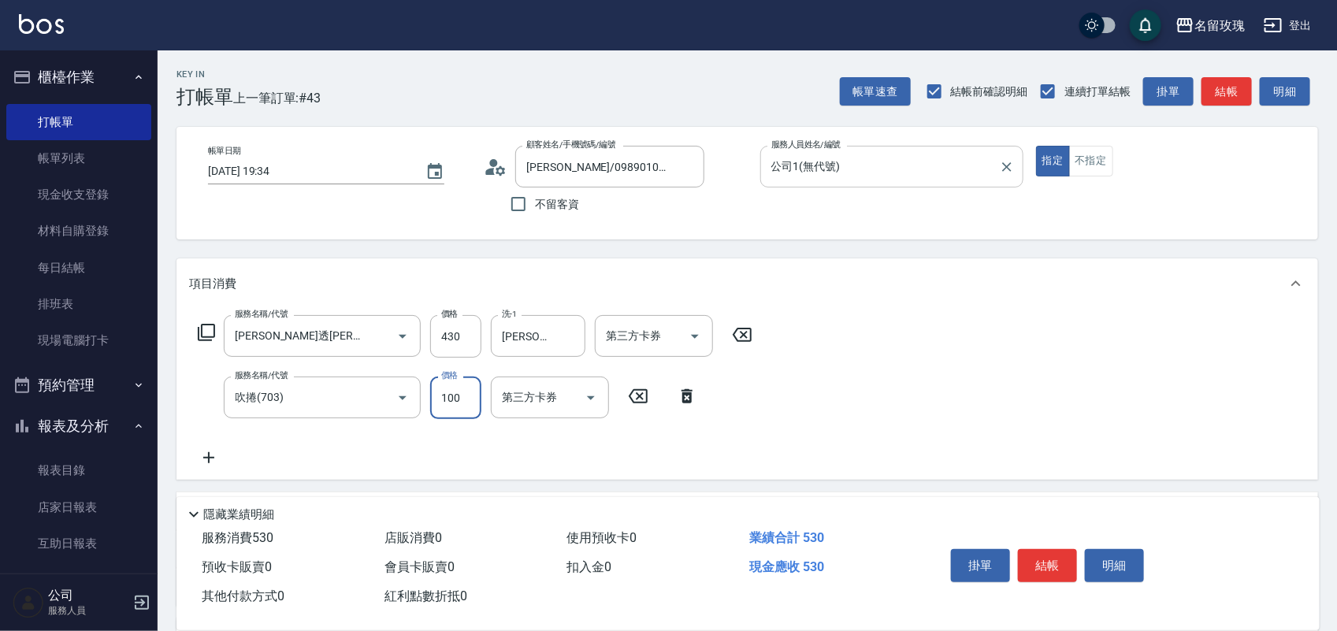
click at [1013, 177] on div at bounding box center [1006, 167] width 20 height 42
type input "100"
drag, startPoint x: 1010, startPoint y: 171, endPoint x: 1002, endPoint y: 169, distance: 8.0
click at [1009, 171] on icon "Clear" at bounding box center [1007, 167] width 16 height 16
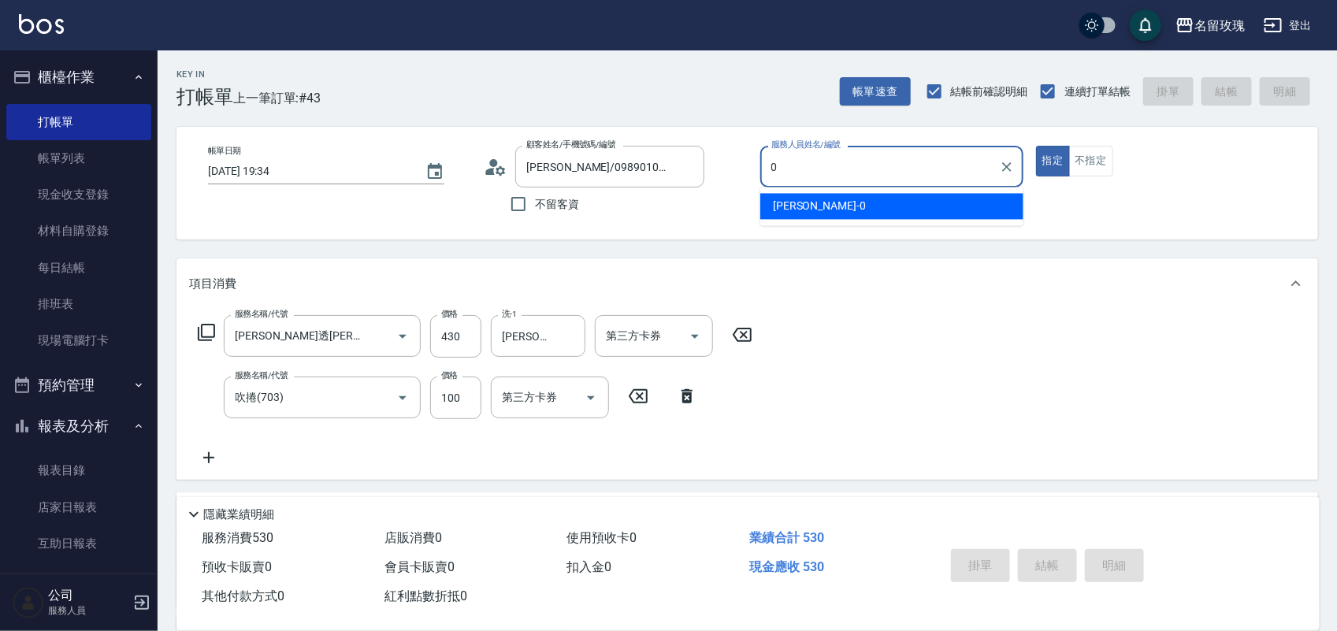
click at [1003, 202] on div "Jerry -0" at bounding box center [892, 207] width 263 height 26
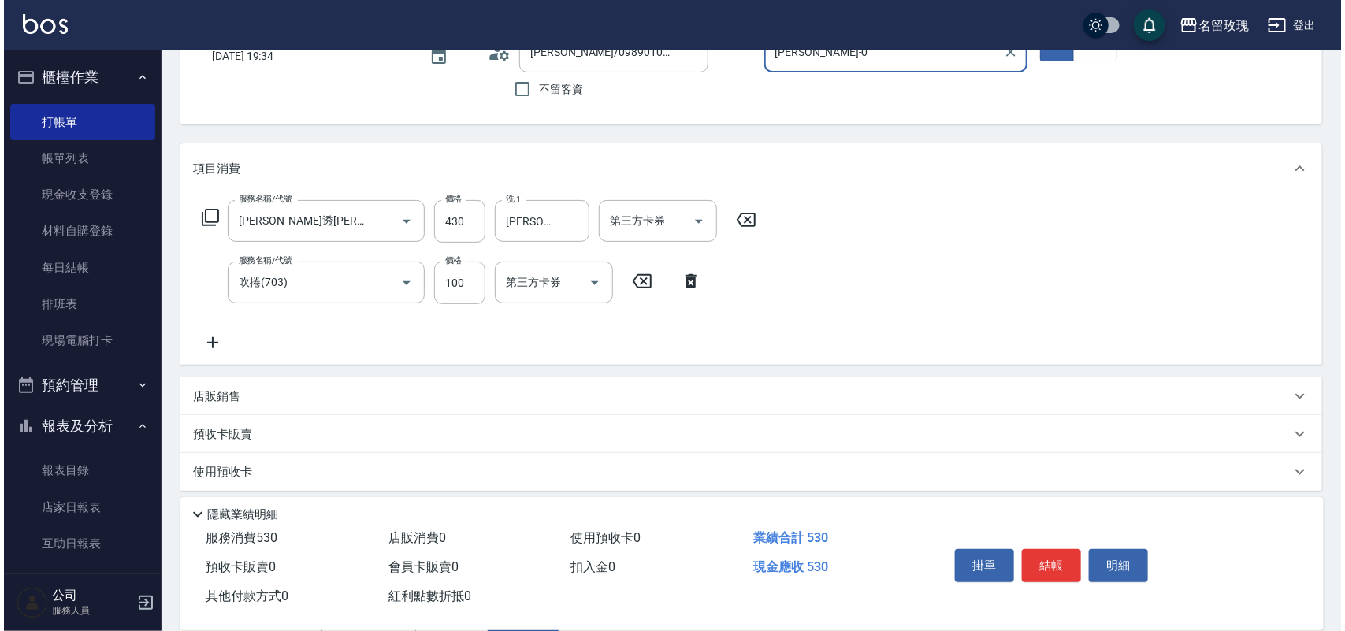
scroll to position [386, 0]
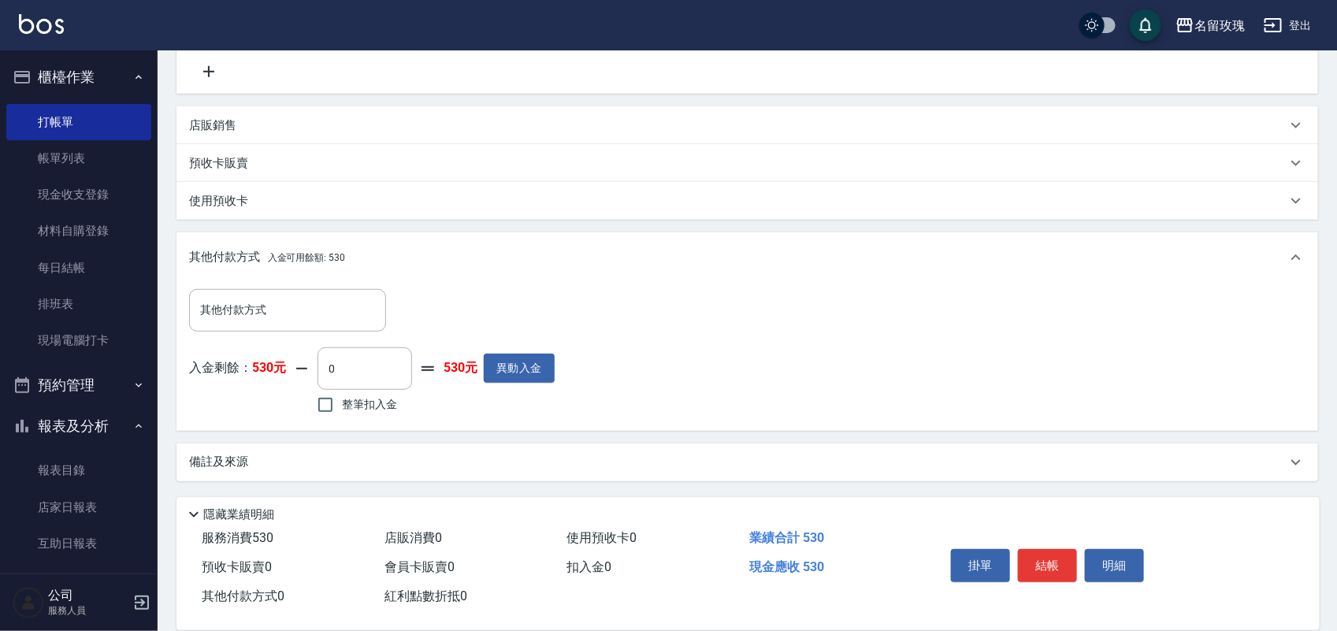
type input "Jerry-0"
click at [355, 410] on span "整筆扣入金" at bounding box center [369, 404] width 55 height 17
click at [342, 410] on input "整筆扣入金" at bounding box center [325, 405] width 33 height 33
checkbox input "true"
type input "530"
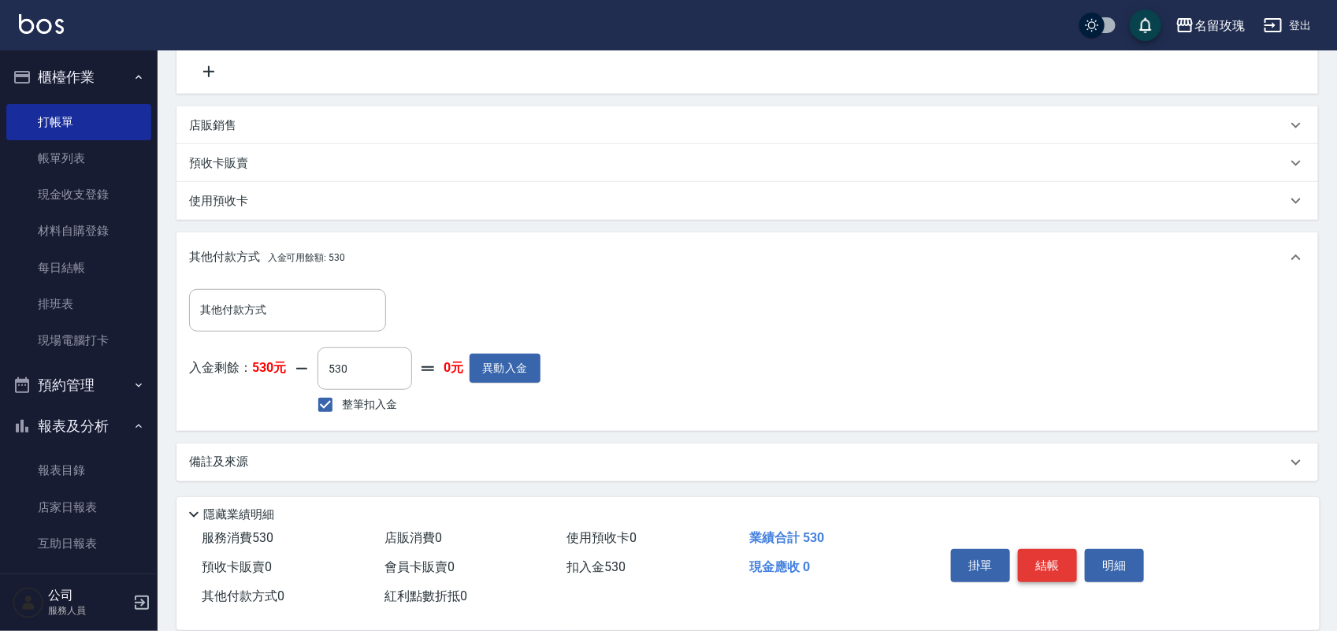
click at [1050, 556] on button "結帳" at bounding box center [1047, 565] width 59 height 33
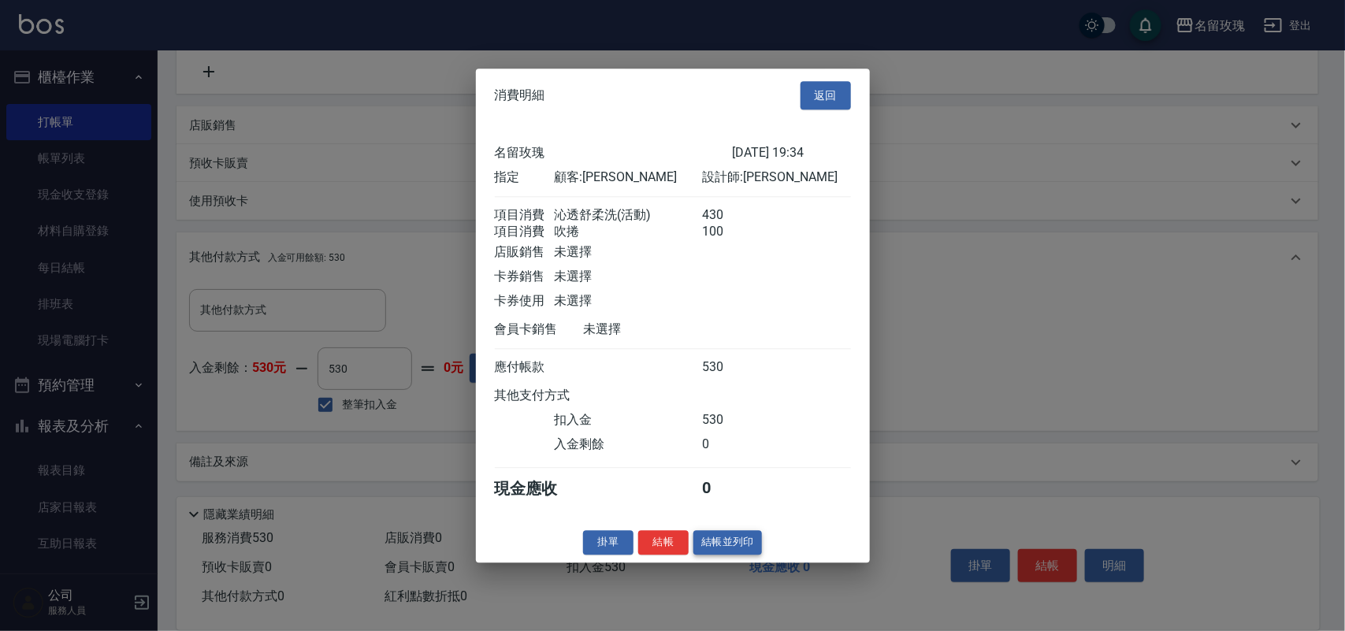
click at [722, 545] on button "結帳並列印" at bounding box center [728, 542] width 69 height 24
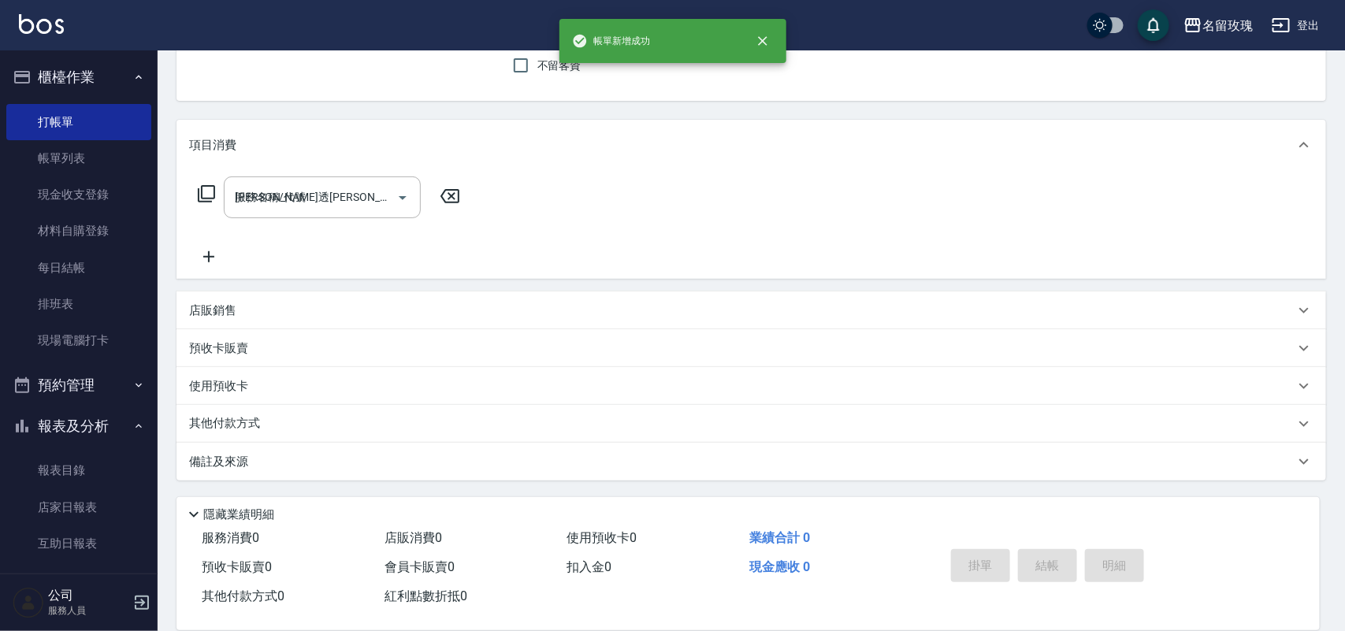
type input "2025/09/26 19:37"
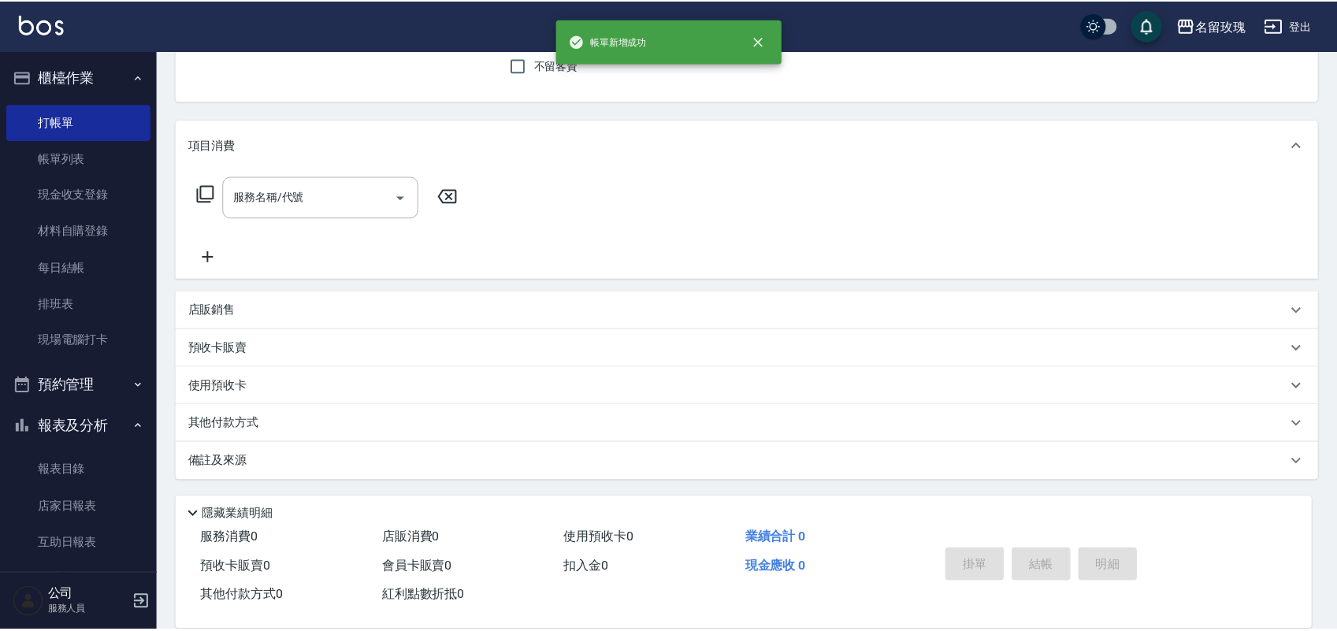
scroll to position [0, 0]
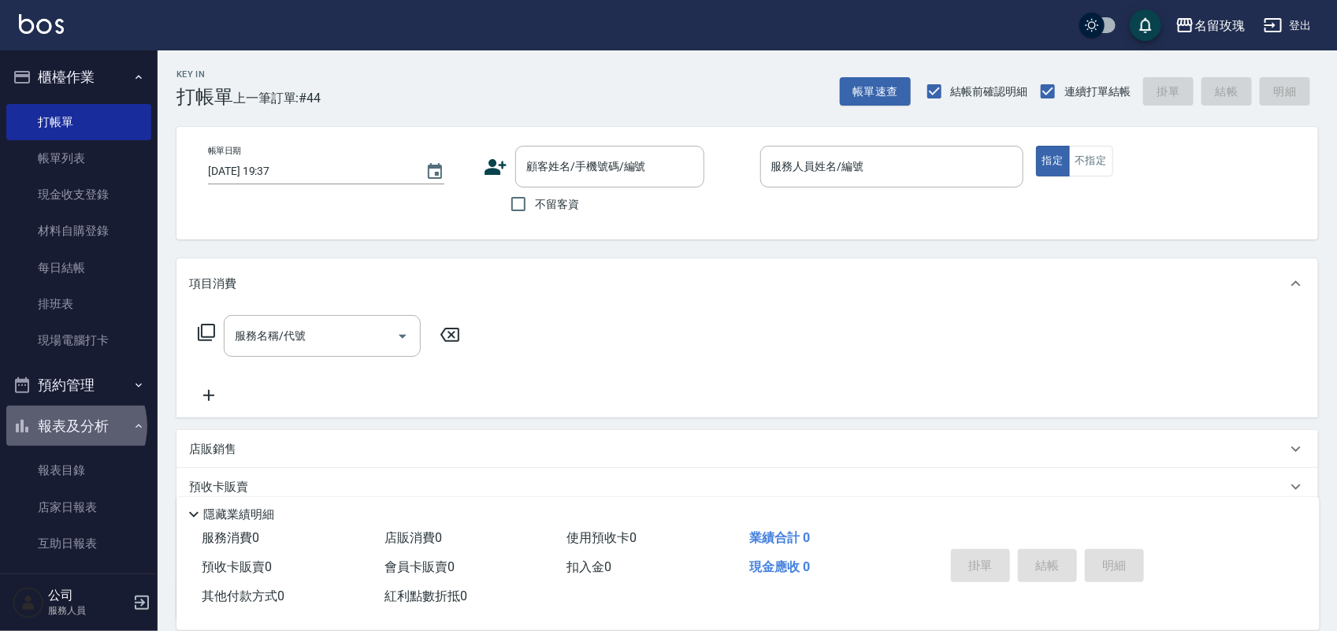
click at [73, 430] on button "報表及分析" at bounding box center [78, 426] width 145 height 41
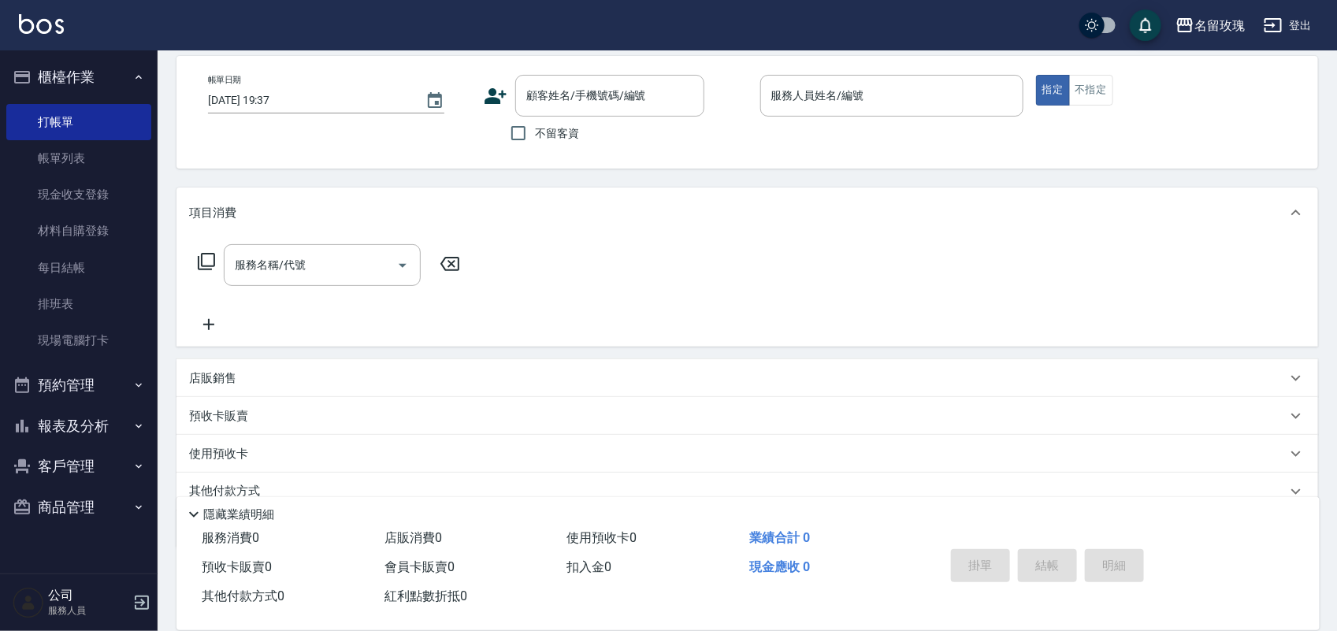
scroll to position [139, 0]
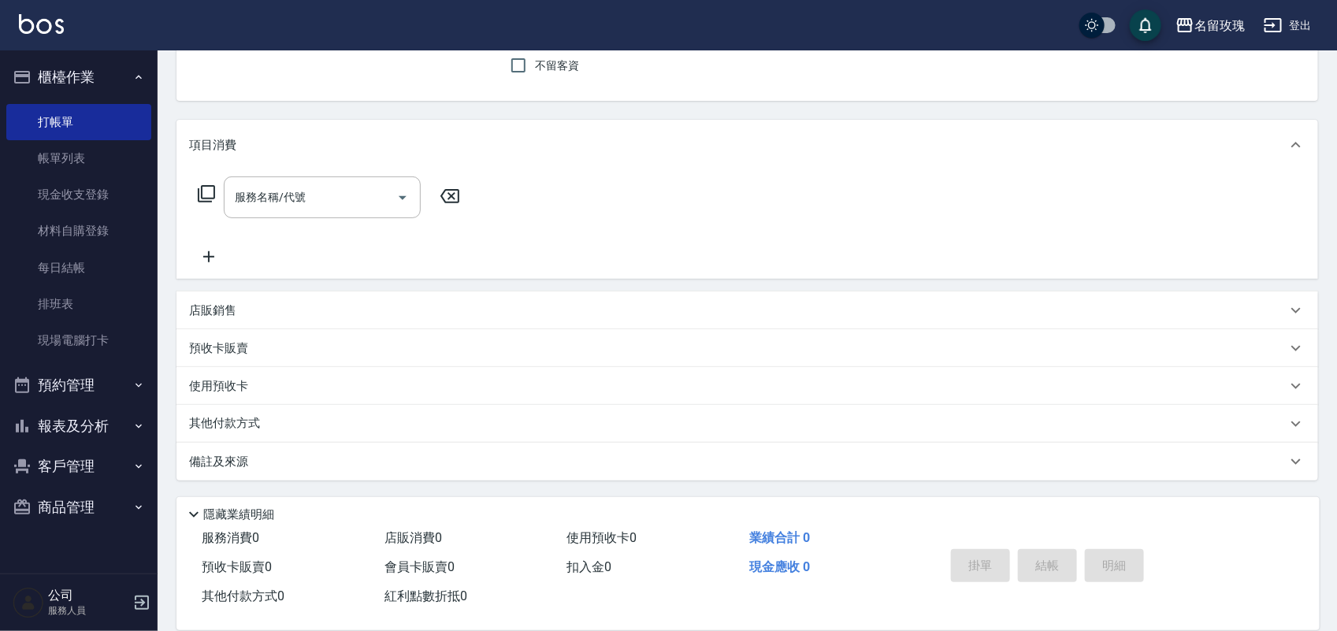
click at [73, 427] on button "報表及分析" at bounding box center [78, 426] width 145 height 41
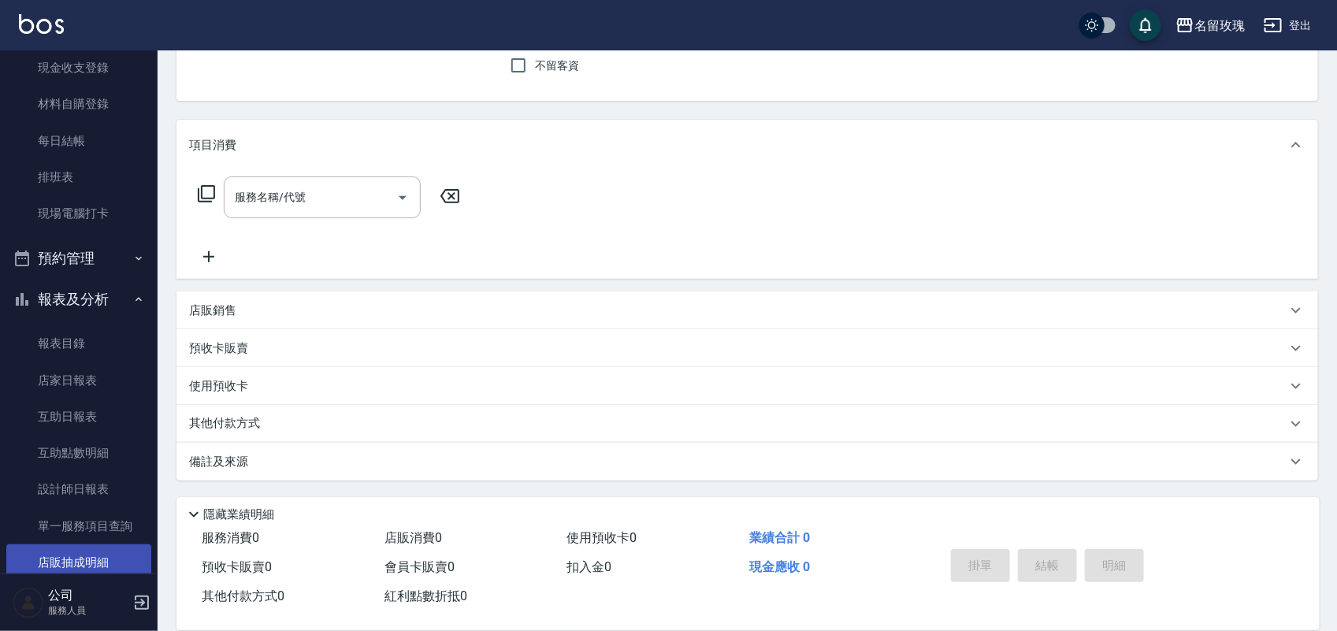
scroll to position [274, 0]
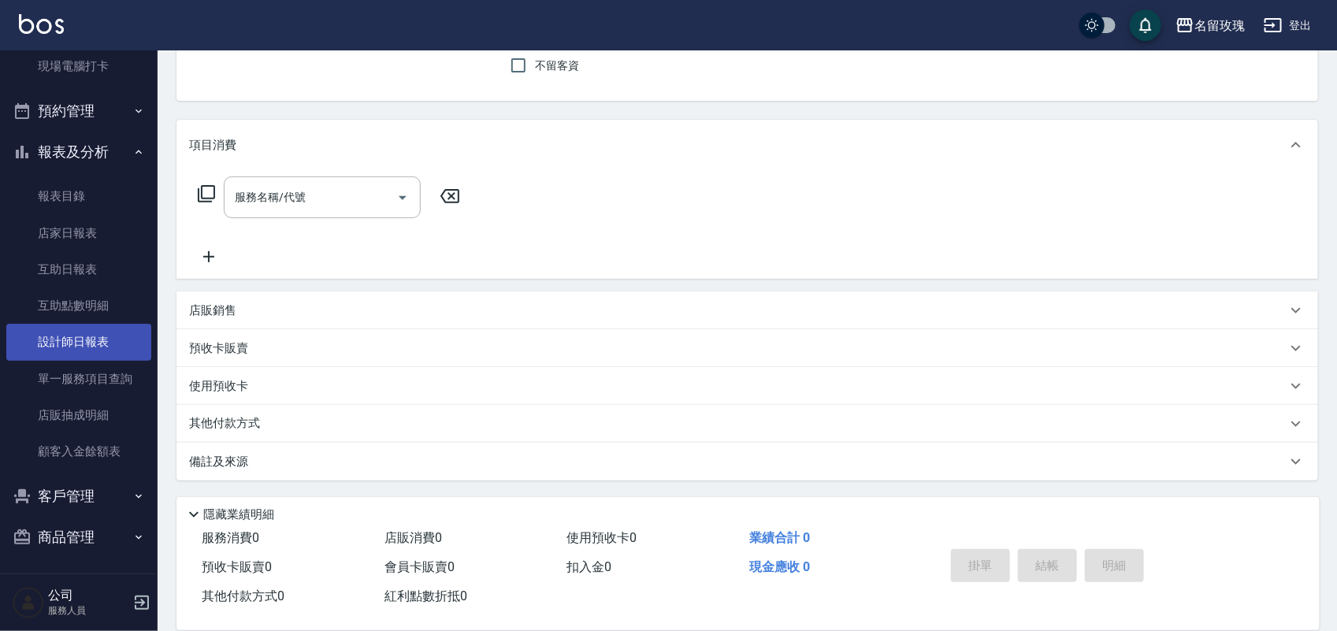
click at [80, 341] on link "設計師日報表" at bounding box center [78, 342] width 145 height 36
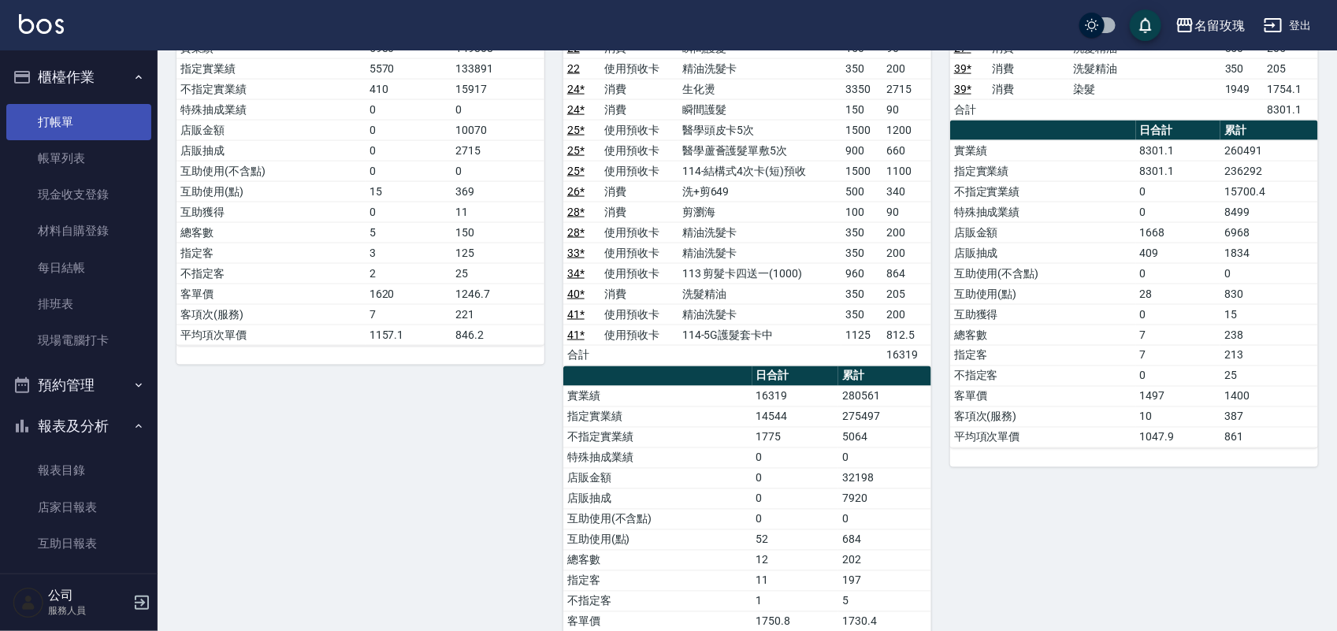
scroll to position [985, 0]
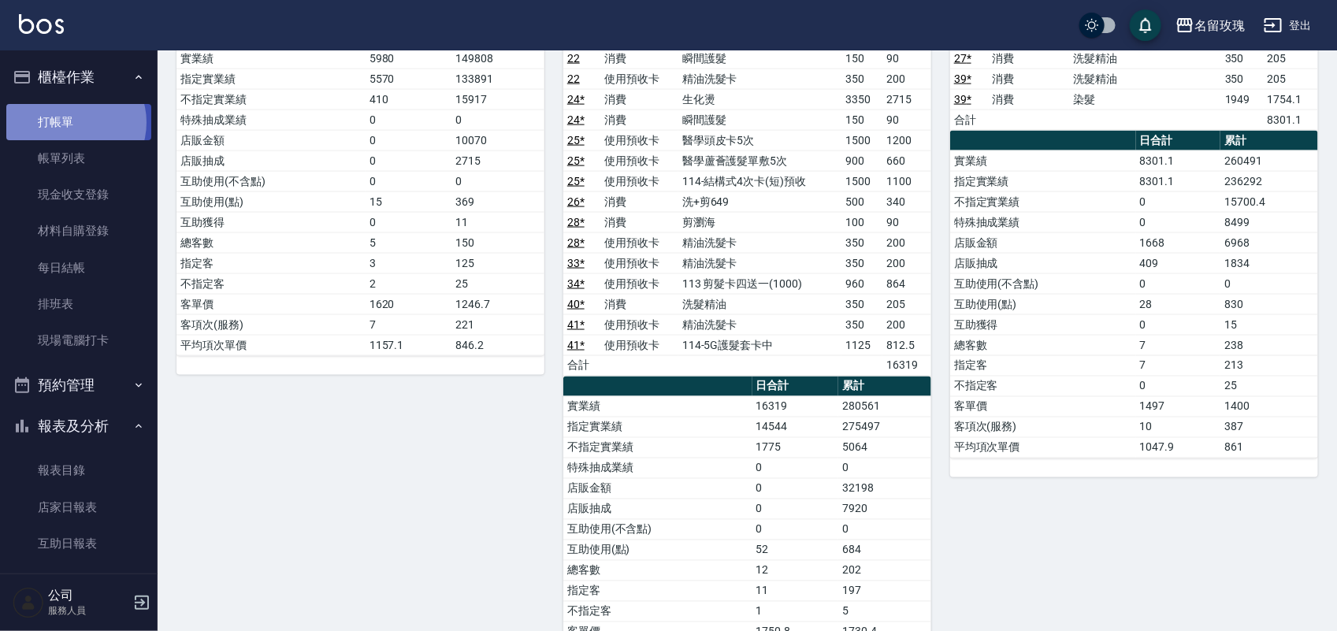
click at [73, 121] on link "打帳單" at bounding box center [78, 122] width 145 height 36
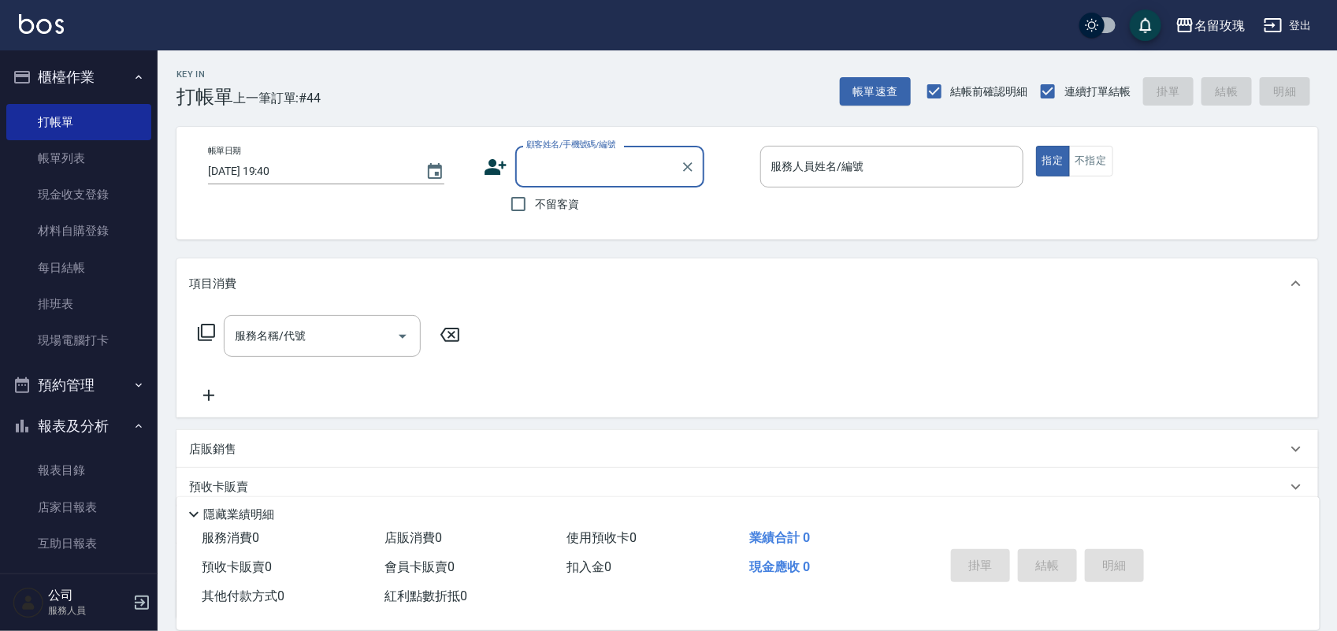
click at [1296, 24] on button "登出" at bounding box center [1288, 25] width 61 height 29
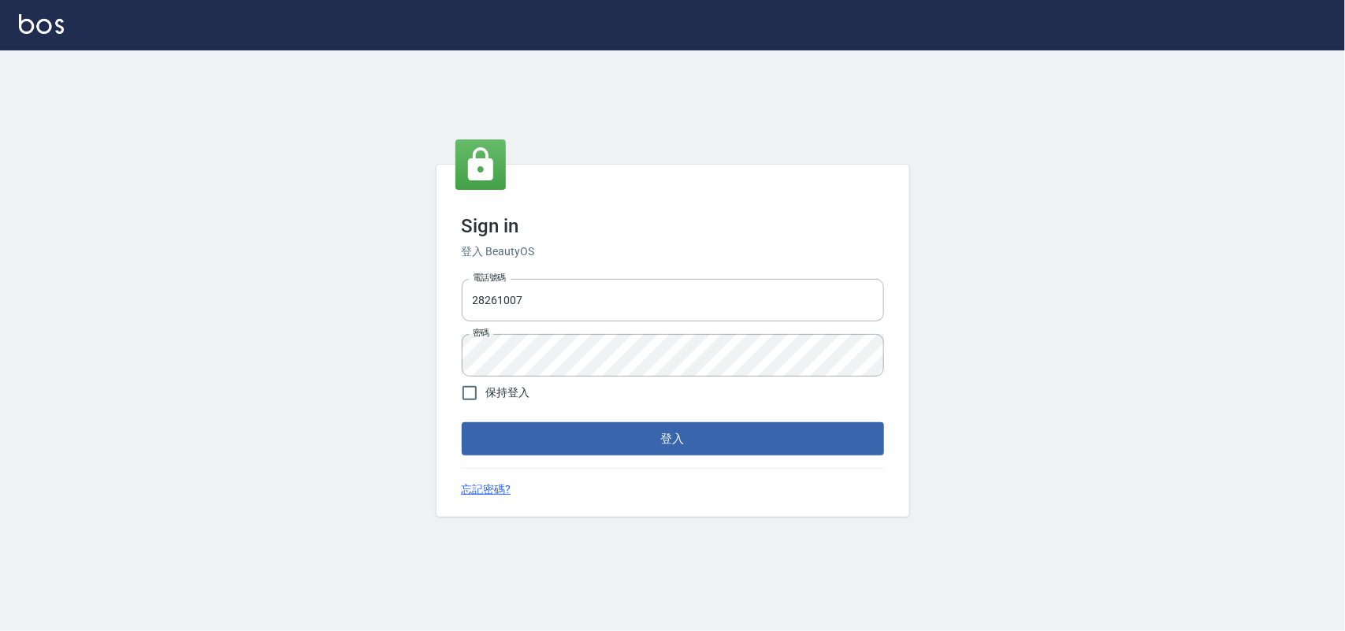
click at [184, 193] on div "Sign in 登入 BeautyOS 電話號碼 [PHONE_NUMBER] 電話號碼 密碼 密碼 保持登入 登入 忘記密碼?" at bounding box center [672, 340] width 1345 height 581
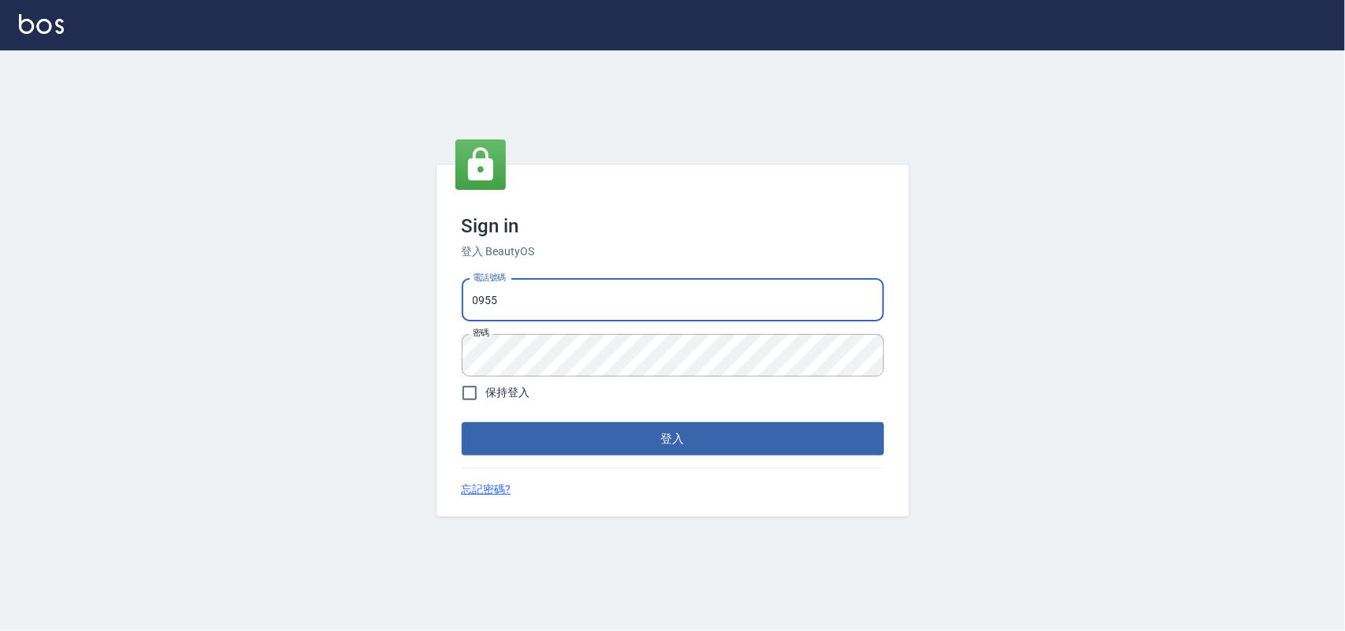
type input "0955582961"
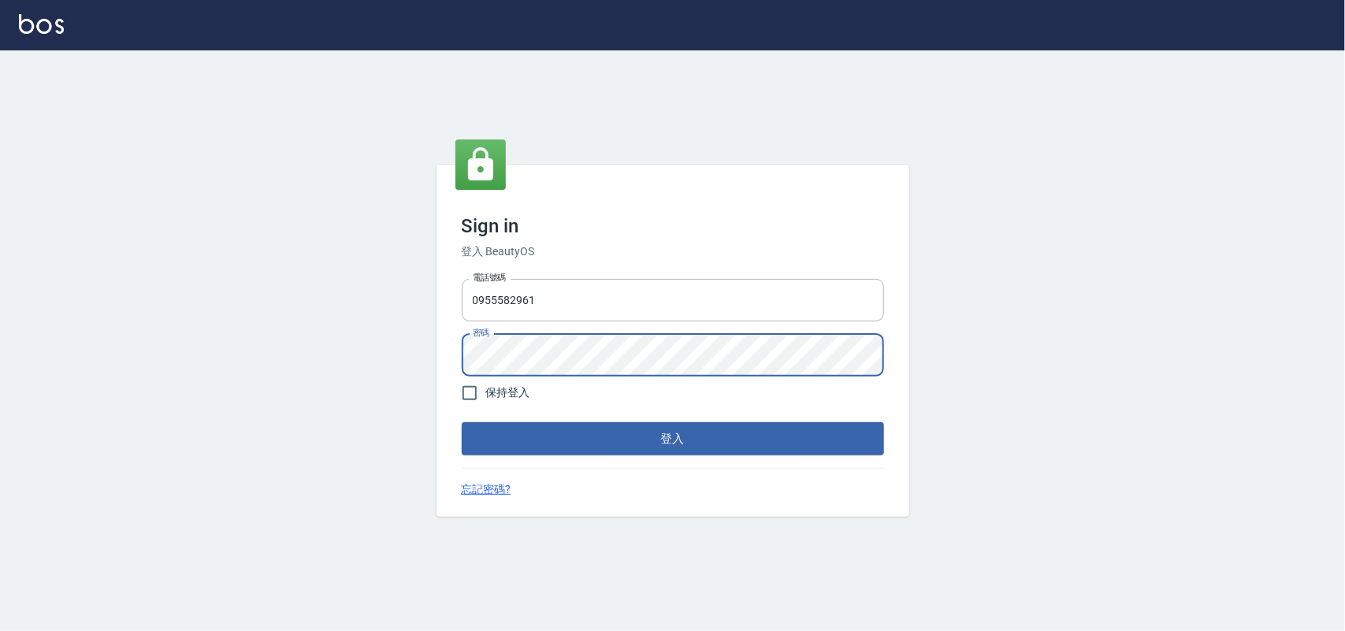
click at [0, 194] on div "Sign in 登入 BeautyOS 電話號碼 [PHONE_NUMBER] 電話號碼 密碼 密碼 保持登入 登入 忘記密碼?" at bounding box center [672, 340] width 1345 height 581
click at [462, 422] on button "登入" at bounding box center [673, 438] width 422 height 33
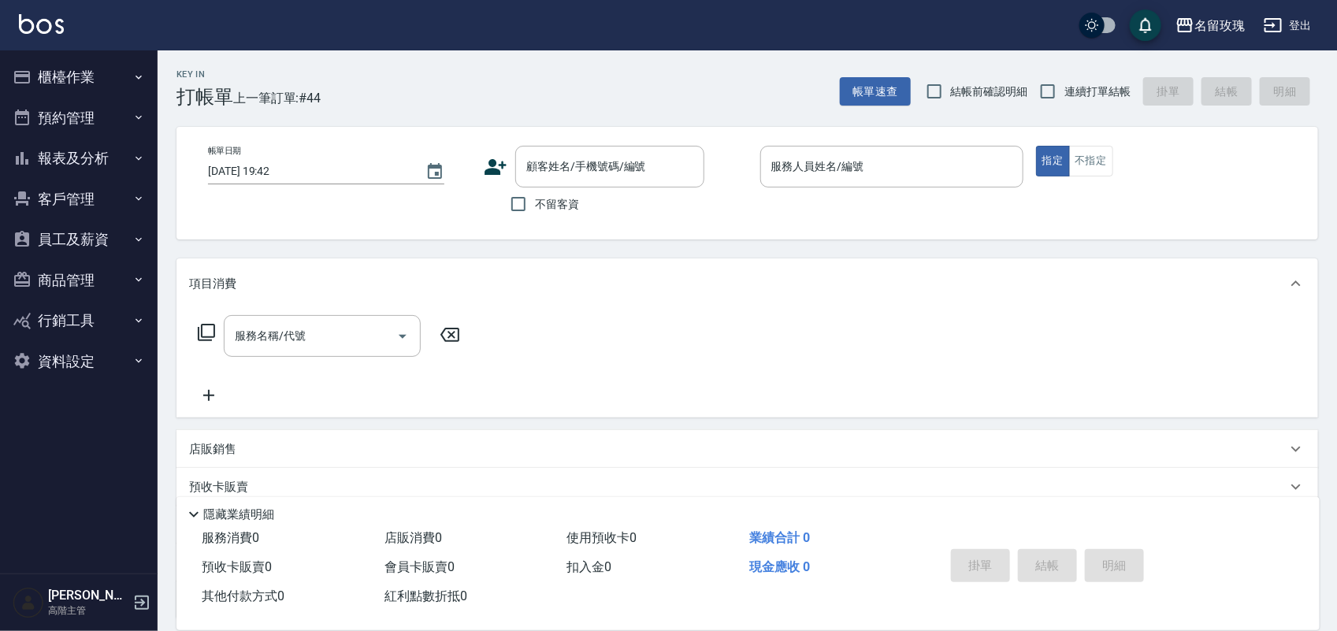
click at [1224, 0] on div "名留玫瑰 登出" at bounding box center [668, 25] width 1337 height 50
click at [1222, 12] on button "名留玫瑰" at bounding box center [1211, 25] width 82 height 32
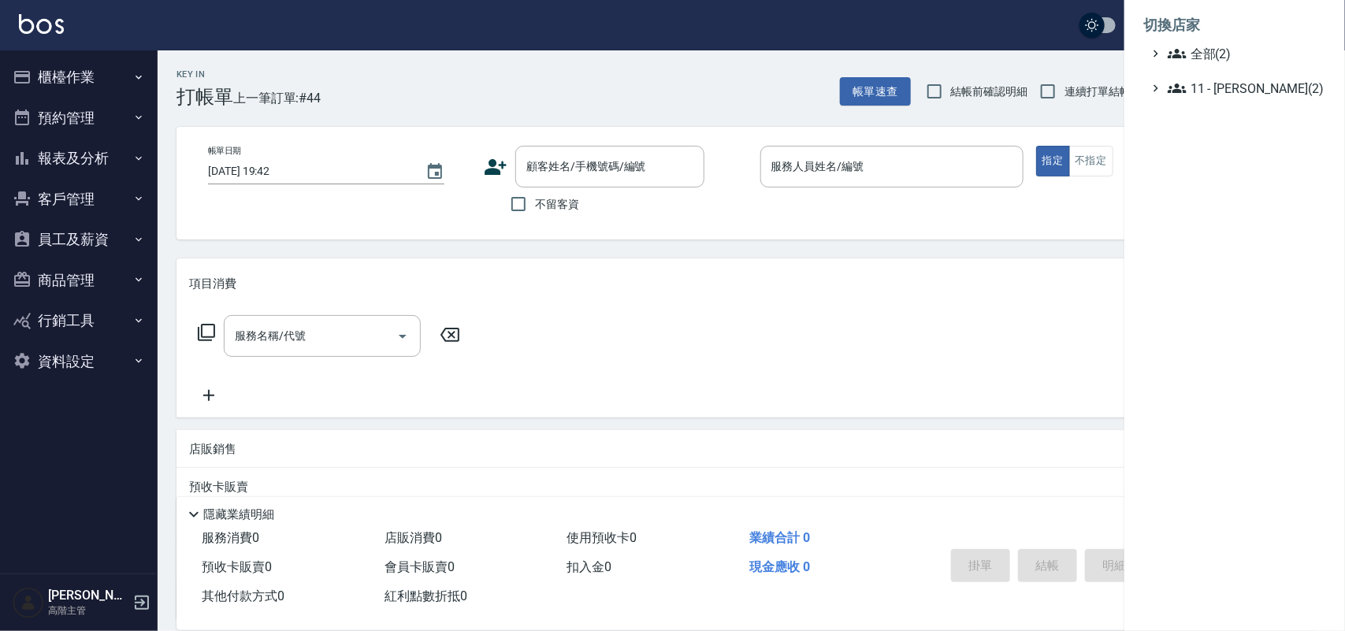
click at [1222, 63] on ul "全部(2) 11 - [PERSON_NAME](2)" at bounding box center [1235, 71] width 183 height 54
click at [1222, 48] on span "全部(2)" at bounding box center [1244, 53] width 152 height 19
click at [1224, 76] on span "名留德行" at bounding box center [1243, 72] width 154 height 19
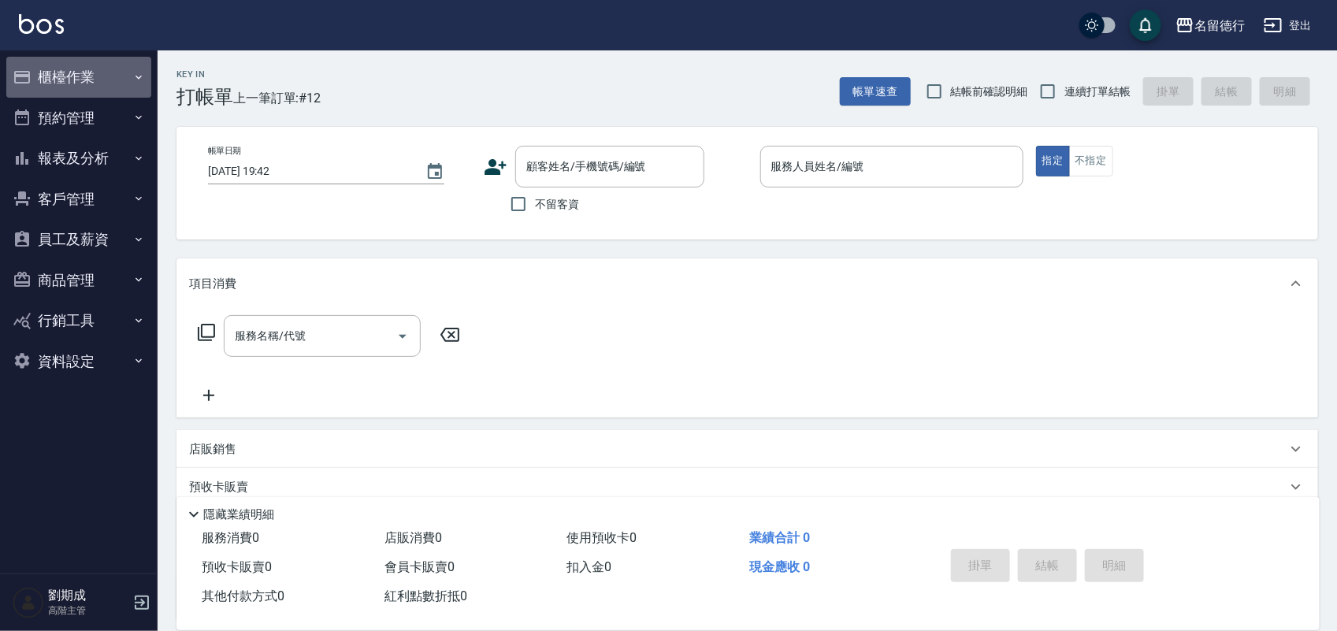
click at [69, 87] on button "櫃檯作業" at bounding box center [78, 77] width 145 height 41
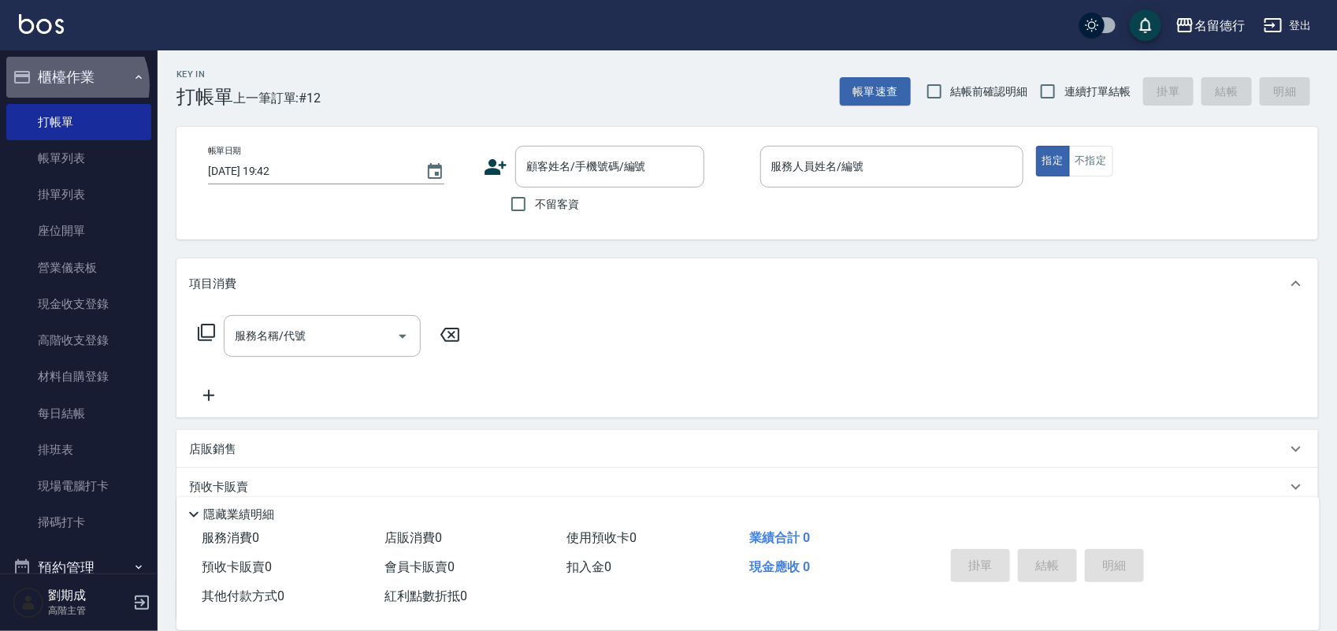
click at [68, 84] on button "櫃檯作業" at bounding box center [78, 77] width 145 height 41
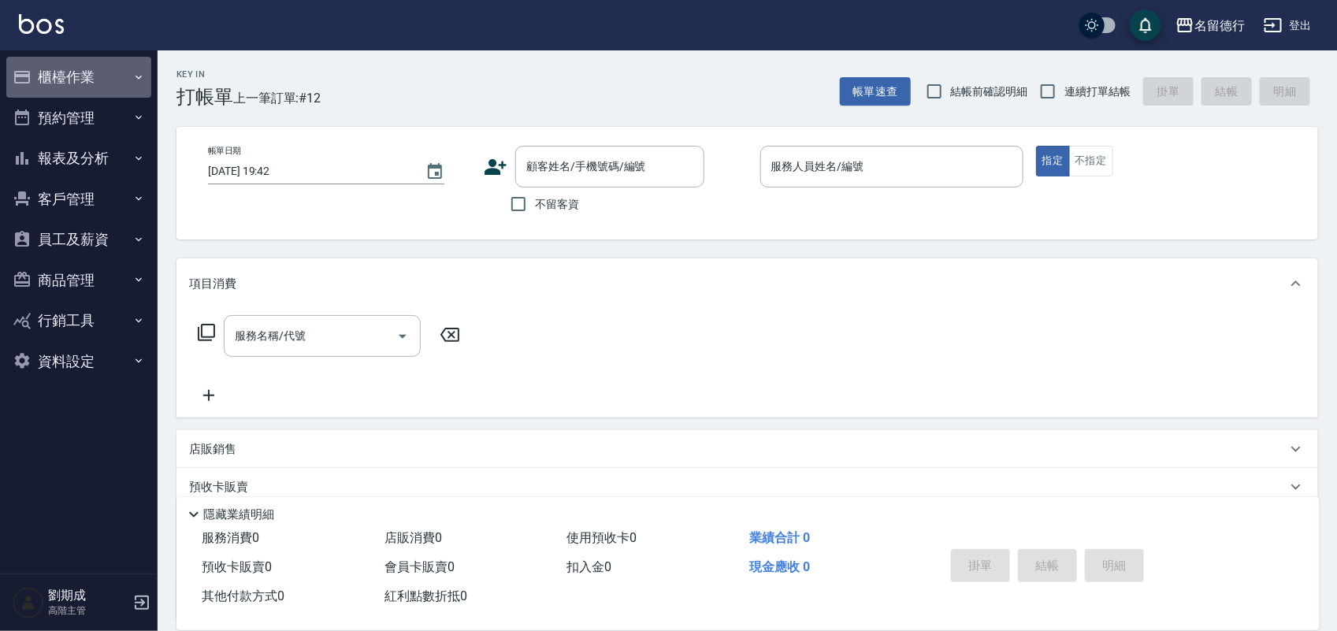
click at [65, 79] on button "櫃檯作業" at bounding box center [78, 77] width 145 height 41
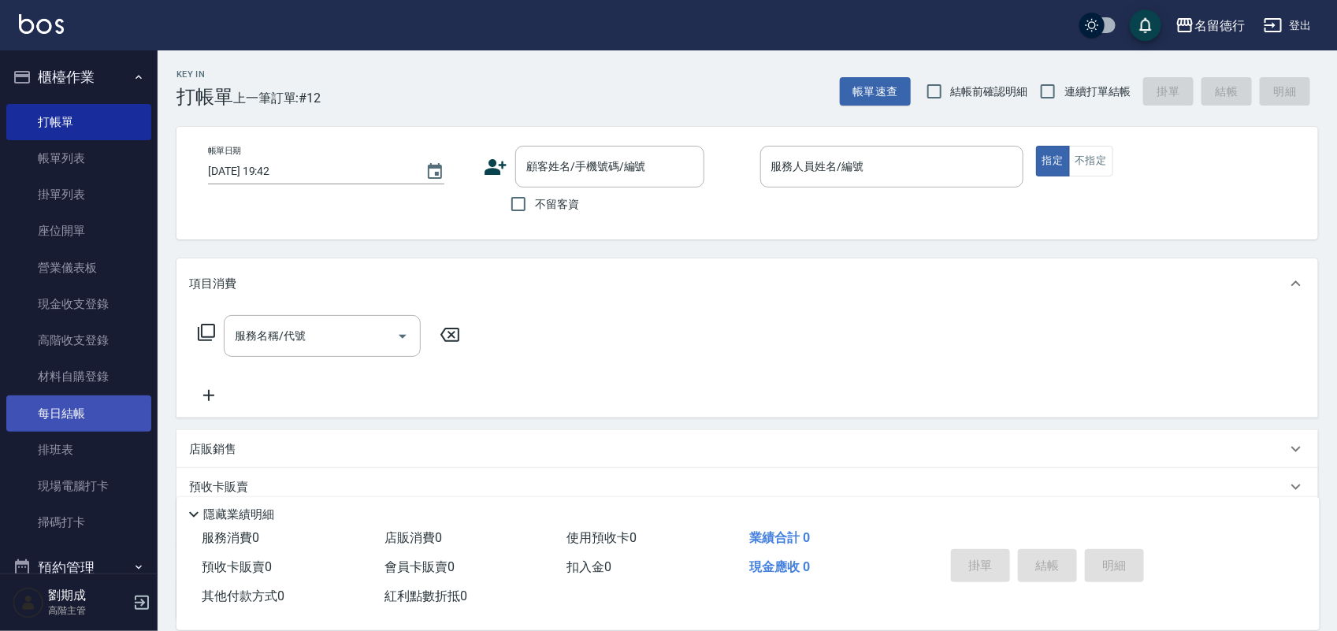
click at [87, 416] on link "每日結帳" at bounding box center [78, 414] width 145 height 36
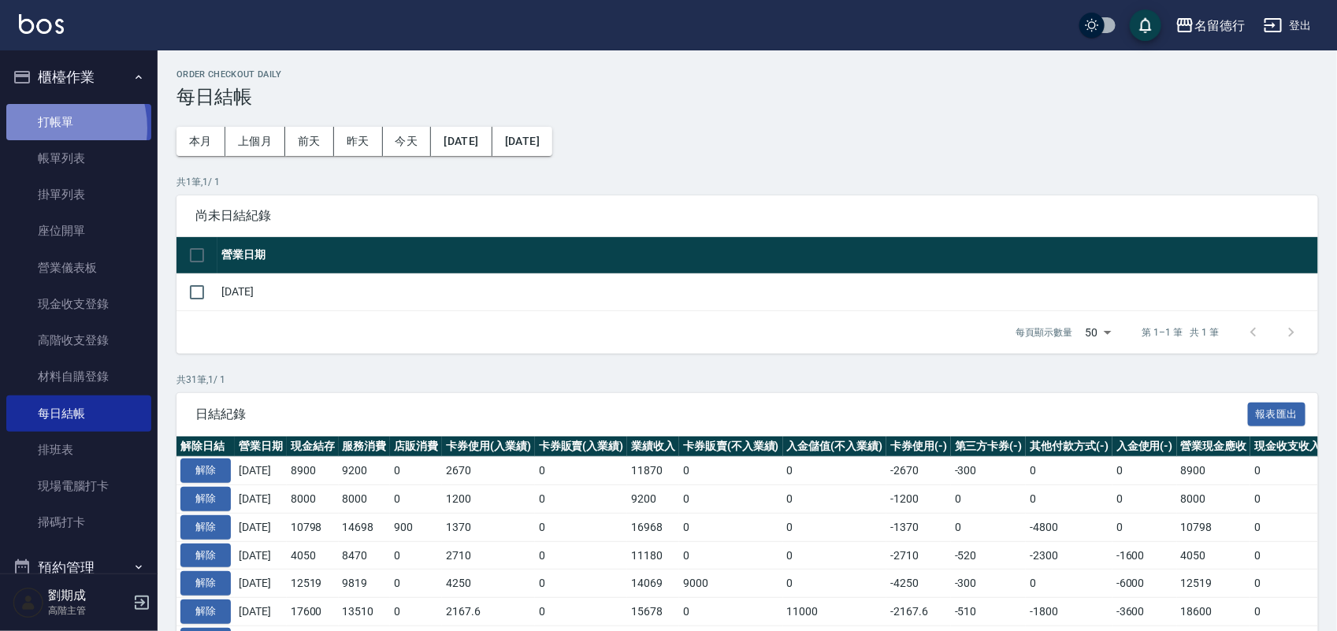
click at [43, 128] on link "打帳單" at bounding box center [78, 122] width 145 height 36
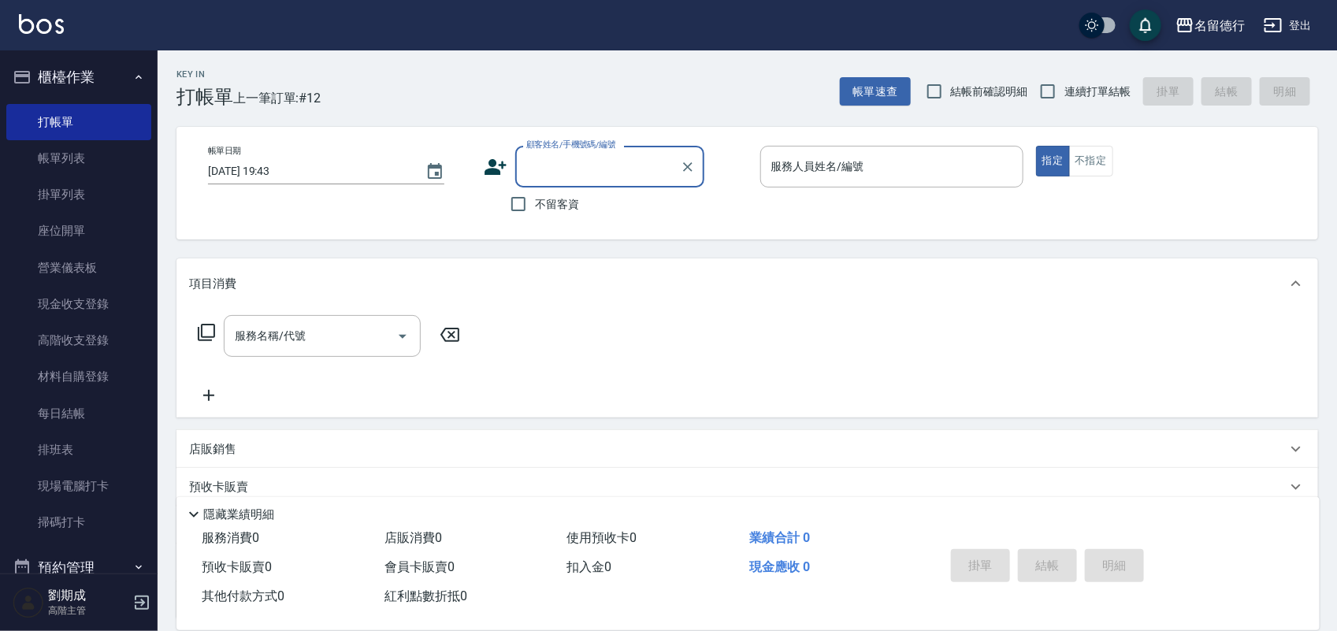
click at [52, 71] on button "櫃檯作業" at bounding box center [78, 77] width 145 height 41
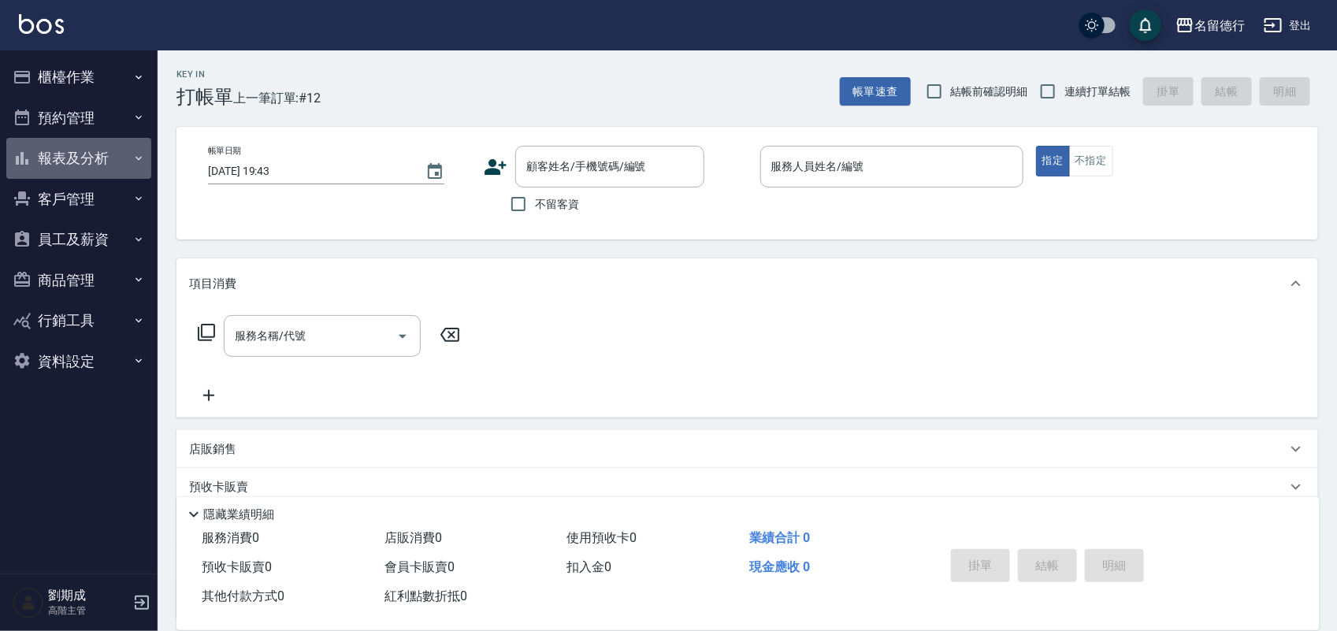
click at [89, 166] on button "報表及分析" at bounding box center [78, 158] width 145 height 41
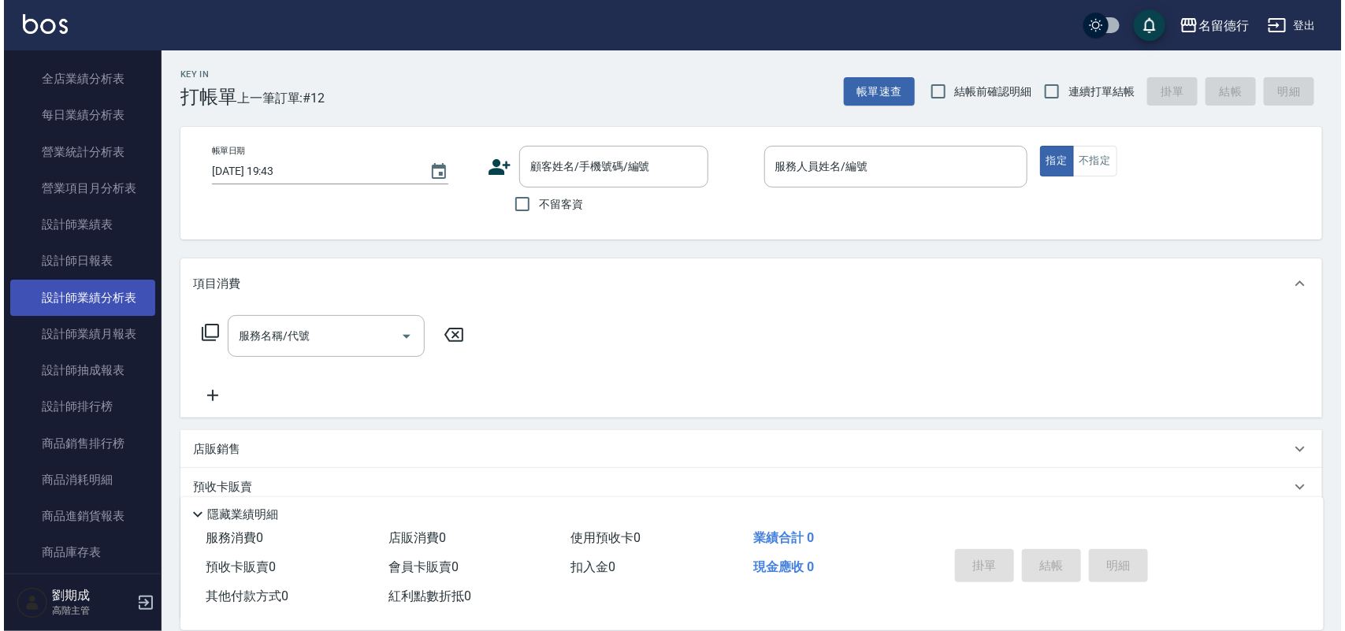
scroll to position [493, 0]
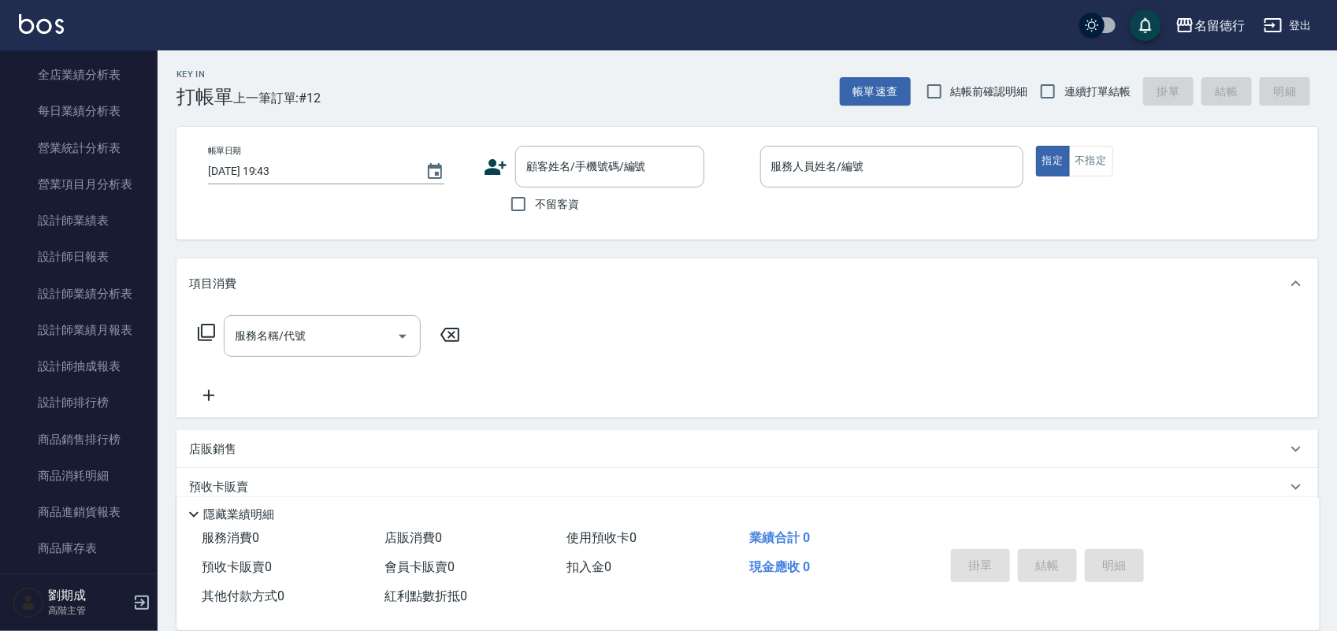
click at [1281, 29] on icon "button" at bounding box center [1273, 25] width 17 height 14
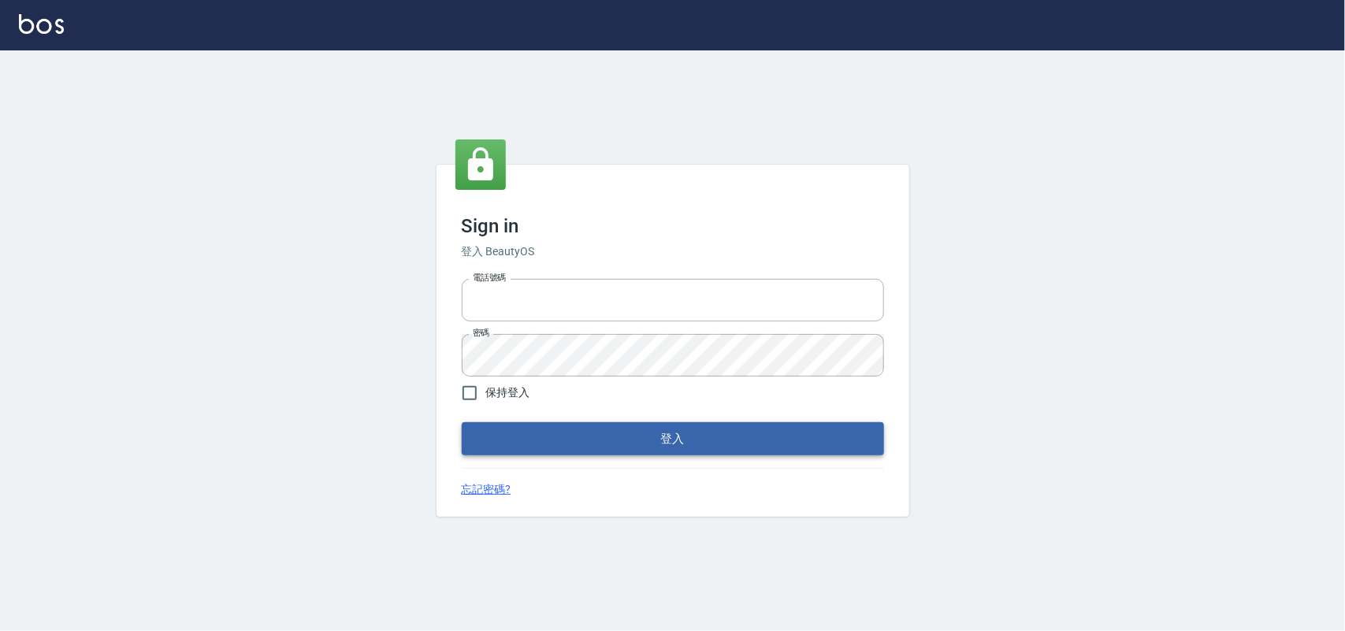
type input "28261007"
click at [627, 427] on button "登入" at bounding box center [673, 438] width 422 height 33
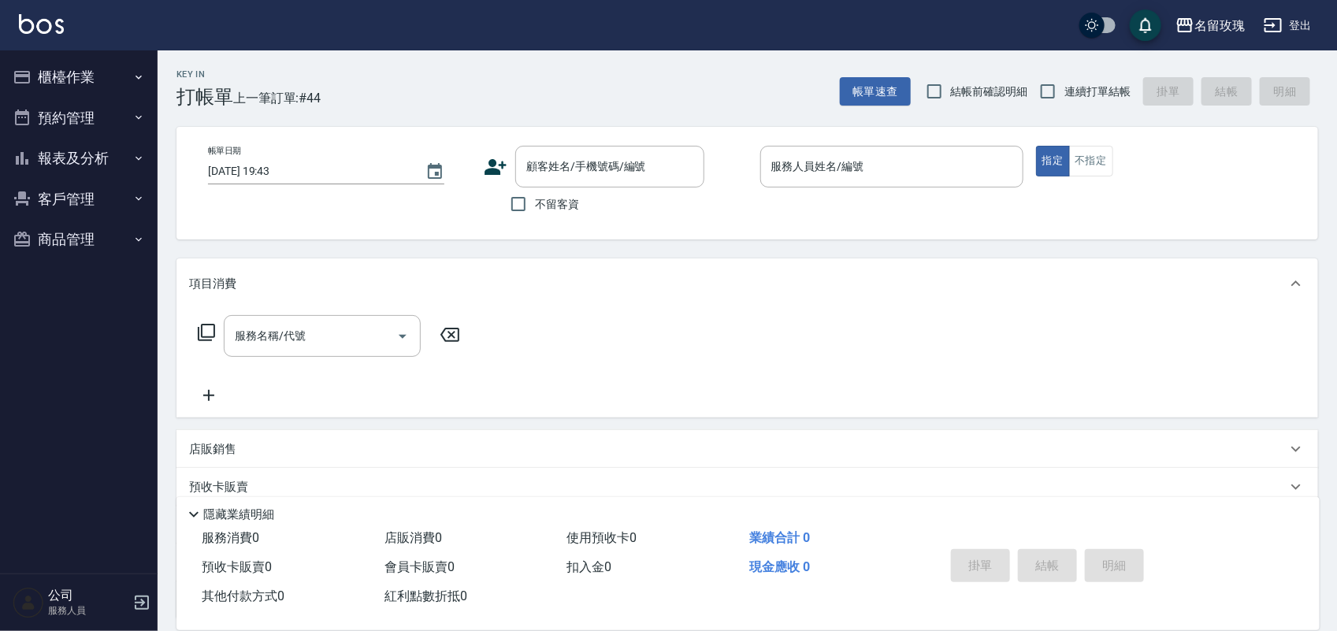
click at [974, 91] on span "結帳前確認明細" at bounding box center [989, 92] width 77 height 17
click at [951, 91] on input "結帳前確認明細" at bounding box center [934, 91] width 33 height 33
checkbox input "true"
click at [1041, 83] on input "連續打單結帳" at bounding box center [1048, 91] width 33 height 33
checkbox input "true"
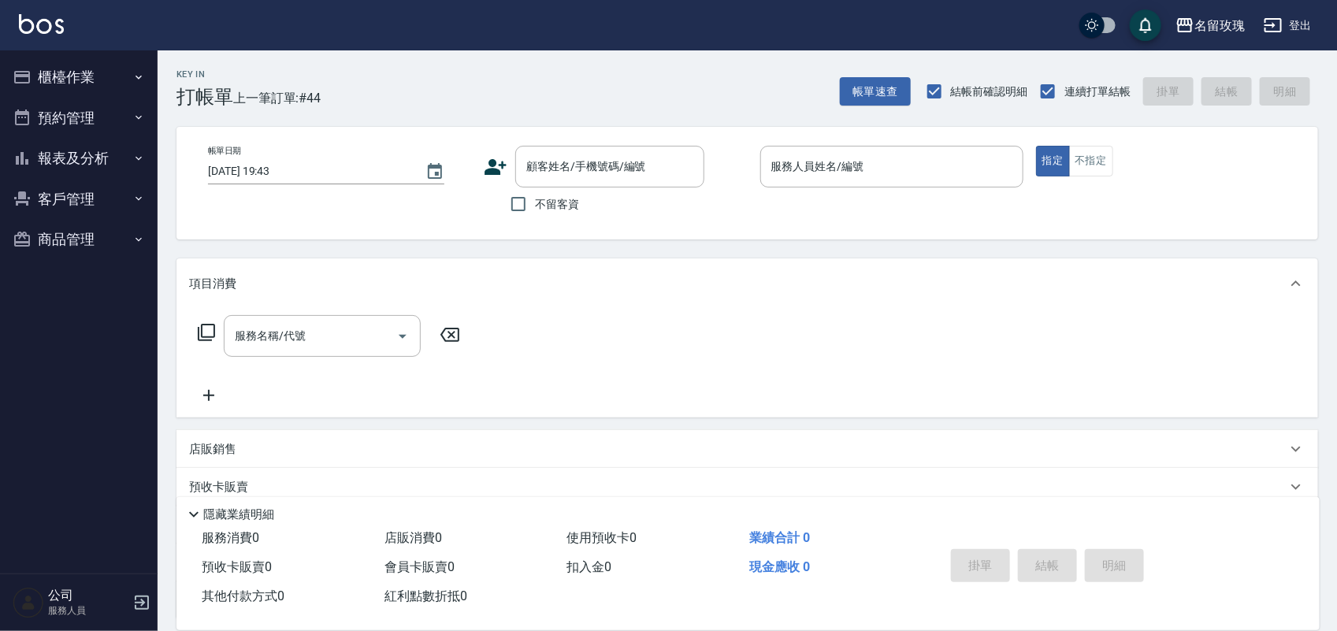
click at [545, 199] on span "不留客資" at bounding box center [557, 204] width 44 height 17
click at [535, 199] on input "不留客資" at bounding box center [518, 204] width 33 height 33
checkbox input "true"
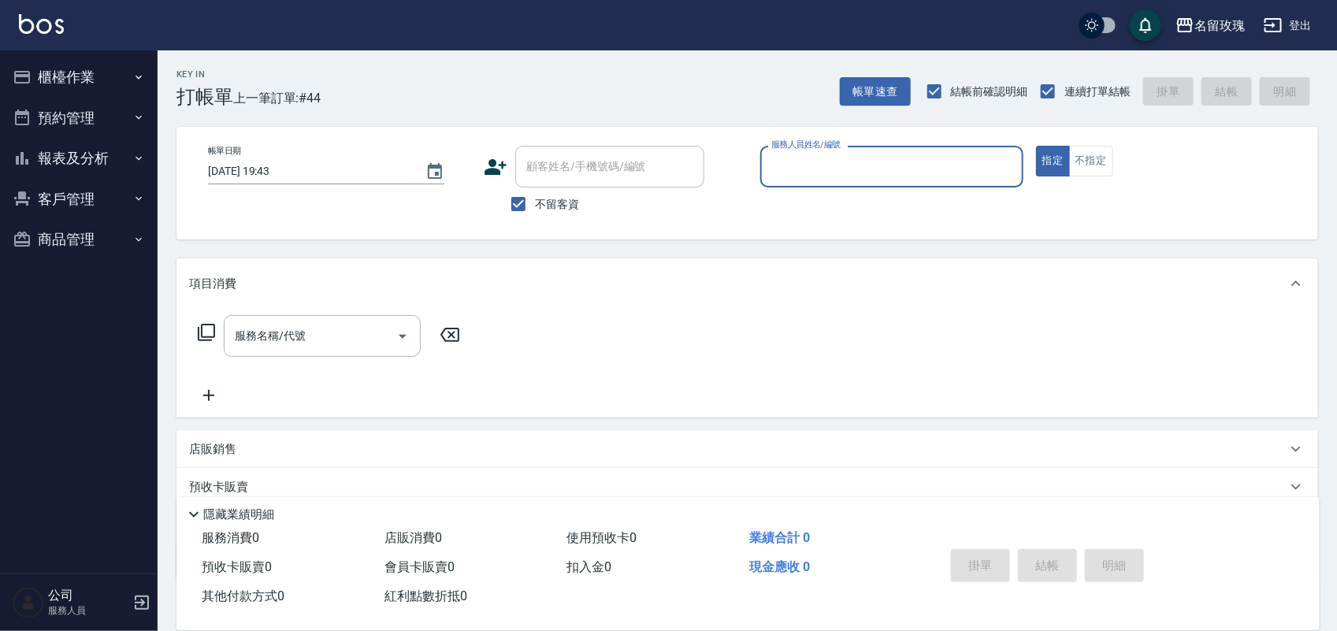
click at [579, 55] on div "Key In 打帳單 上一筆訂單:#44 帳單速查 結帳前確認明細 連續打單結帳 掛單 結帳 明細" at bounding box center [738, 79] width 1161 height 58
click at [912, 158] on input "服務人員姓名/編號" at bounding box center [892, 167] width 249 height 28
type input "ALICE-6"
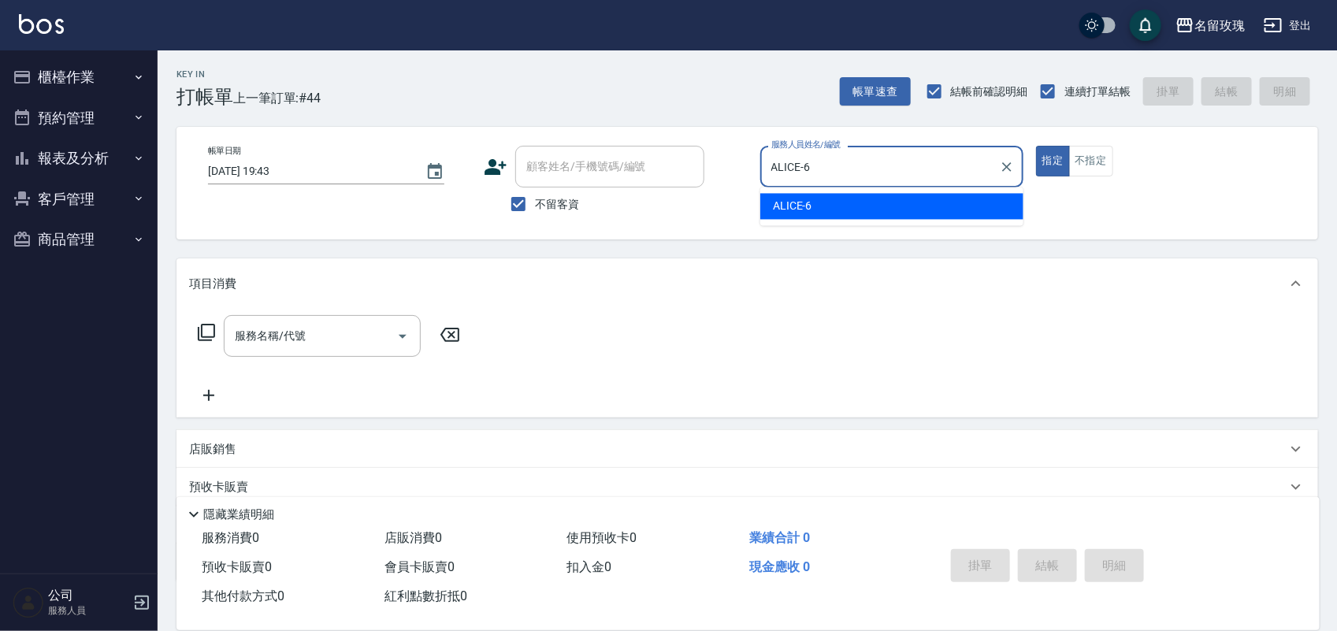
type button "true"
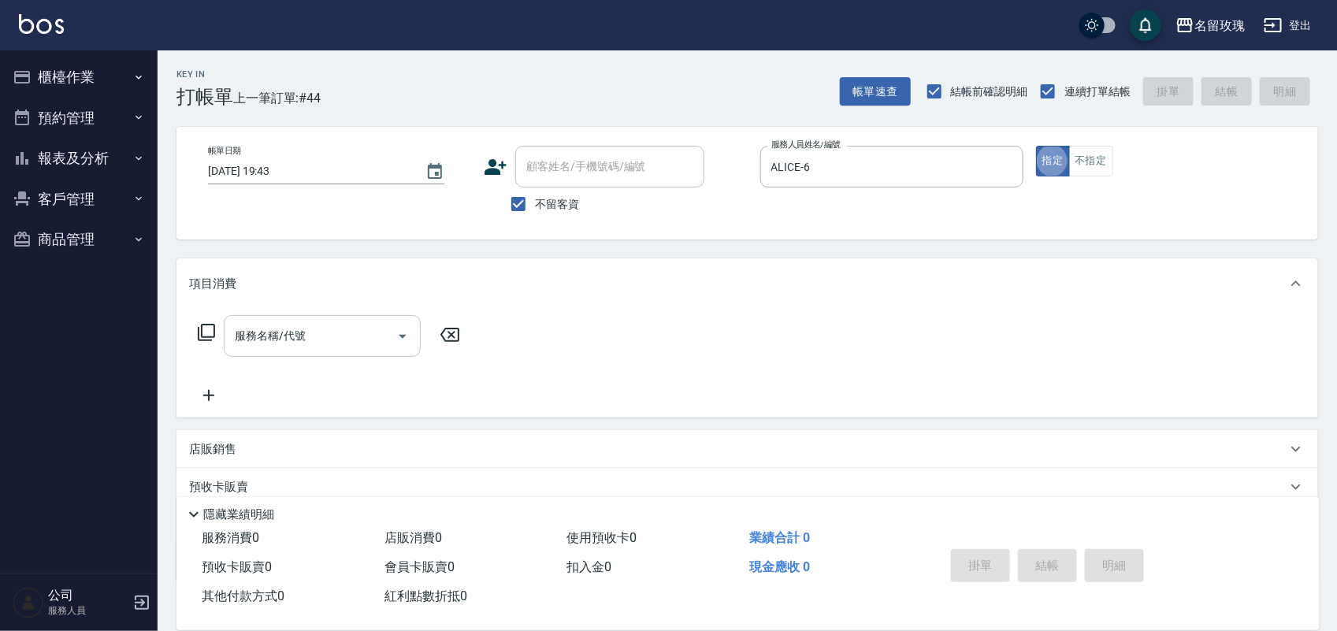
click at [337, 325] on input "服務名稱/代號" at bounding box center [310, 336] width 159 height 28
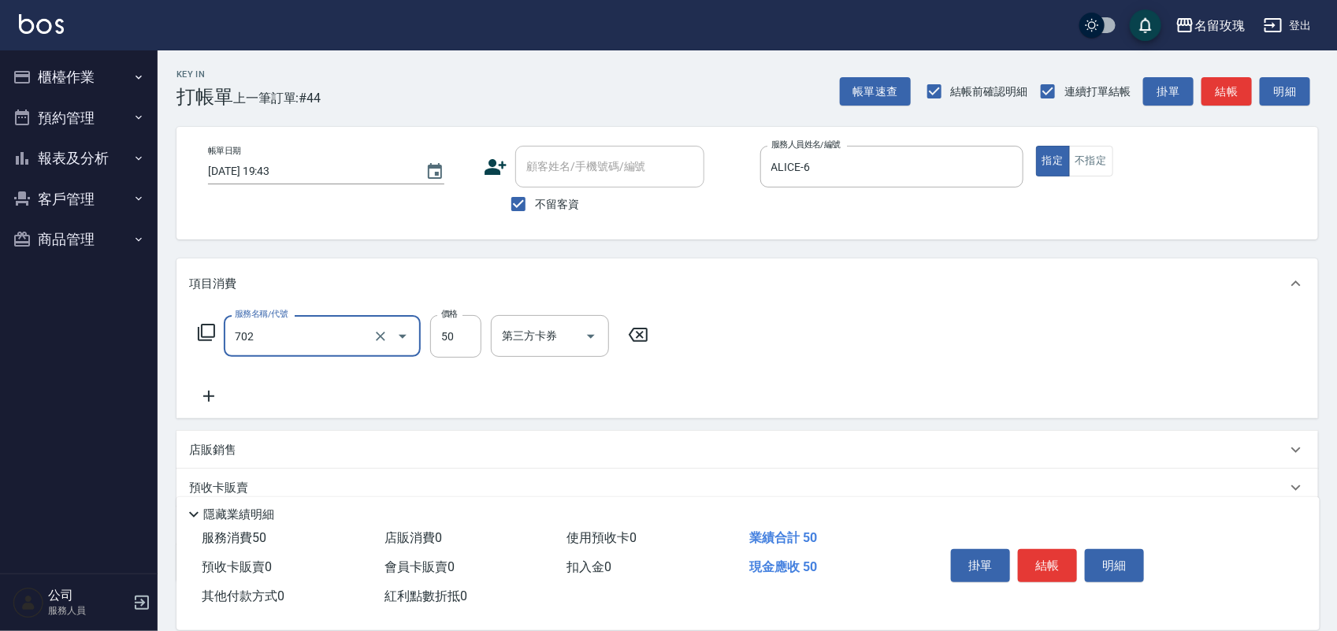
type input "勞水(702)"
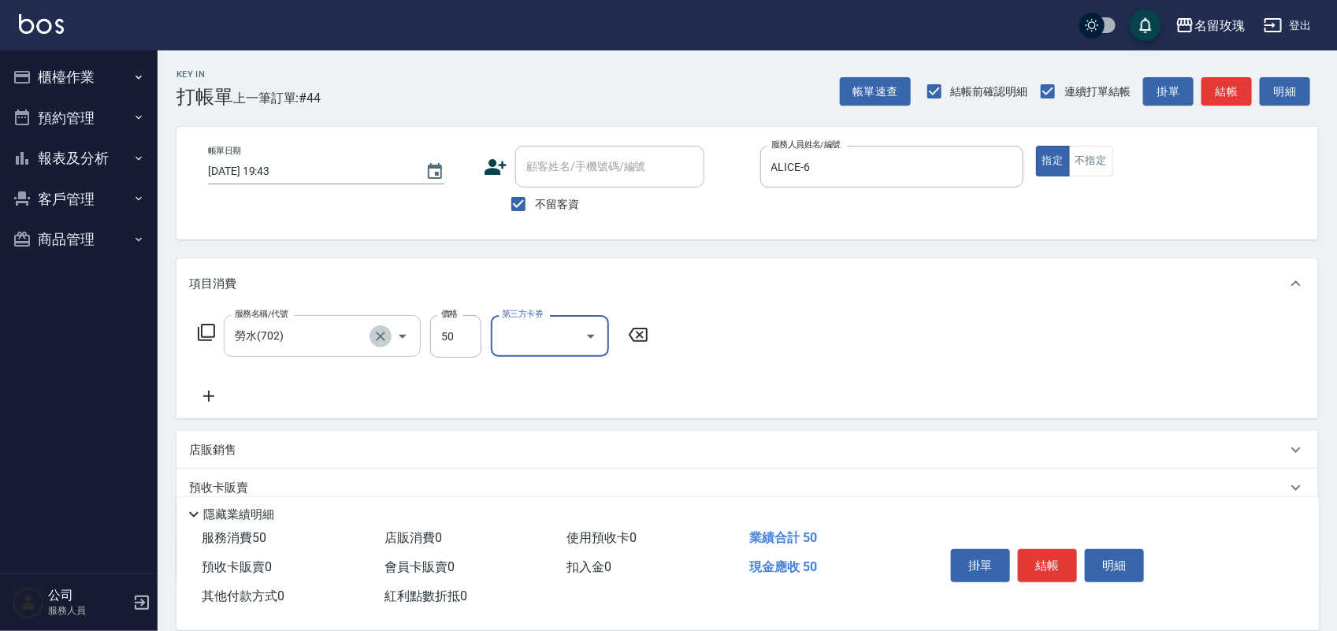
click at [373, 340] on icon "Clear" at bounding box center [381, 337] width 16 height 16
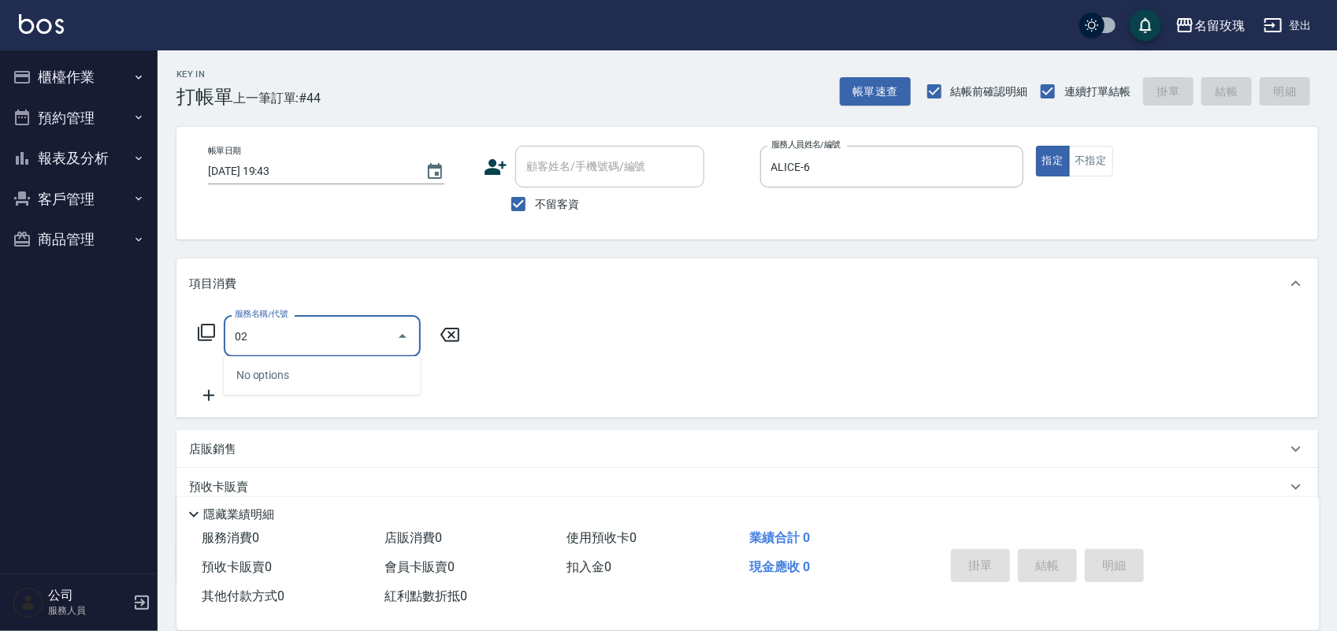
type input "0"
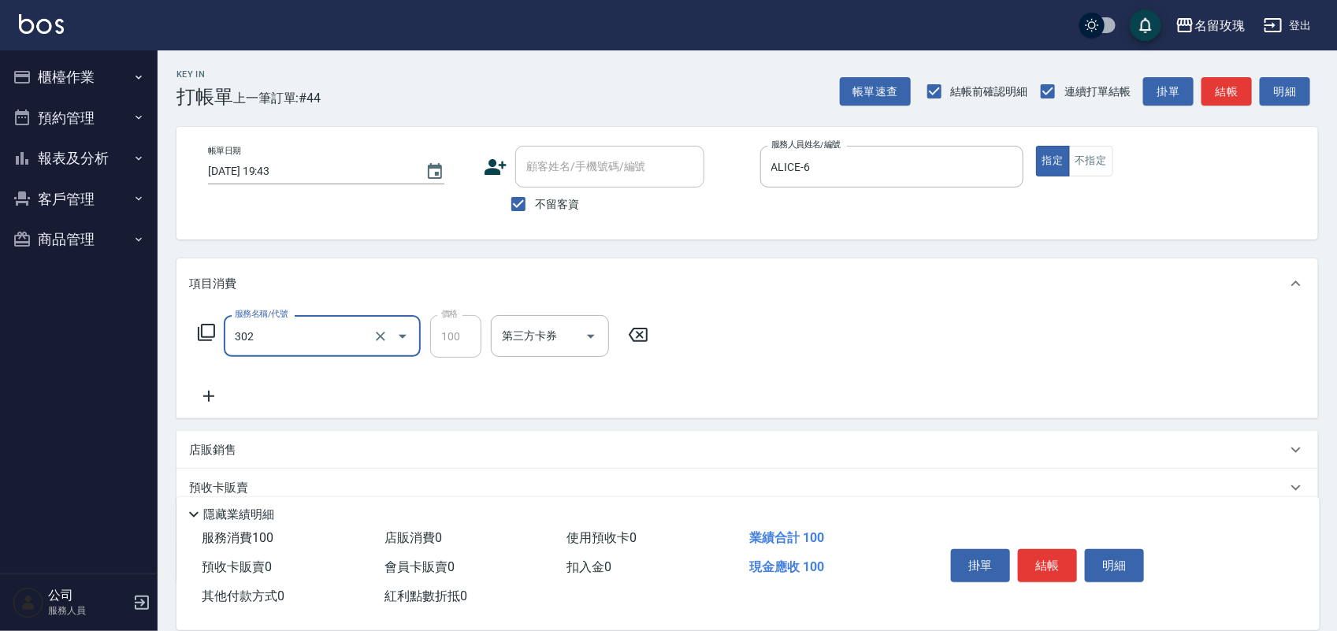
type input "剪瀏海(302)"
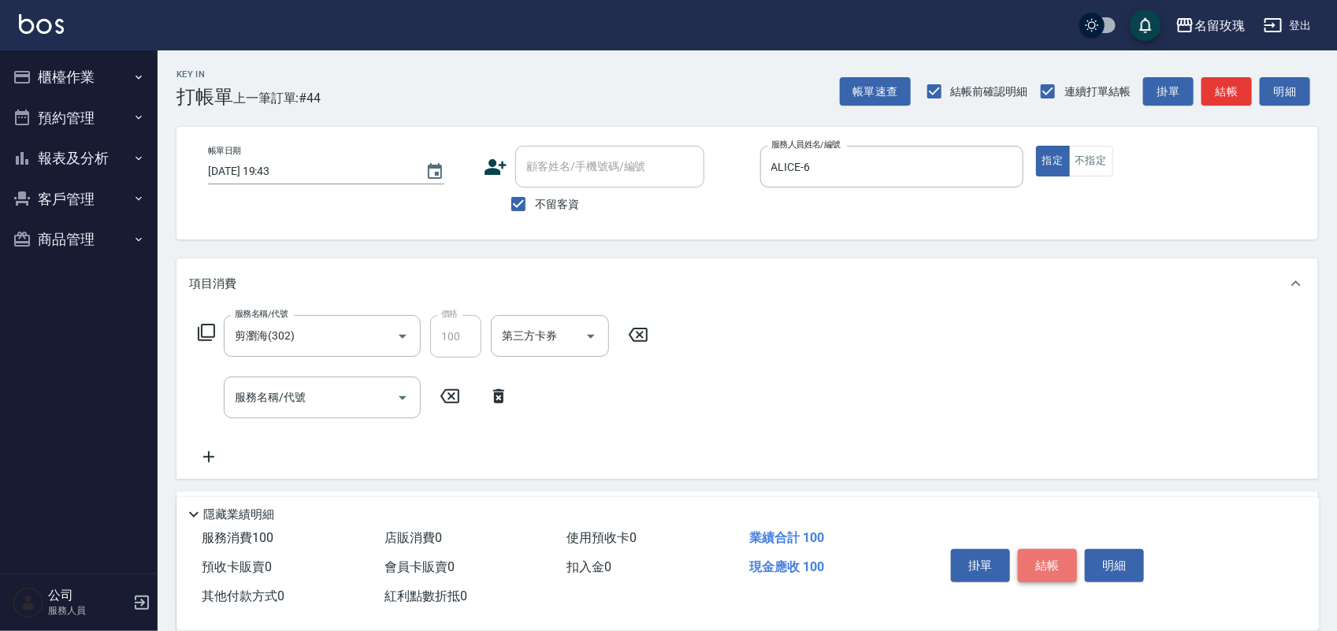
click at [1037, 549] on button "結帳" at bounding box center [1047, 565] width 59 height 33
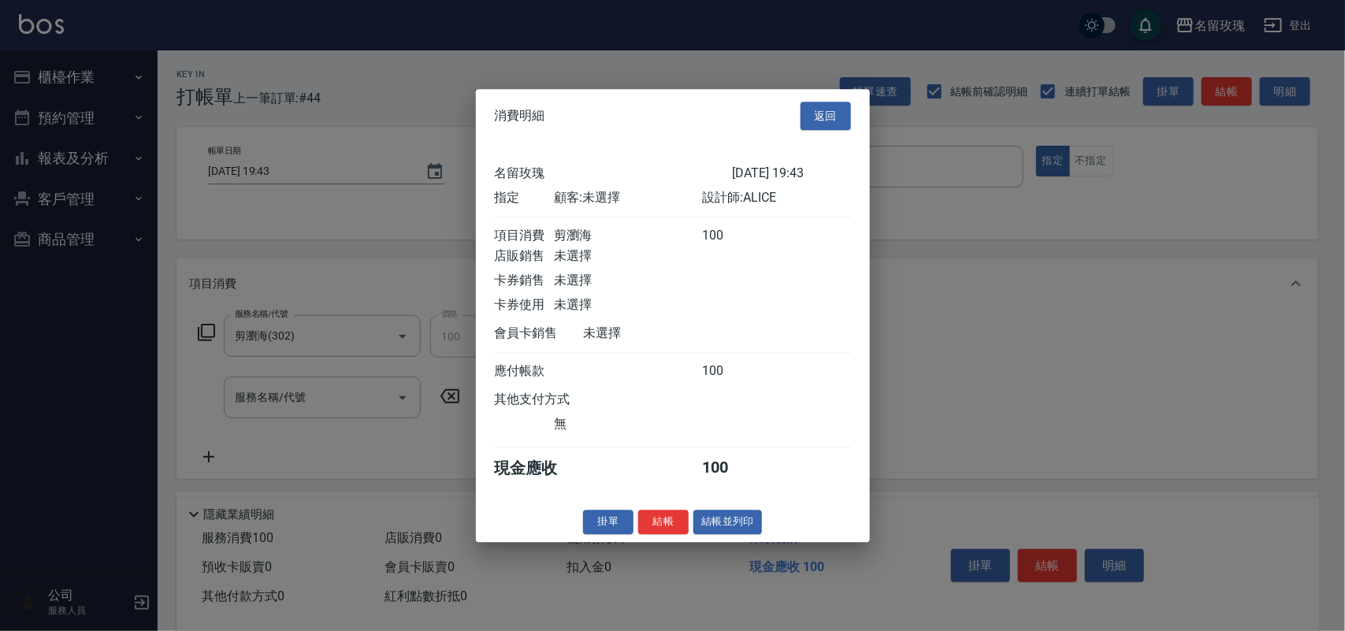
click at [737, 534] on button "結帳並列印" at bounding box center [728, 522] width 69 height 24
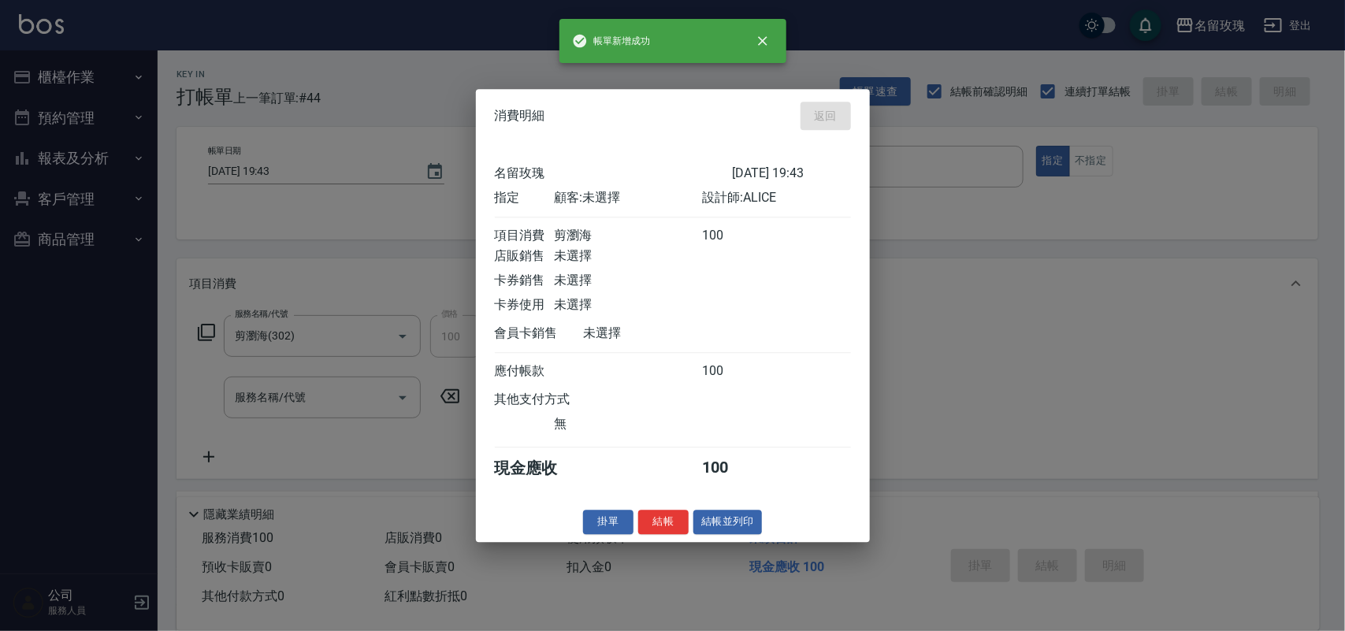
type input "[DATE] 19:46"
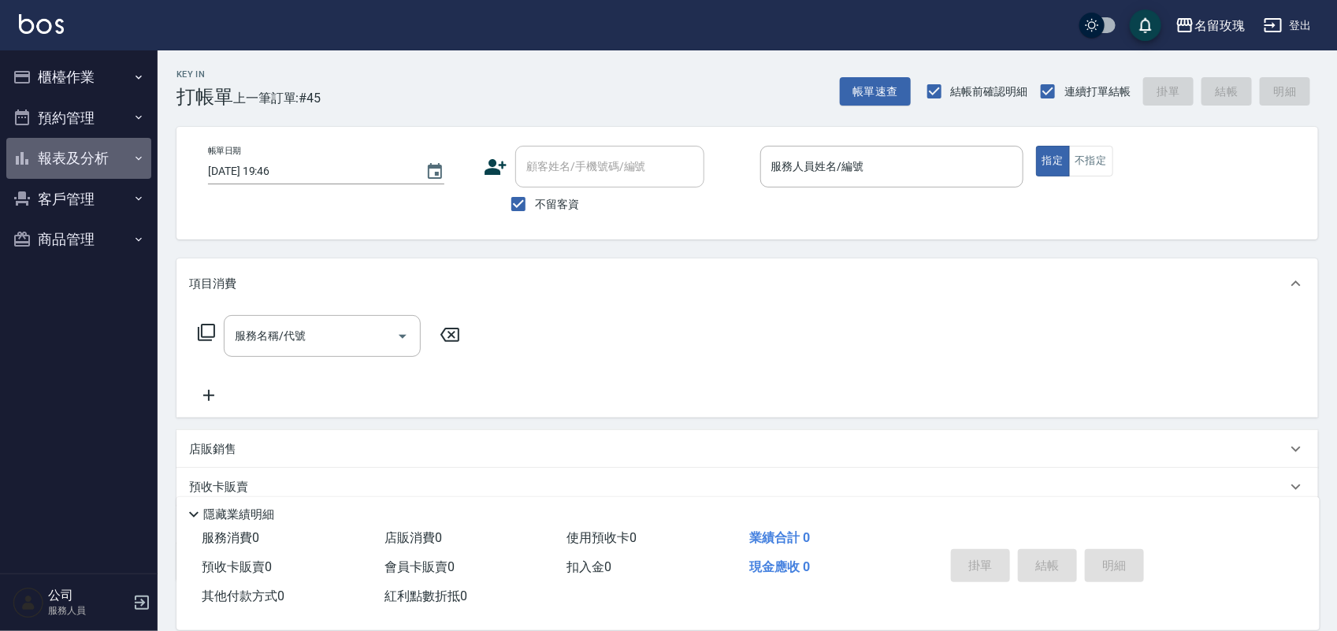
click at [61, 142] on button "報表及分析" at bounding box center [78, 158] width 145 height 41
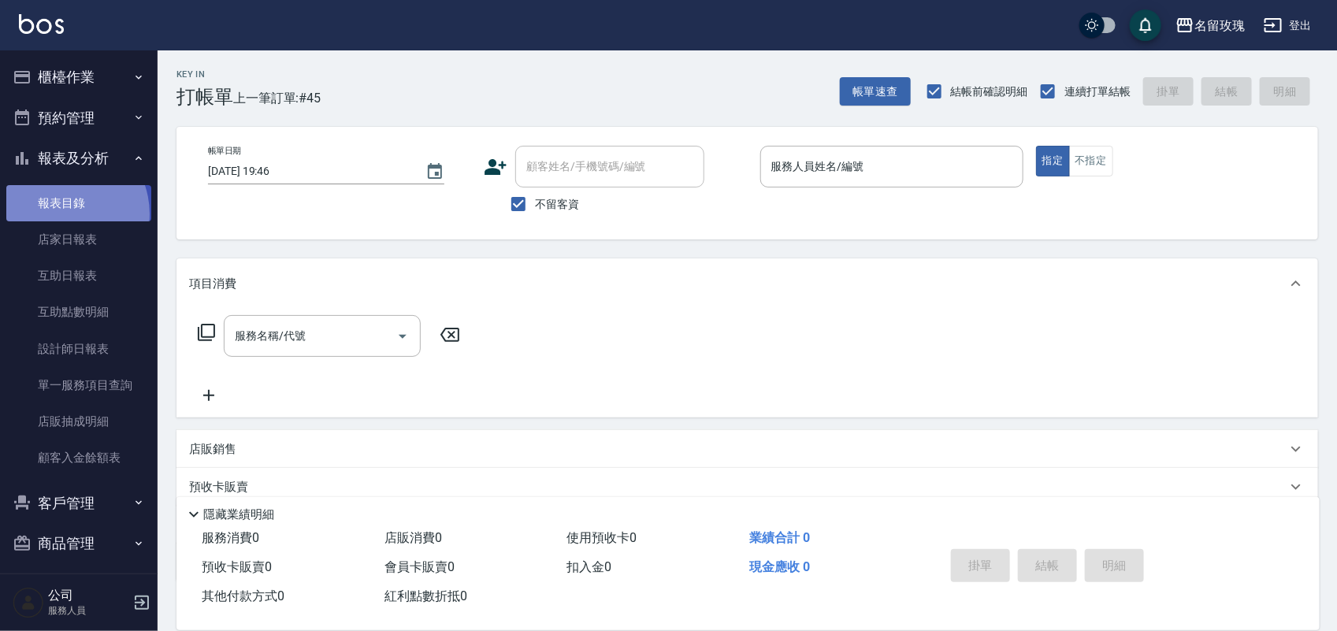
drag, startPoint x: 60, startPoint y: 214, endPoint x: 57, endPoint y: 233, distance: 20.0
click at [60, 214] on link "報表目錄" at bounding box center [78, 203] width 145 height 36
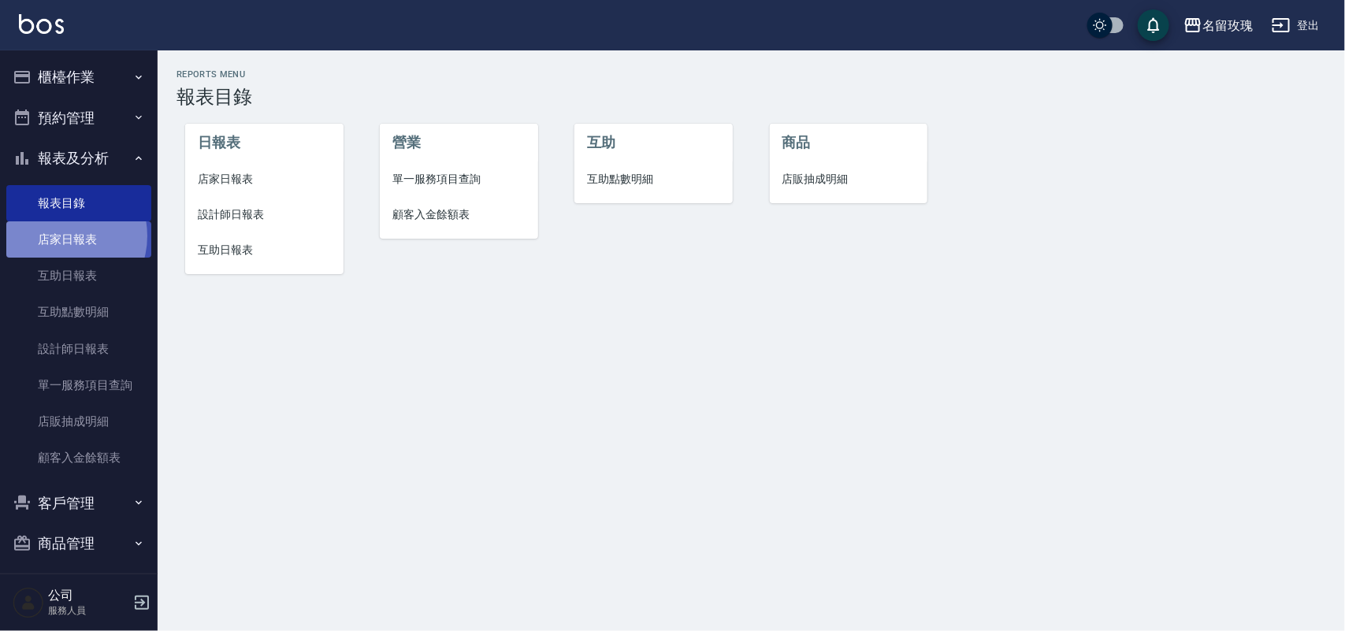
click at [58, 236] on link "店家日報表" at bounding box center [78, 239] width 145 height 36
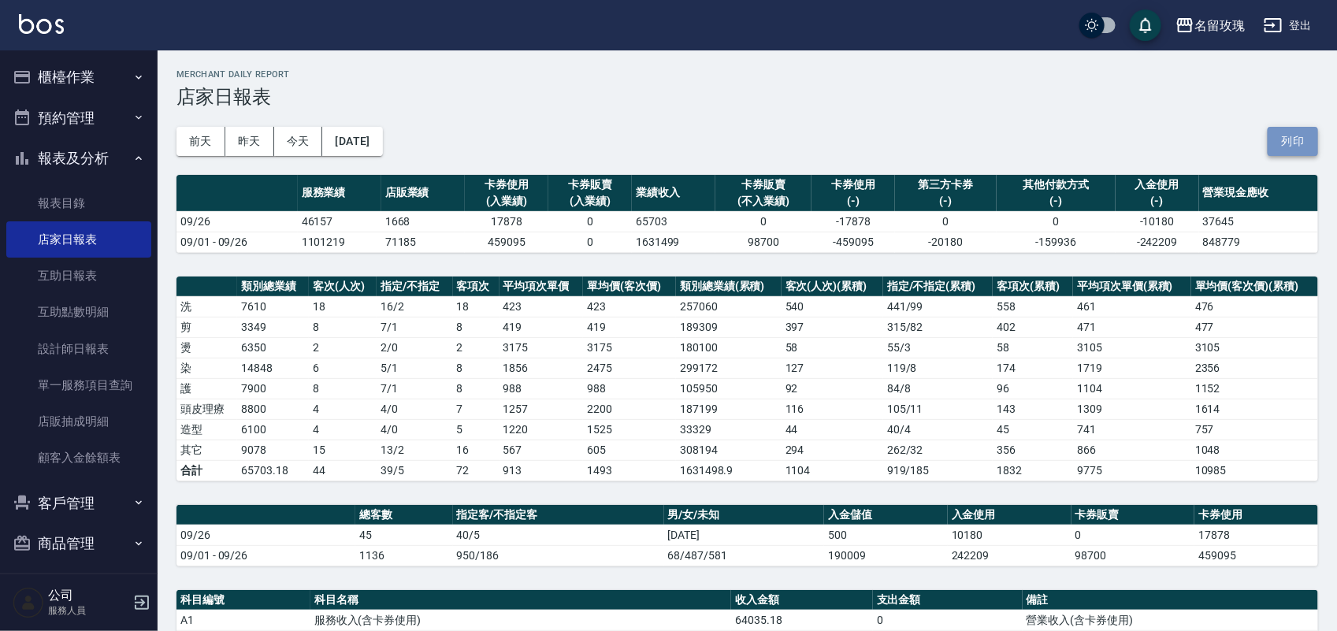
click at [1291, 139] on button "列印" at bounding box center [1293, 141] width 50 height 29
